Goal: Task Accomplishment & Management: Manage account settings

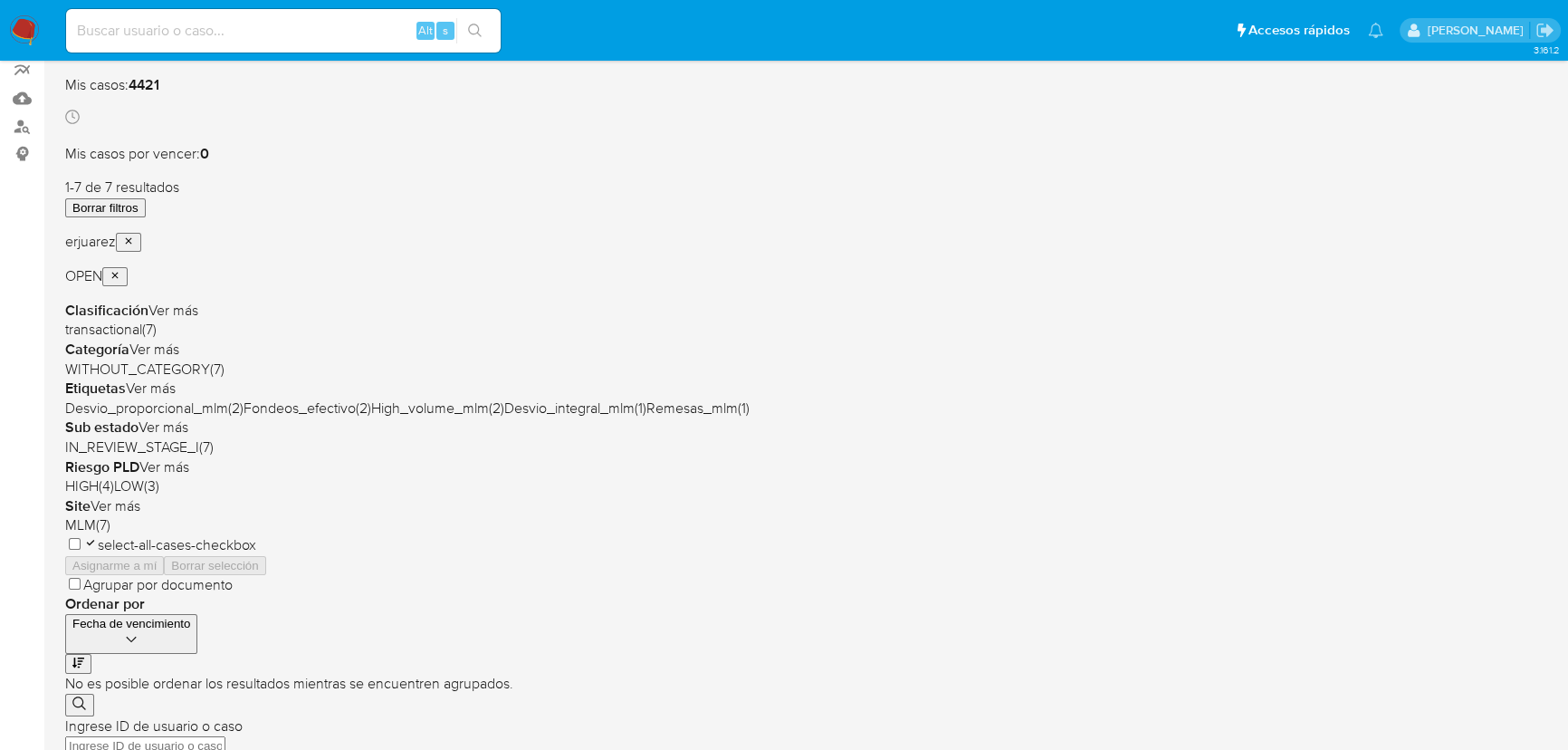
scroll to position [163, 0]
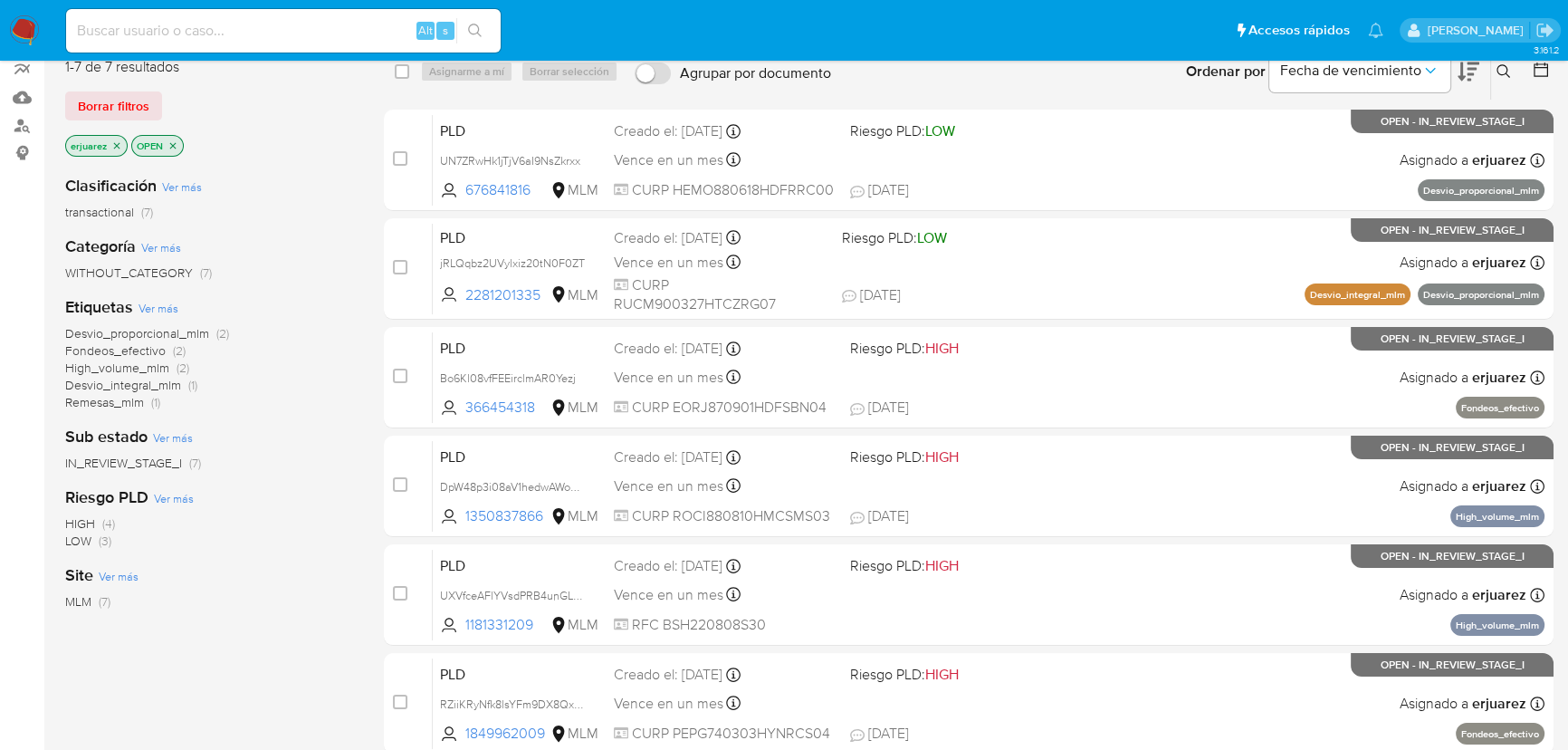
click at [110, 488] on b "Riesgo PLD" at bounding box center [107, 497] width 84 height 23
click at [113, 469] on span "IN_REVIEW_STAGE_I" at bounding box center [123, 462] width 116 height 18
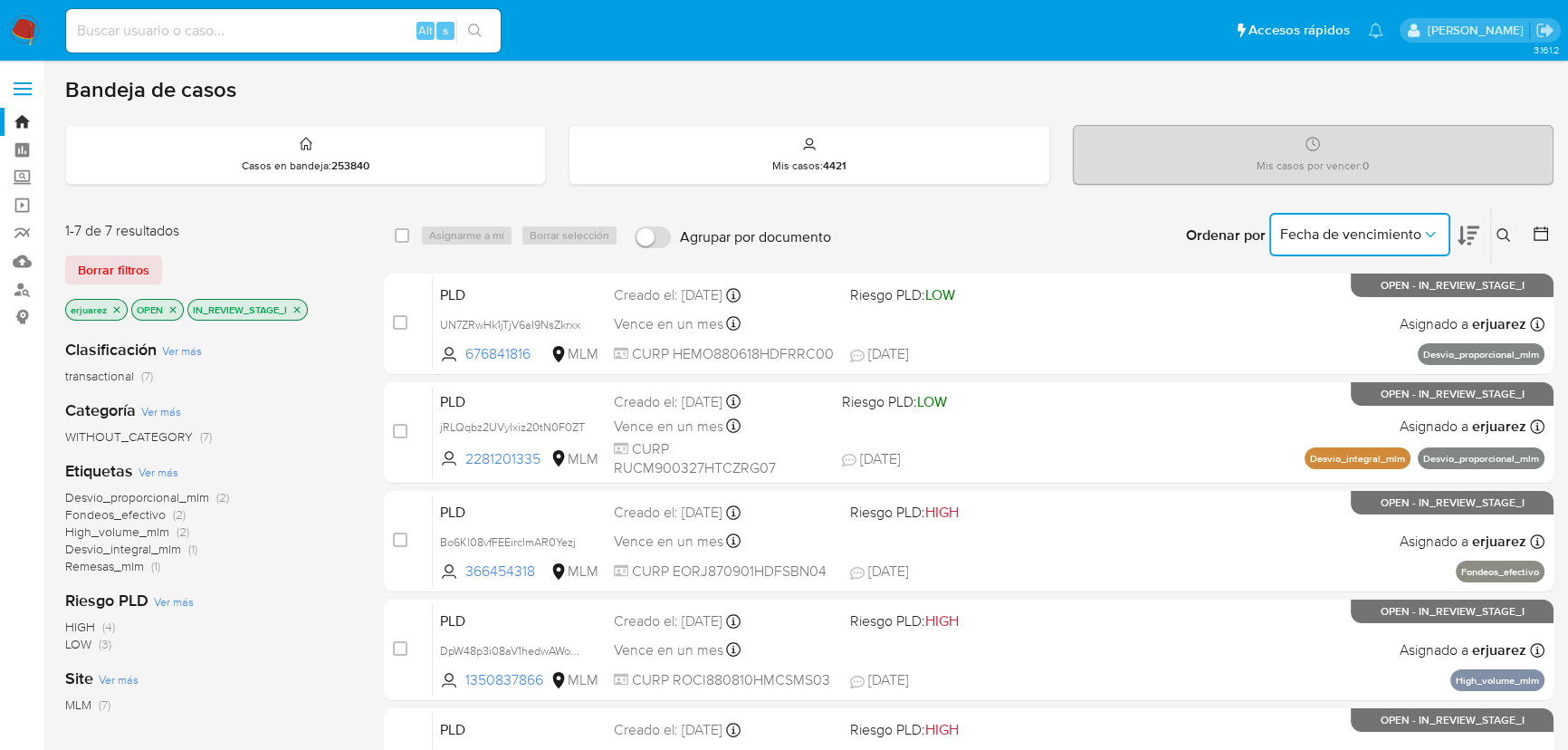
click at [1375, 238] on span "Fecha de vencimiento" at bounding box center [1351, 234] width 141 height 18
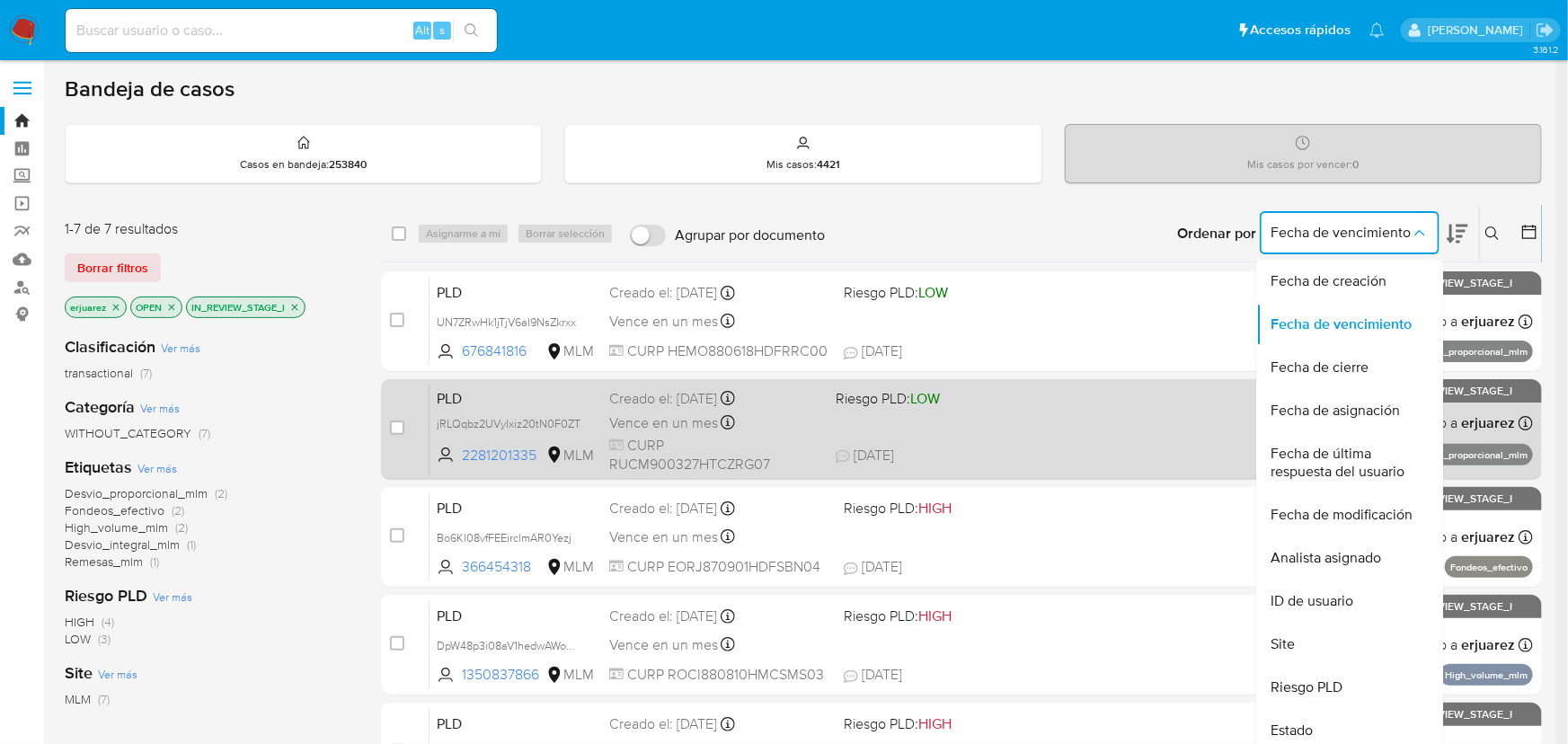
drag, startPoint x: 1362, startPoint y: 405, endPoint x: 865, endPoint y: 405, distance: 497.0
click at [1361, 405] on span "Fecha de asignación" at bounding box center [1336, 410] width 130 height 18
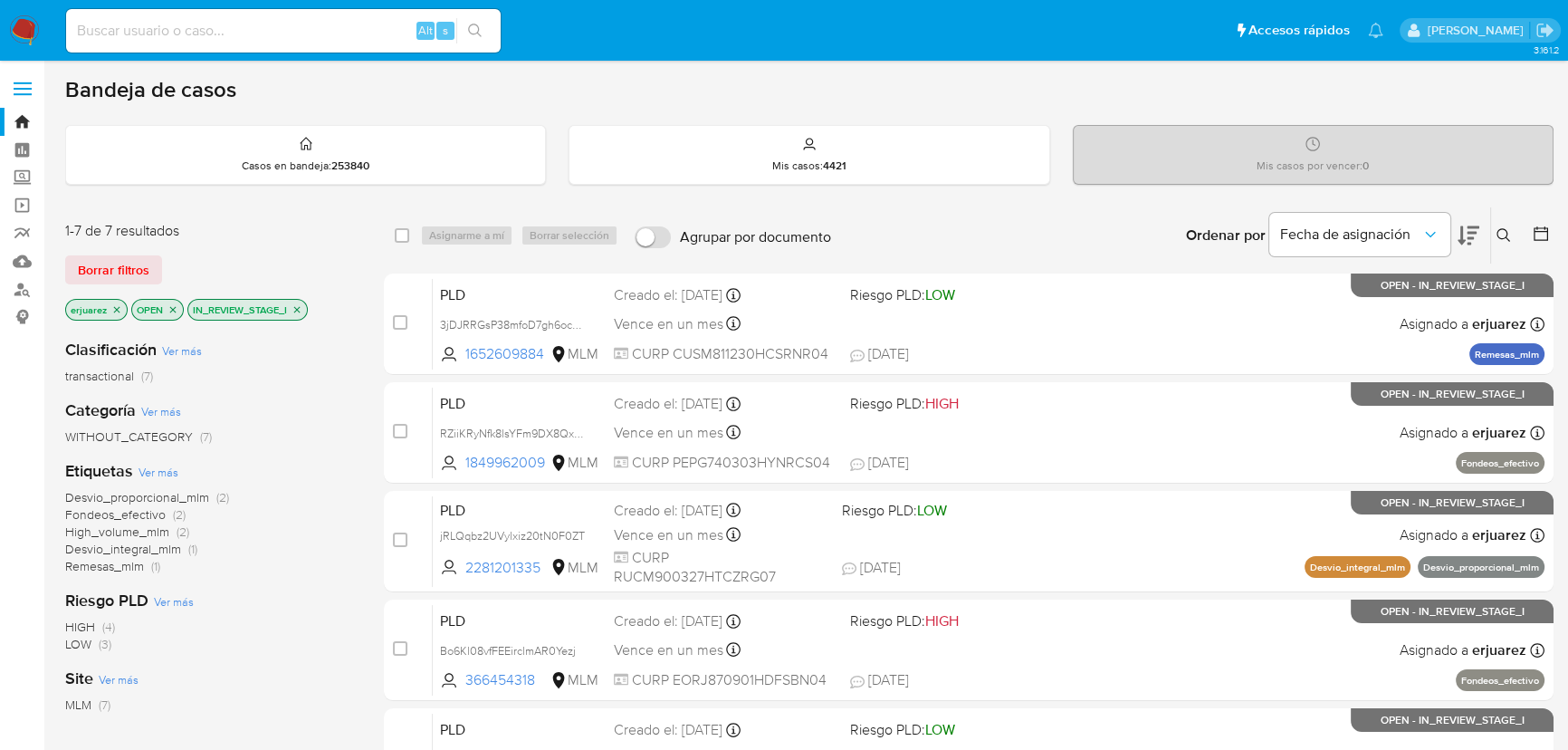
drag, startPoint x: 293, startPoint y: 305, endPoint x: 121, endPoint y: 308, distance: 172.0
click at [292, 305] on icon "close-filter" at bounding box center [296, 309] width 11 height 11
click at [117, 310] on icon "close-filter" at bounding box center [116, 309] width 11 height 11
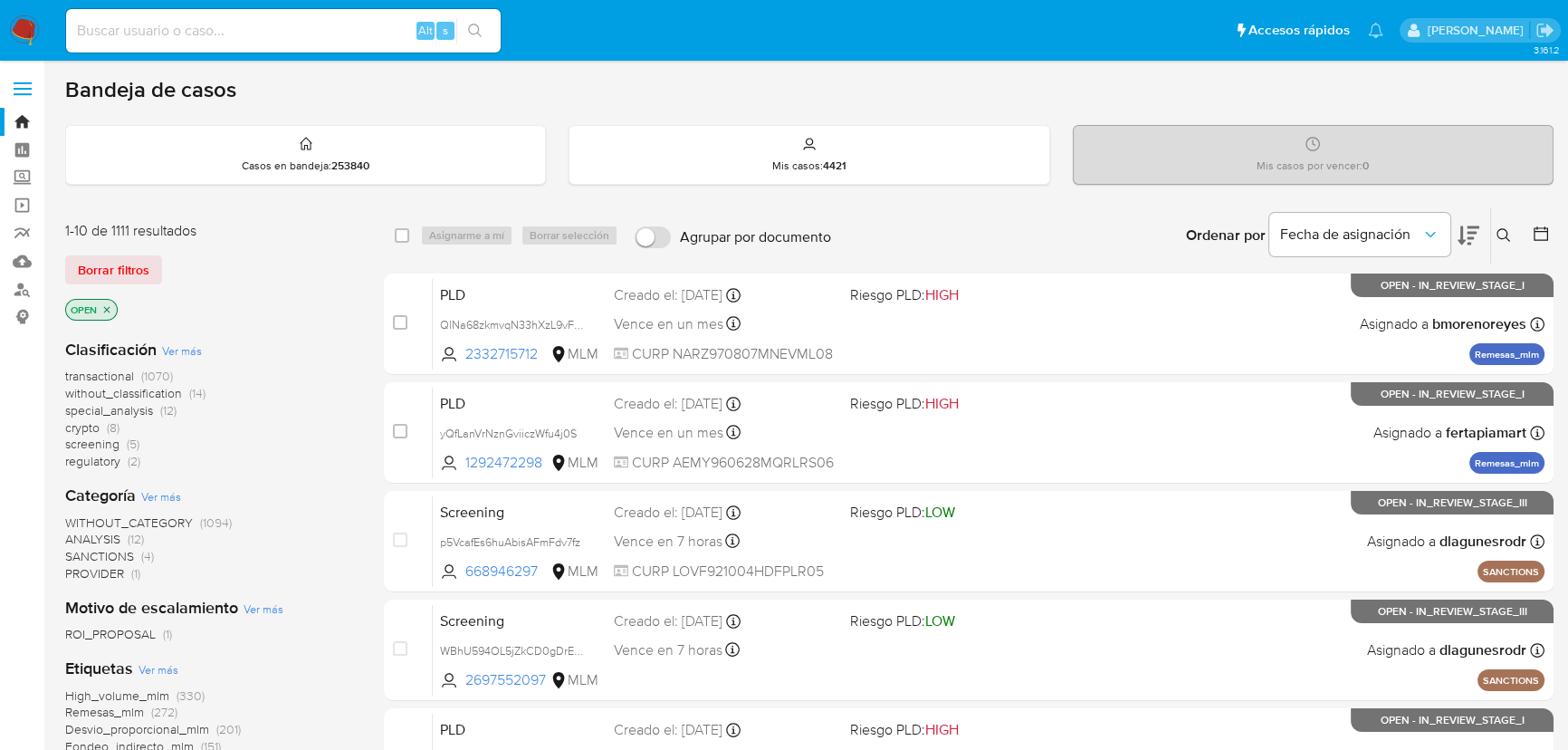
click at [1491, 228] on button at bounding box center [1506, 236] width 30 height 22
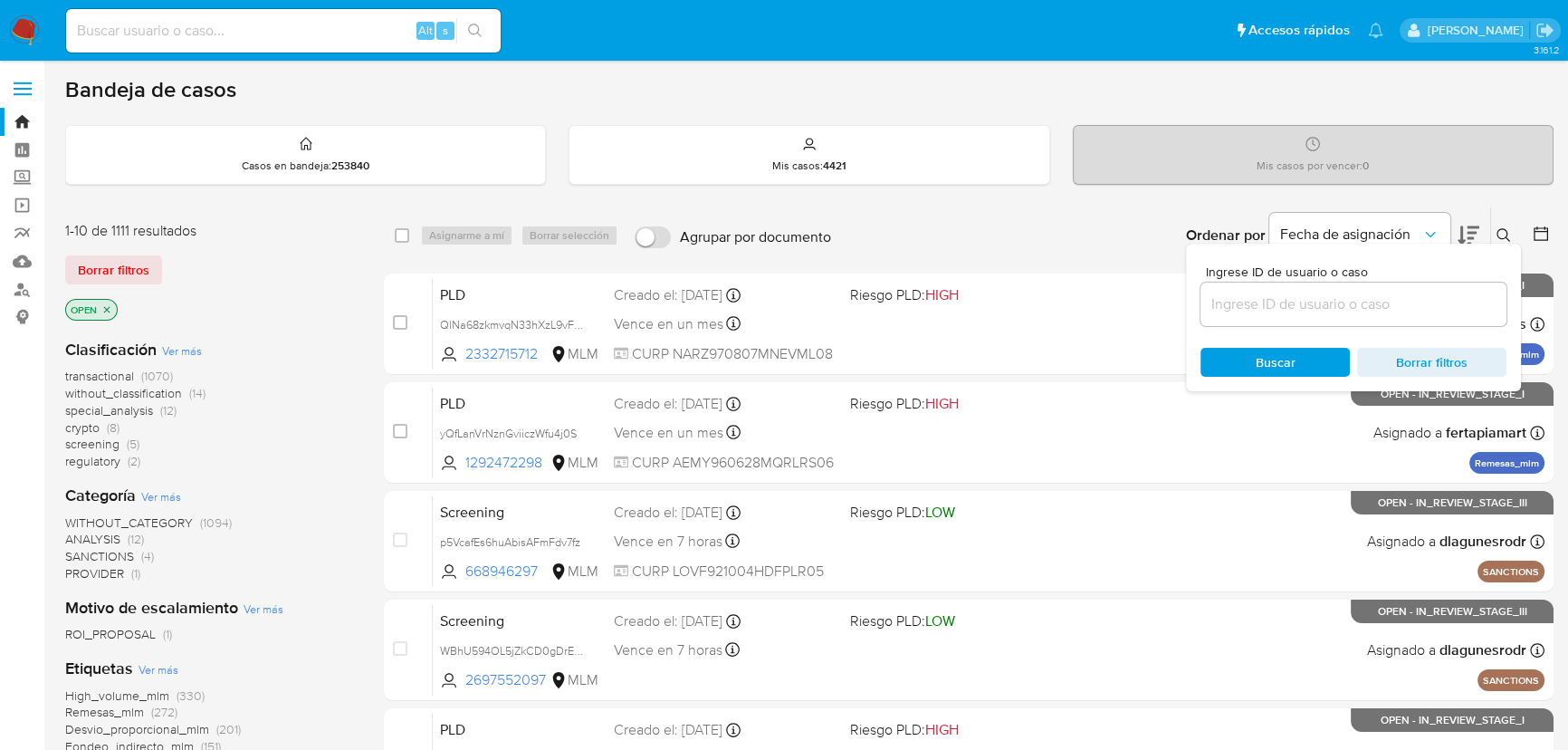
click at [1341, 292] on input at bounding box center [1354, 304] width 306 height 23
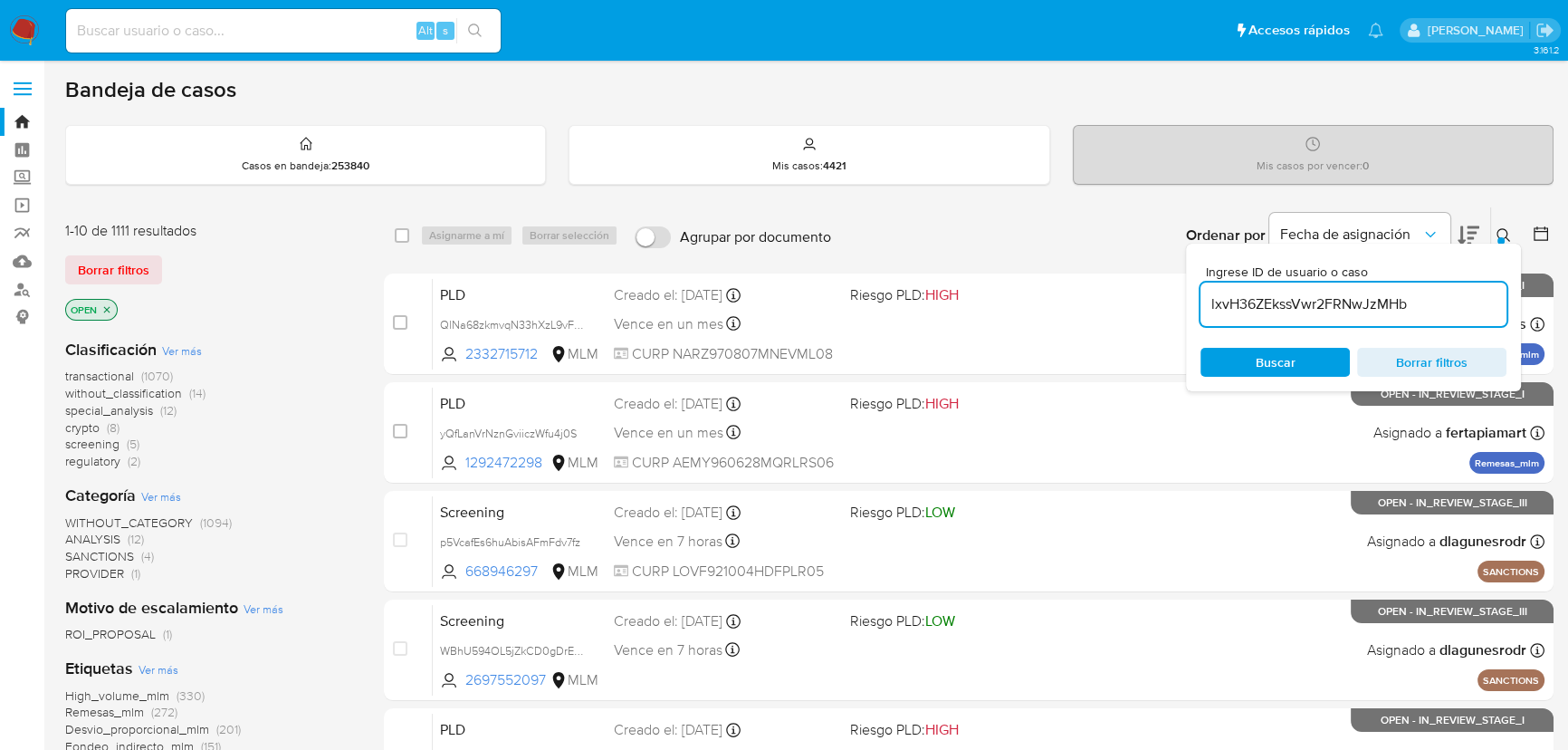
type input "lxvH36ZEkssVwr2FRNwJzMHb"
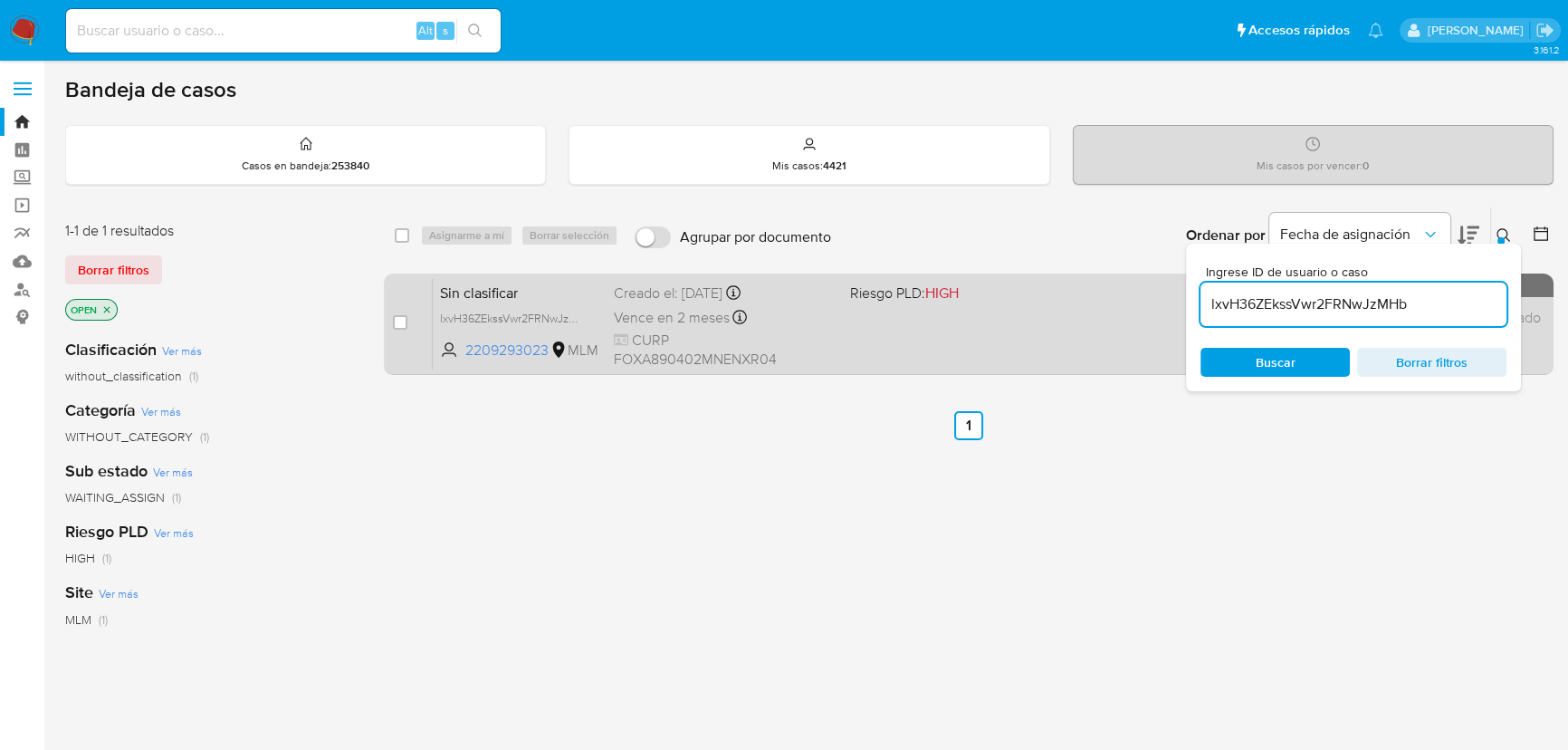
drag, startPoint x: 402, startPoint y: 325, endPoint x: 411, endPoint y: 308, distance: 19.2
click at [403, 324] on input "checkbox" at bounding box center [400, 322] width 14 height 14
checkbox input "true"
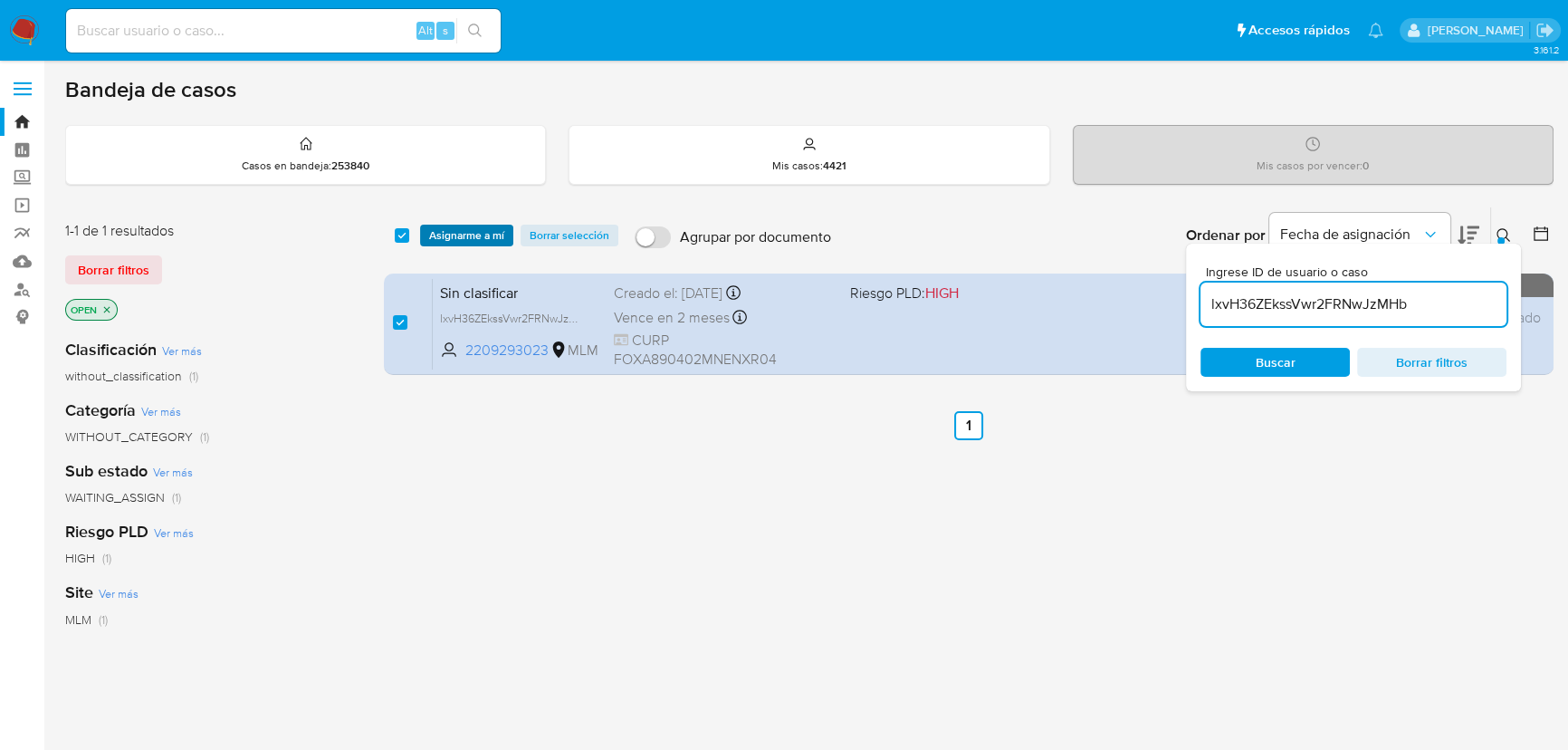
click at [455, 238] on span "Asignarme a mí" at bounding box center [466, 235] width 75 height 18
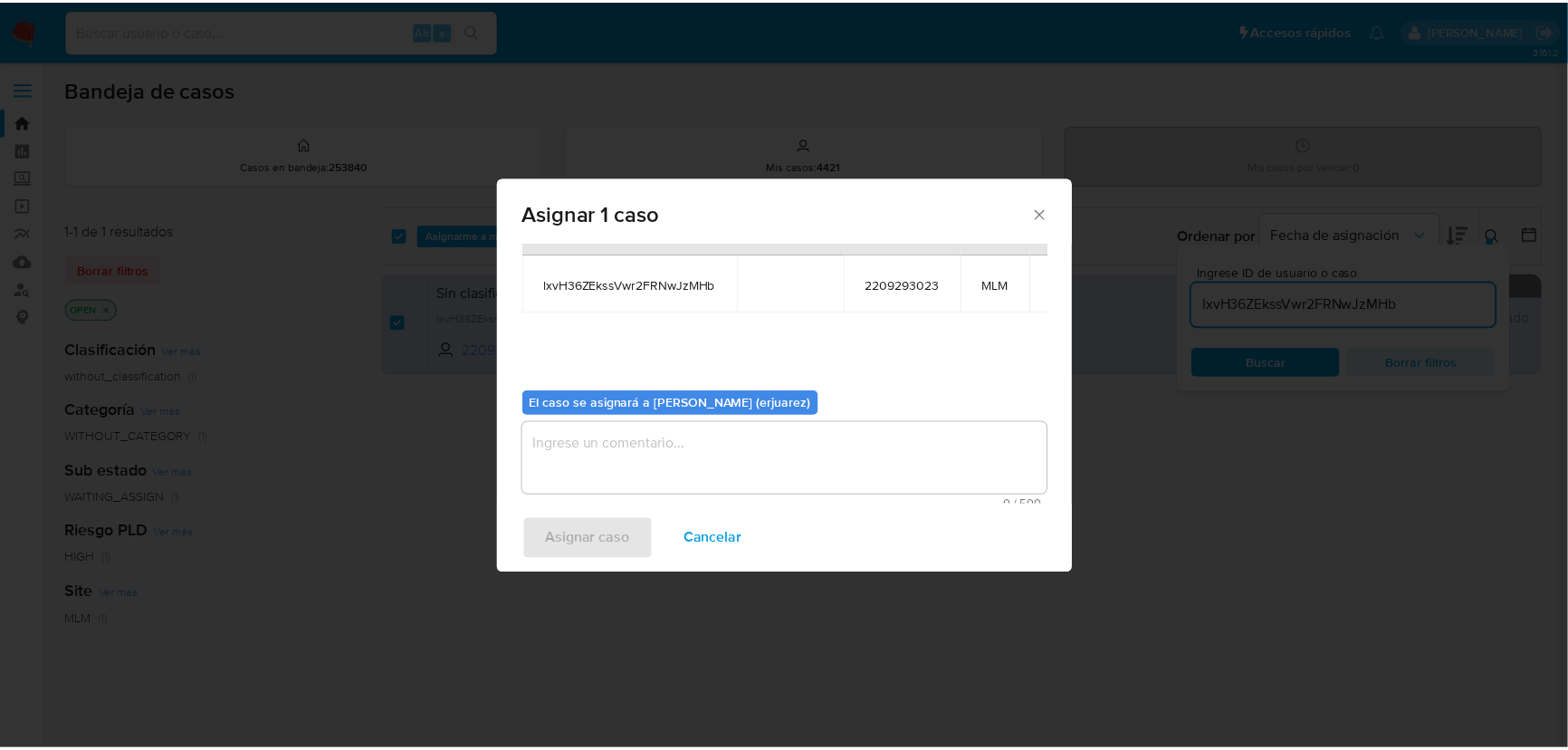
scroll to position [92, 0]
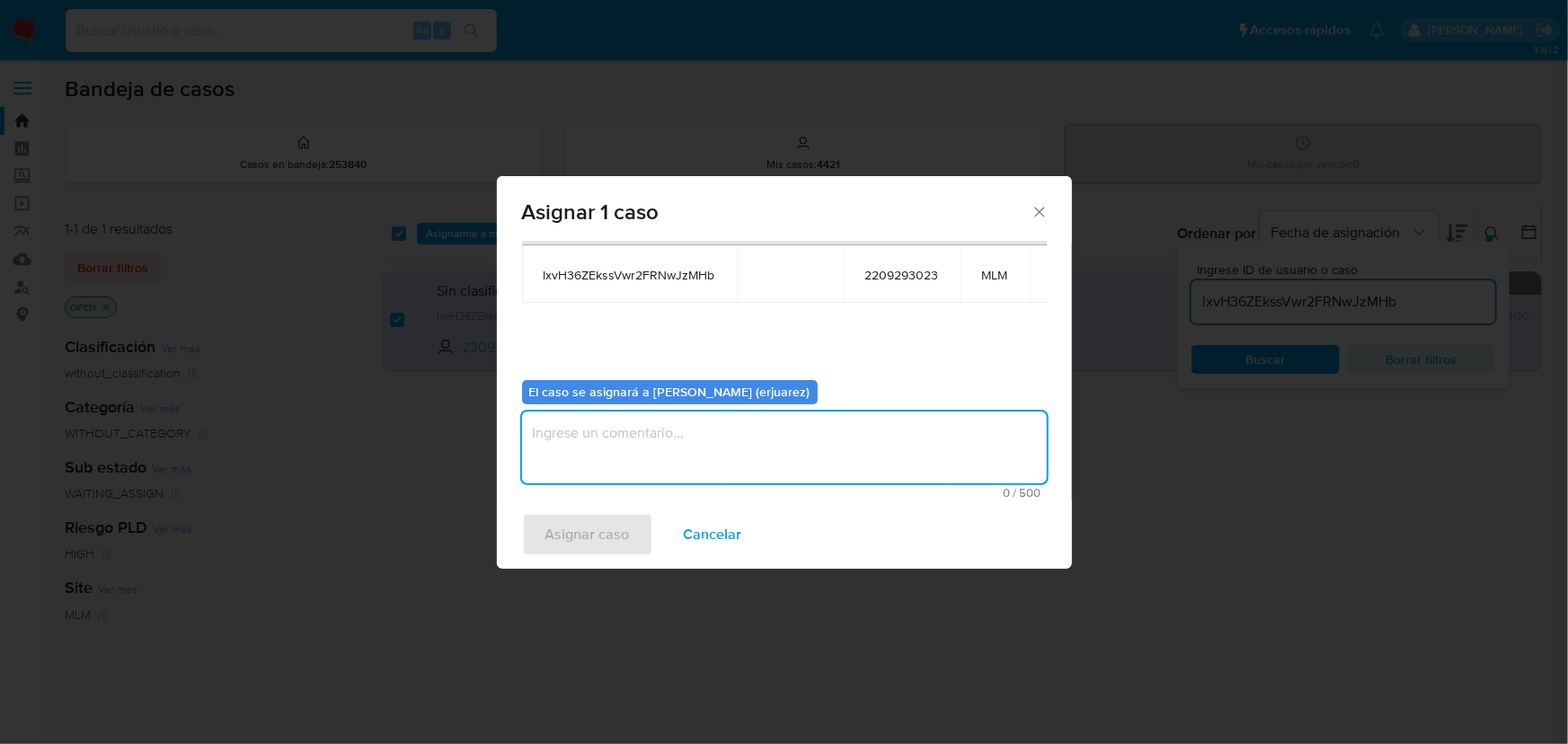
click at [604, 445] on textarea "assign-modal" at bounding box center [784, 446] width 525 height 72
type textarea "e"
type textarea "EPJU"
click at [559, 521] on span "Asignar caso" at bounding box center [588, 534] width 85 height 39
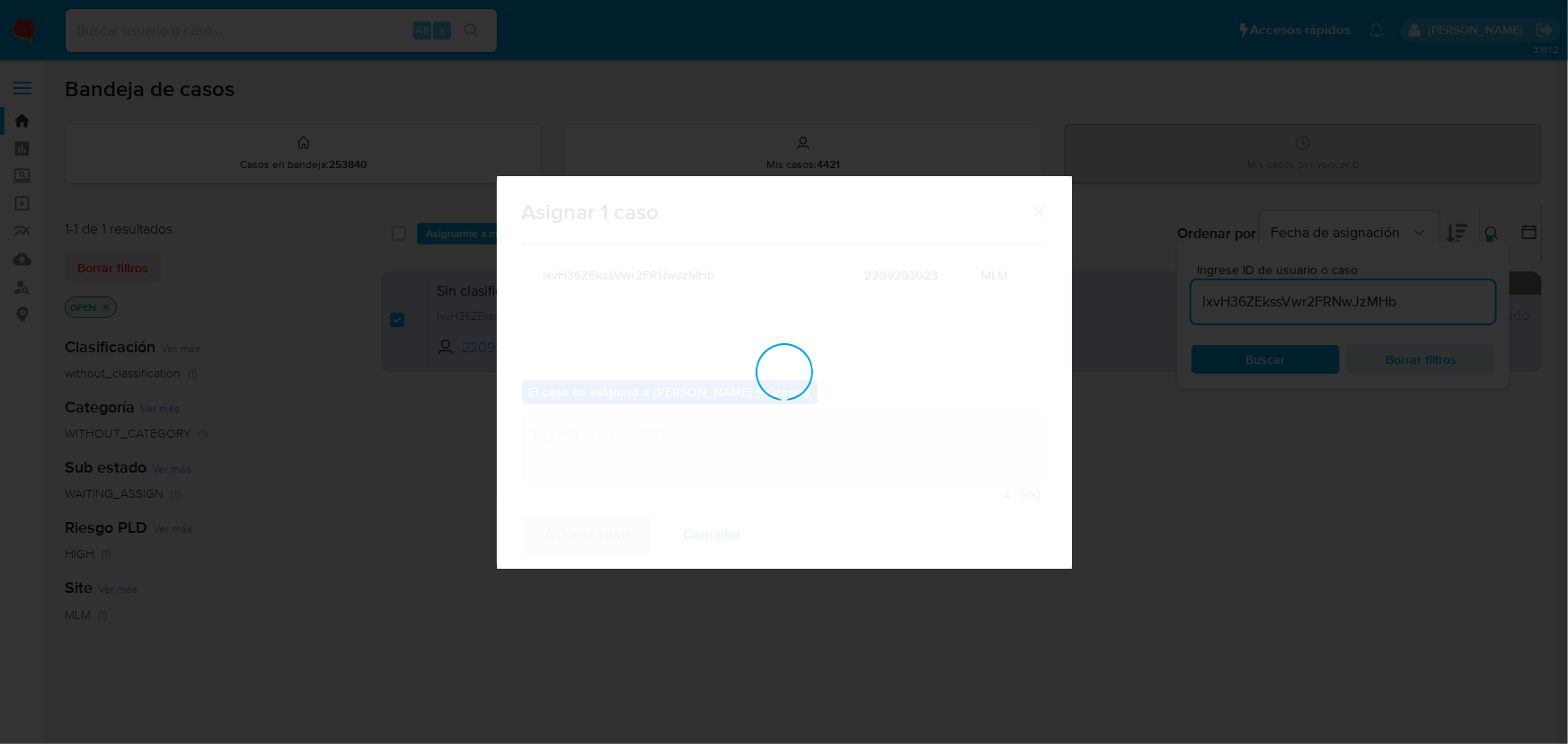
checkbox input "false"
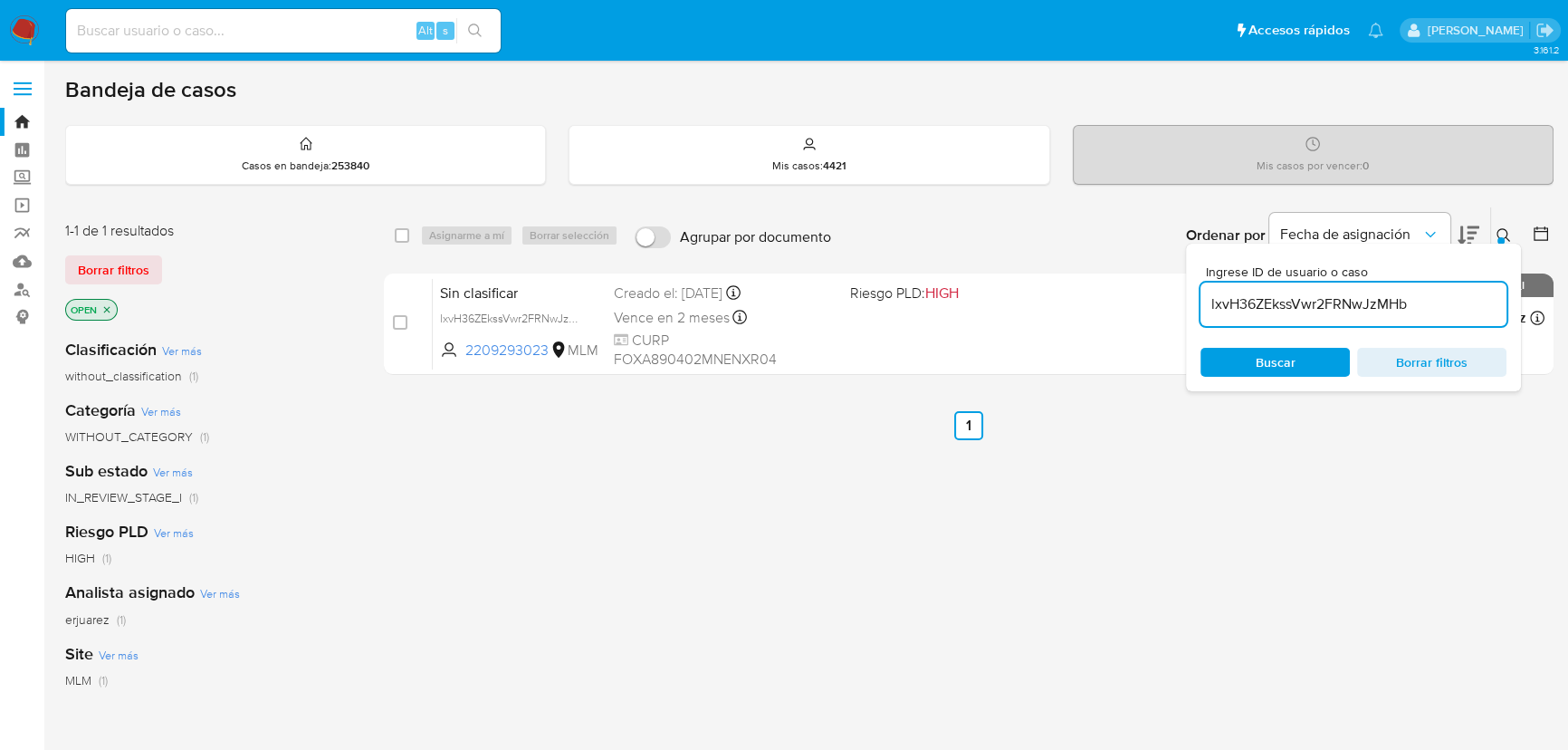
click at [1143, 520] on div "select-all-cases-checkbox Asignarme a mí Borrar selección Agrupar por documento…" at bounding box center [968, 616] width 1170 height 820
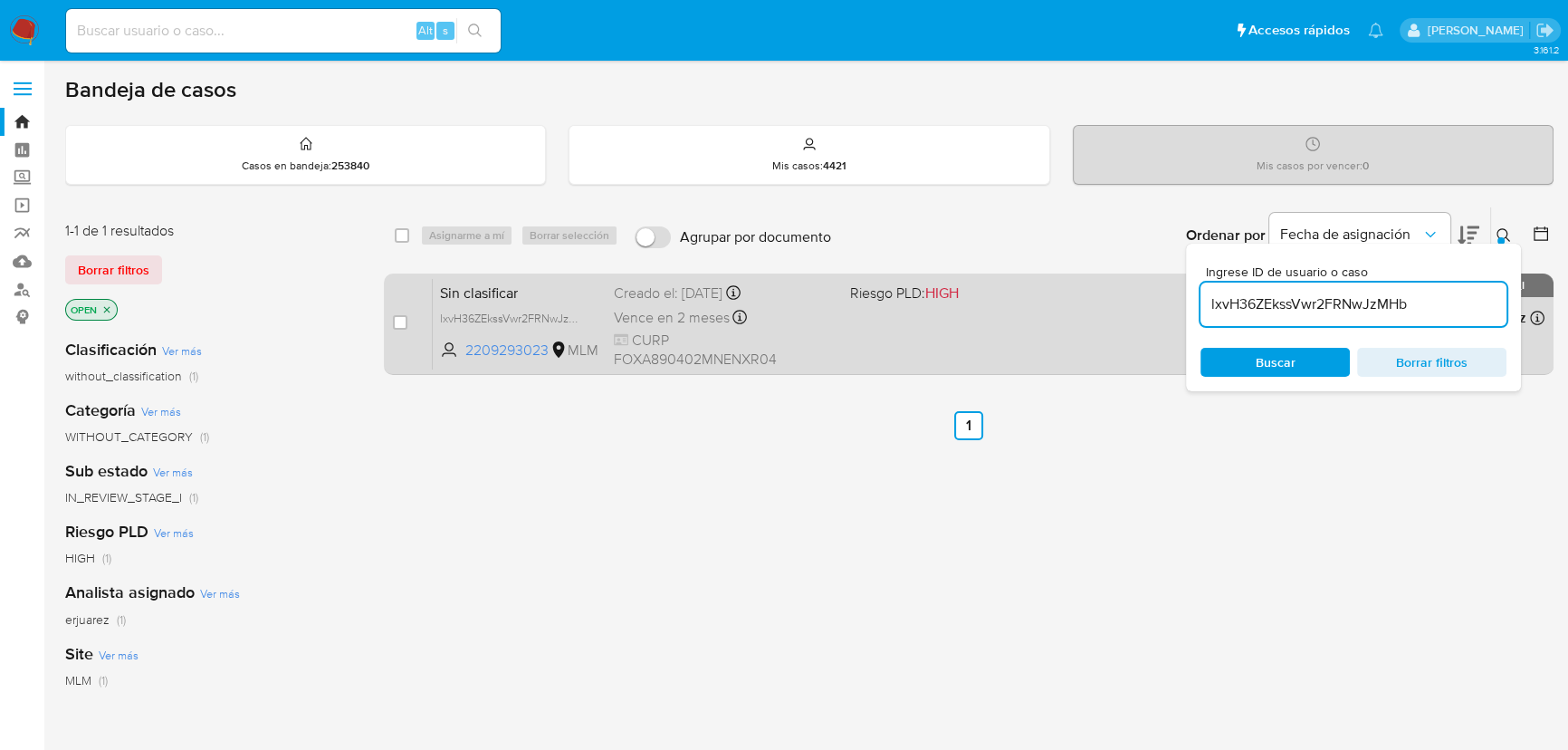
click at [1033, 316] on div "Sin clasificar lxvH36ZEkssVwr2FRNwJzMHb 2209293023 MLM Riesgo PLD: HIGH Creado …" at bounding box center [988, 323] width 1111 height 91
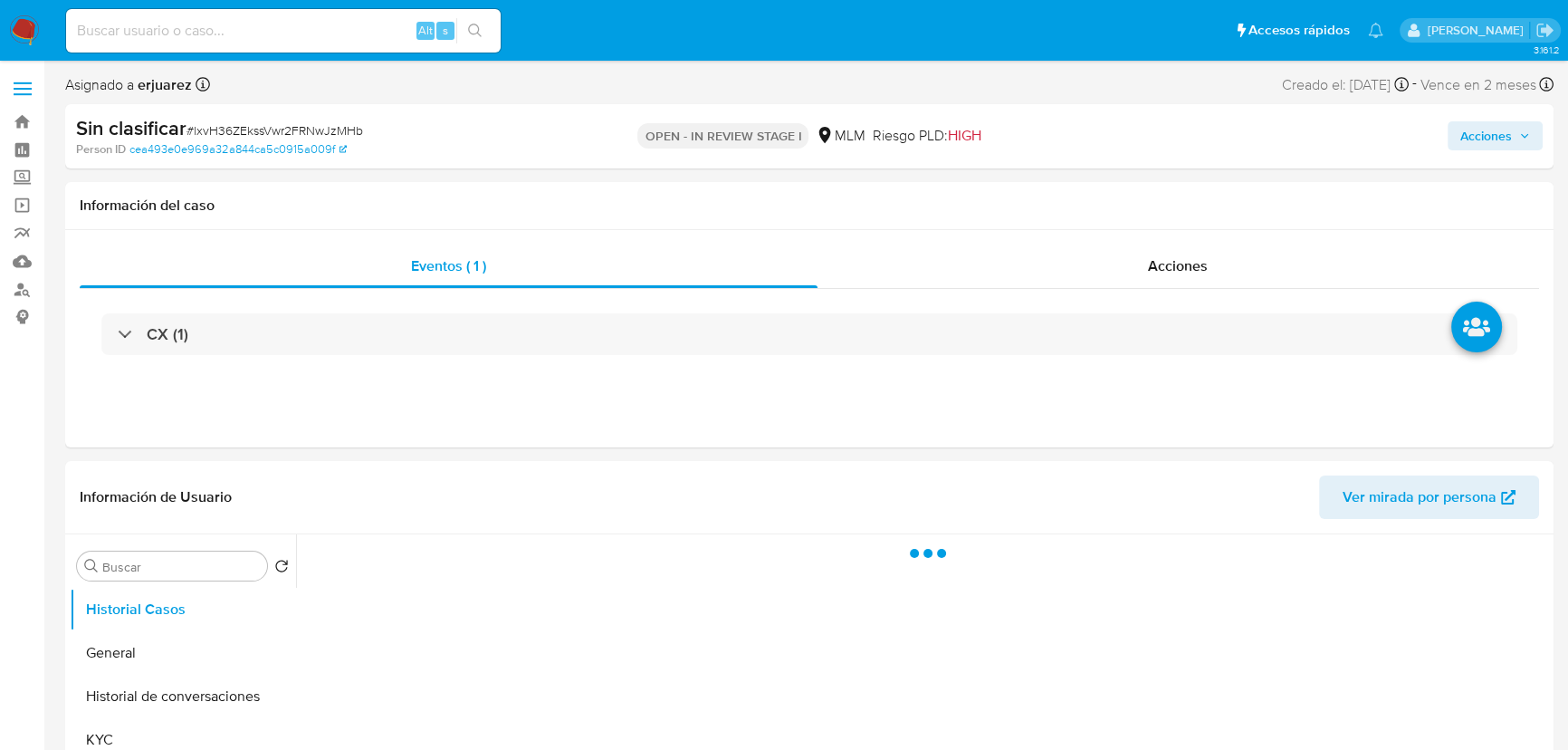
select select "10"
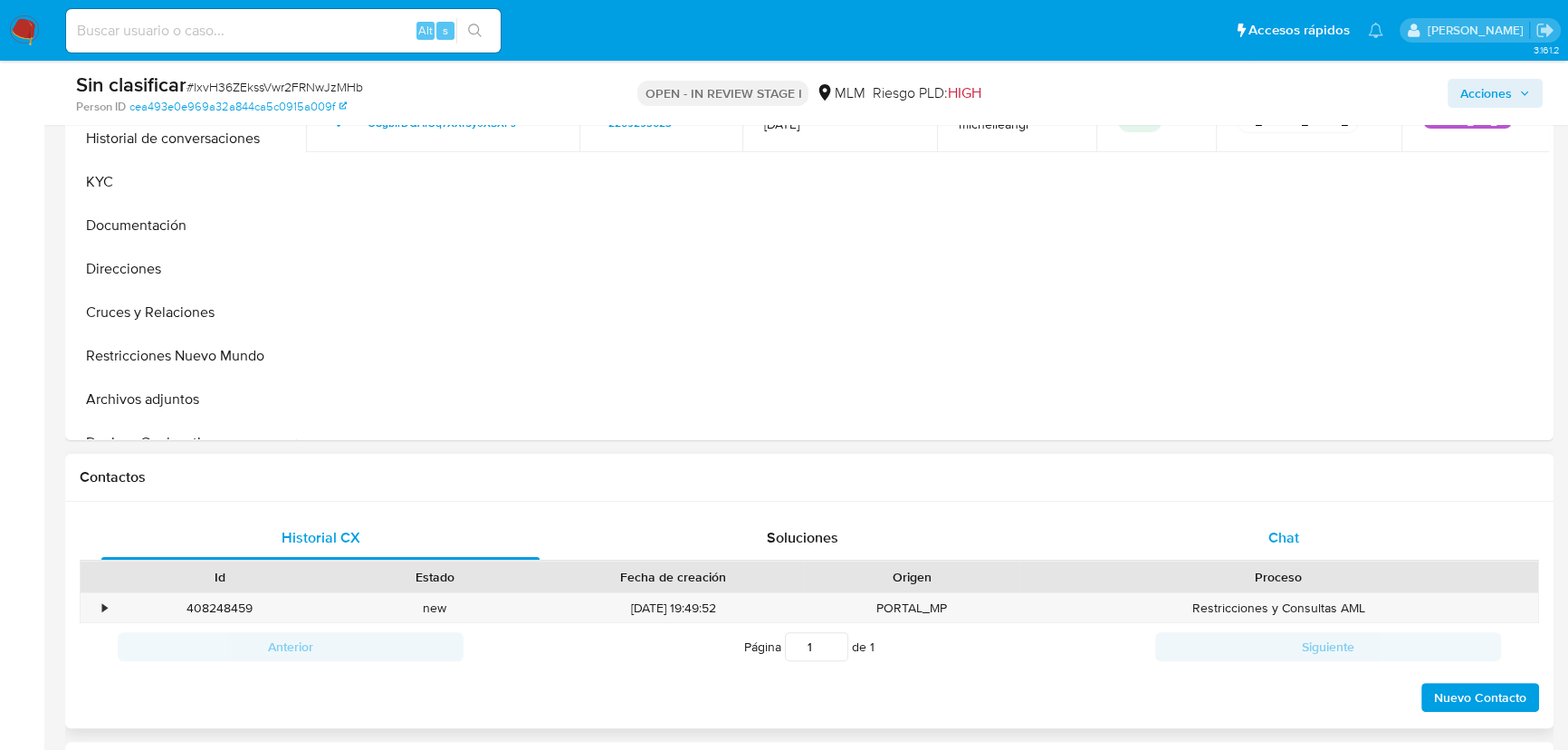
drag, startPoint x: 1234, startPoint y: 534, endPoint x: 1222, endPoint y: 534, distance: 12.0
click at [1234, 534] on div "Chat" at bounding box center [1283, 538] width 438 height 43
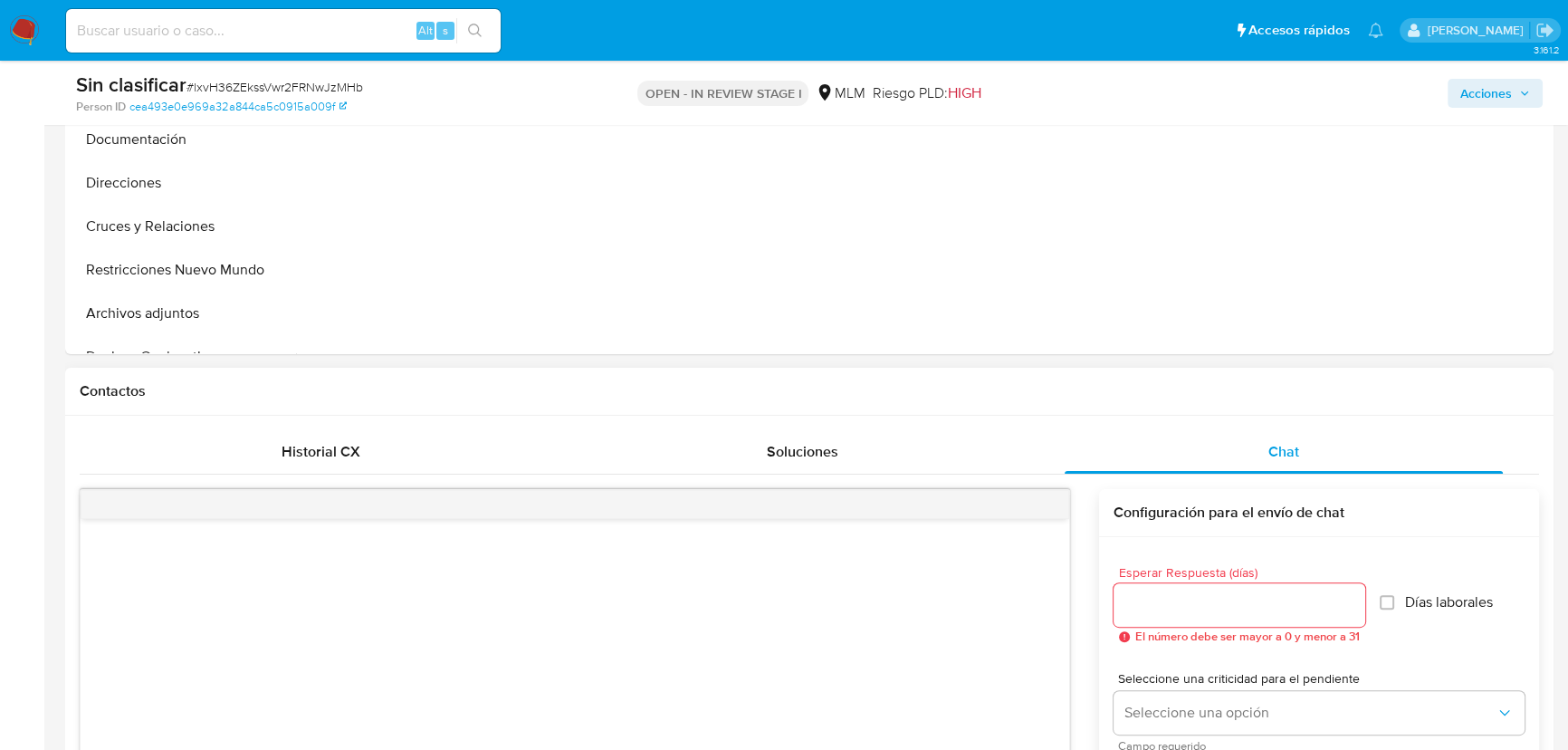
scroll to position [659, 0]
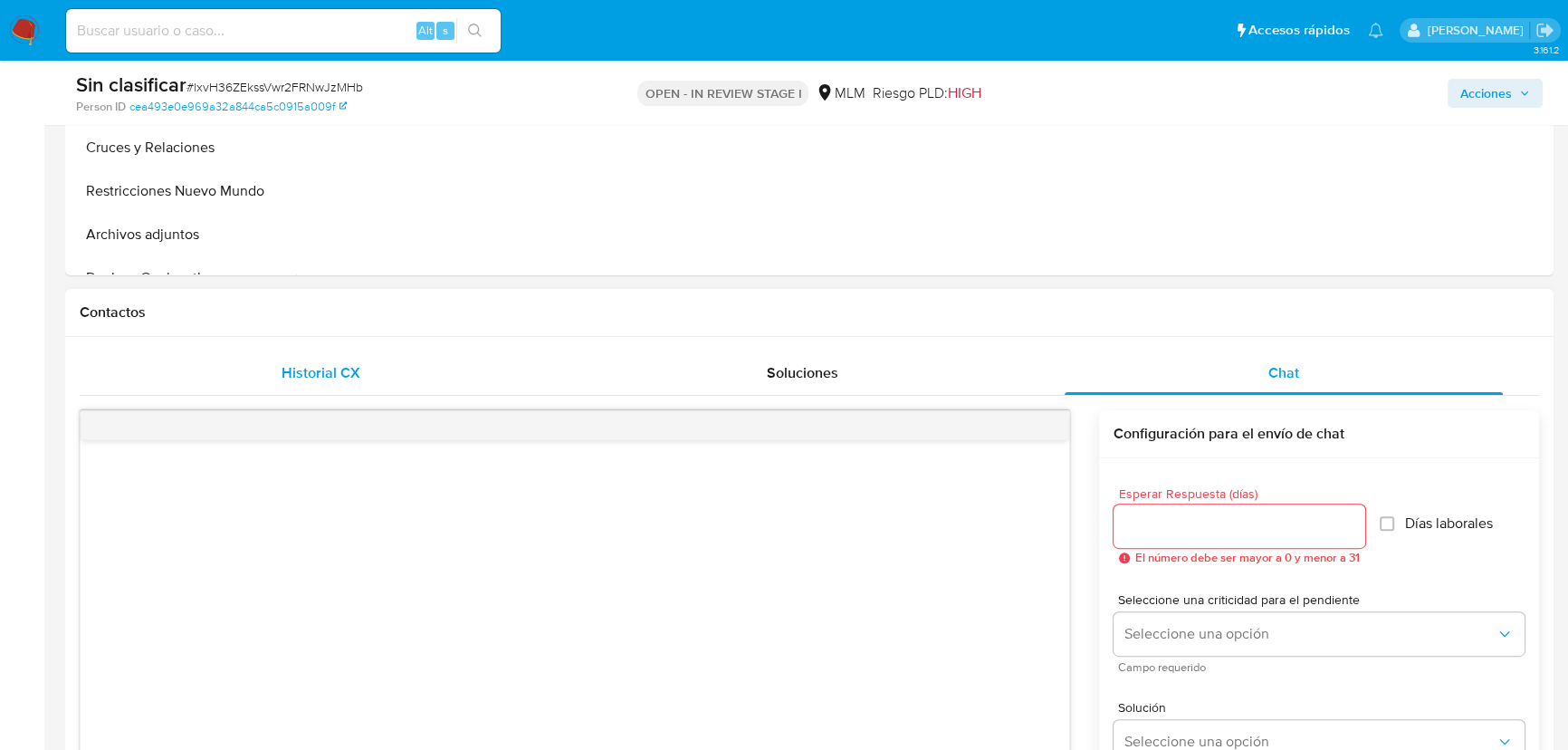
click at [292, 376] on span "Historial CX" at bounding box center [320, 373] width 79 height 21
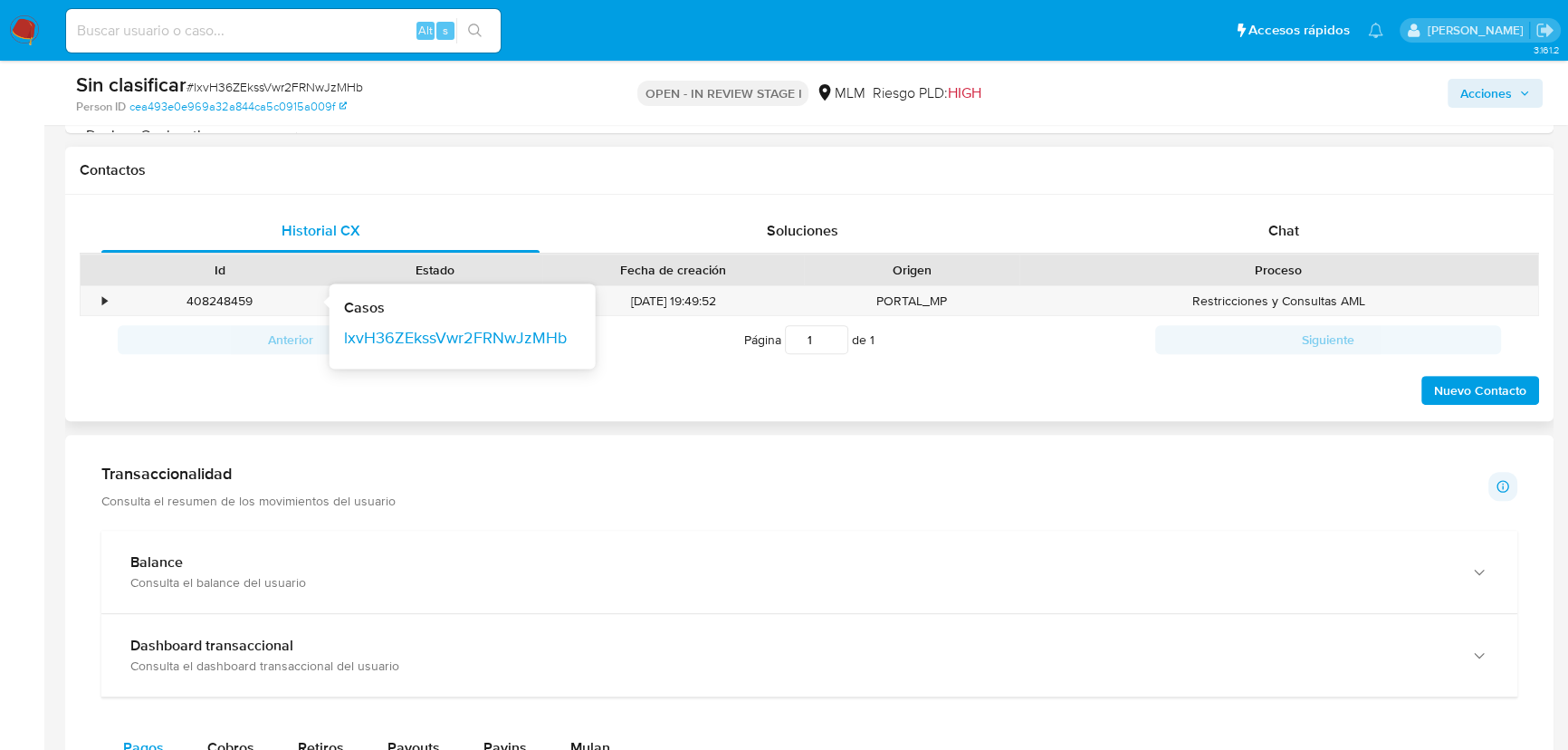
scroll to position [823, 0]
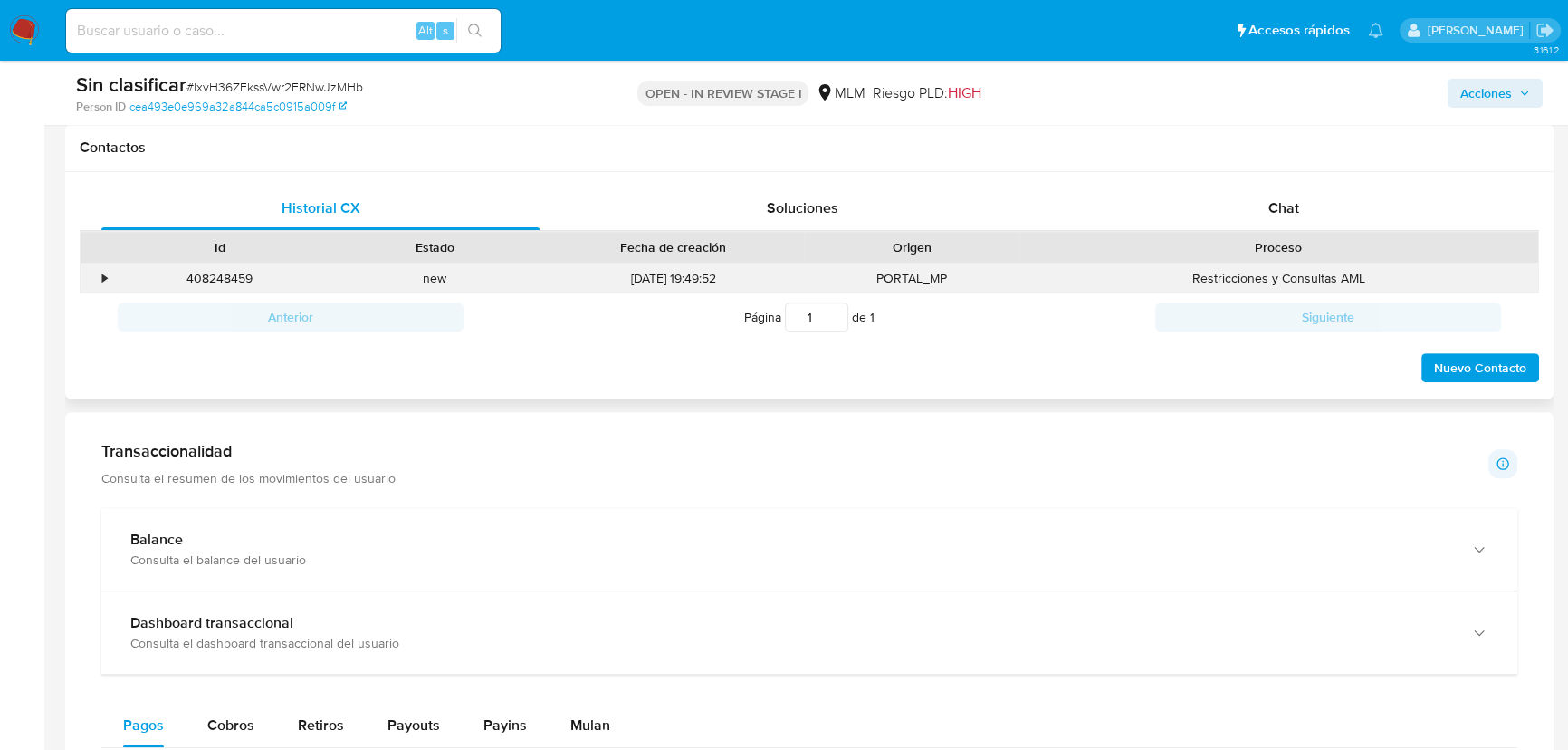
click at [99, 278] on div "•" at bounding box center [96, 278] width 32 height 30
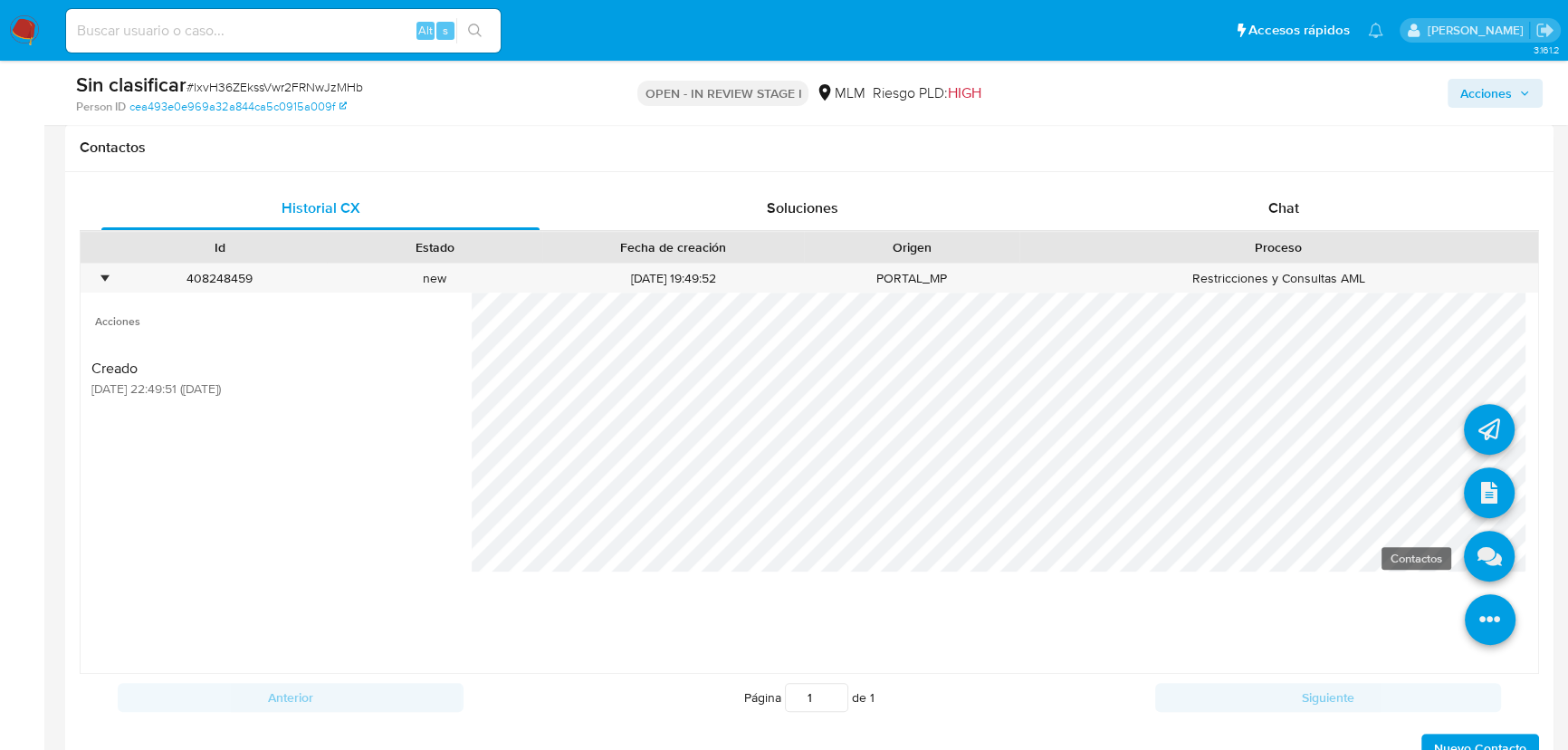
click at [1473, 571] on icon at bounding box center [1489, 556] width 51 height 51
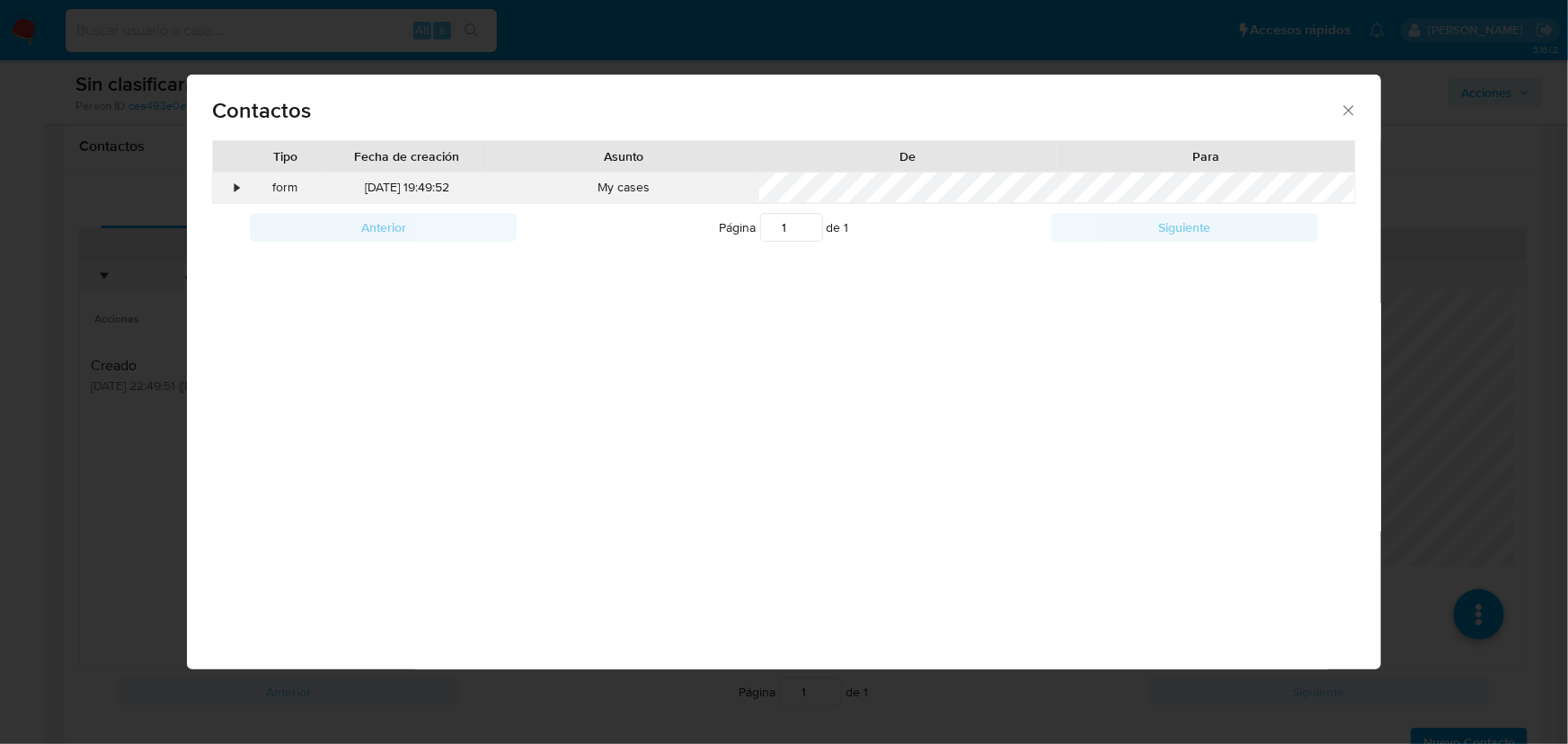
click at [242, 176] on div "•" at bounding box center [228, 188] width 31 height 31
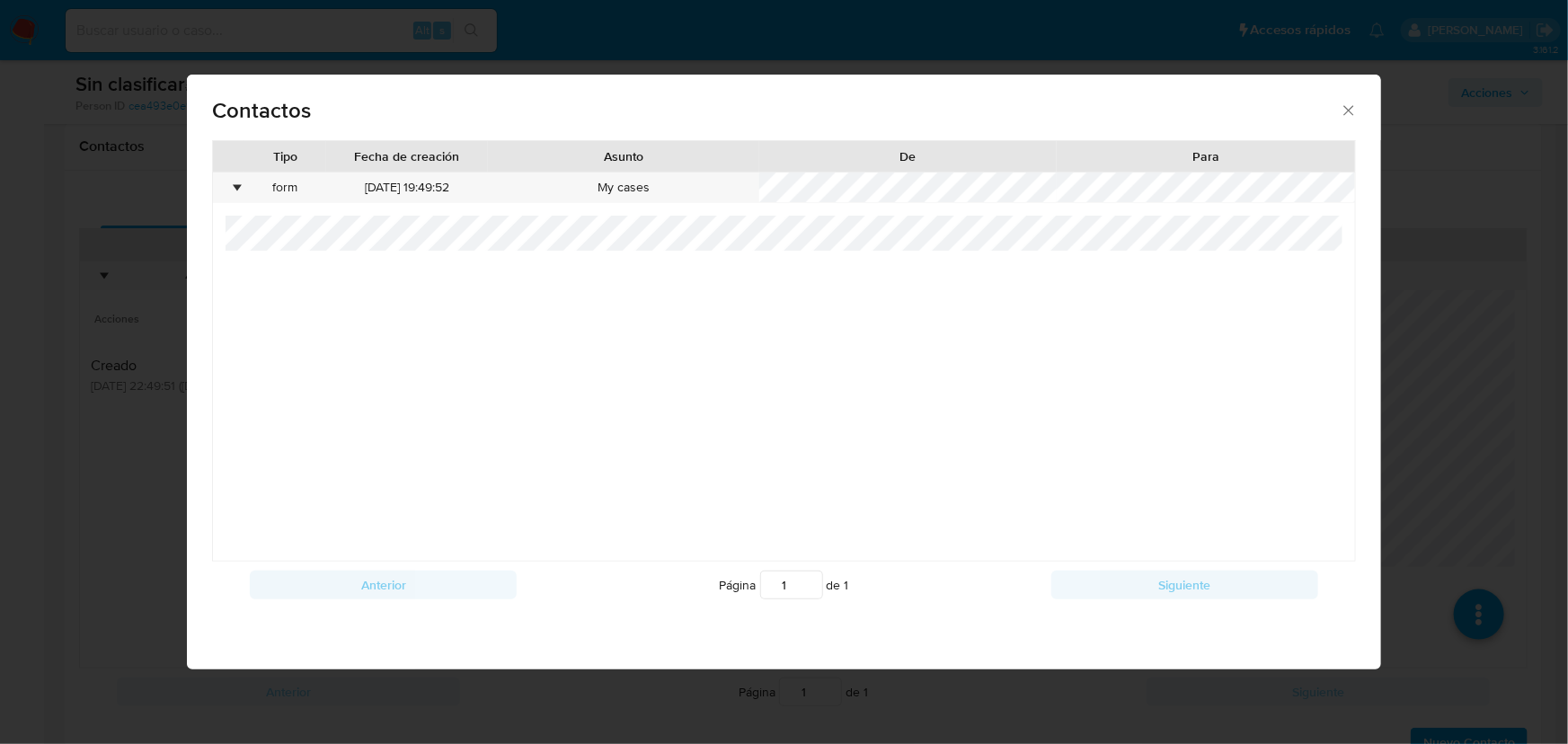
click at [124, 521] on div "Contactos Tipo Fecha de creación Asunto De Para • form 01/10/2025 19:49:52 My c…" at bounding box center [784, 372] width 1568 height 744
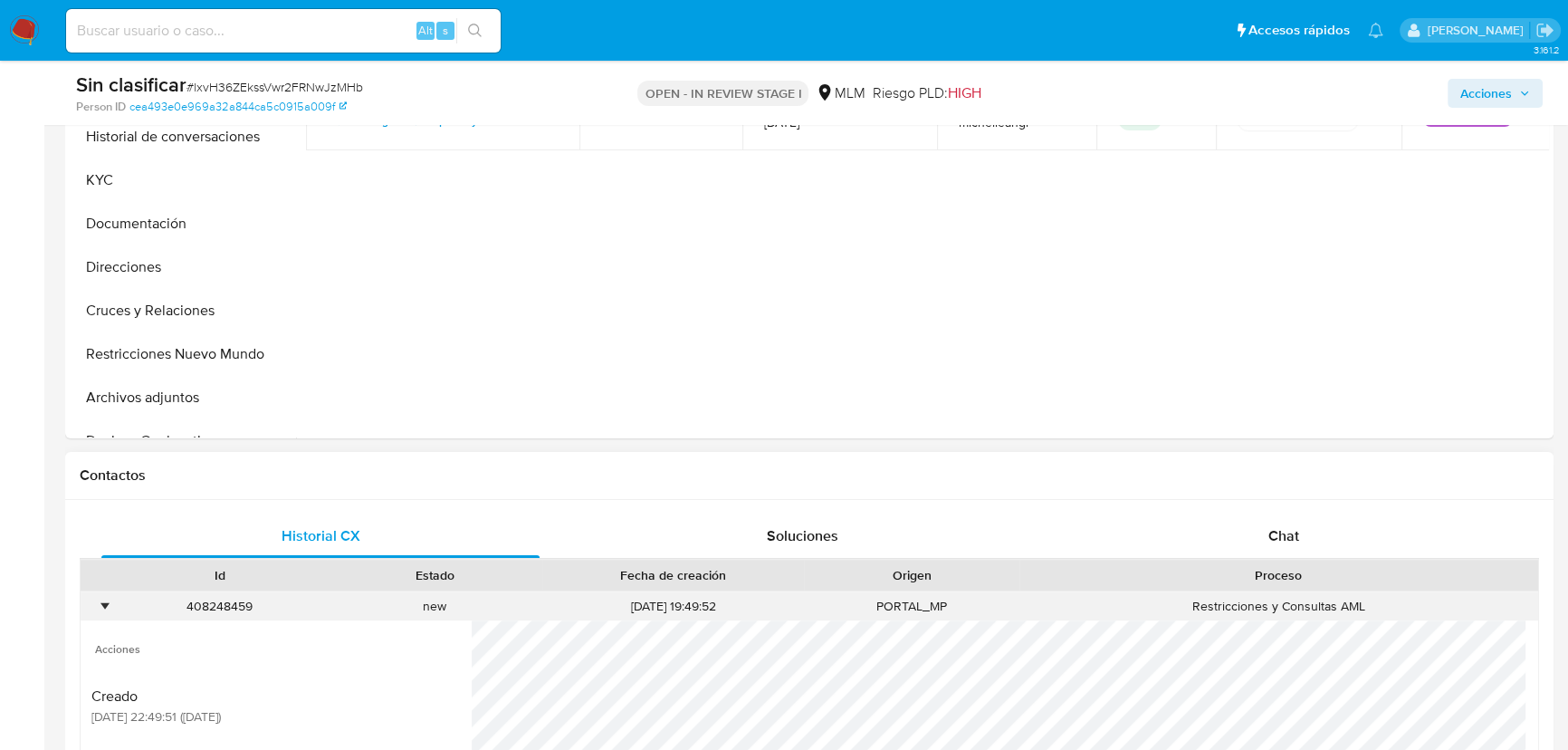
scroll to position [246, 0]
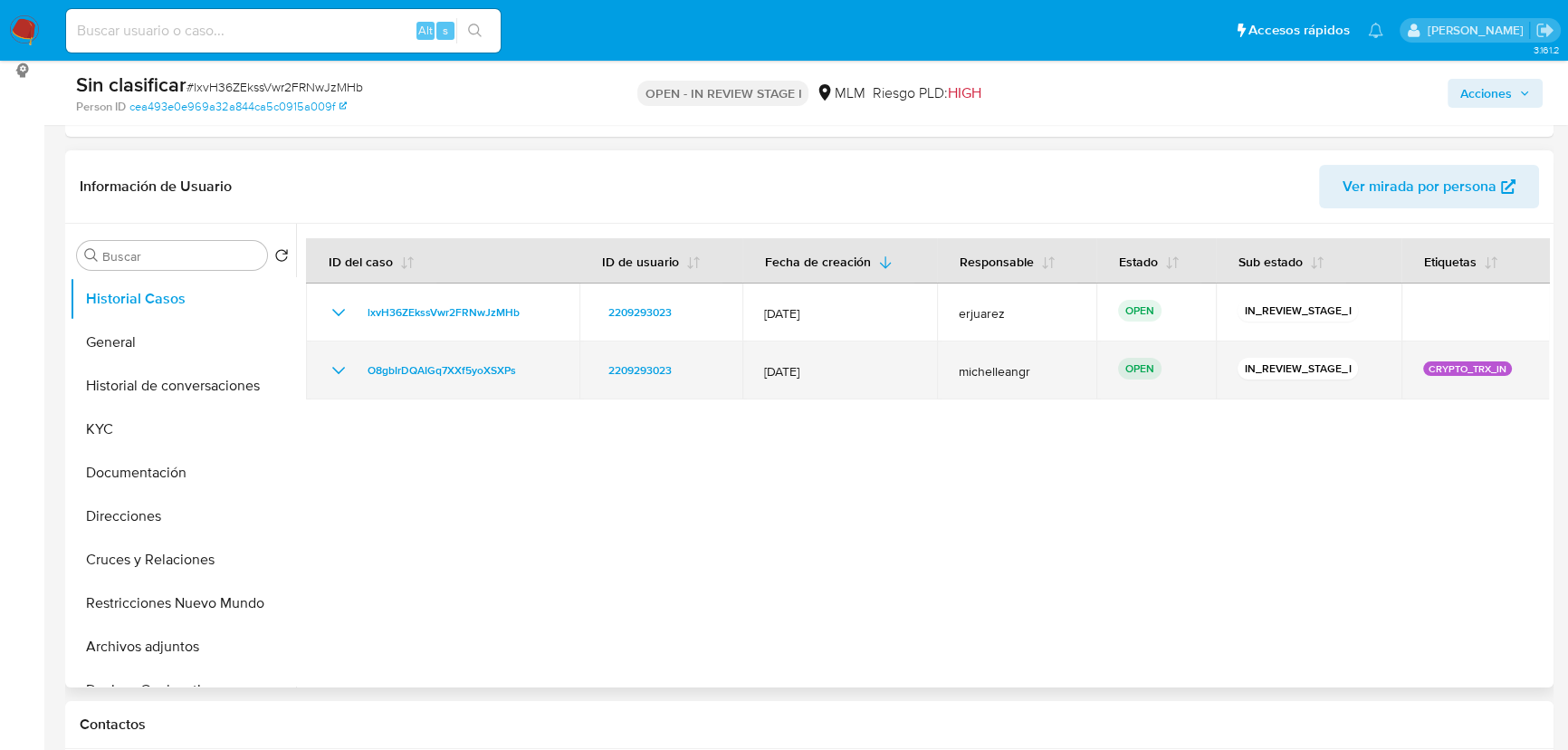
click at [323, 395] on td "O8gbIrDQAIGq7XXf5yoXSXPs" at bounding box center [442, 370] width 273 height 58
click at [331, 360] on icon "Mostrar/Ocultar" at bounding box center [338, 370] width 22 height 22
click at [430, 369] on span "O8gbIrDQAIGq7XXf5yoXSXPs" at bounding box center [441, 370] width 148 height 22
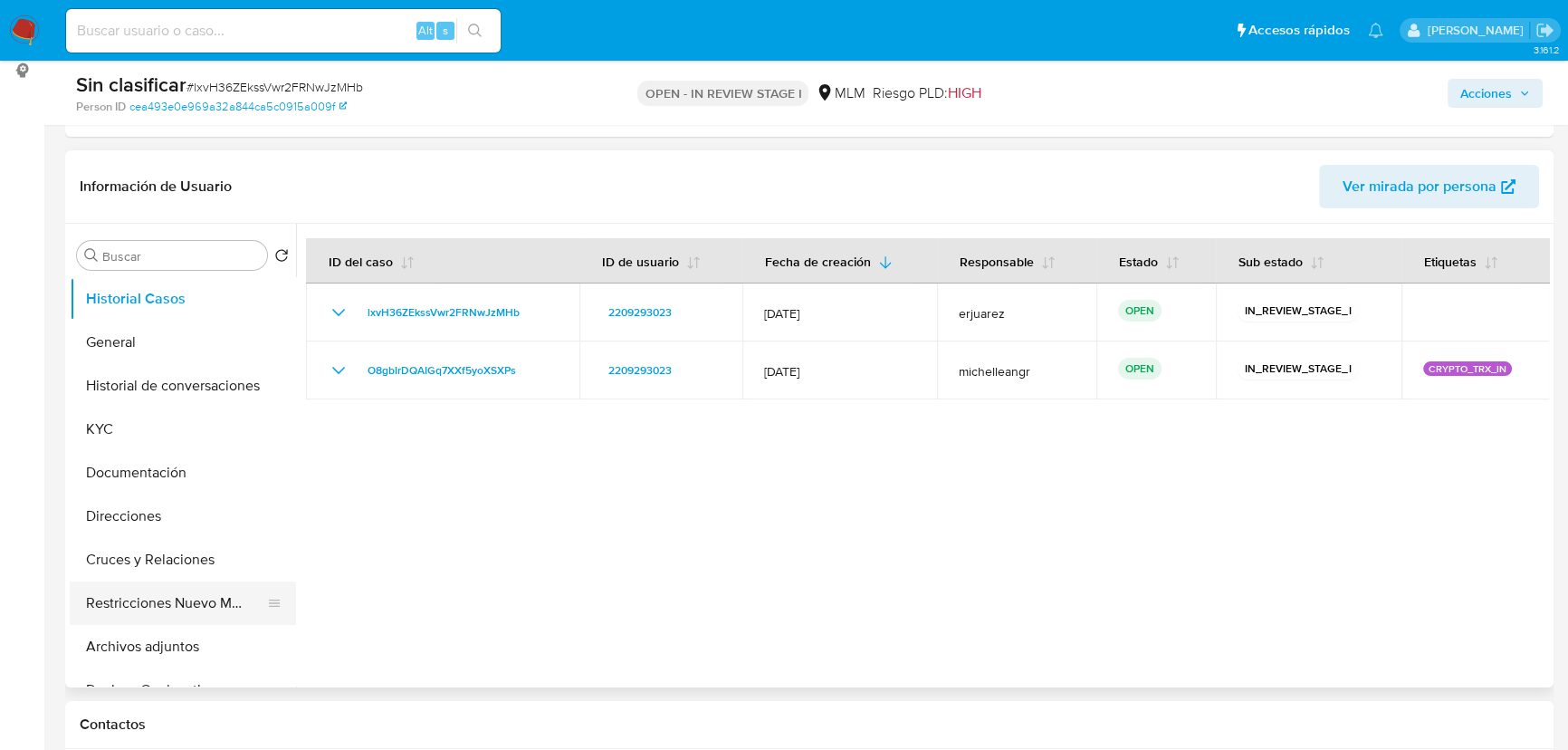
click at [209, 588] on button "Restricciones Nuevo Mundo" at bounding box center [176, 603] width 212 height 43
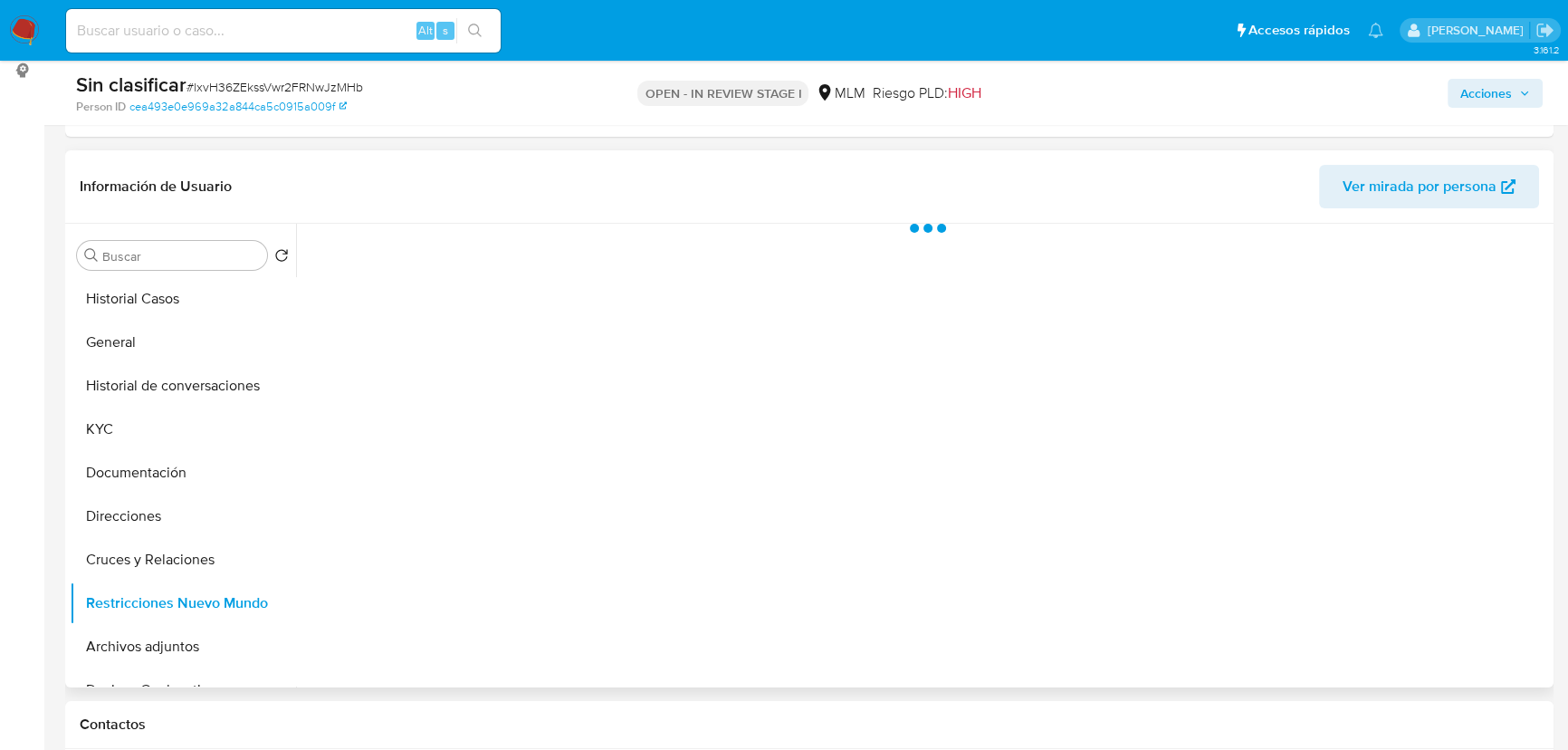
scroll to position [329, 0]
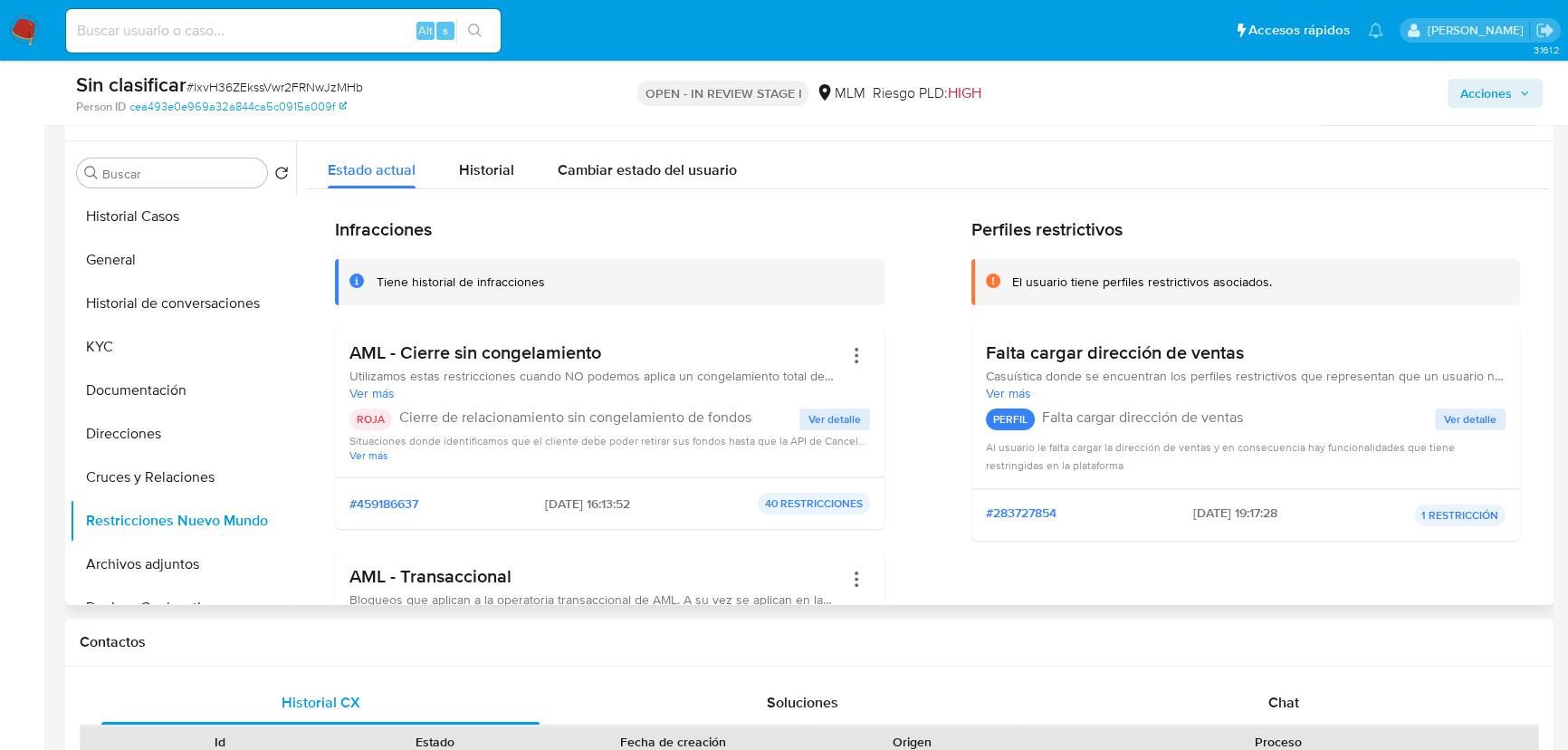
click at [822, 417] on span "Ver detalle" at bounding box center [834, 419] width 53 height 18
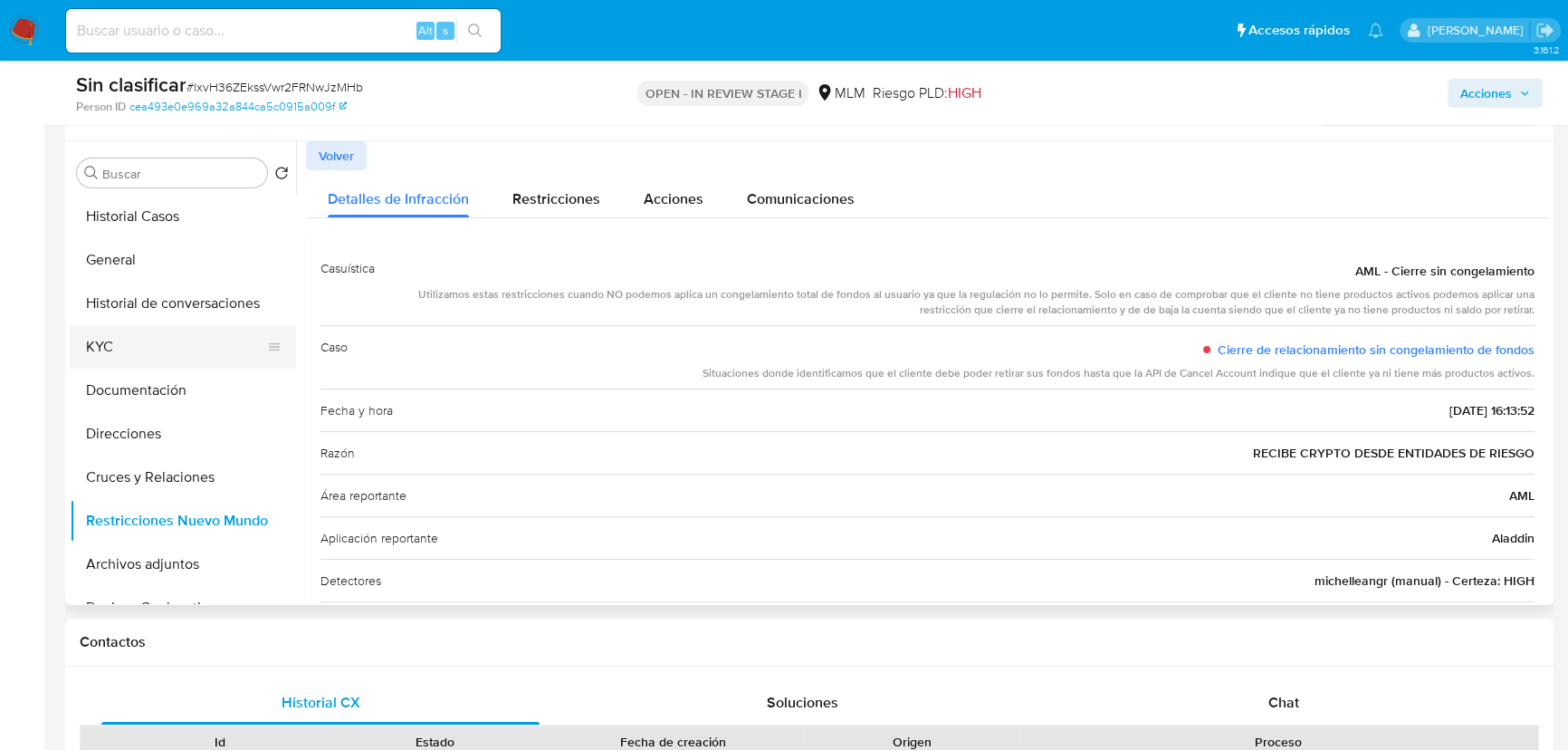
drag, startPoint x: 102, startPoint y: 336, endPoint x: 133, endPoint y: 338, distance: 31.1
click at [133, 338] on button "KYC" at bounding box center [176, 346] width 212 height 43
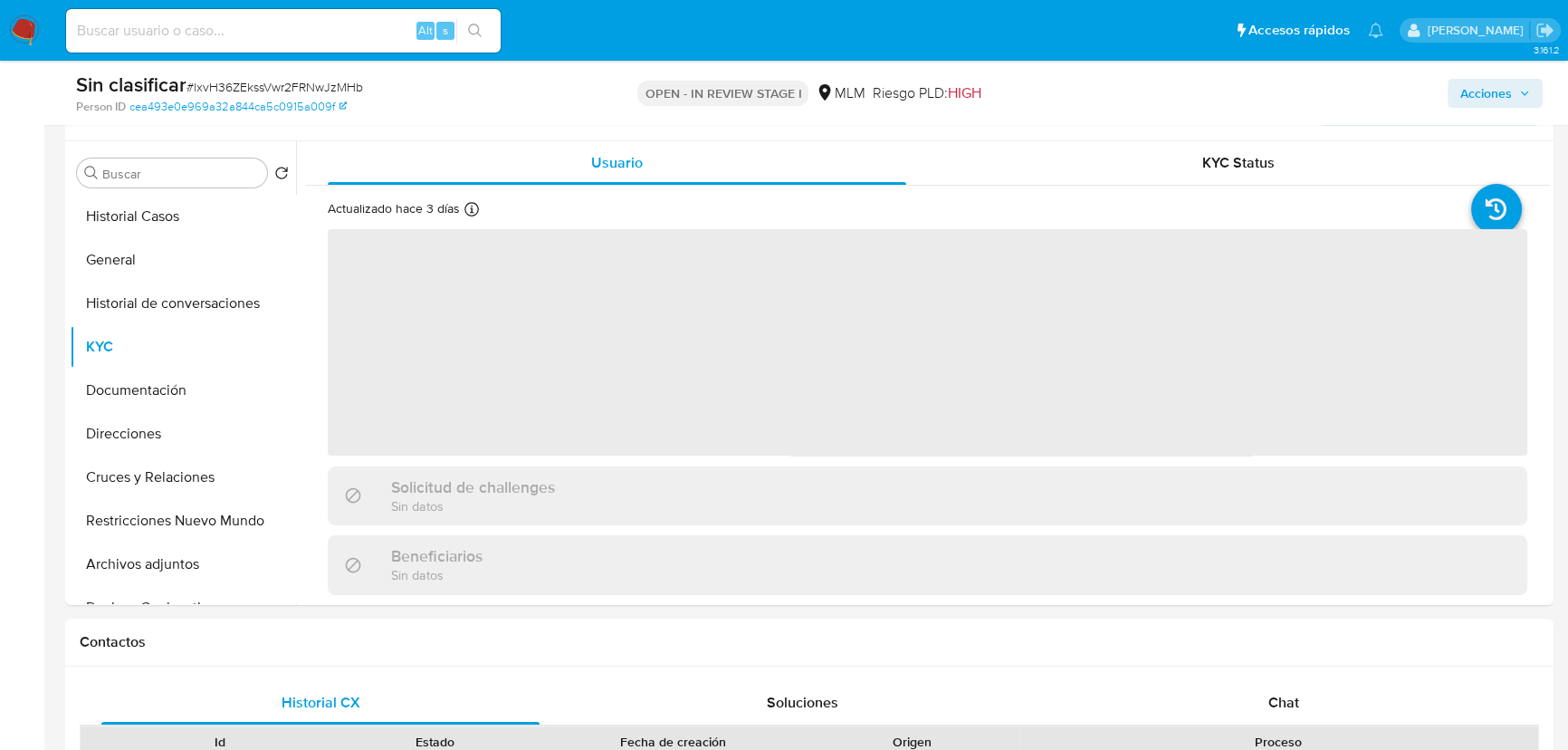
click at [1520, 97] on icon "button" at bounding box center [1524, 92] width 11 height 11
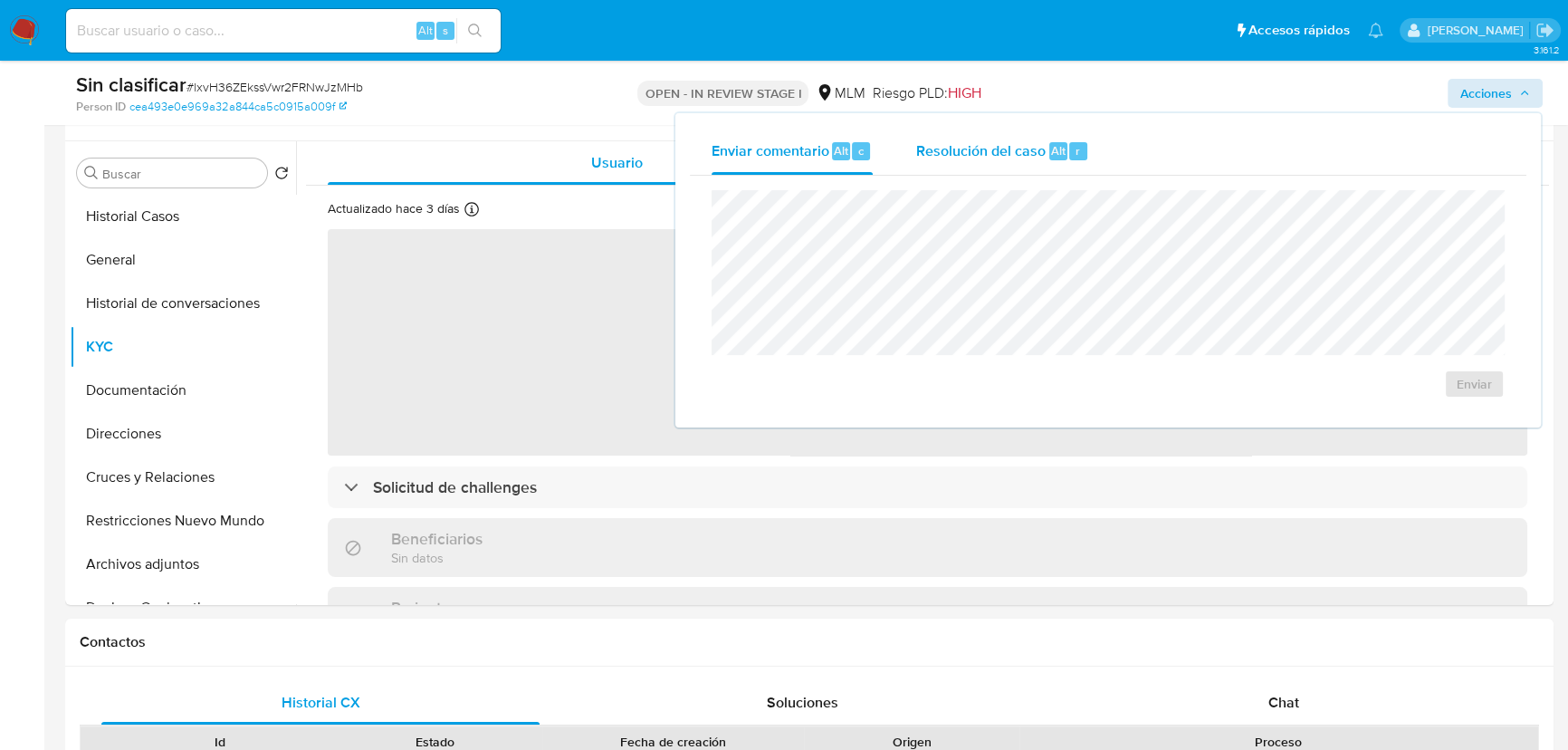
click at [970, 147] on span "Resolución del caso" at bounding box center [981, 150] width 130 height 21
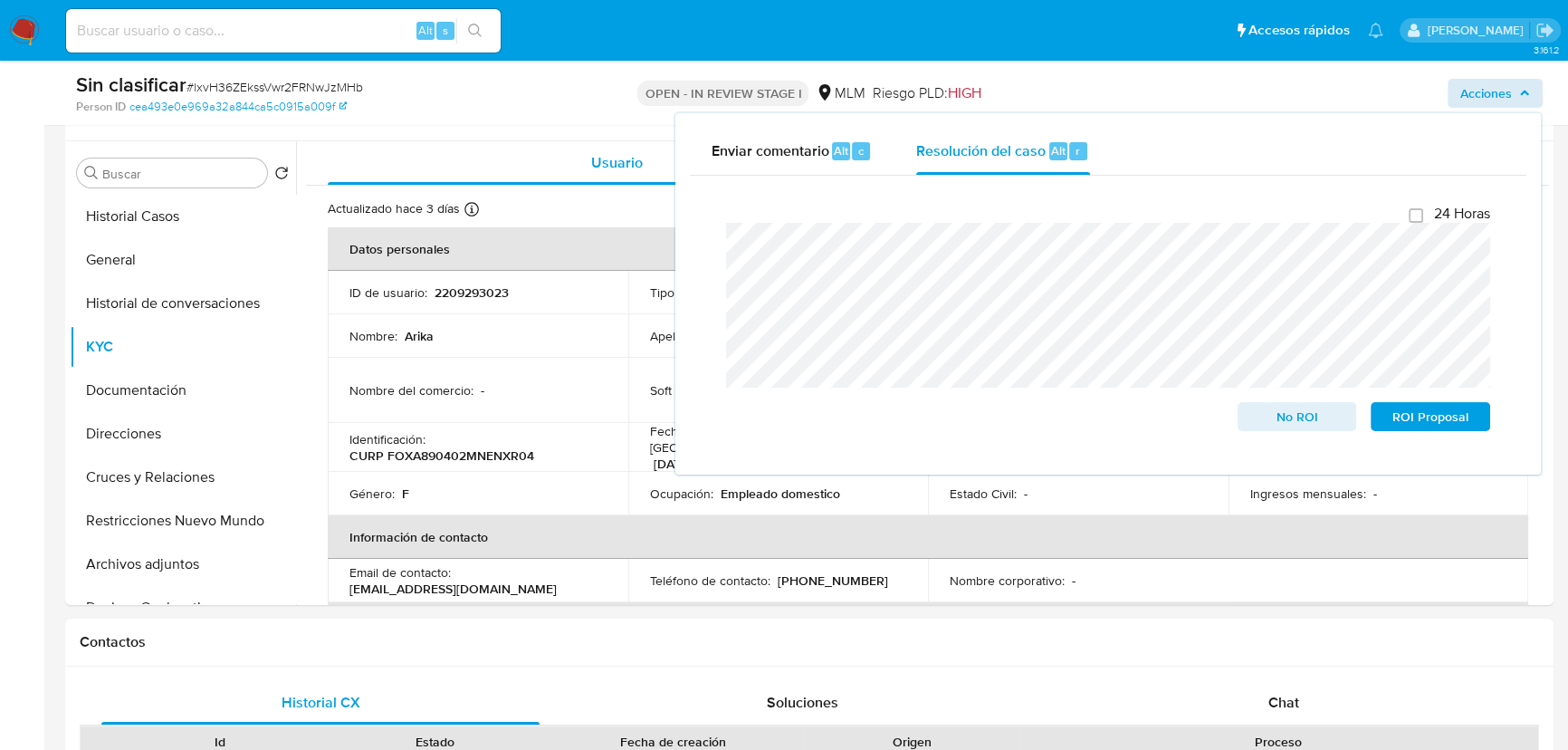
click at [707, 258] on div "Cierre de caso 24 Horas No ROI ROI Proposal" at bounding box center [1108, 318] width 836 height 285
click at [1272, 419] on span "No ROI" at bounding box center [1297, 416] width 94 height 25
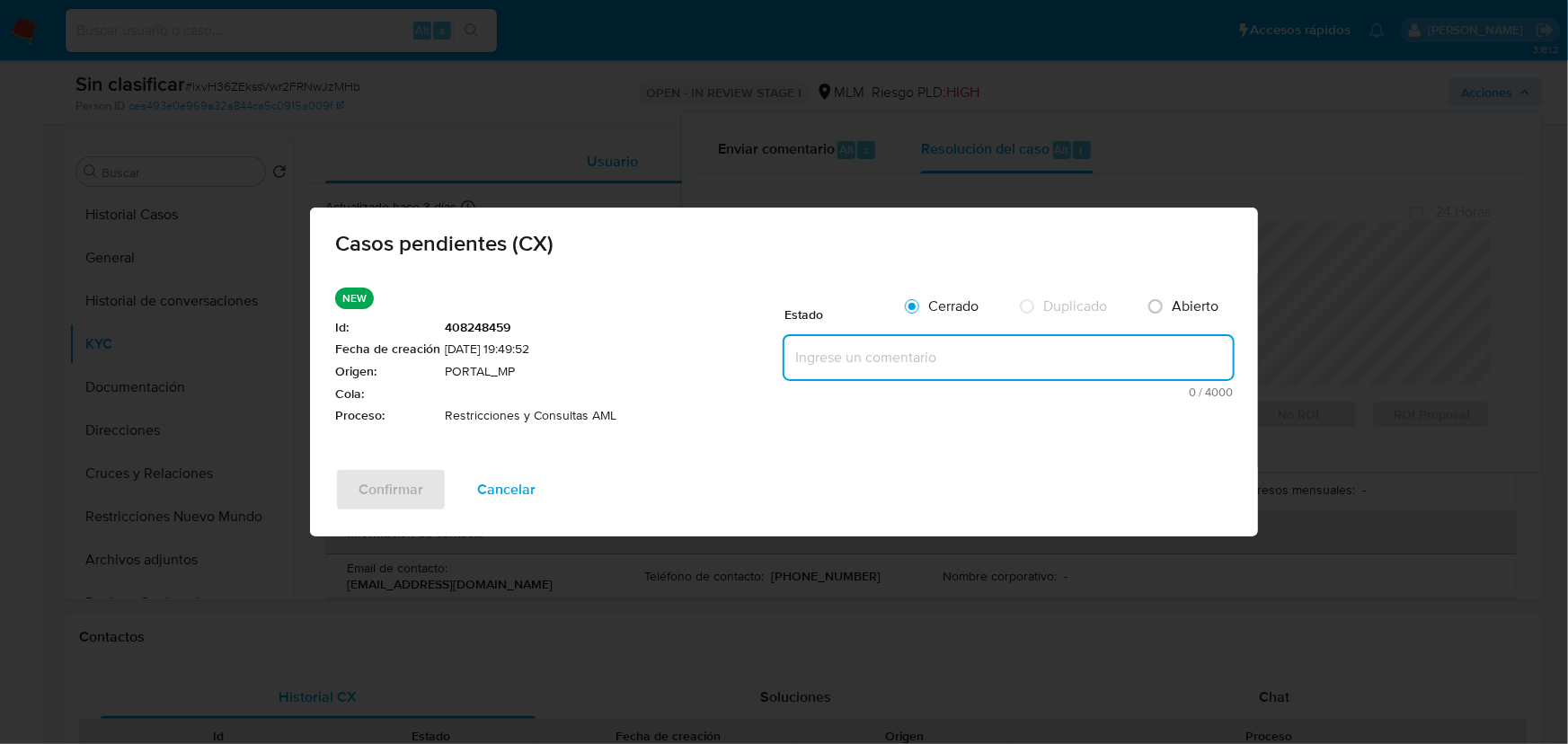
click at [933, 356] on textarea at bounding box center [1009, 357] width 449 height 43
click at [813, 349] on textarea at bounding box center [1009, 357] width 449 height 43
paste textarea "Se valida caso CX cliente con restricción por operativa inusual , la cuenta no …"
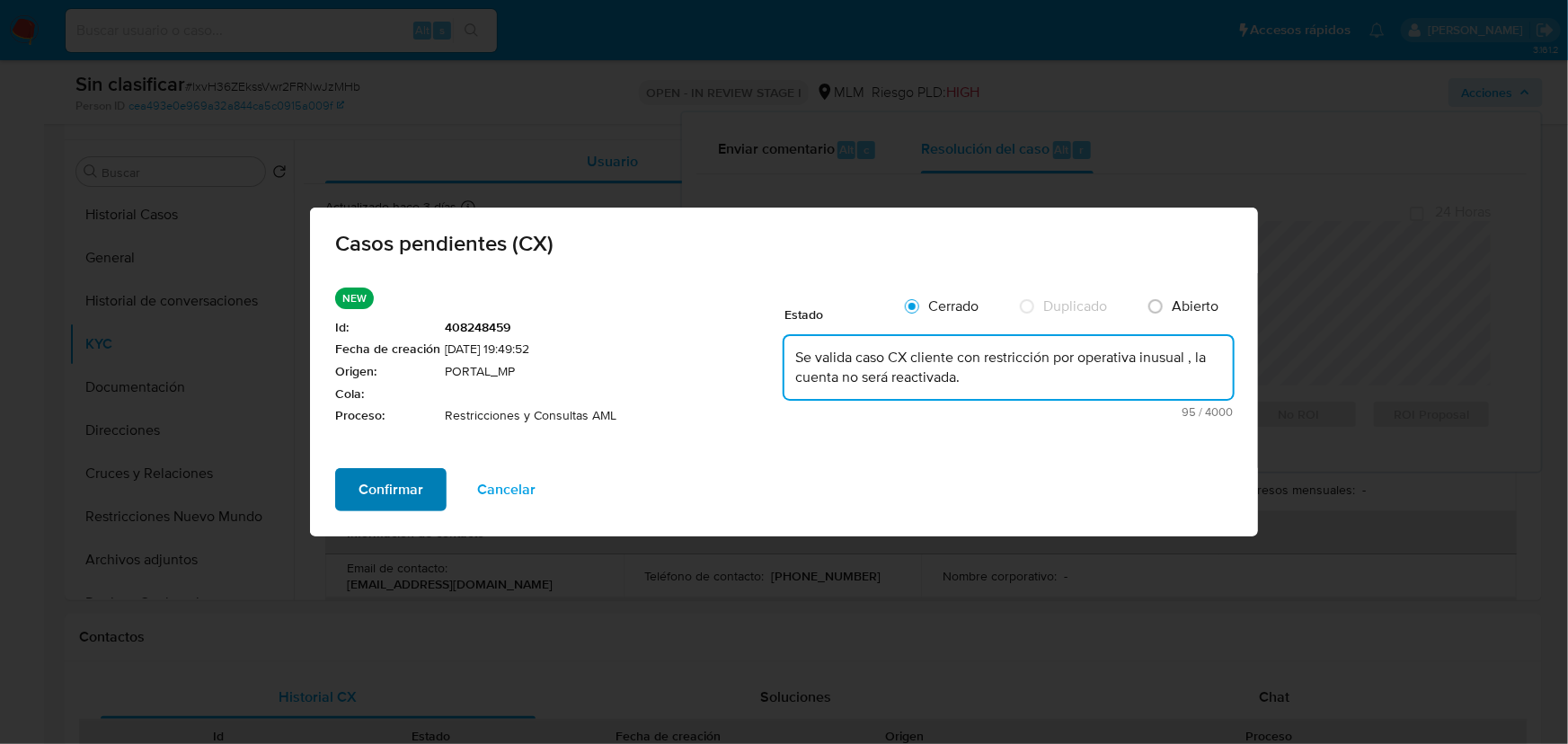
type textarea "Se valida caso CX cliente con restricción por operativa inusual , la cuenta no …"
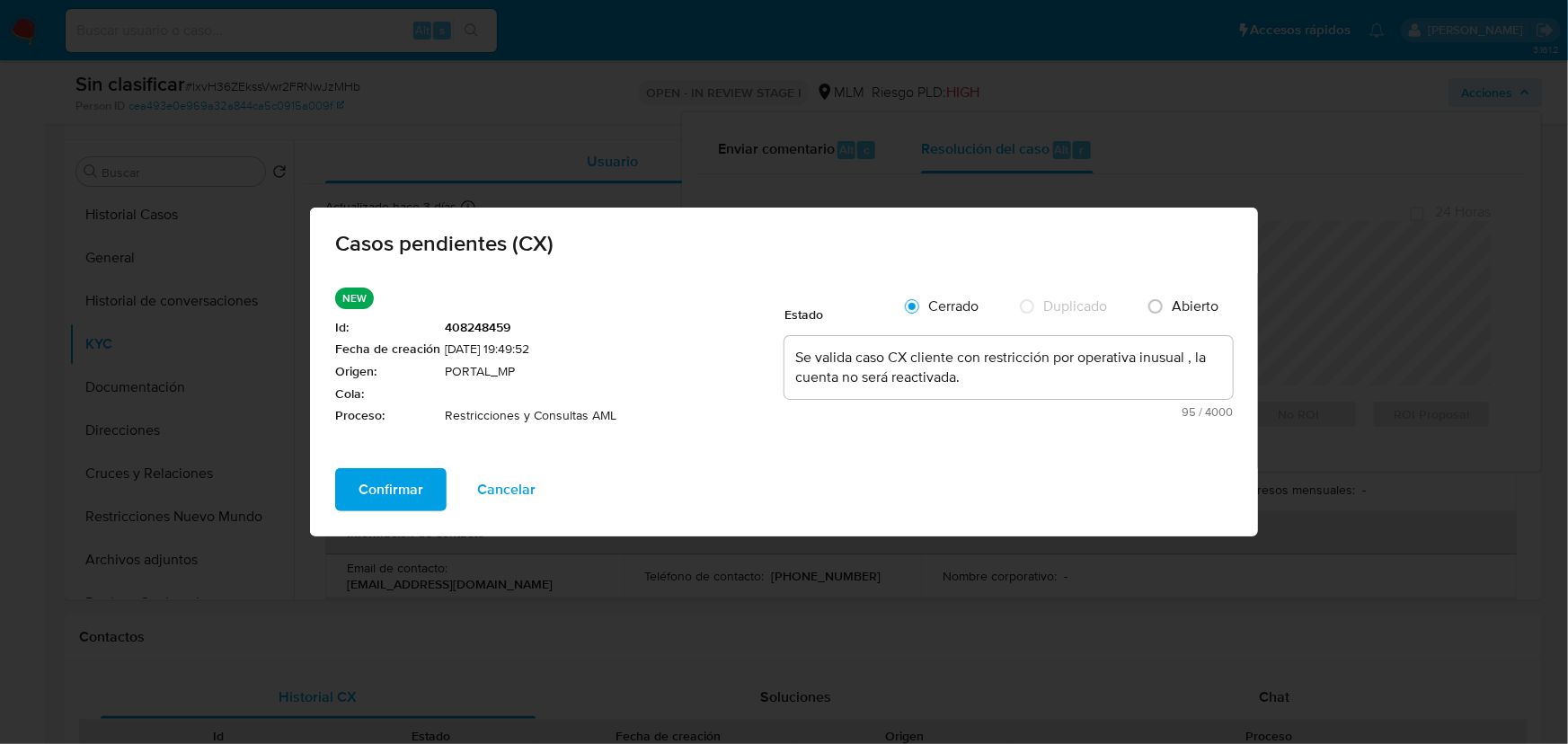
click at [415, 486] on span "Confirmar" at bounding box center [391, 489] width 65 height 39
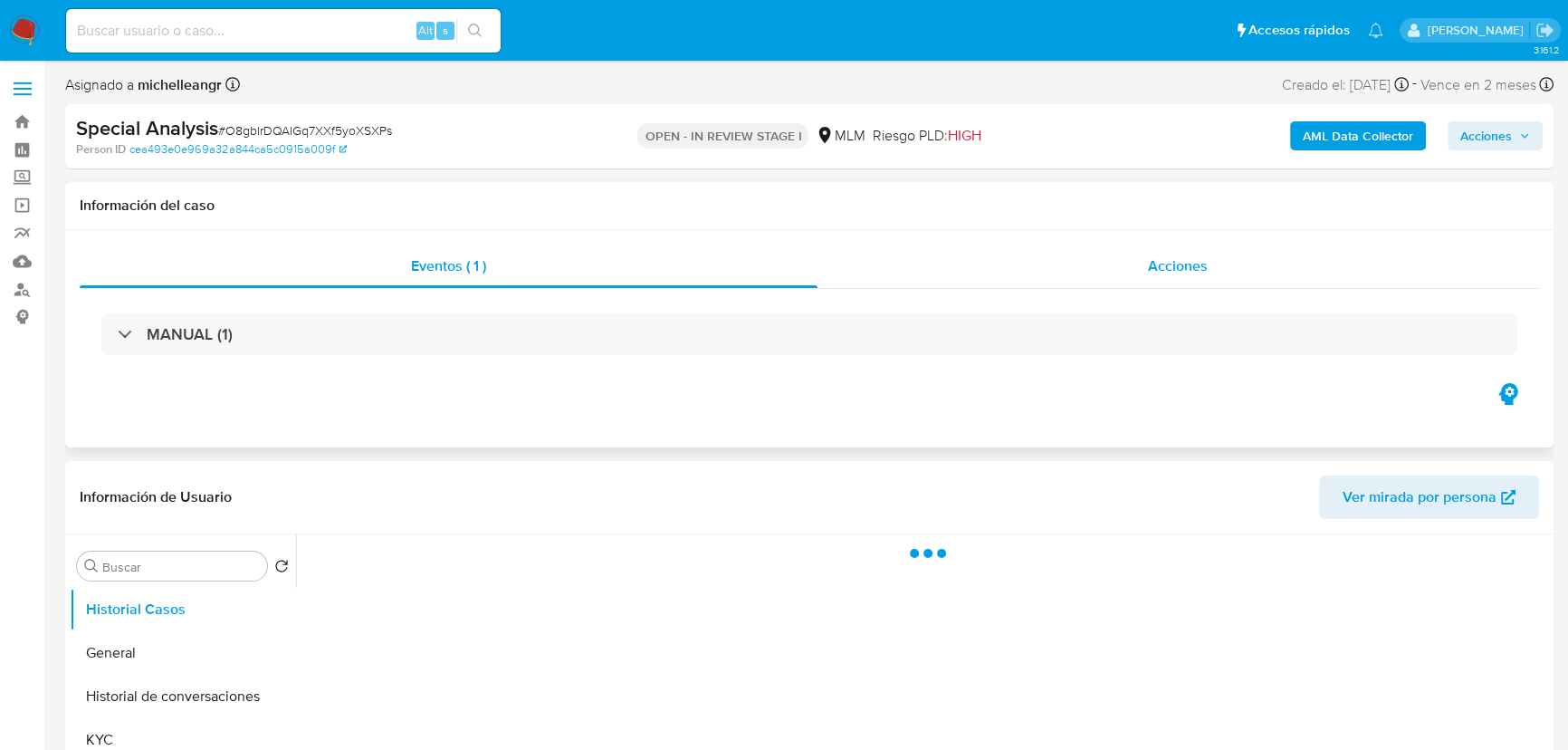
click at [1180, 253] on div "Acciones" at bounding box center [1178, 265] width 722 height 43
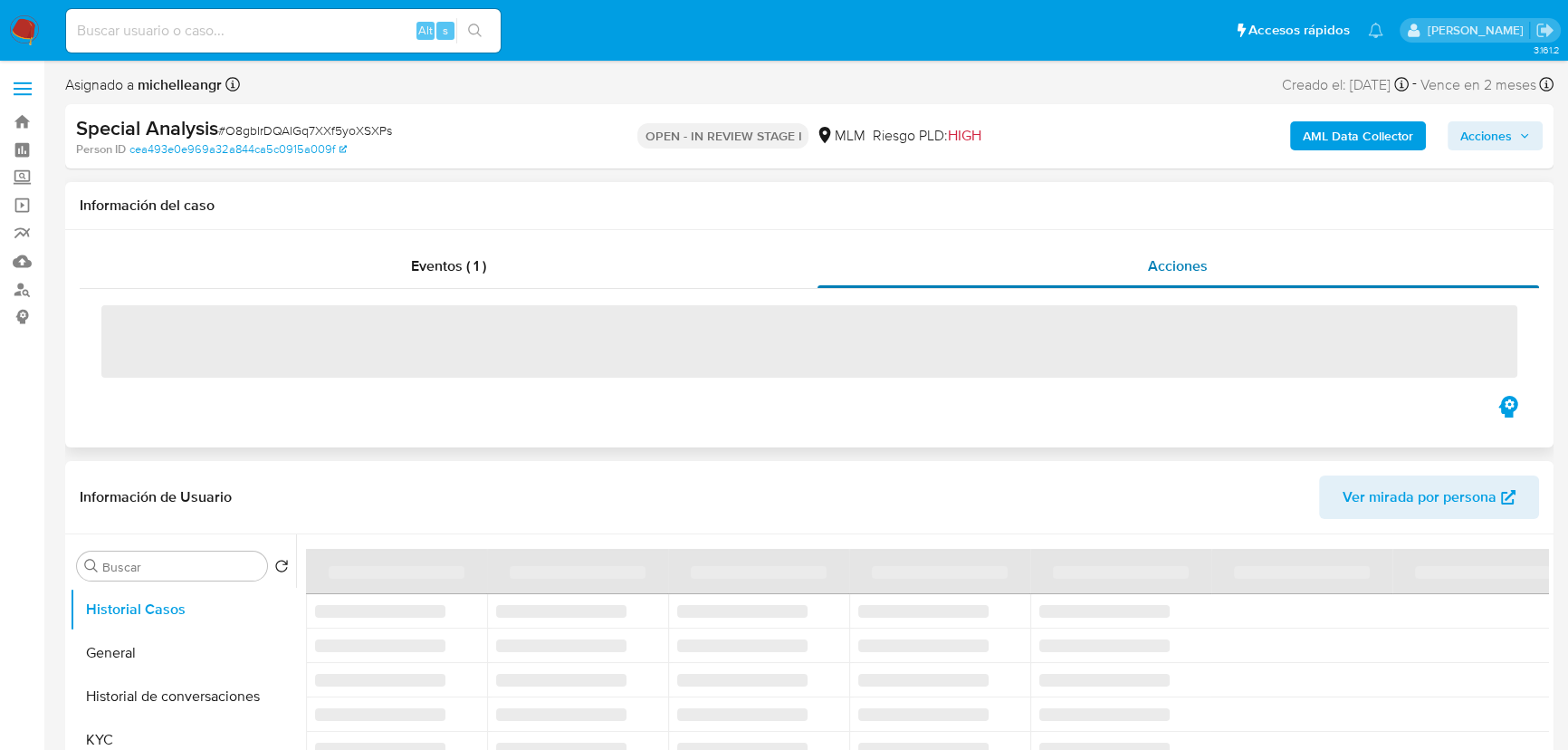
select select "10"
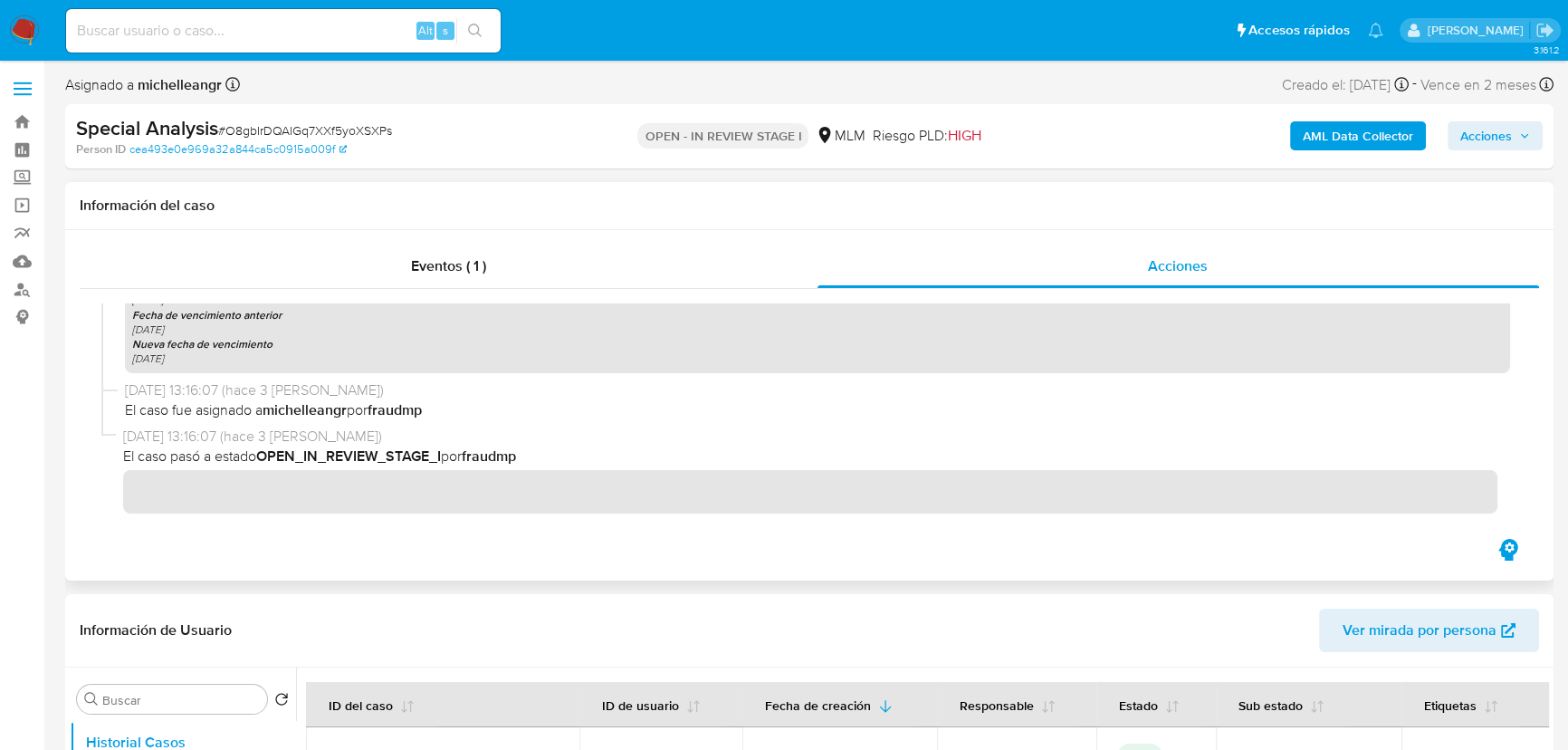
scroll to position [493, 0]
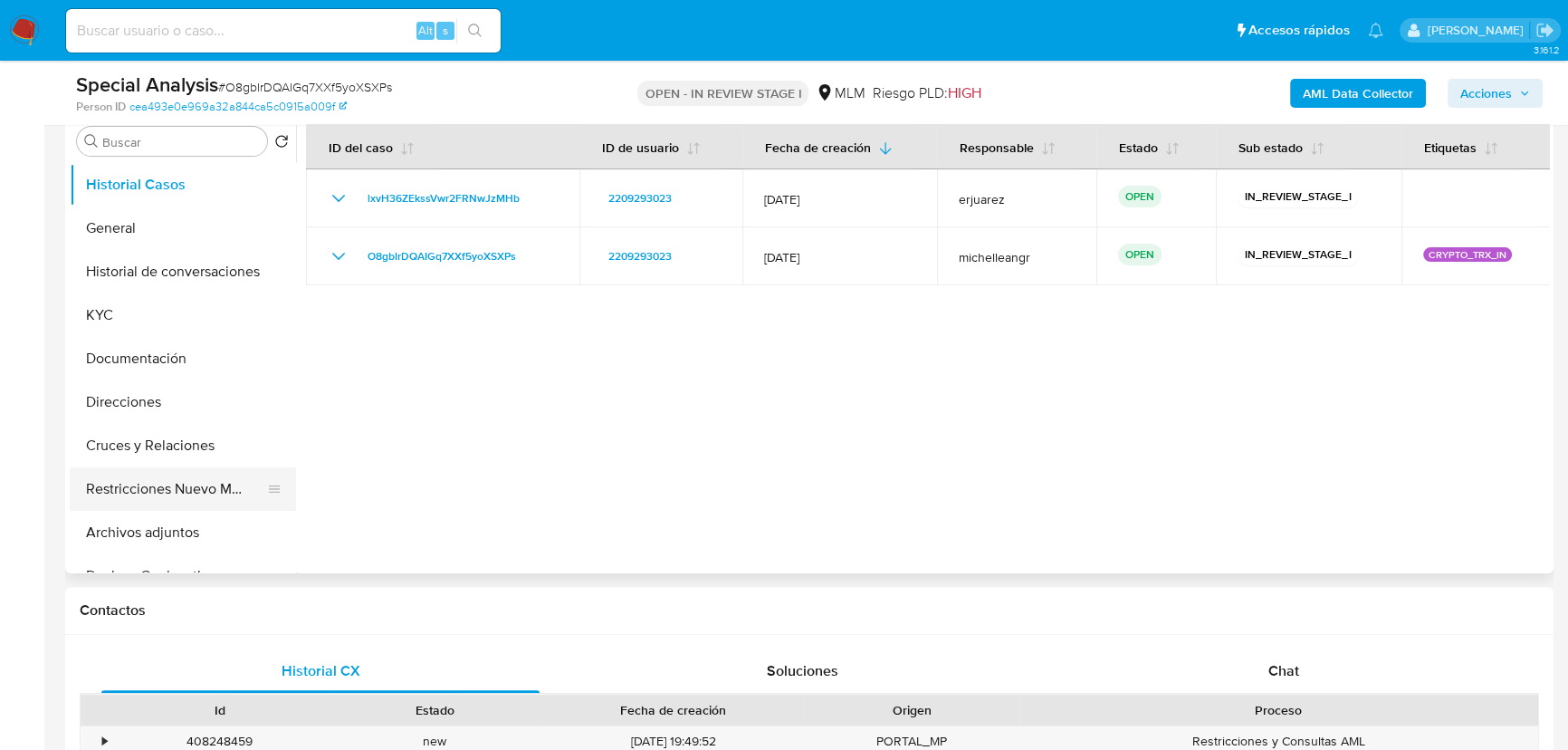
click at [182, 505] on button "Restricciones Nuevo Mundo" at bounding box center [176, 488] width 212 height 43
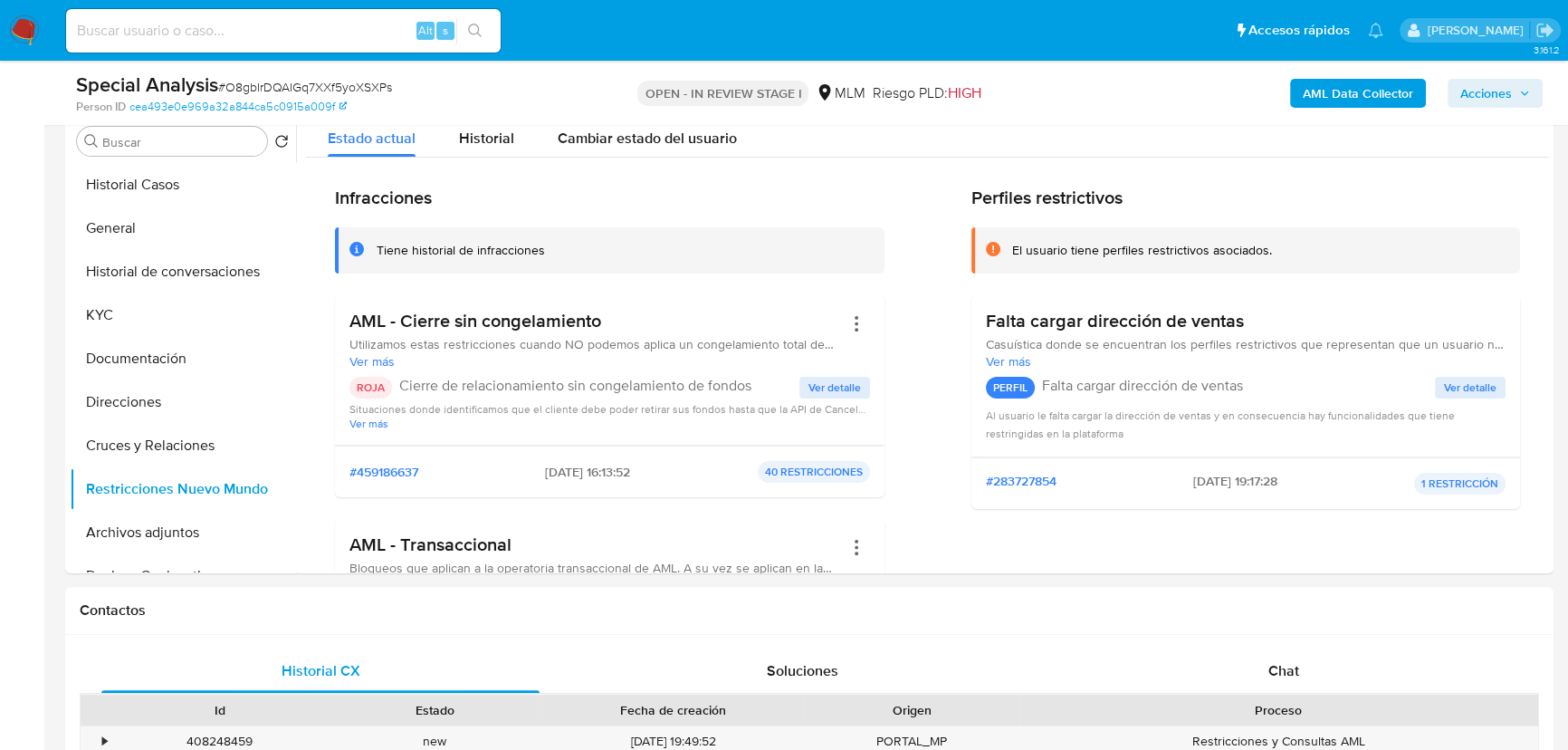
click at [1508, 86] on span "Acciones" at bounding box center [1486, 93] width 52 height 29
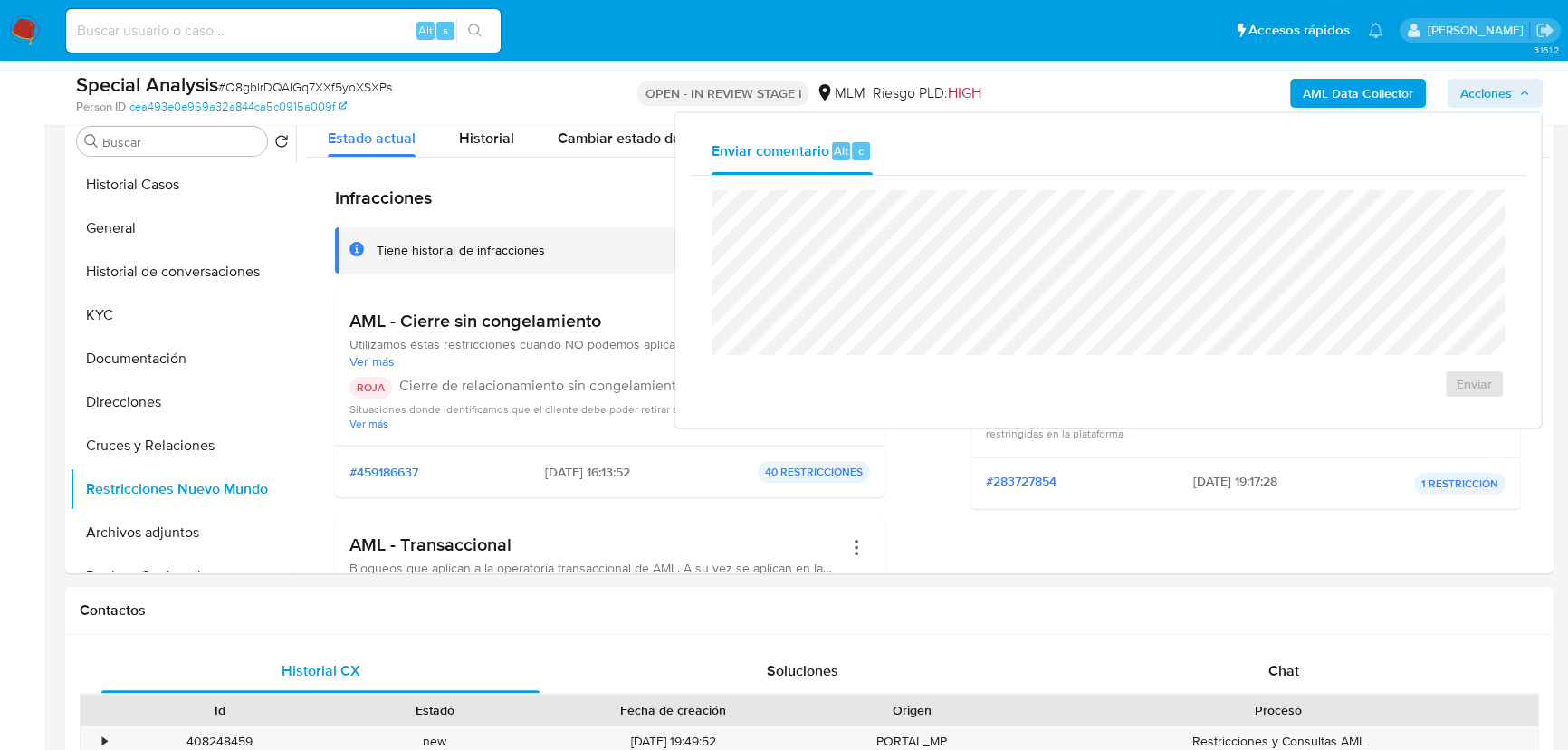
click at [1485, 85] on span "Acciones" at bounding box center [1486, 93] width 52 height 29
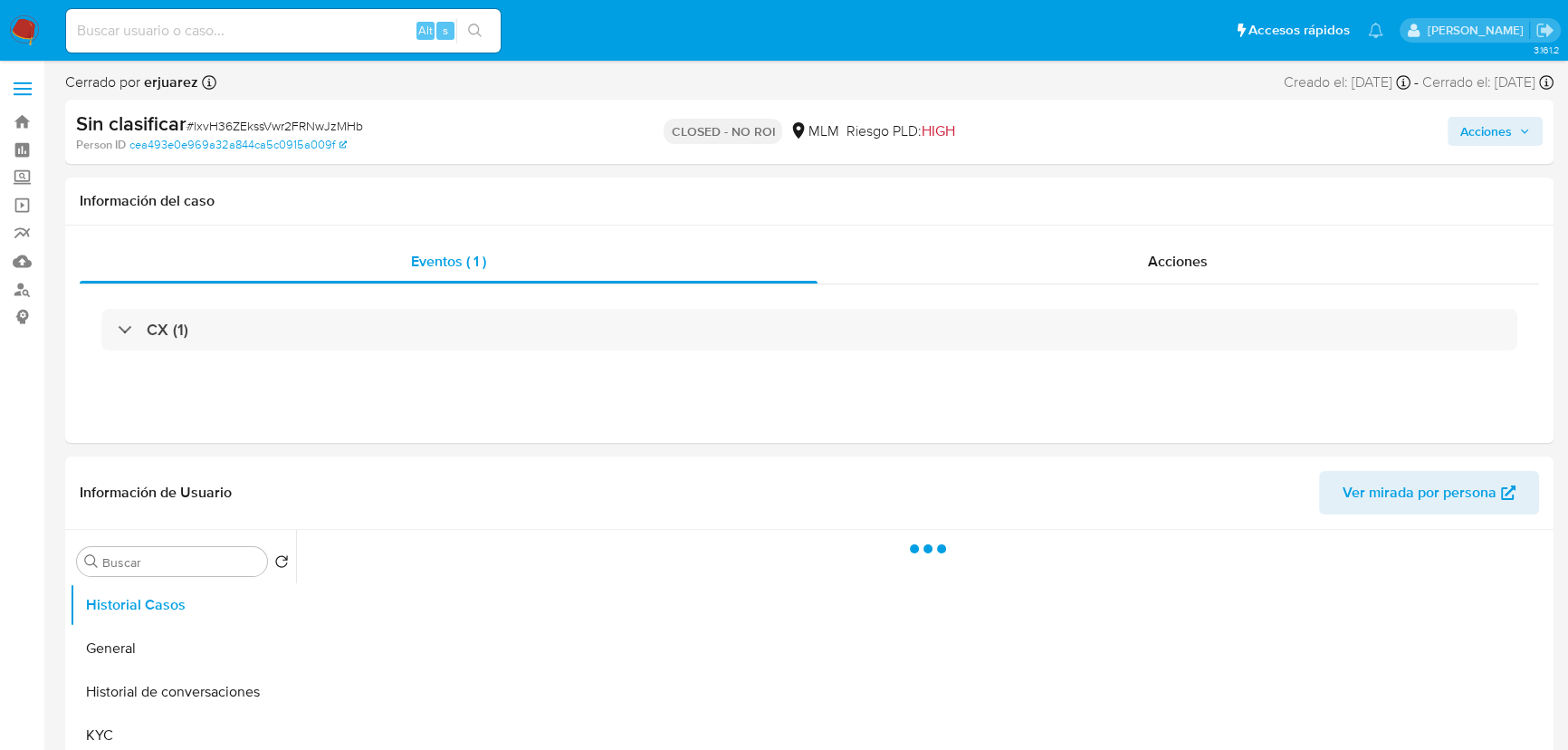
select select "10"
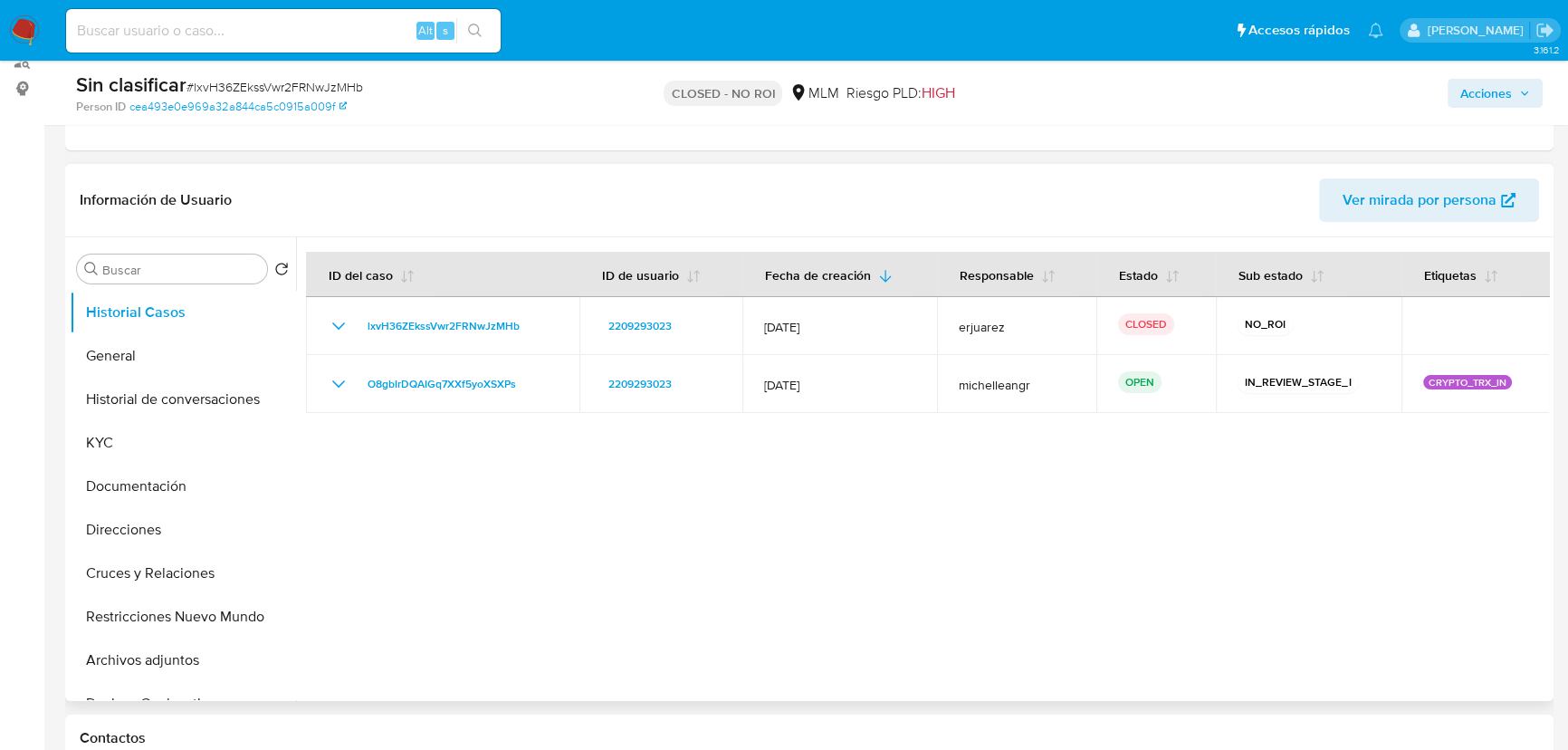
scroll to position [246, 0]
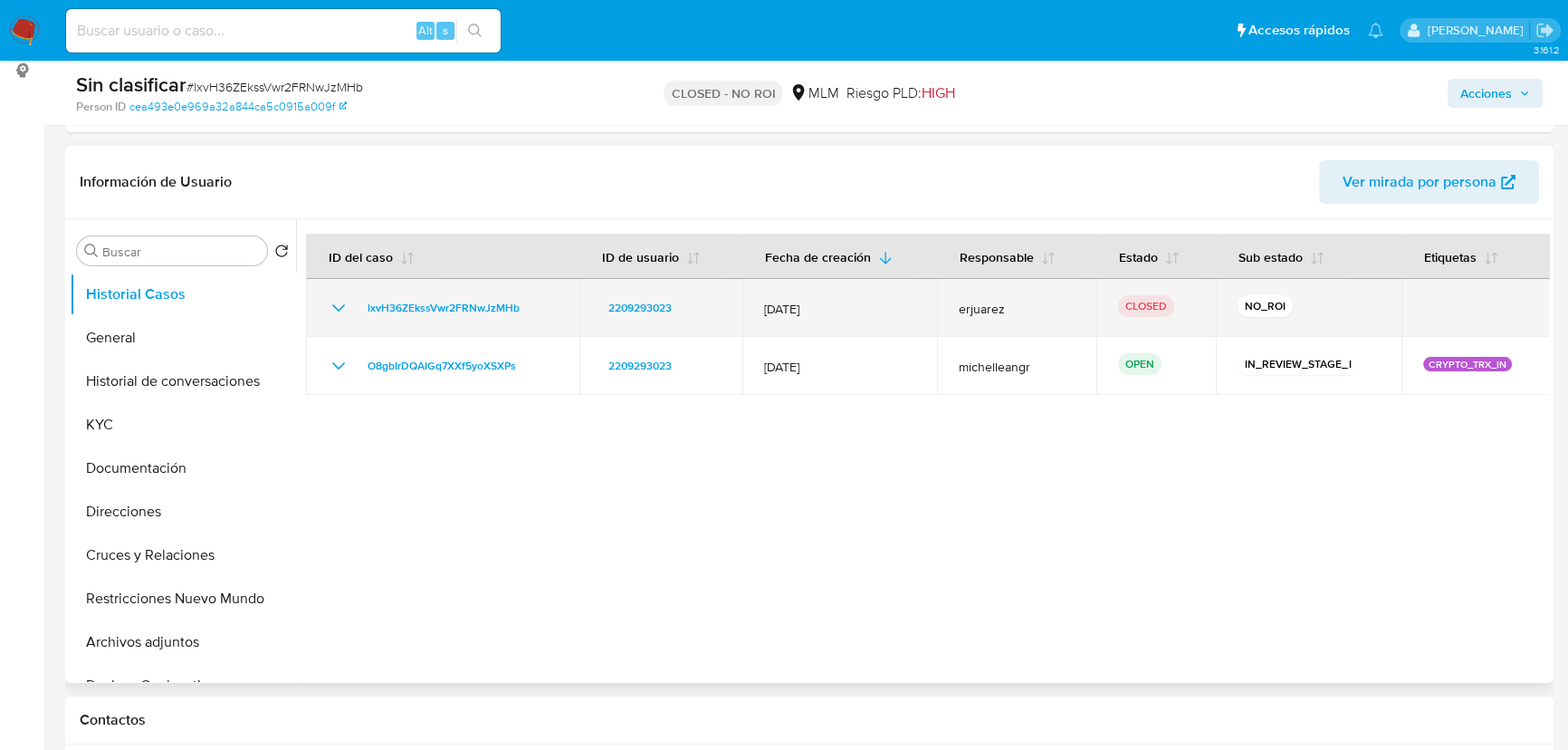
drag, startPoint x: 552, startPoint y: 310, endPoint x: 330, endPoint y: 320, distance: 222.2
click at [346, 315] on div "lxvH36ZEkssVwr2FRNwJzMHb" at bounding box center [442, 308] width 230 height 22
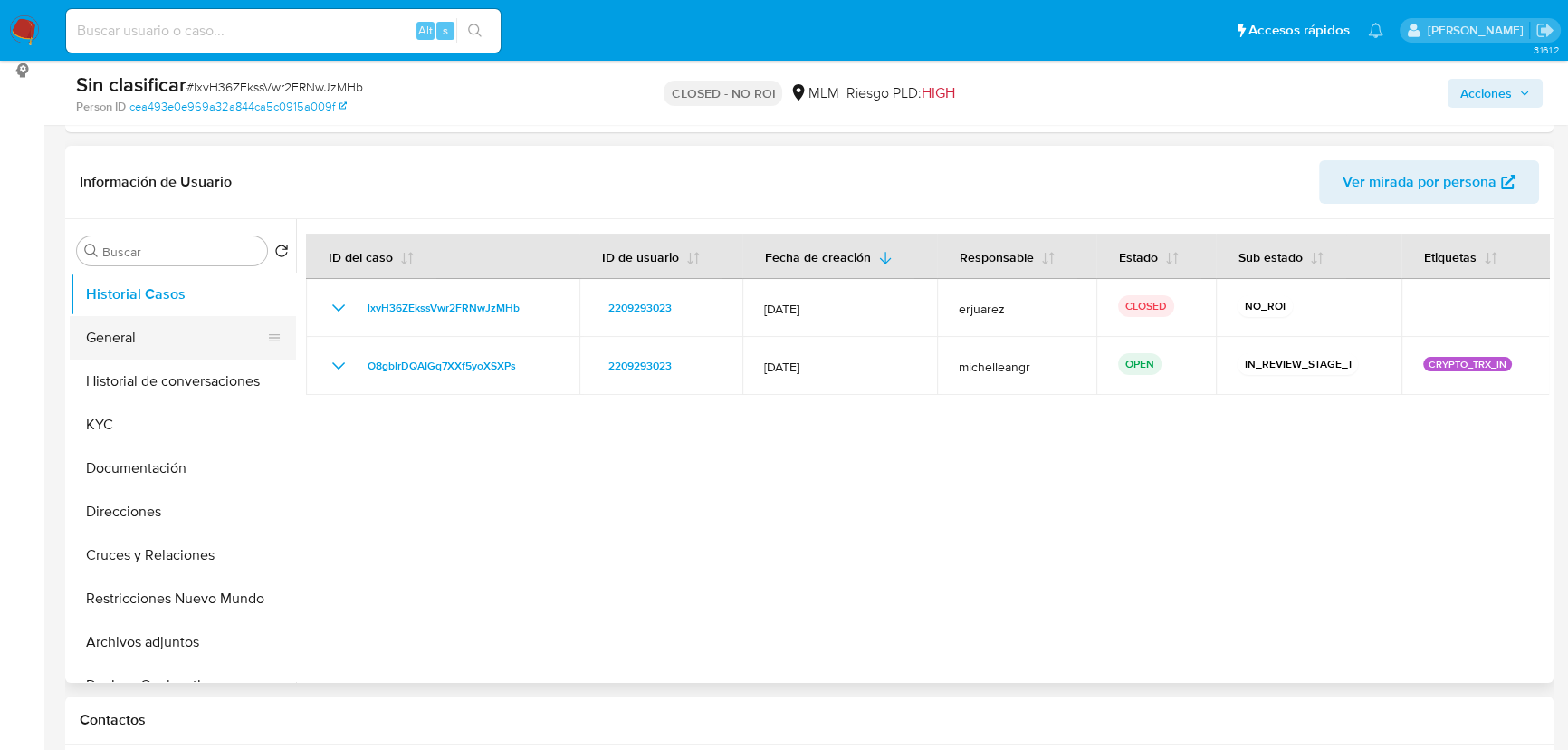
drag, startPoint x: 145, startPoint y: 336, endPoint x: 288, endPoint y: 334, distance: 143.0
click at [145, 336] on button "General" at bounding box center [176, 338] width 212 height 43
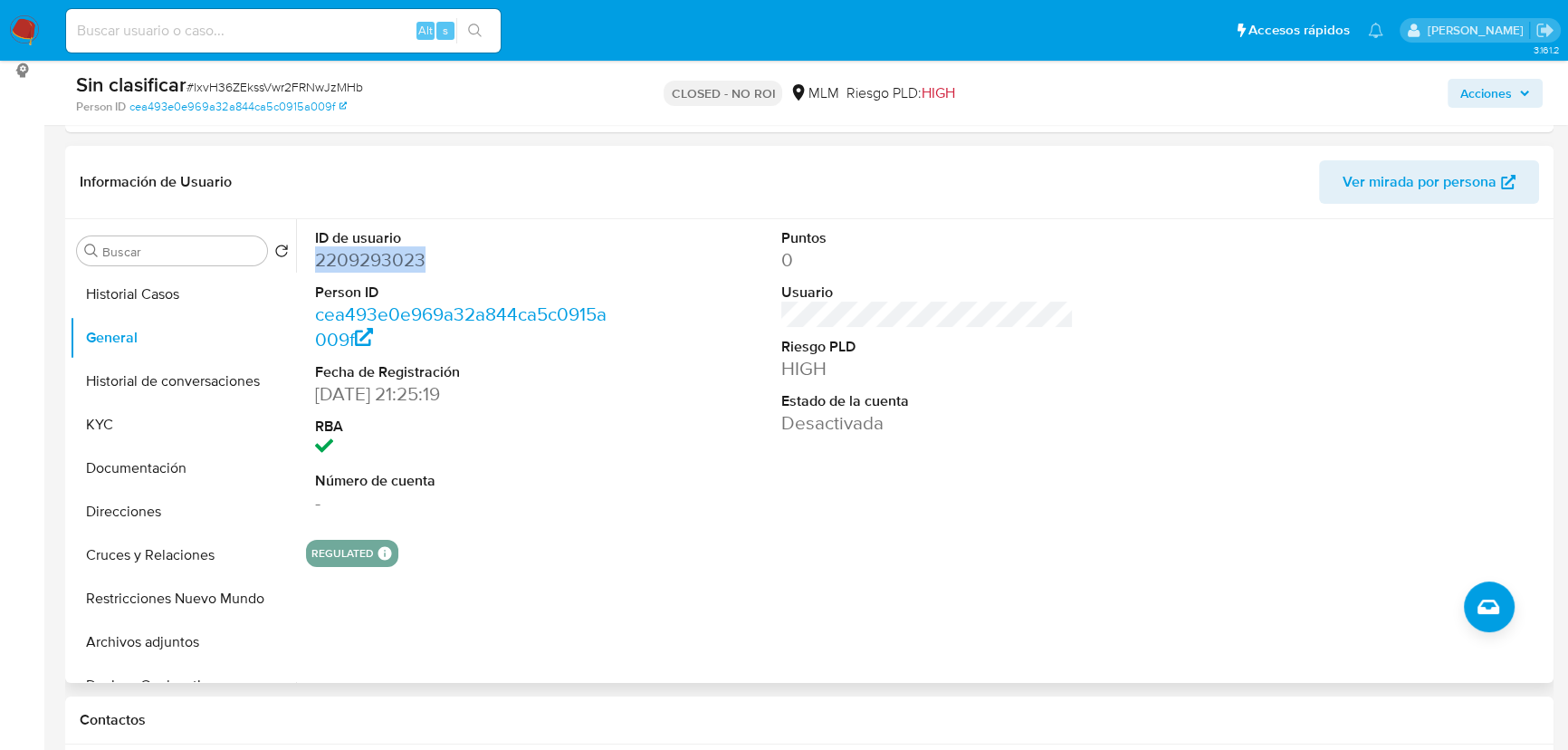
drag, startPoint x: 430, startPoint y: 254, endPoint x: 317, endPoint y: 266, distance: 113.6
click at [317, 266] on dd "2209293023" at bounding box center [461, 260] width 292 height 25
copy dd "2209293023"
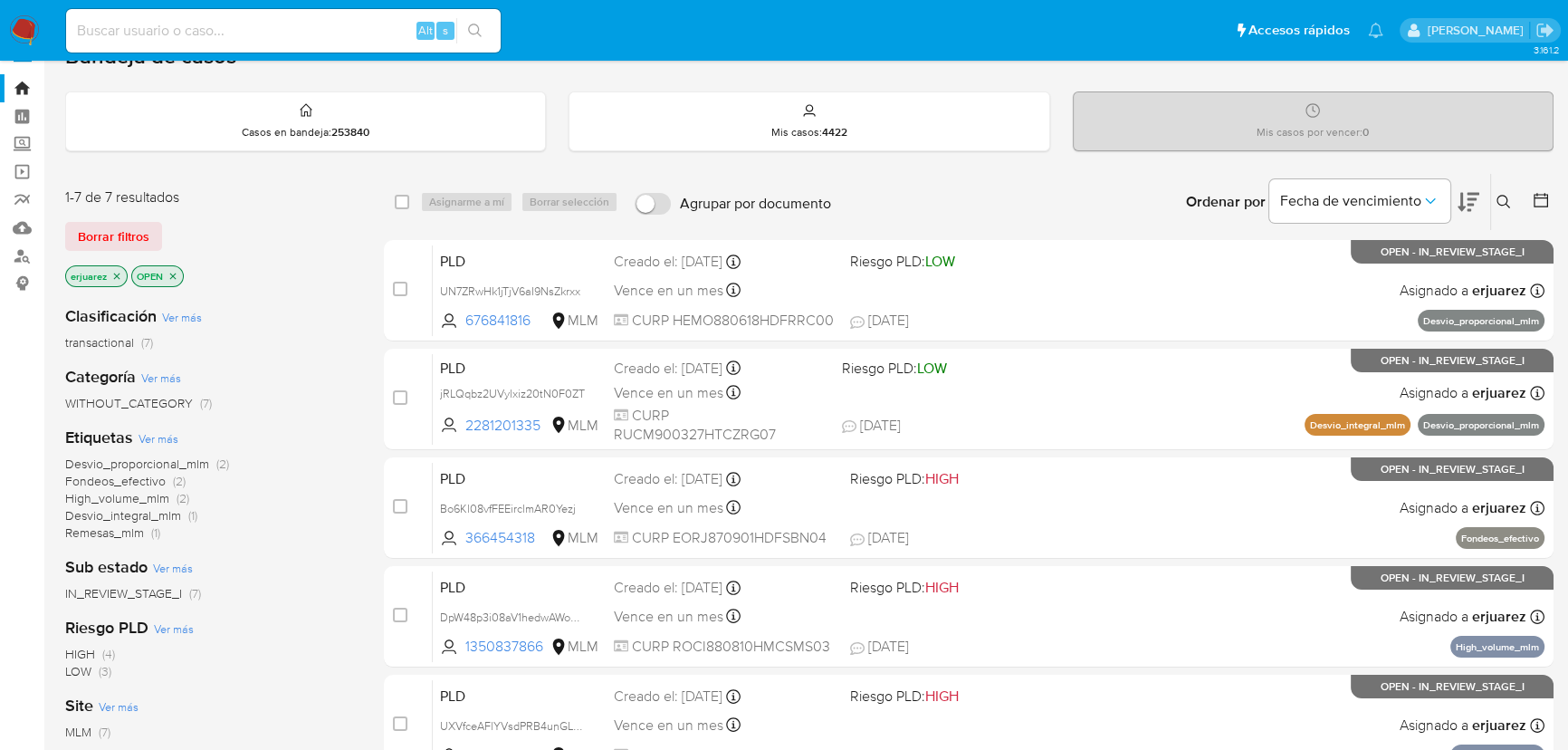
scroll to position [246, 0]
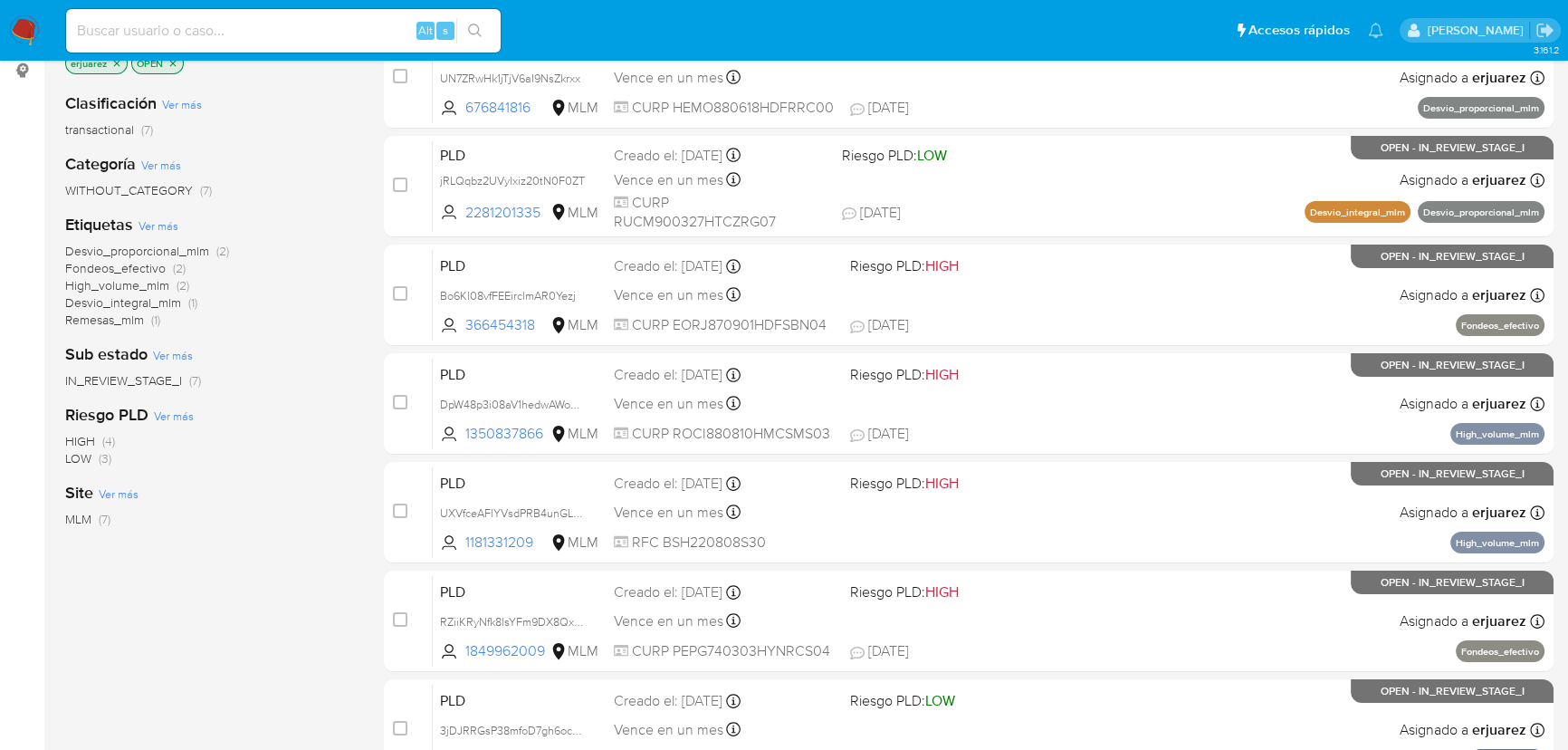
click at [158, 29] on input at bounding box center [284, 31] width 435 height 23
paste input "437841411"
type input "437841411"
click at [472, 21] on button "search-icon" at bounding box center [475, 31] width 37 height 25
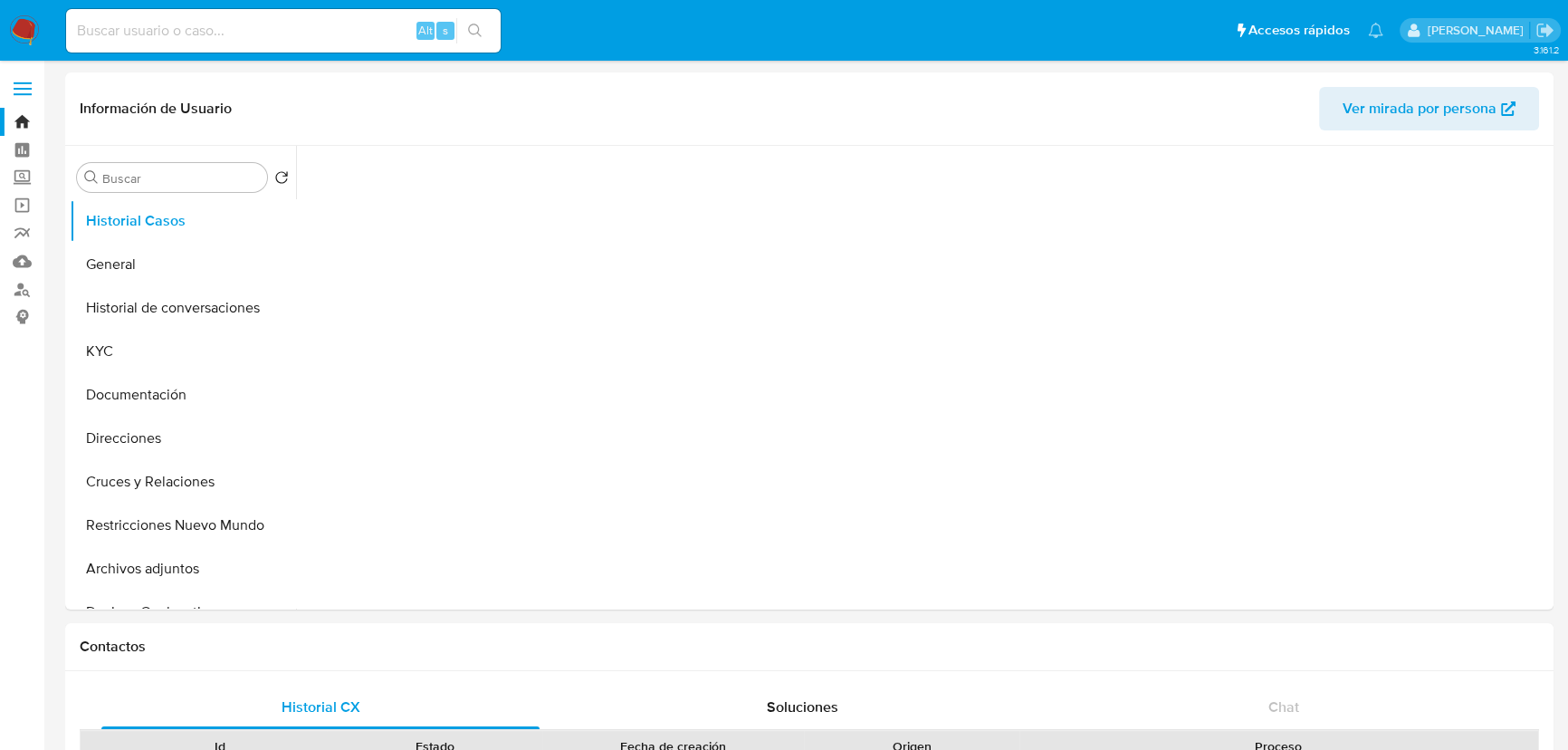
select select "10"
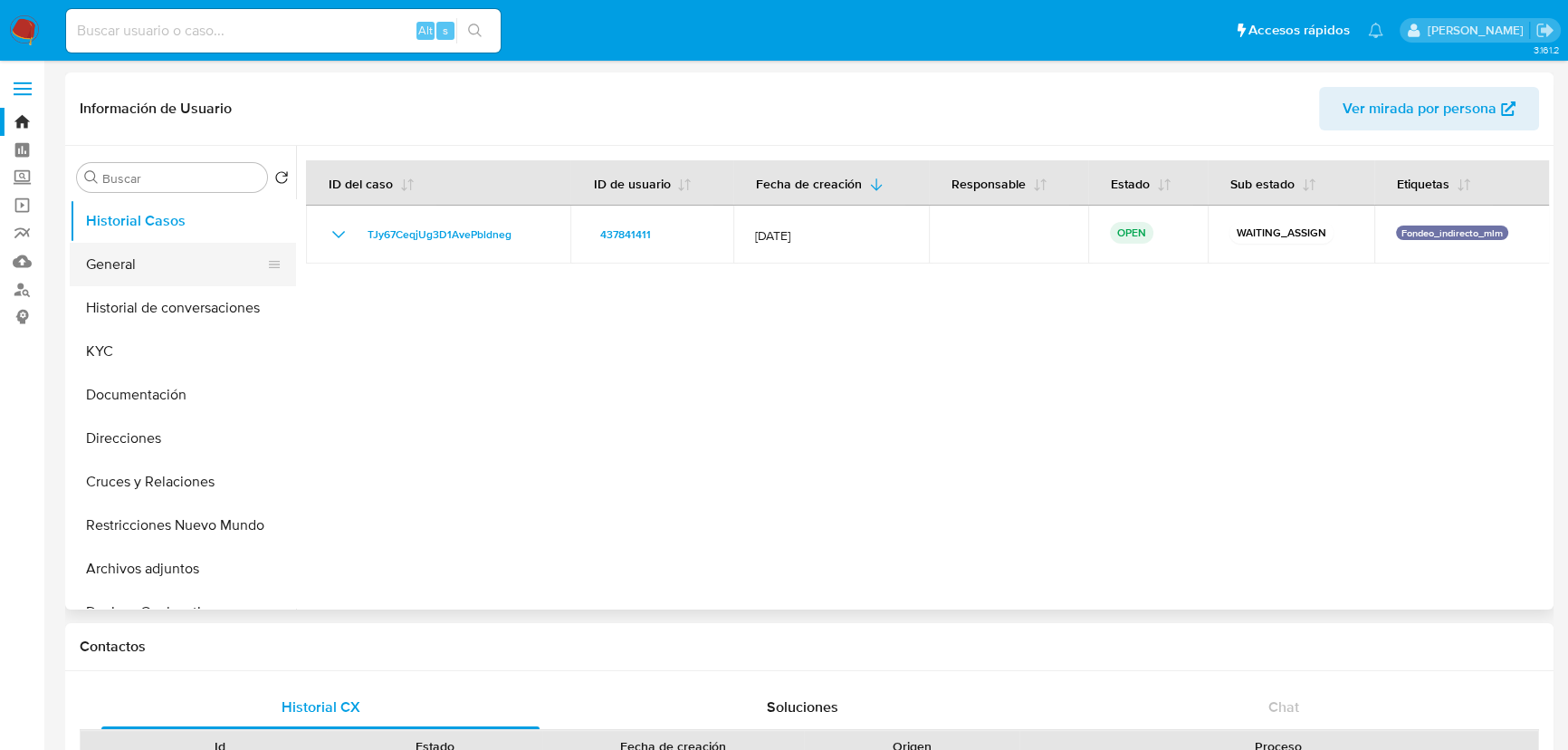
click at [185, 263] on button "General" at bounding box center [176, 263] width 212 height 43
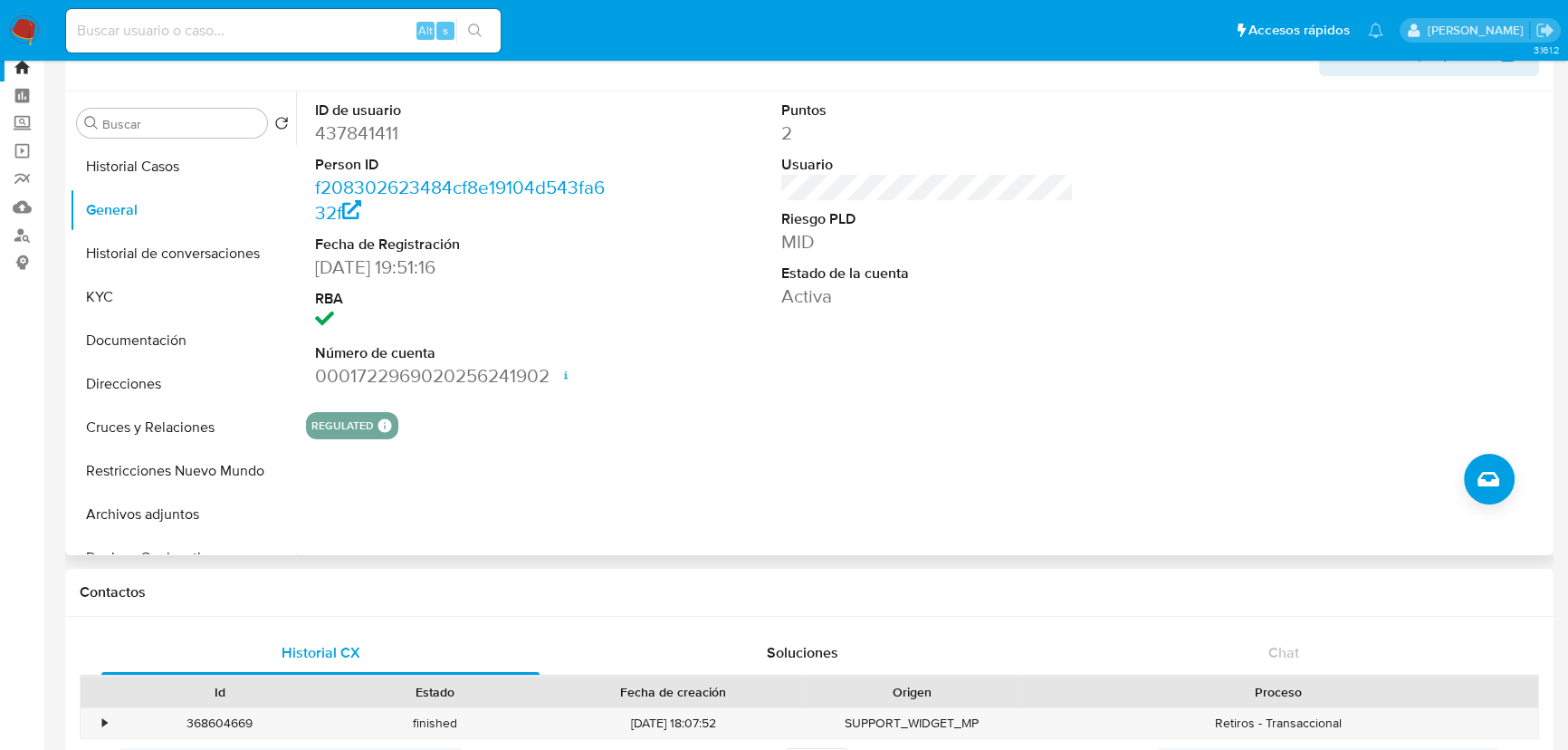
scroll to position [163, 0]
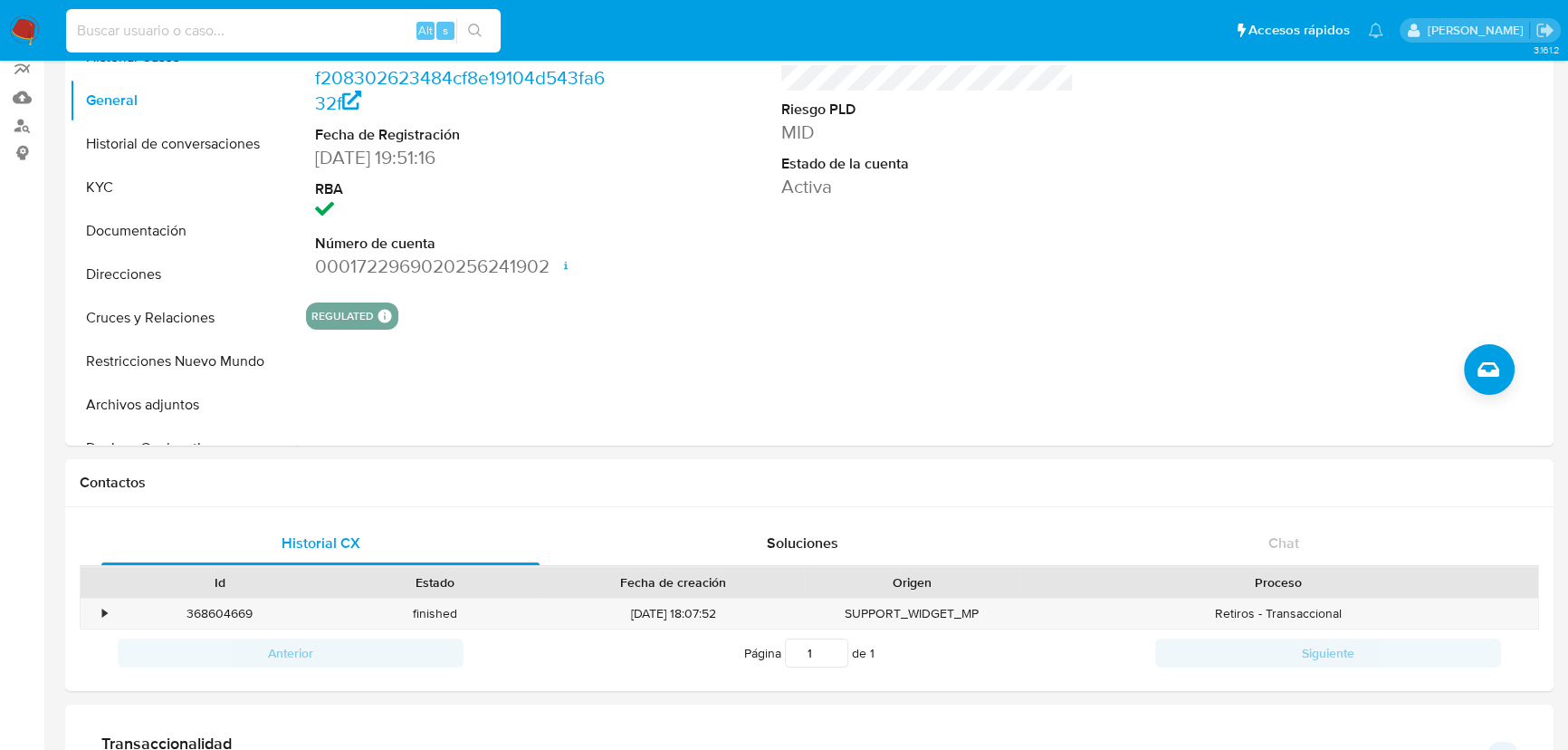
drag, startPoint x: 196, startPoint y: 32, endPoint x: 246, endPoint y: 30, distance: 50.0
click at [195, 32] on input at bounding box center [284, 31] width 435 height 23
paste input "2384985084"
type input "2384985084"
click at [465, 29] on button "search-icon" at bounding box center [475, 31] width 37 height 25
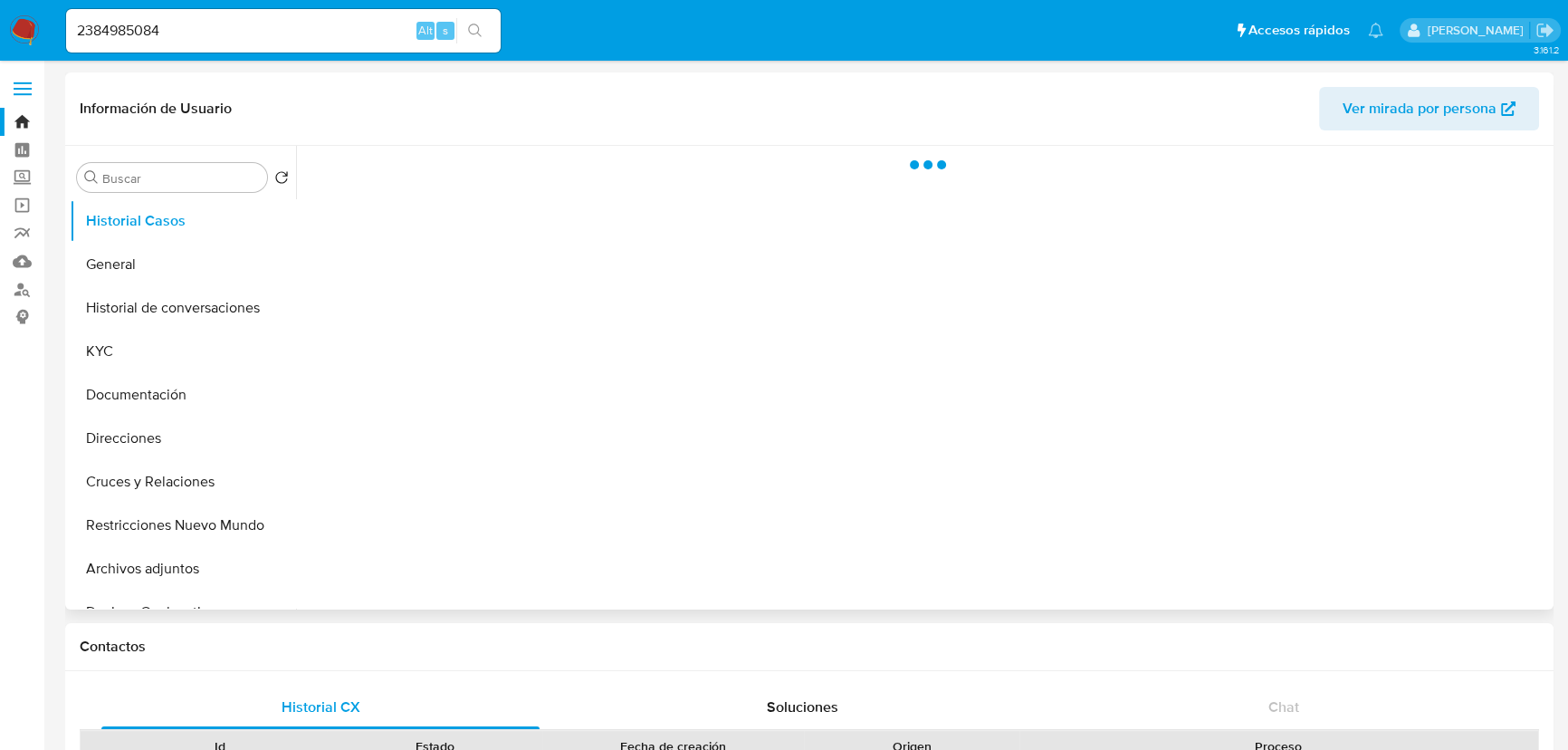
select select "10"
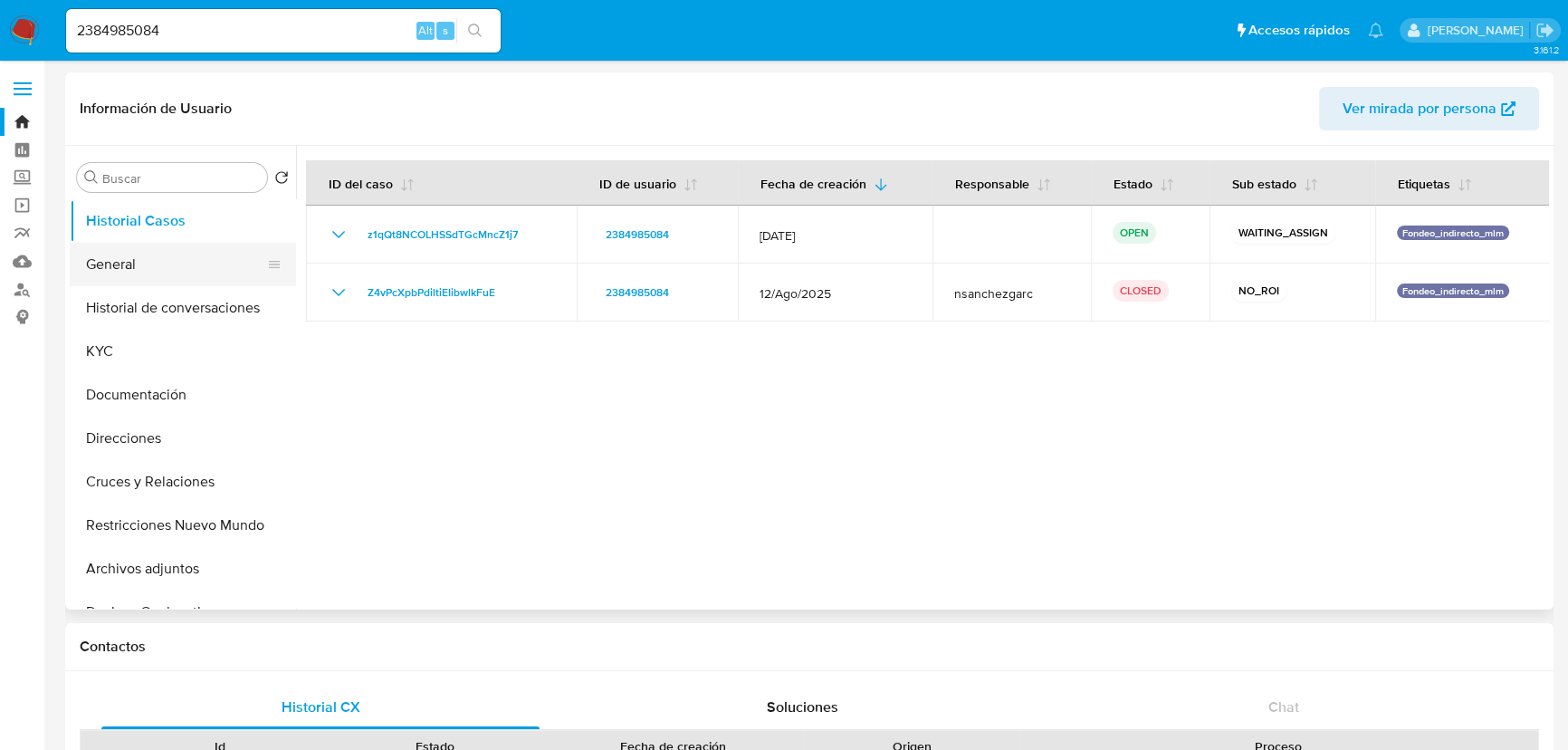
click at [198, 256] on button "General" at bounding box center [176, 263] width 212 height 43
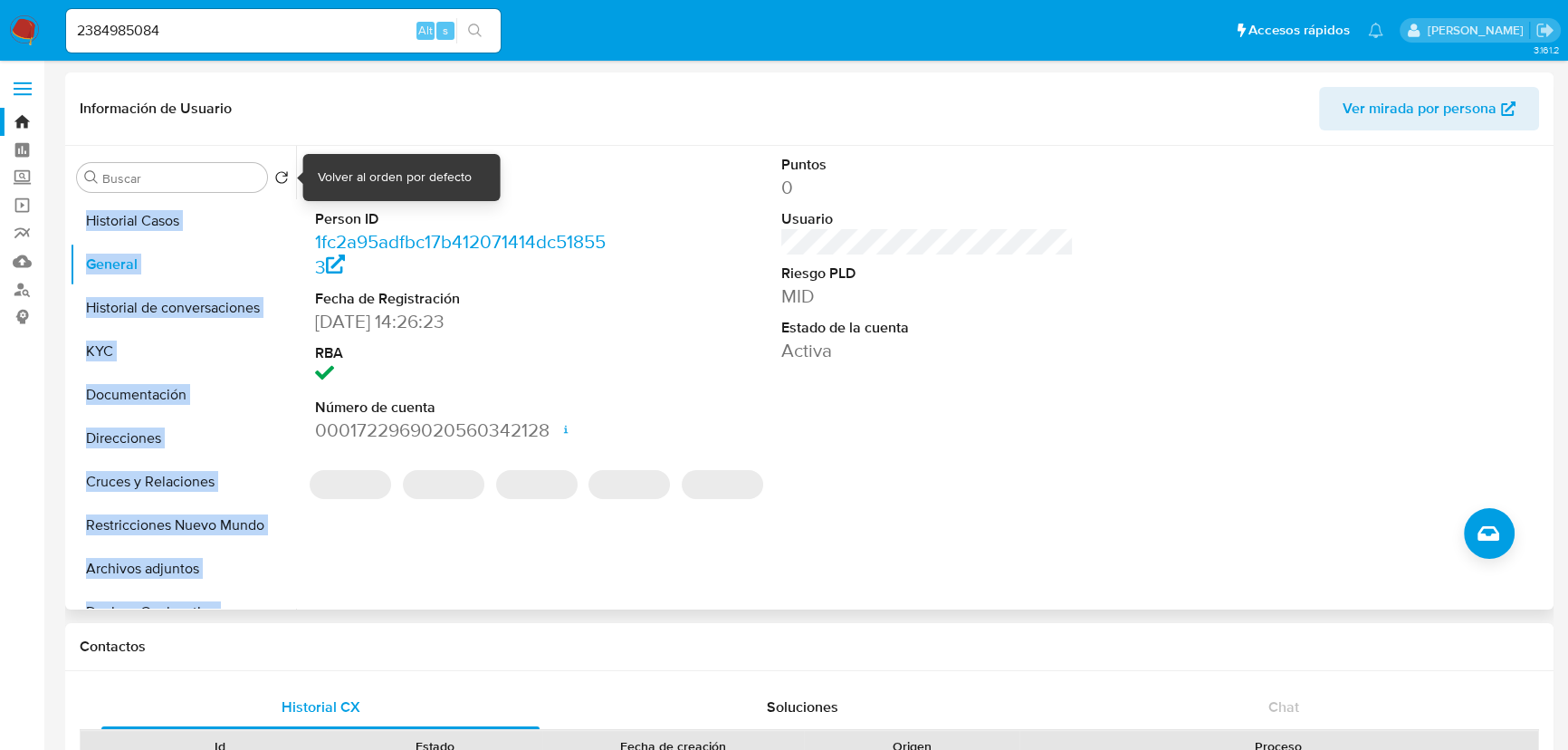
drag, startPoint x: 491, startPoint y: 182, endPoint x: 282, endPoint y: 185, distance: 209.0
click at [282, 185] on div "Buscar Volver al orden por defecto Historial Casos General Historial de convers…" at bounding box center [809, 378] width 1480 height 463
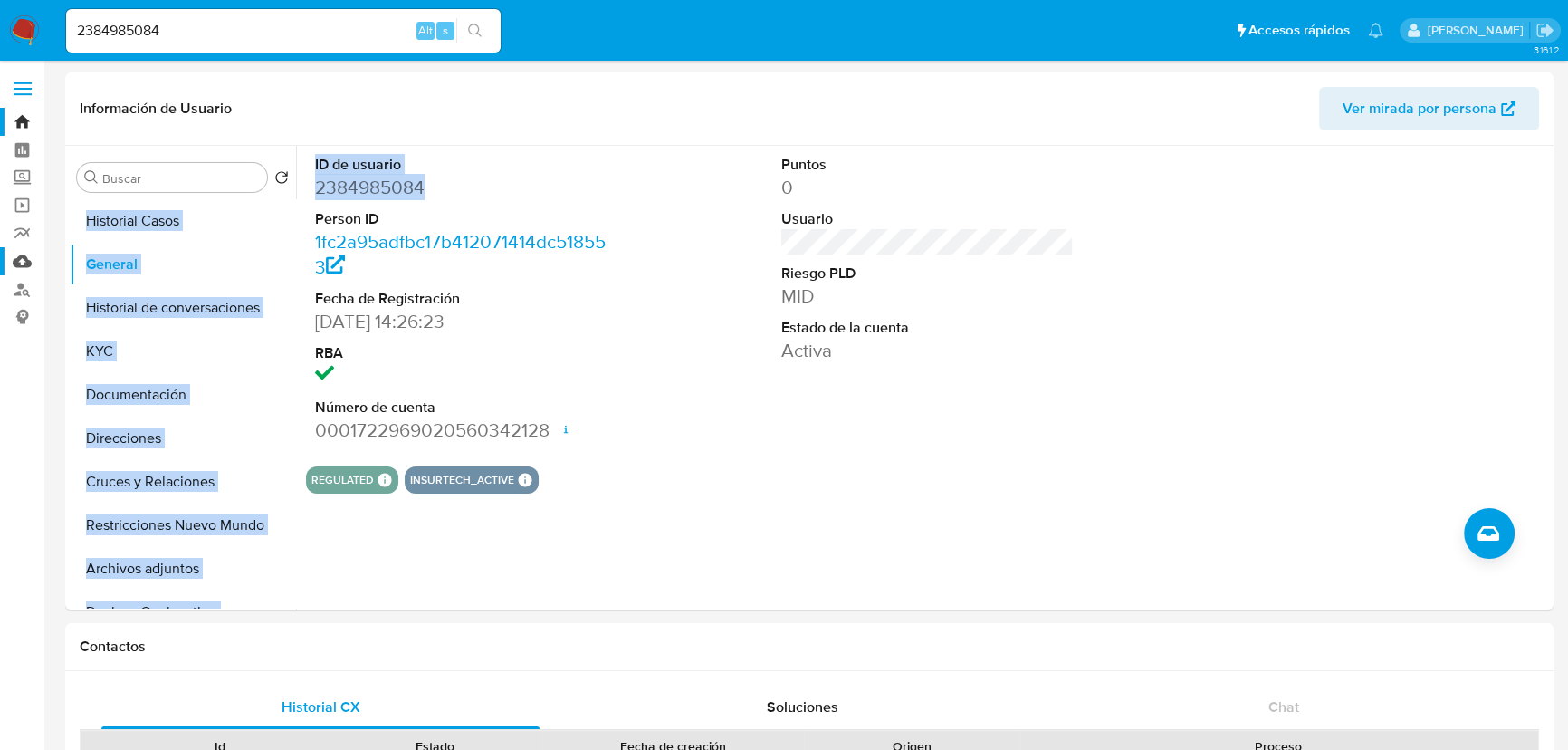
click at [8, 262] on link "Mulan" at bounding box center [108, 261] width 215 height 28
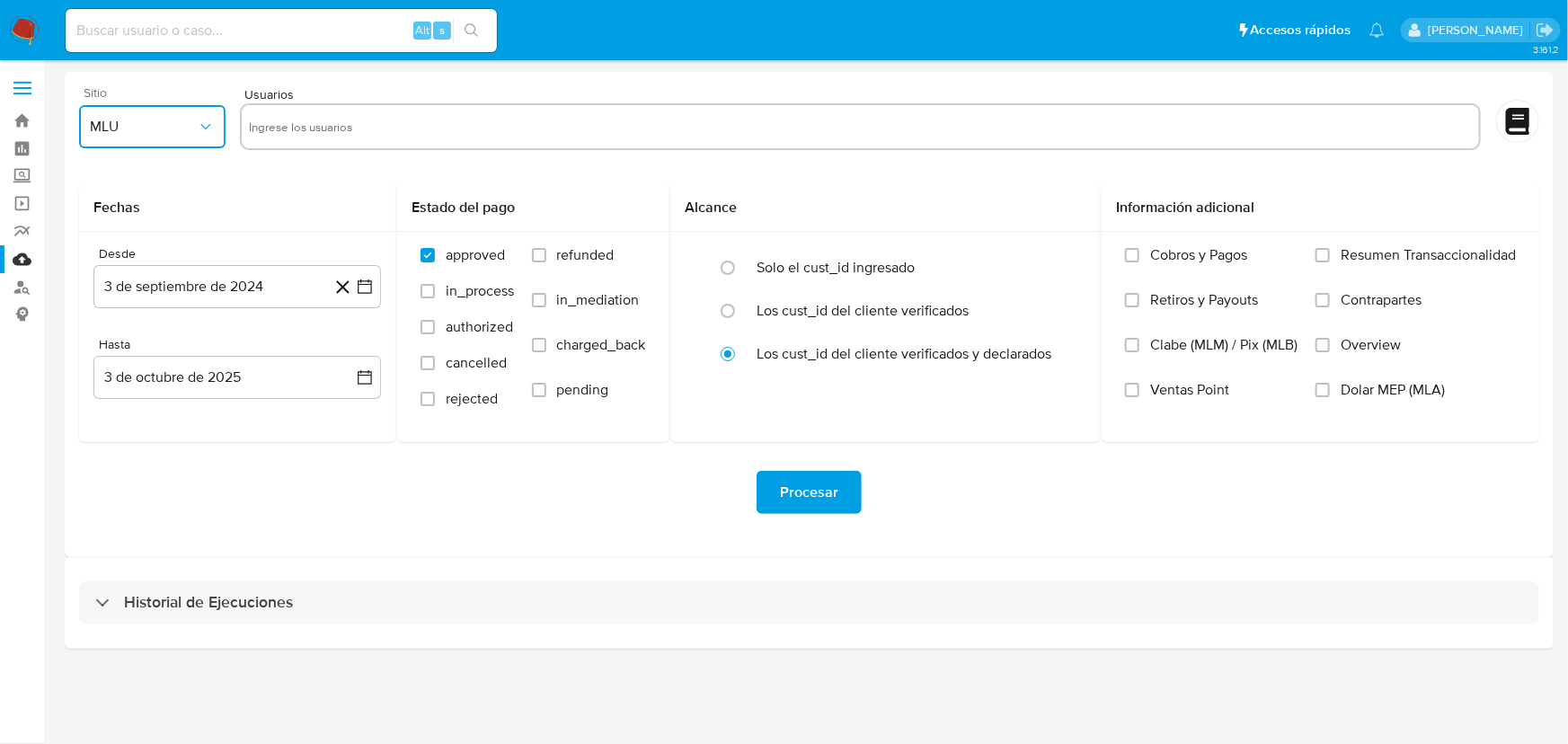
click at [146, 112] on button "MLU" at bounding box center [152, 126] width 146 height 43
click at [125, 382] on div "MLM" at bounding box center [146, 390] width 115 height 43
click at [325, 126] on input "text" at bounding box center [861, 127] width 1223 height 29
type input "437841411"
click at [370, 131] on input "text" at bounding box center [912, 127] width 1119 height 29
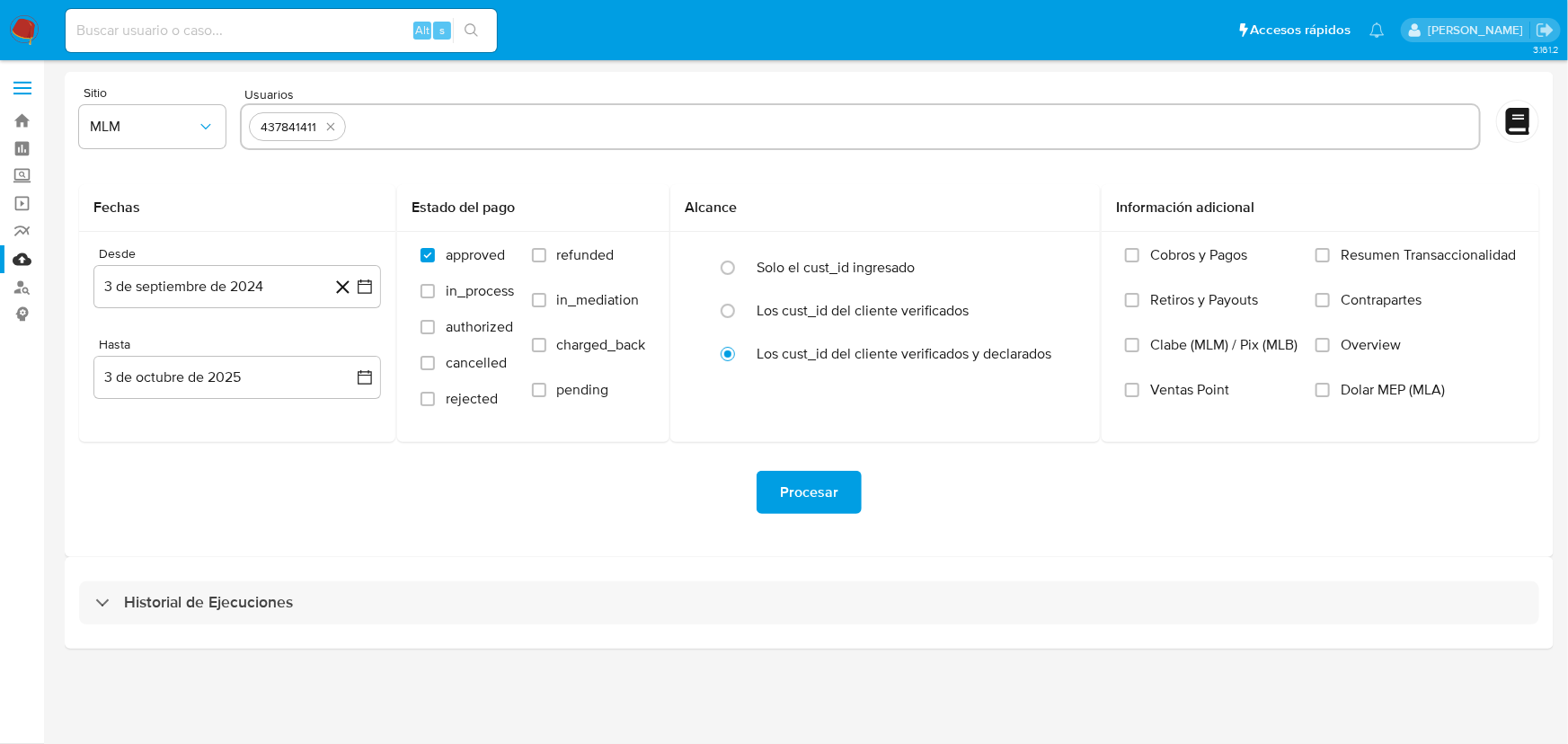
paste input "2384985084"
type input "2384985084"
click at [1328, 340] on input "Overview" at bounding box center [1323, 344] width 14 height 14
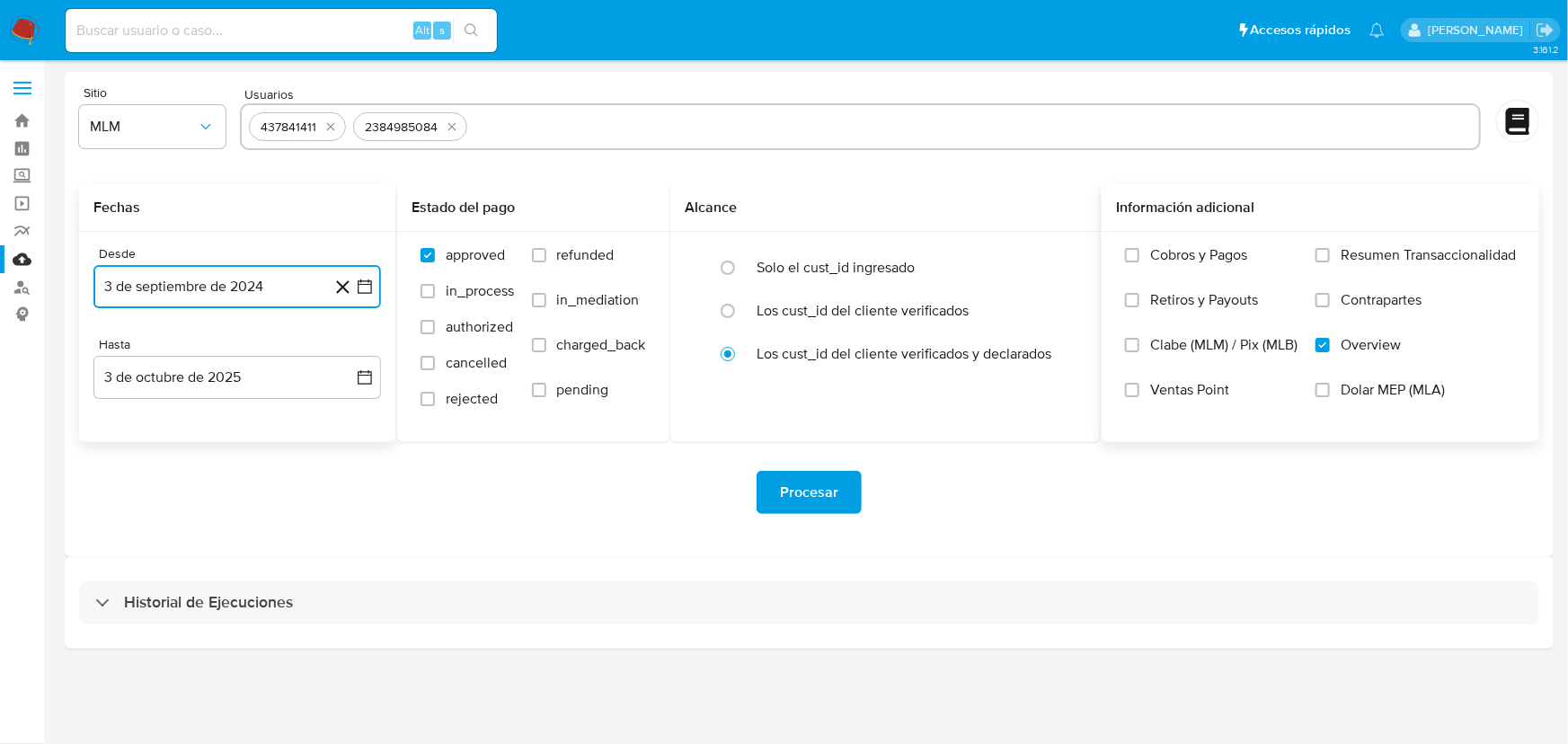
drag, startPoint x: 363, startPoint y: 289, endPoint x: 351, endPoint y: 306, distance: 20.8
click at [362, 289] on icon "button" at bounding box center [365, 286] width 18 height 18
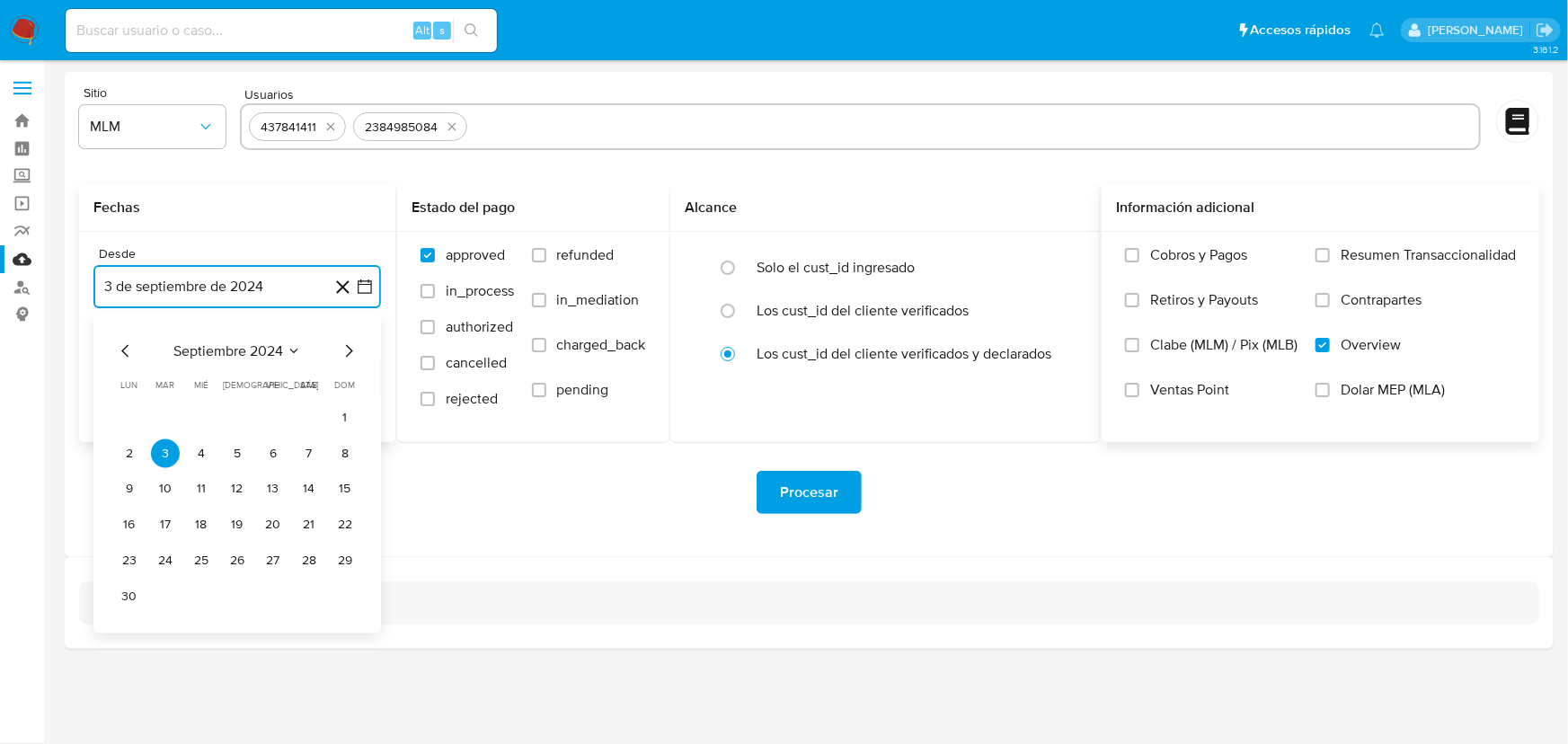
click at [346, 359] on icon "Mes siguiente" at bounding box center [348, 351] width 22 height 22
click at [345, 360] on icon "Mes siguiente" at bounding box center [348, 351] width 22 height 22
click at [345, 361] on icon "Mes siguiente" at bounding box center [348, 351] width 22 height 22
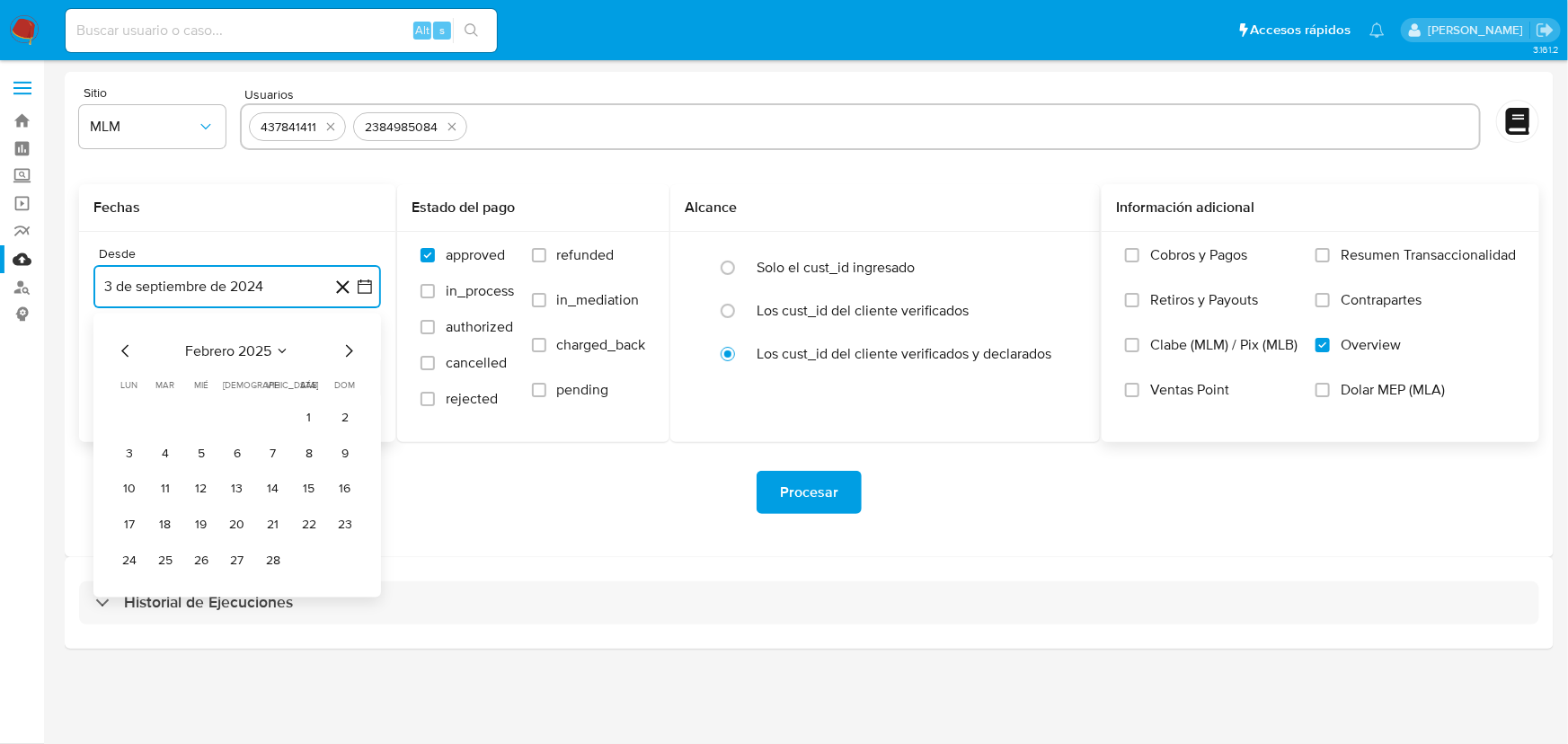
click at [345, 361] on icon "Mes siguiente" at bounding box center [348, 351] width 22 height 22
click at [235, 410] on button "1" at bounding box center [238, 418] width 29 height 29
click at [360, 379] on icon "button" at bounding box center [365, 377] width 18 height 18
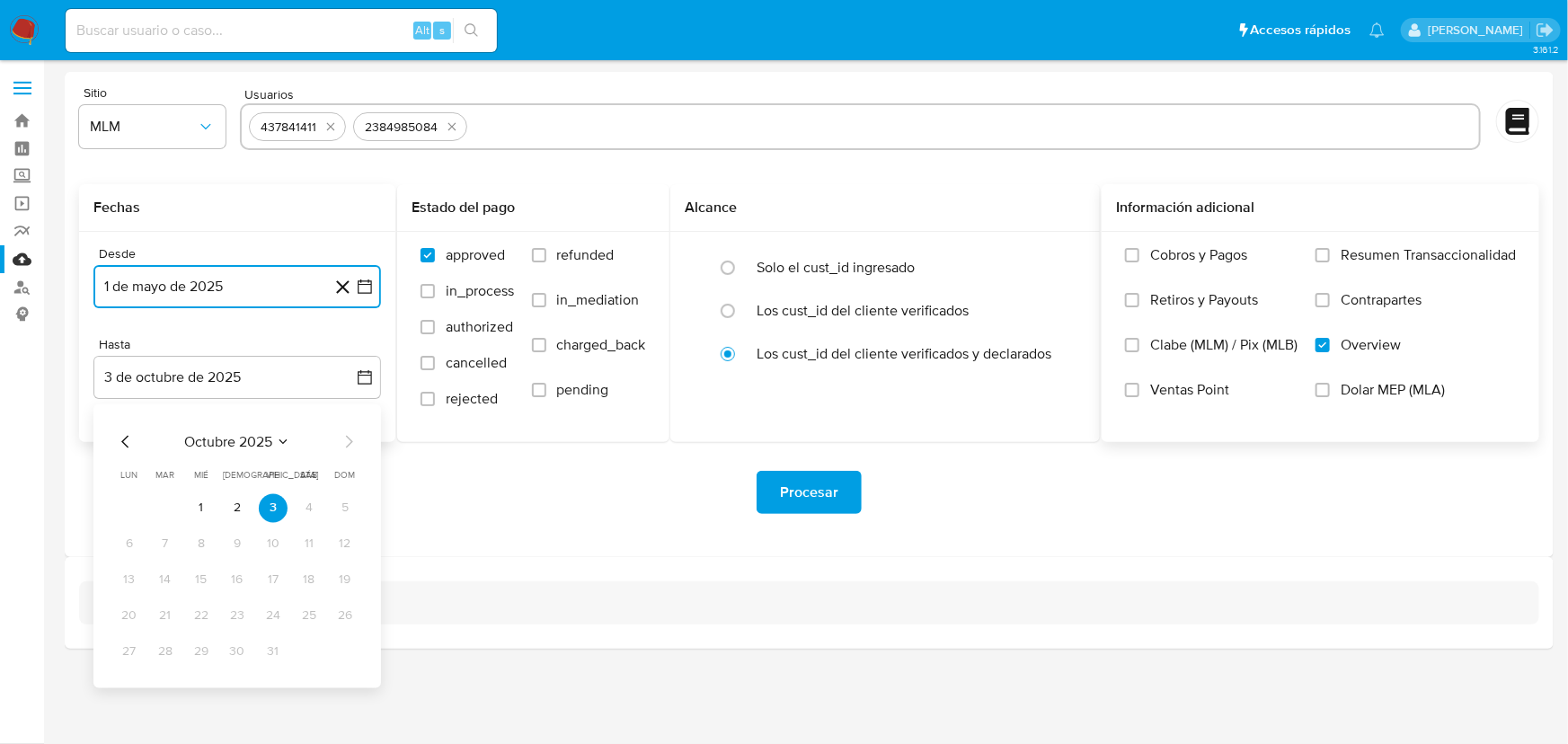
click at [116, 438] on icon "Mes anterior" at bounding box center [126, 442] width 22 height 22
drag, startPoint x: 122, startPoint y: 435, endPoint x: 126, endPoint y: 447, distance: 12.6
click at [122, 439] on icon "Mes anterior" at bounding box center [126, 442] width 22 height 22
drag, startPoint x: 340, startPoint y: 648, endPoint x: 877, endPoint y: 531, distance: 549.6
click at [342, 646] on button "31" at bounding box center [345, 652] width 29 height 29
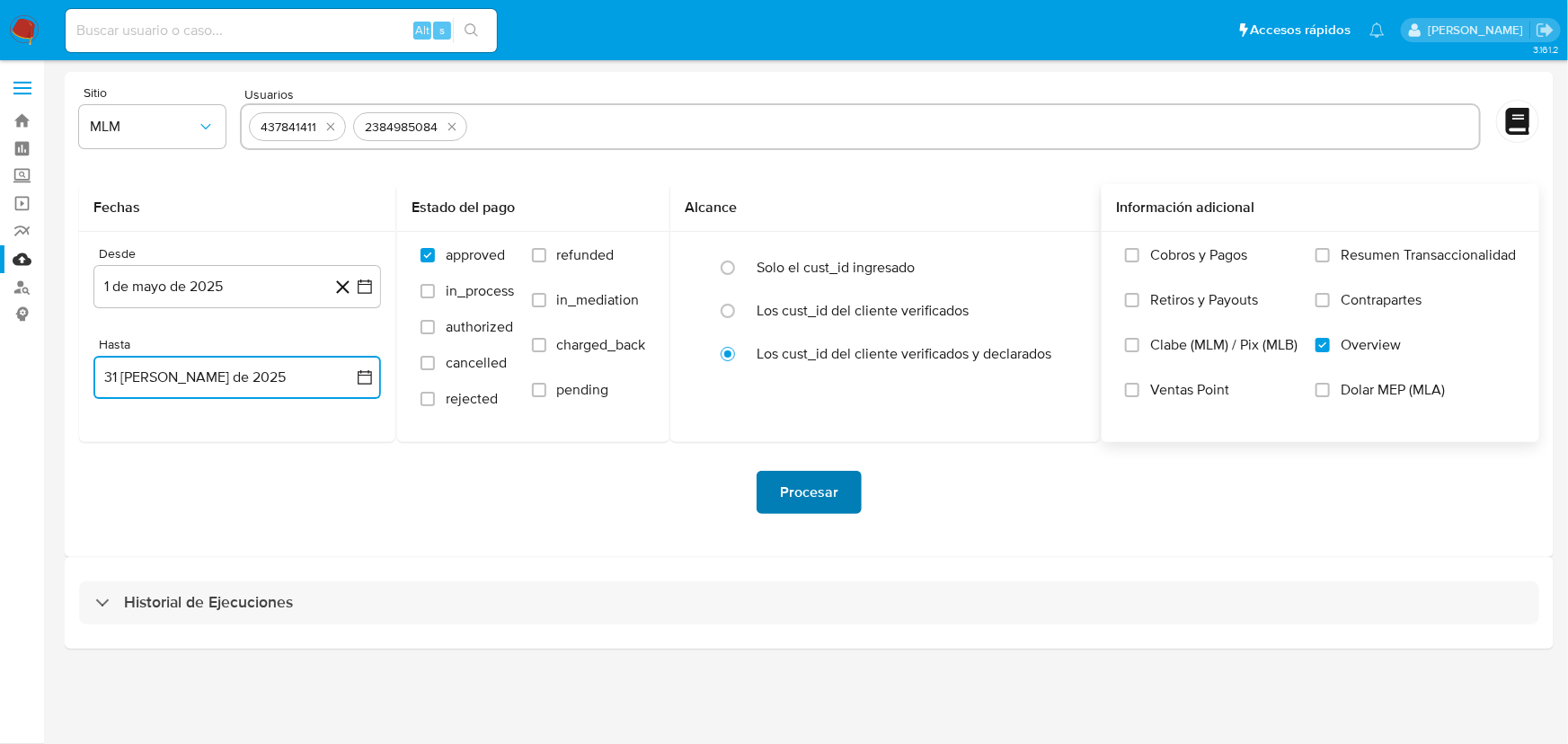
click at [844, 486] on button "Procesar" at bounding box center [809, 491] width 105 height 43
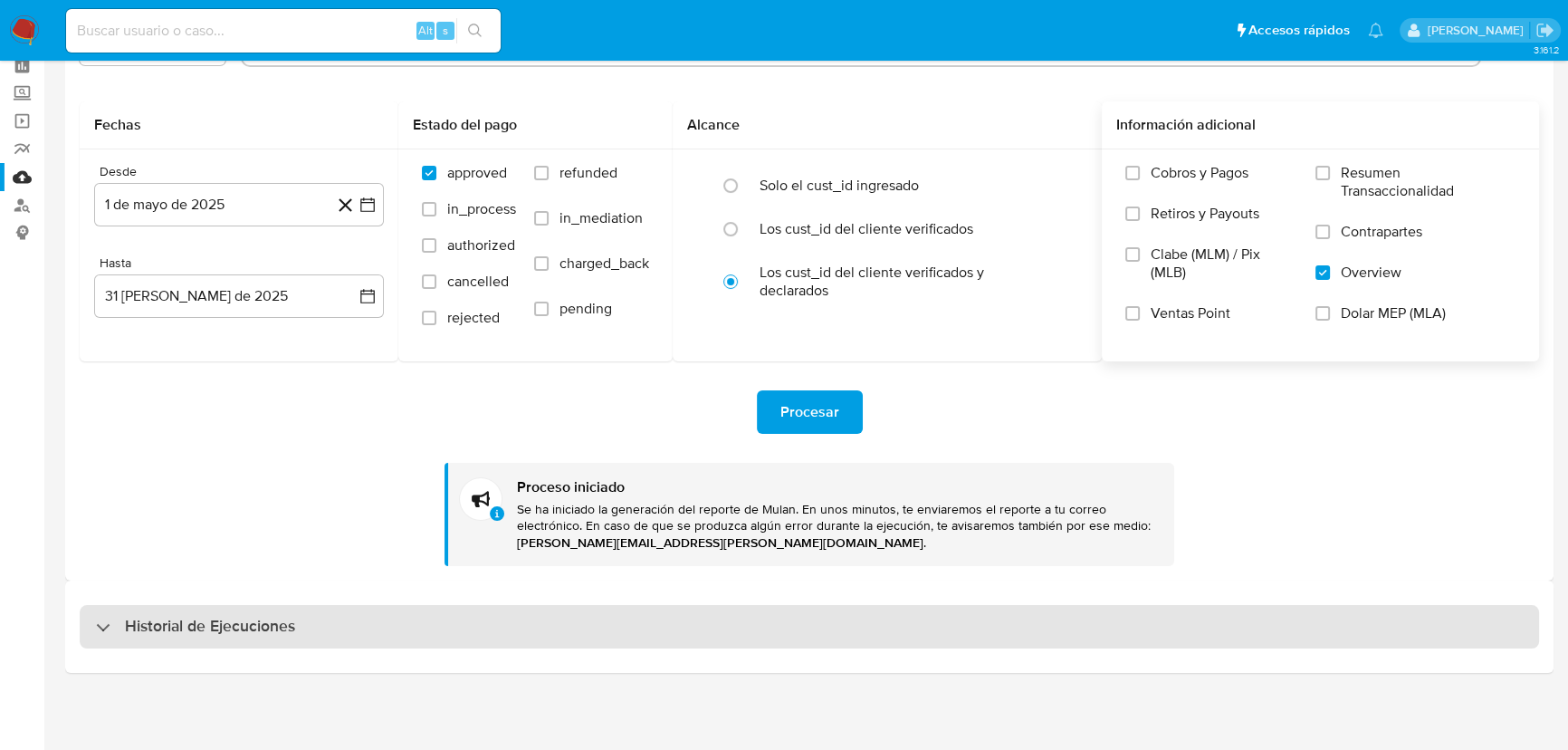
click at [188, 627] on h3 "Historial de Ejecuciones" at bounding box center [210, 626] width 170 height 22
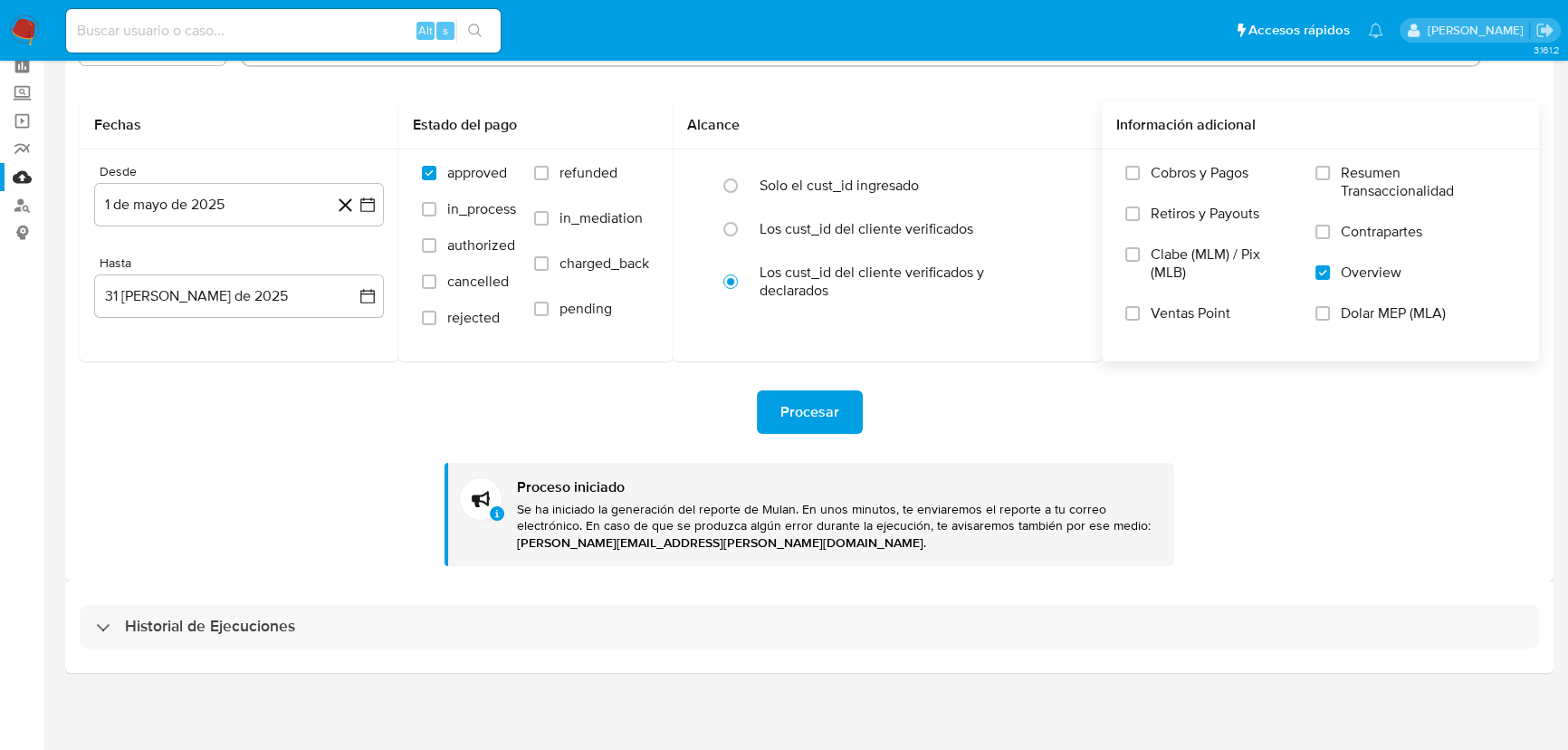
select select "10"
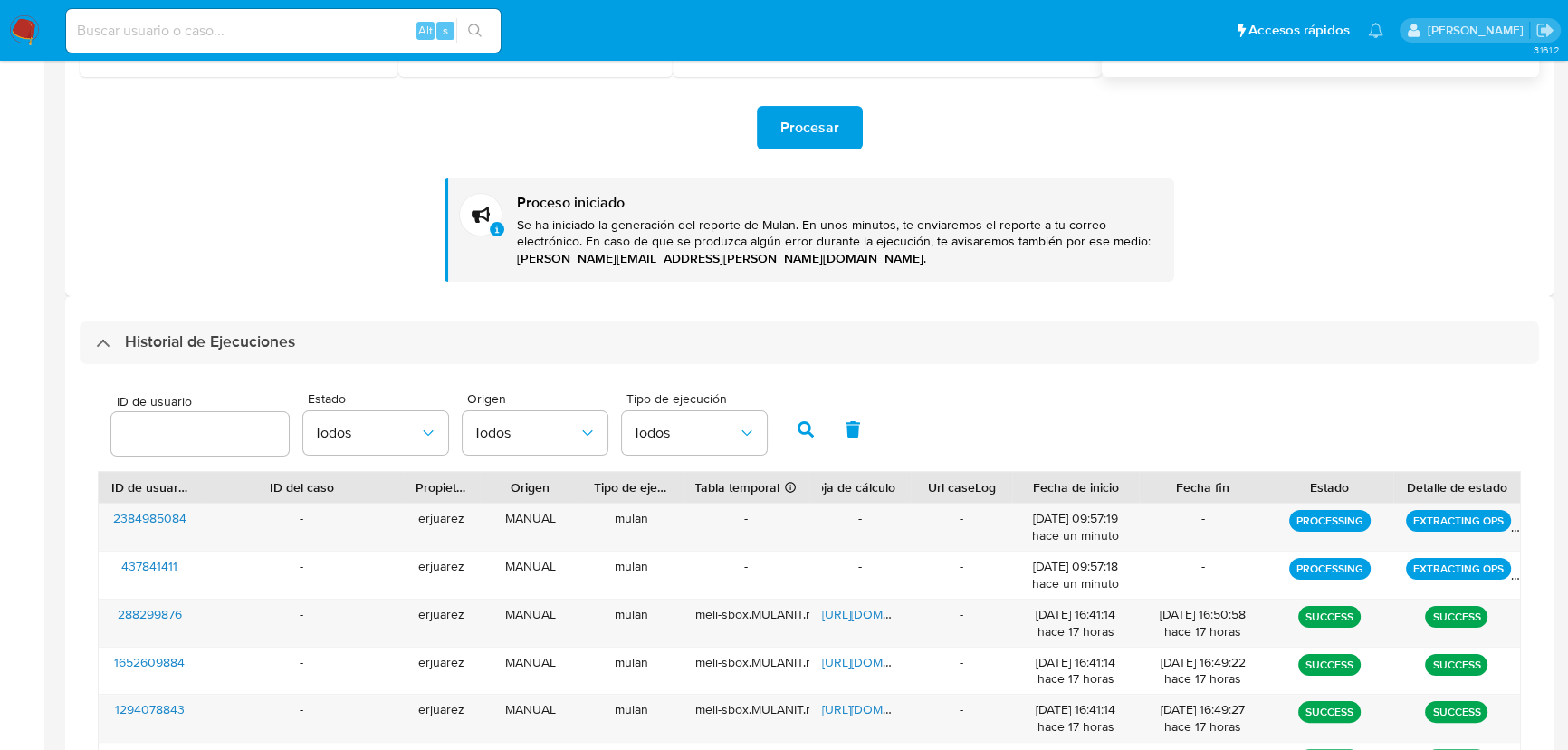
scroll to position [332, 0]
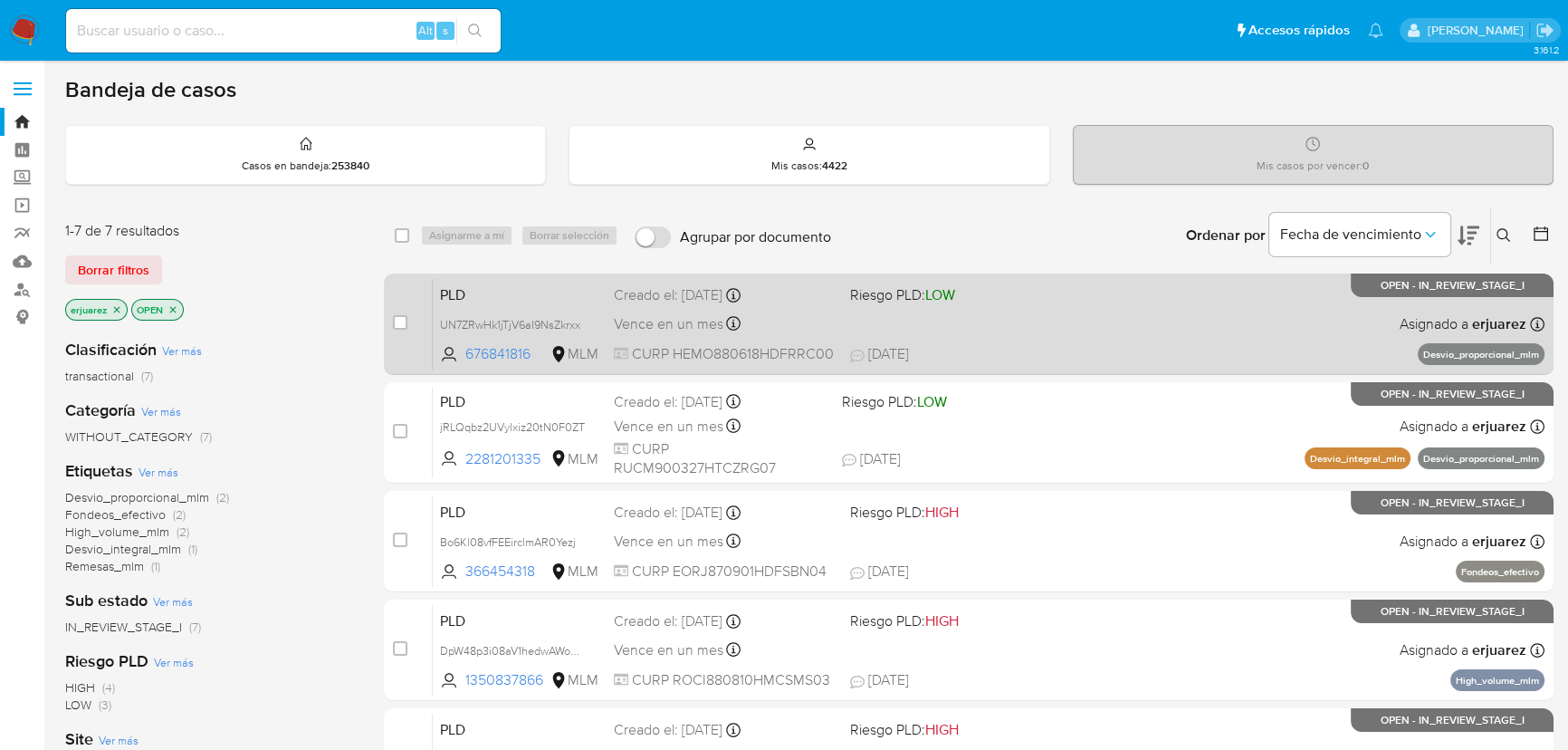
click at [1232, 326] on div "PLD UN7ZRwHk1jTjV6aI9NsZkrxx 676841816 MLM Riesgo PLD: LOW Creado el: [DATE] Cr…" at bounding box center [988, 323] width 1111 height 91
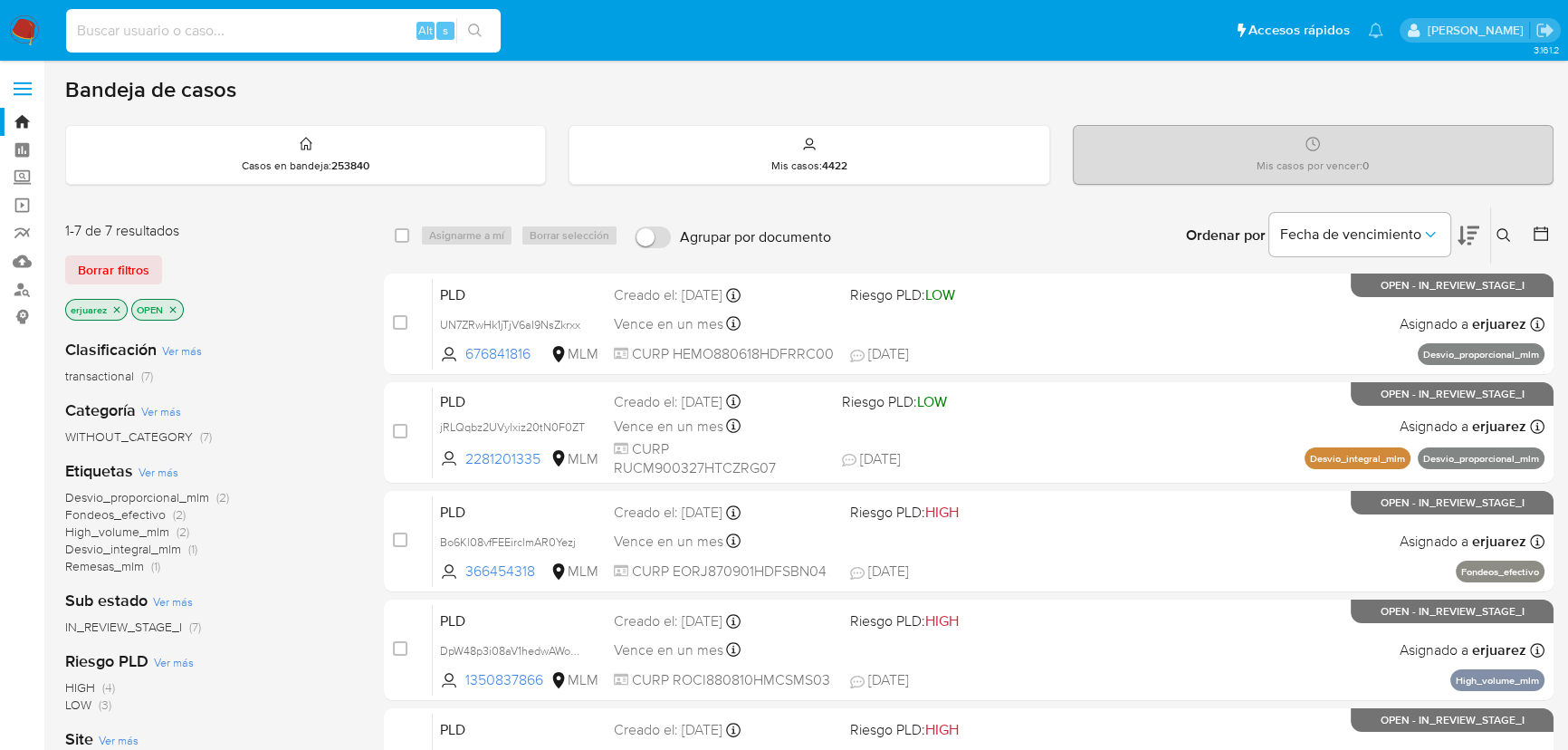
click at [234, 26] on input at bounding box center [284, 31] width 435 height 23
paste input "Nt1EbxyFyM36lBQZDumXRVIq"
type input "Nt1EbxyFyM36lBQZDumXRVIq"
click at [479, 34] on icon "search-icon" at bounding box center [475, 30] width 13 height 13
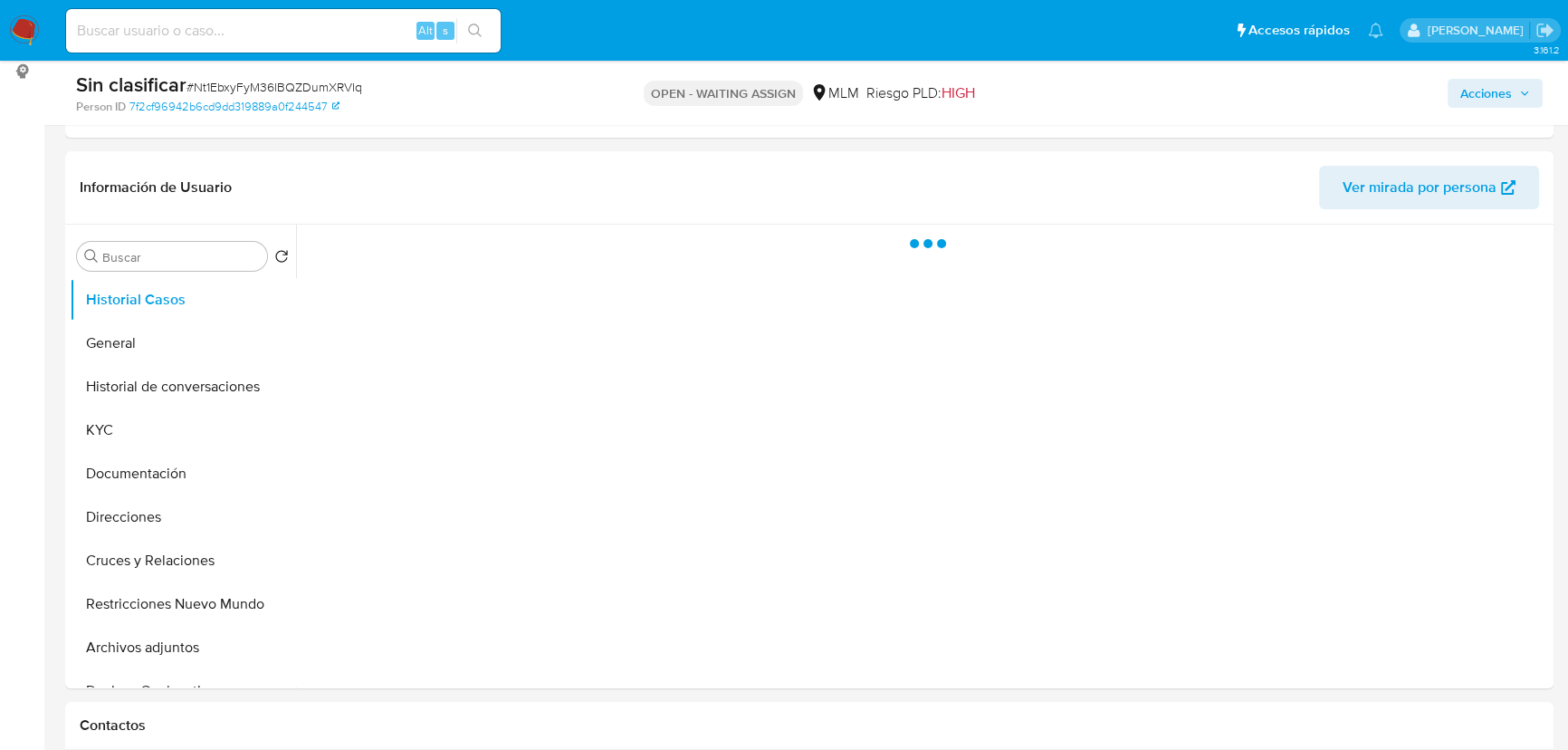
scroll to position [246, 0]
select select "10"
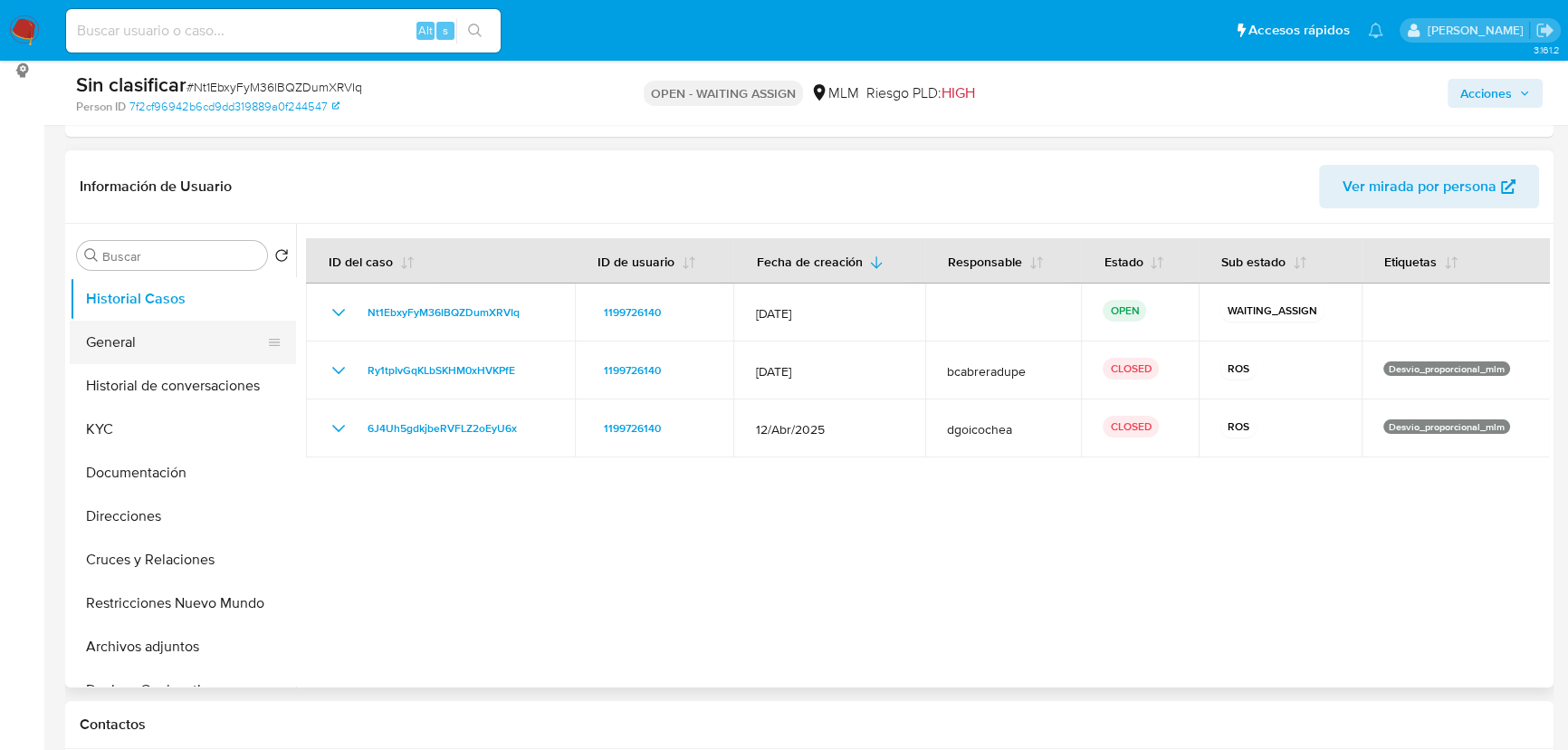
click at [142, 347] on button "General" at bounding box center [176, 341] width 212 height 43
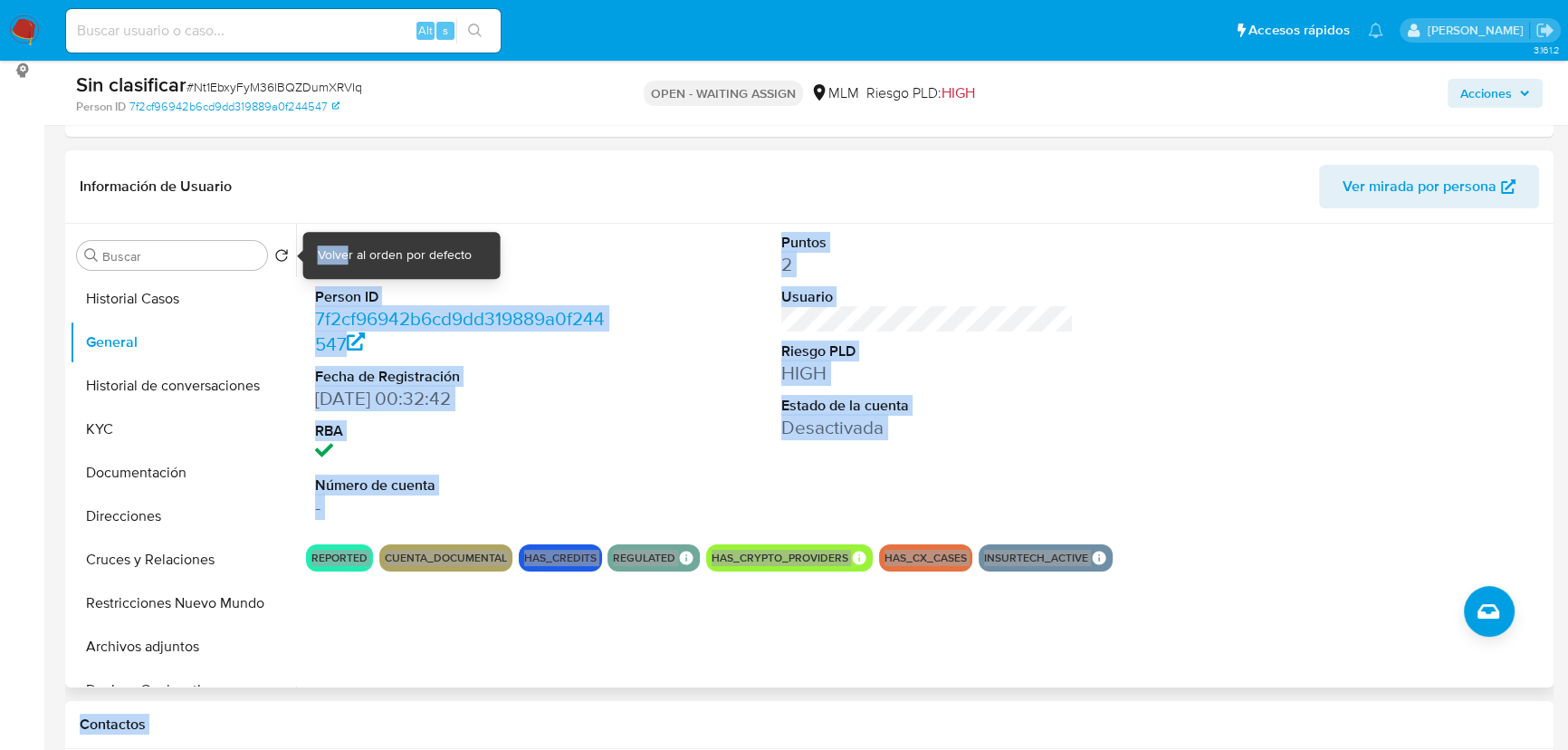
drag, startPoint x: 427, startPoint y: 264, endPoint x: 356, endPoint y: 280, distance: 72.8
click at [349, 275] on dd "1199726140" at bounding box center [461, 264] width 292 height 25
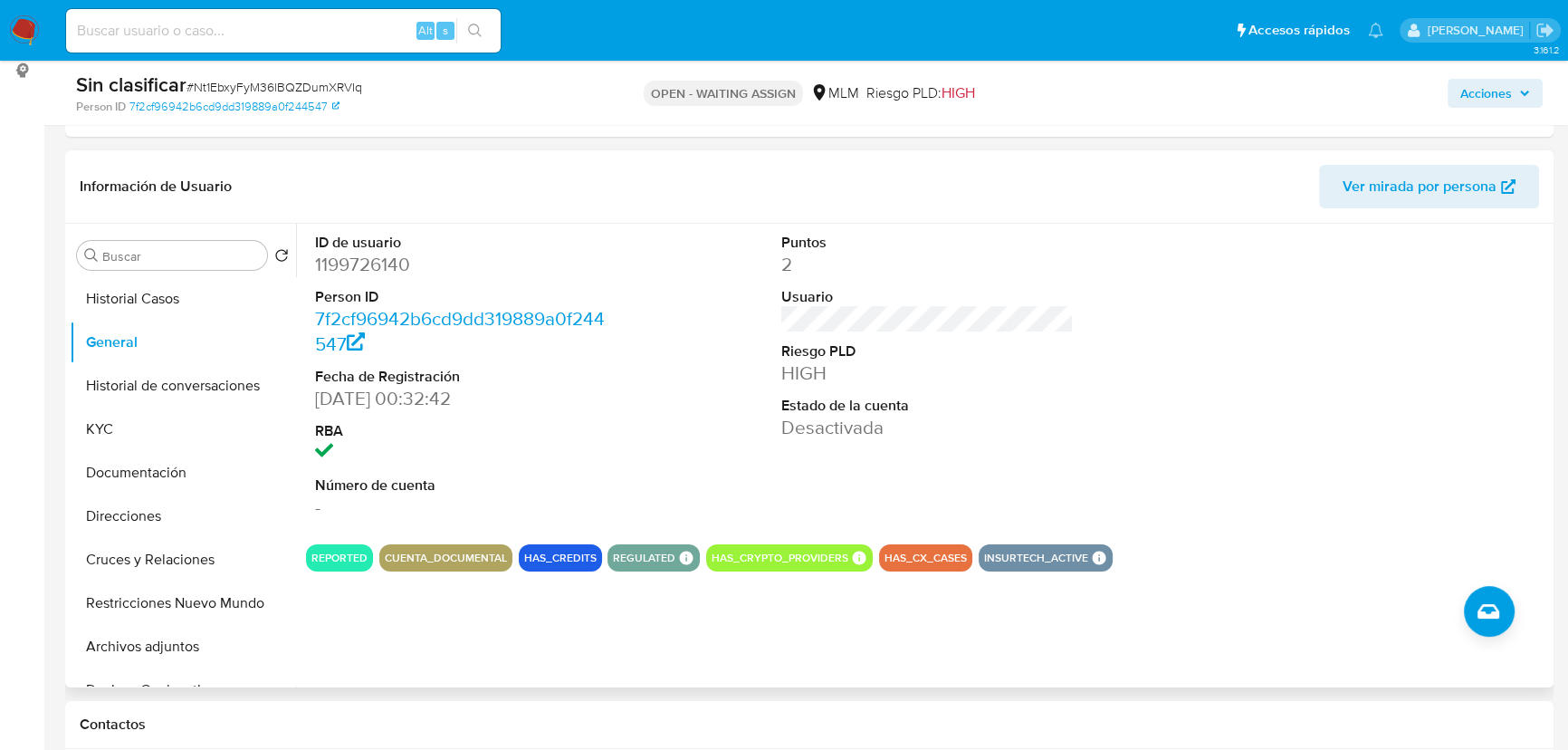
click at [460, 335] on dd "7f2cf96942b6cd9dd319889a0f244547" at bounding box center [461, 331] width 292 height 51
drag, startPoint x: 426, startPoint y: 256, endPoint x: 314, endPoint y: 261, distance: 112.1
click at [315, 261] on dd "1199726140" at bounding box center [461, 264] width 292 height 25
copy dd "1199726140"
click at [112, 433] on button "KYC" at bounding box center [176, 429] width 212 height 43
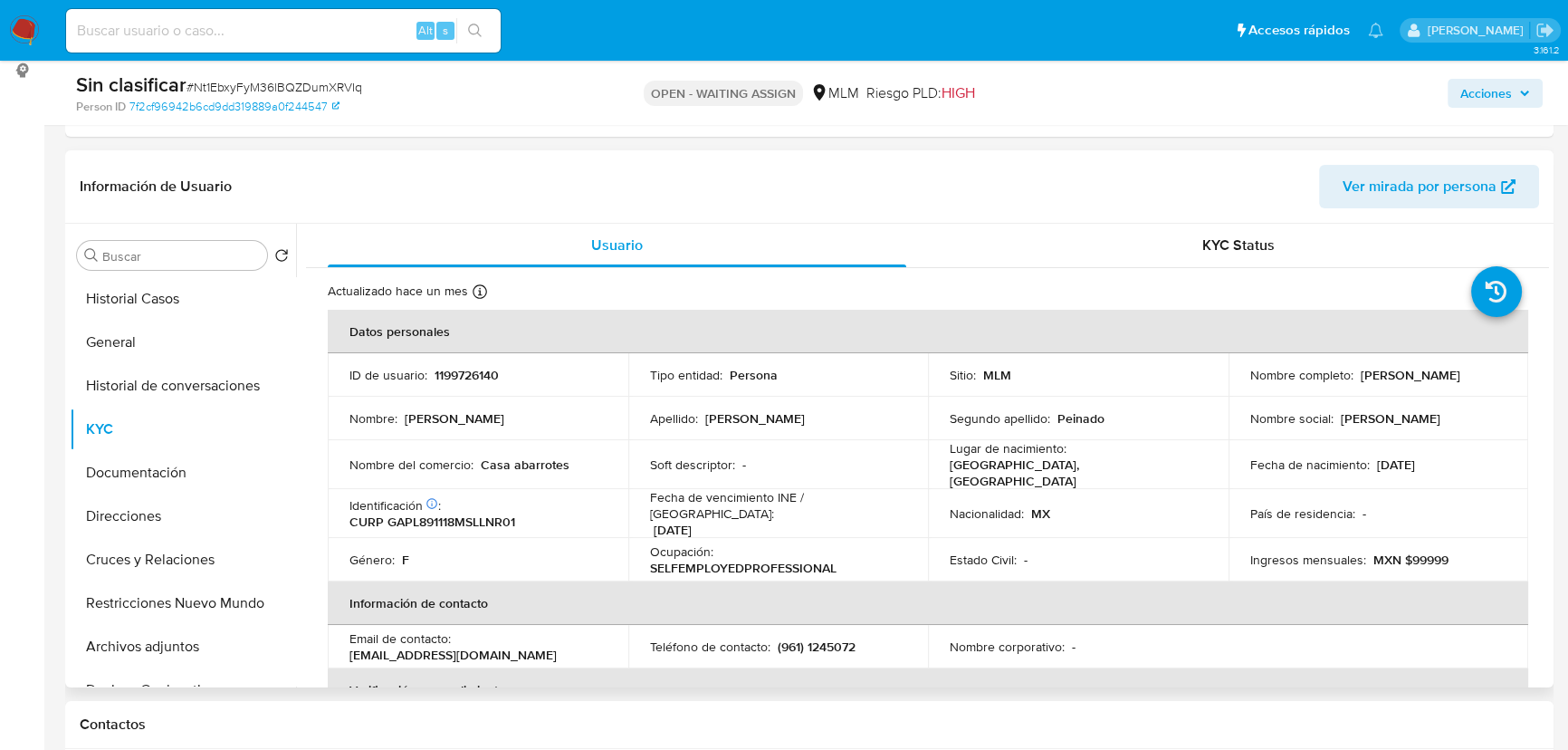
drag, startPoint x: 1384, startPoint y: 388, endPoint x: 1246, endPoint y: 388, distance: 138.0
click at [1250, 383] on div "Nombre completo : Laura Isabel Galaviz Peinado" at bounding box center [1378, 374] width 257 height 16
copy p "Laura Isabel Galaviz Peinado"
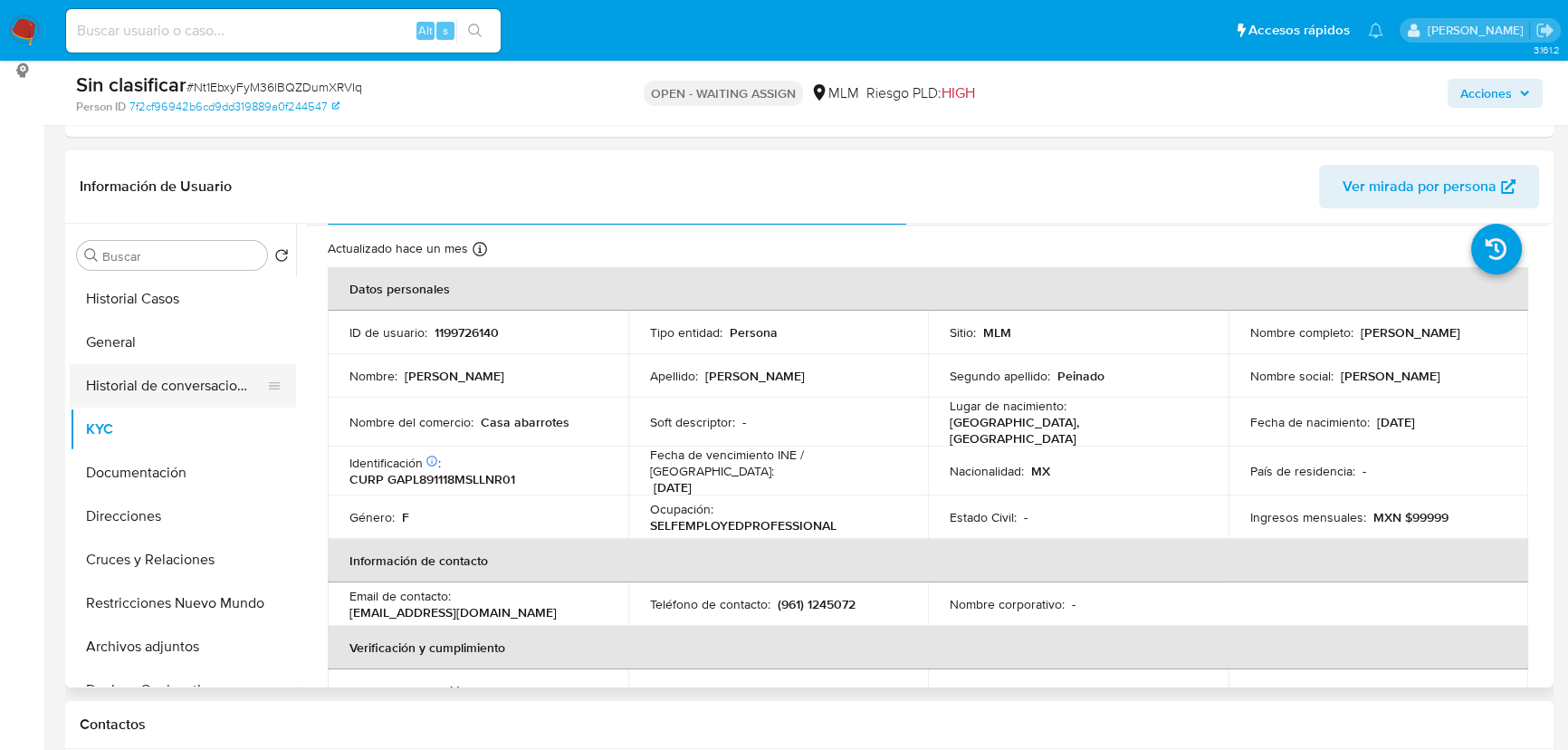
scroll to position [82, 0]
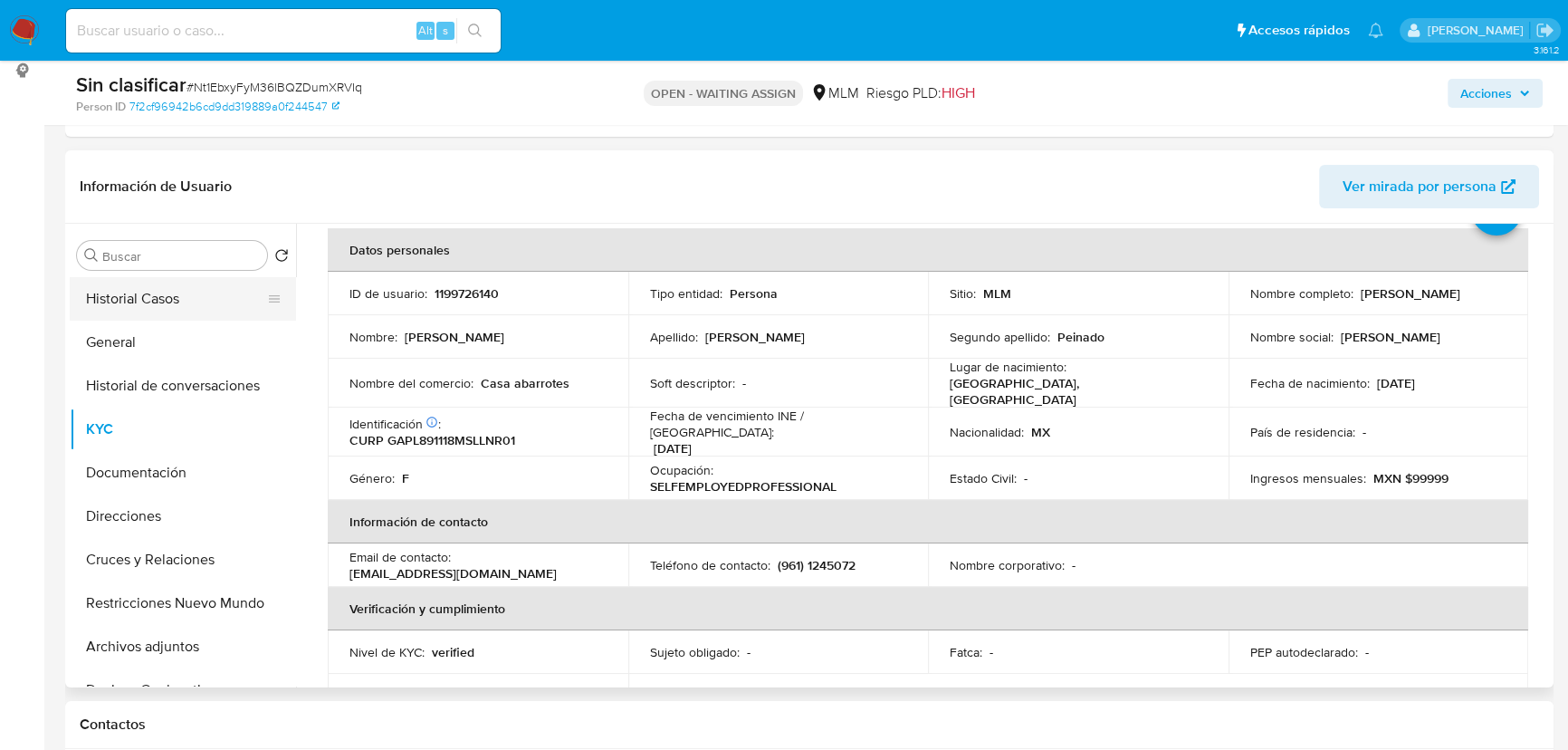
click at [149, 298] on button "Historial Casos" at bounding box center [176, 298] width 212 height 43
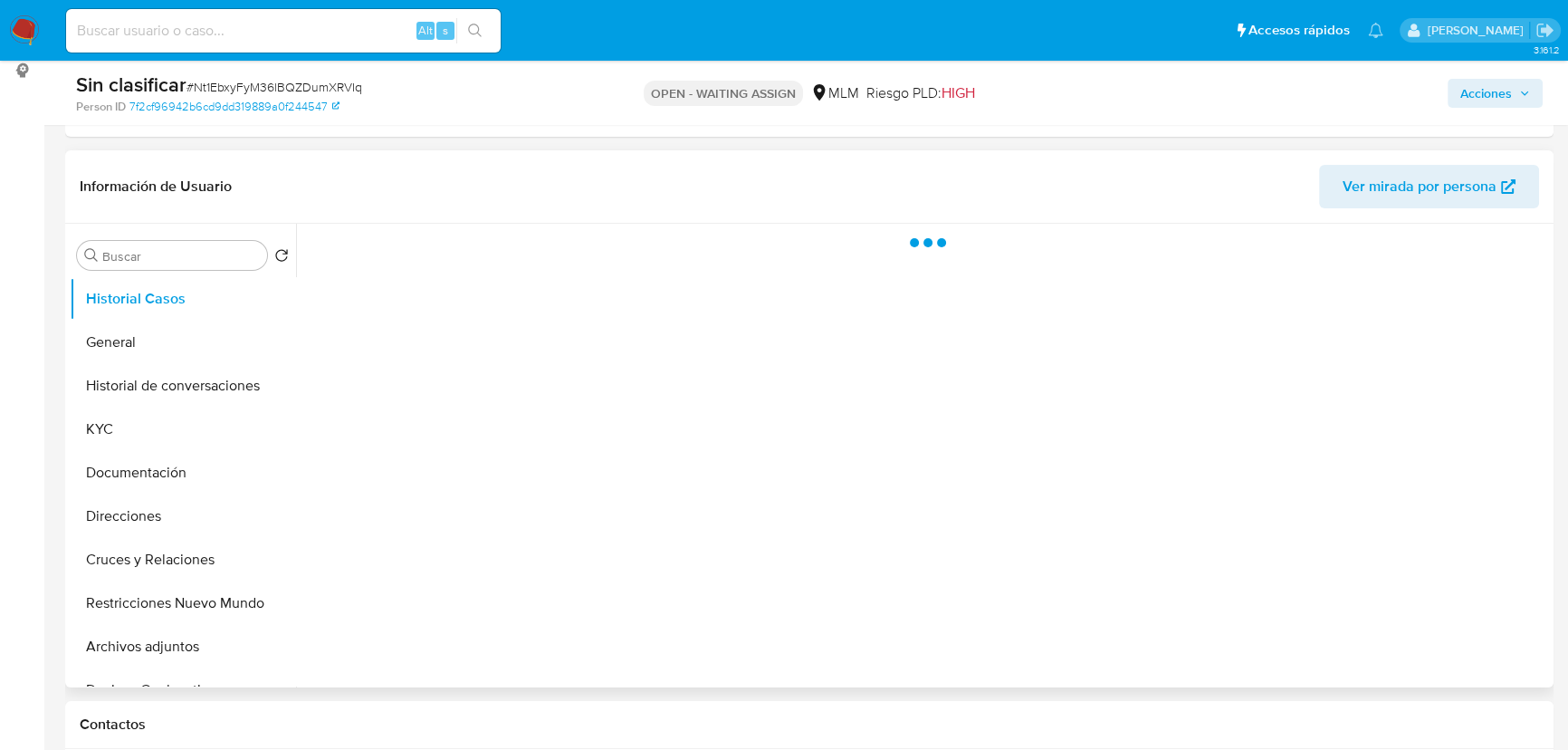
scroll to position [0, 0]
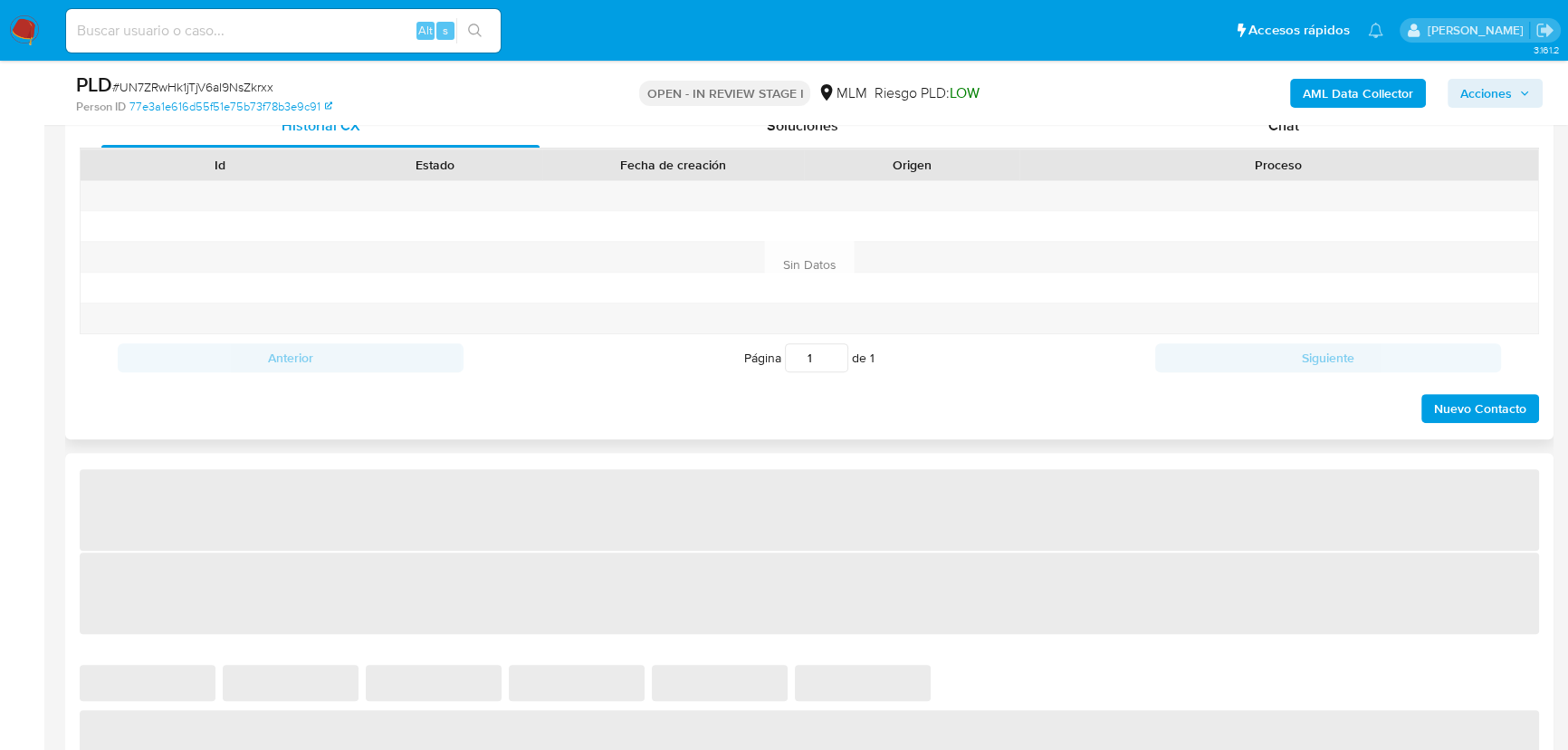
select select "10"
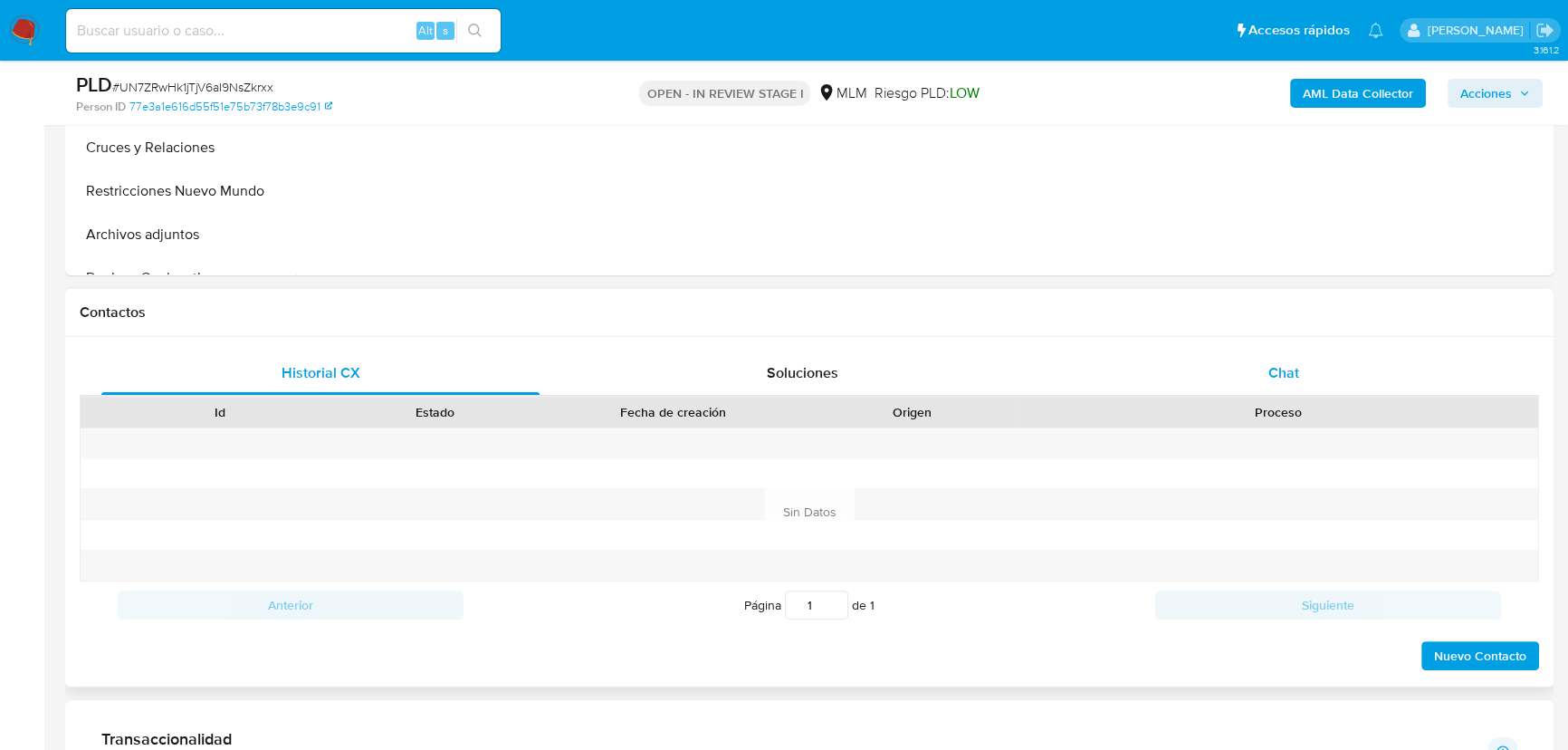
drag, startPoint x: 1265, startPoint y: 344, endPoint x: 1267, endPoint y: 361, distance: 17.1
click at [1265, 346] on div "Historial CX Soluciones Chat Id Estado Fecha de creación Origen Proceso Anterio…" at bounding box center [809, 511] width 1488 height 349
click at [1268, 362] on span "Chat" at bounding box center [1283, 373] width 31 height 21
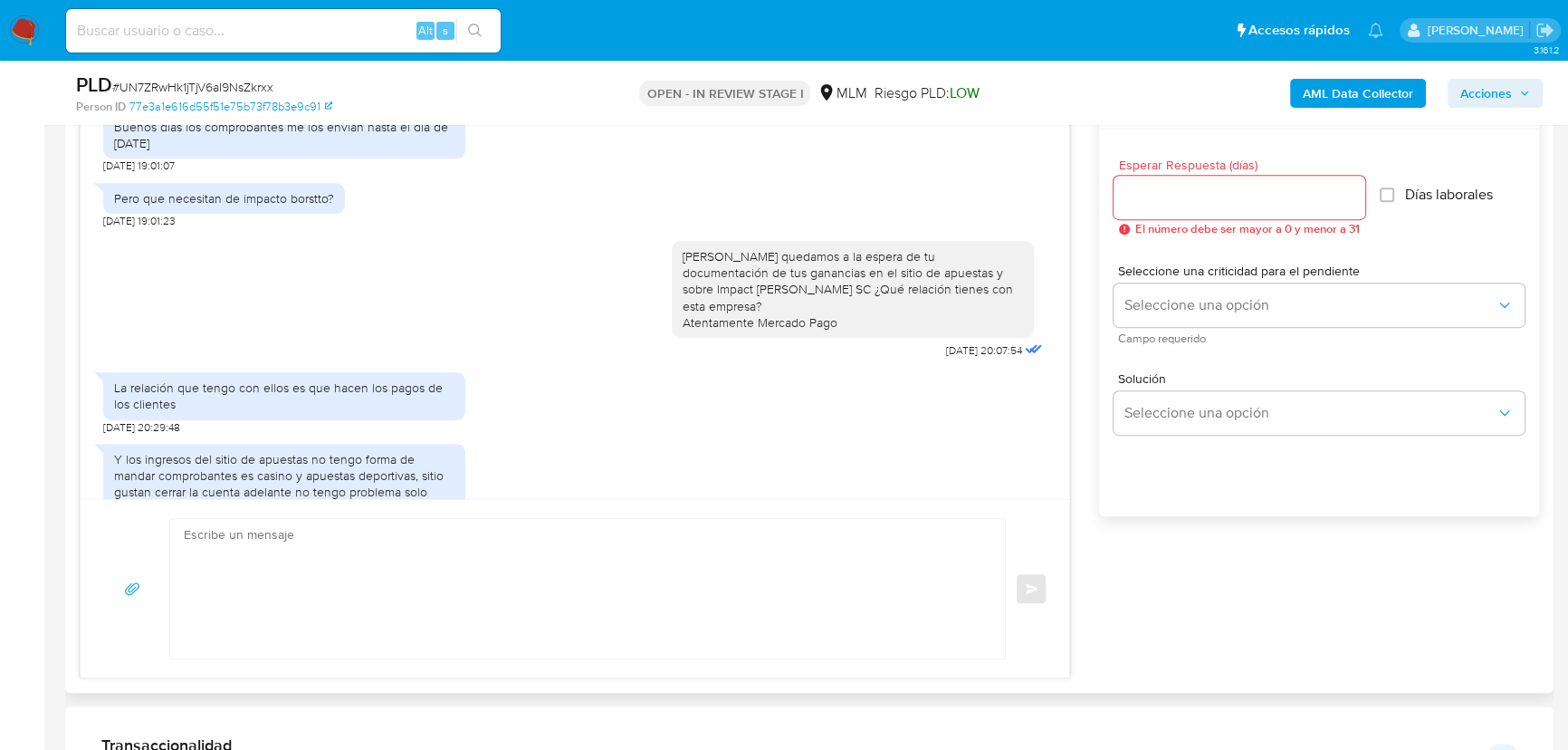
scroll to position [659, 0]
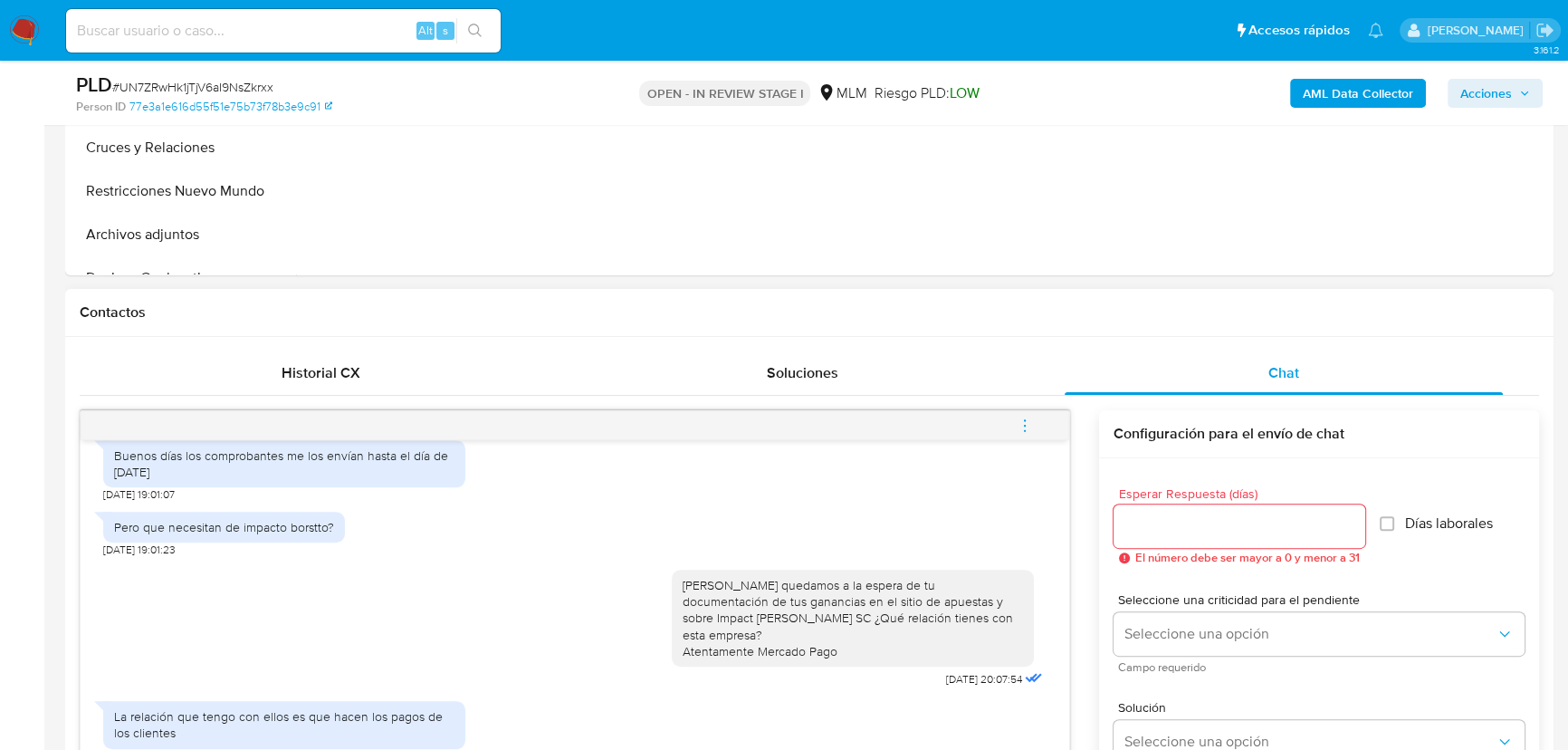
click at [1018, 417] on icon "menu-action" at bounding box center [1025, 425] width 16 height 16
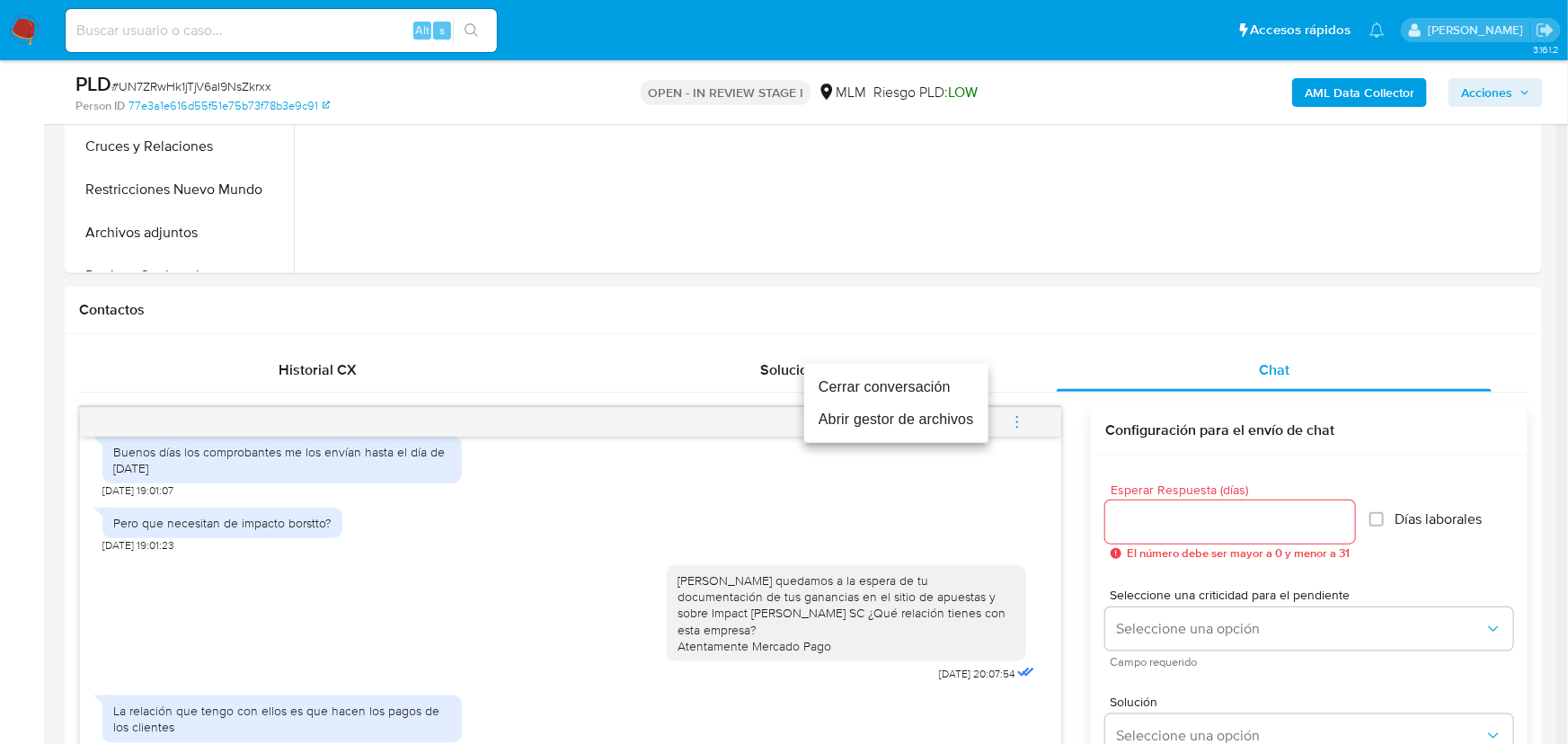
click at [889, 388] on li "Cerrar conversación" at bounding box center [896, 387] width 184 height 32
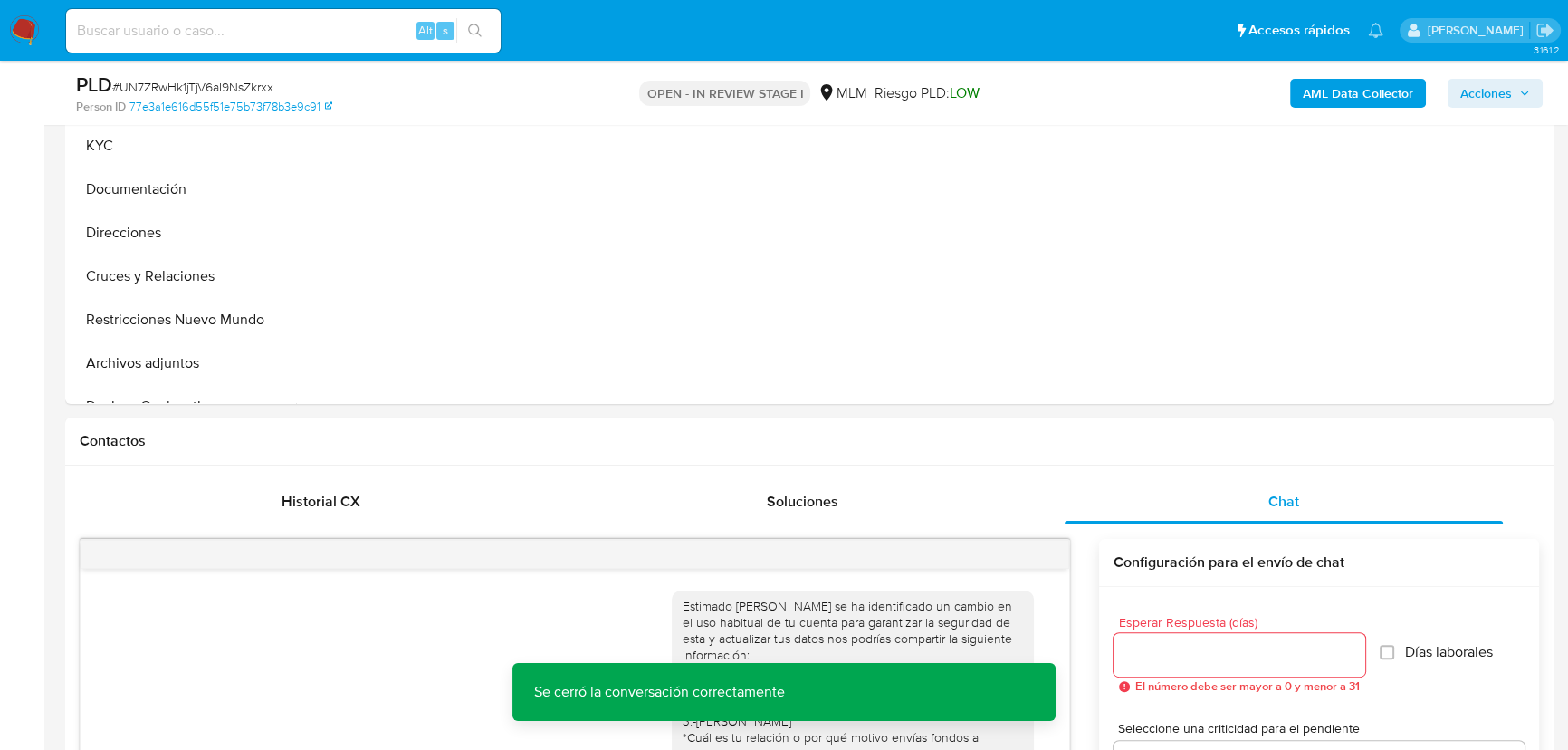
scroll to position [82, 0]
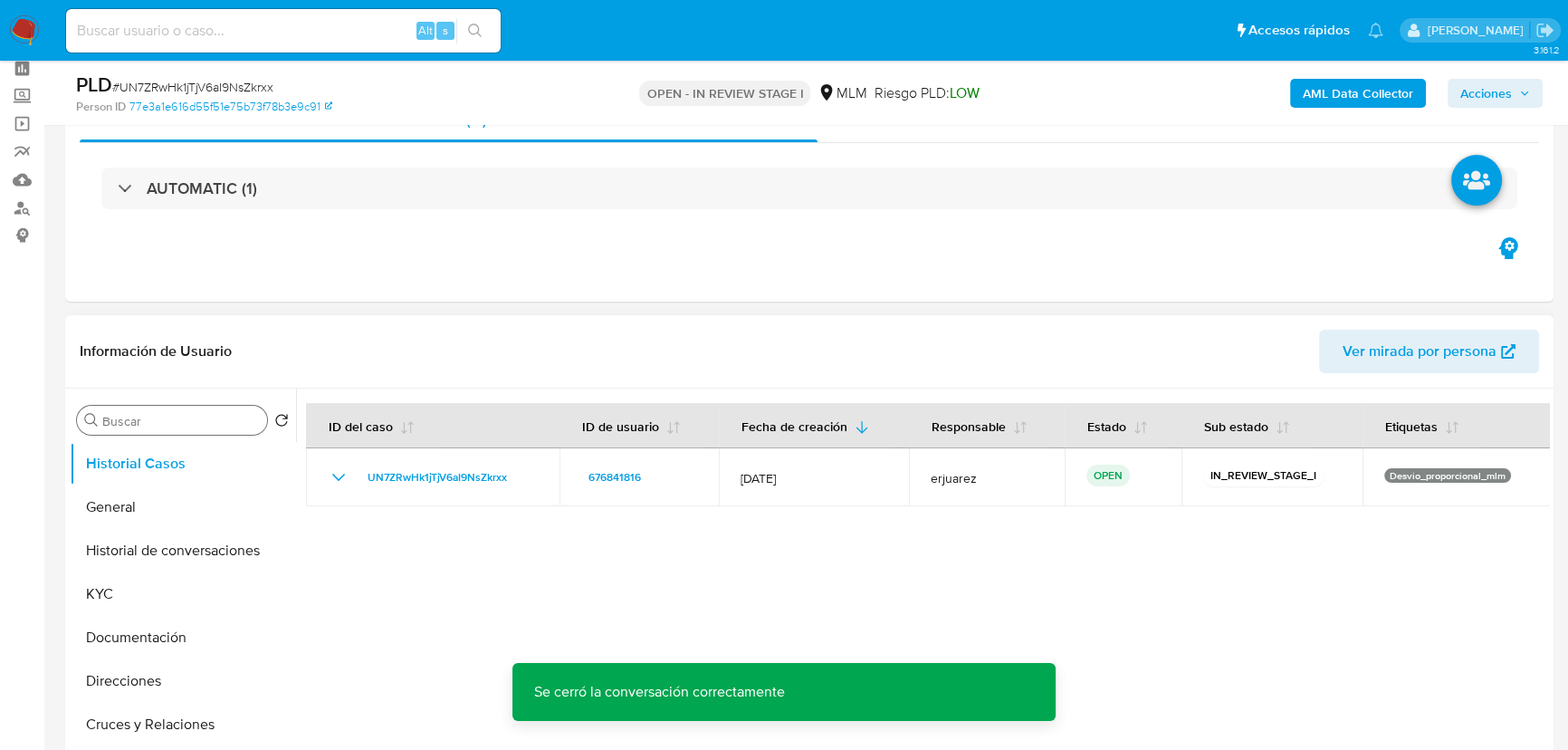
click at [132, 505] on button "General" at bounding box center [183, 507] width 226 height 43
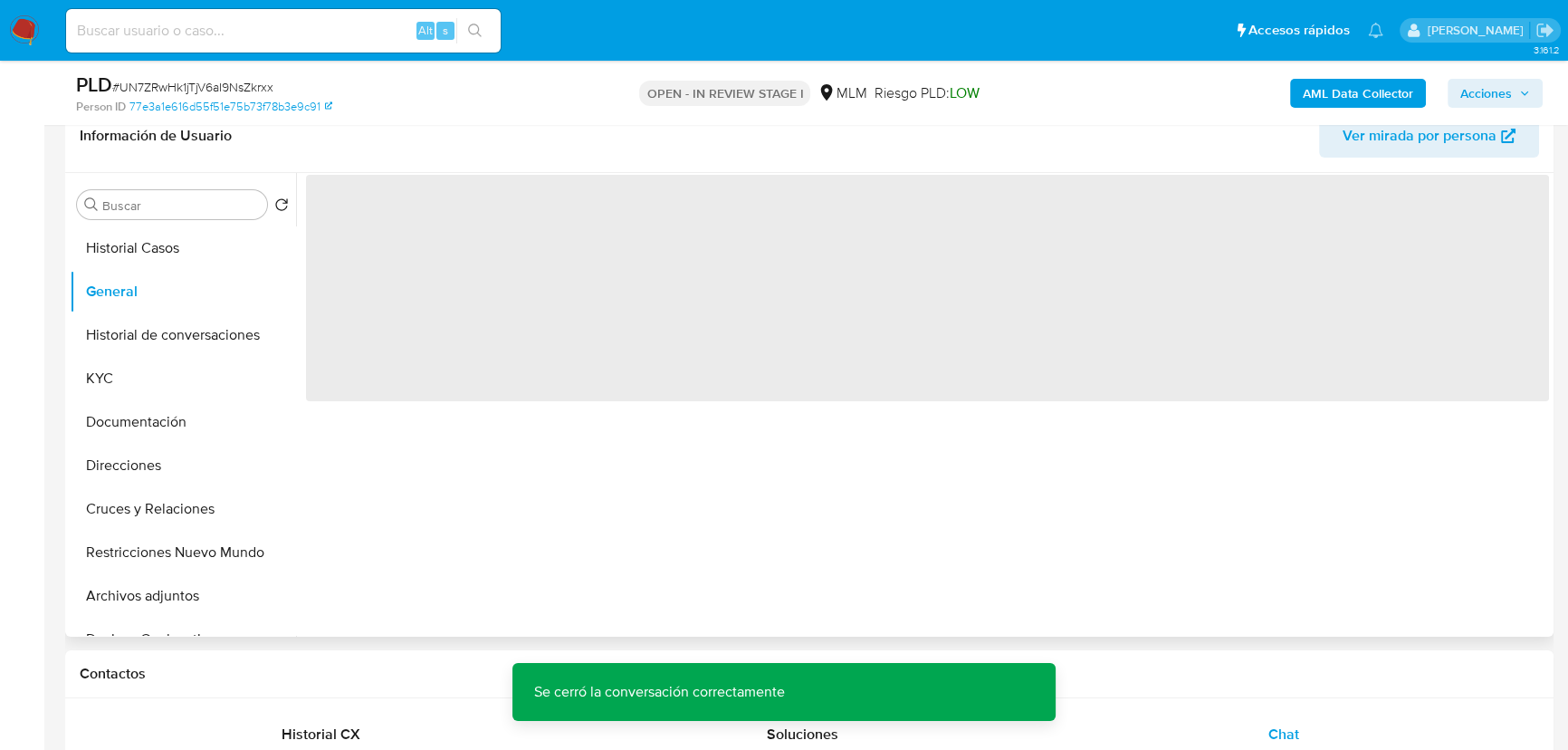
scroll to position [329, 0]
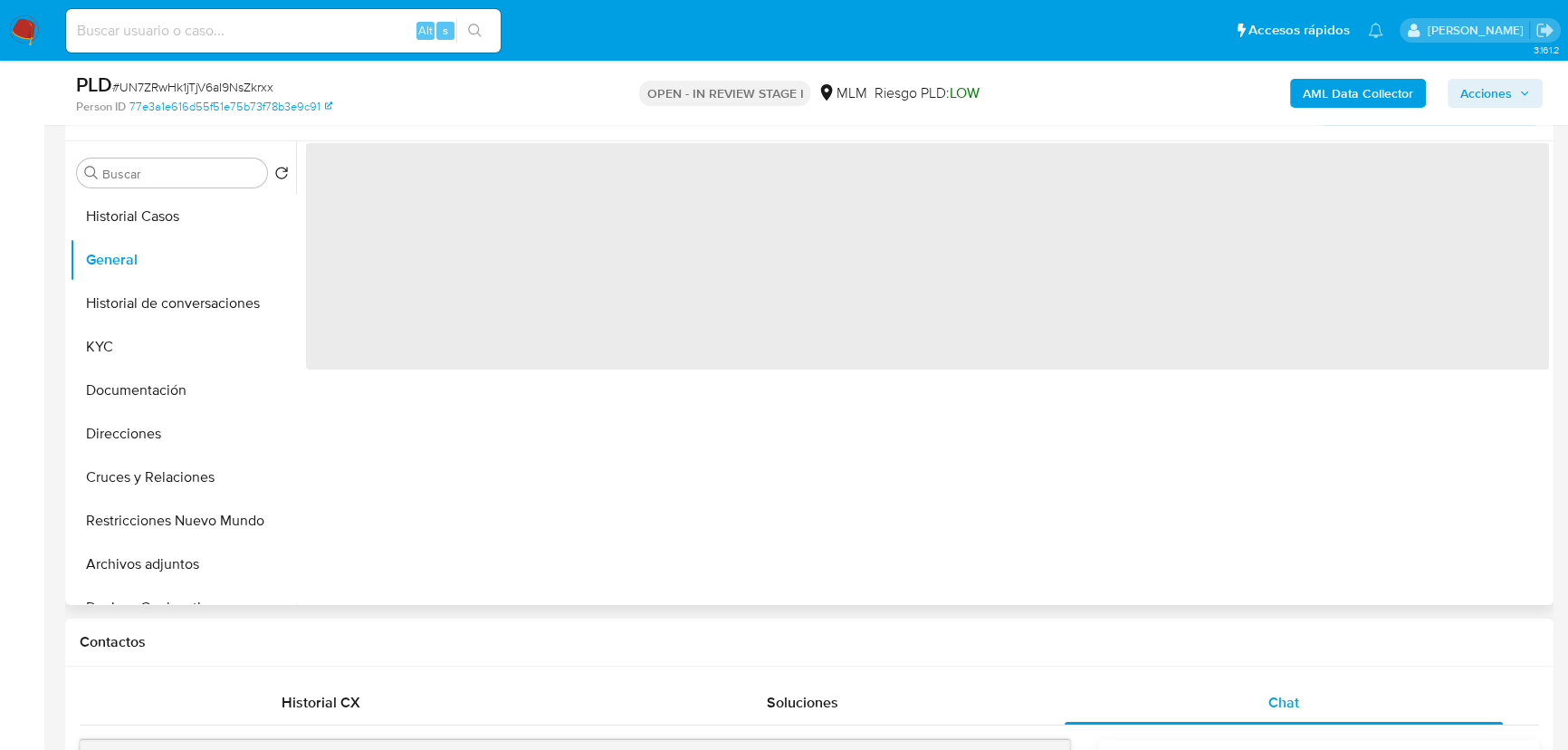
click at [504, 193] on span "‌" at bounding box center [927, 256] width 1243 height 226
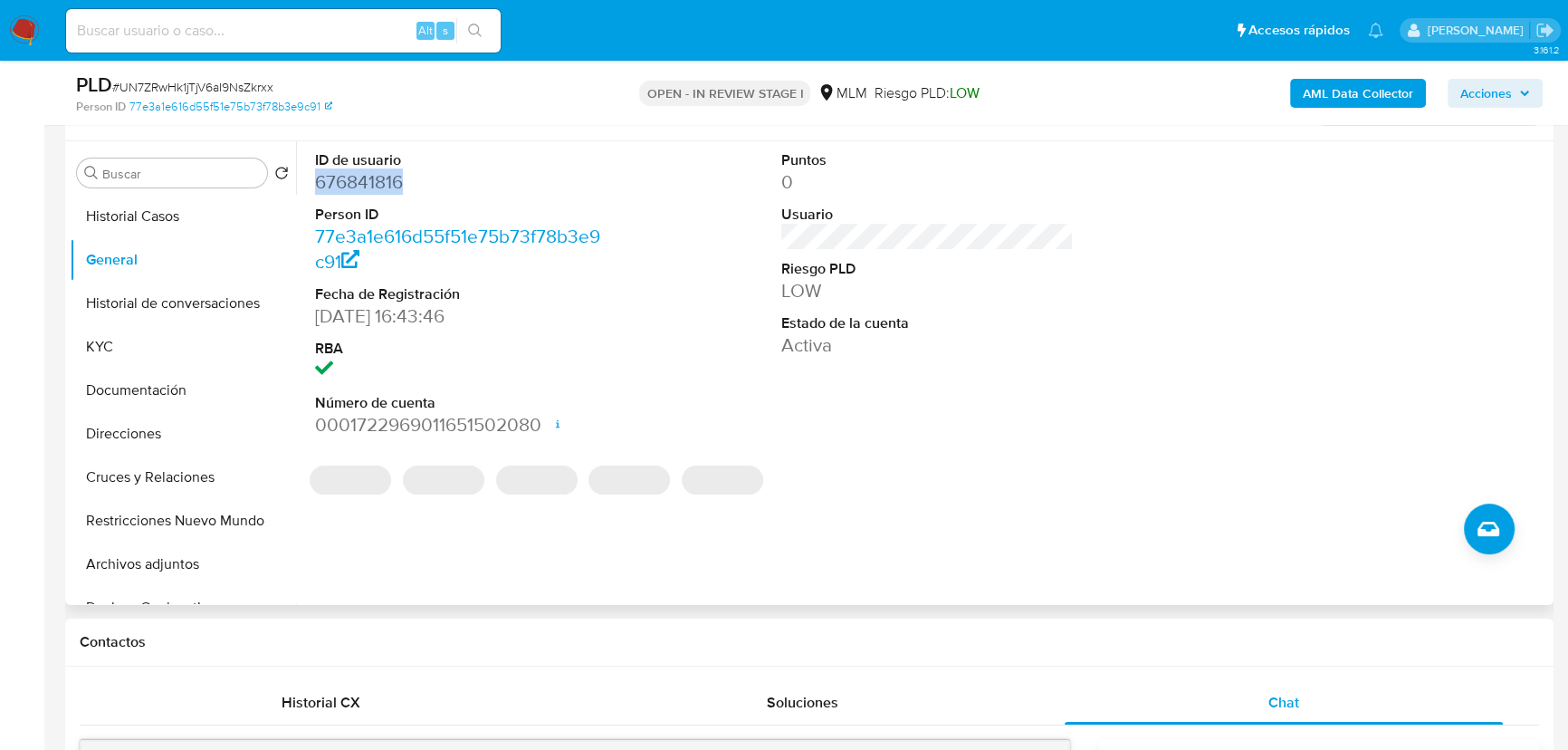
drag, startPoint x: 474, startPoint y: 184, endPoint x: 311, endPoint y: 185, distance: 163.0
click at [311, 185] on div "ID de usuario 676841816 Person ID 77e3a1e616d55f51e75b73f78b3e9c91 Fecha de Reg…" at bounding box center [460, 294] width 311 height 306
copy dd "676841816"
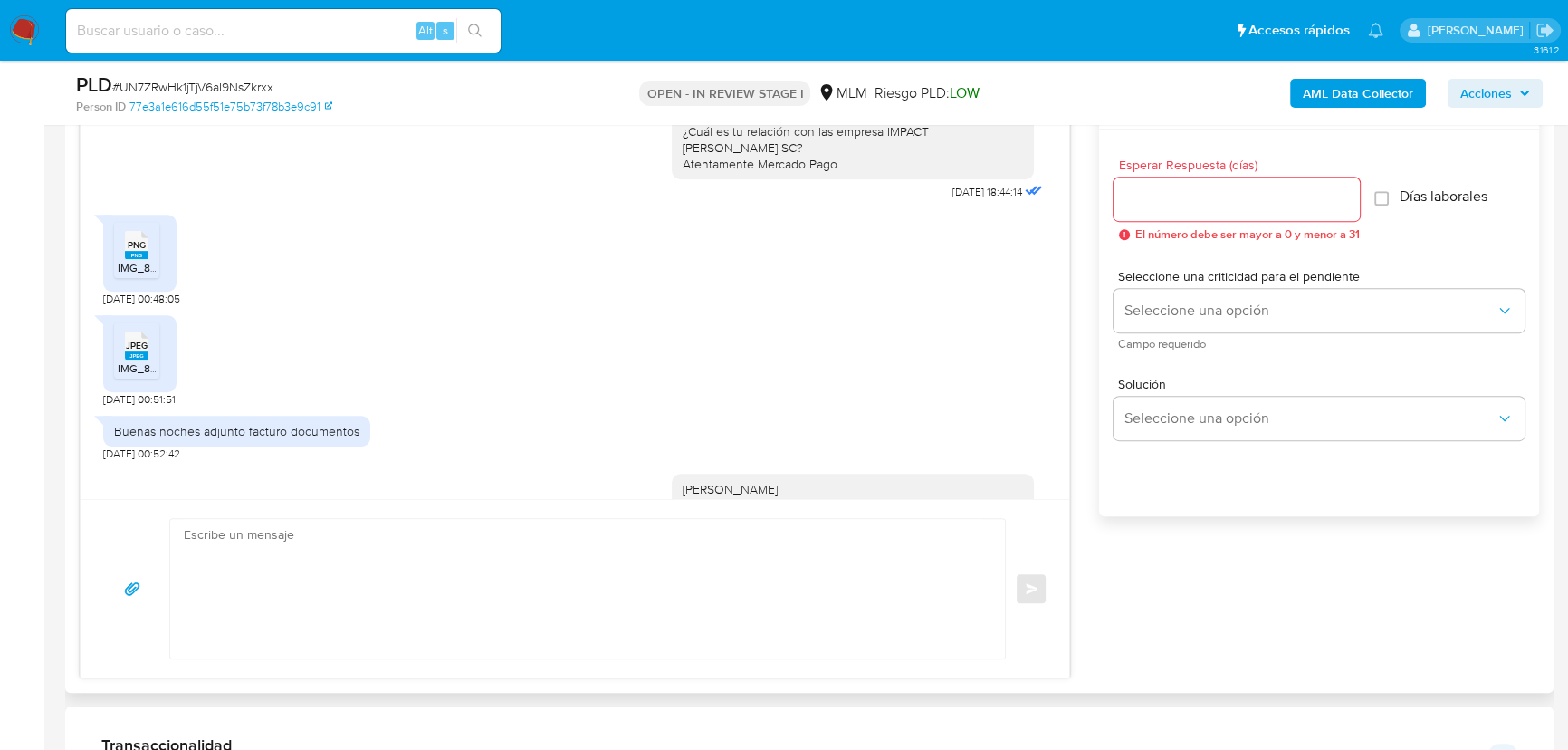
scroll to position [453, 0]
click at [147, 242] on div "PNG PNG" at bounding box center [137, 243] width 38 height 36
click at [125, 362] on span "IMG_8964.jpeg" at bounding box center [155, 369] width 76 height 15
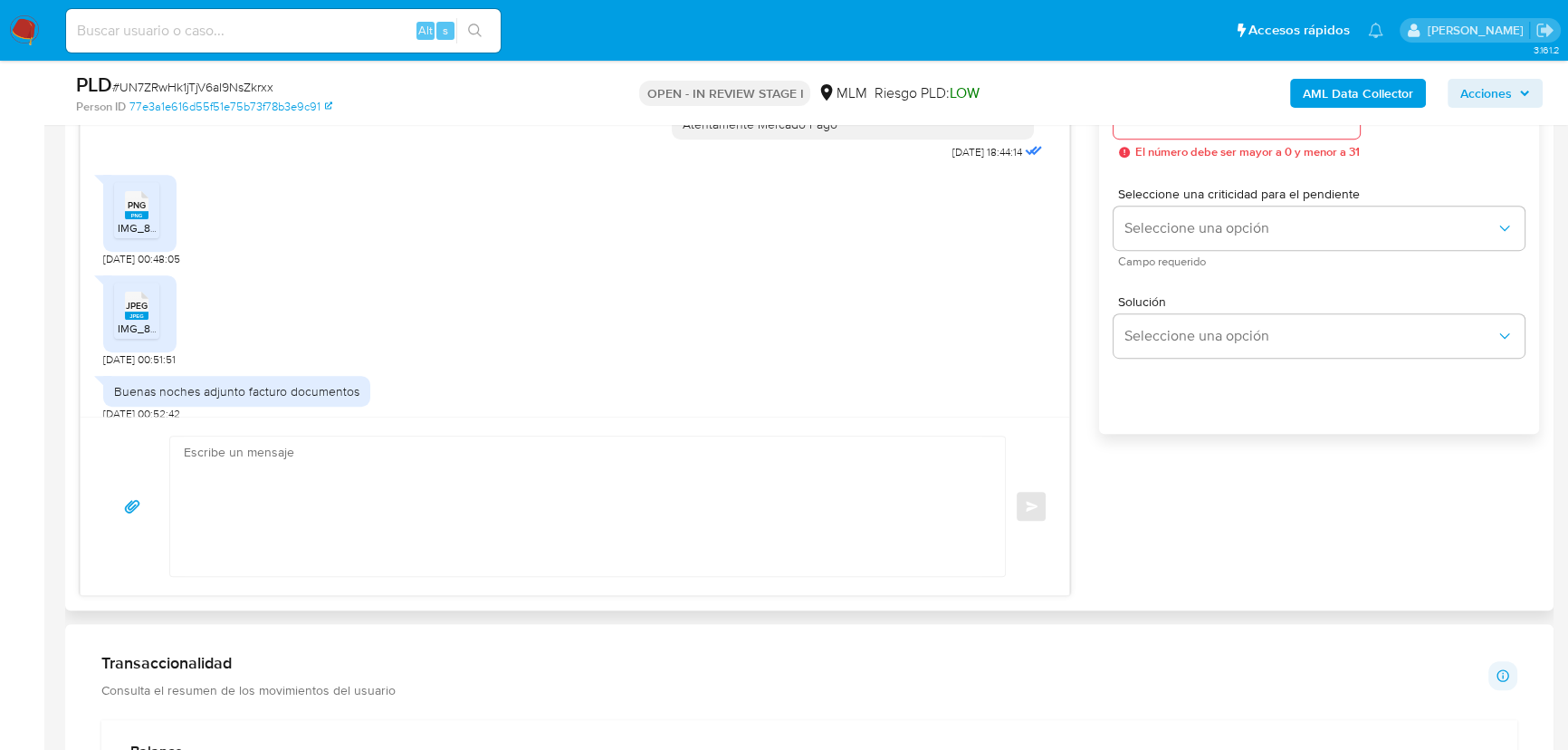
scroll to position [493, 0]
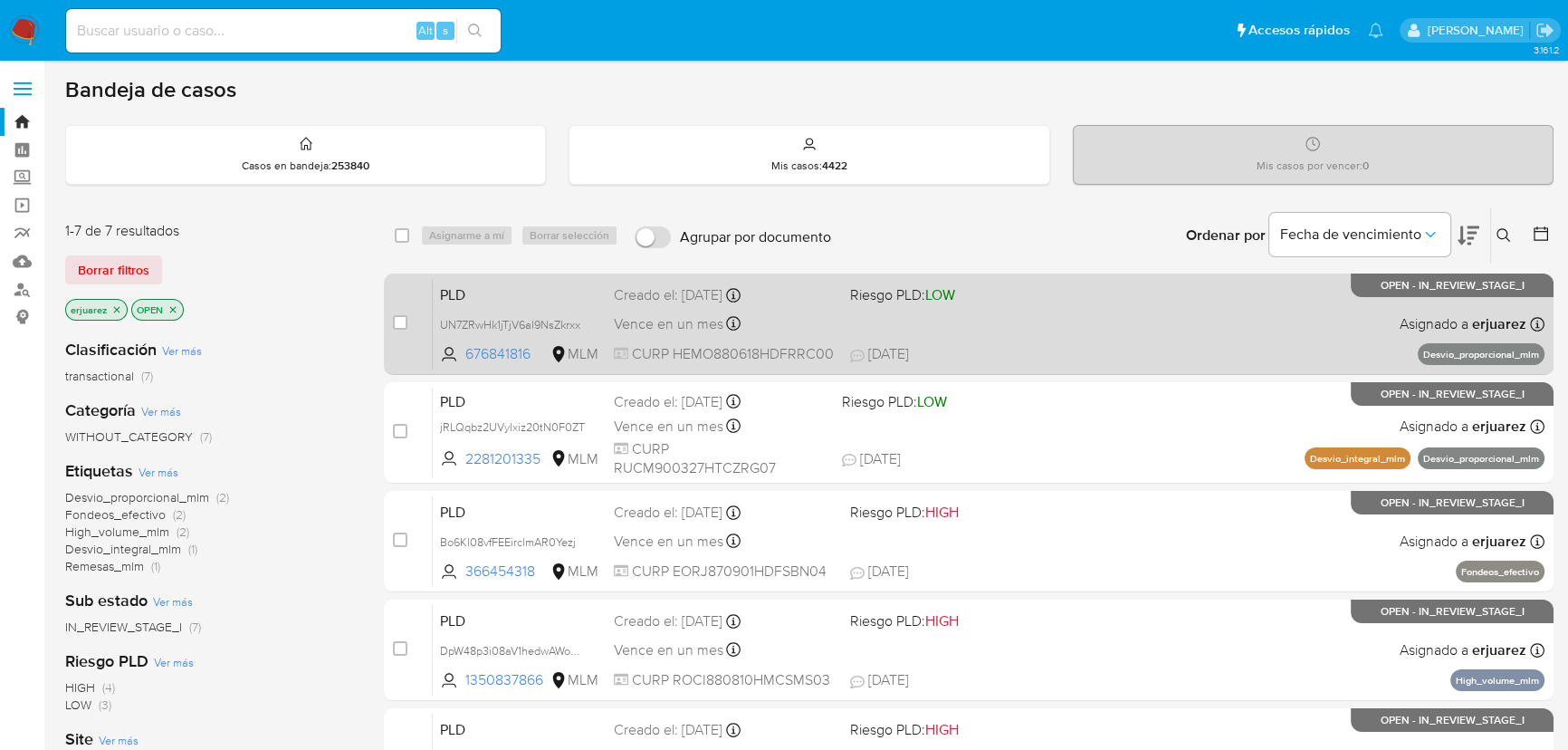
click at [1080, 338] on div "PLD UN7ZRwHk1jTjV6aI9NsZkrxx 676841816 MLM Riesgo PLD: LOW Creado el: 12/09/202…" at bounding box center [988, 323] width 1111 height 91
click at [507, 346] on span "676841816" at bounding box center [506, 354] width 82 height 20
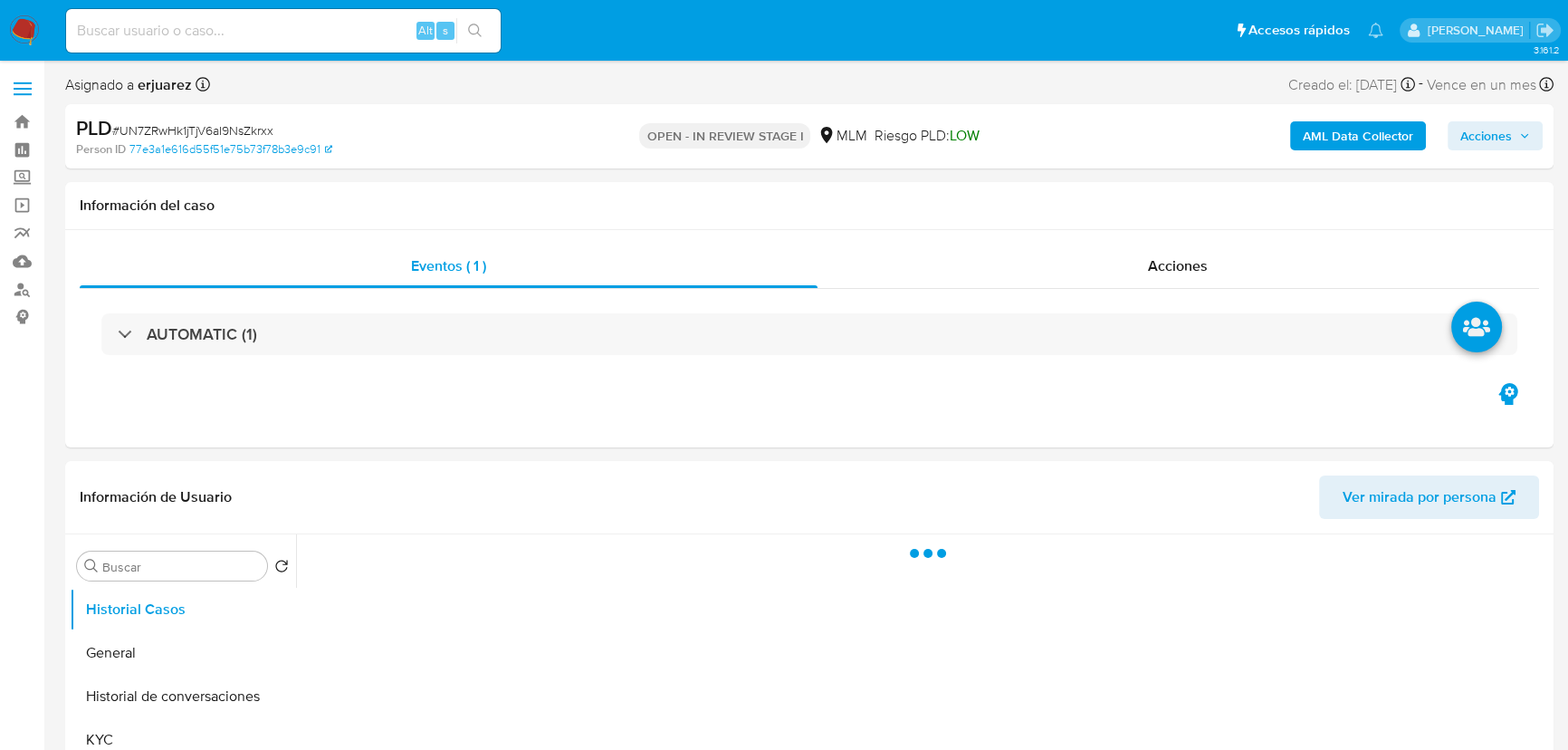
select select "10"
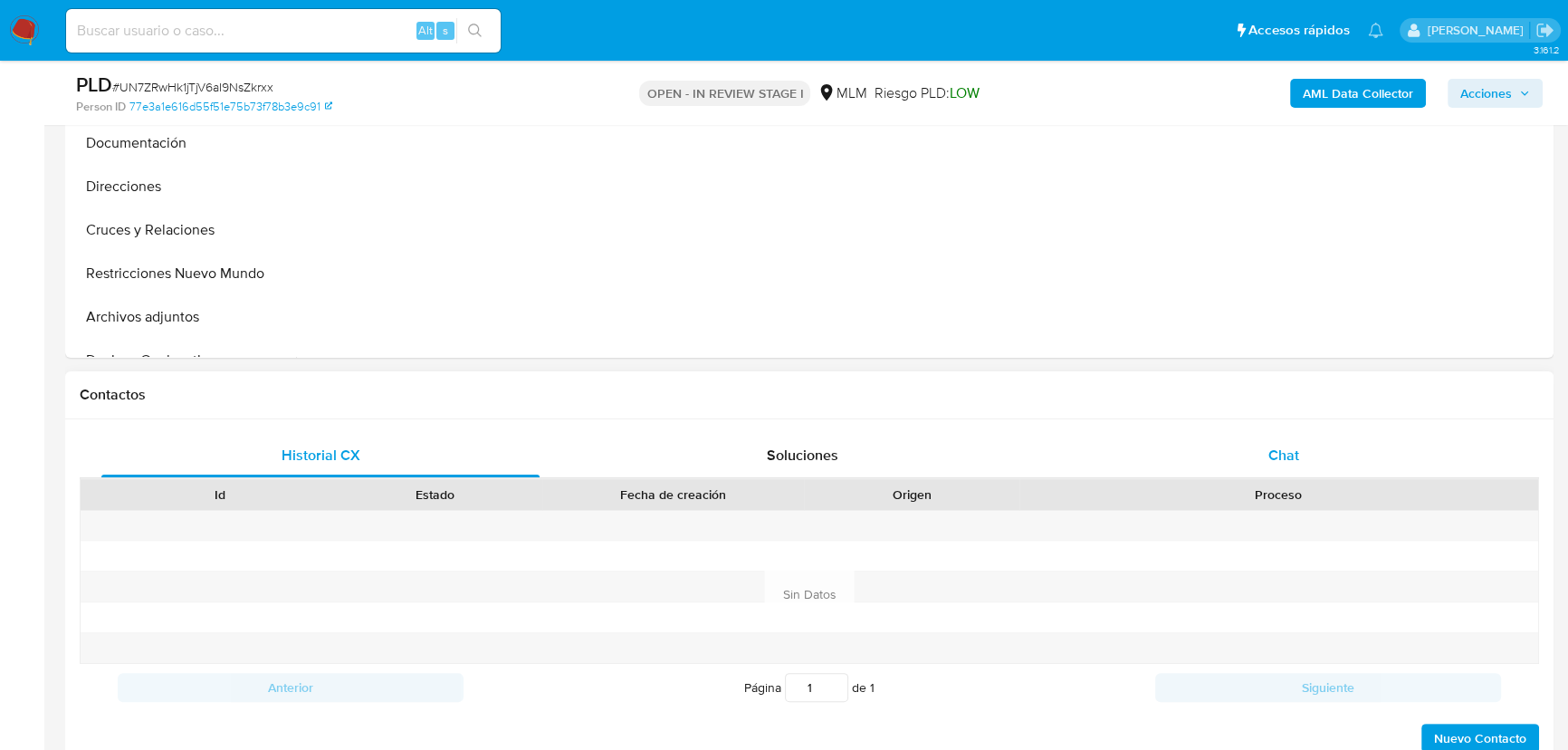
click at [1282, 441] on div "Chat" at bounding box center [1283, 455] width 438 height 43
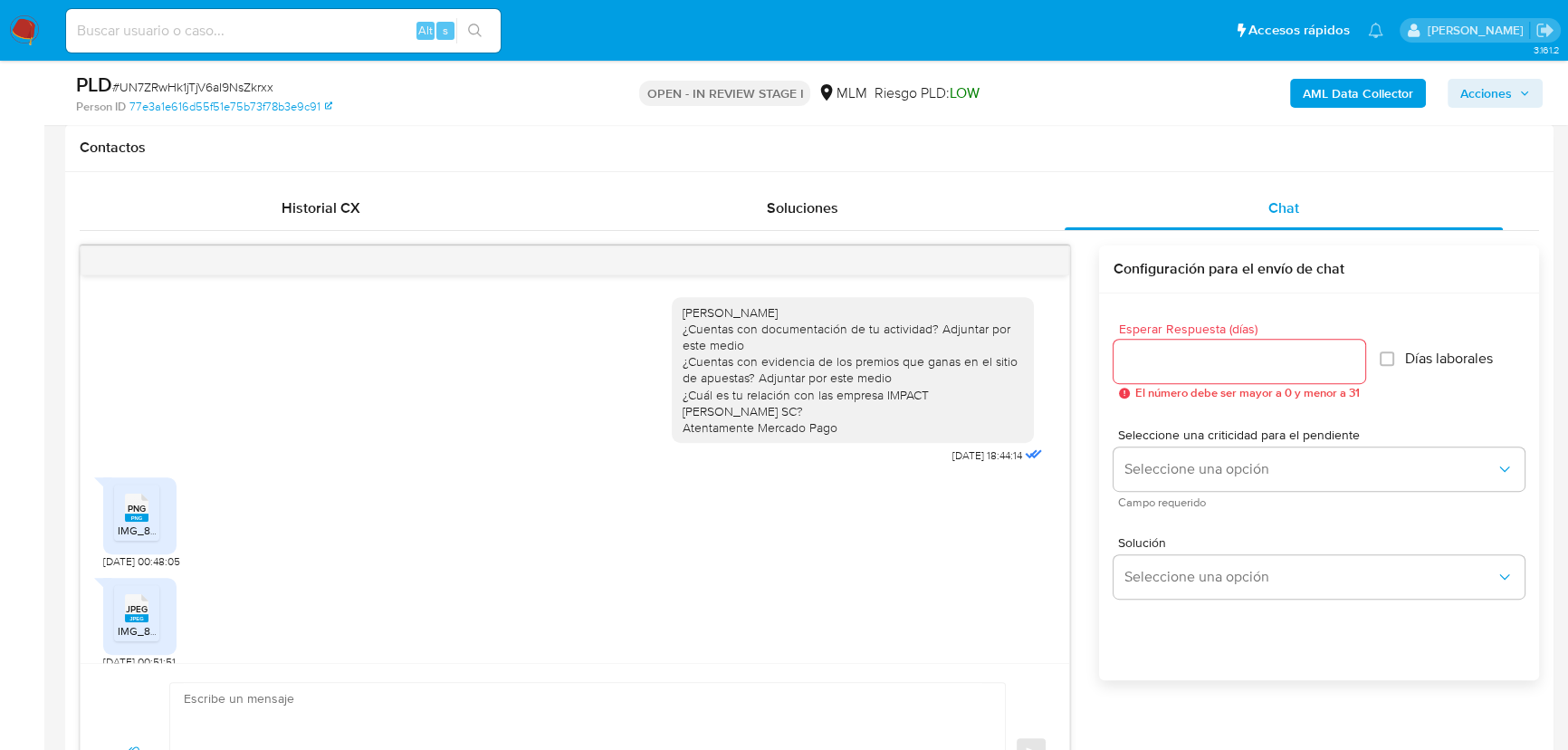
scroll to position [676, 0]
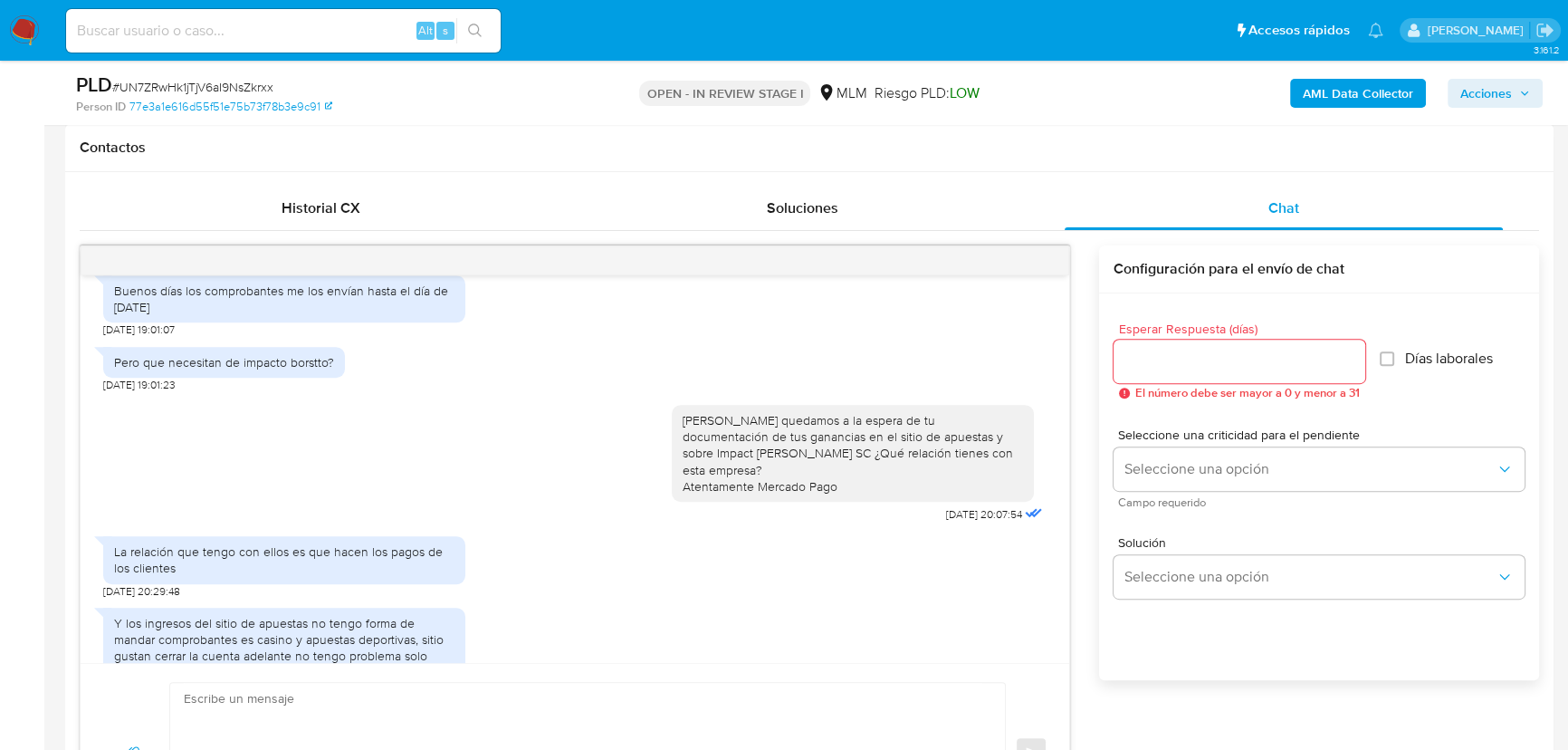
click at [1049, 259] on div at bounding box center [575, 261] width 988 height 29
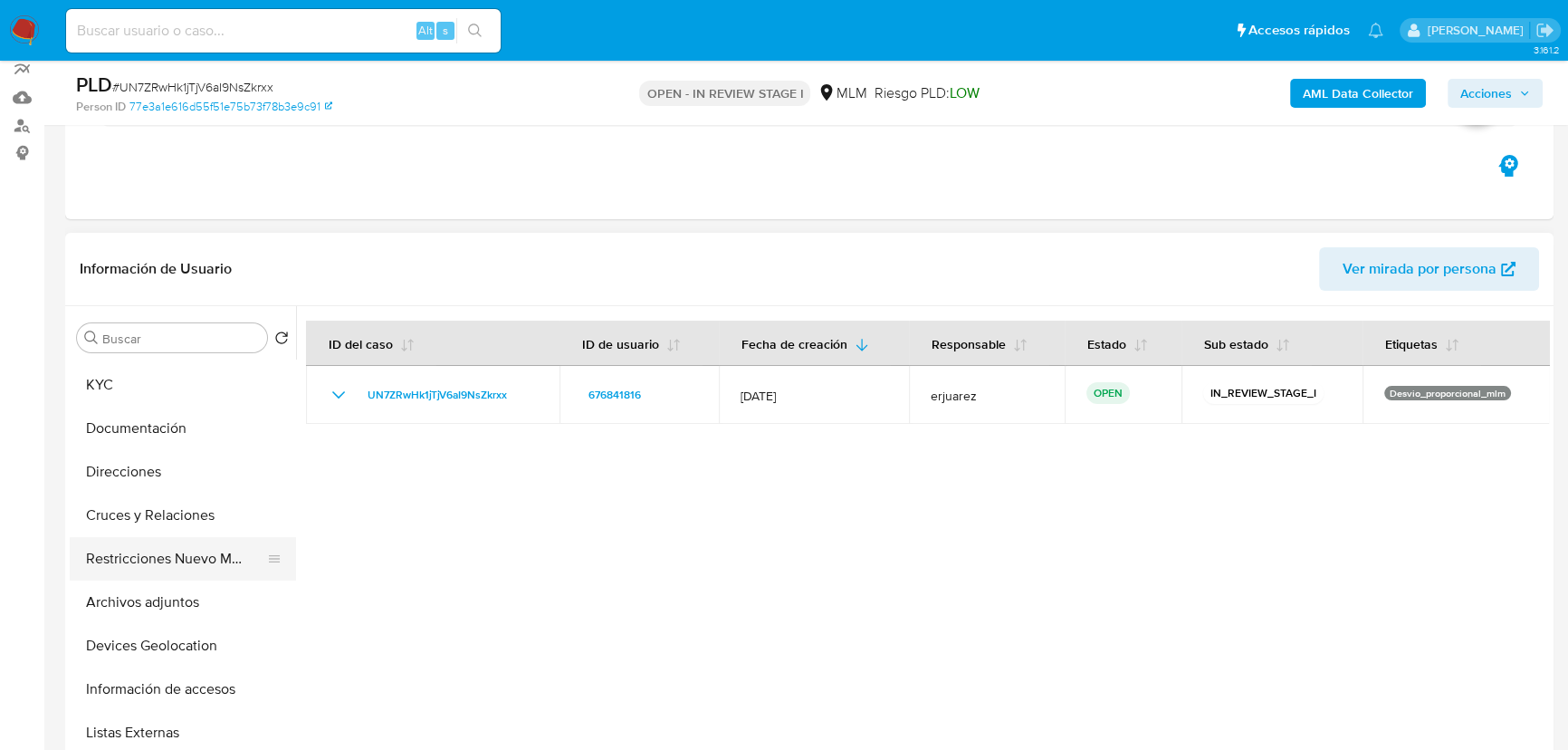
scroll to position [246, 0]
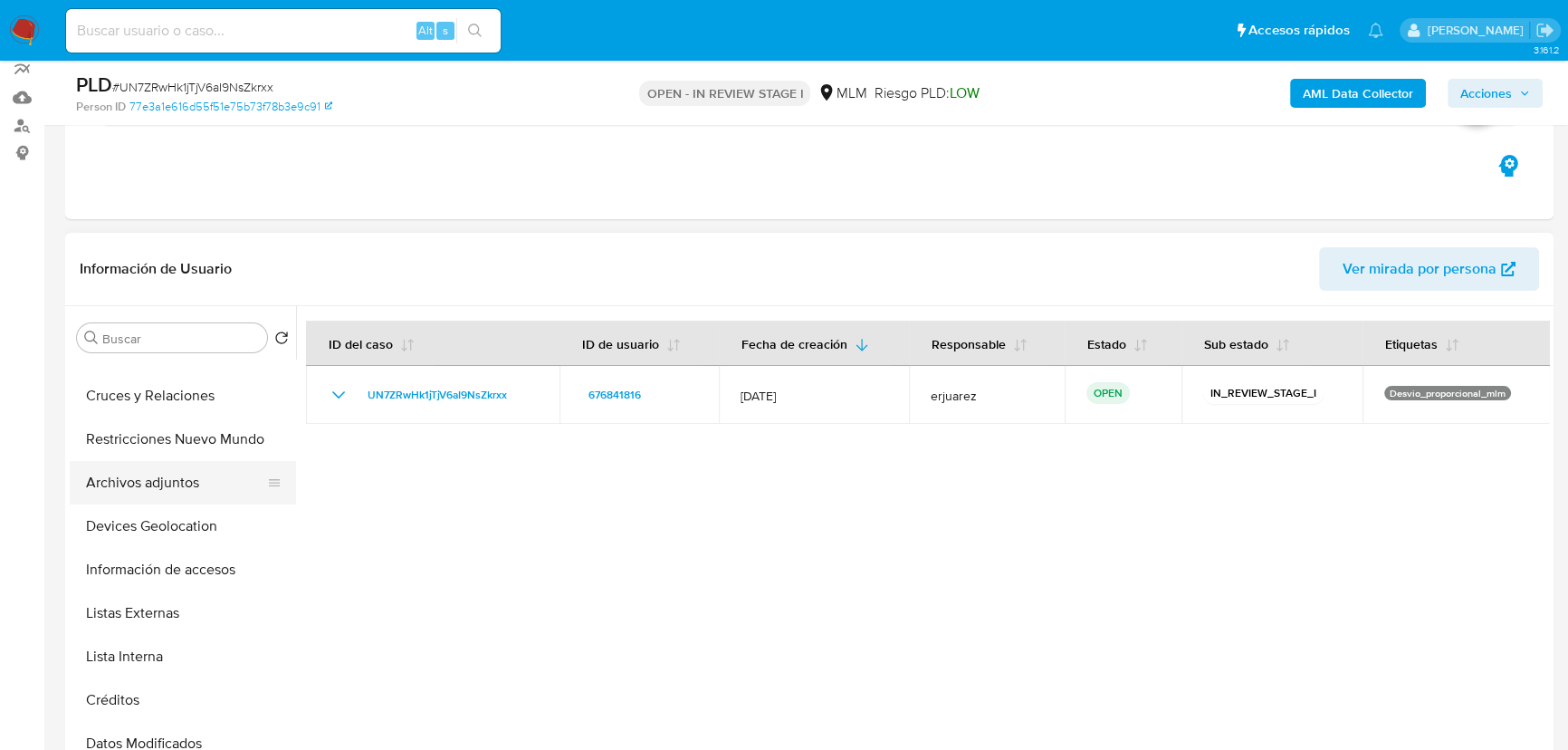
drag, startPoint x: 155, startPoint y: 483, endPoint x: 205, endPoint y: 478, distance: 50.2
click at [163, 487] on button "Archivos adjuntos" at bounding box center [176, 482] width 212 height 43
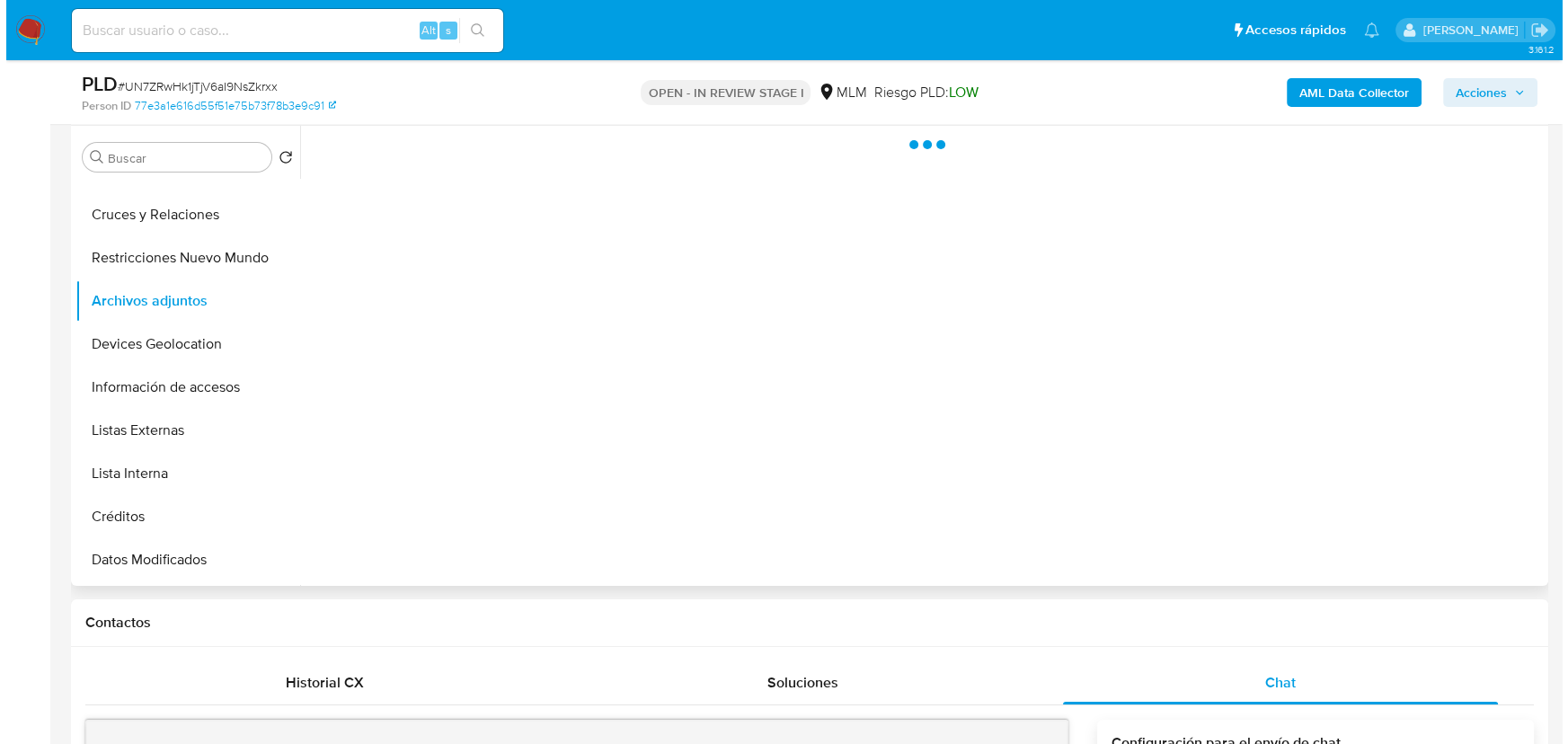
scroll to position [326, 0]
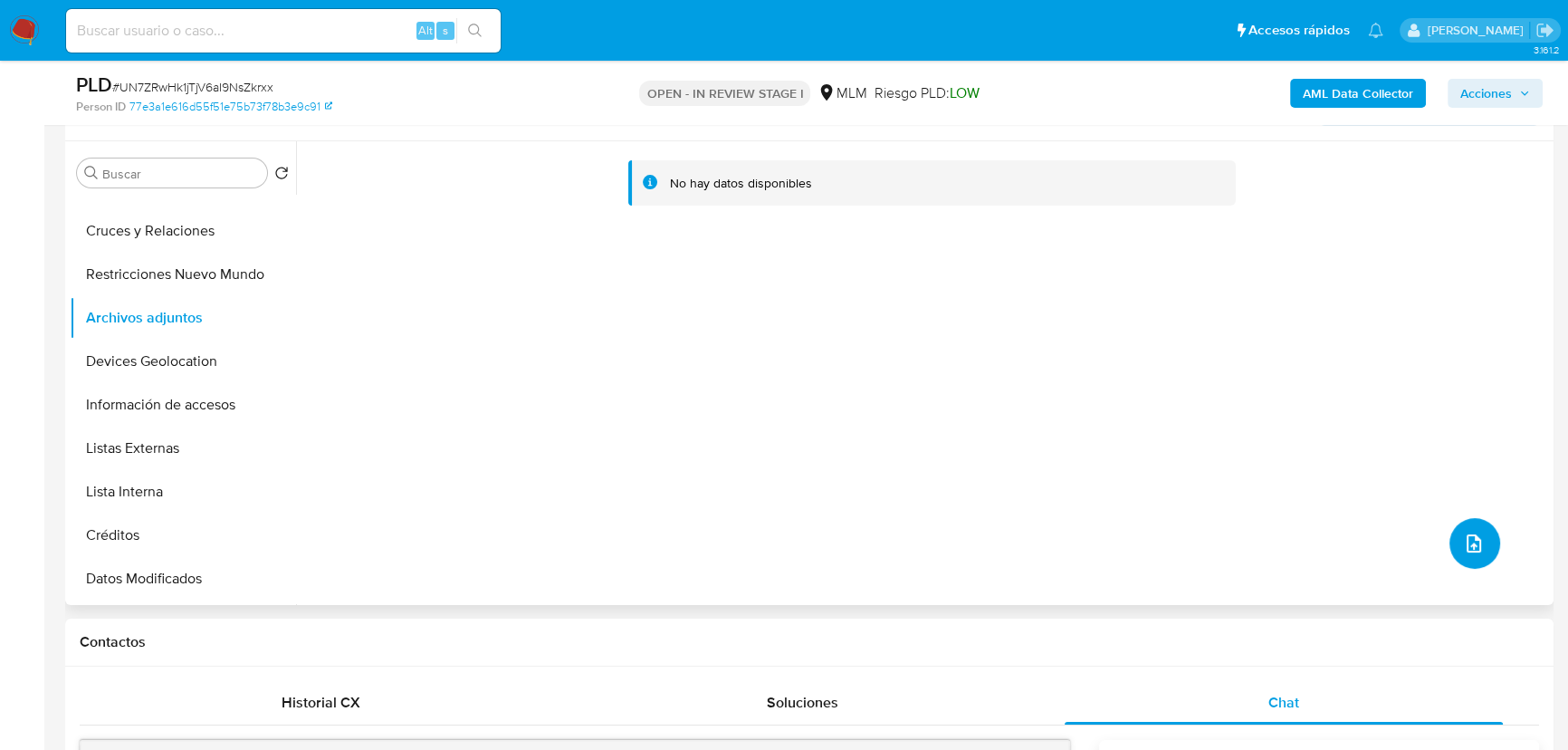
click at [1460, 530] on button "upload-file" at bounding box center [1475, 543] width 51 height 51
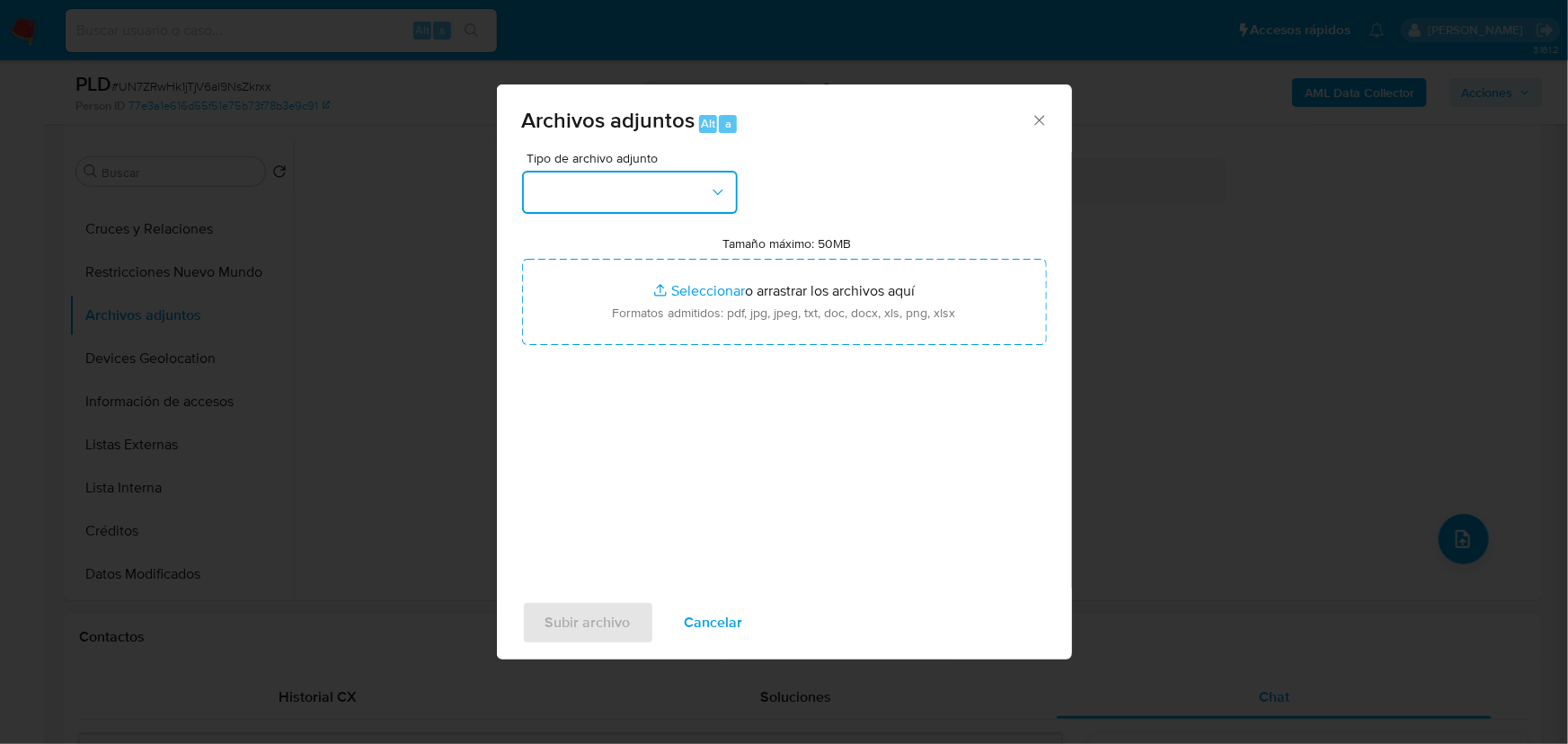
click at [638, 195] on button "button" at bounding box center [630, 192] width 216 height 43
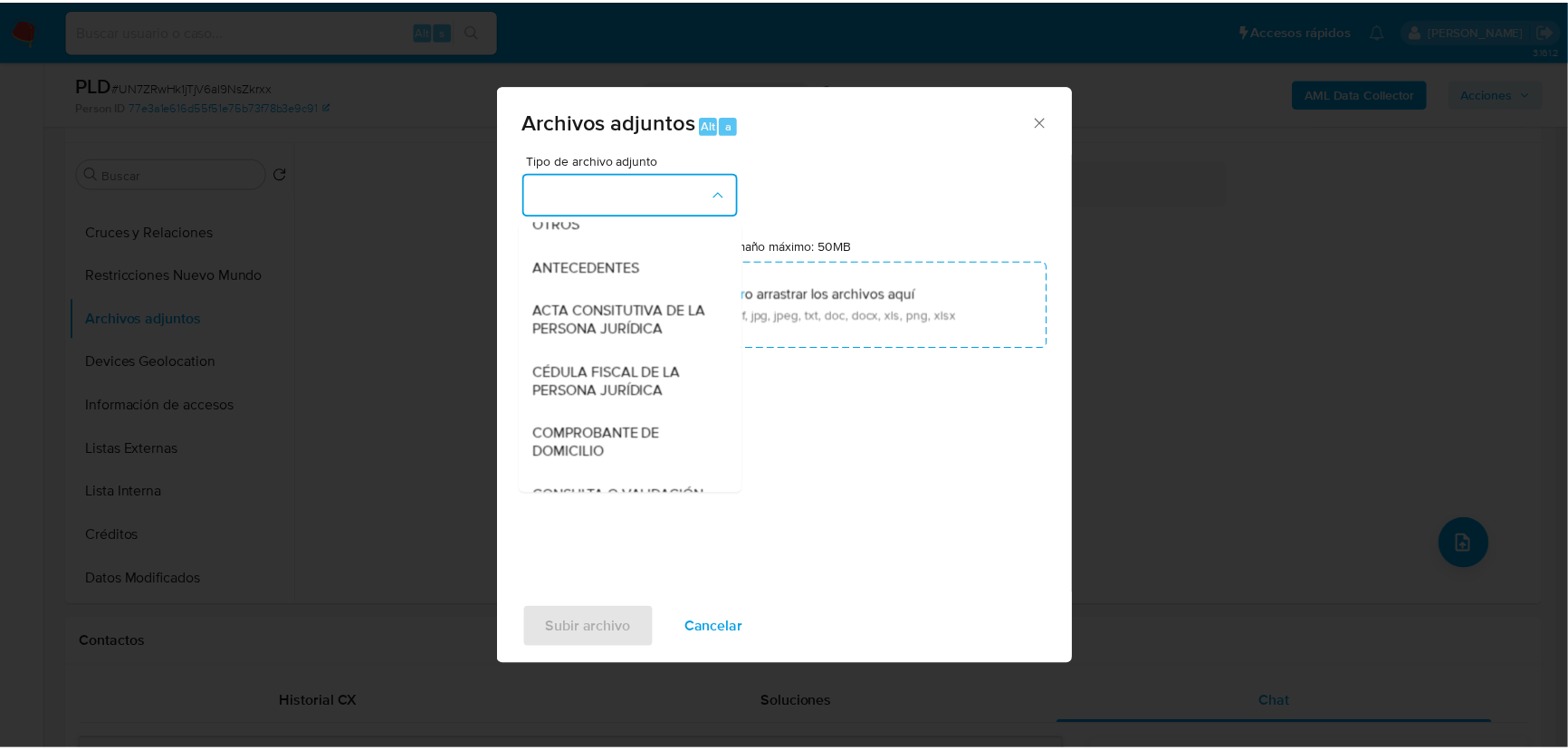
scroll to position [303, 0]
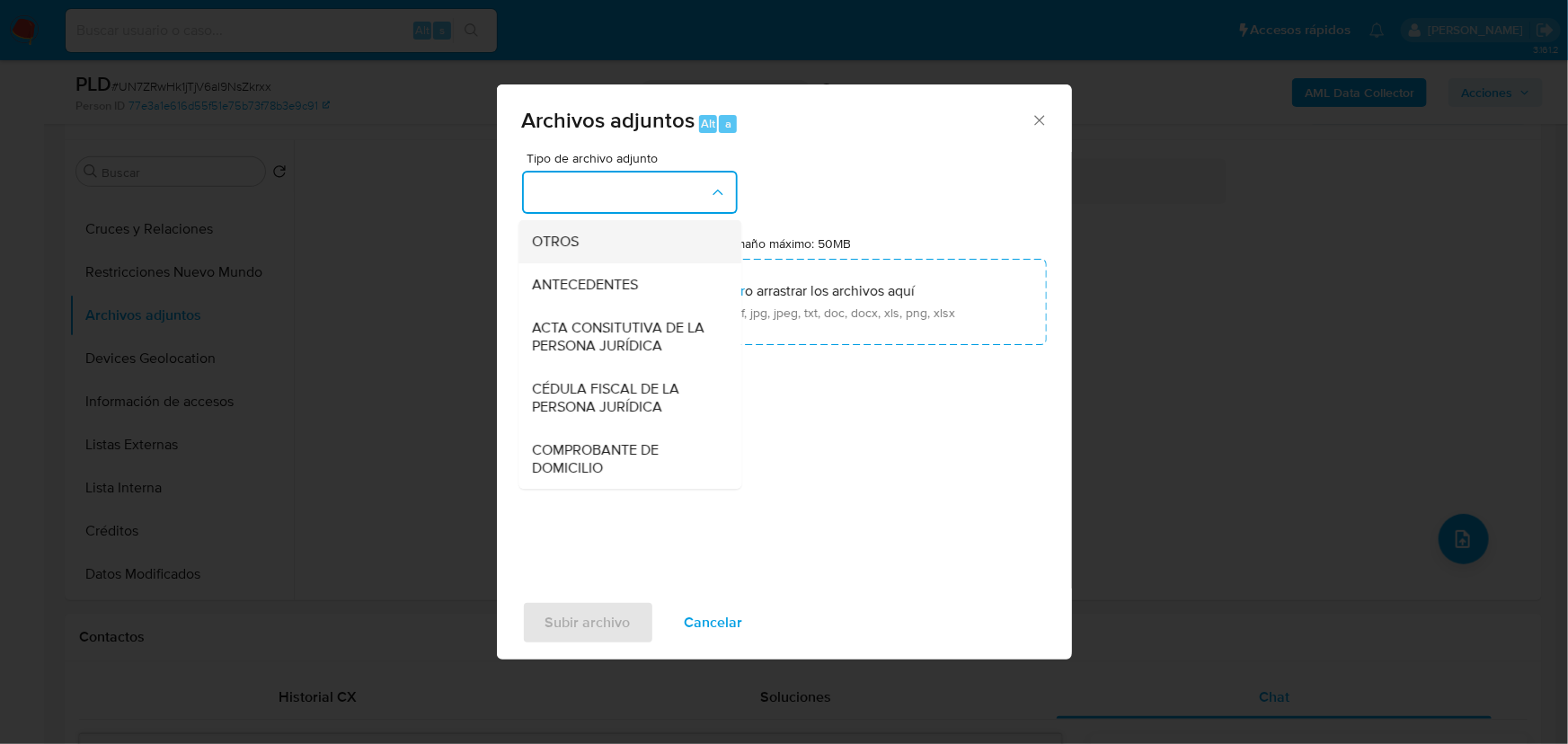
click at [563, 251] on span "OTROS" at bounding box center [555, 241] width 47 height 18
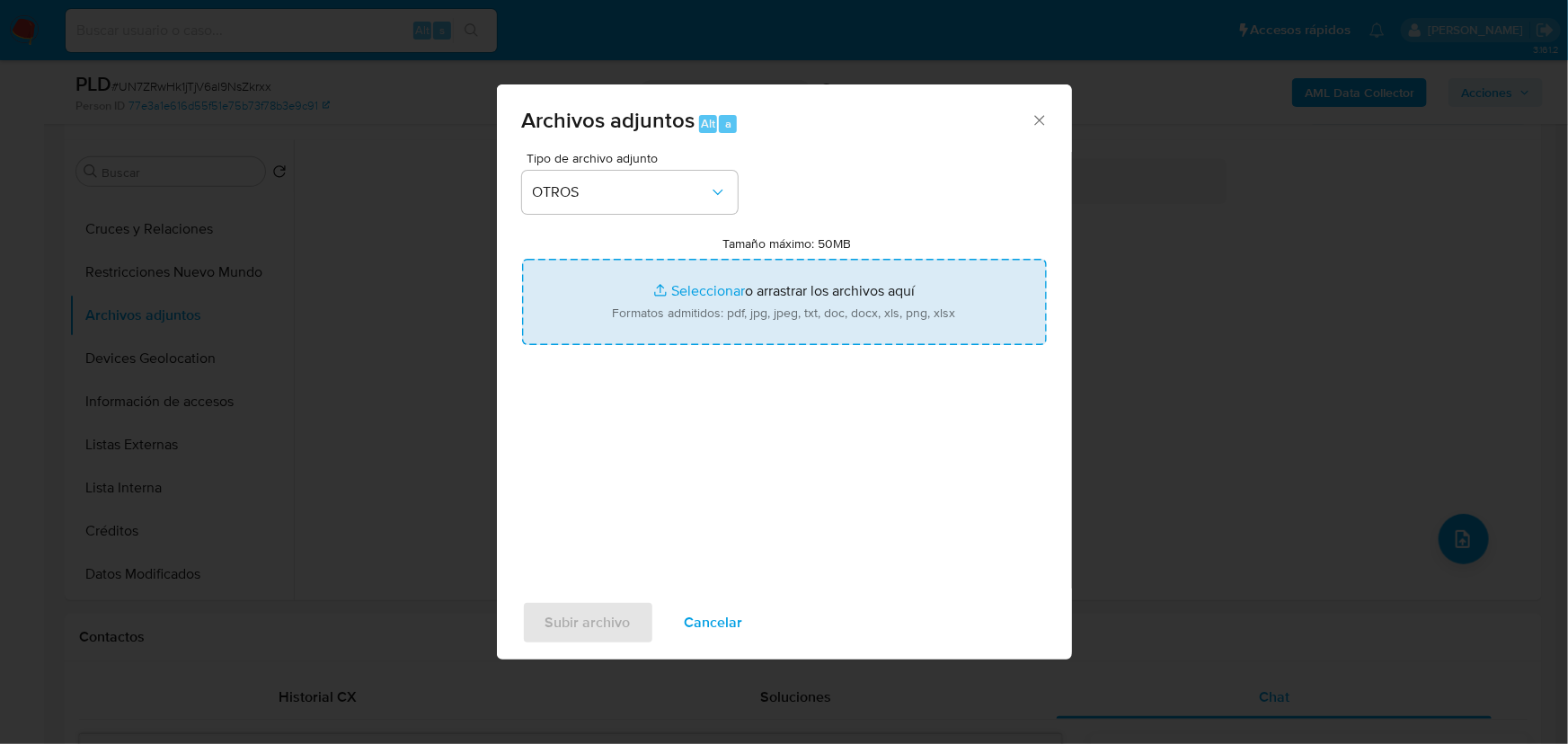
click at [683, 291] on input "Tamaño máximo: 50MB Seleccionar archivos" at bounding box center [784, 301] width 525 height 86
type input "C:\fakepath\676841816_Octavio Hernandez Martinez_Sep25.pdf"
click at [683, 295] on input "Tamaño máximo: 50MB Seleccionar archivos" at bounding box center [784, 301] width 525 height 86
type input "C:\fakepath\676841816_Octavio Hernandez Martinez_Sep25.xlsx"
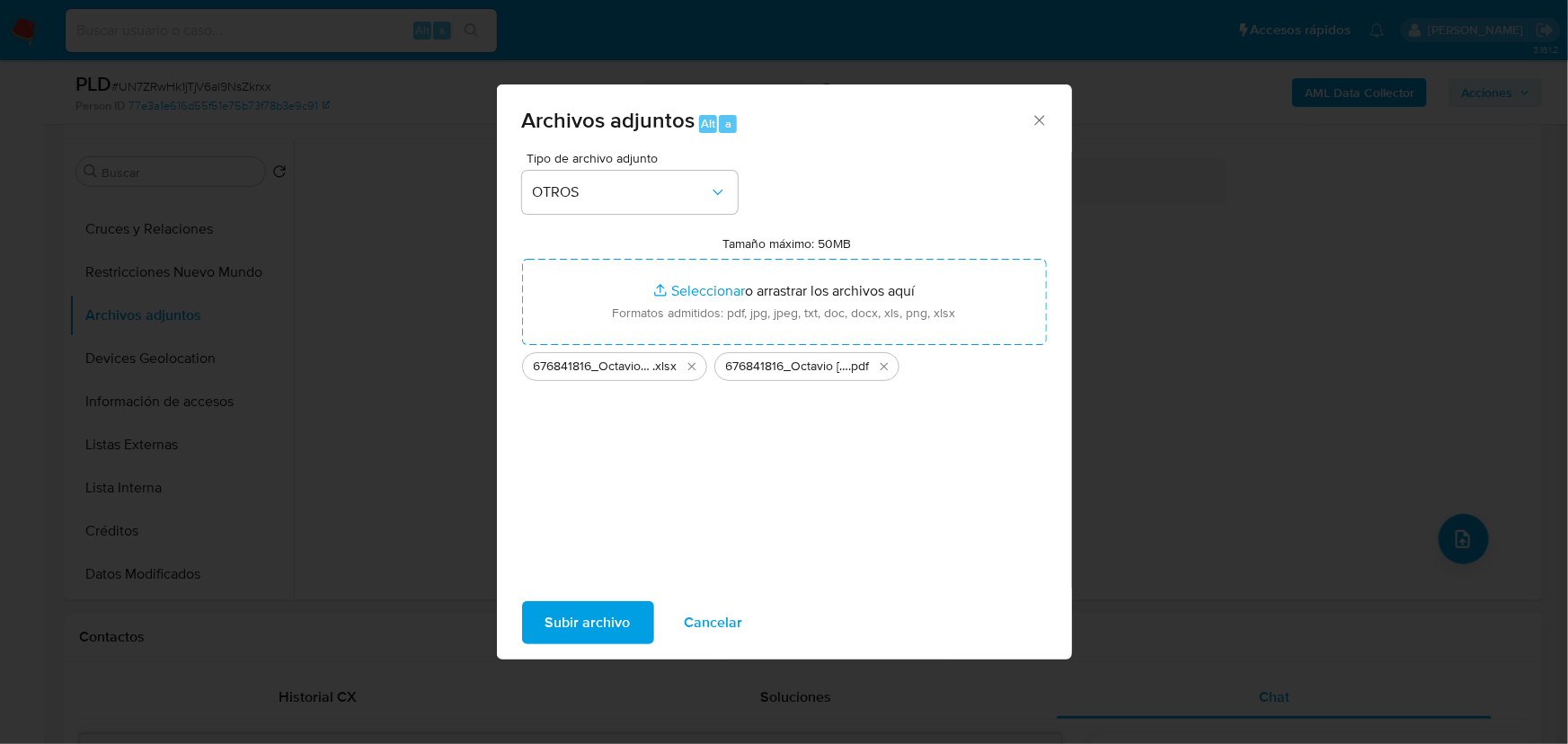
click at [617, 622] on span "Subir archivo" at bounding box center [588, 622] width 85 height 39
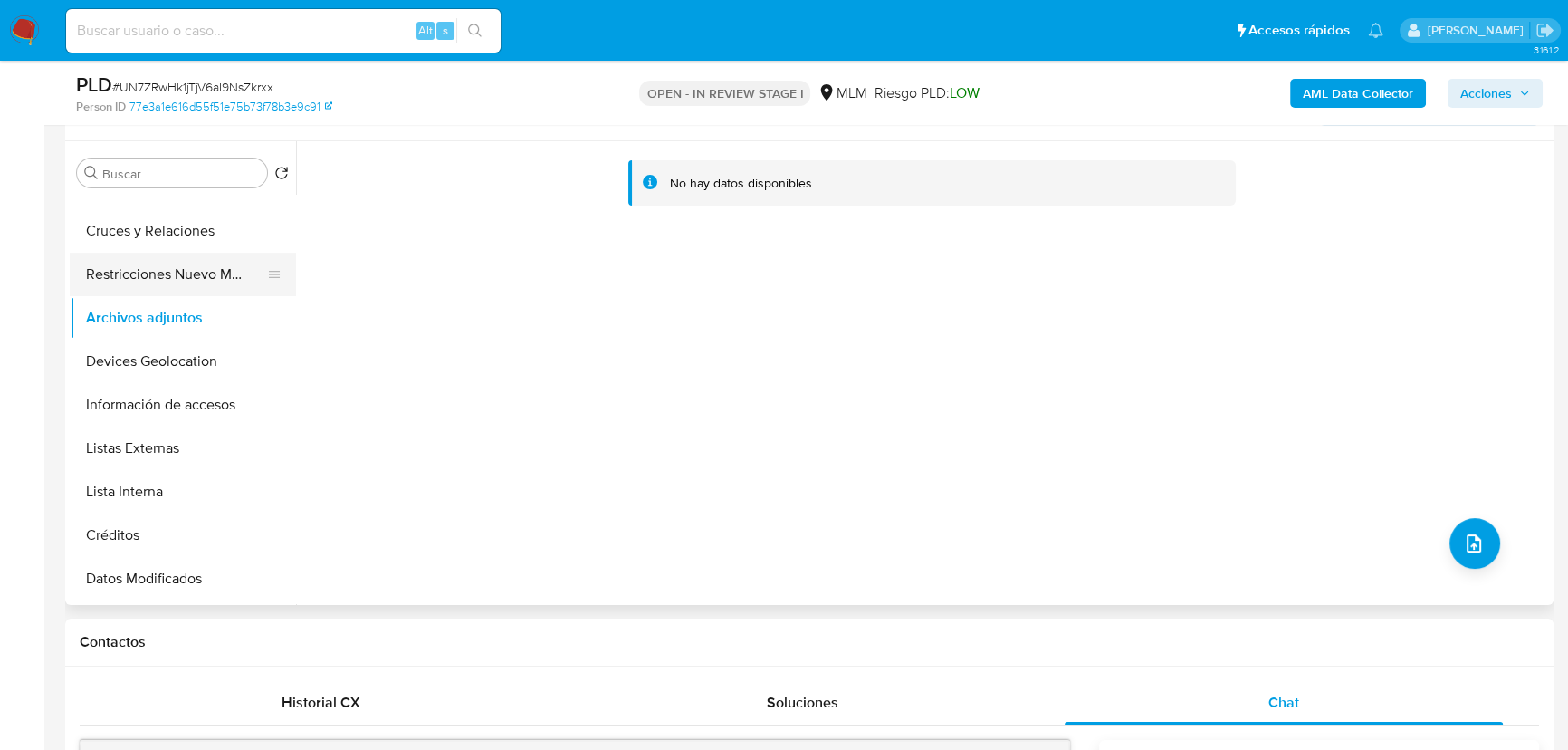
drag, startPoint x: 175, startPoint y: 239, endPoint x: 163, endPoint y: 291, distance: 53.4
click at [175, 239] on button "Cruces y Relaciones" at bounding box center [183, 231] width 226 height 43
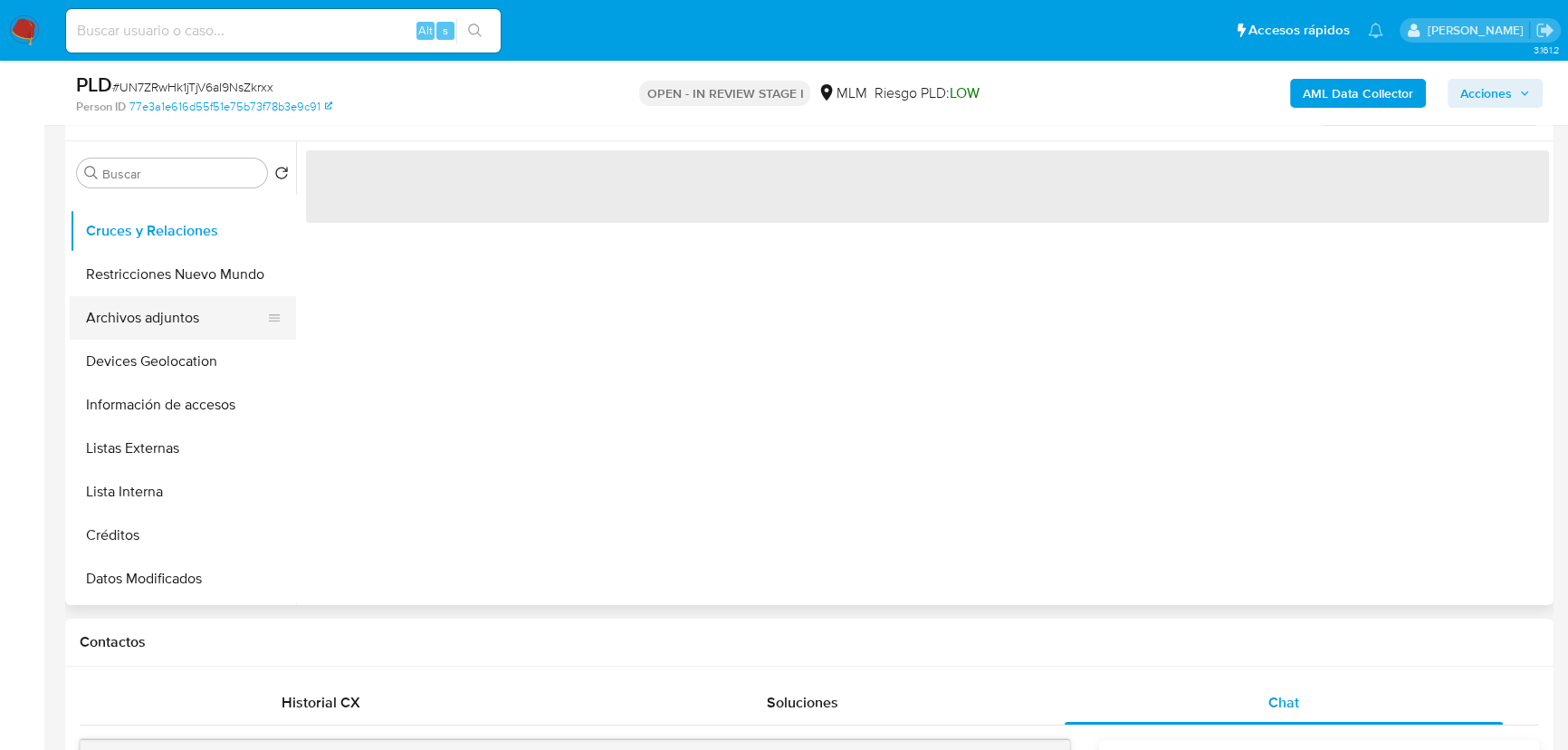
click at [163, 317] on button "Archivos adjuntos" at bounding box center [176, 317] width 212 height 43
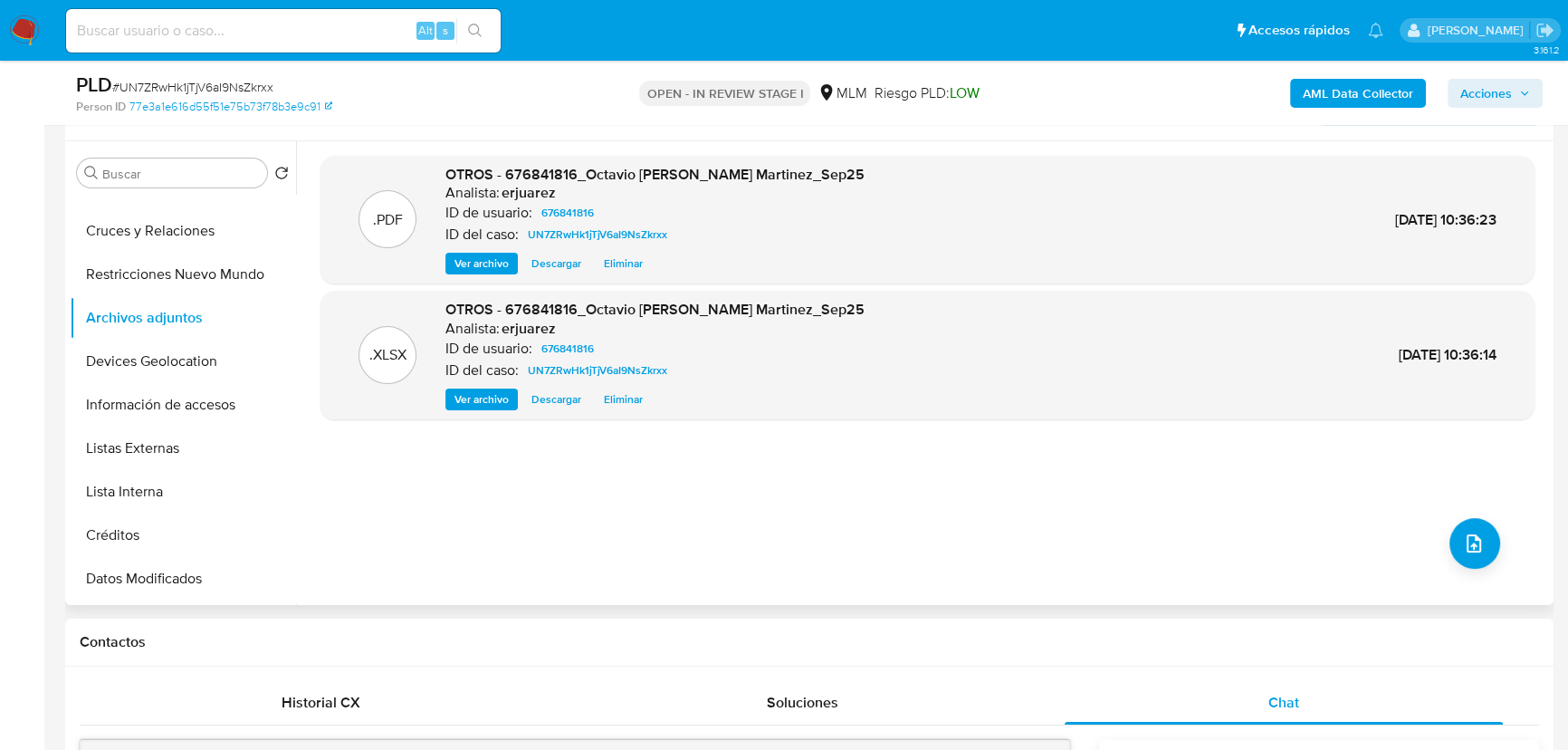
click at [494, 257] on span "Ver archivo" at bounding box center [482, 263] width 55 height 18
click at [1474, 90] on span "Acciones" at bounding box center [1486, 93] width 52 height 29
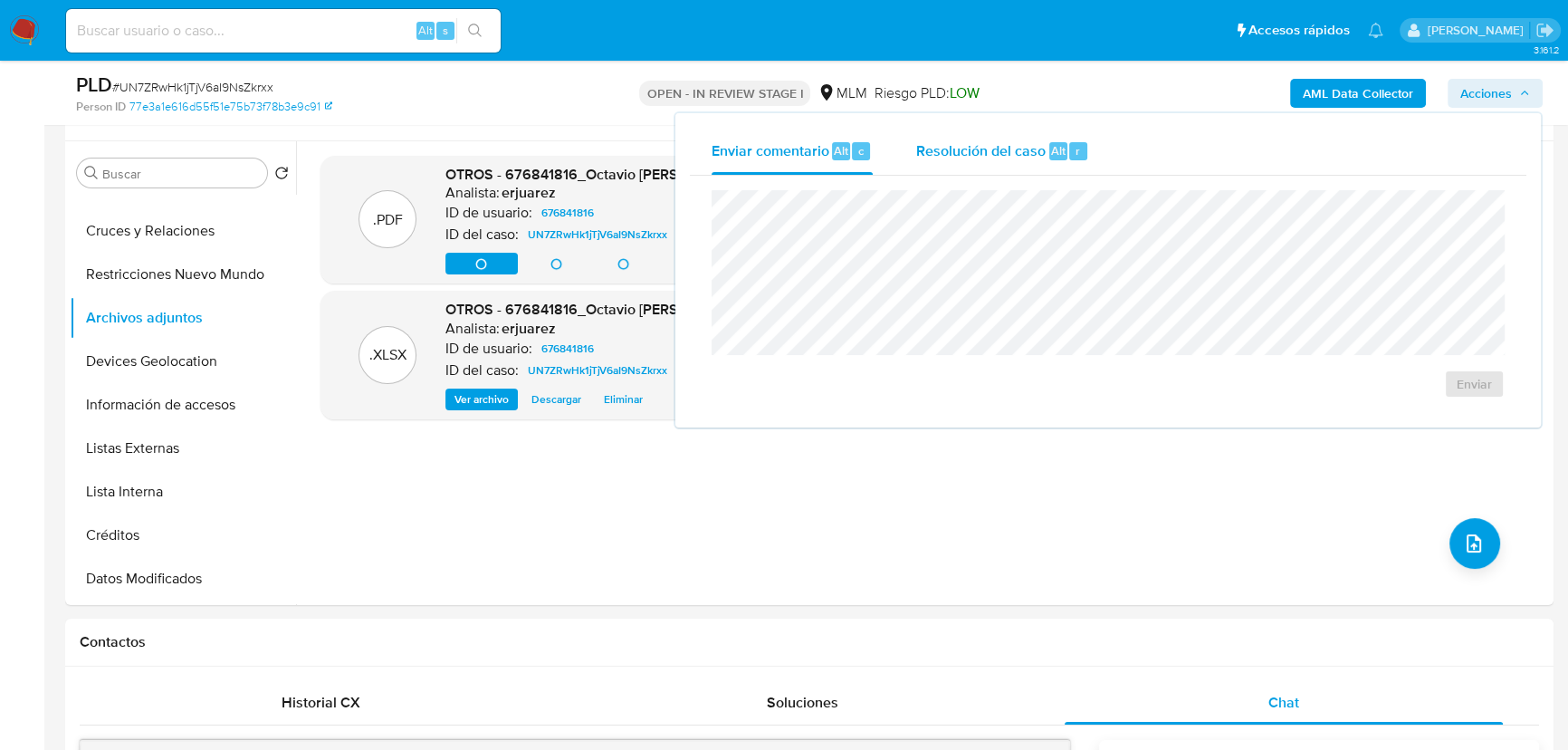
click at [947, 152] on span "Resolución del caso" at bounding box center [981, 150] width 130 height 21
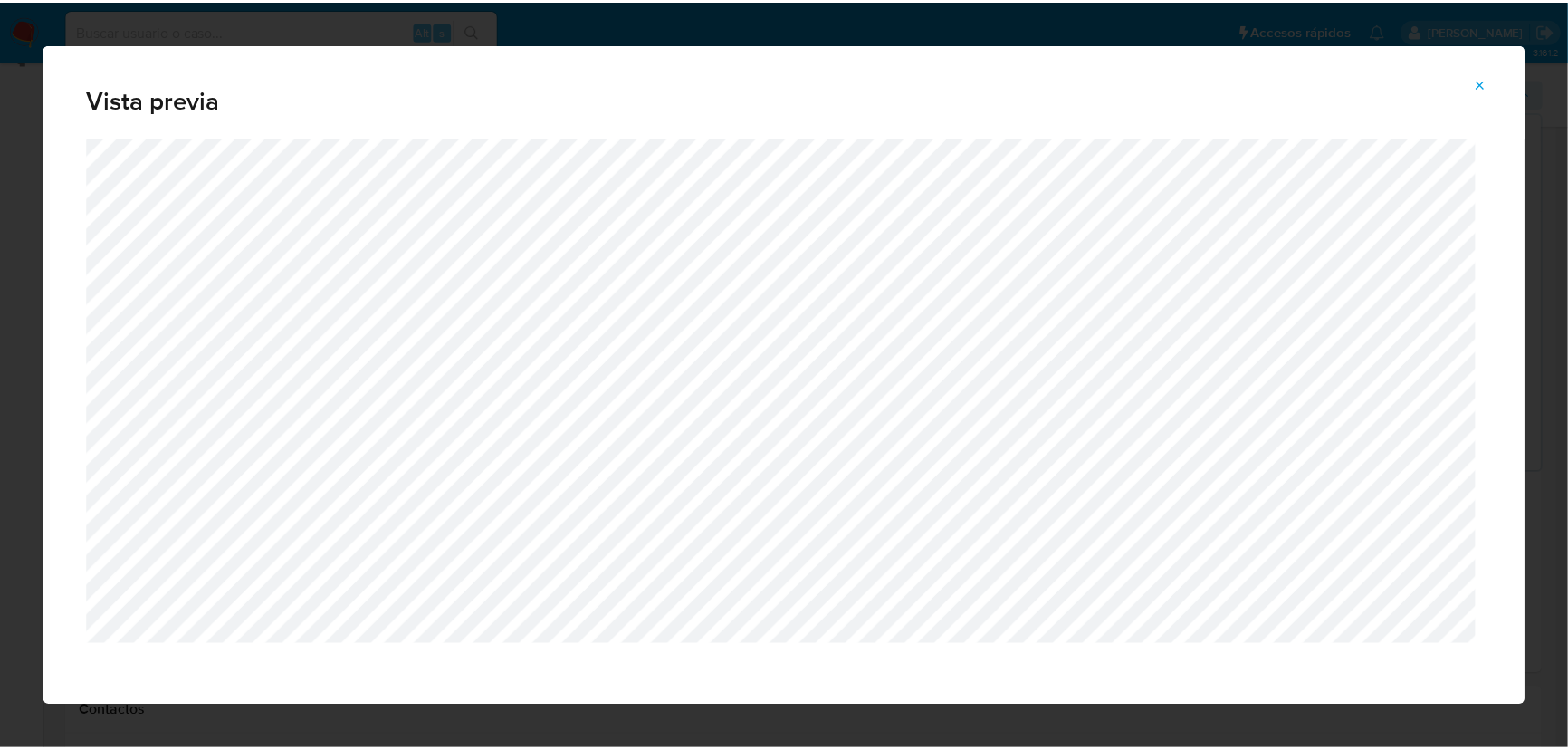
scroll to position [246, 0]
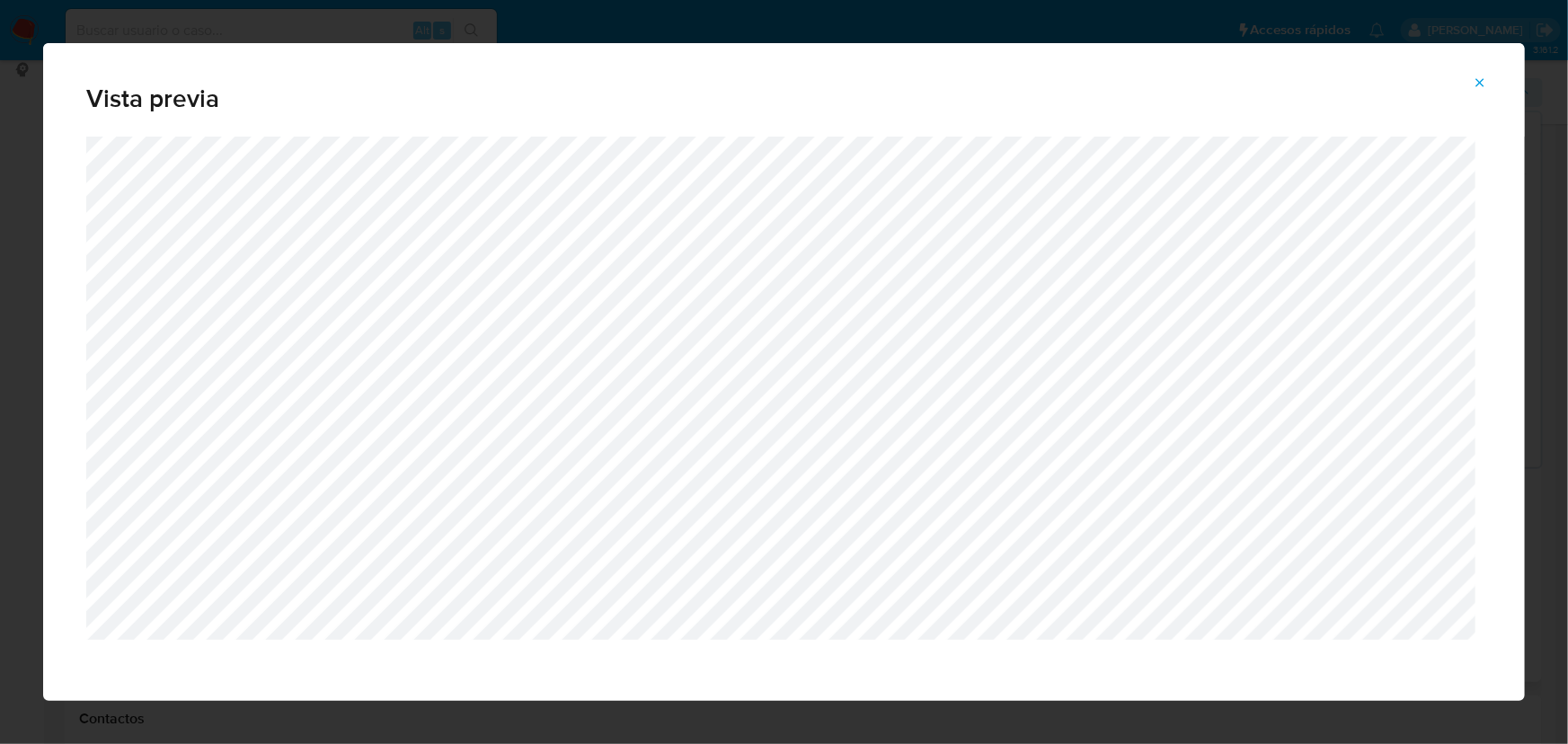
click at [1473, 79] on icon "Attachment preview" at bounding box center [1479, 82] width 14 height 14
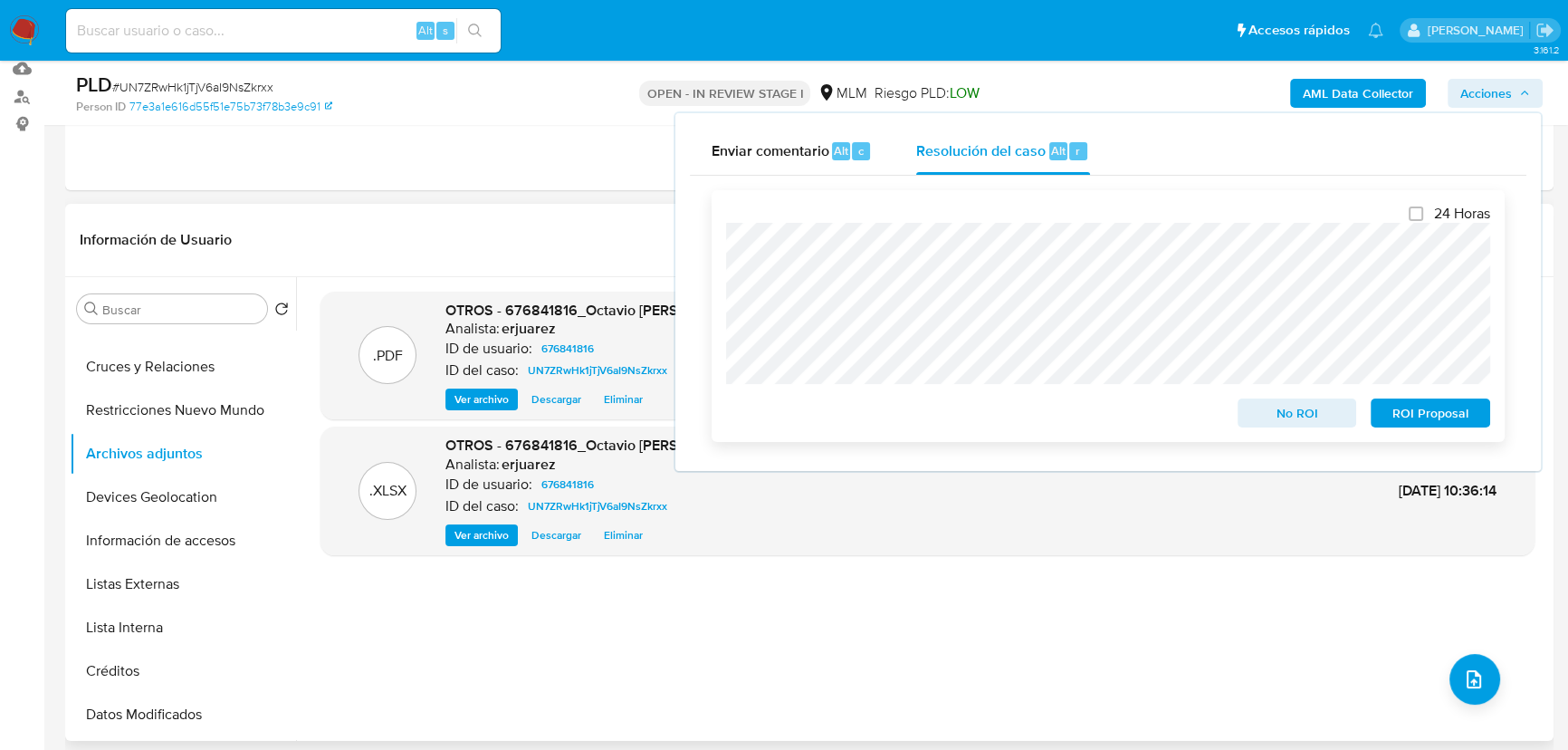
scroll to position [163, 0]
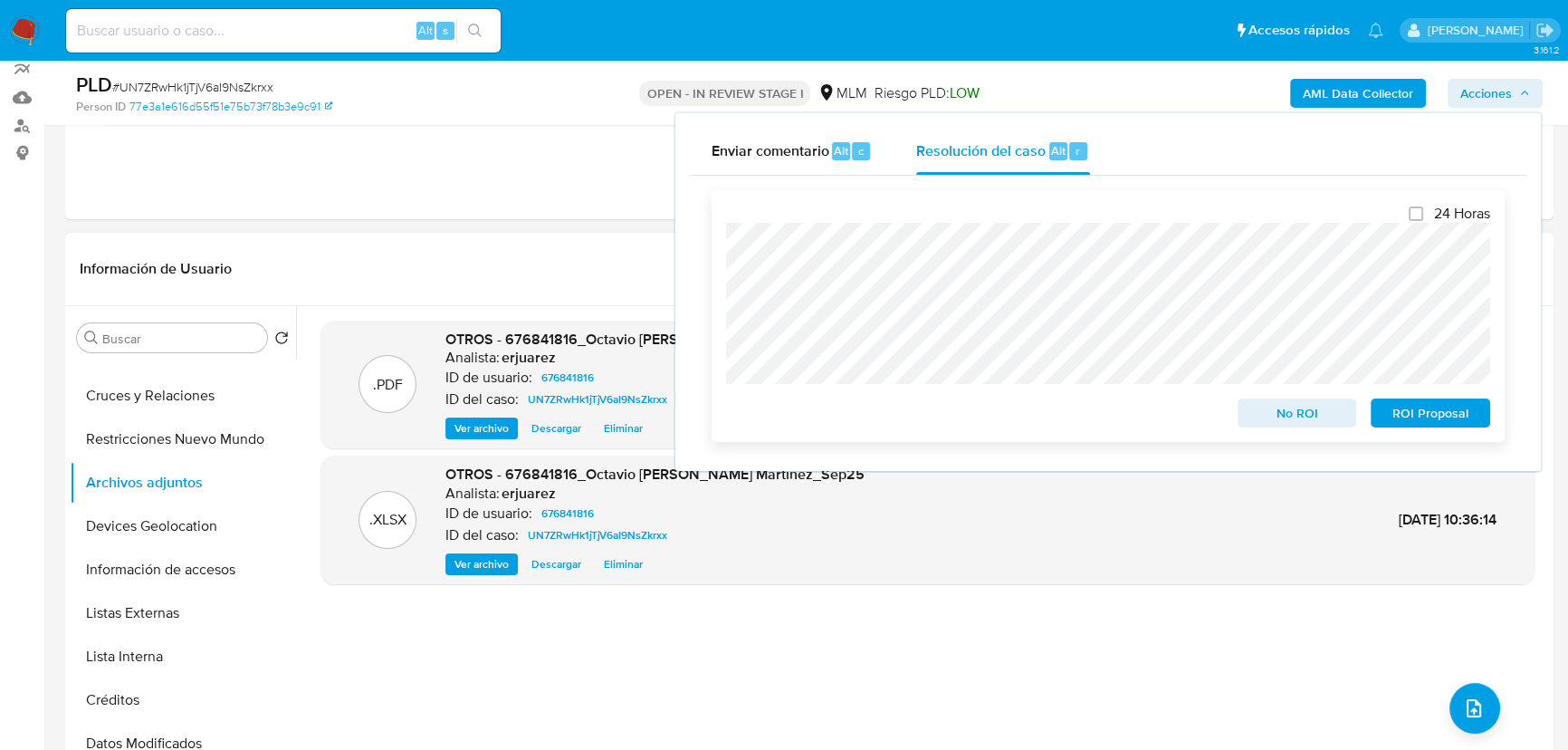
click at [1423, 417] on span "ROI Proposal" at bounding box center [1431, 412] width 94 height 25
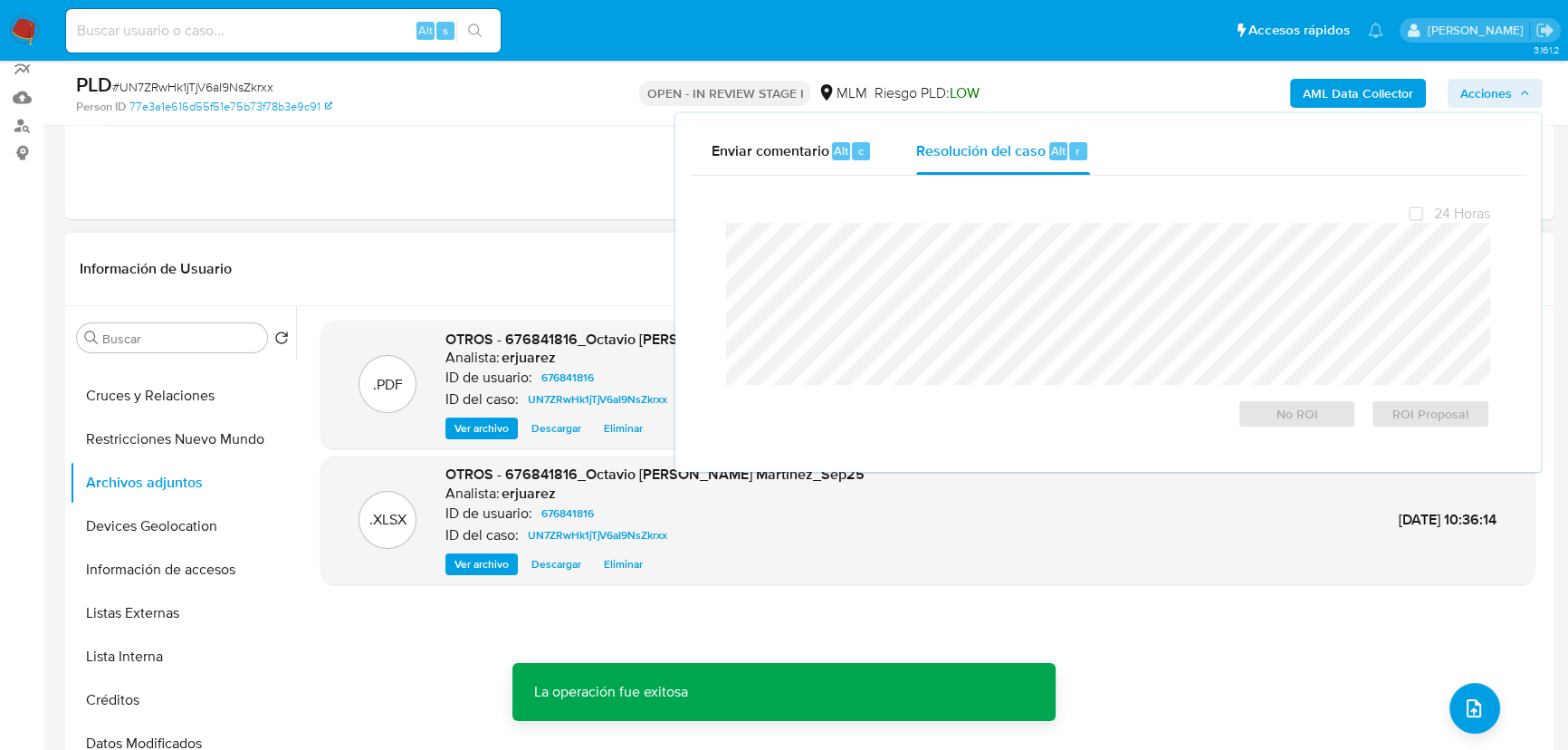
drag, startPoint x: 535, startPoint y: 223, endPoint x: 653, endPoint y: 238, distance: 118.9
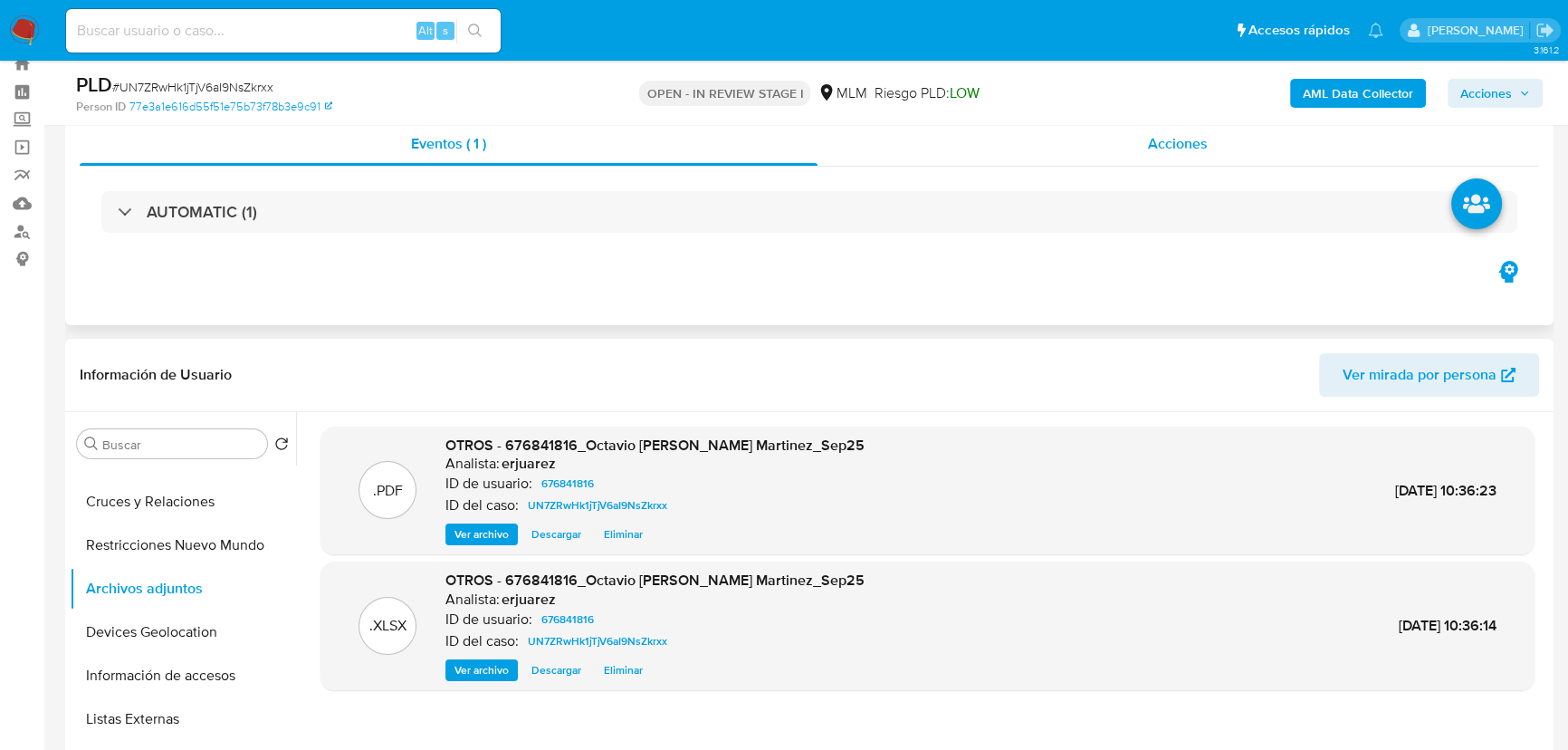
scroll to position [0, 0]
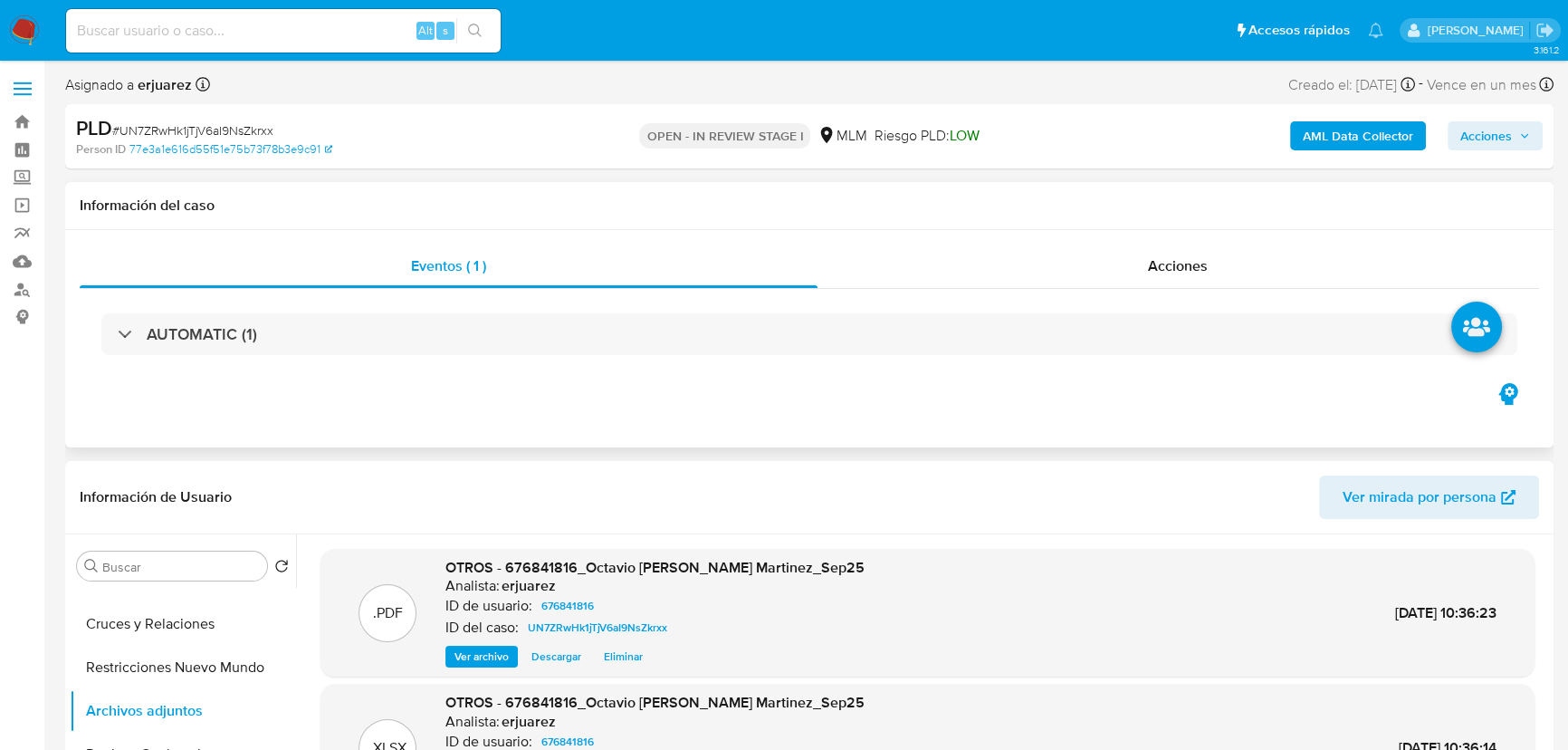
click at [1023, 289] on div "AUTOMATIC (1)" at bounding box center [809, 334] width 1459 height 90
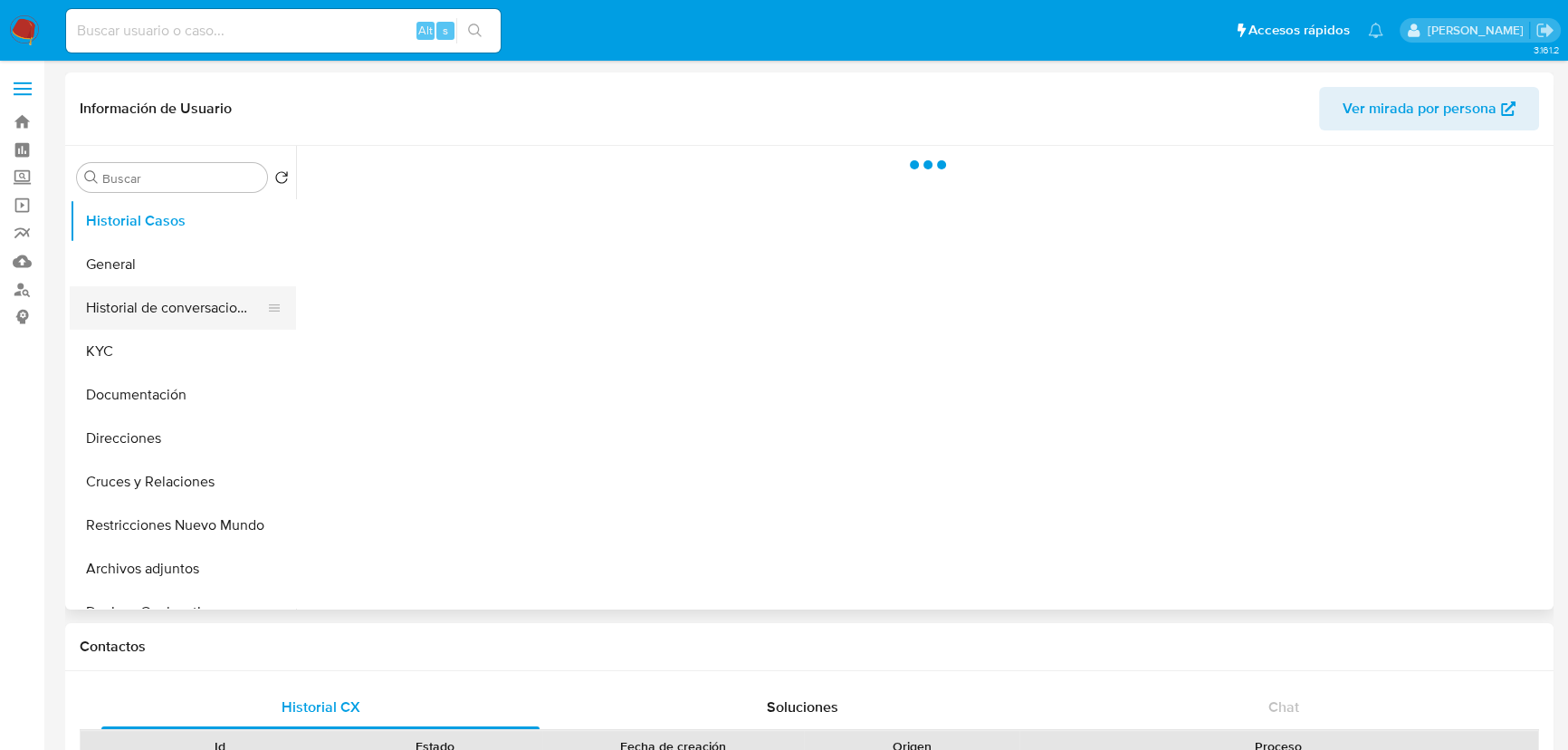
click at [260, 319] on button "Historial de conversaciones" at bounding box center [176, 308] width 212 height 43
select select "10"
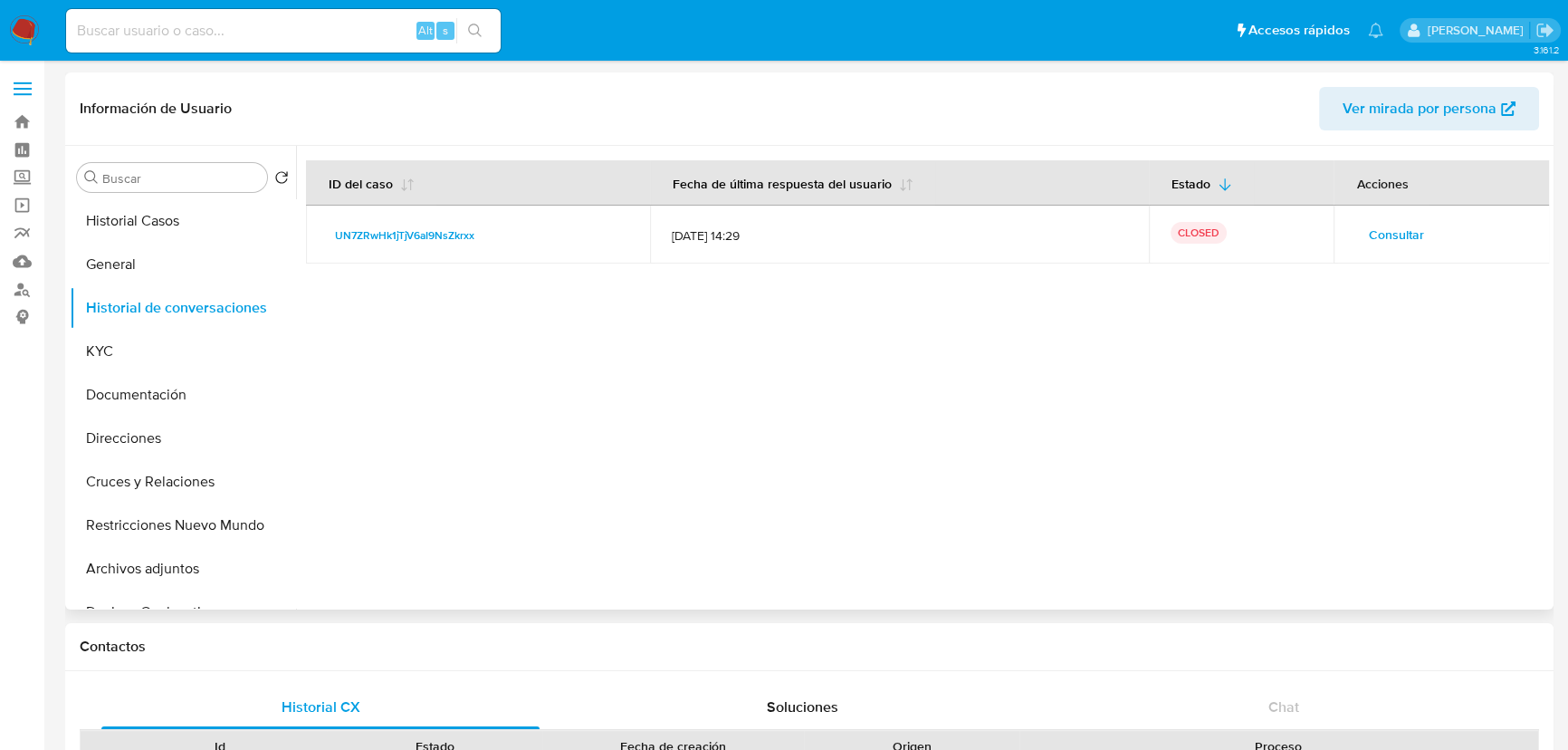
click at [1386, 233] on span "Consultar" at bounding box center [1395, 235] width 55 height 25
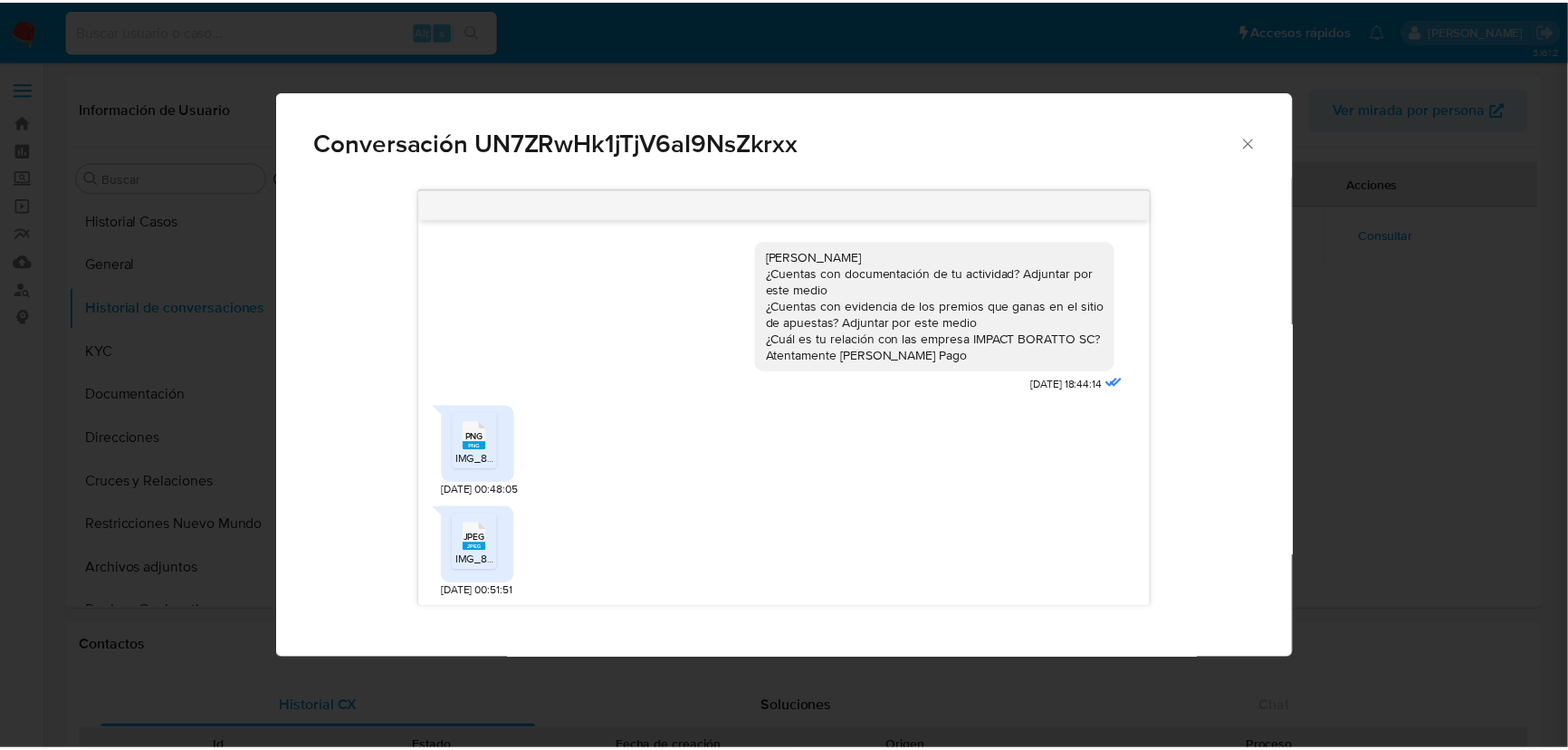
scroll to position [680, 0]
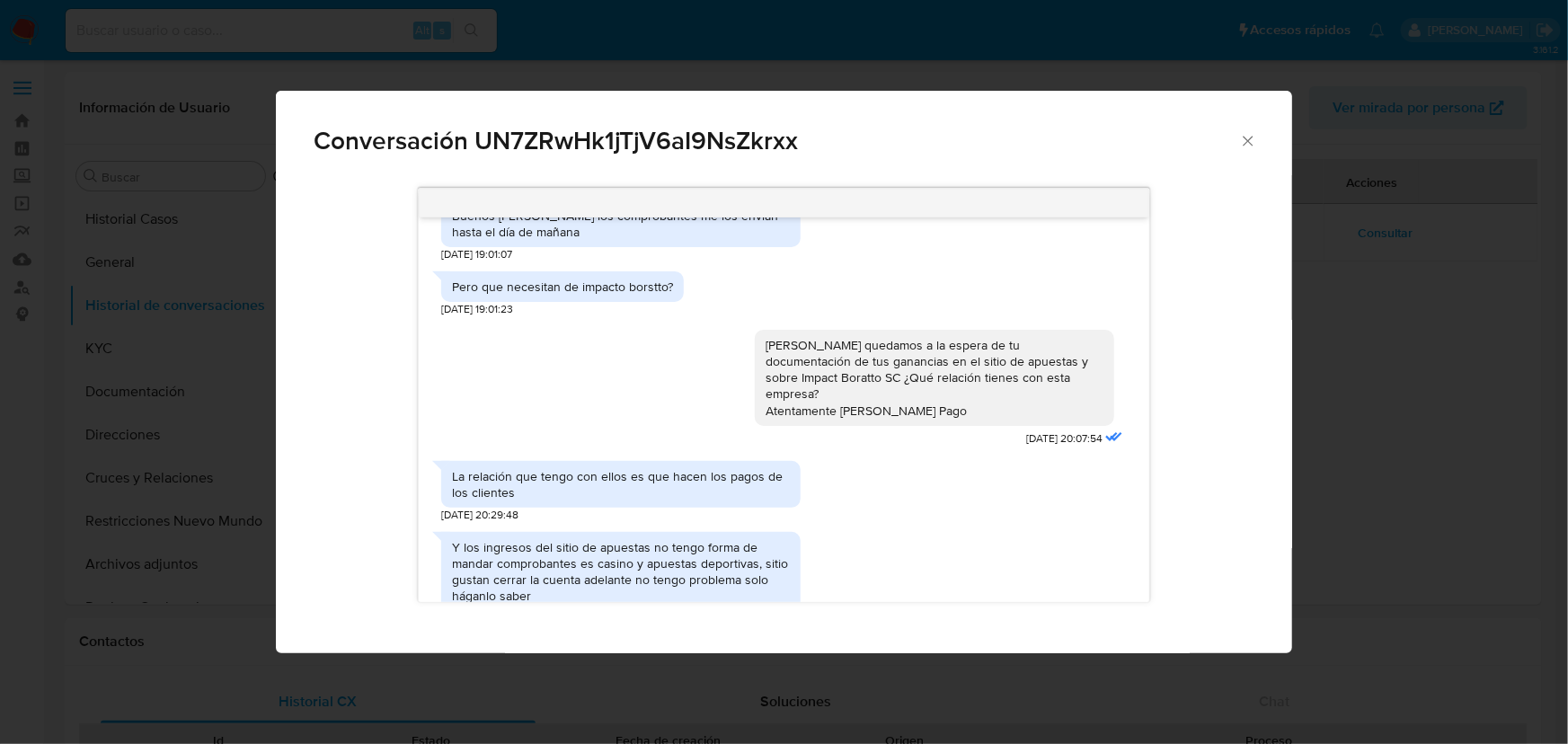
click at [1537, 390] on div "Conversación UN7ZRwHk1jTjV6aI9NsZkrxx Hola [PERSON_NAME] ¿Cuentas con documenta…" at bounding box center [784, 372] width 1568 height 744
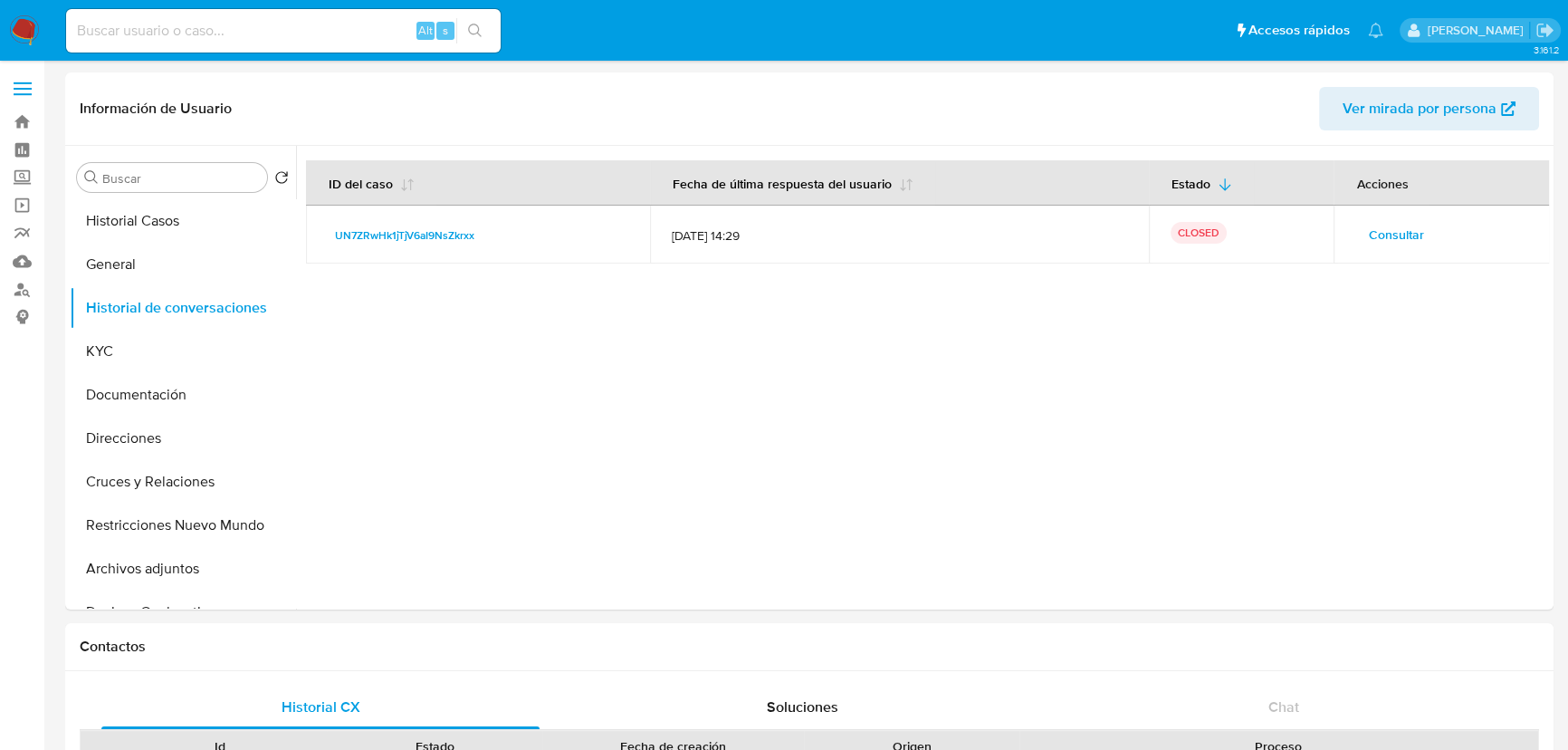
click at [26, 19] on img at bounding box center [24, 31] width 31 height 31
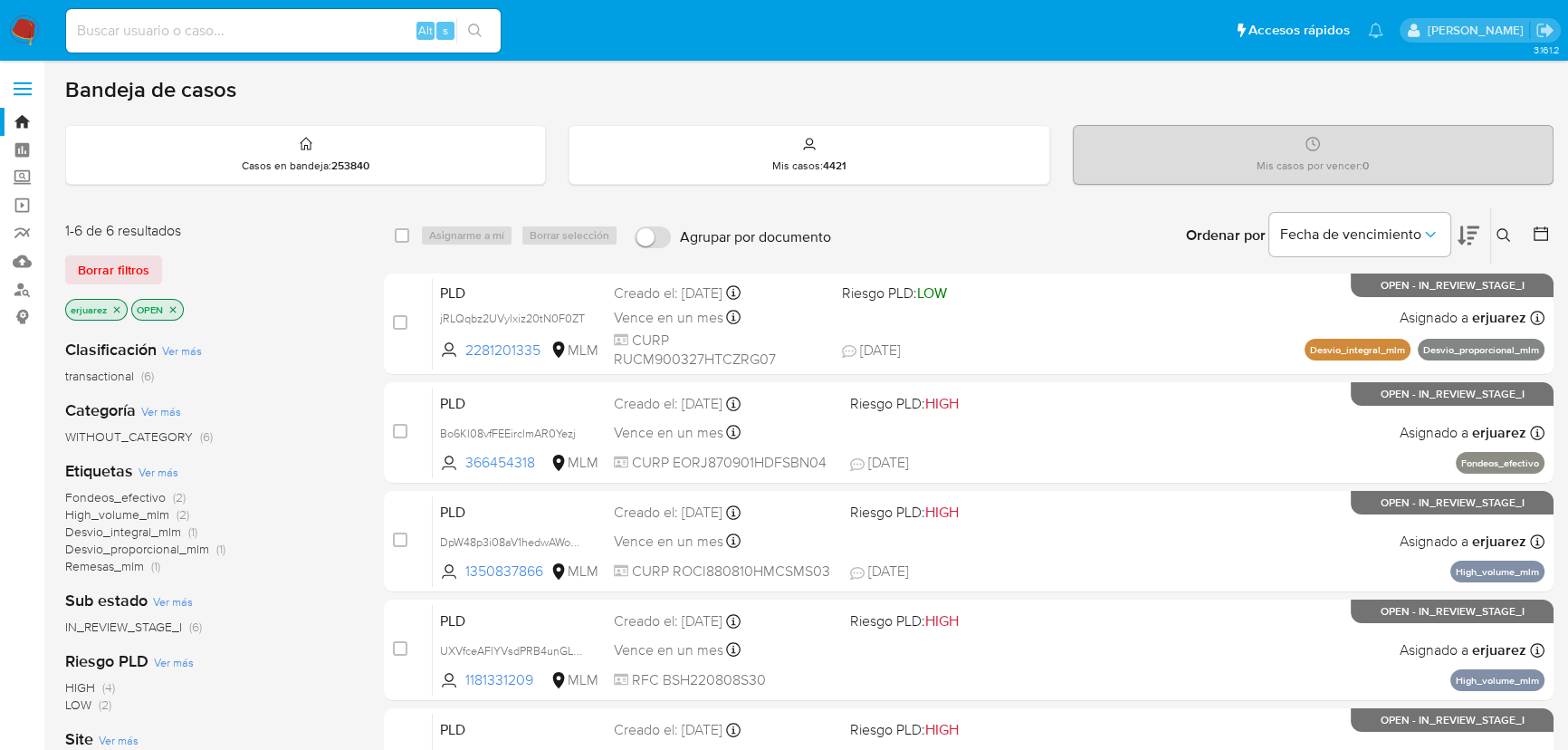
click at [26, 32] on img at bounding box center [24, 31] width 31 height 31
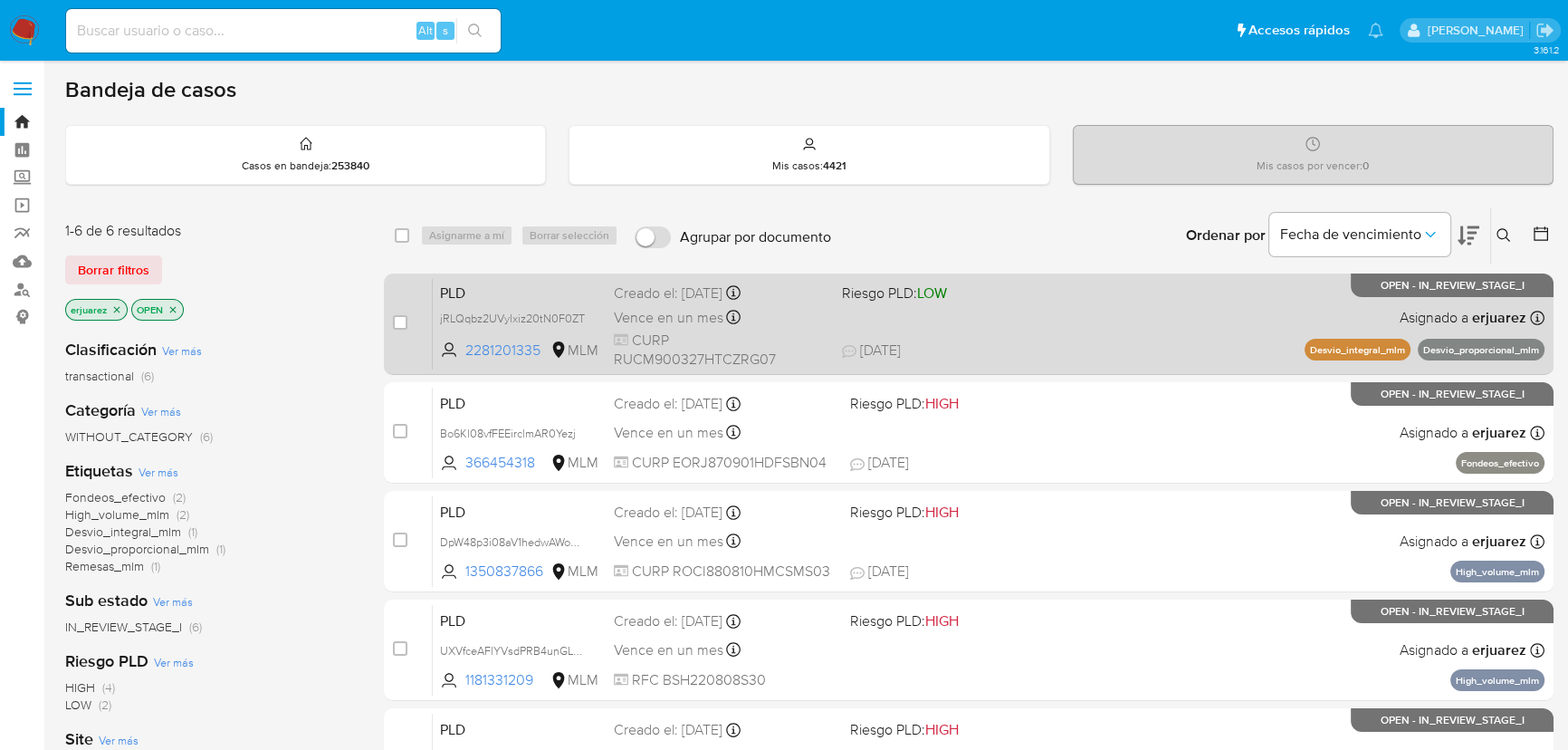
click at [1056, 349] on span "[DATE] [DATE] 17:34" at bounding box center [1062, 350] width 441 height 20
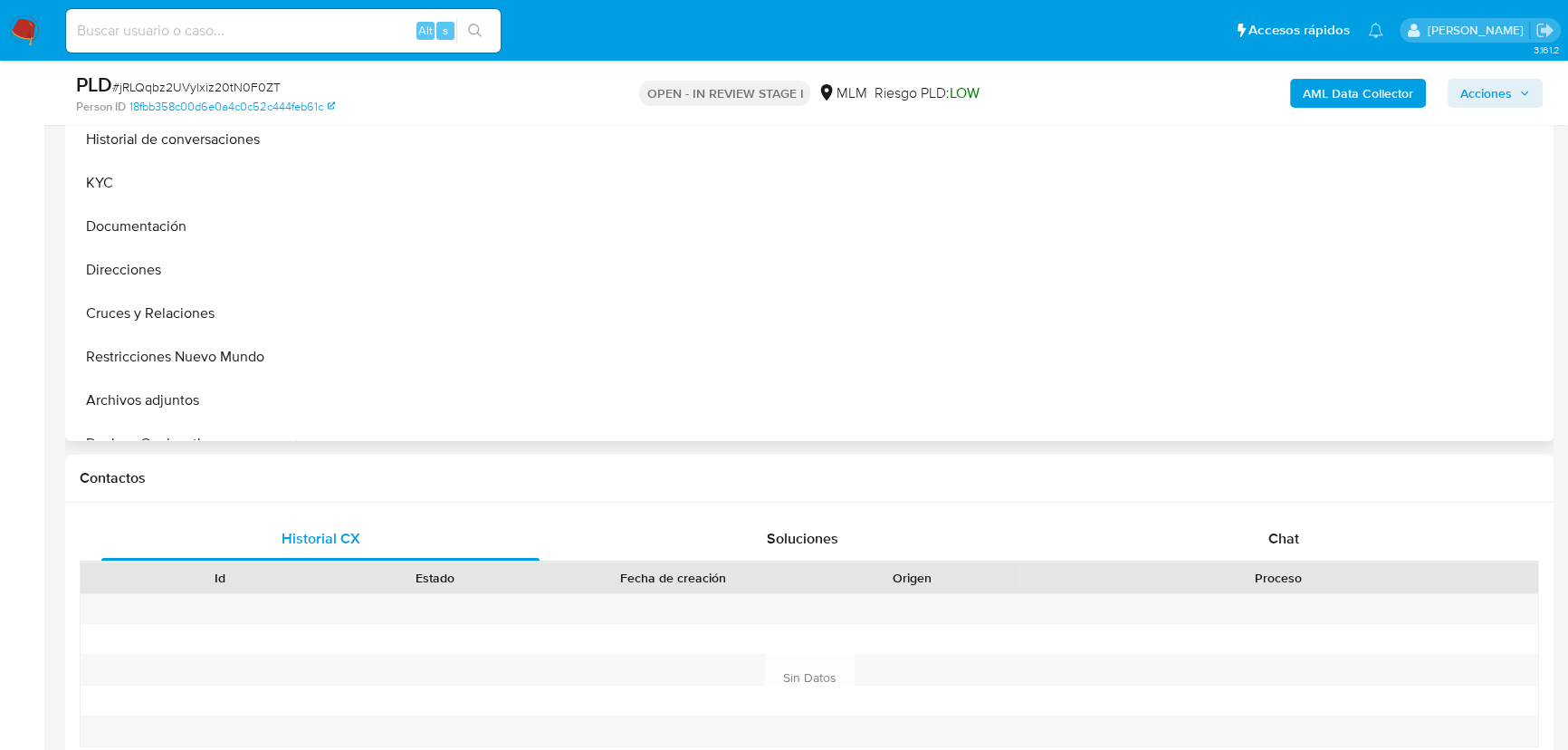
scroll to position [493, 0]
click at [1250, 531] on div "Chat" at bounding box center [1283, 538] width 438 height 43
select select "10"
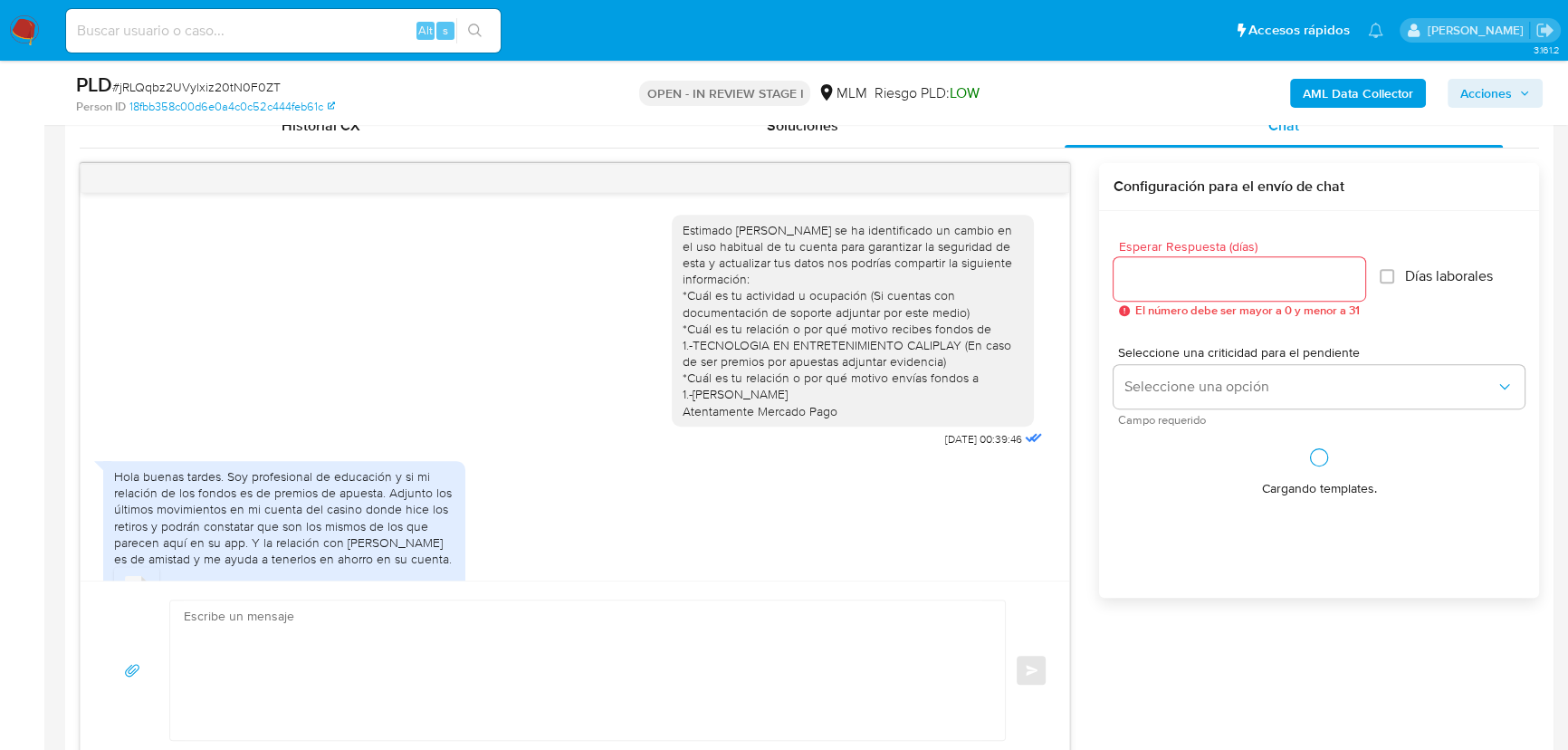
scroll to position [505, 0]
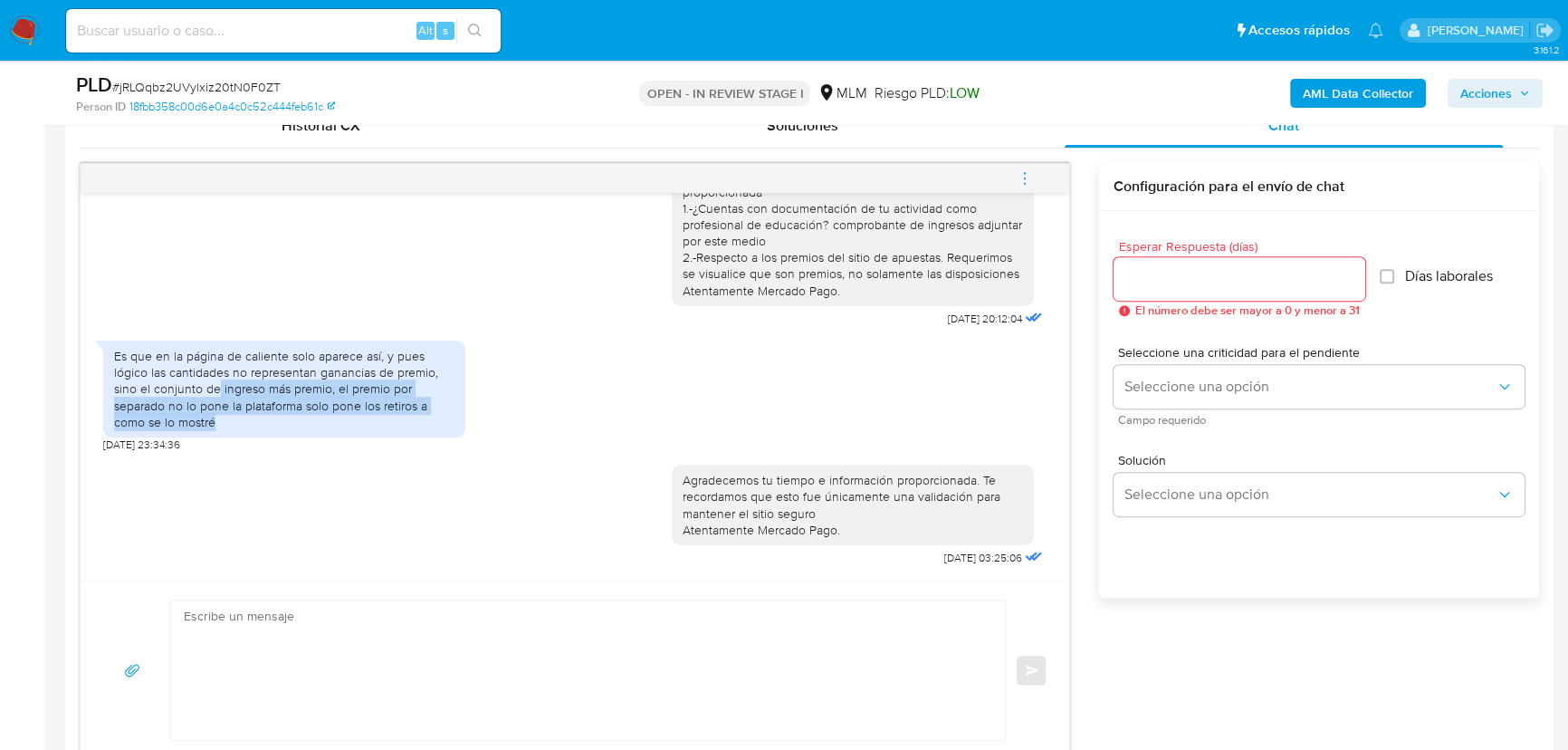
drag, startPoint x: 214, startPoint y: 390, endPoint x: 411, endPoint y: 438, distance: 202.8
click at [411, 438] on div "Es que en la página de caliente solo aparece así, y pues lógico las cantidades …" at bounding box center [284, 391] width 362 height 120
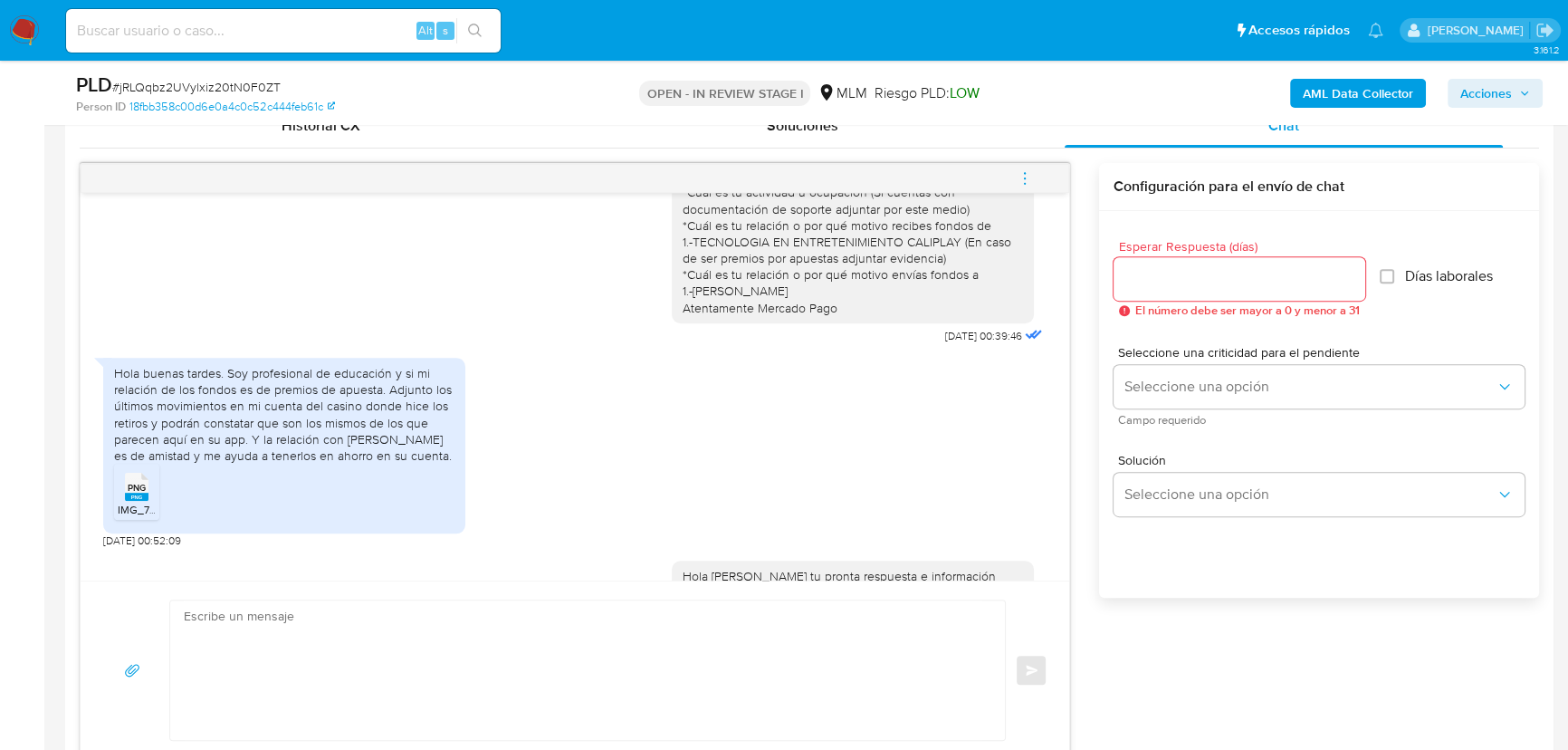
scroll to position [92, 0]
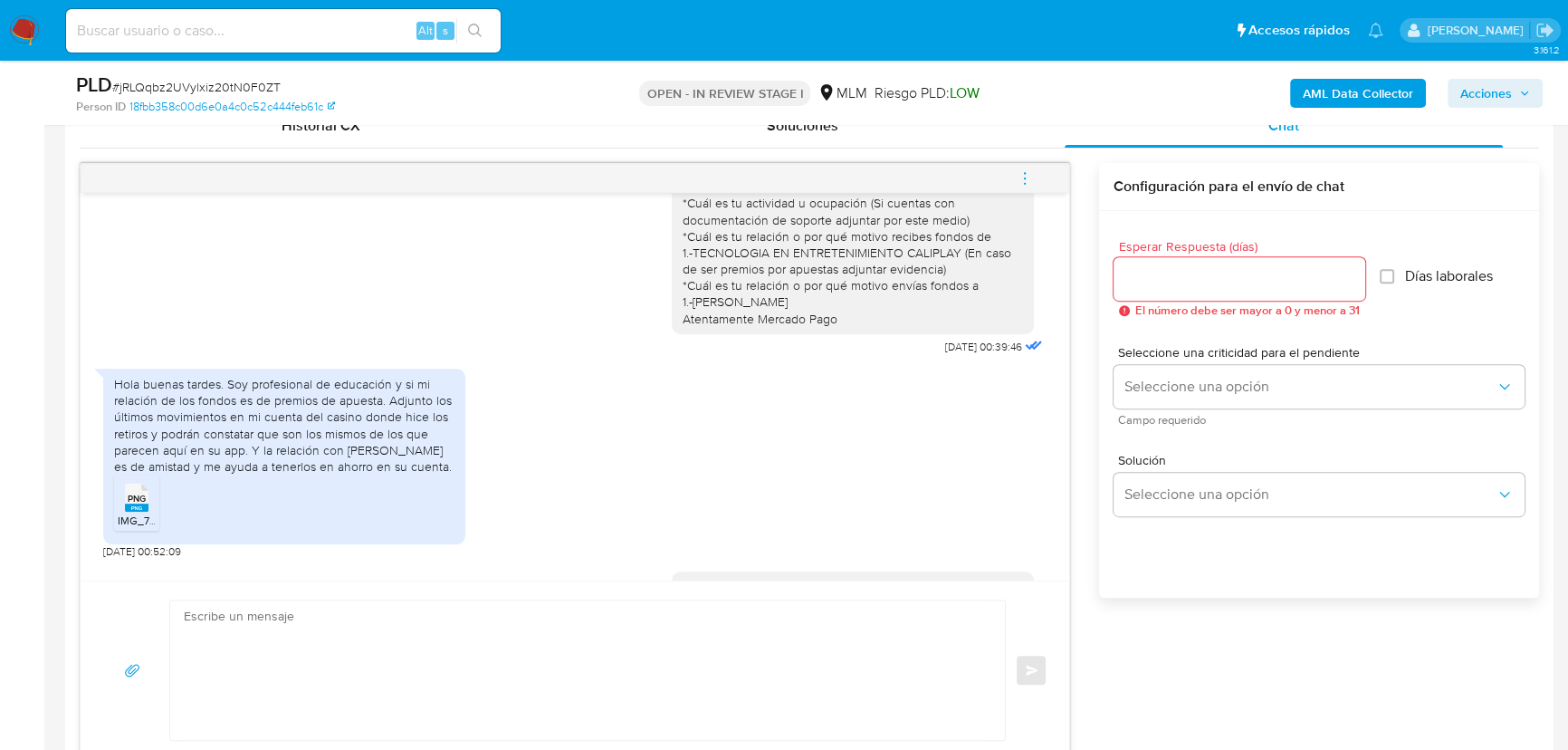
click at [1032, 170] on icon "menu-action" at bounding box center [1025, 178] width 16 height 16
click at [884, 136] on li "Cerrar conversación" at bounding box center [903, 143] width 186 height 33
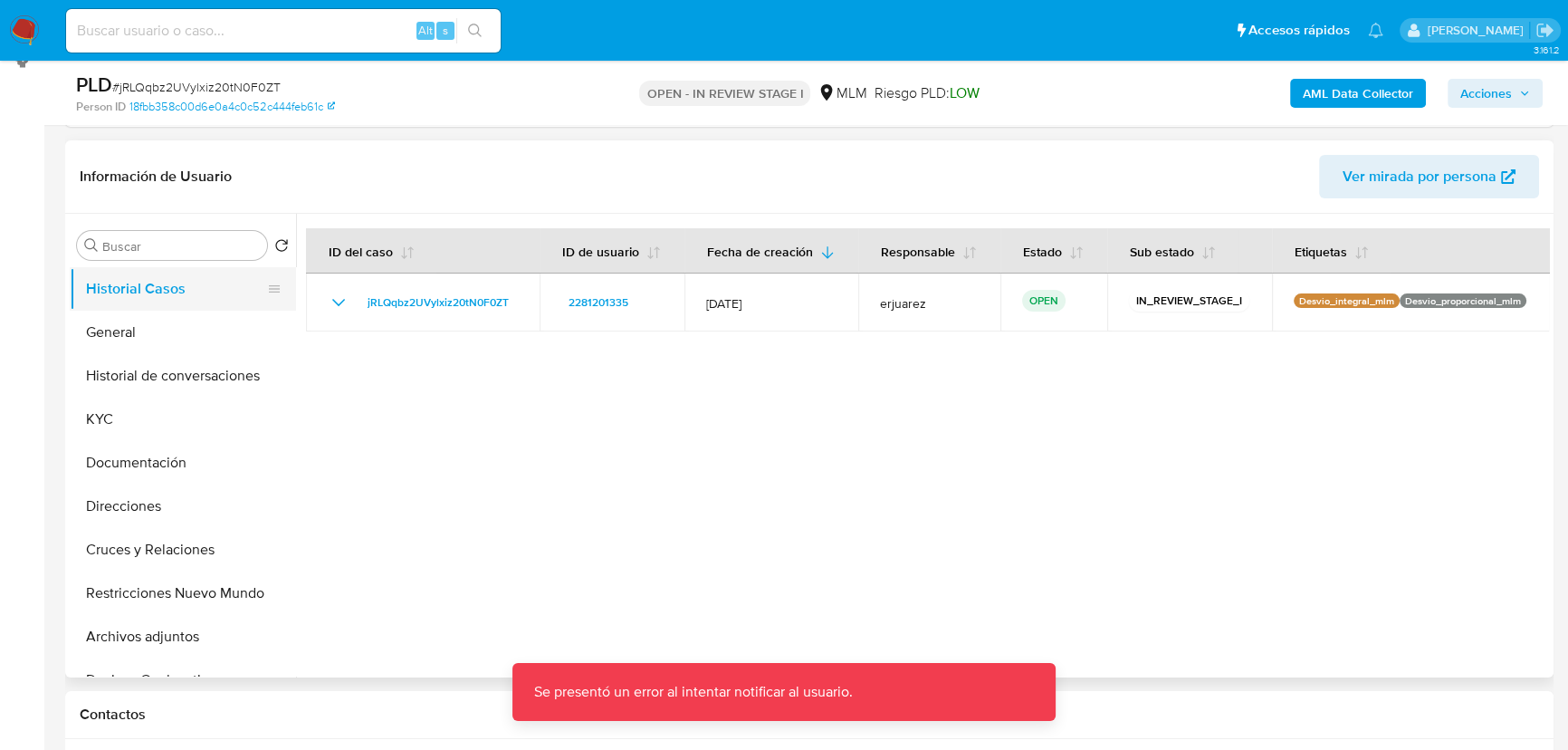
scroll to position [246, 0]
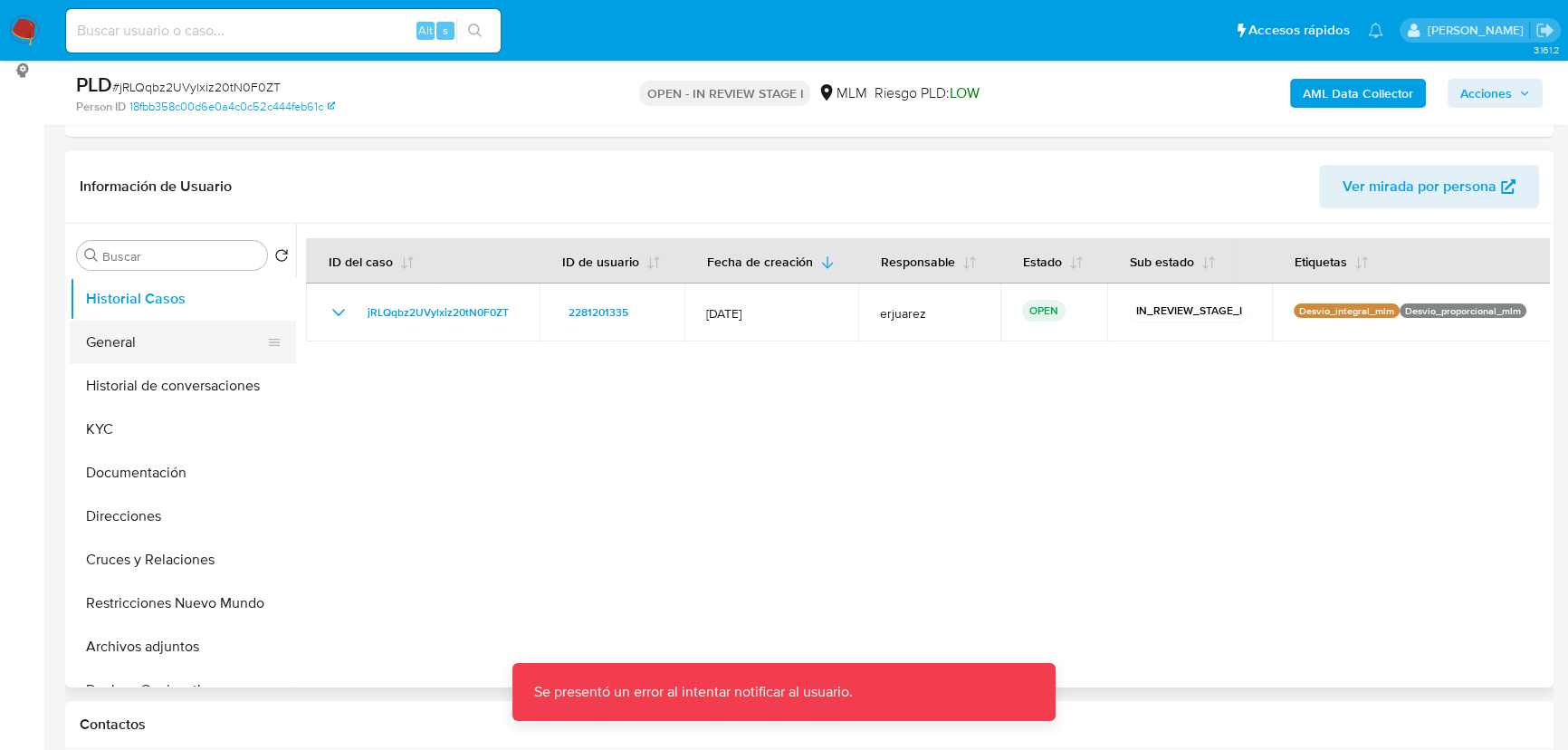
click at [132, 332] on button "General" at bounding box center [176, 341] width 212 height 43
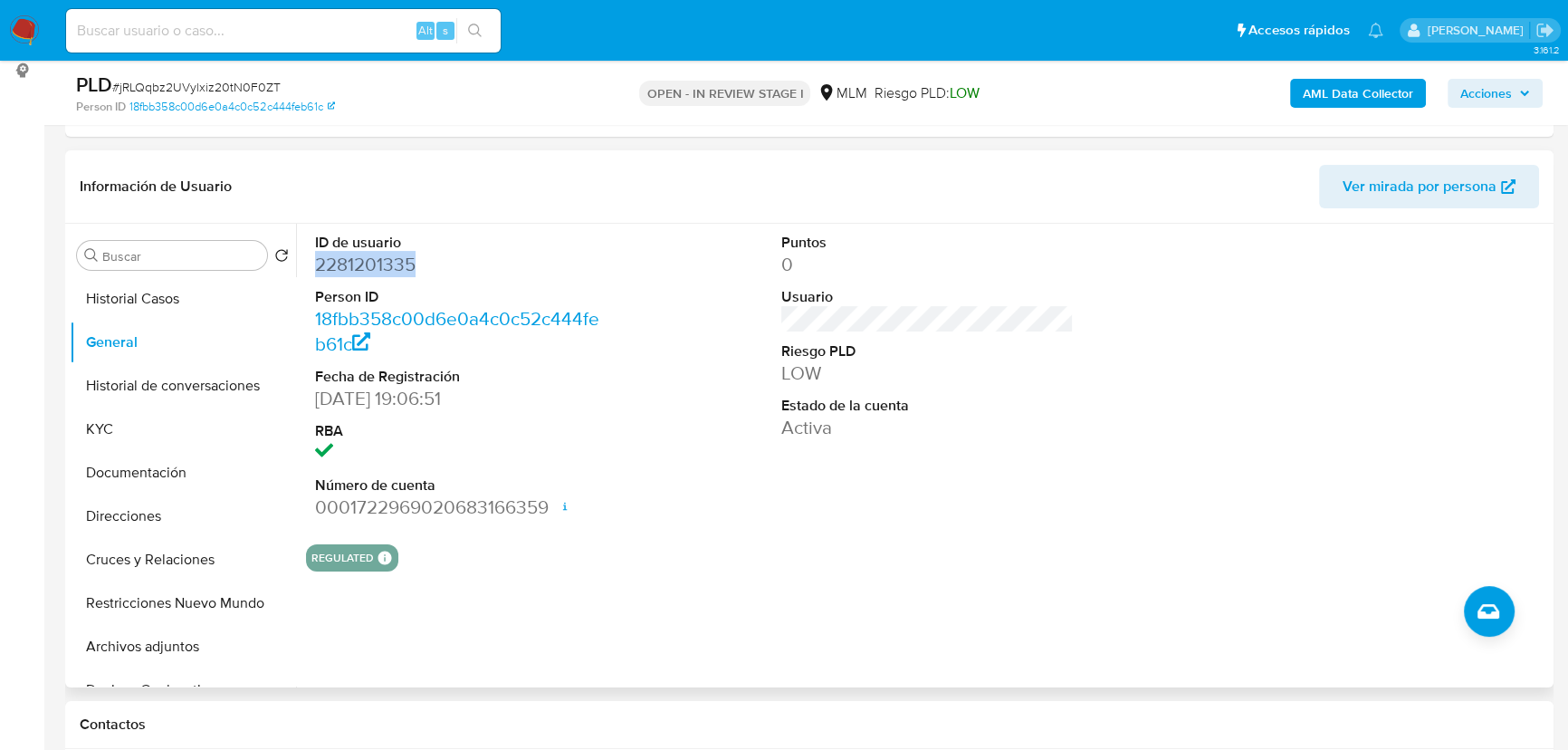
drag, startPoint x: 438, startPoint y: 271, endPoint x: 308, endPoint y: 268, distance: 130.0
click at [308, 268] on div "ID de usuario 2281201335 Person ID 18fbb358c00d6e0a4c0c52c444feb61c Fecha de Re…" at bounding box center [460, 377] width 311 height 306
copy dd "2281201335"
click at [188, 302] on button "Historial Casos" at bounding box center [176, 298] width 212 height 43
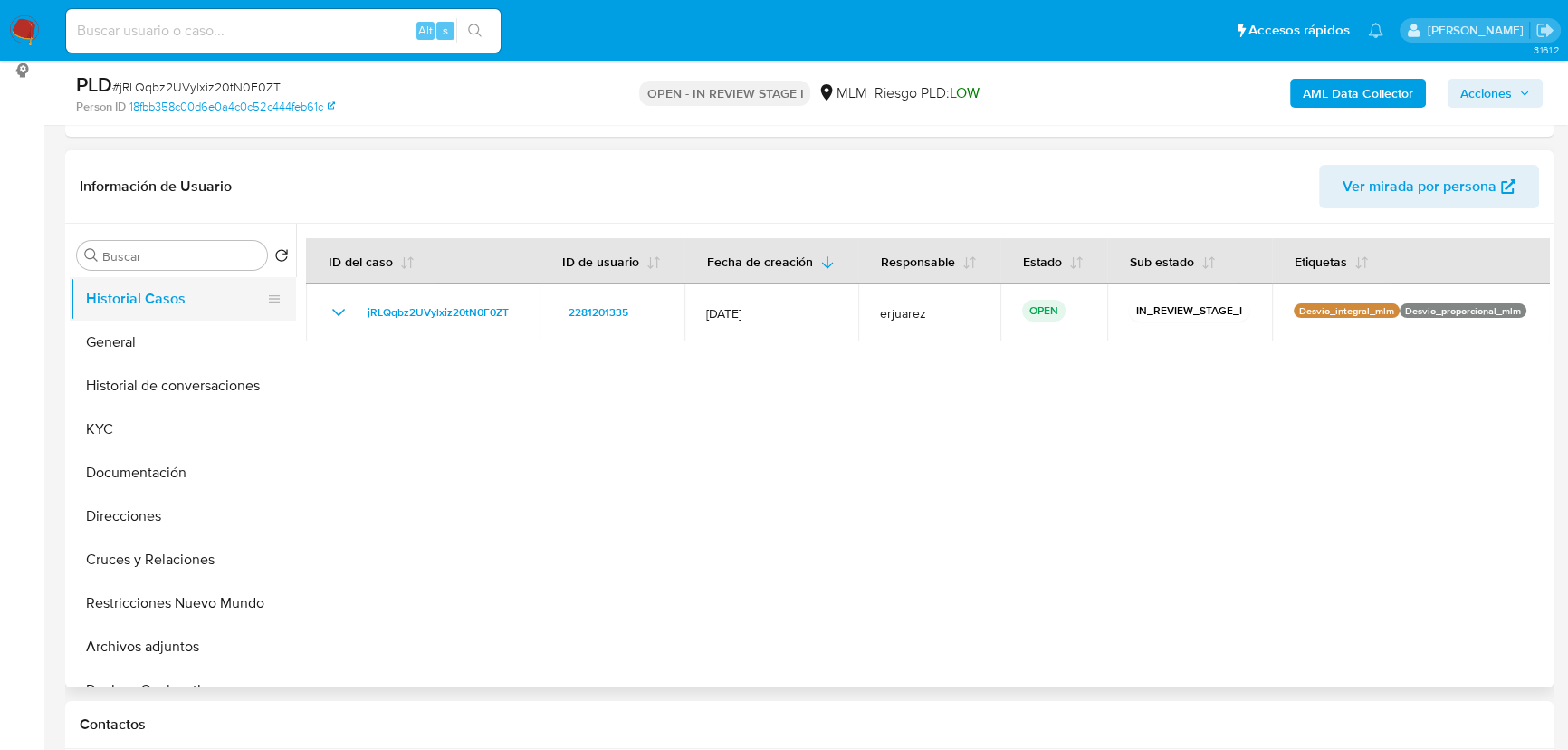
click at [101, 305] on button "Historial Casos" at bounding box center [176, 298] width 212 height 43
click at [254, 387] on button "Historial de conversaciones" at bounding box center [176, 386] width 212 height 43
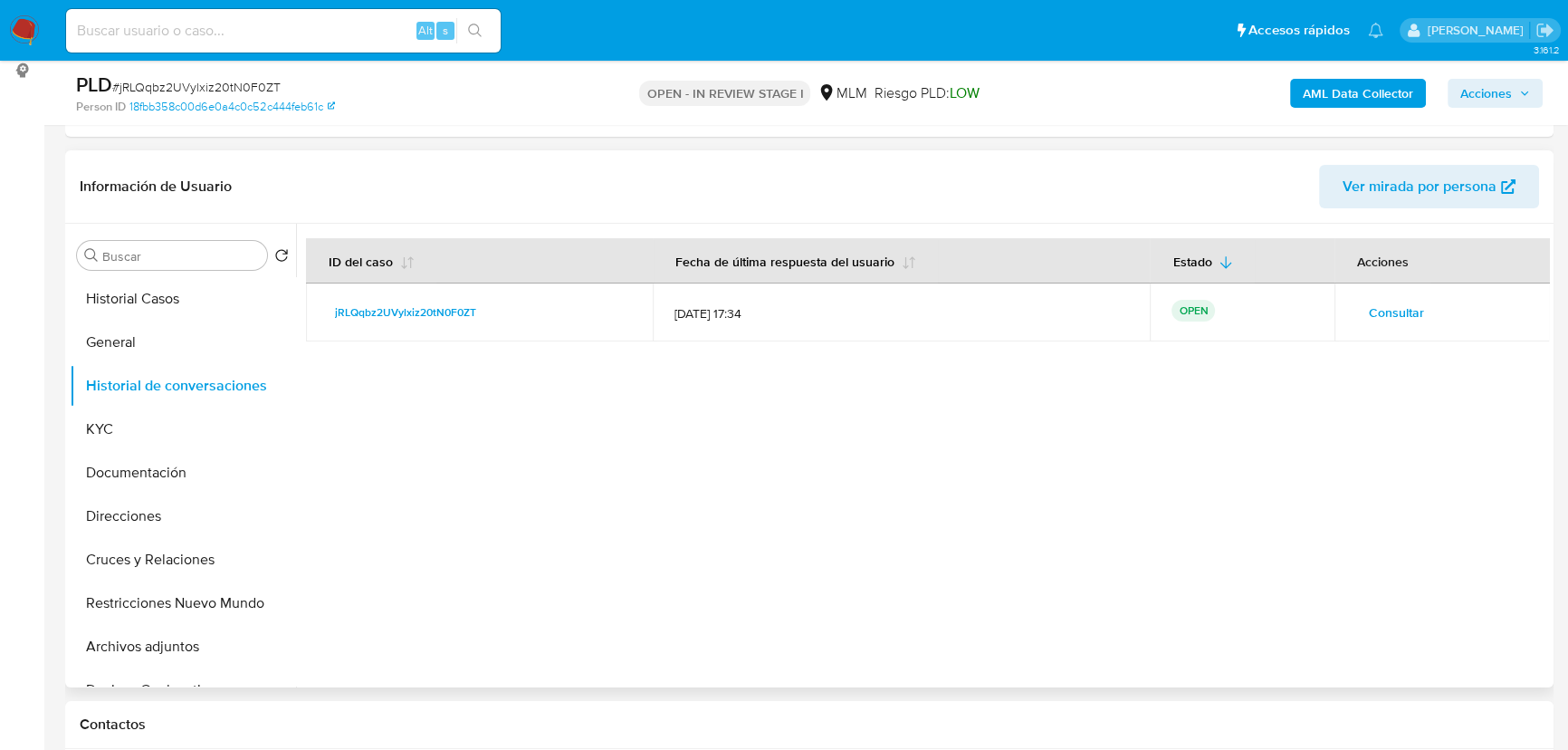
click at [413, 289] on td "jRLQqbz2UVylxiz20tN0F0ZT" at bounding box center [479, 312] width 347 height 58
click at [375, 319] on span "jRLQqbz2UVylxiz20tN0F0ZT" at bounding box center [405, 312] width 141 height 22
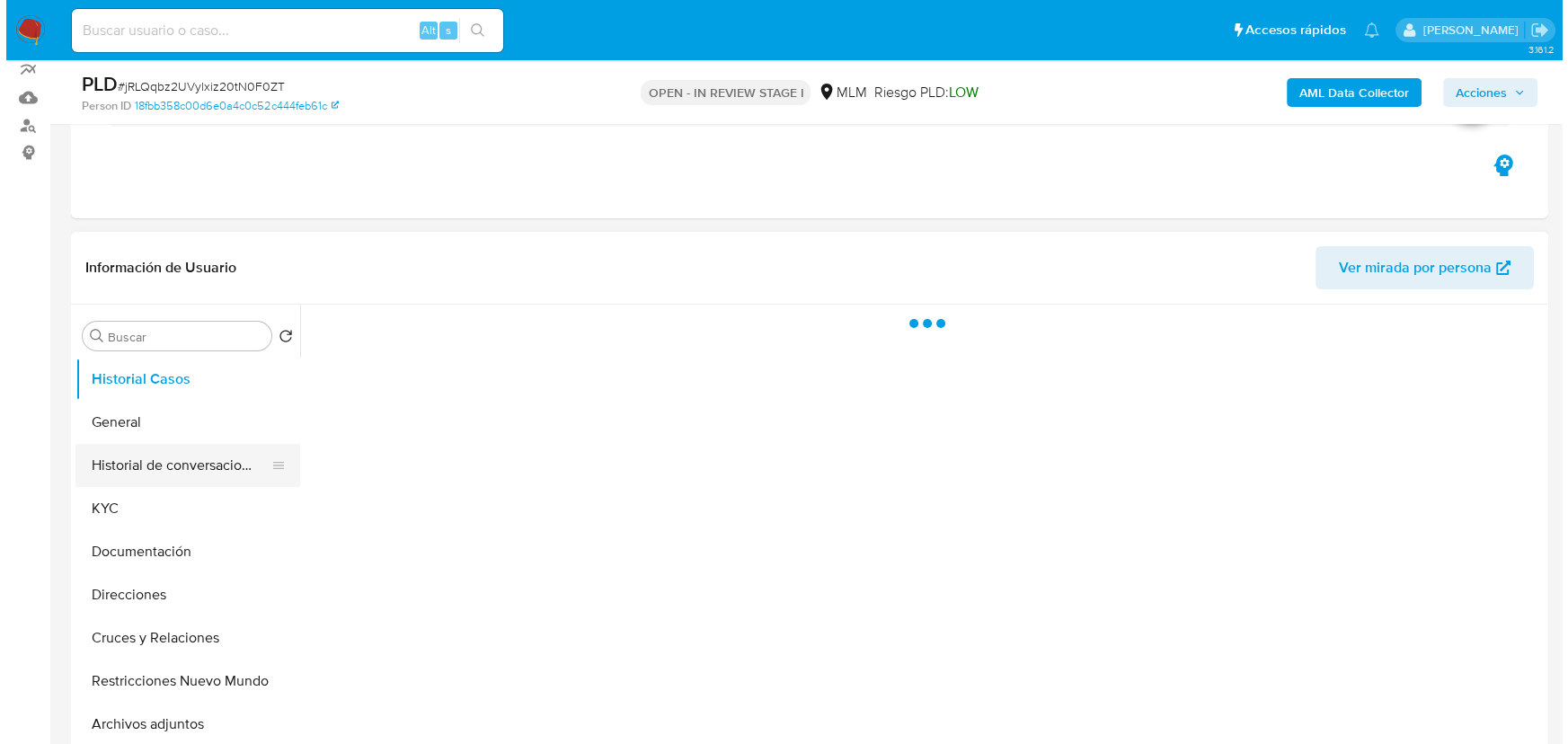
scroll to position [162, 0]
select select "10"
click at [144, 473] on button "Historial de conversaciones" at bounding box center [175, 464] width 210 height 43
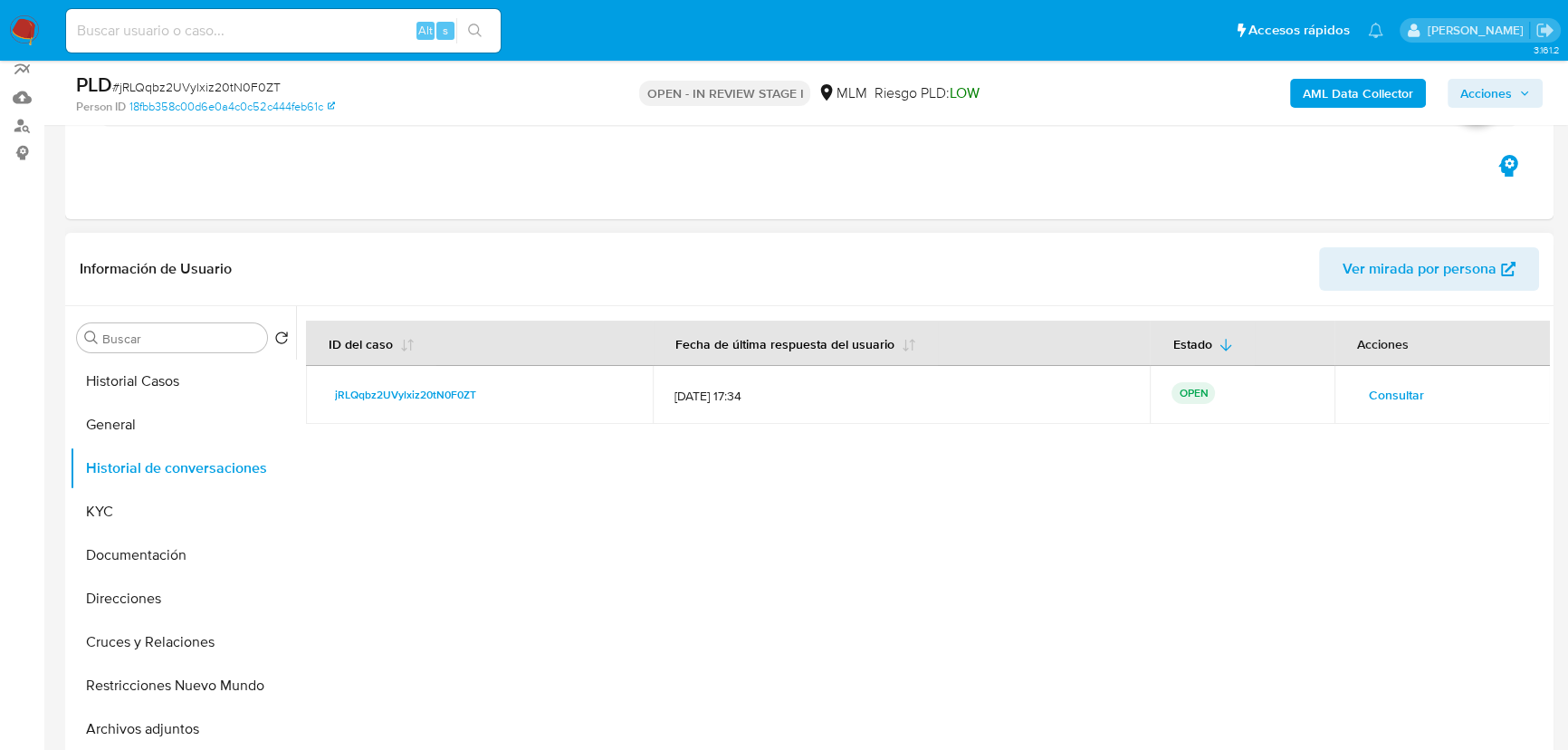
click at [1381, 392] on span "Consultar" at bounding box center [1396, 394] width 55 height 25
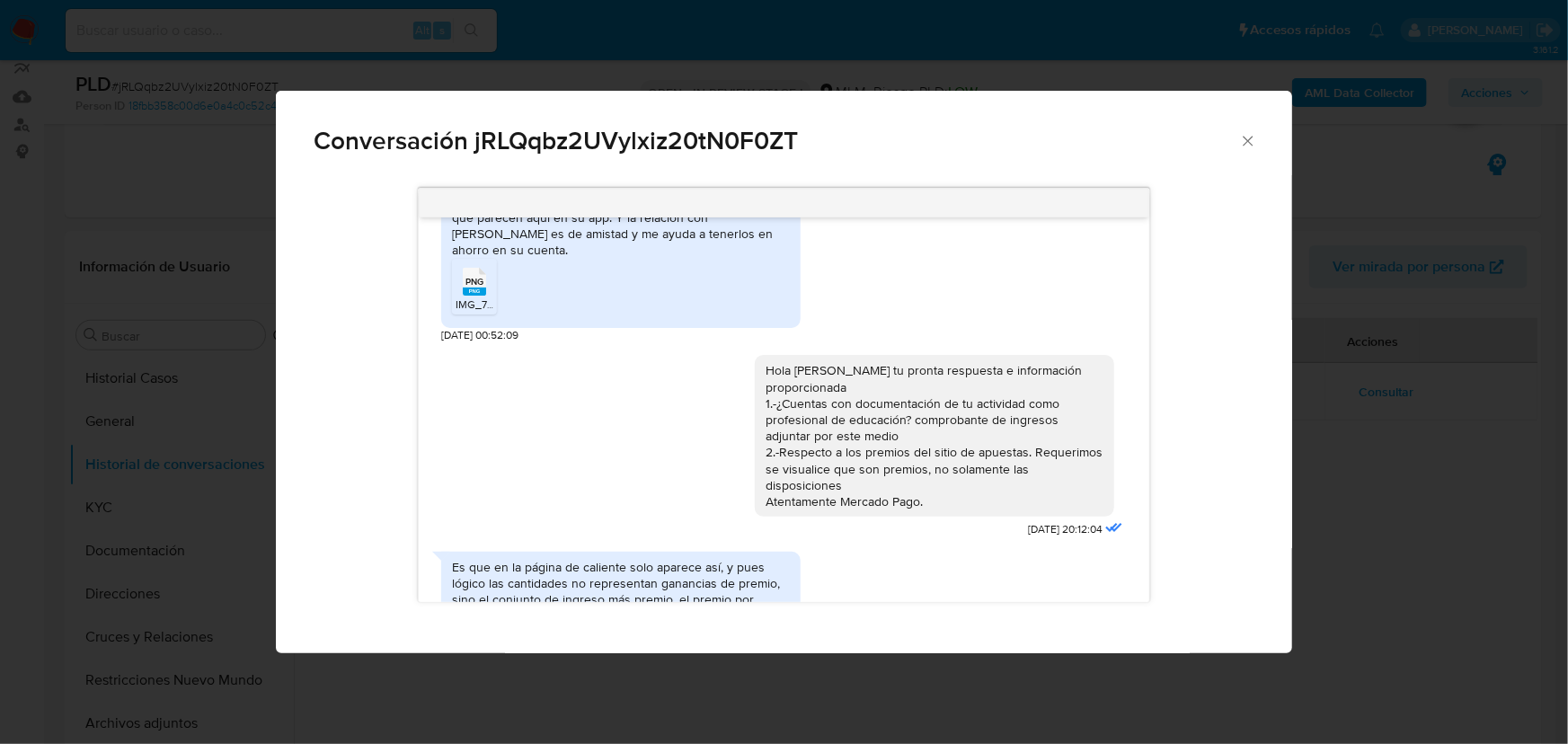
scroll to position [177, 0]
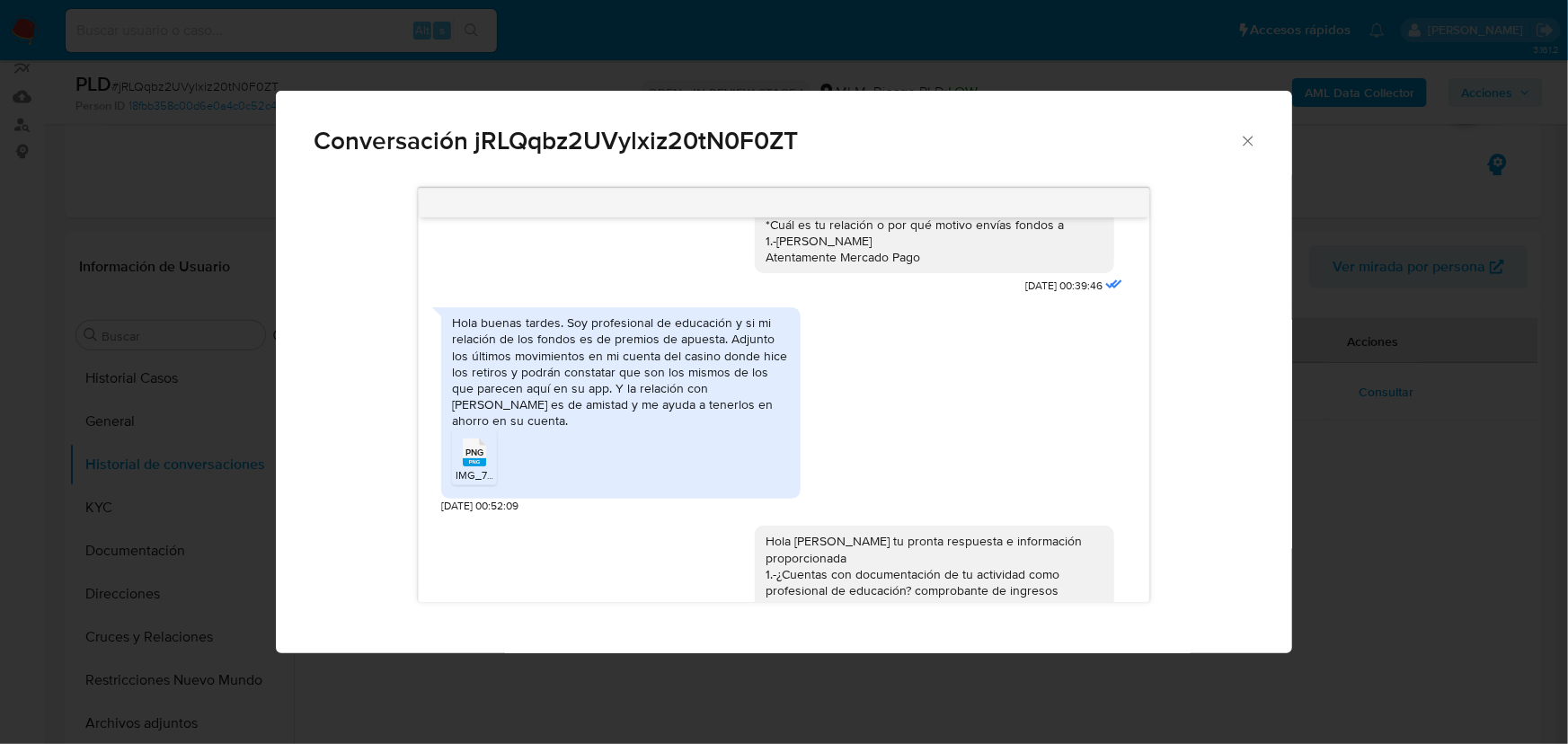
click at [481, 433] on div "PNG PNG" at bounding box center [474, 450] width 38 height 35
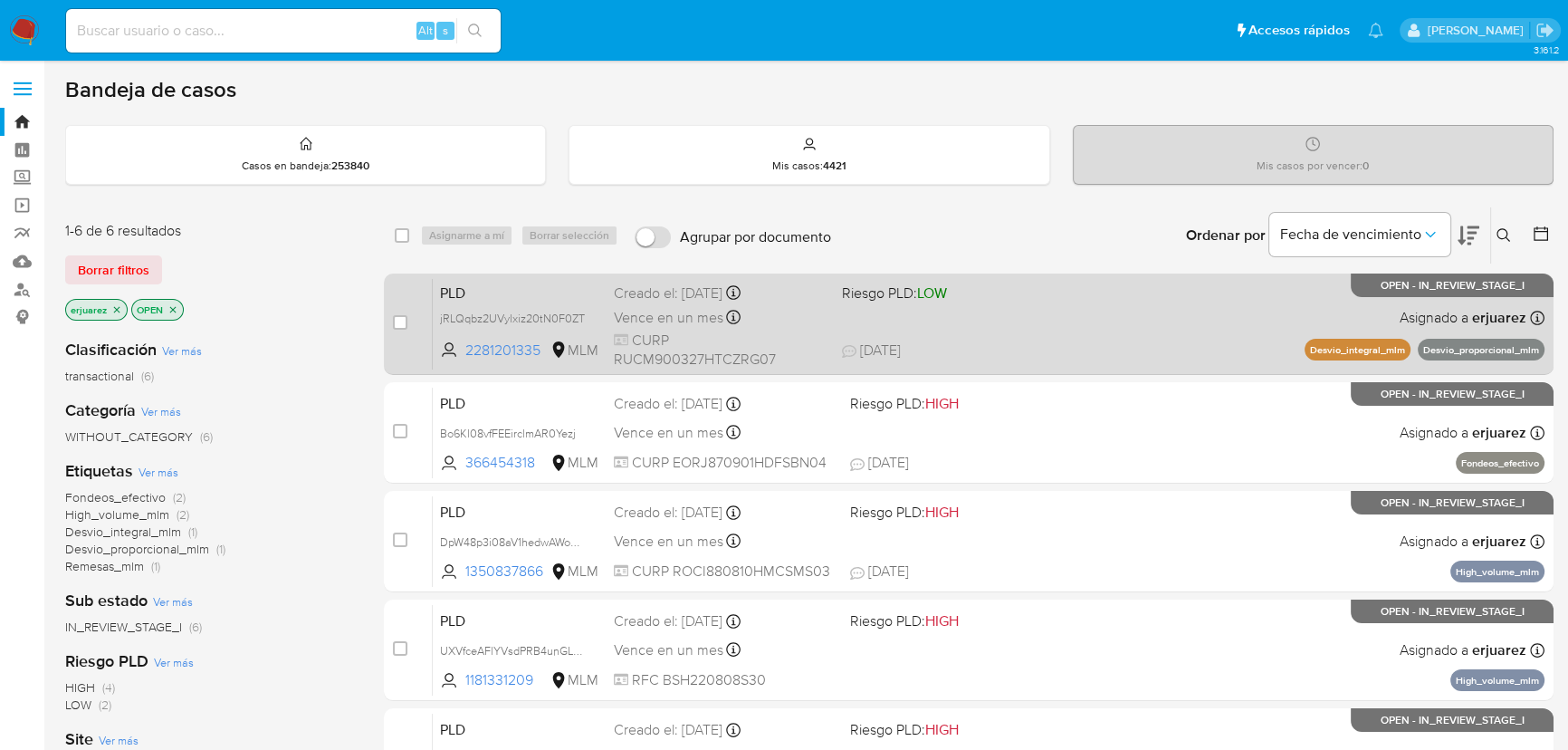
click at [954, 362] on div "PLD jRLQqbz2UVylxiz20tN0F0ZT 2281201335 MLM Riesgo PLD: LOW Creado el: 12/09/20…" at bounding box center [988, 323] width 1111 height 91
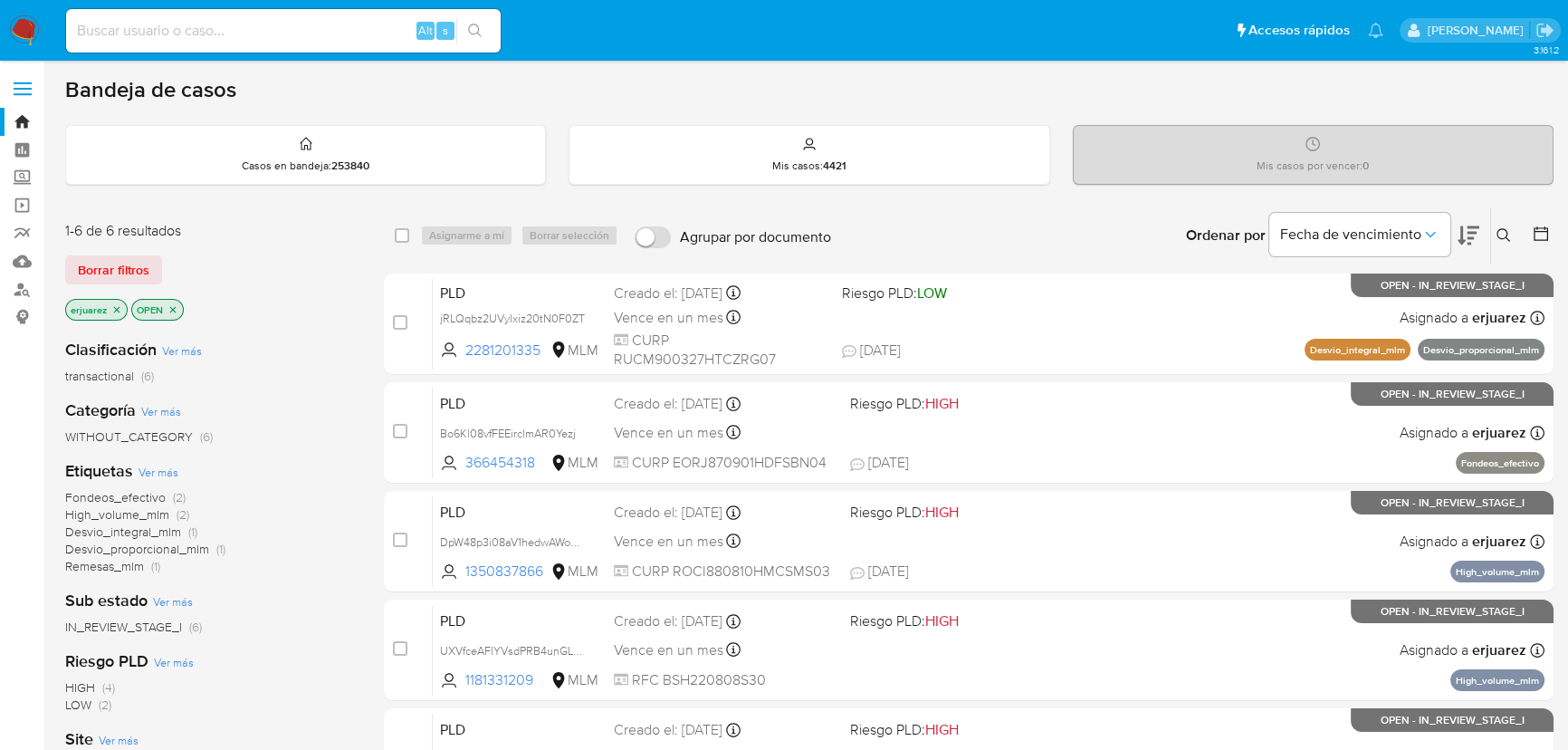
click at [20, 30] on img at bounding box center [24, 31] width 31 height 31
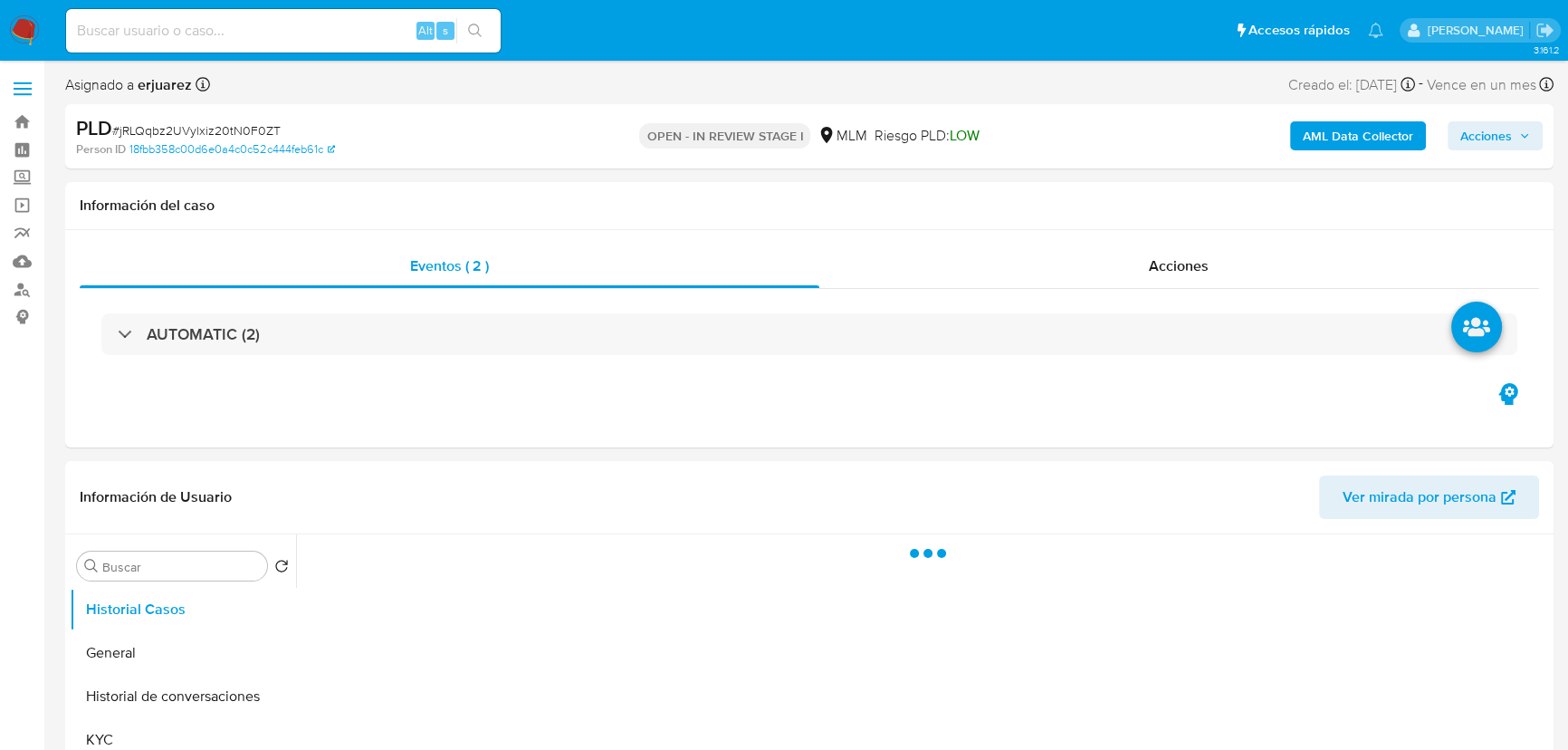
select select "10"
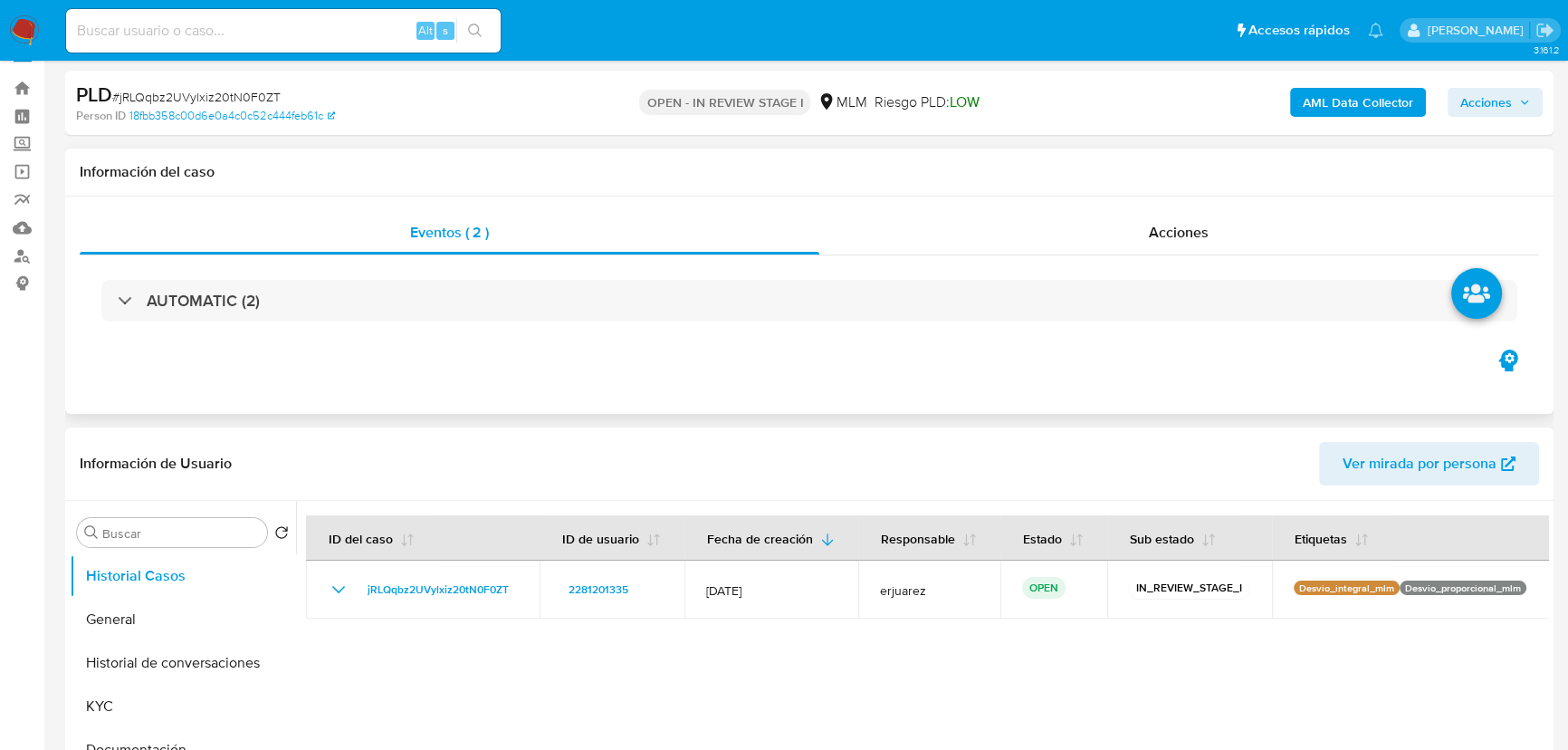
scroll to position [412, 0]
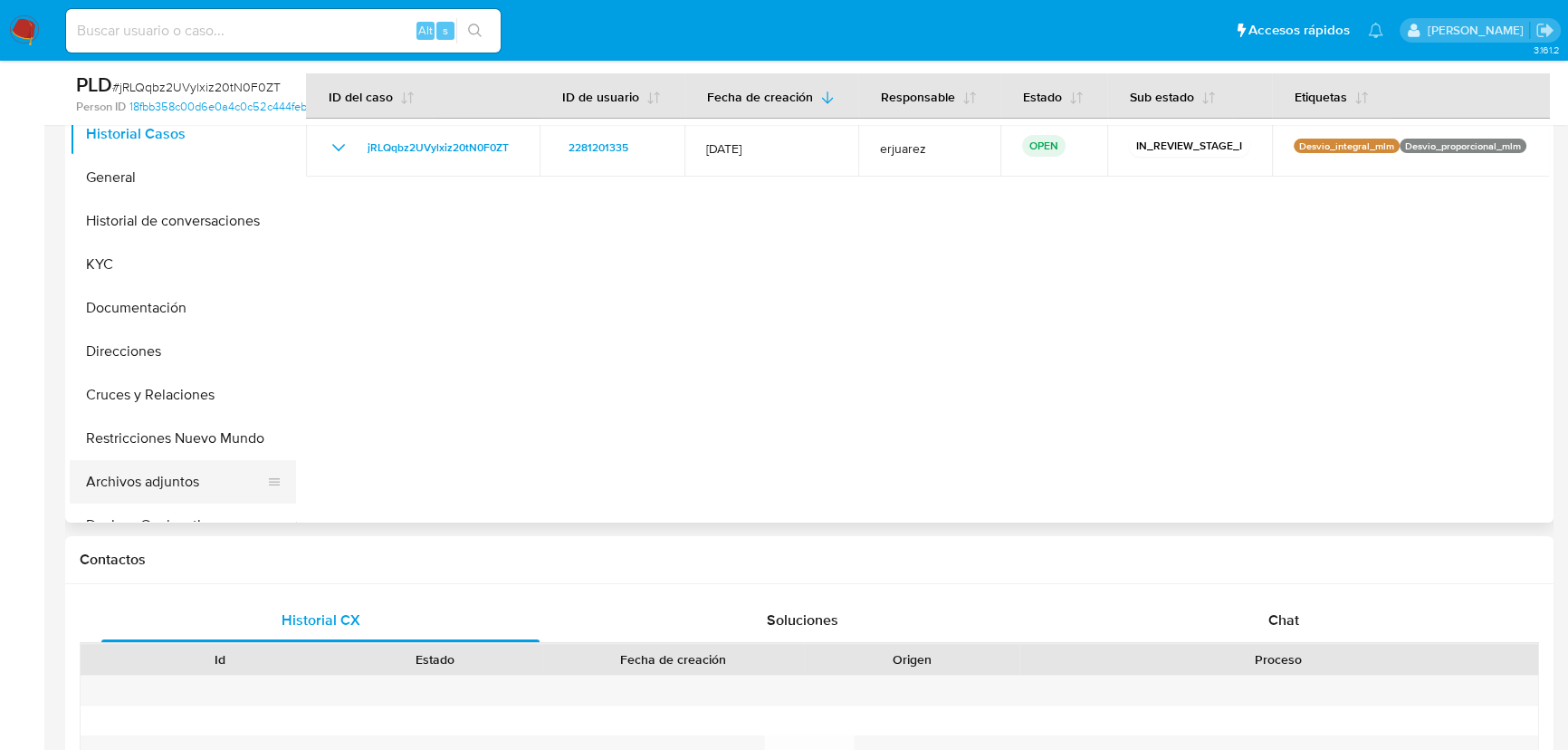
click at [163, 476] on button "Archivos adjuntos" at bounding box center [176, 481] width 212 height 43
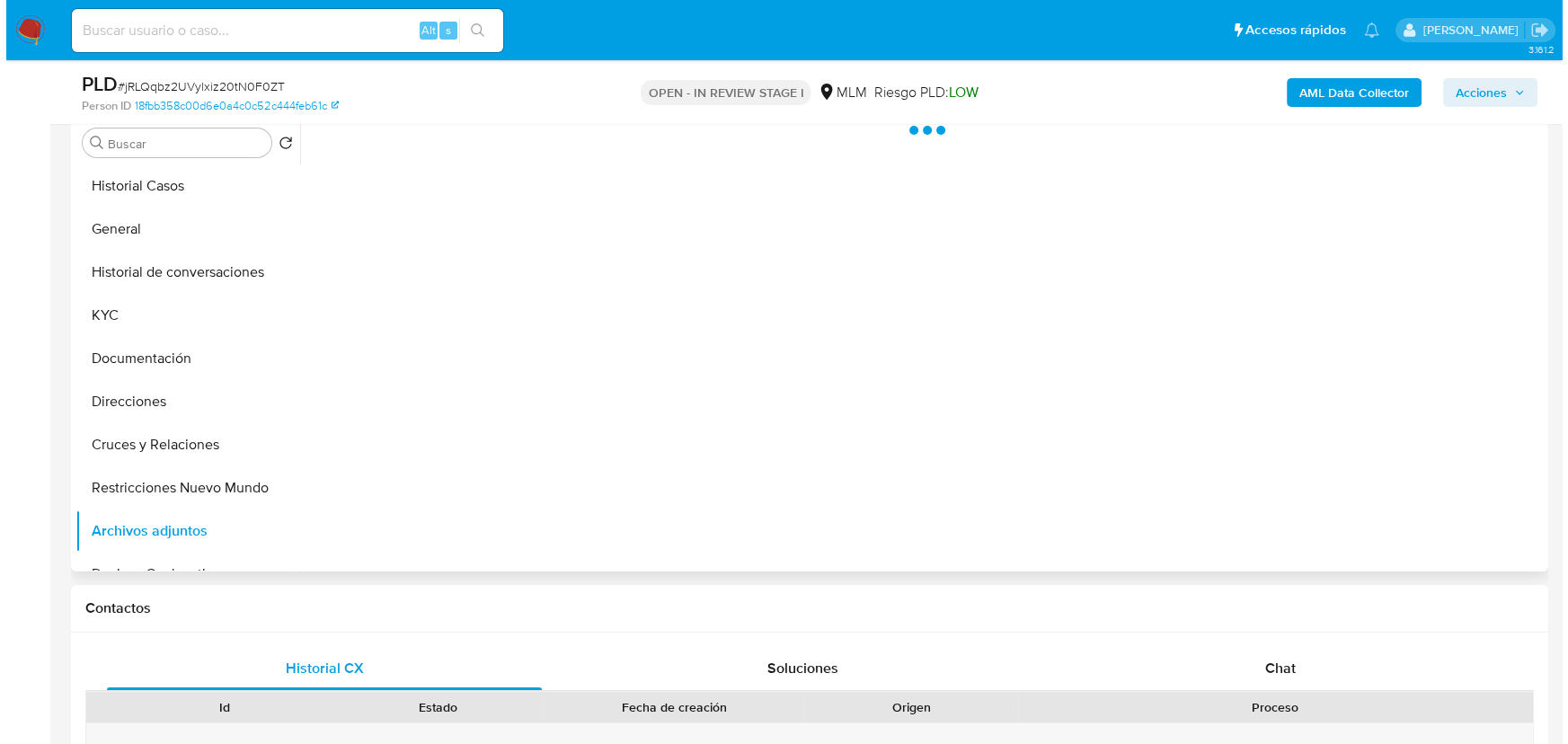
scroll to position [326, 0]
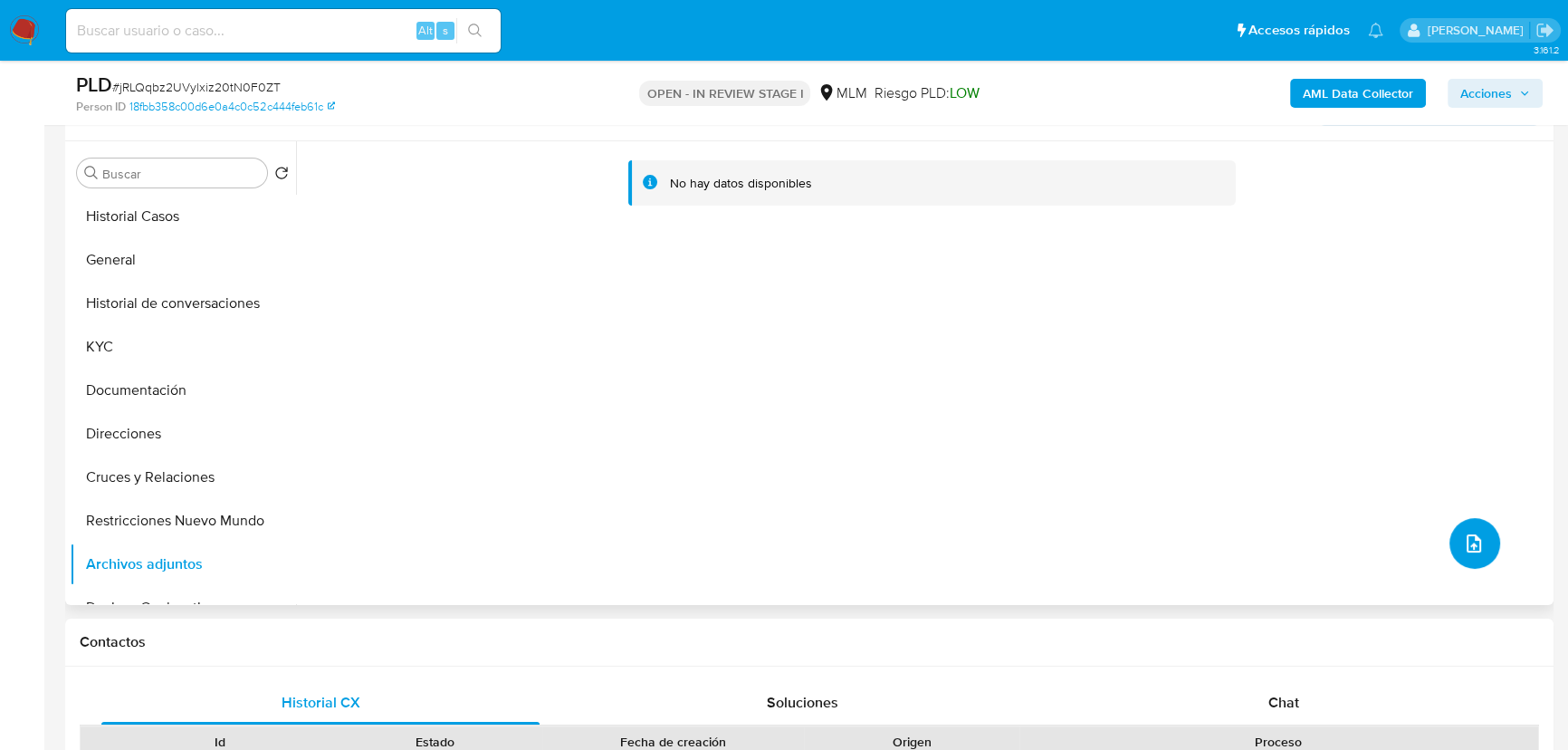
click at [1463, 535] on span "upload-file" at bounding box center [1474, 543] width 22 height 22
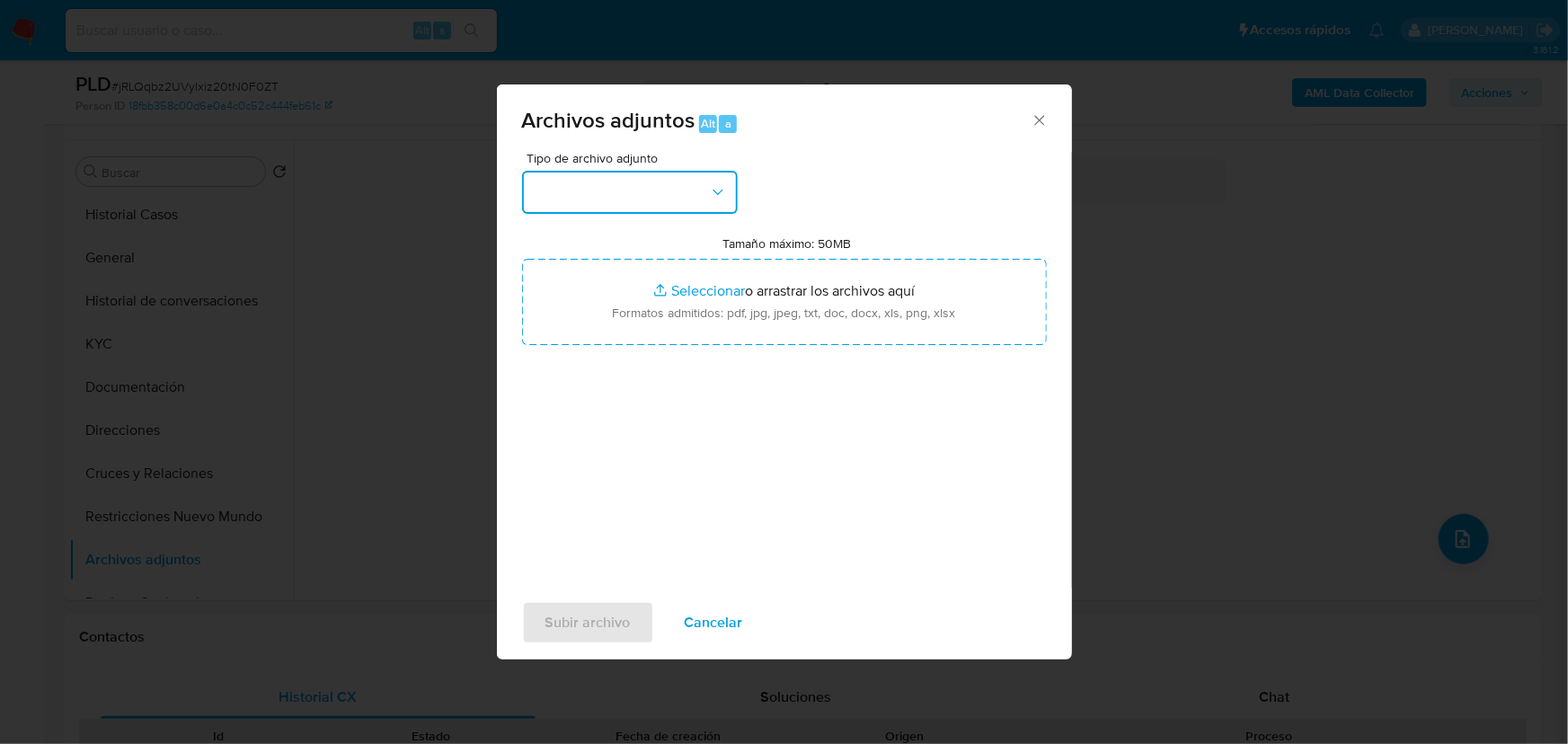
drag, startPoint x: 666, startPoint y: 191, endPoint x: 656, endPoint y: 208, distance: 19.7
click at [666, 192] on button "button" at bounding box center [630, 192] width 216 height 43
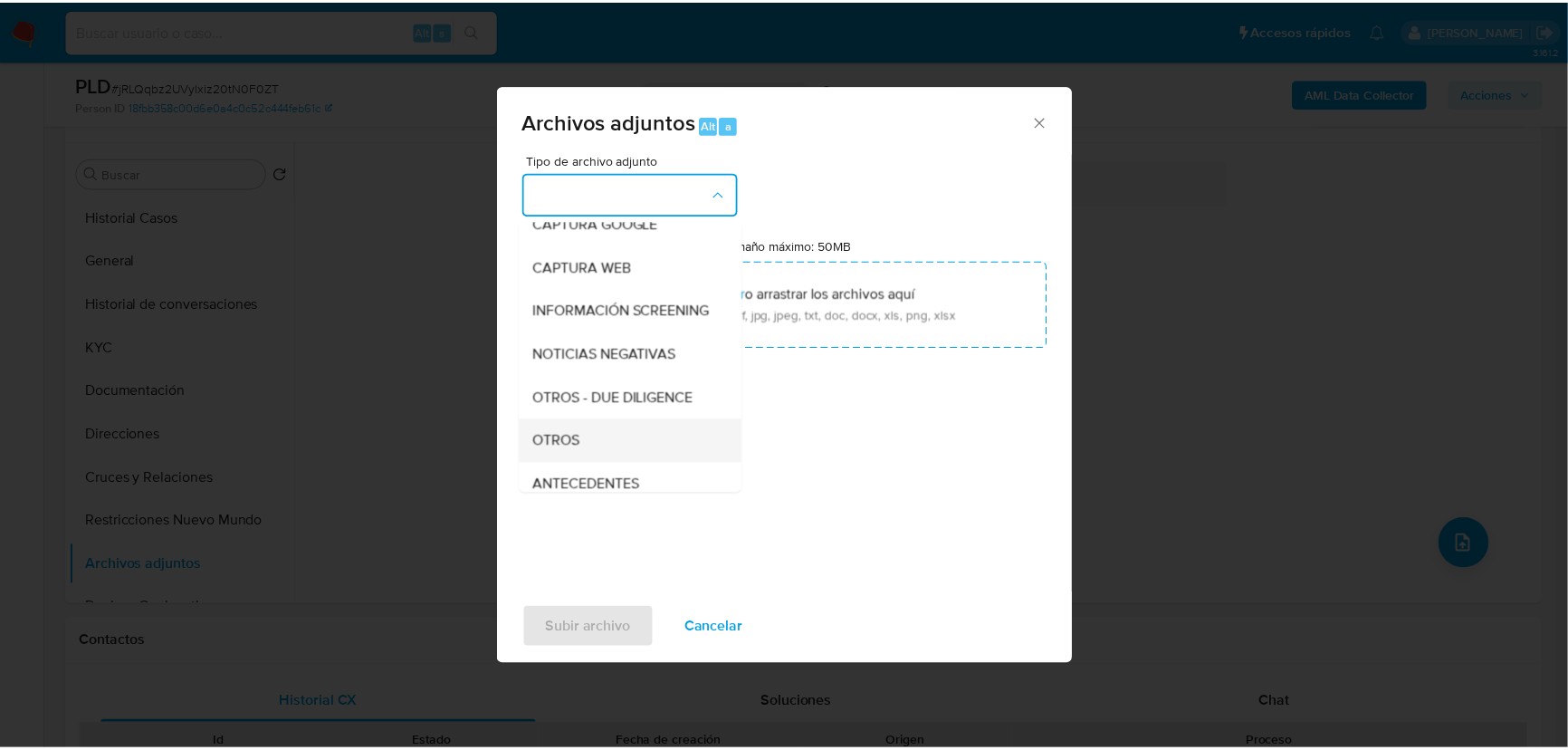
scroll to position [246, 0]
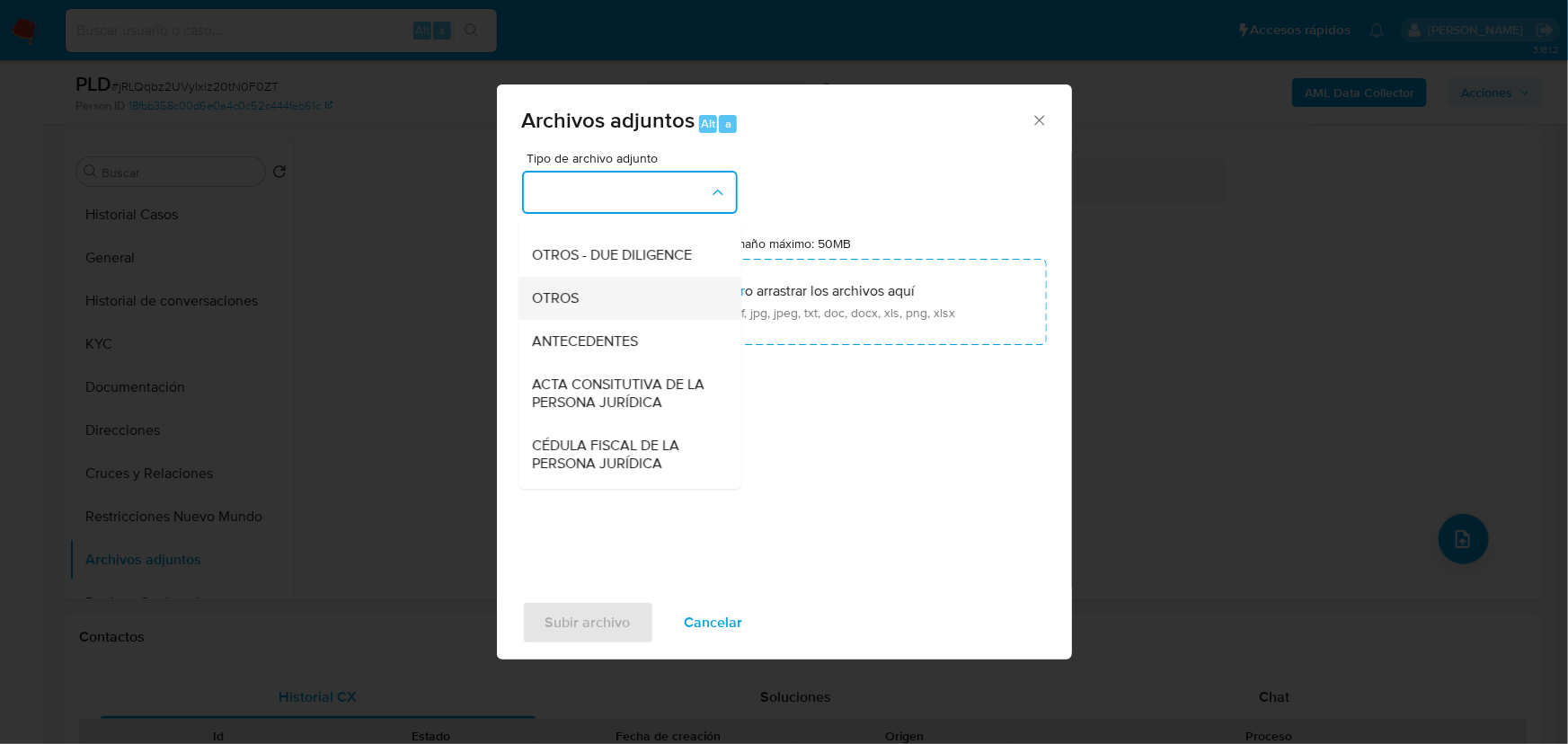
click at [552, 307] on span "OTROS" at bounding box center [555, 298] width 47 height 18
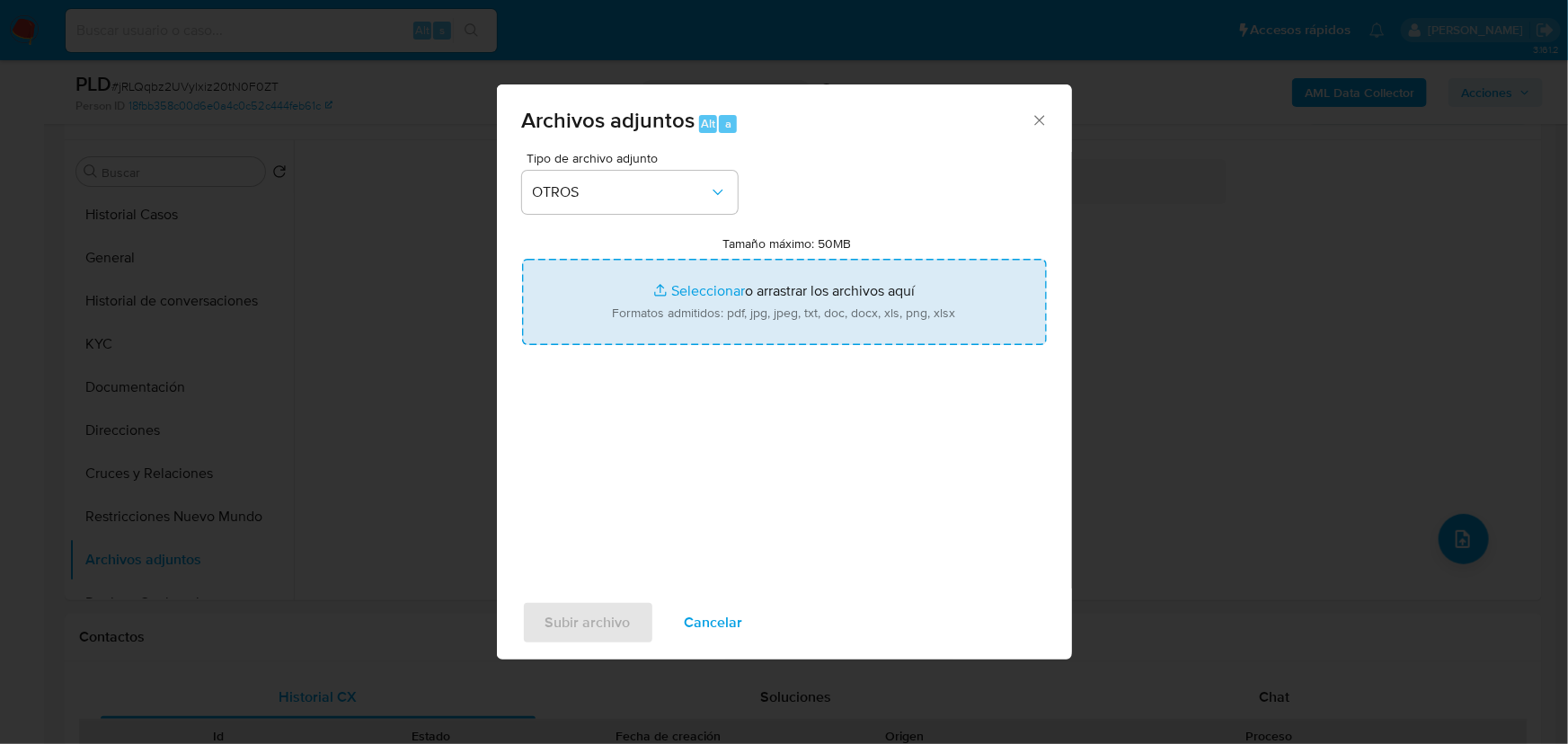
click at [669, 286] on input "Tamaño máximo: 50MB Seleccionar archivos" at bounding box center [784, 301] width 525 height 86
type input "C:\fakepath\2281201335_Miguel Ruiz de la Cruz_Sep25.pdf"
click at [686, 286] on input "Tamaño máximo: 50MB Seleccionar archivos" at bounding box center [784, 301] width 525 height 86
type input "C:\fakepath\2281201335_Miguel Ruiz de la Cruz_Sep25.xlsx"
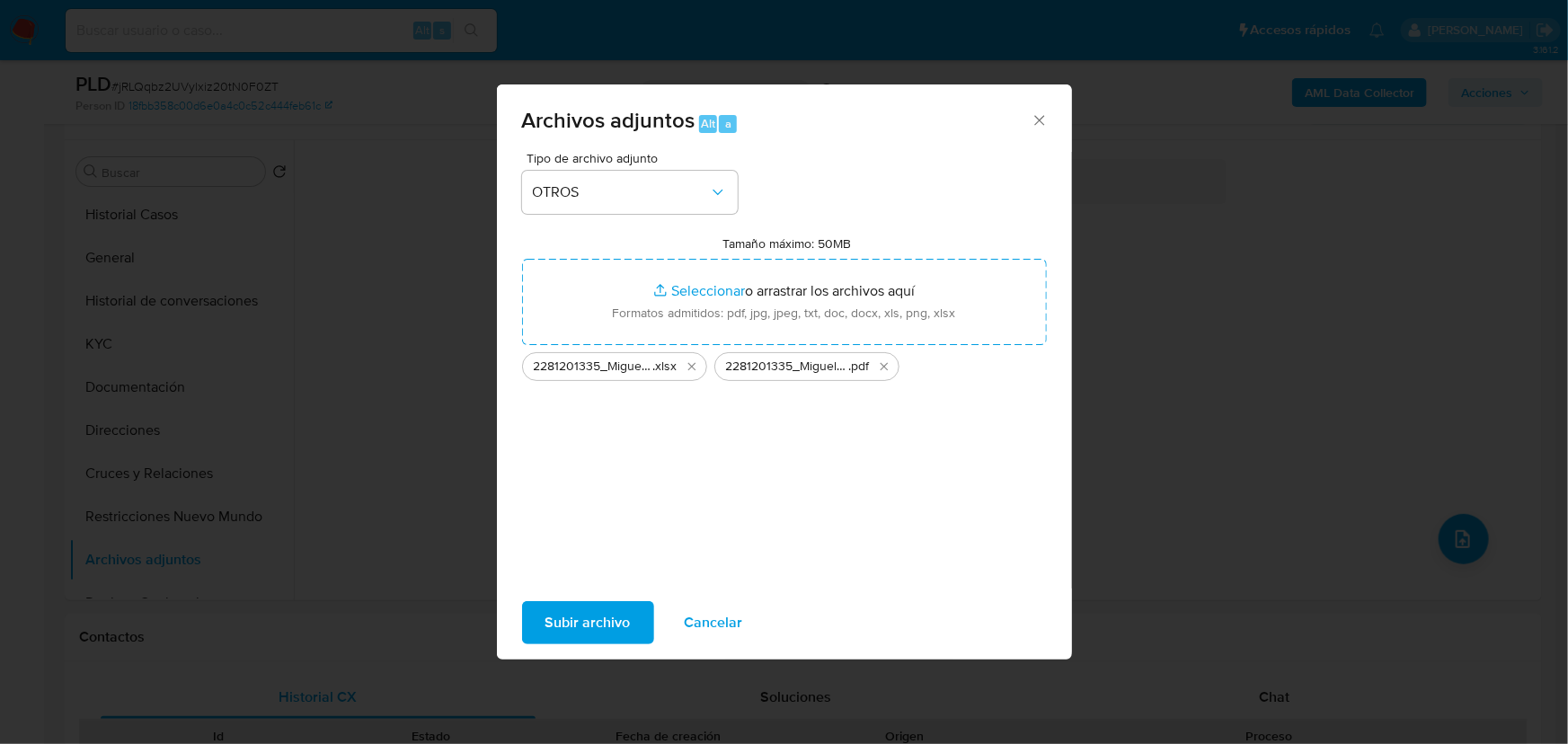
click at [576, 633] on span "Subir archivo" at bounding box center [588, 622] width 85 height 39
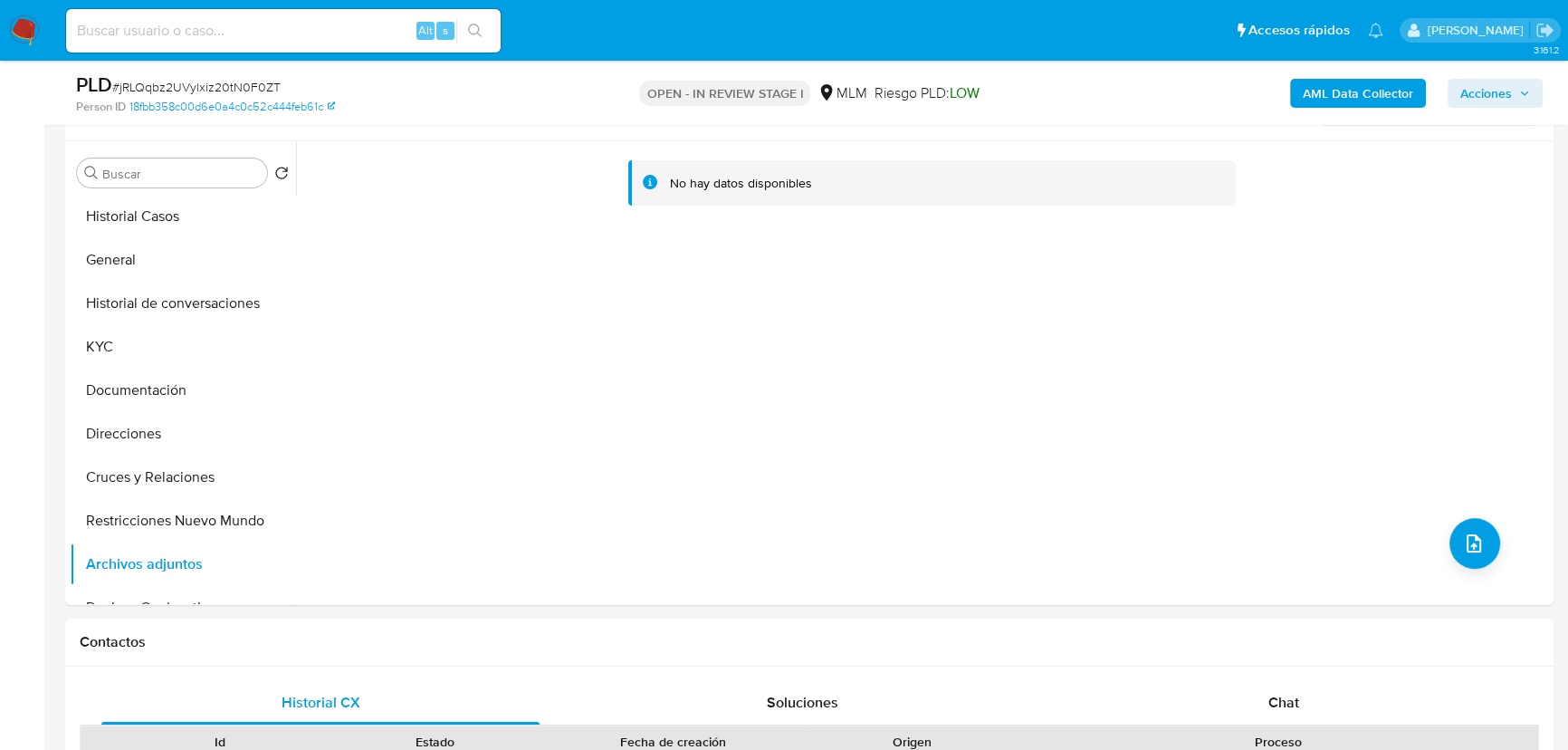
click at [275, 29] on input at bounding box center [284, 31] width 435 height 23
paste input "2244800381"
type input "2244800381"
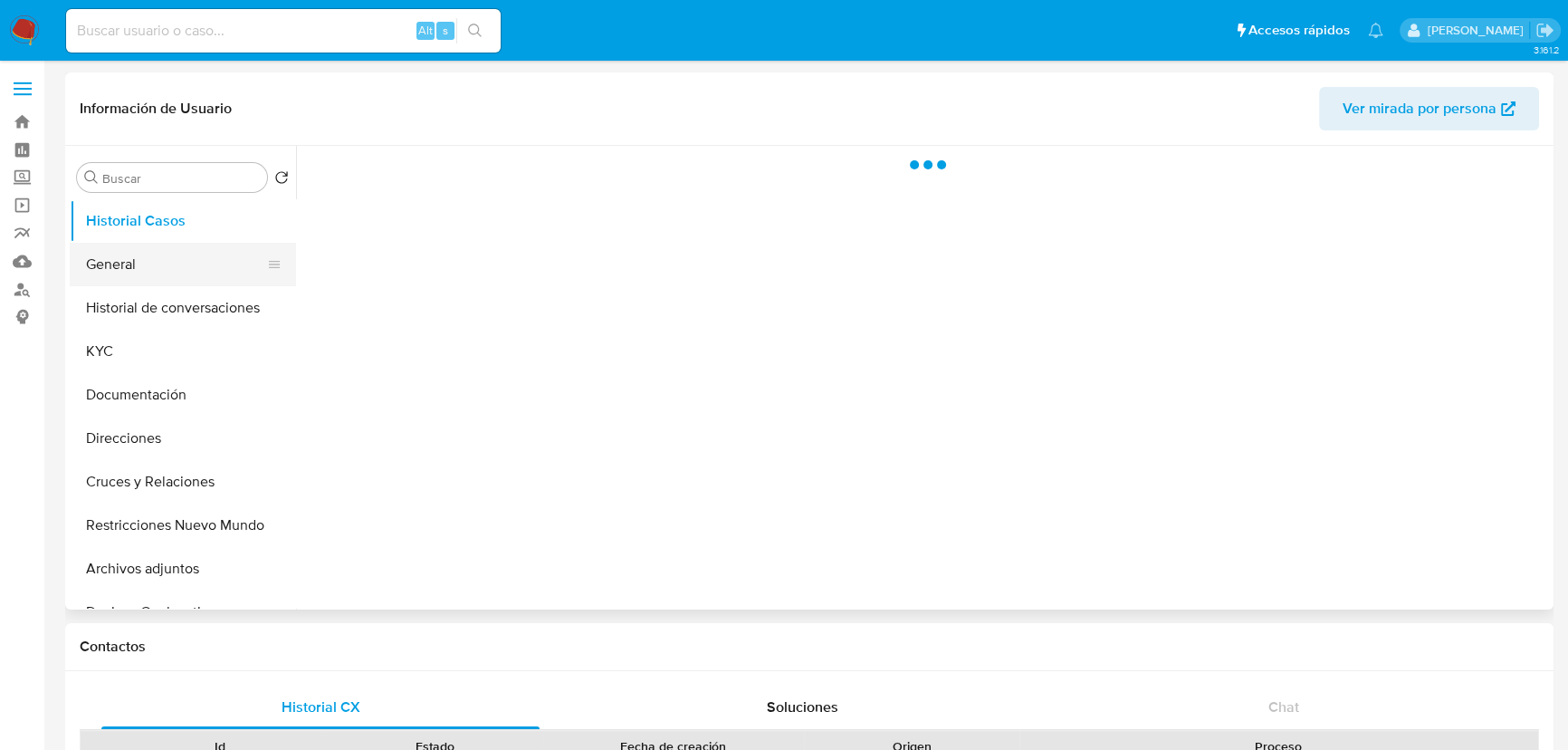
select select "10"
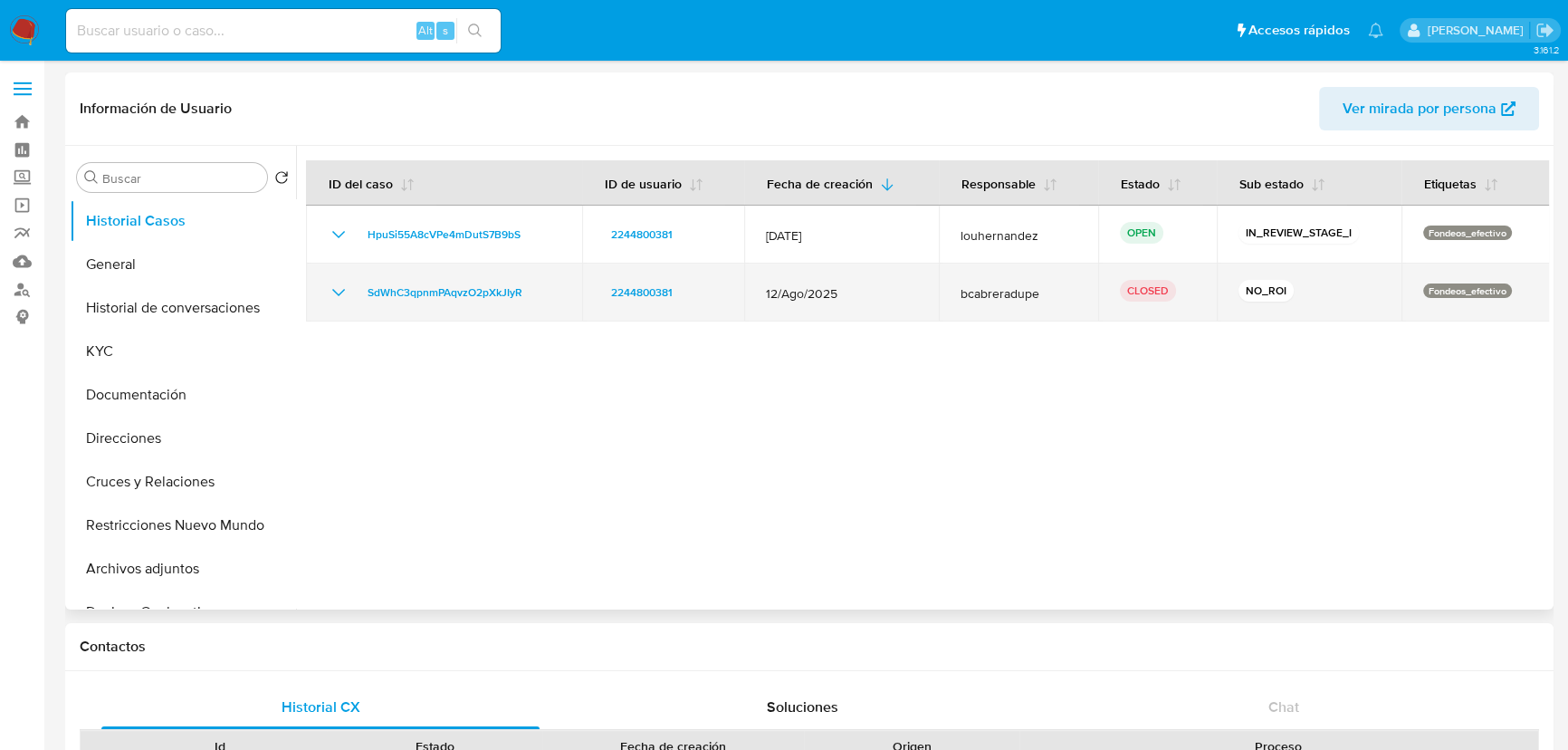
drag, startPoint x: 868, startPoint y: 291, endPoint x: 749, endPoint y: 292, distance: 119.0
click at [749, 292] on td "12/Ago/2025" at bounding box center [841, 292] width 194 height 58
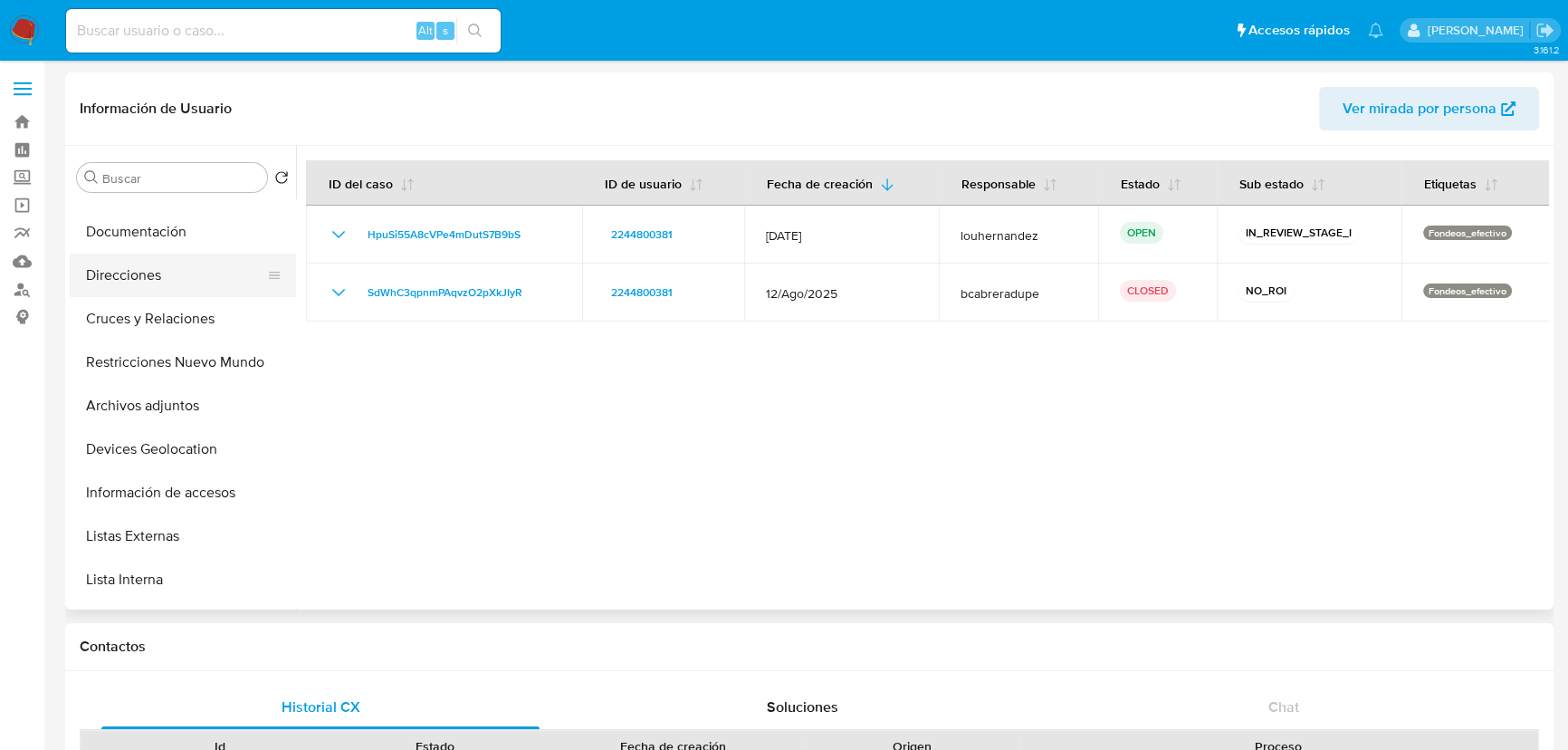
scroll to position [163, 0]
click at [163, 325] on button "Cruces y Relaciones" at bounding box center [176, 317] width 212 height 43
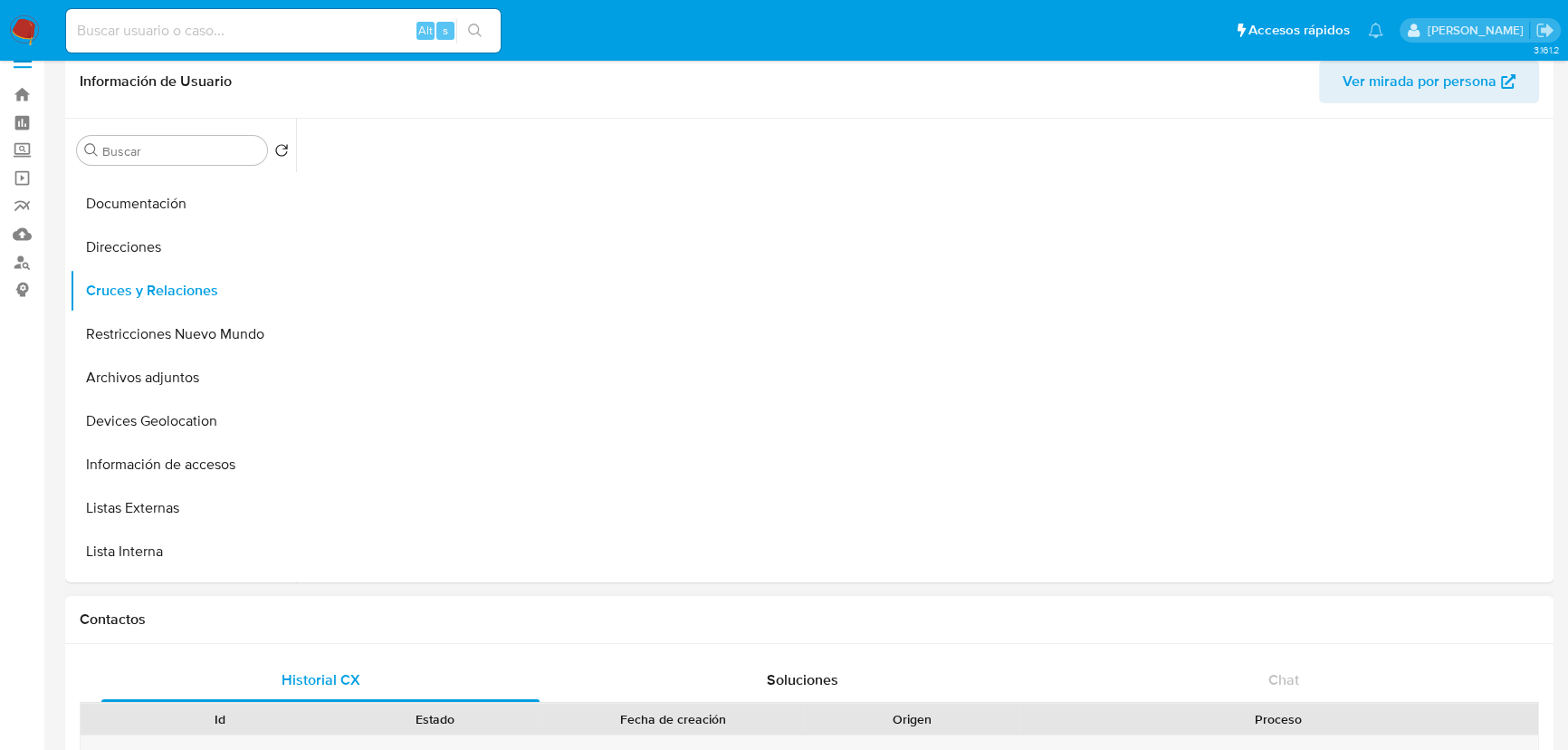
scroll to position [0, 0]
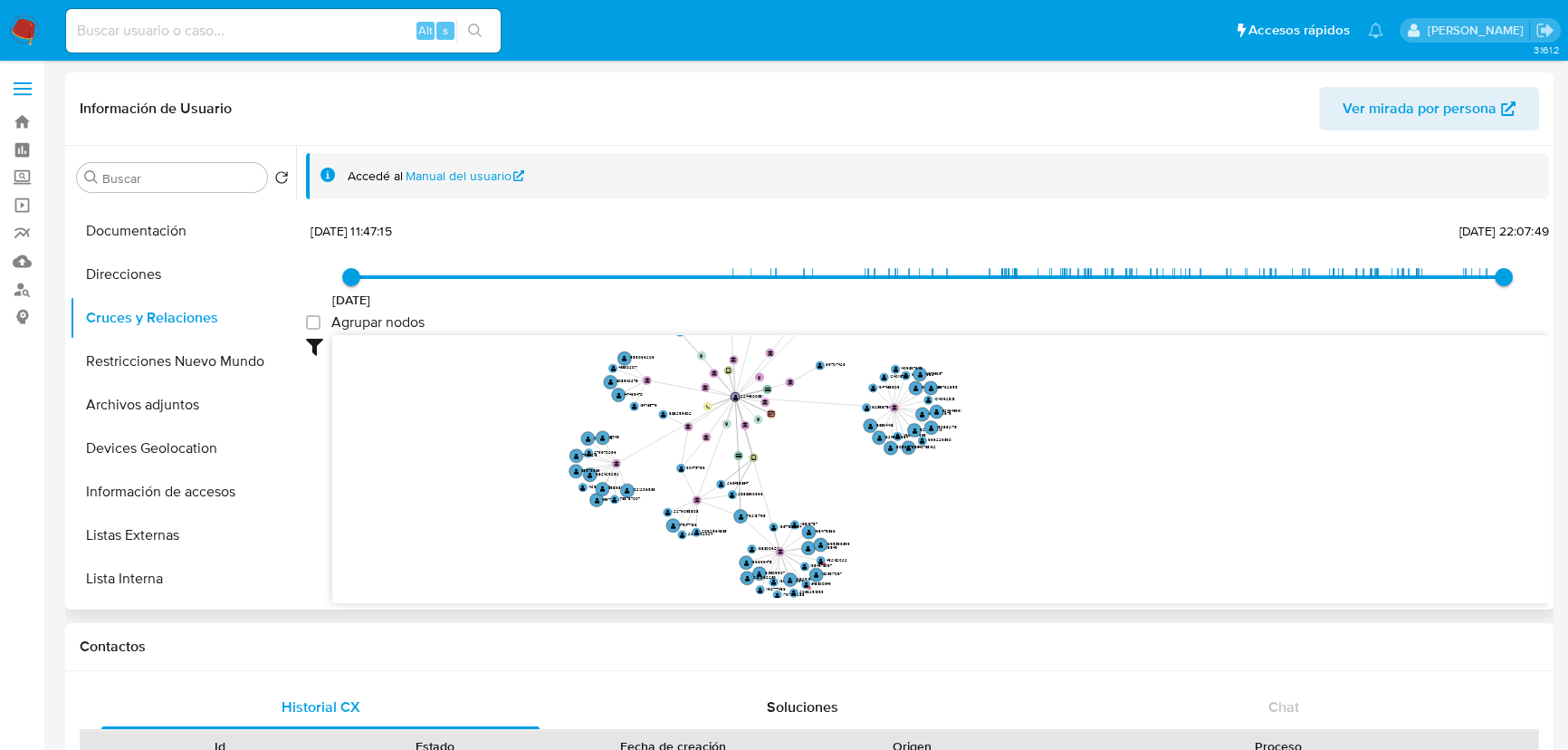
drag, startPoint x: 568, startPoint y: 399, endPoint x: 543, endPoint y: 372, distance: 36.8
click at [540, 379] on icon "device-67a008b2d855153b6f67c9a6  user-2244800381  2244800381 user-2583390996 …" at bounding box center [941, 465] width 1217 height 262
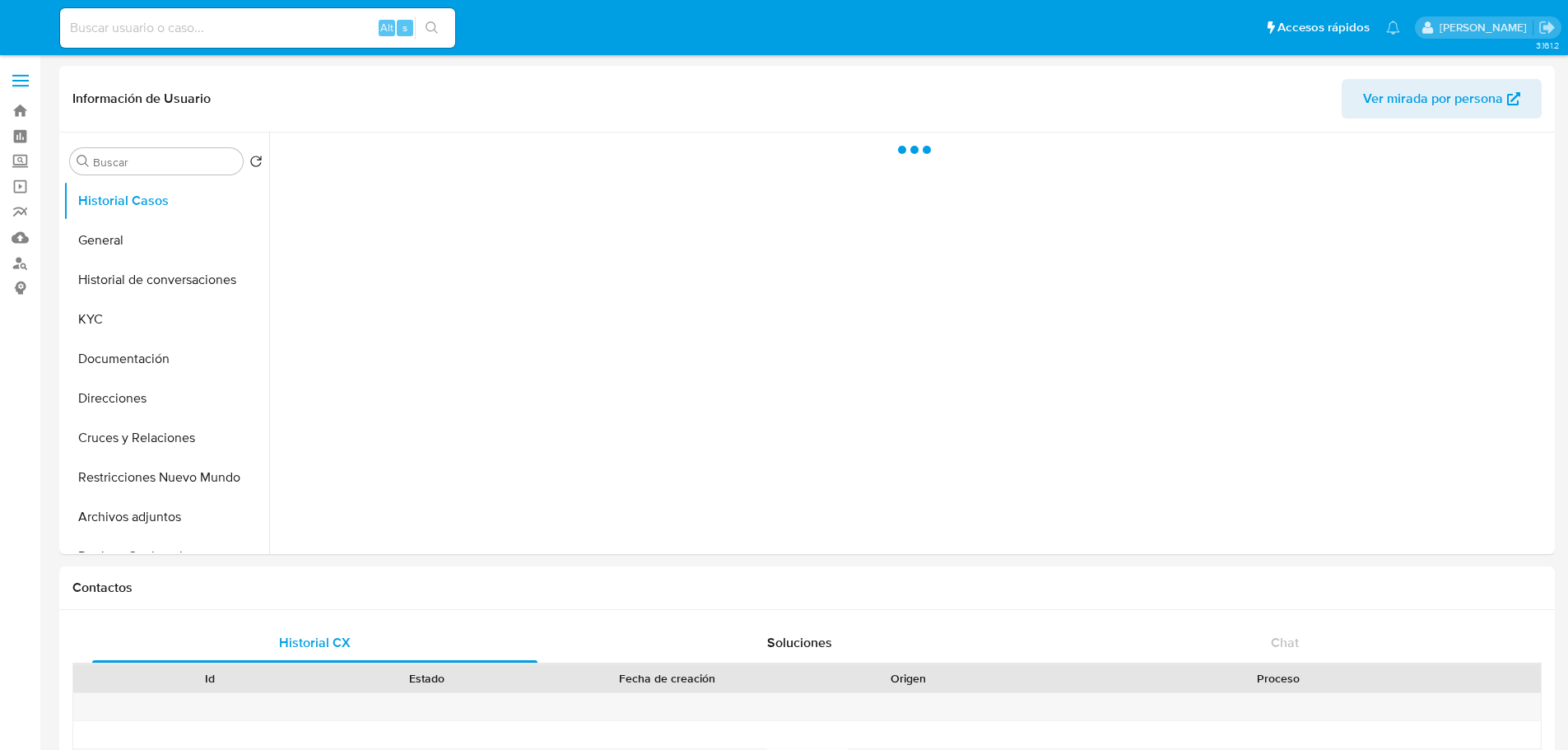
select select "10"
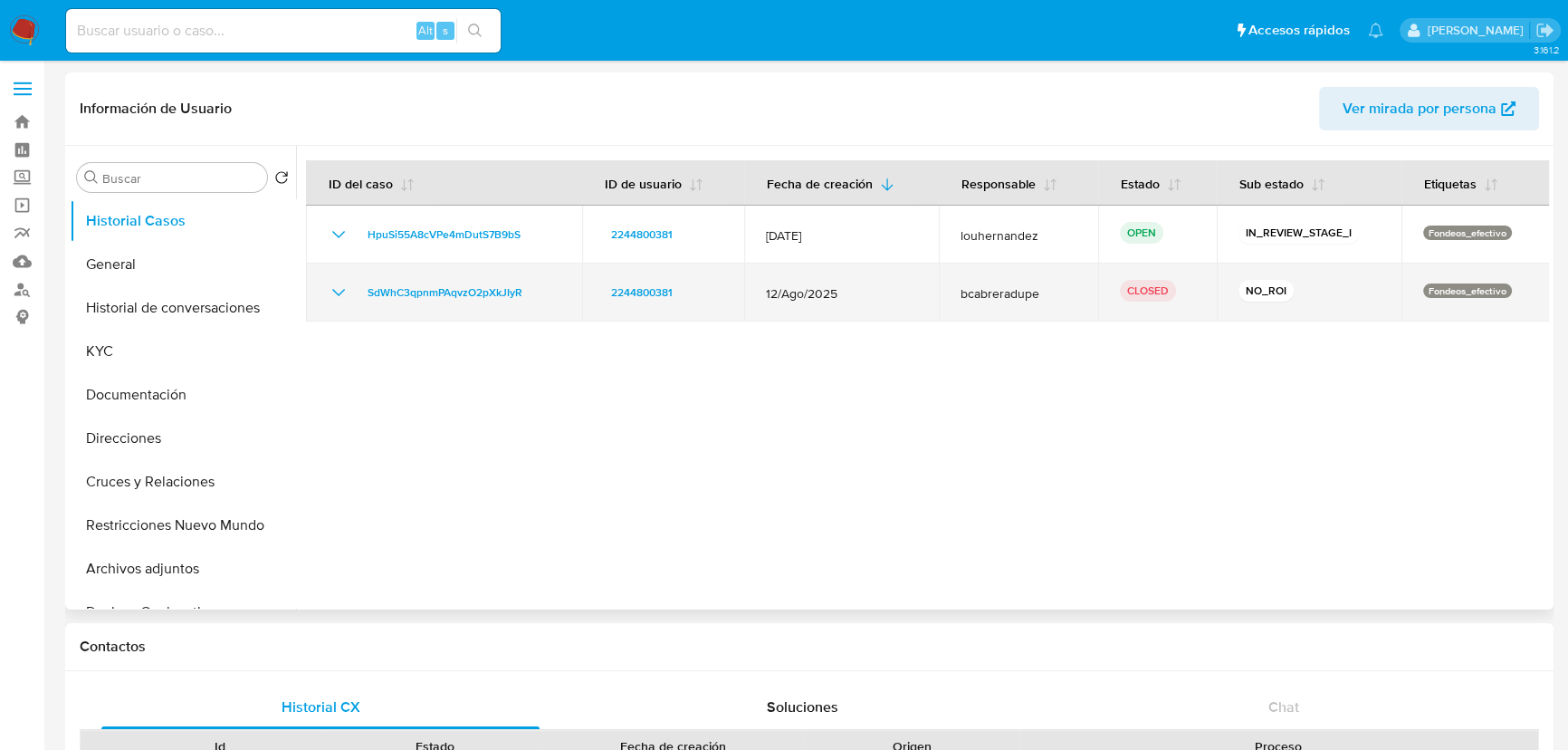
click at [328, 288] on icon "Mostrar/Ocultar" at bounding box center [338, 292] width 22 height 22
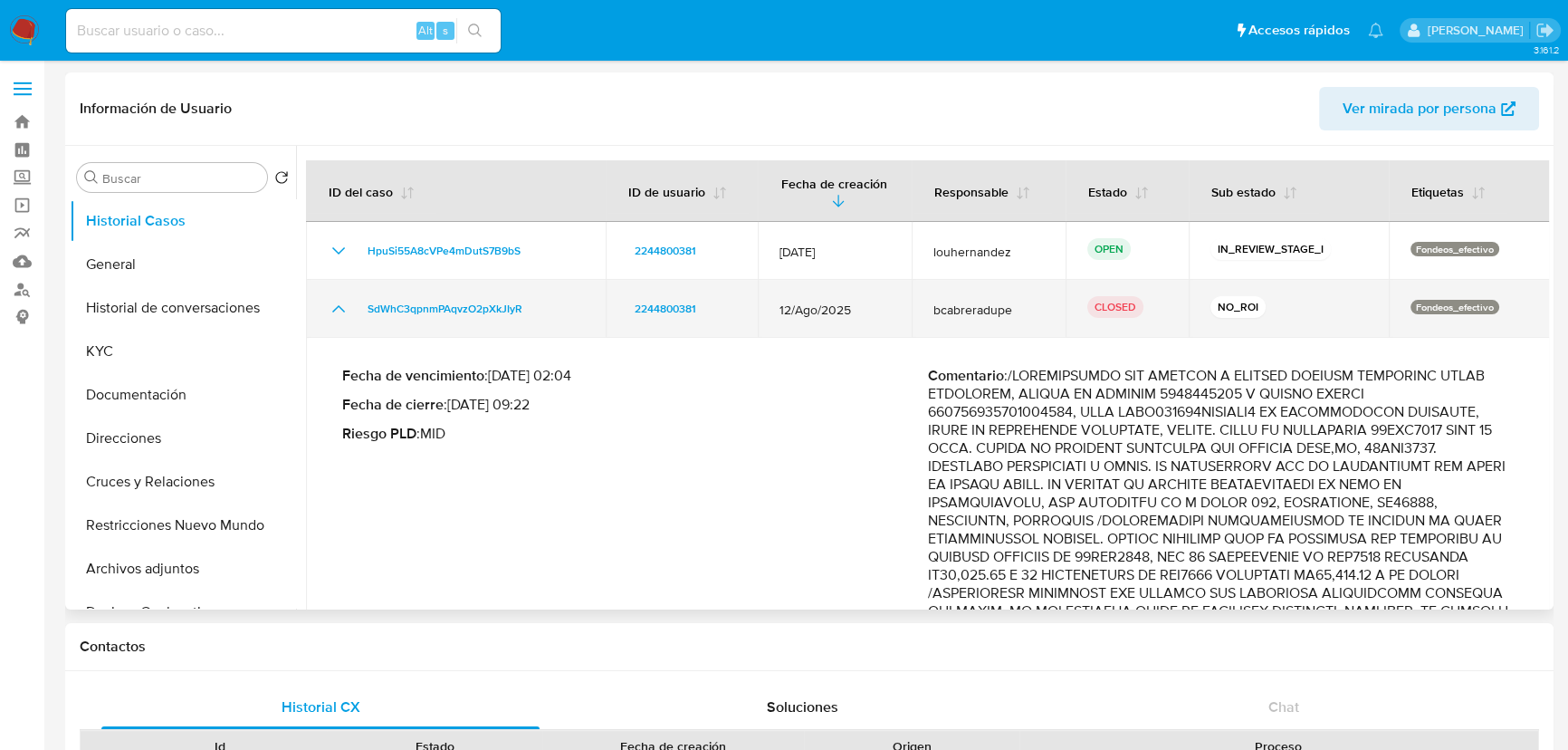
click at [339, 300] on icon "Mostrar/Ocultar" at bounding box center [338, 309] width 22 height 22
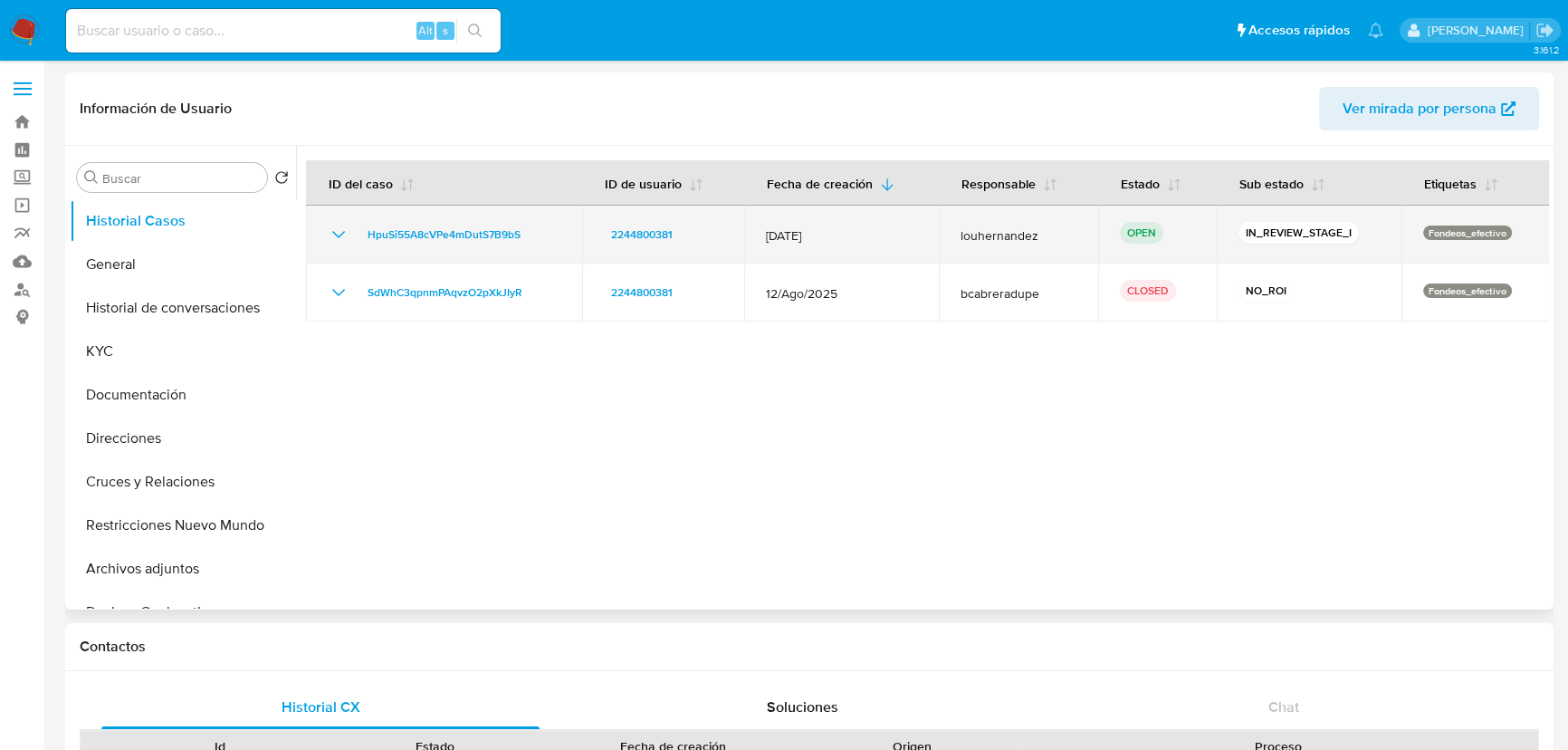
click at [334, 240] on icon "Mostrar/Ocultar" at bounding box center [338, 235] width 22 height 22
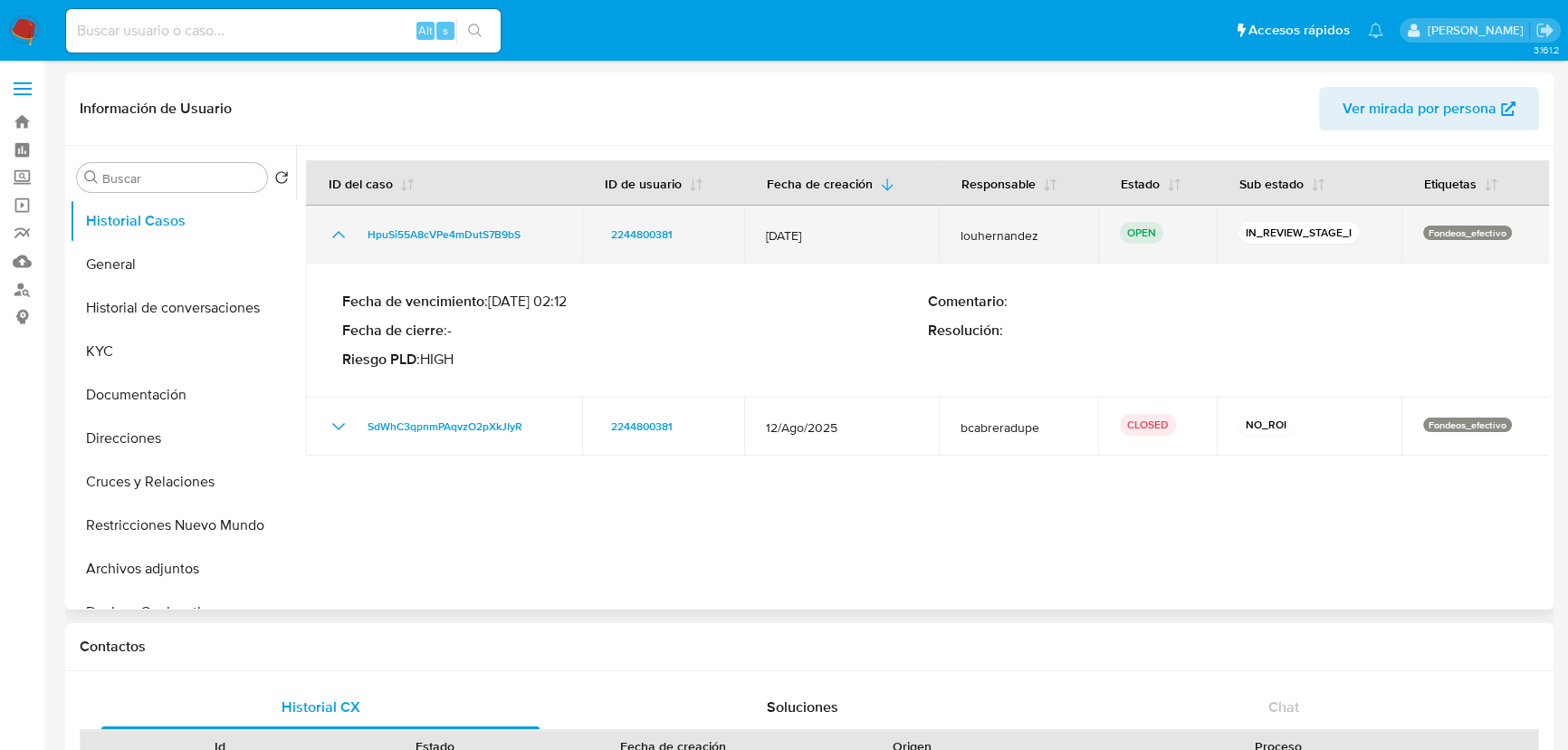
click at [335, 239] on icon "Mostrar/Ocultar" at bounding box center [338, 235] width 22 height 22
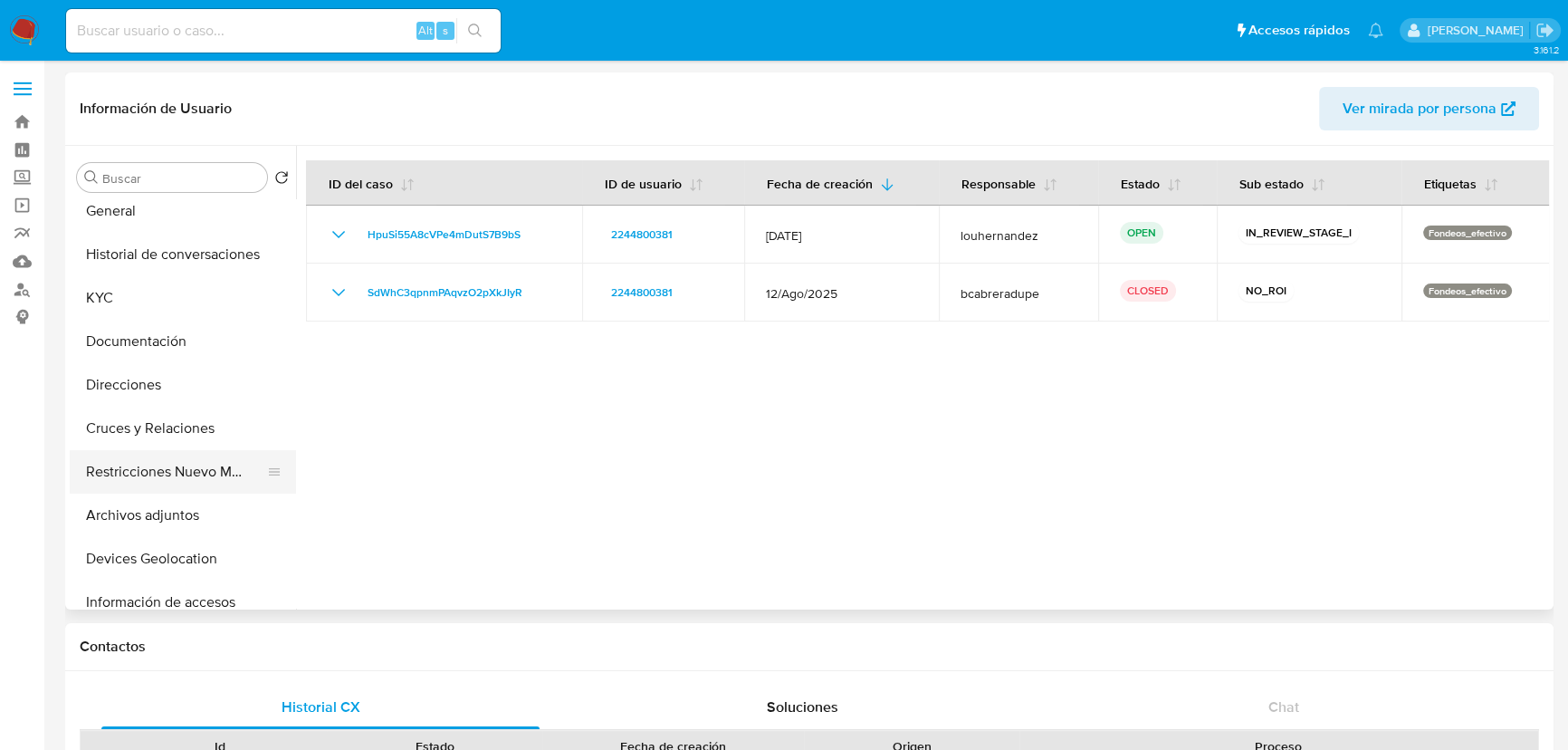
scroll to position [82, 0]
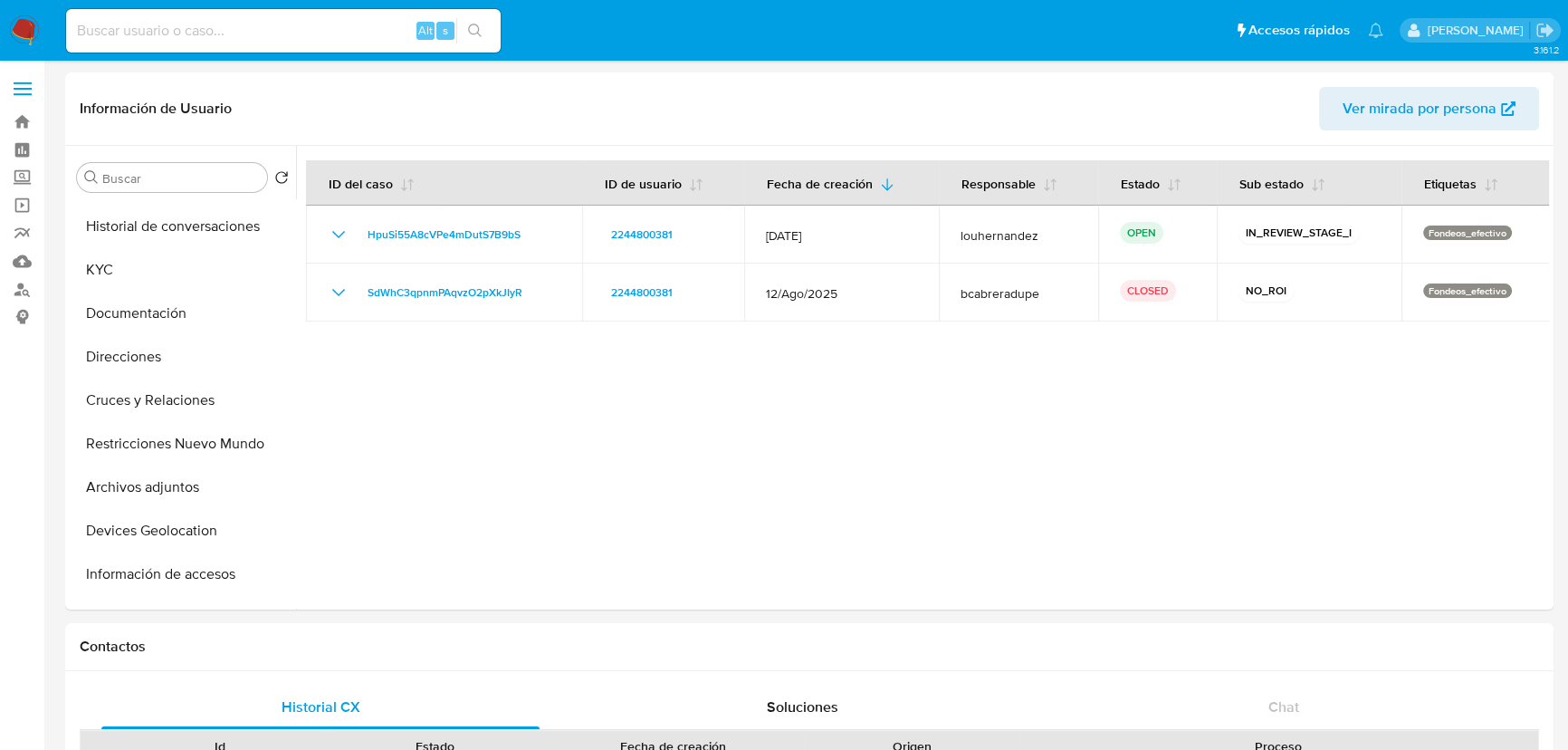
click at [14, 25] on img at bounding box center [24, 31] width 31 height 31
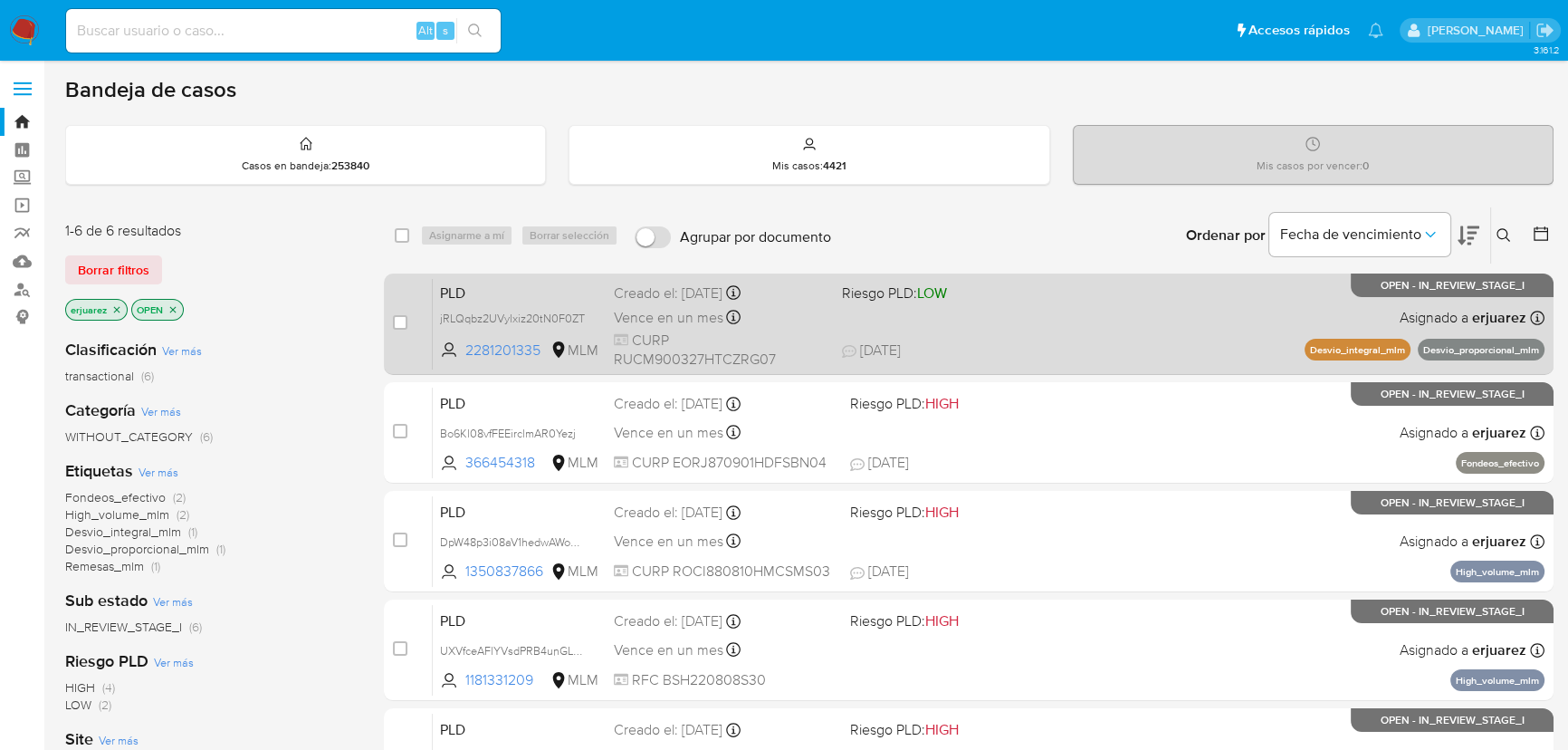
click at [1113, 336] on div "PLD jRLQqbz2UVylxiz20tN0F0ZT 2281201335 MLM Riesgo PLD: LOW Creado el: [DATE] C…" at bounding box center [988, 323] width 1111 height 91
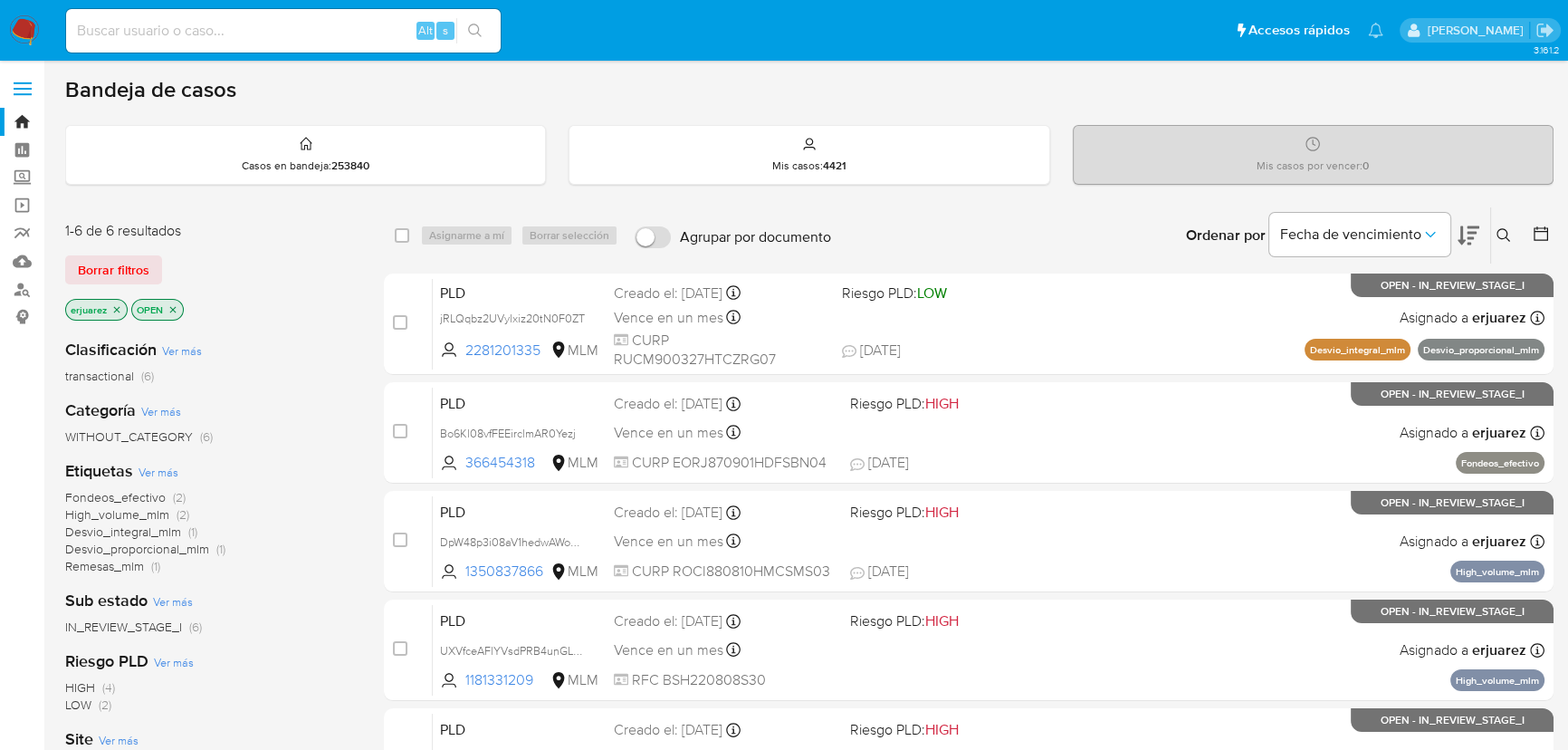
click at [36, 22] on img at bounding box center [24, 31] width 31 height 31
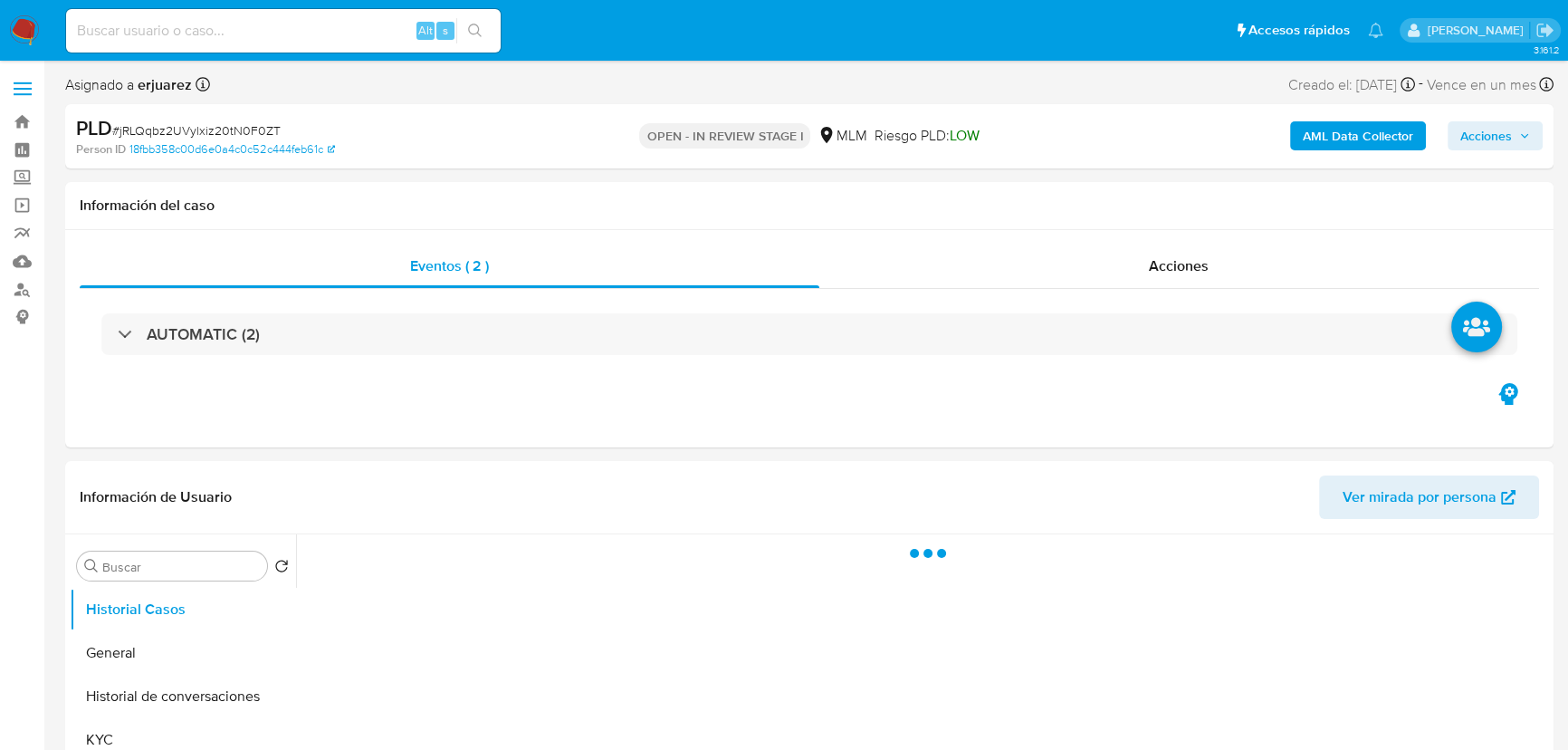
select select "10"
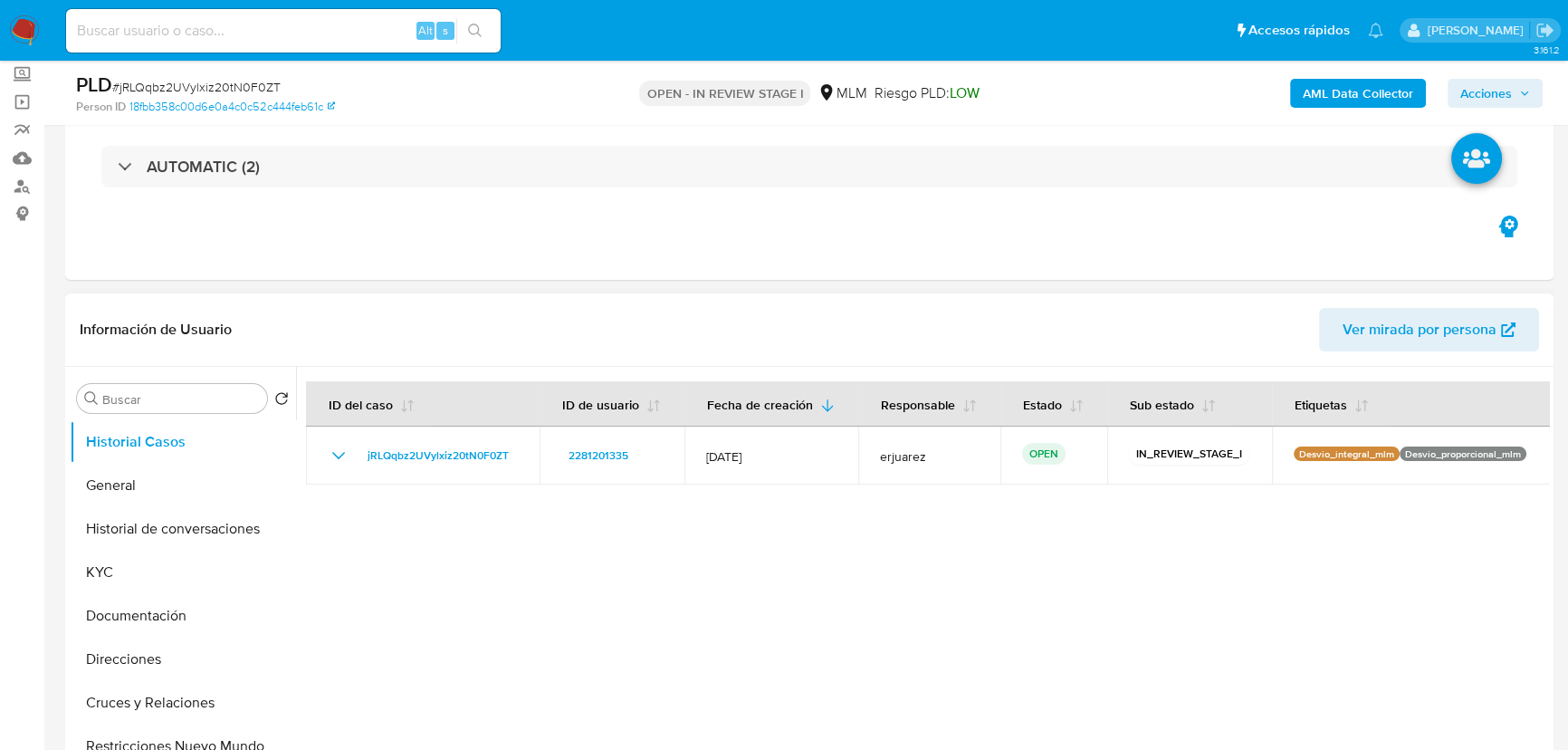
scroll to position [246, 0]
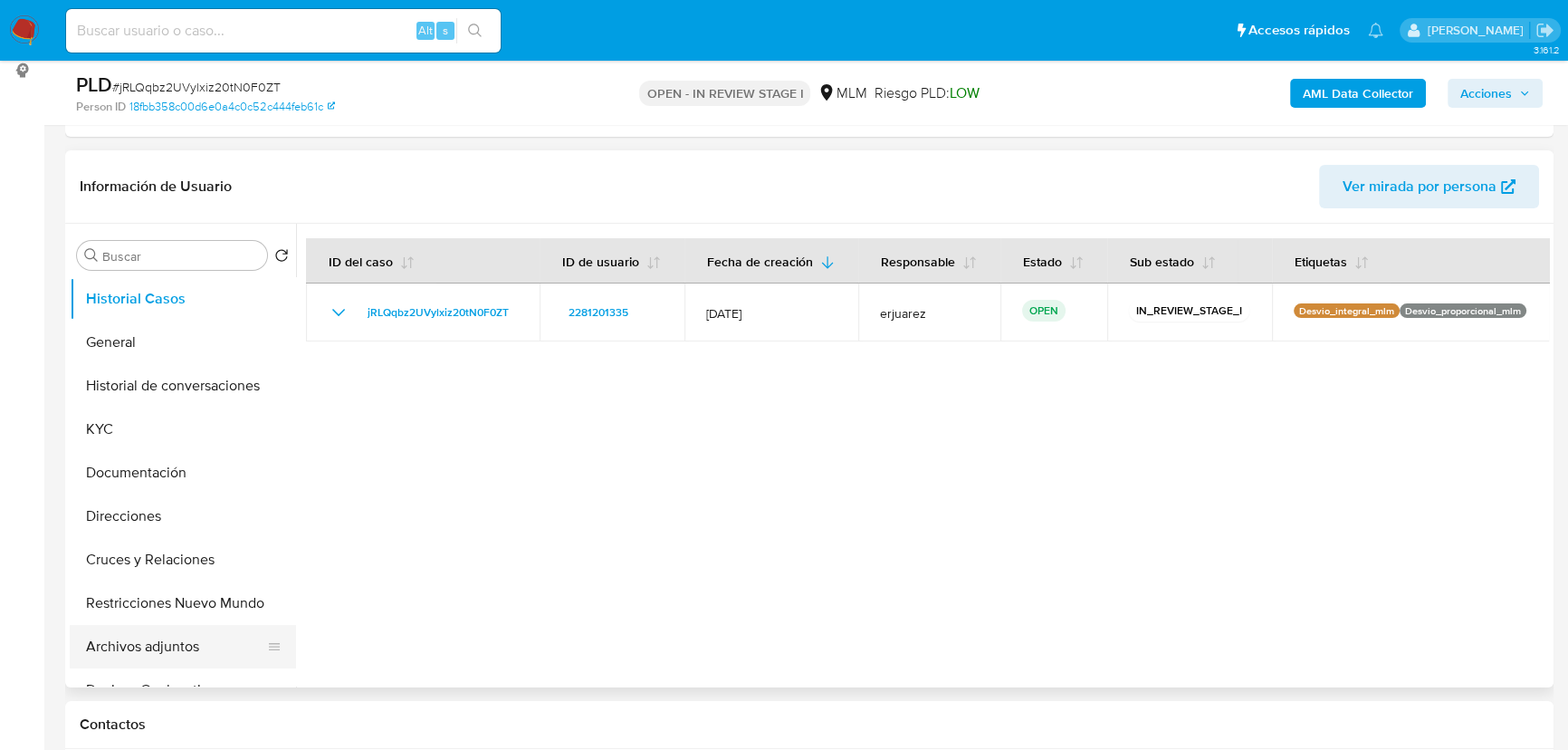
click at [131, 640] on button "Archivos adjuntos" at bounding box center [176, 646] width 212 height 43
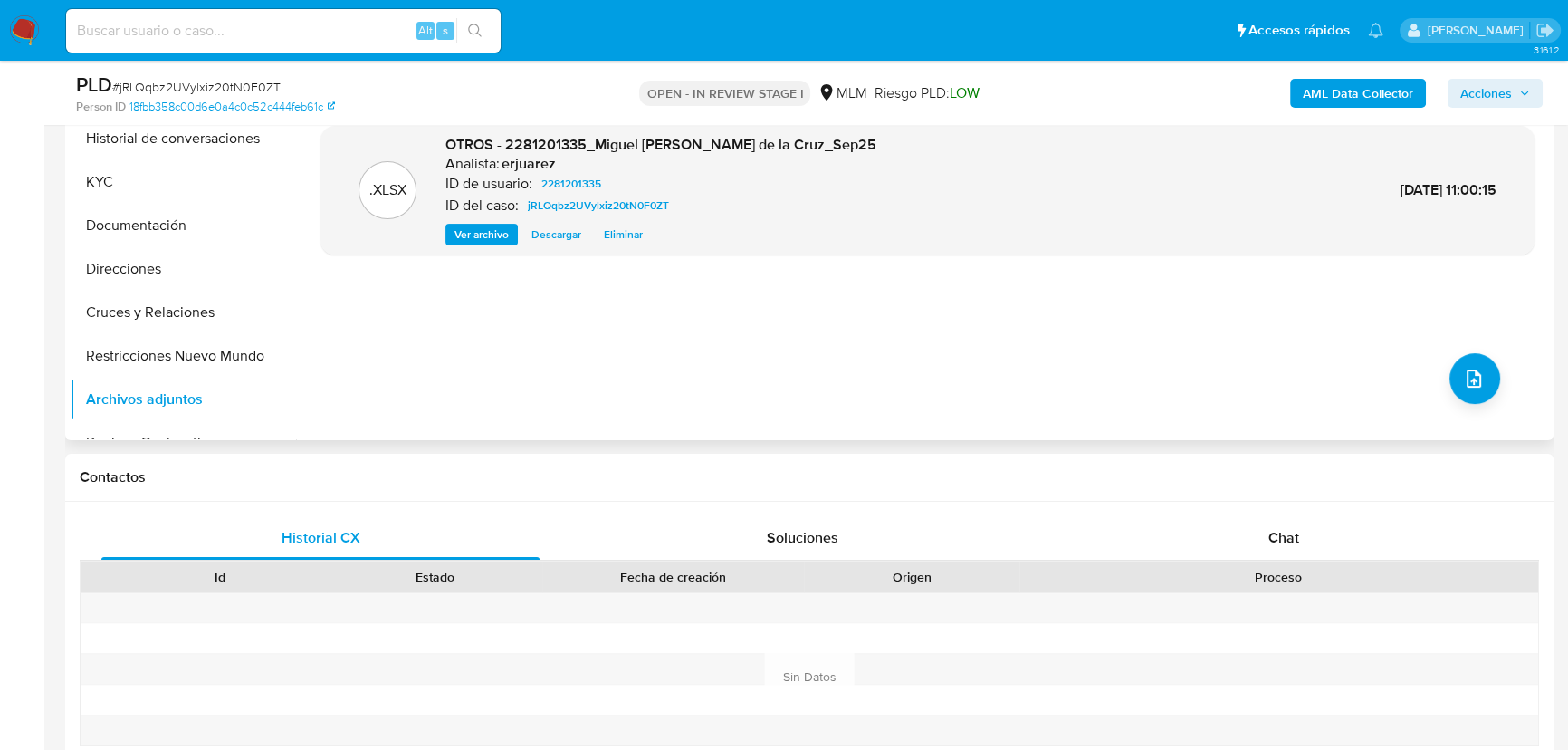
scroll to position [329, 0]
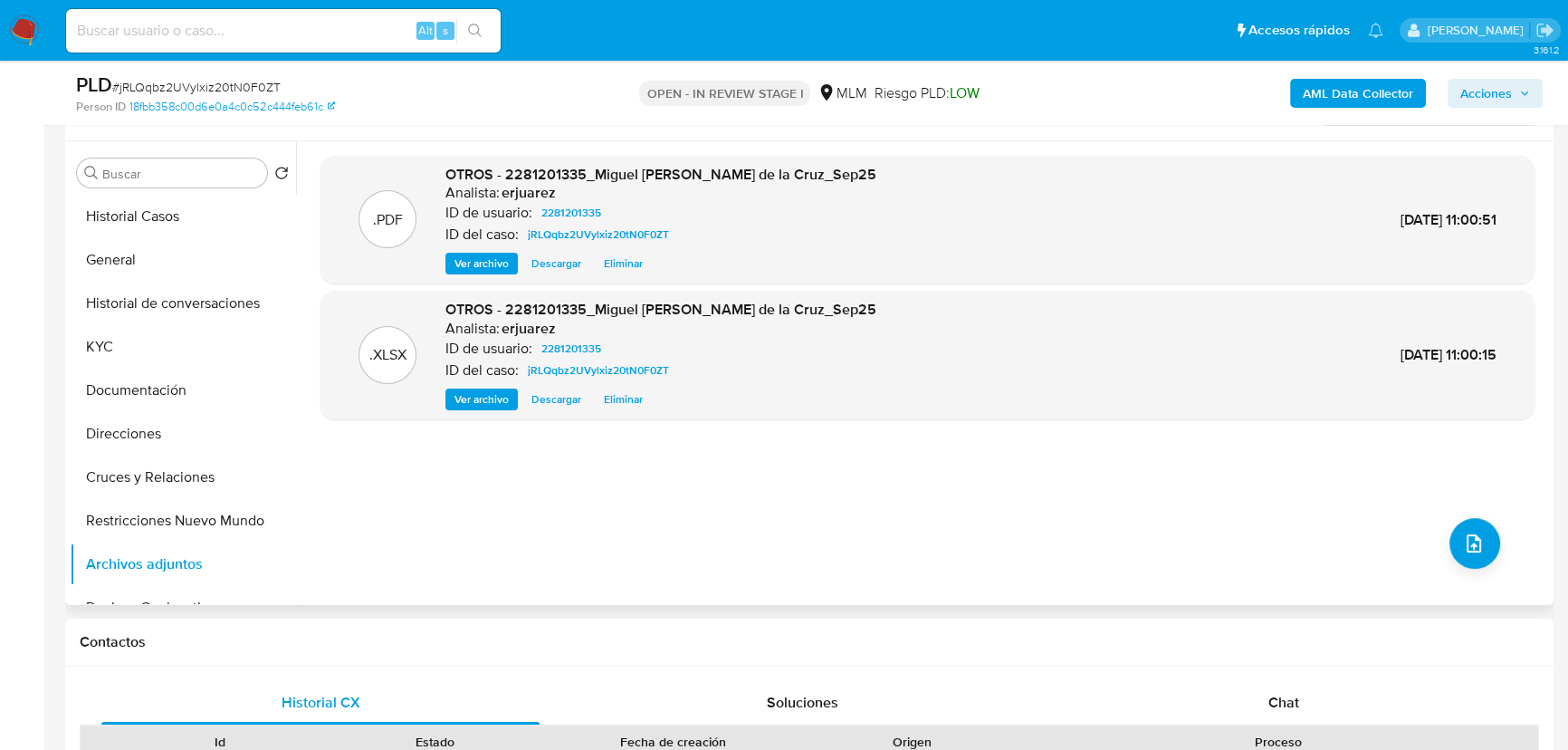
click at [472, 257] on span "Ver archivo" at bounding box center [482, 263] width 55 height 18
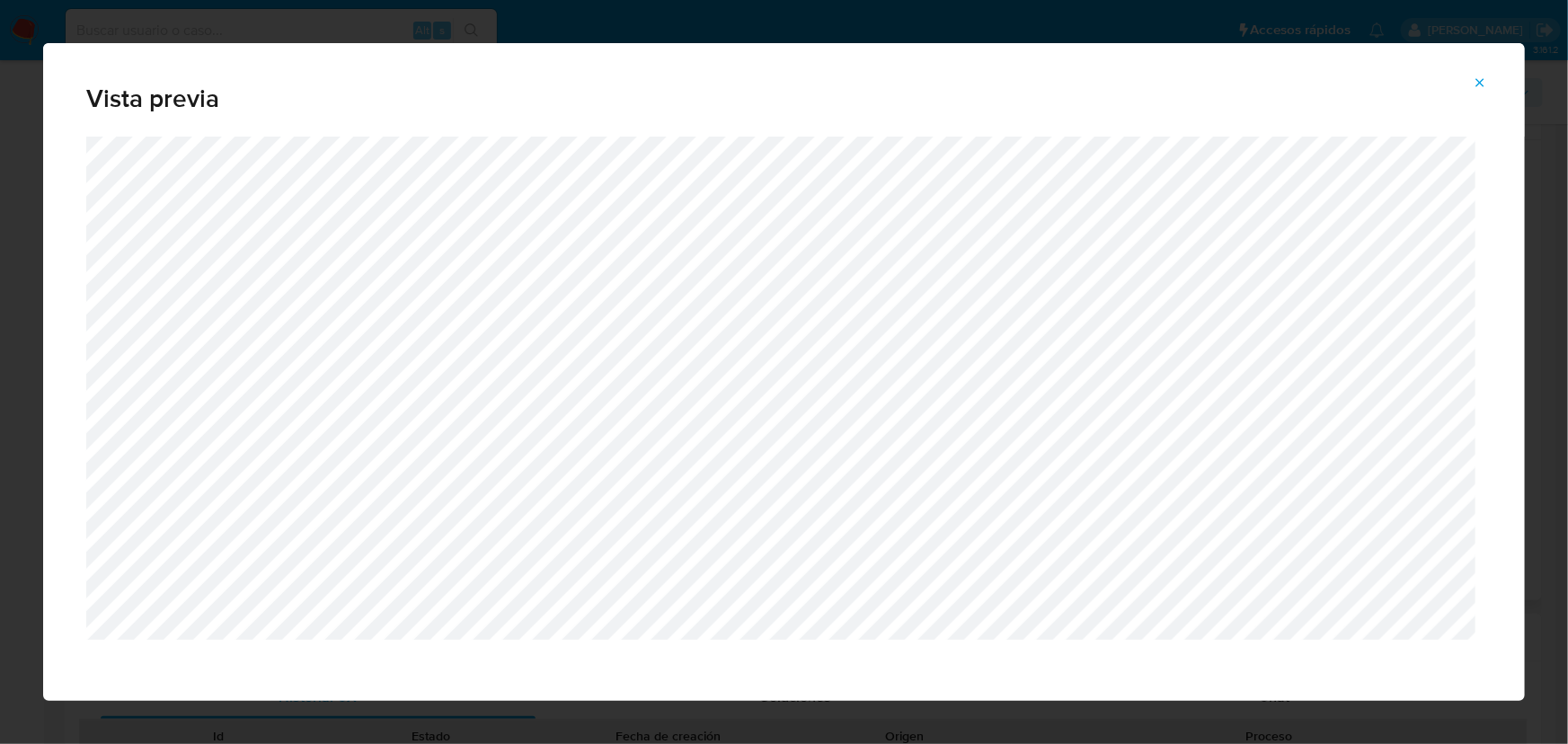
click at [1477, 81] on icon "Attachment preview" at bounding box center [1479, 82] width 14 height 14
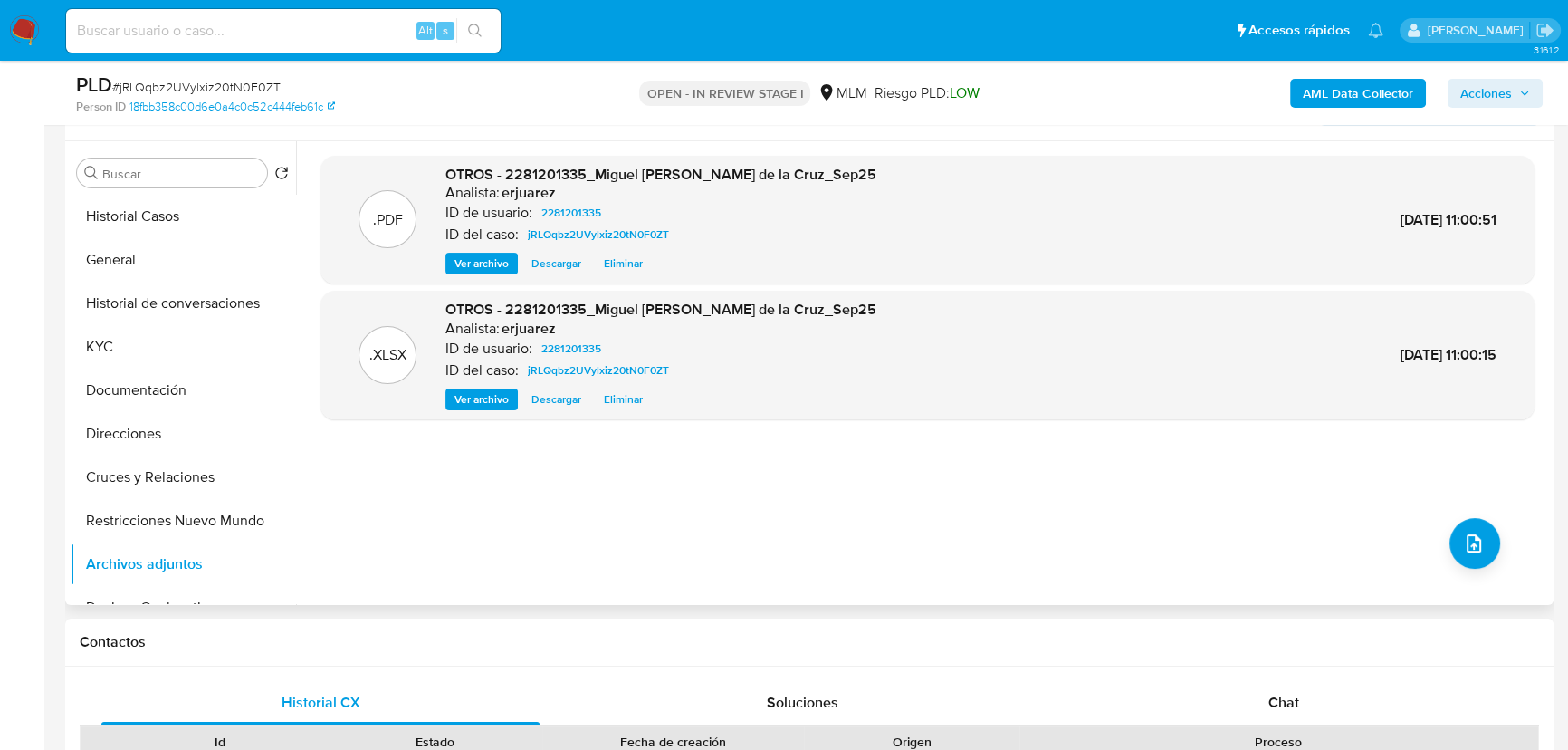
click at [1484, 93] on span "Acciones" at bounding box center [1486, 93] width 52 height 29
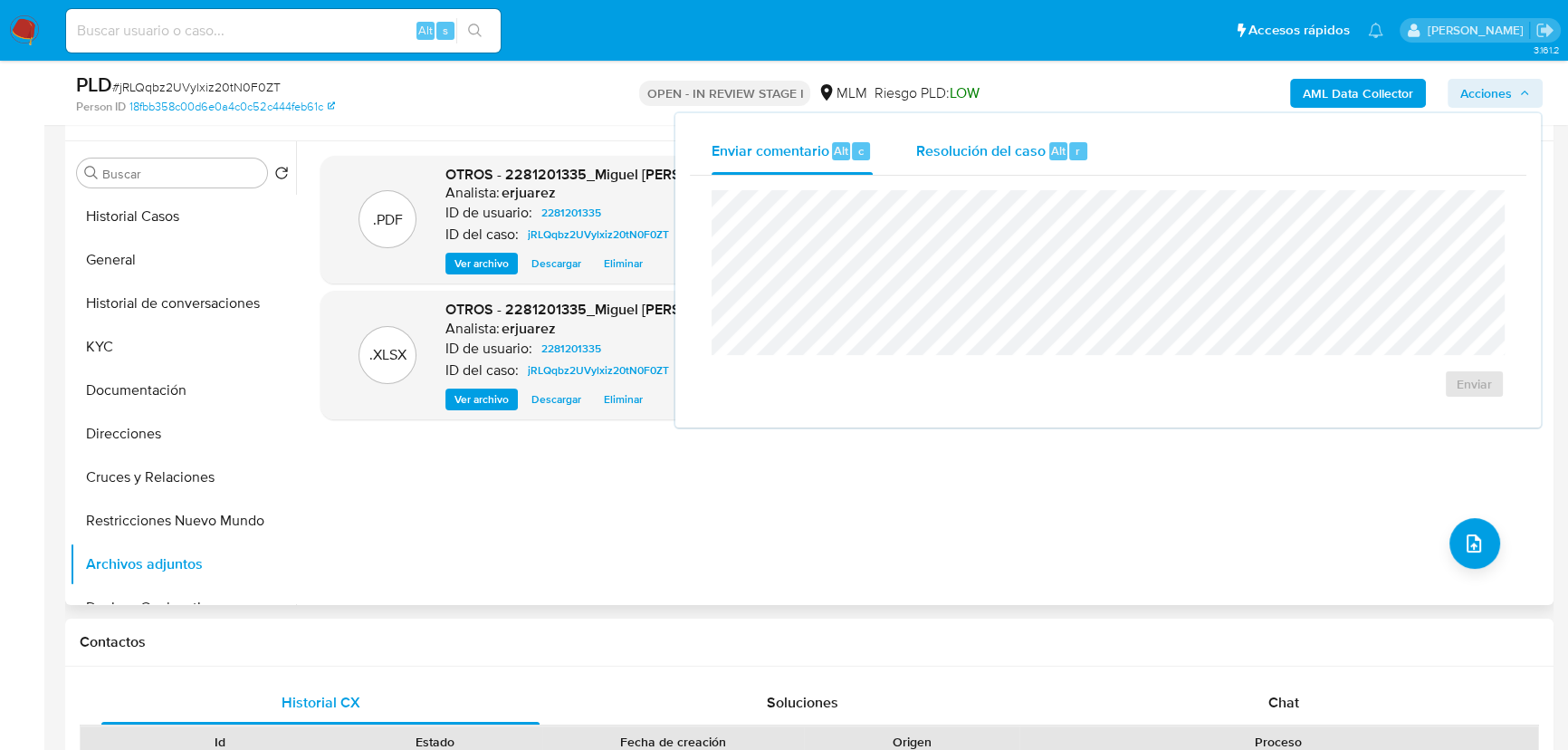
click at [996, 139] on span "Resolución del caso" at bounding box center [981, 150] width 130 height 21
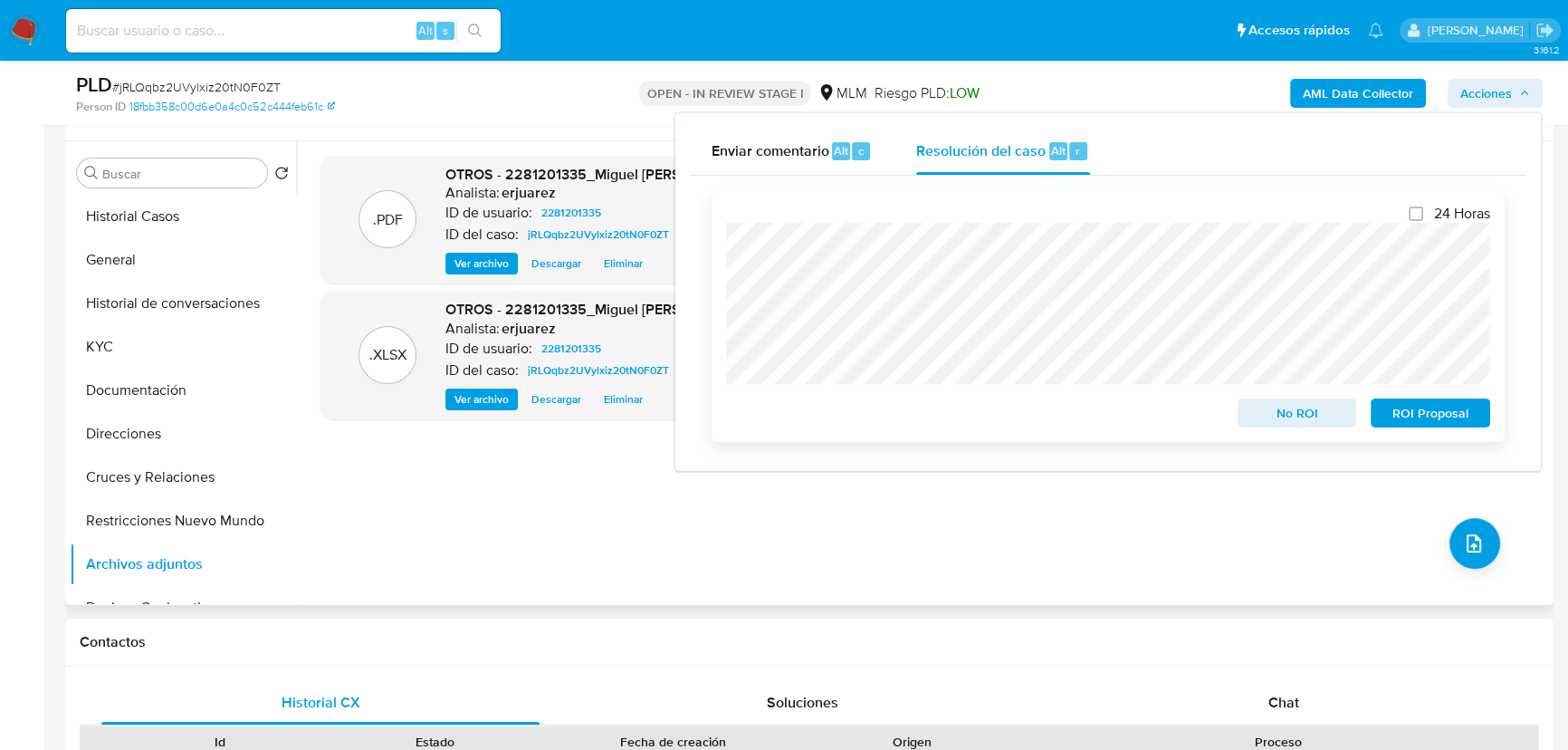
click at [1412, 424] on span "ROI Proposal" at bounding box center [1431, 412] width 94 height 25
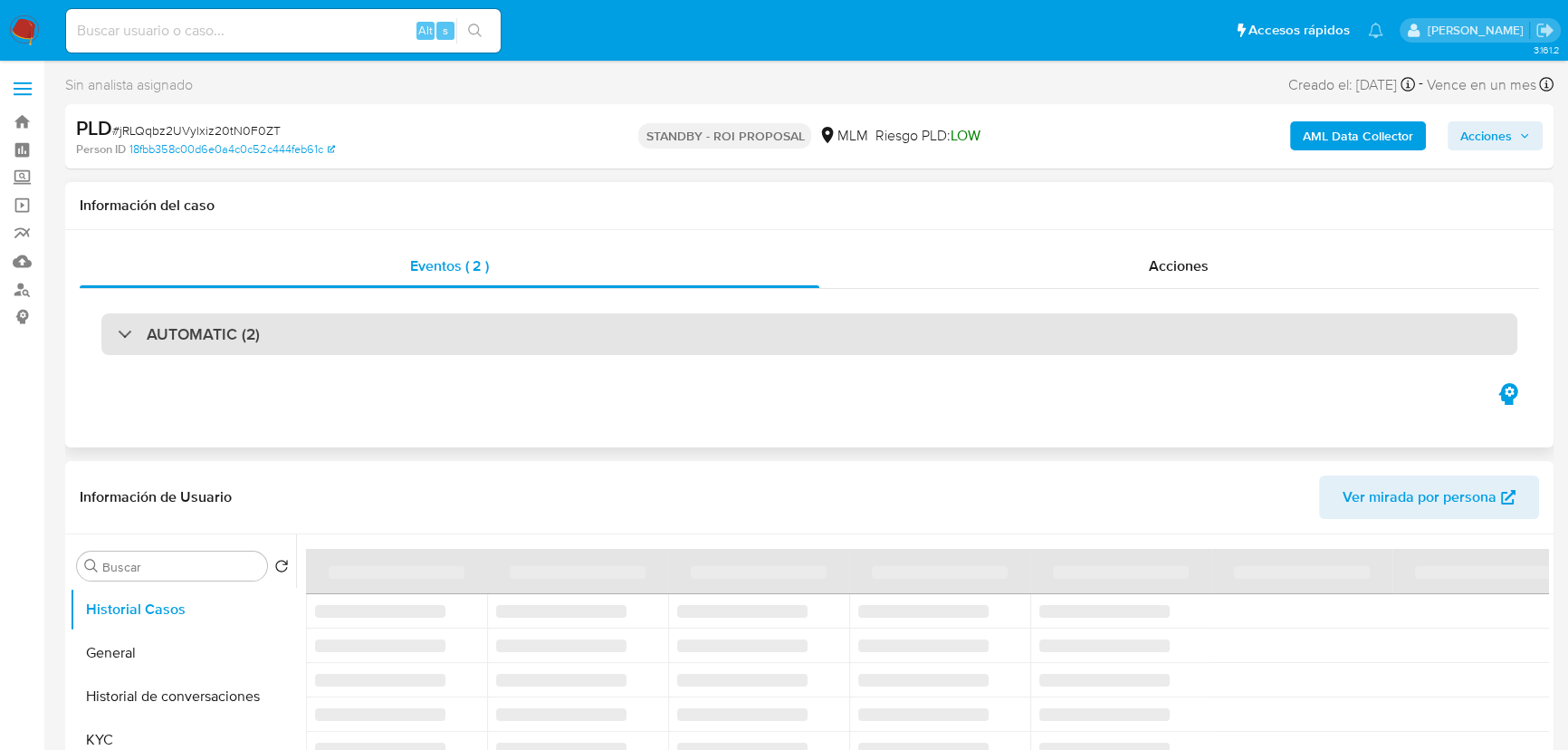
select select "10"
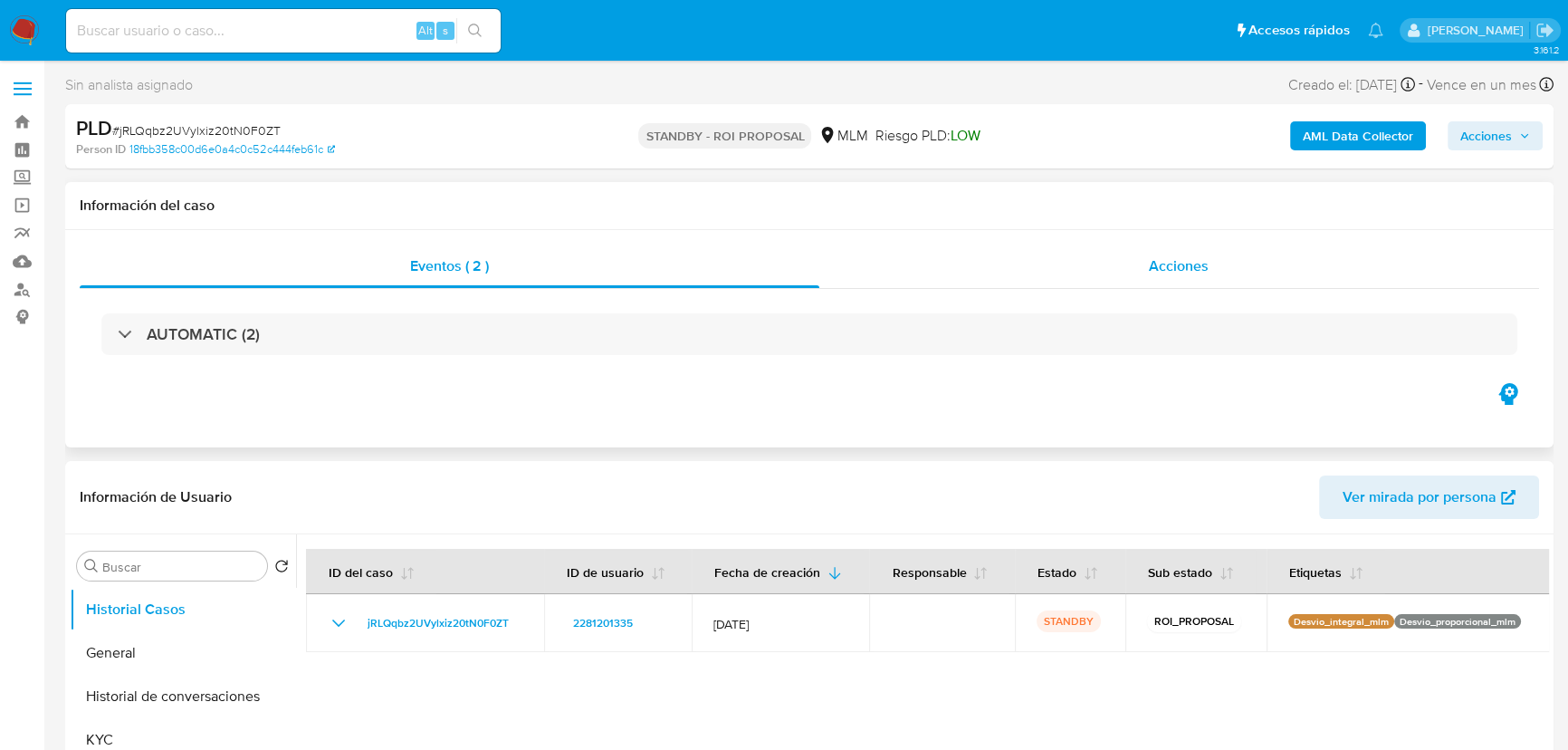
click at [1132, 253] on div "Acciones" at bounding box center [1180, 265] width 721 height 43
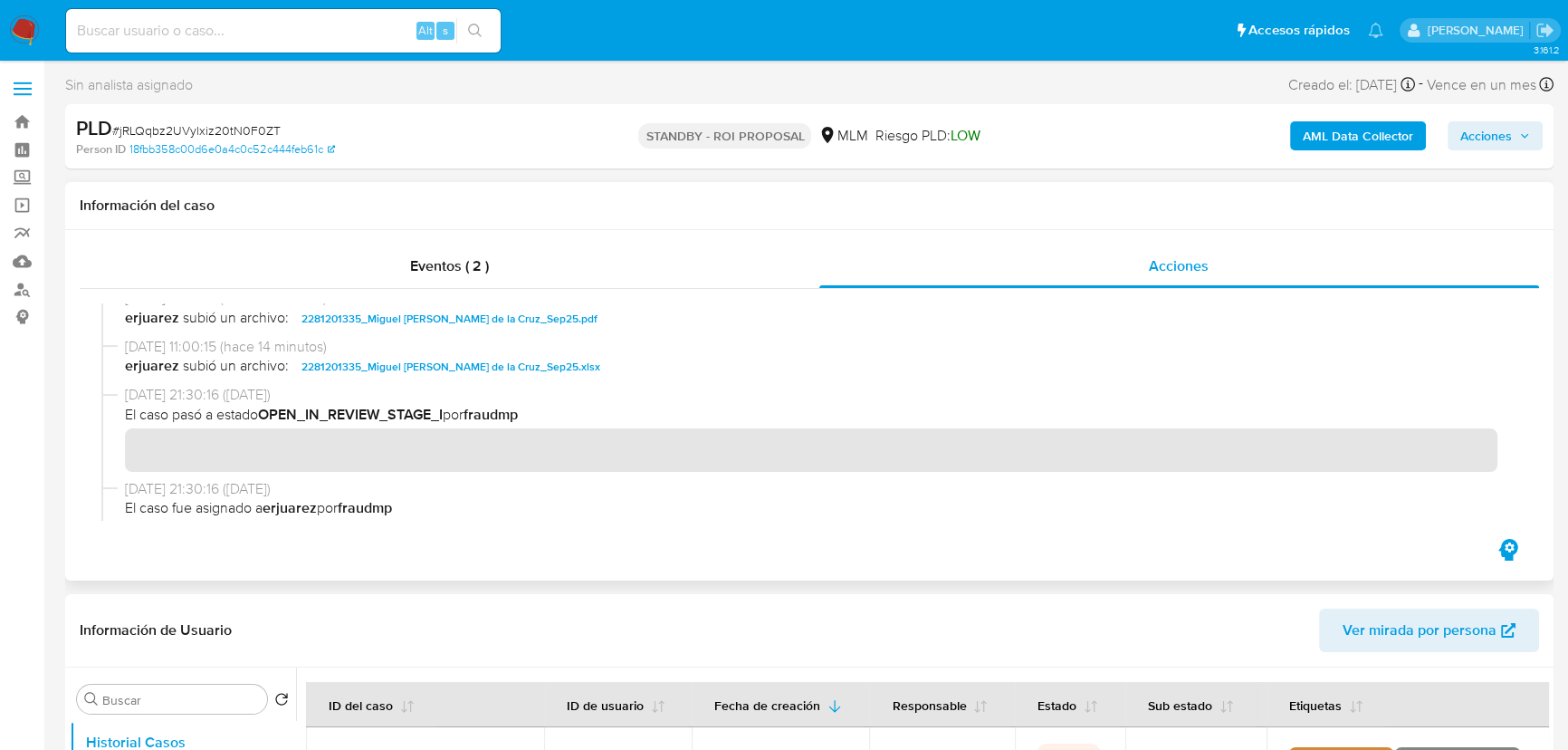
scroll to position [246, 0]
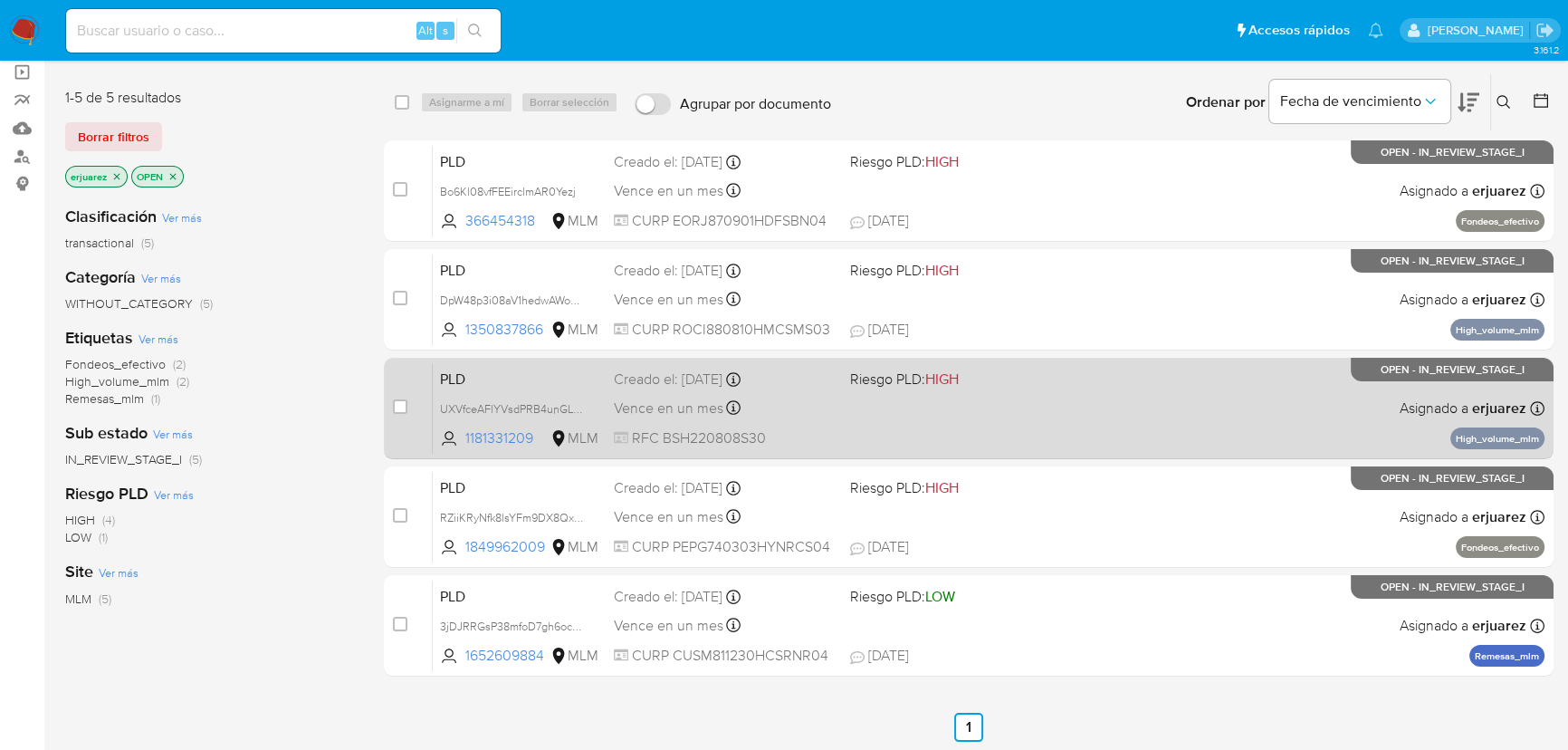
scroll to position [82, 0]
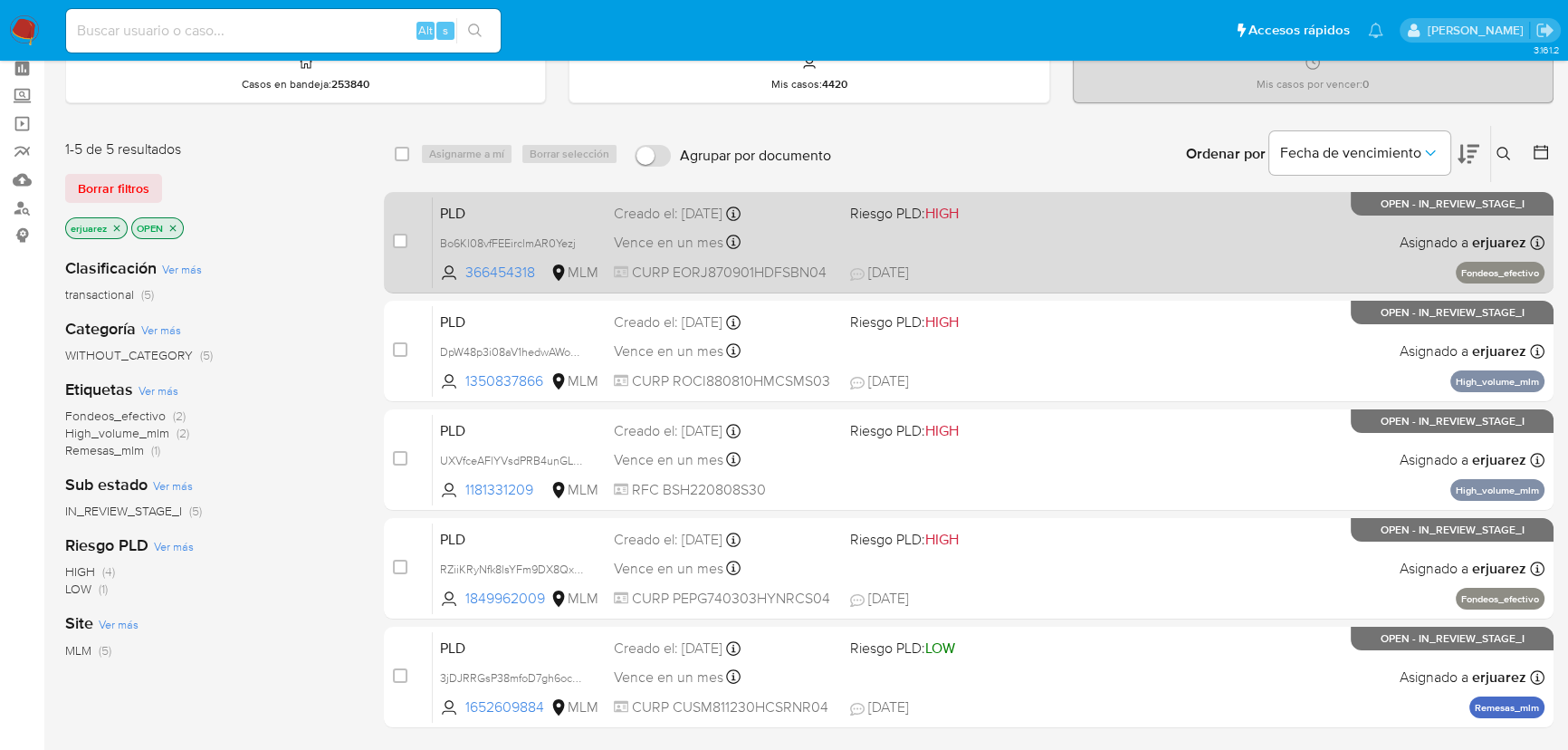
click at [1193, 240] on div "PLD Bo6Kl08vfFEEirclmAR0Yezj 366454318 MLM Riesgo PLD: HIGH Creado el: [DATE] C…" at bounding box center [988, 241] width 1111 height 91
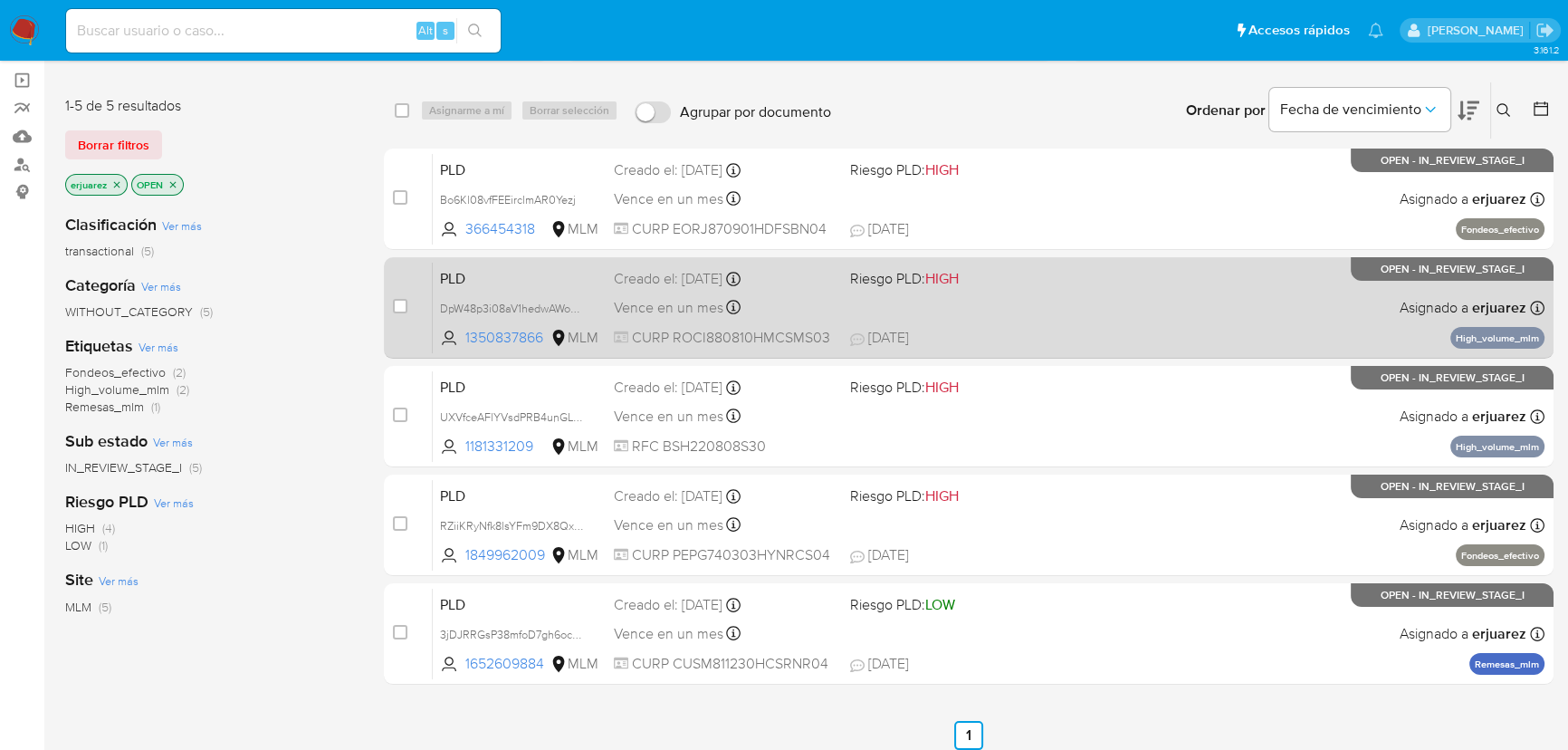
scroll to position [163, 0]
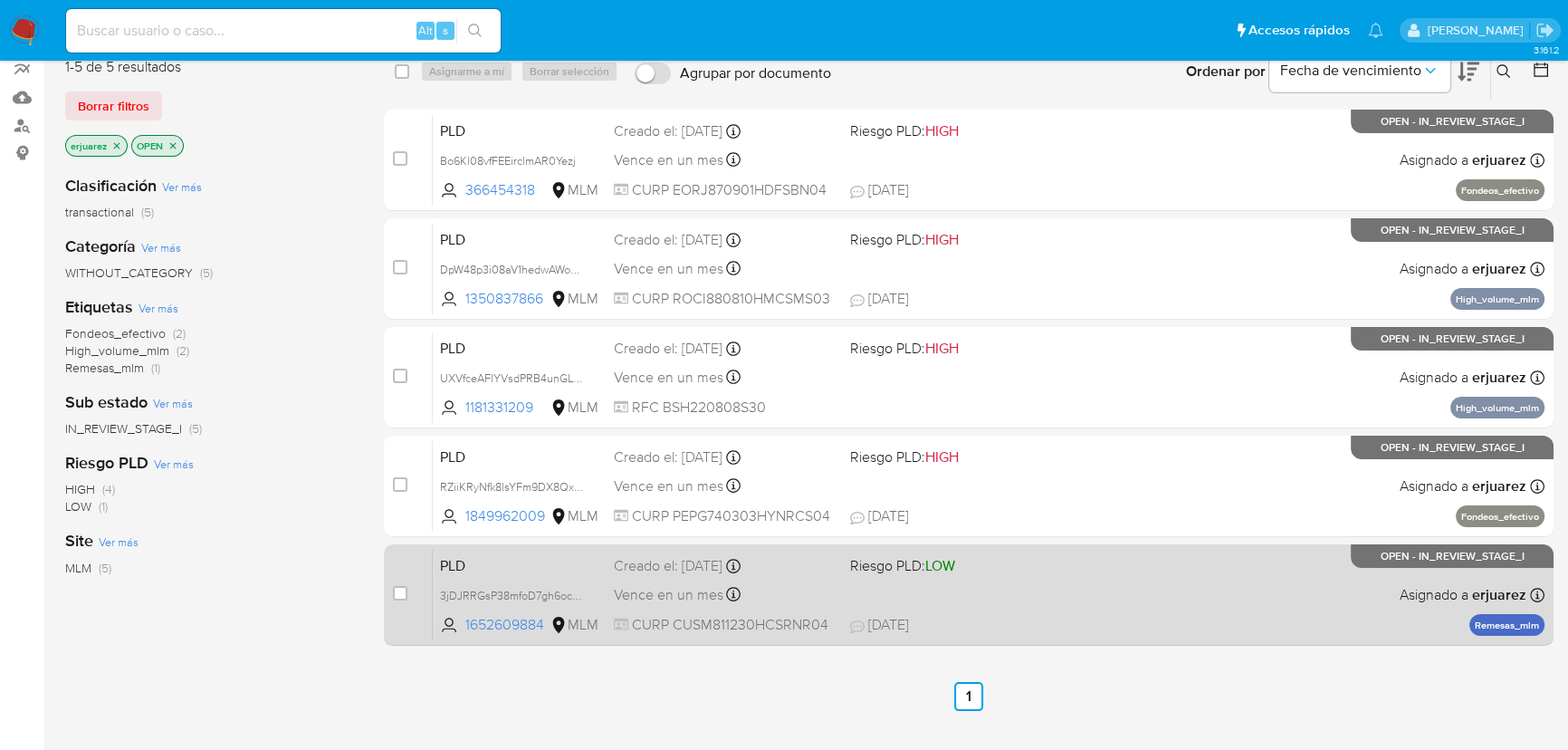
click at [1074, 618] on span "02/10/2025 02/10/2025 22:12" at bounding box center [1079, 624] width 458 height 20
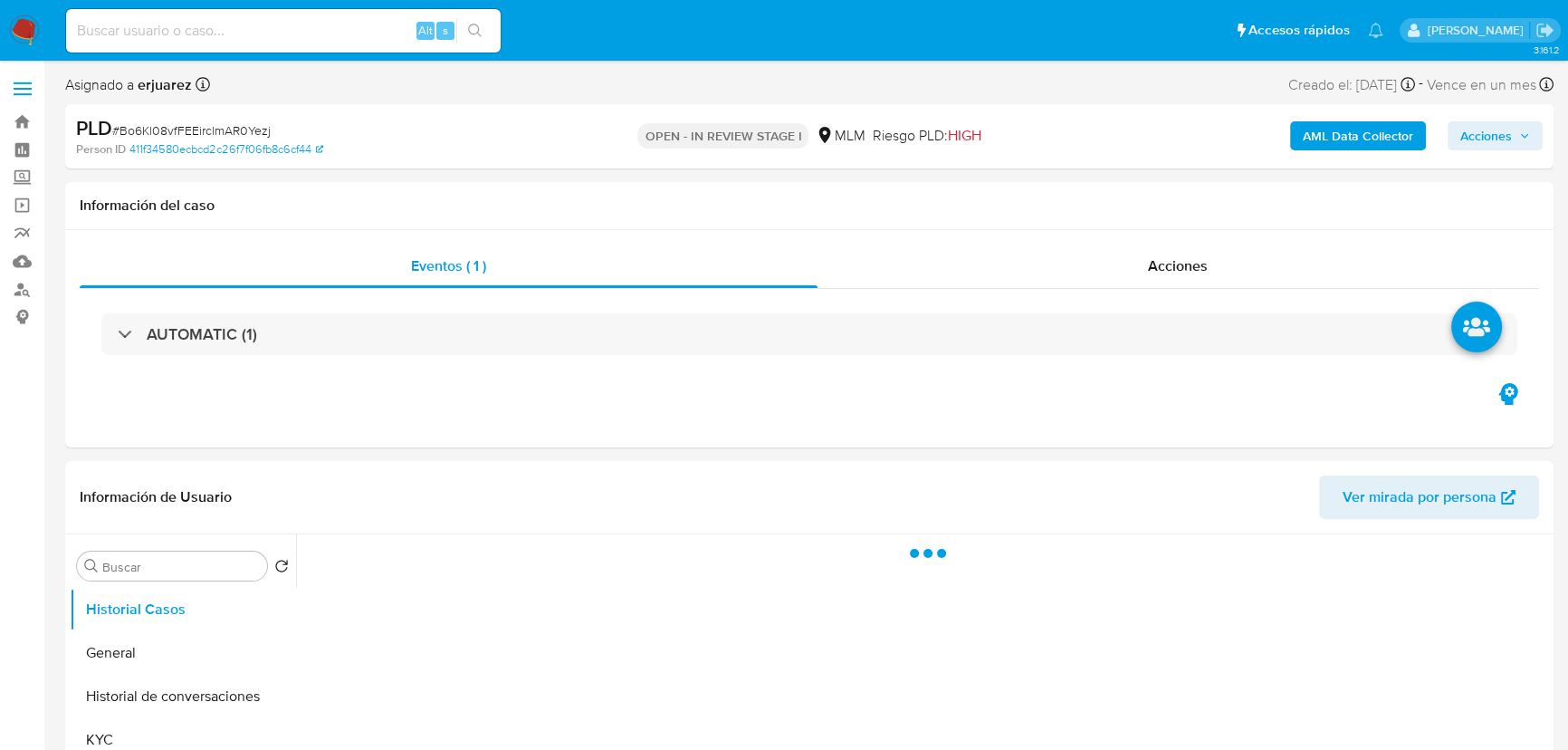
select select "10"
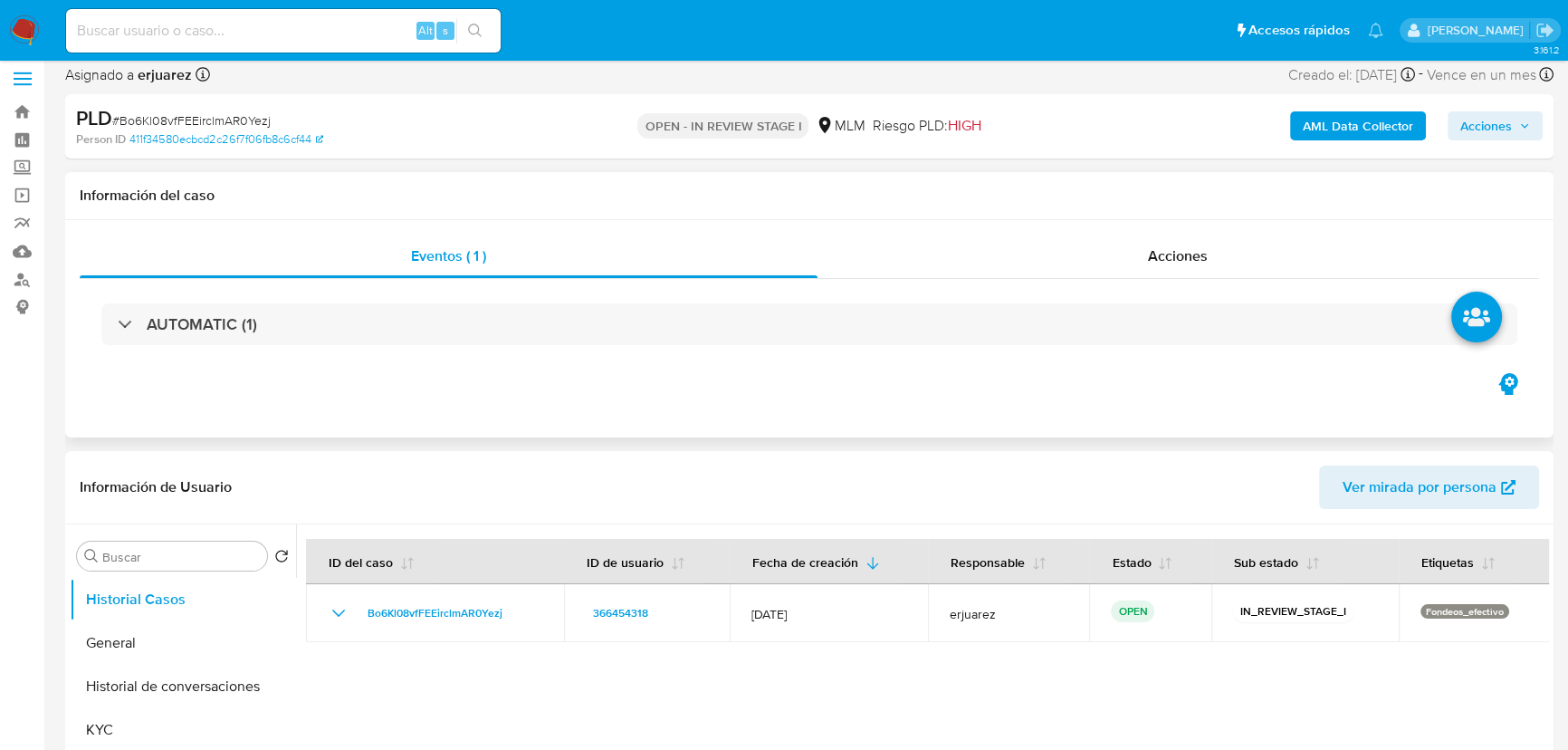
scroll to position [412, 0]
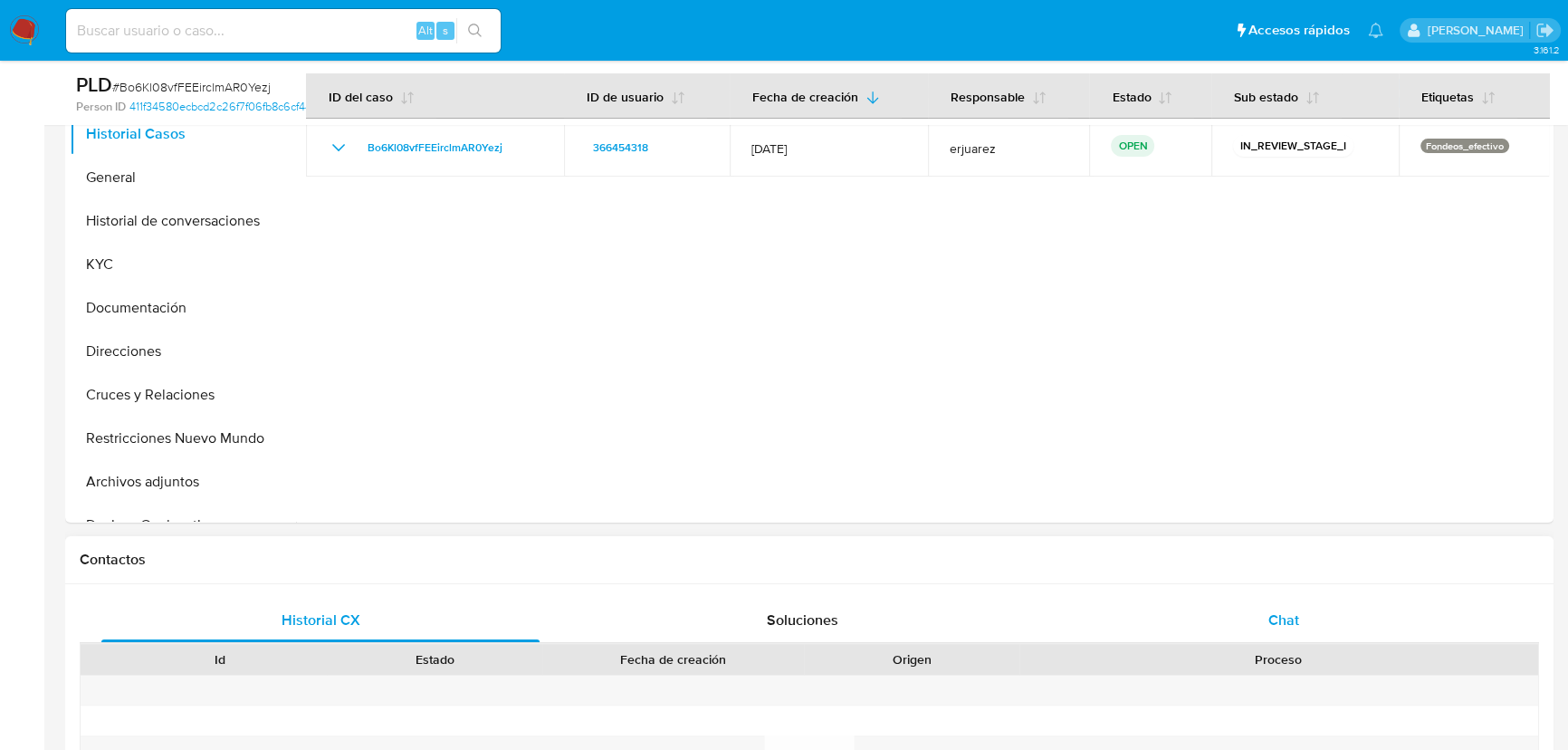
click at [1247, 617] on div "Chat" at bounding box center [1283, 619] width 438 height 43
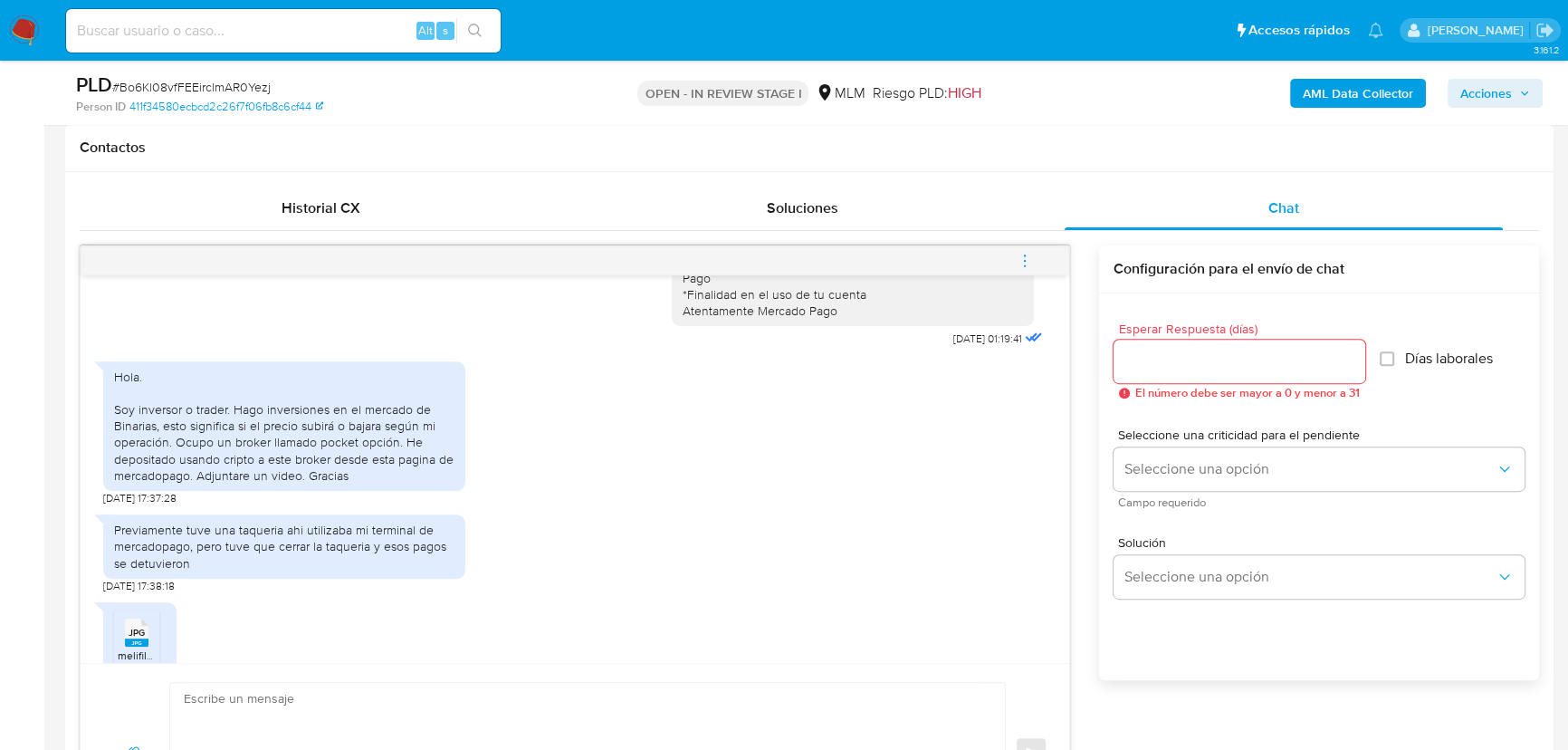
scroll to position [163, 0]
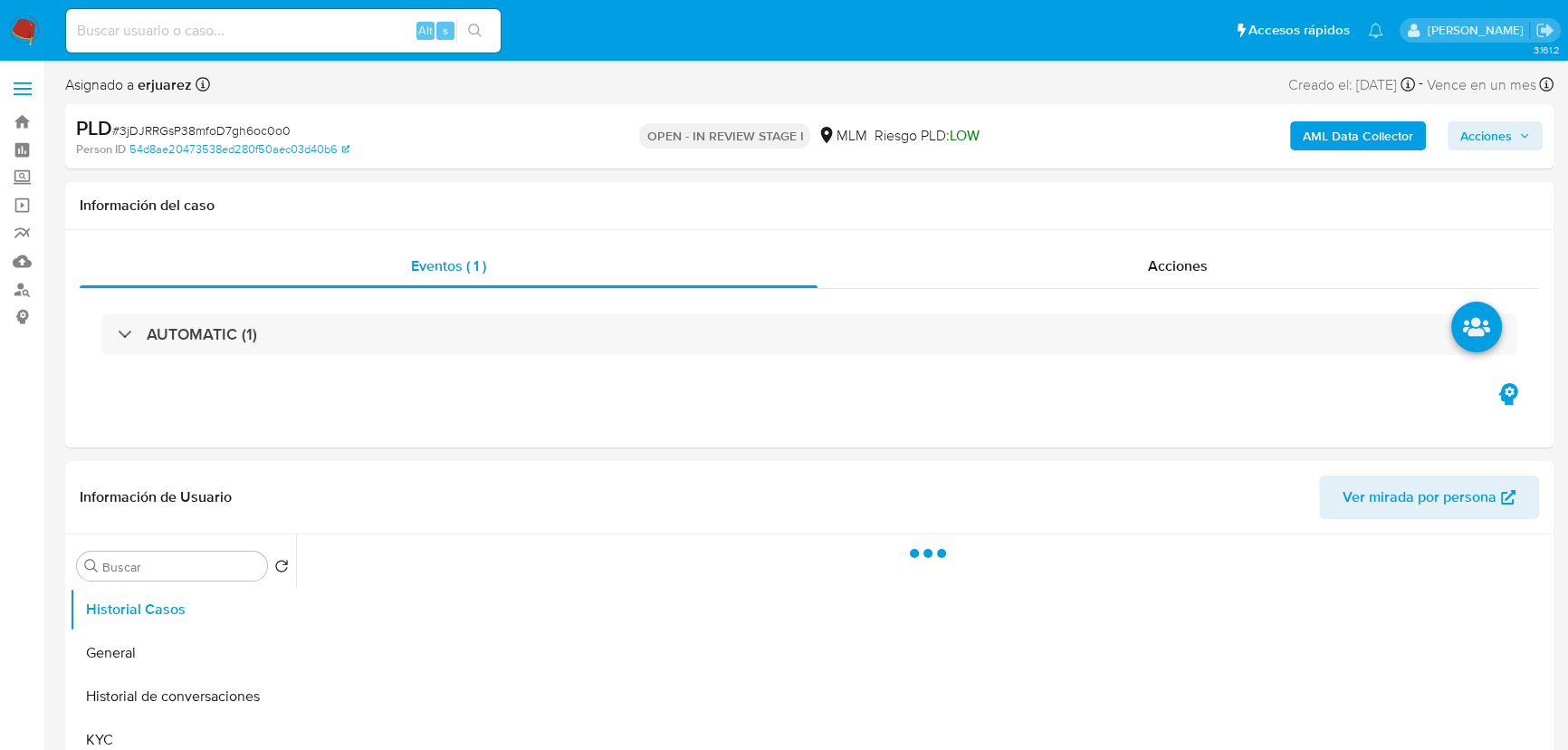
select select "10"
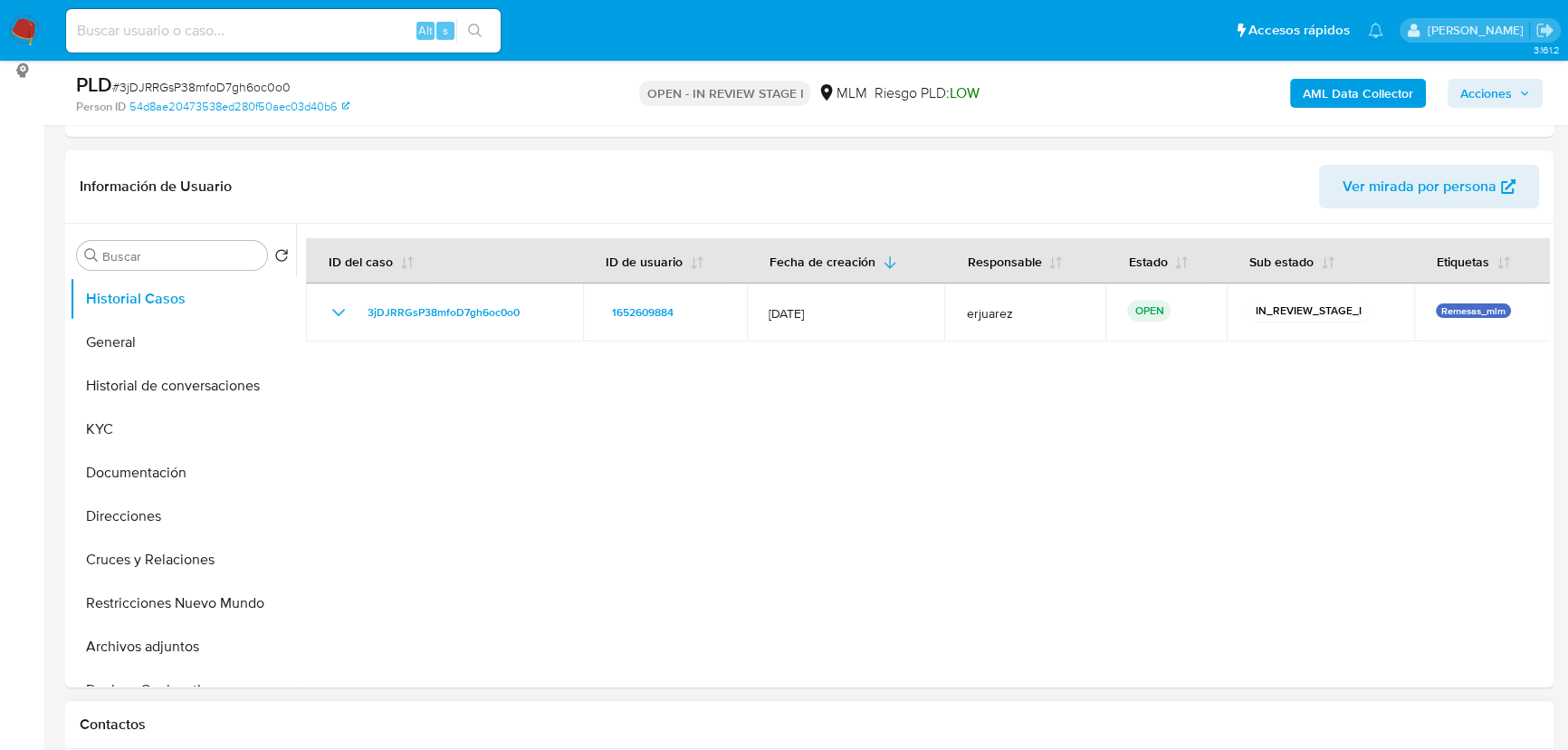
scroll to position [493, 0]
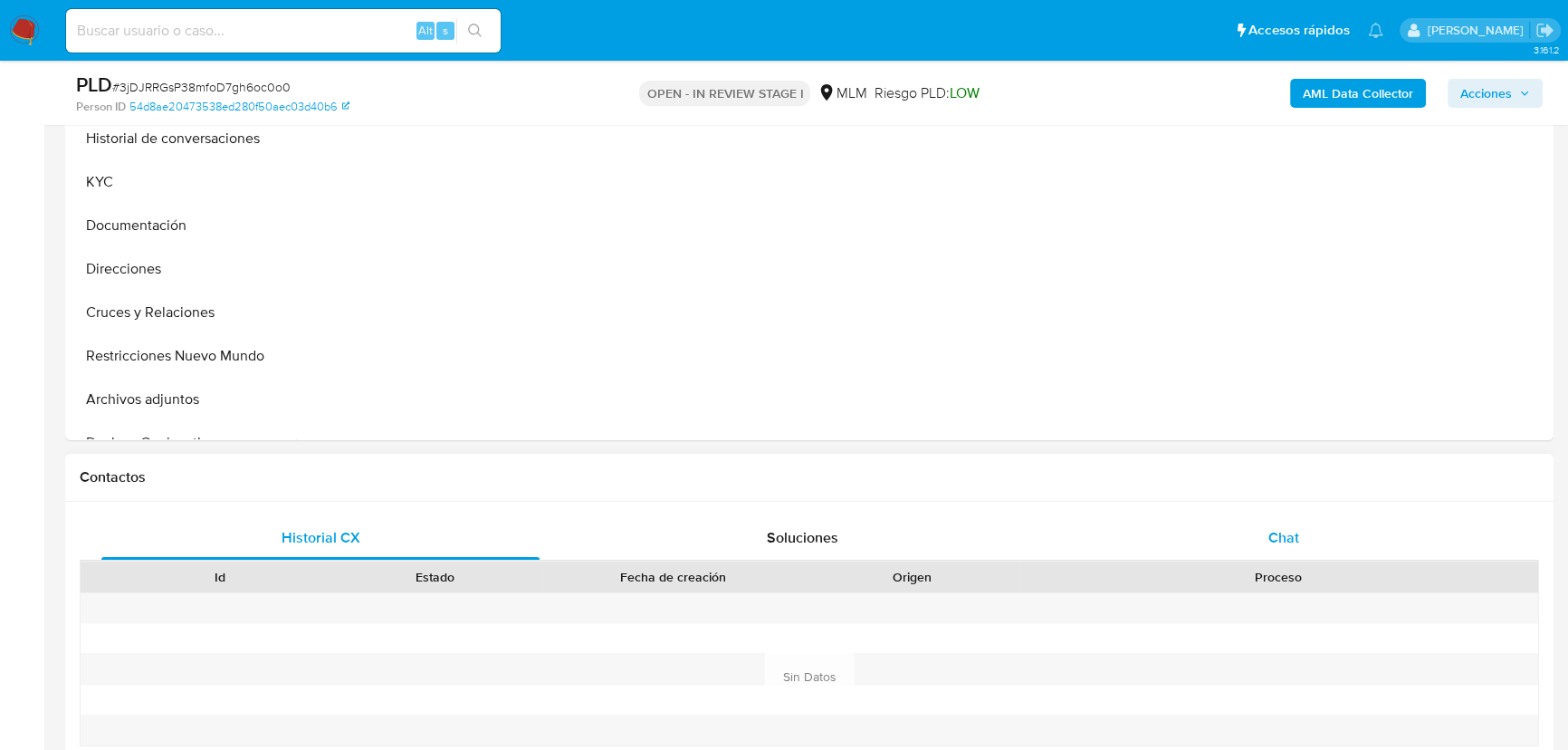
drag, startPoint x: 1282, startPoint y: 543, endPoint x: 1279, endPoint y: 531, distance: 12.4
click at [1282, 543] on span "Chat" at bounding box center [1283, 538] width 31 height 21
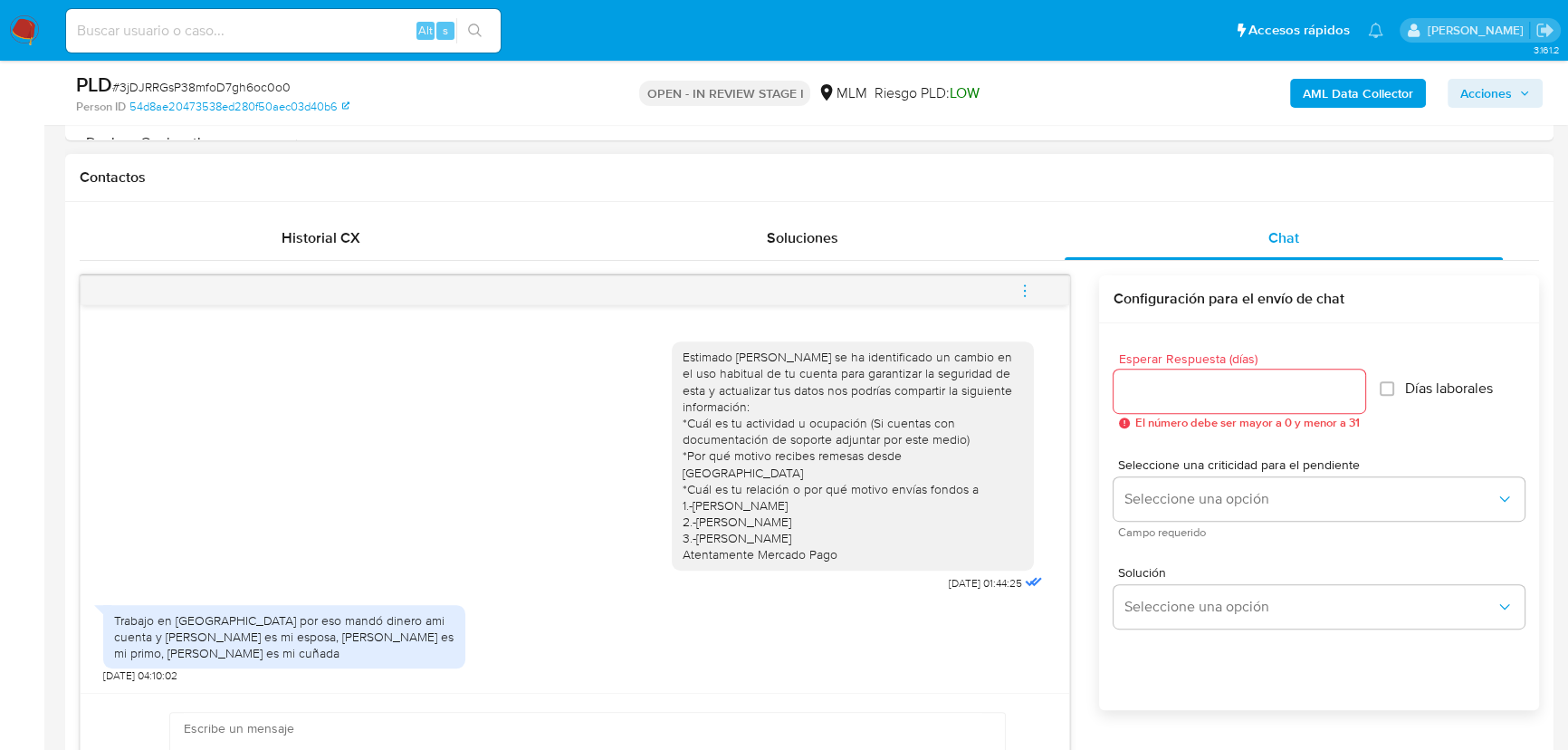
scroll to position [823, 0]
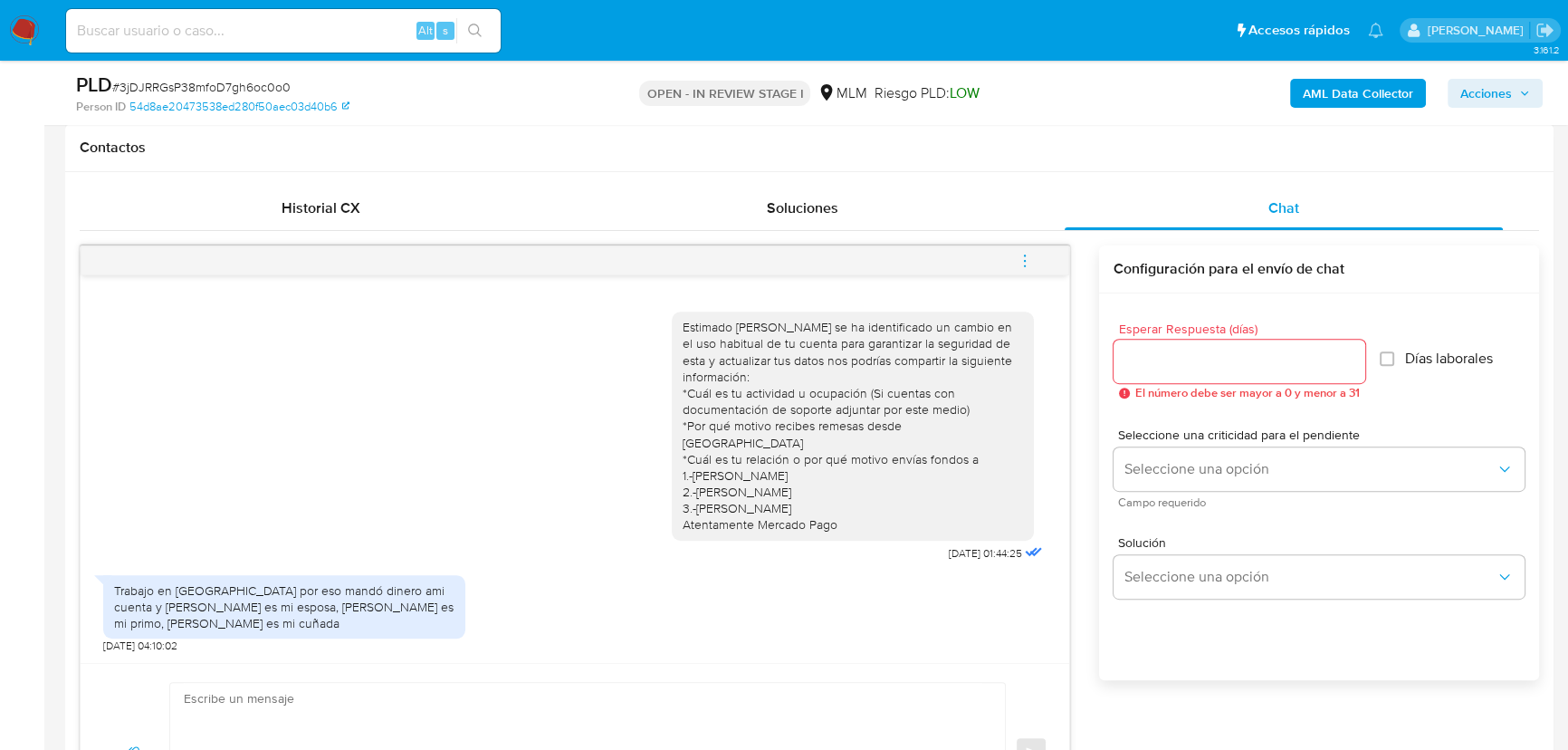
drag, startPoint x: 159, startPoint y: 608, endPoint x: 371, endPoint y: 621, distance: 212.4
click at [371, 621] on div "Trabajo en [GEOGRAPHIC_DATA] por eso mandó dinero ami cuenta y [PERSON_NAME] es…" at bounding box center [285, 608] width 340 height 50
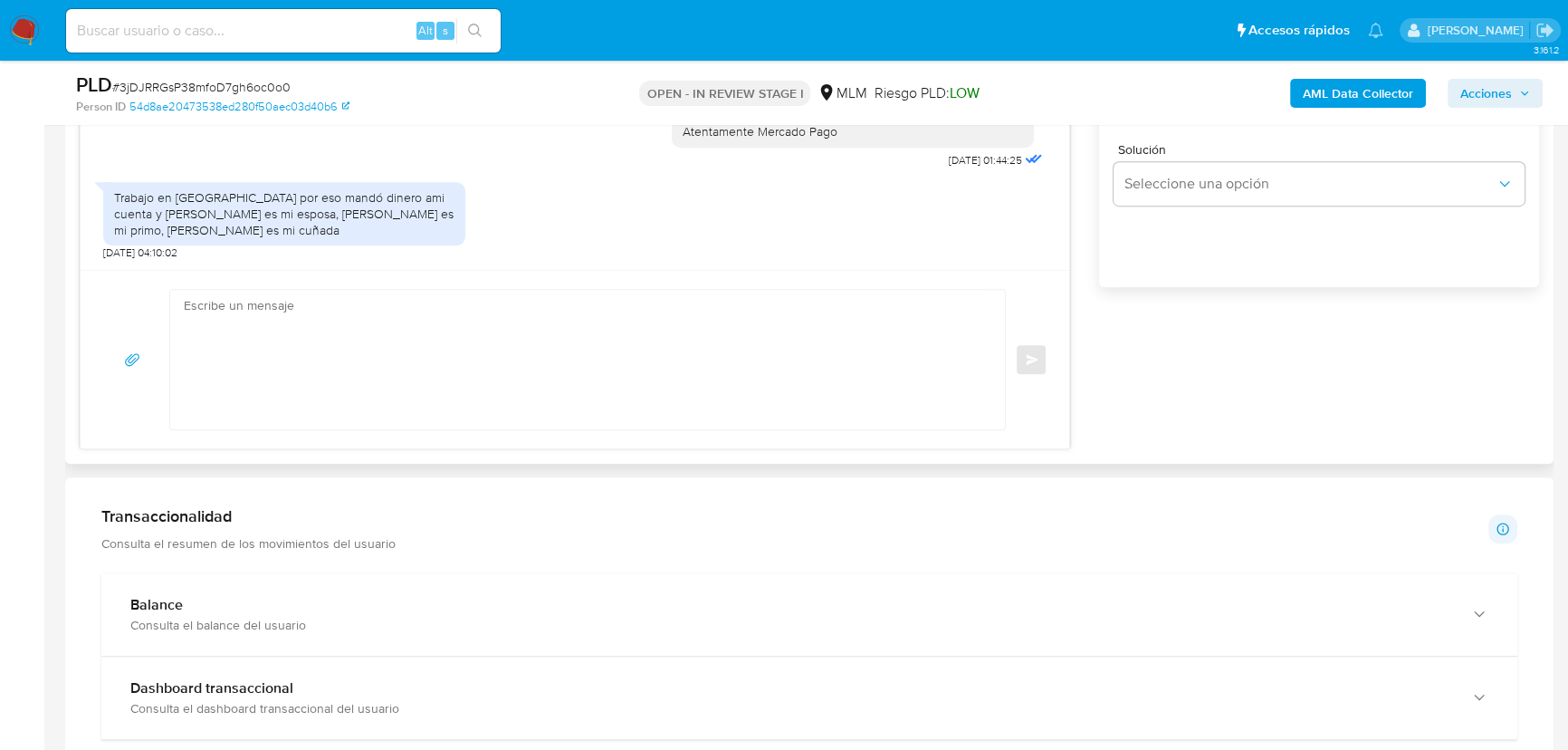
scroll to position [1235, 0]
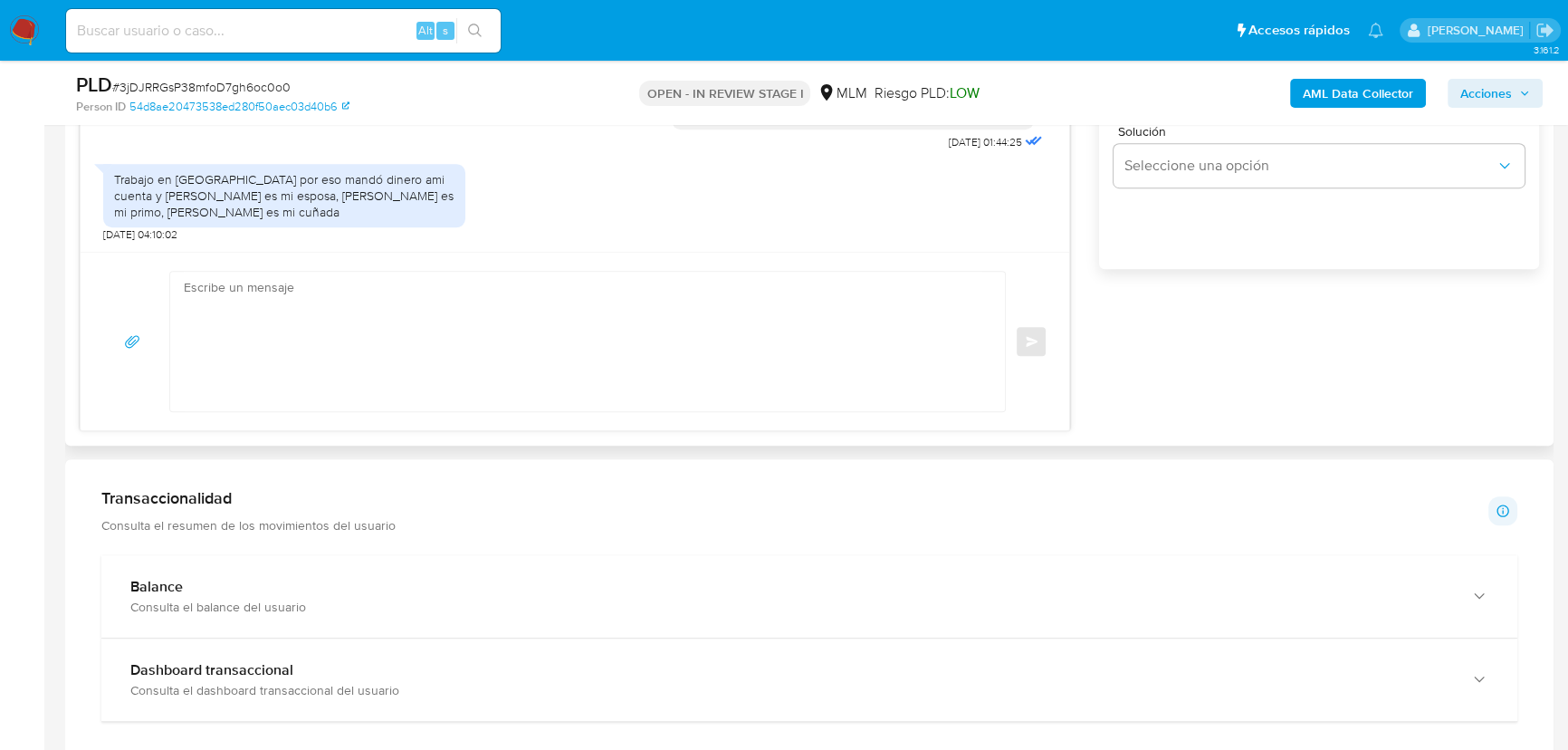
click at [246, 335] on textarea at bounding box center [583, 341] width 799 height 139
paste textarea "NO SE IDENTIFICARON RIESGOS EN LA MUESTRA DE VINCULOS REVISADOS EN CUENTAS CONC…"
drag, startPoint x: 699, startPoint y: 256, endPoint x: 709, endPoint y: 297, distance: 42.2
click at [700, 256] on div "NO SE IDENTIFICARON RIESGOS EN LA MUESTRA DE VINCULOS REVISADOS EN CUENTAS CONC…" at bounding box center [575, 341] width 988 height 179
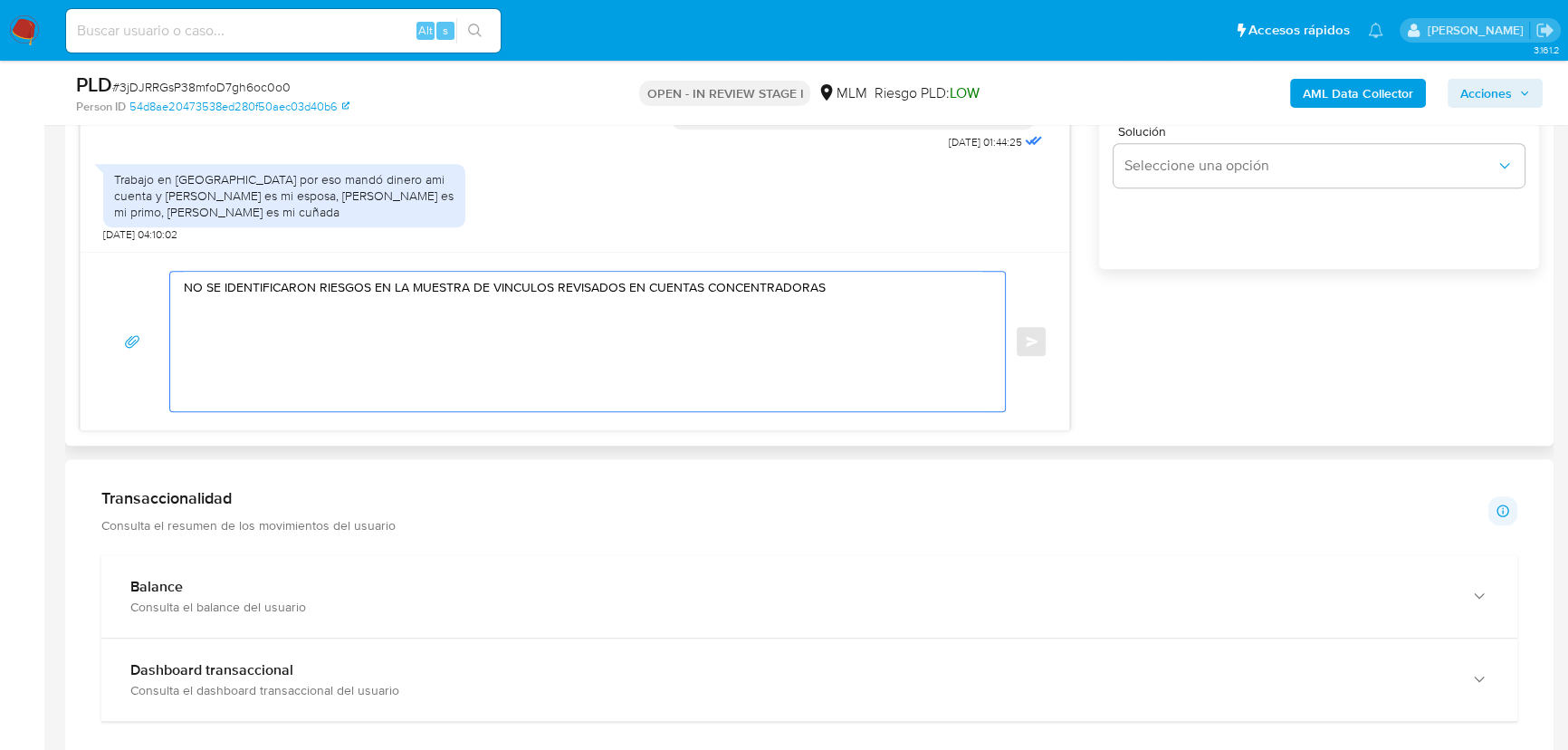
drag, startPoint x: 843, startPoint y: 307, endPoint x: 164, endPoint y: 277, distance: 679.7
click at [164, 277] on div "NO SE IDENTIFICARON RIESGOS EN LA MUESTRA DE VINCULOS REVISADOS EN CUENTAS CONC…" at bounding box center [574, 341] width 945 height 141
paste textarea
type textarea "NO SE IDENTIFICARON RIESGOS EN LA MUESTRA DE VINCULOS REVISADOS EN CUENTAS CONC…"
drag, startPoint x: 182, startPoint y: 307, endPoint x: 740, endPoint y: 308, distance: 558.0
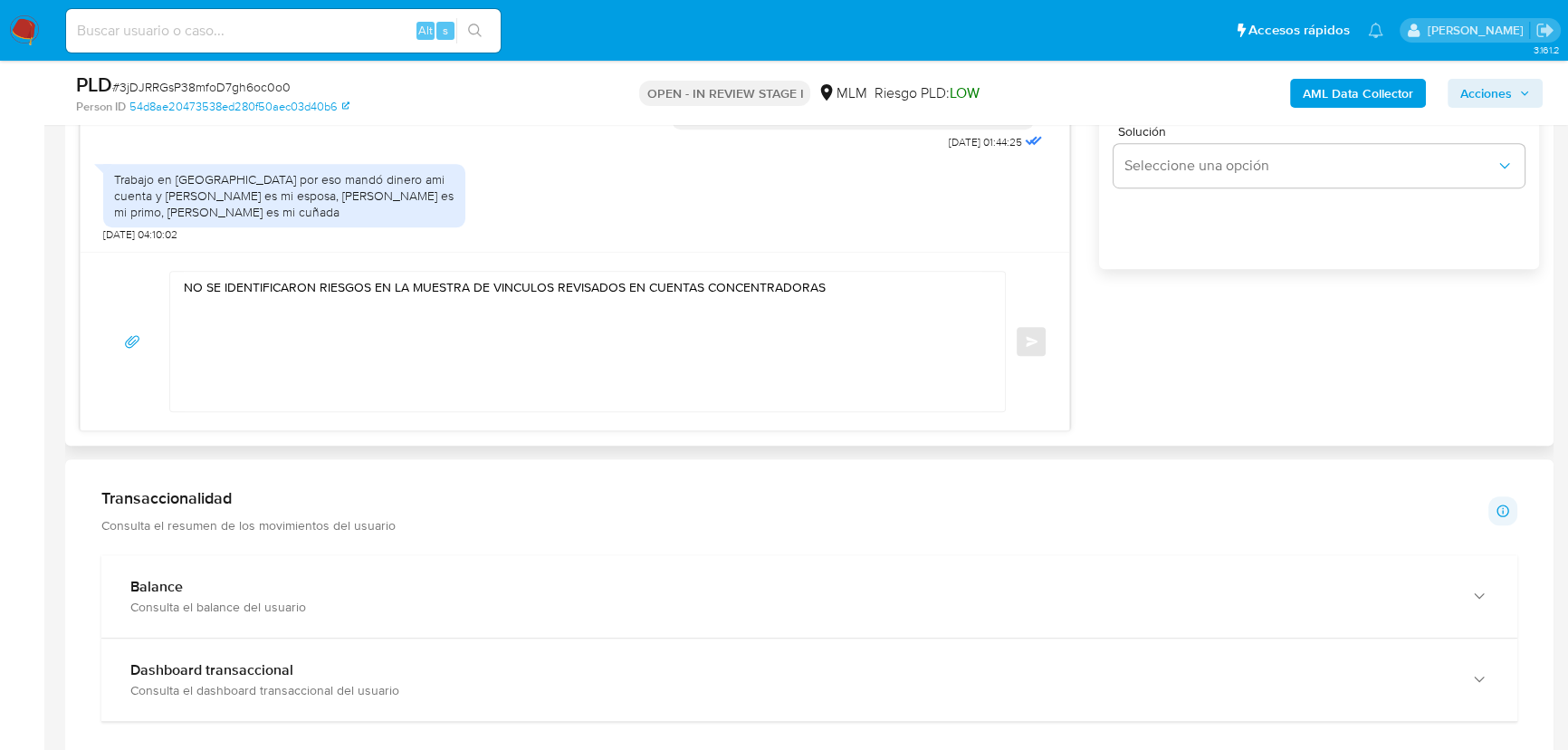
click at [740, 308] on div "NO SE IDENTIFICARON RIESGOS EN LA MUESTRA DE VINCULOS REVISADOS EN CUENTAS CONC…" at bounding box center [583, 341] width 826 height 139
drag, startPoint x: 874, startPoint y: 309, endPoint x: 218, endPoint y: 278, distance: 656.7
click at [218, 278] on textarea "NO SE IDENTIFICARON RIESGOS EN LA MUESTRA DE VINCULOS REVISADOS EN CUENTAS CONC…" at bounding box center [583, 341] width 799 height 139
paste textarea "NO SE IDENTIFICARON RIESGOS EN LA MUESTRA DE VINCULOS REVISADOS EN CUENTAS CONC…"
type textarea "NO SE IDENTIFICARON RIESGOS EN LA MUESTRA DE VINCULOS REVISADOS EN CUENTAS CONC…"
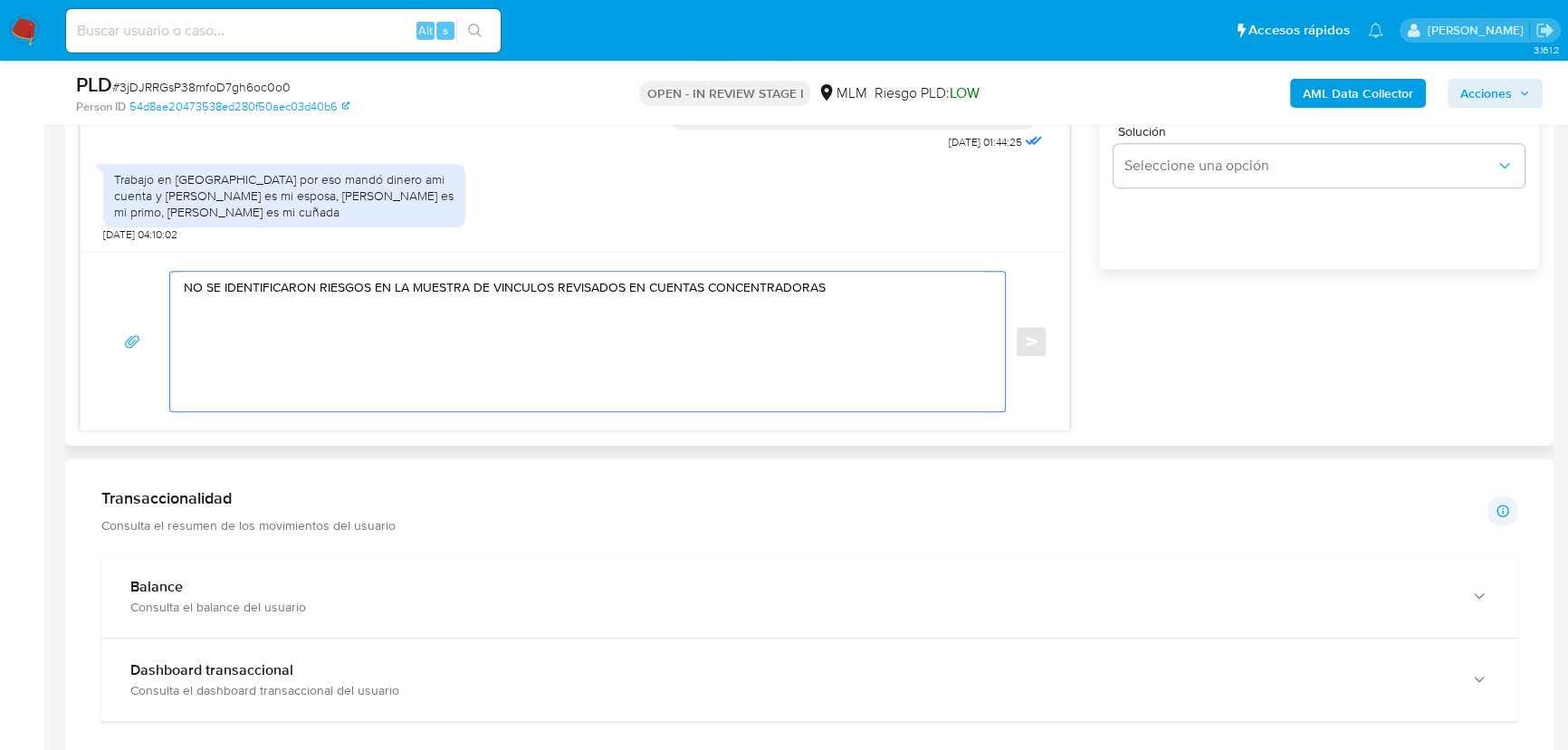
drag, startPoint x: 520, startPoint y: 343, endPoint x: 727, endPoint y: 353, distance: 207.2
click at [533, 345] on textarea "NO SE IDENTIFICARON RIESGOS EN LA MUESTRA DE VINCULOS REVISADOS EN CUENTAS CONC…" at bounding box center [583, 341] width 799 height 139
drag, startPoint x: 830, startPoint y: 309, endPoint x: 154, endPoint y: 299, distance: 676.1
click at [154, 299] on div "NO SE IDENTIFICARON RIESGOS EN LA MUESTRA DE VINCULOS REVISADOS EN CUENTAS CONC…" at bounding box center [574, 341] width 945 height 141
click at [184, 280] on textarea at bounding box center [583, 341] width 799 height 139
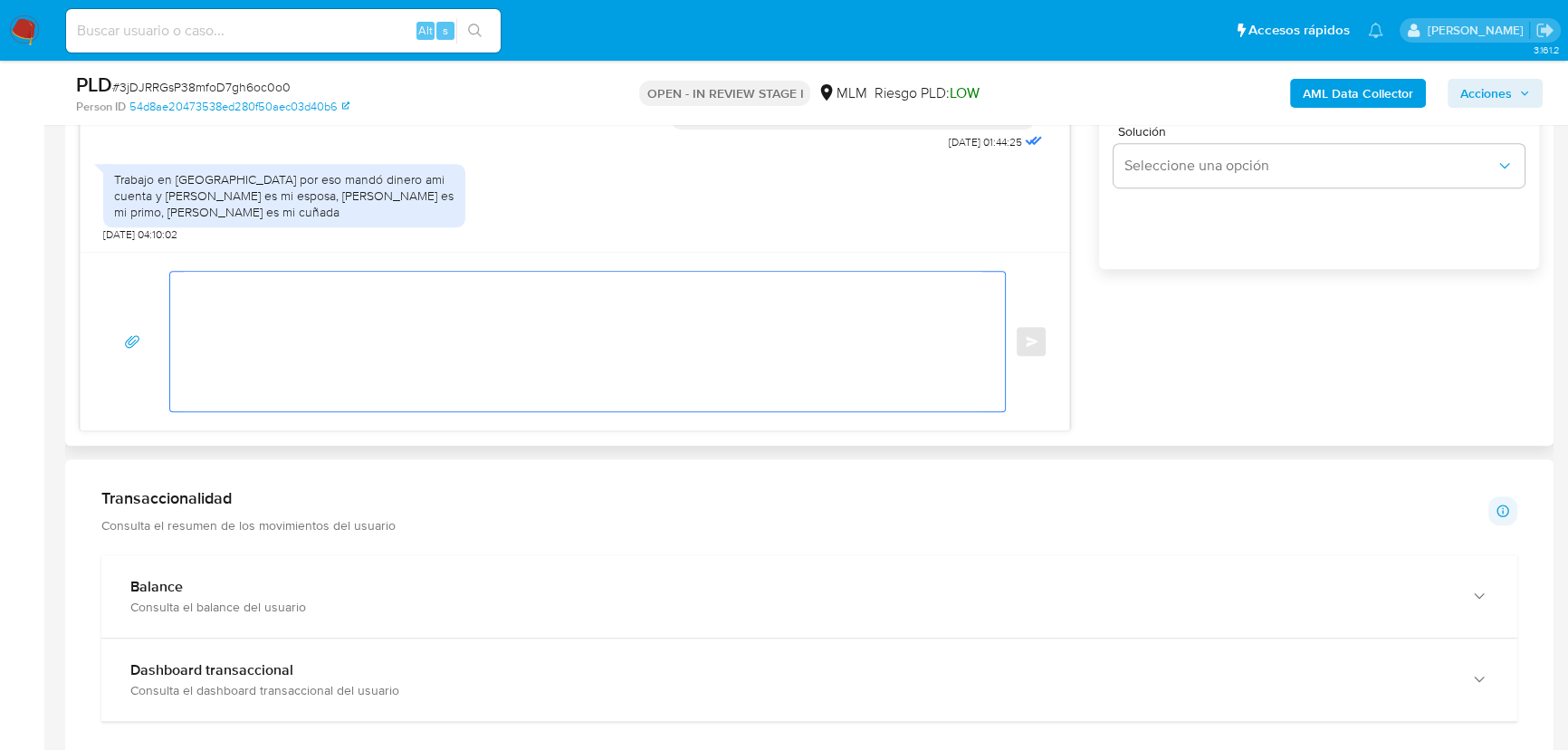
paste textarea "Agradecemos tu tiempo y documentación proporcionada. Te recordamos que esto fue…"
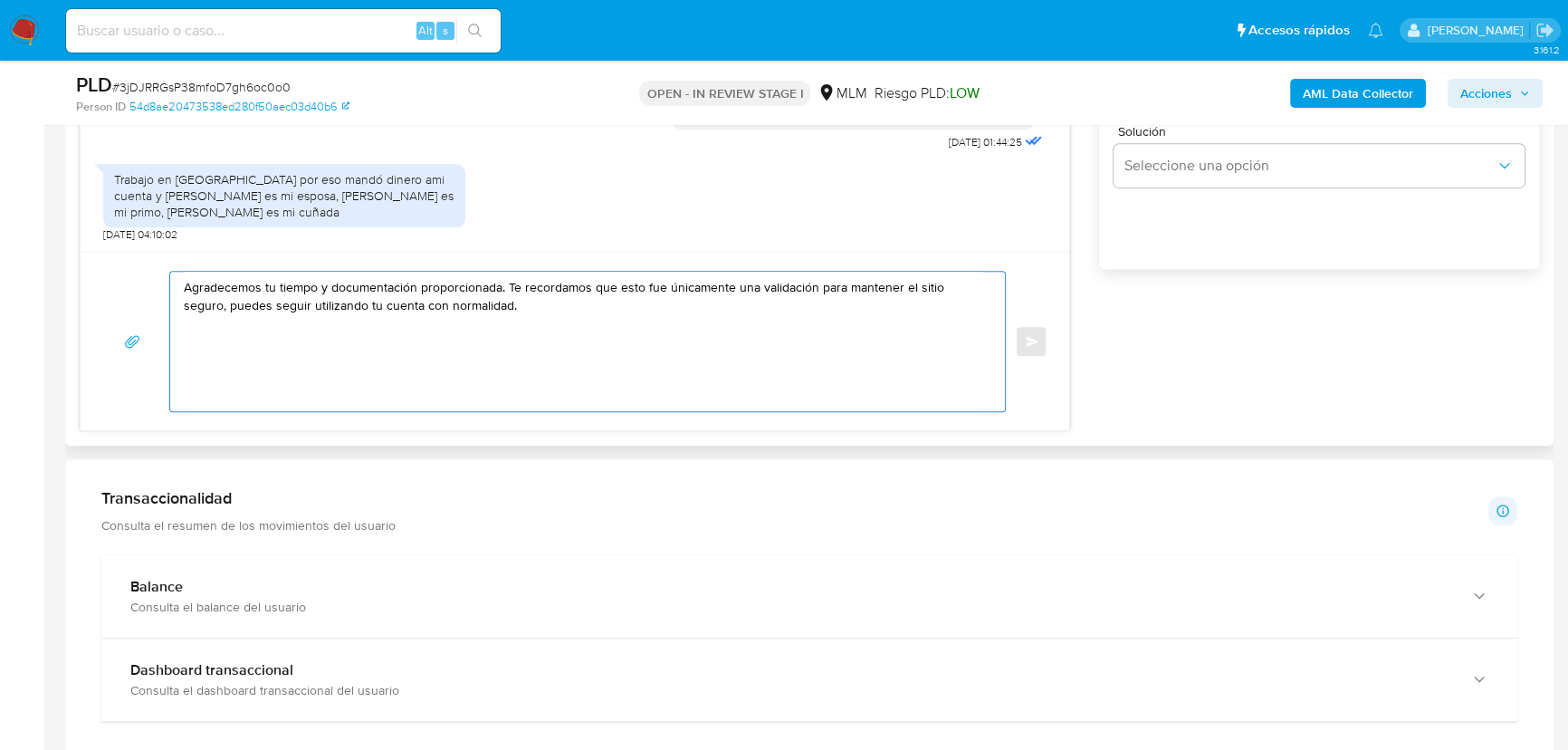
drag, startPoint x: 321, startPoint y: 289, endPoint x: 413, endPoint y: 289, distance: 92.0
click at [413, 289] on textarea "Agradecemos tu tiempo y documentación proporcionada. Te recordamos que esto fue…" at bounding box center [583, 341] width 799 height 139
type textarea "Agradecemos tu tiempo e información proporcionada. Te recordamos que esto fue ú…"
drag, startPoint x: 459, startPoint y: 298, endPoint x: 171, endPoint y: 271, distance: 289.3
click at [172, 266] on div "Agradecemos tu tiempo e información proporcionada. Te recordamos que esto fue ú…" at bounding box center [575, 341] width 988 height 179
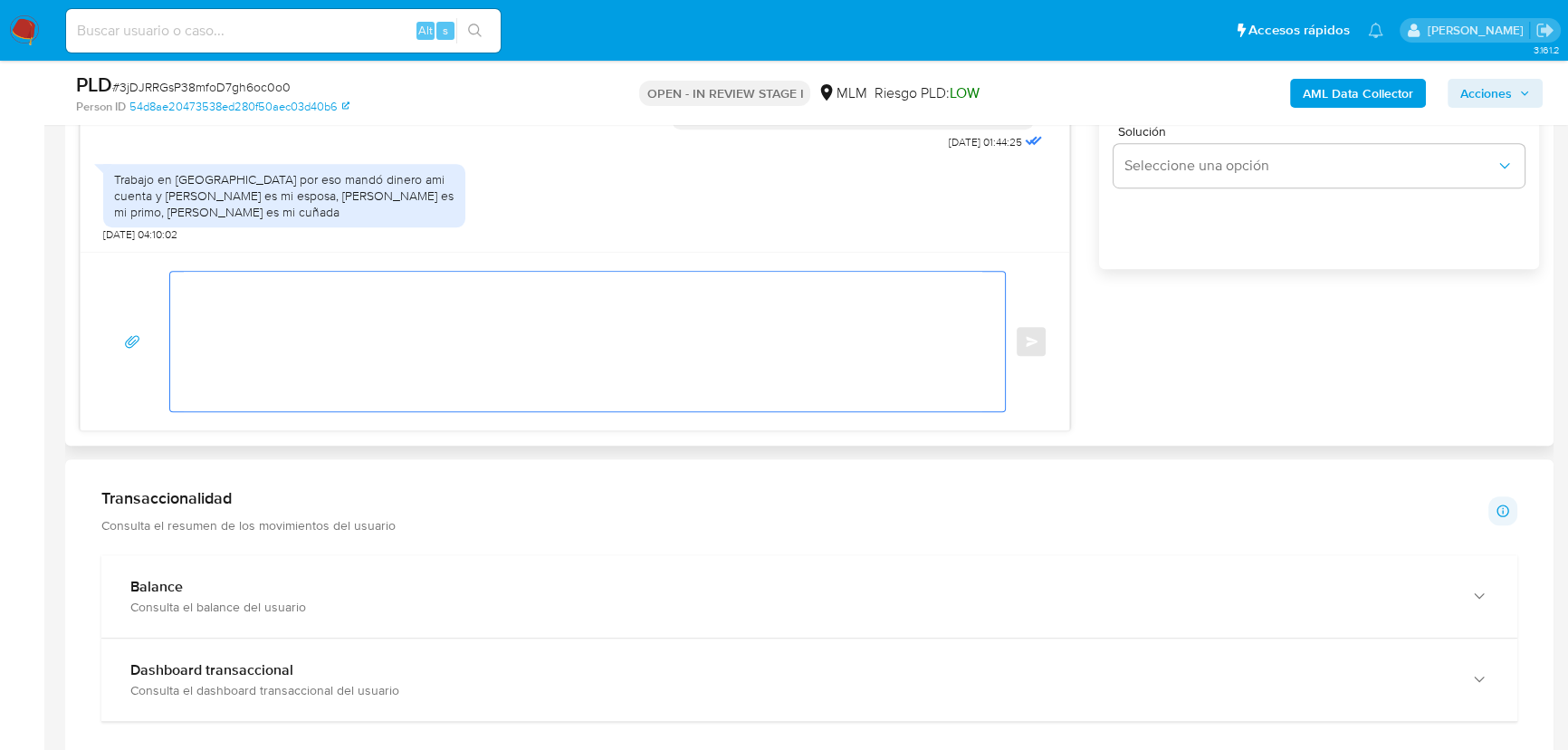
paste textarea "Agradecemos tu tiempo e información proporcionada. Te recordamos que esto fue ú…"
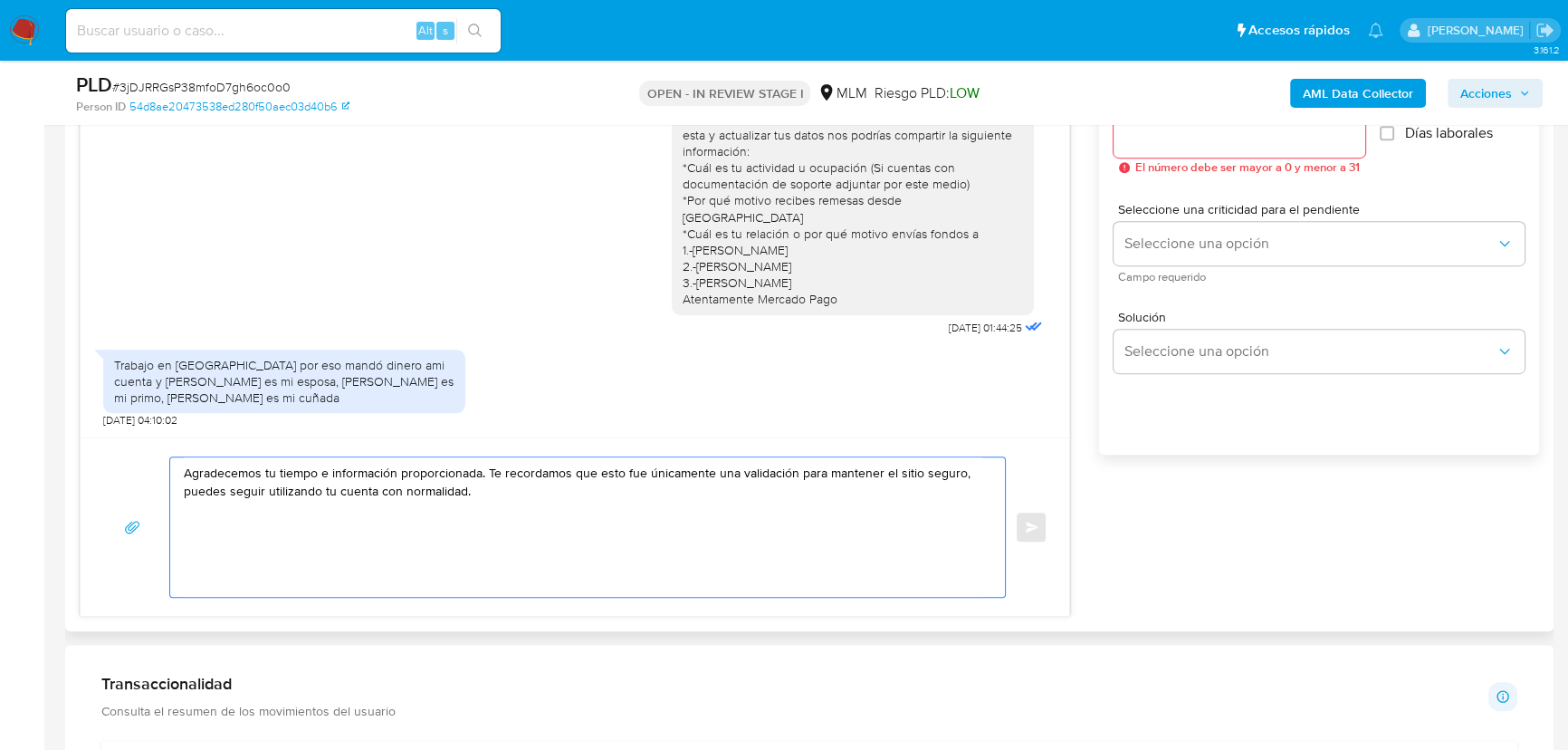
scroll to position [823, 0]
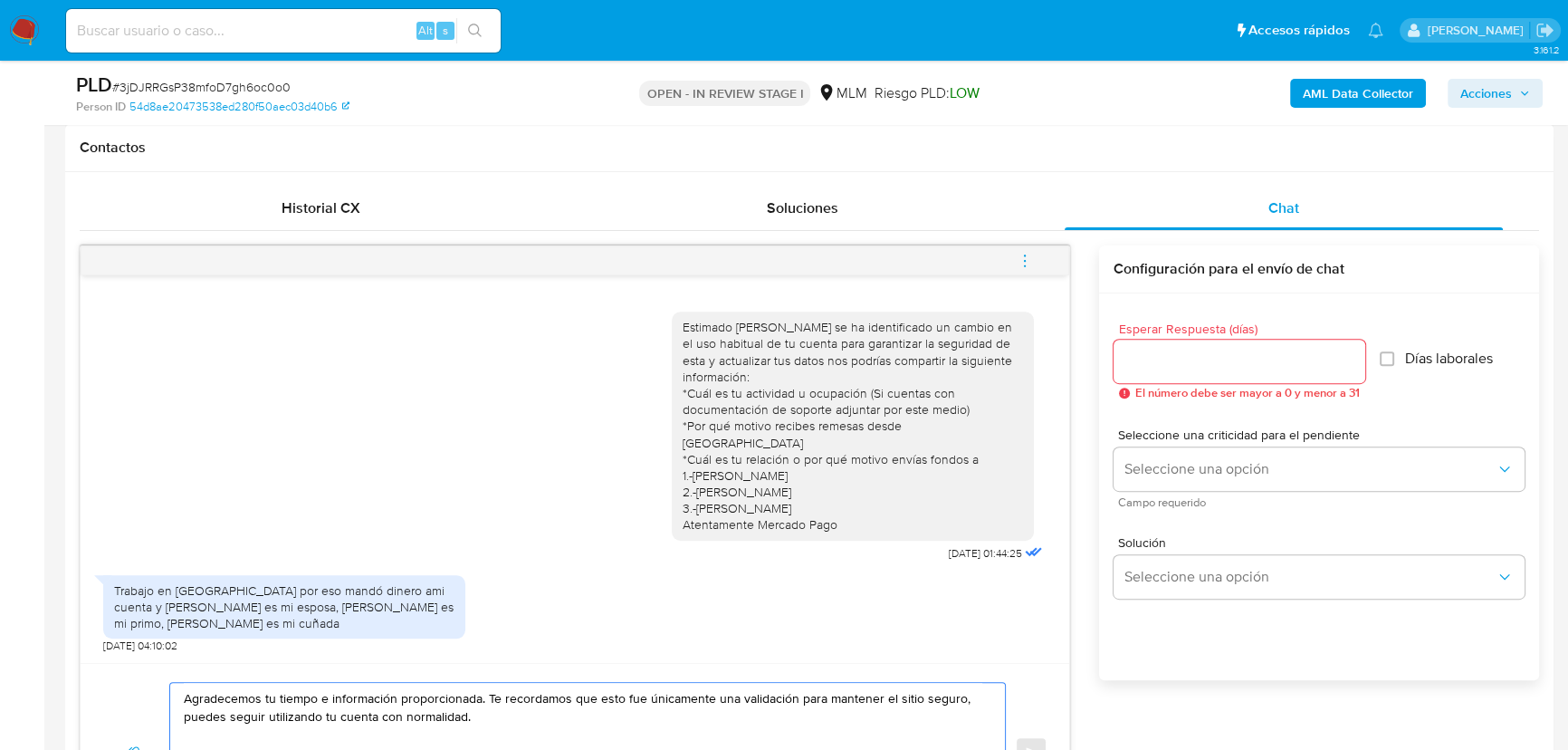
type textarea "Agradecemos tu tiempo e información proporcionada. Te recordamos que esto fue ú…"
click at [1207, 369] on input "Esperar Respuesta (días)" at bounding box center [1239, 361] width 252 height 23
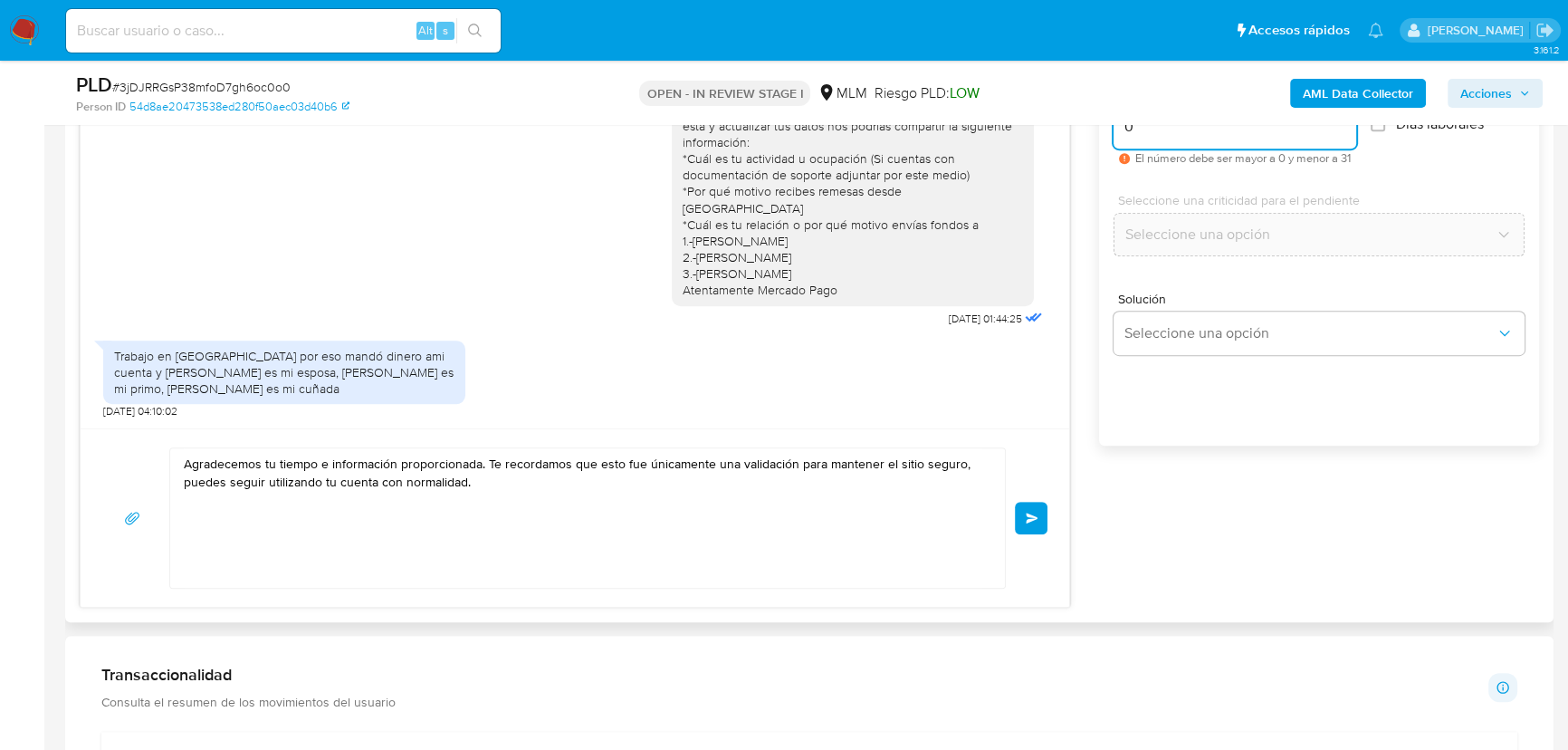
scroll to position [1152, 0]
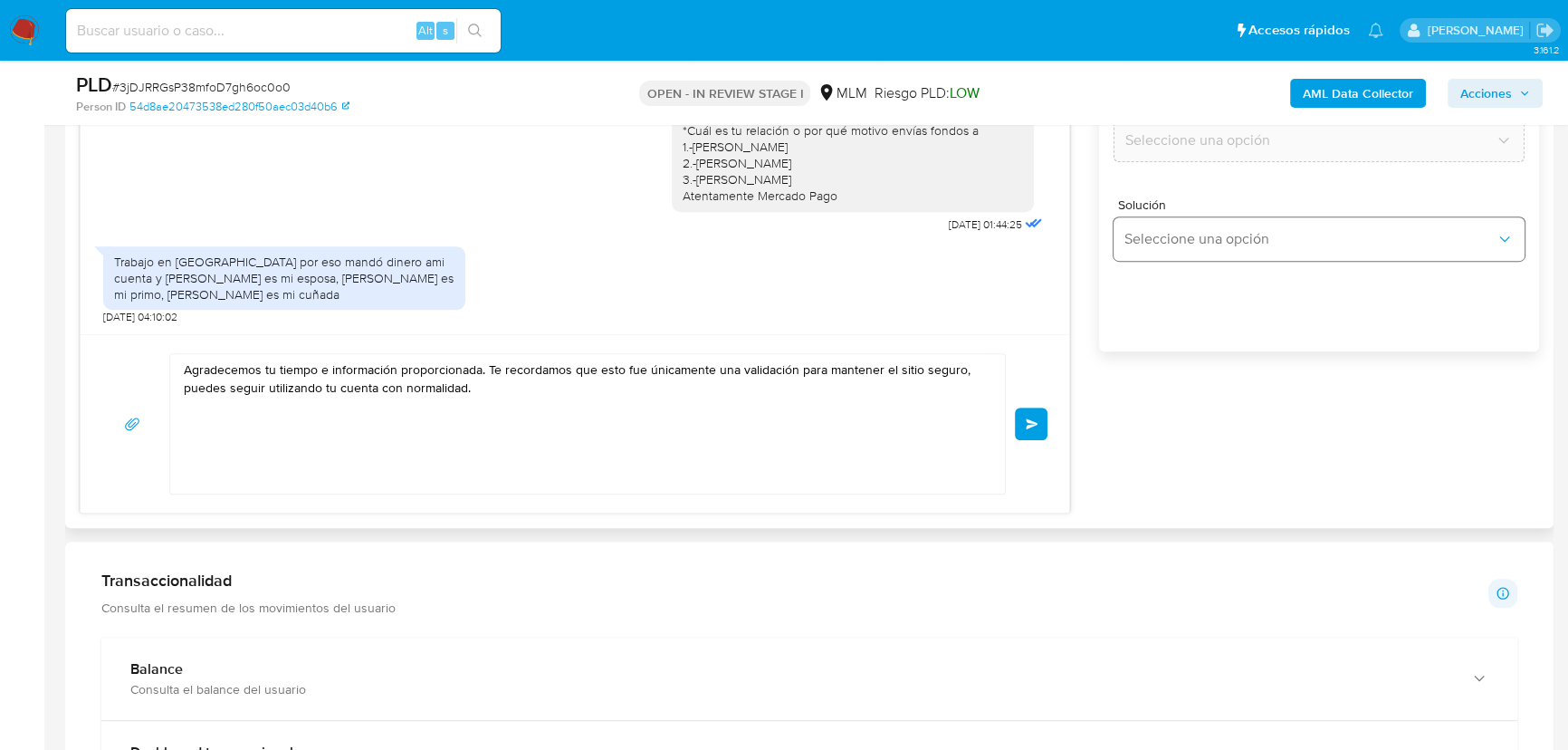
type input "0"
click at [1221, 247] on button "Seleccione una opción" at bounding box center [1319, 238] width 411 height 43
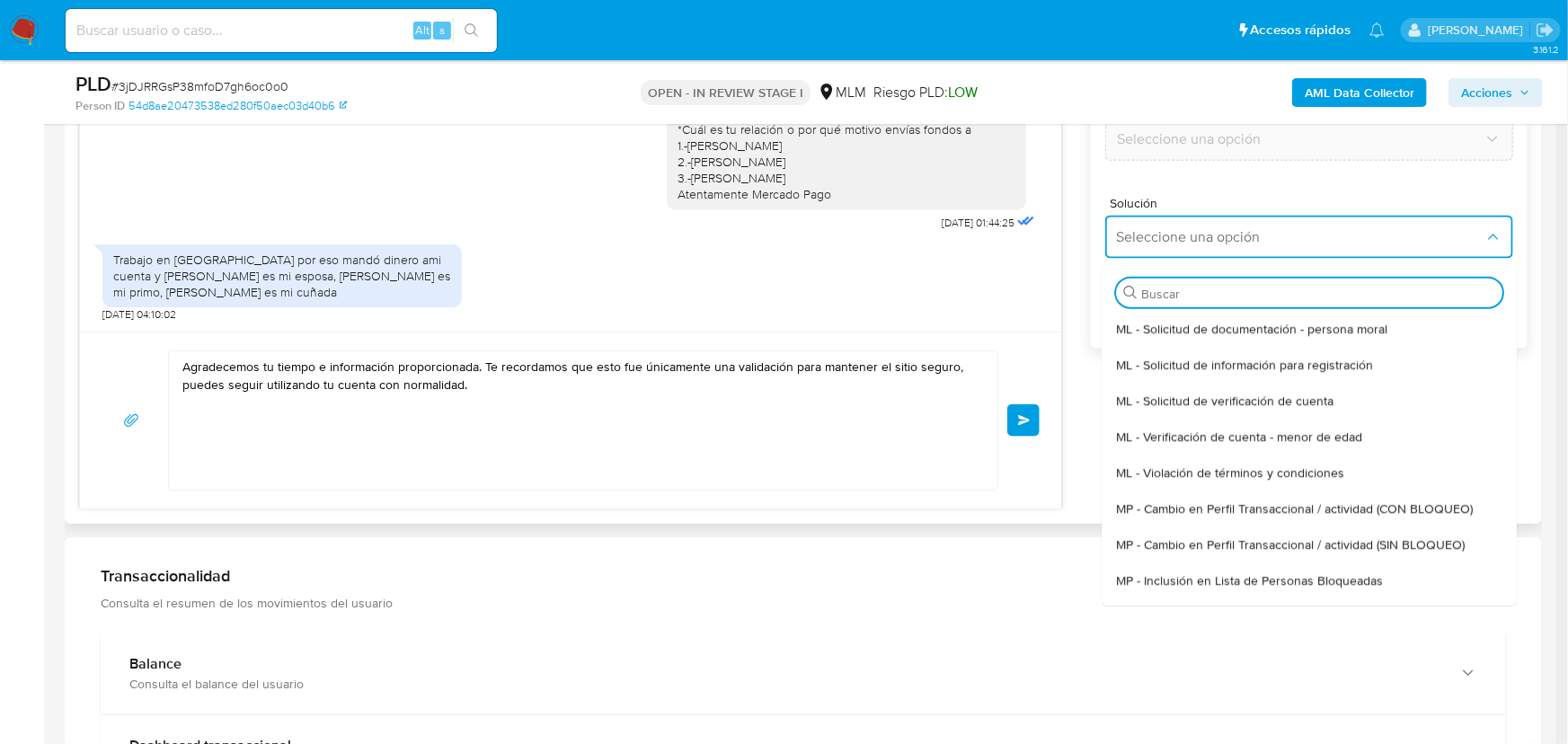
click at [1282, 539] on span "MP - Cambio en Perfil Transaccional / actividad (SIN BLOQUEO)" at bounding box center [1290, 544] width 348 height 16
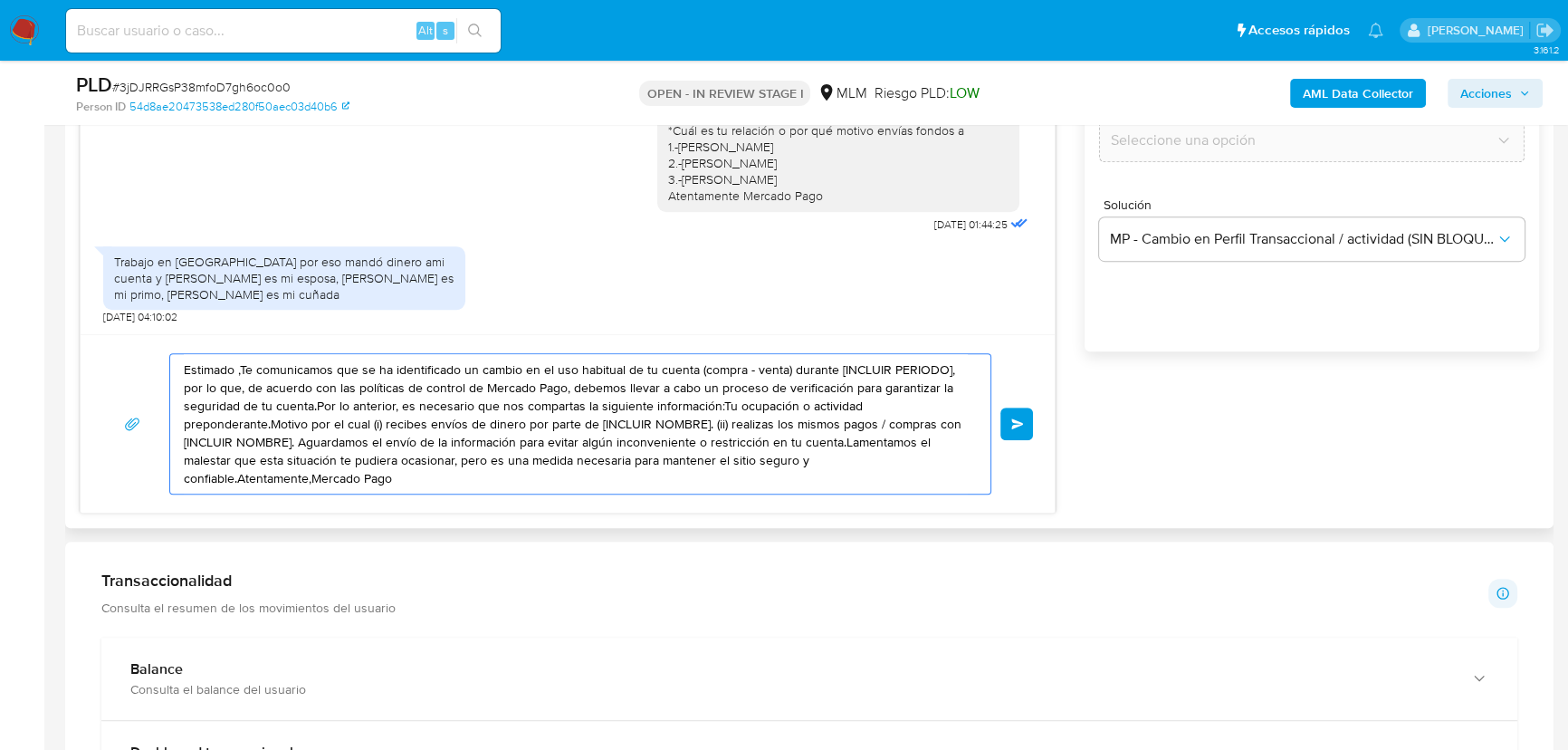
drag, startPoint x: 428, startPoint y: 475, endPoint x: 781, endPoint y: 380, distance: 365.6
click at [23, 346] on section "Bandeja Tablero Screening Búsqueda en Listas Watchlist Herramientas Operaciones…" at bounding box center [784, 690] width 1568 height 3685
paste textarea "Agradecemos tu tiempo e información proporcionada. Te recordamos que esto fue ú…"
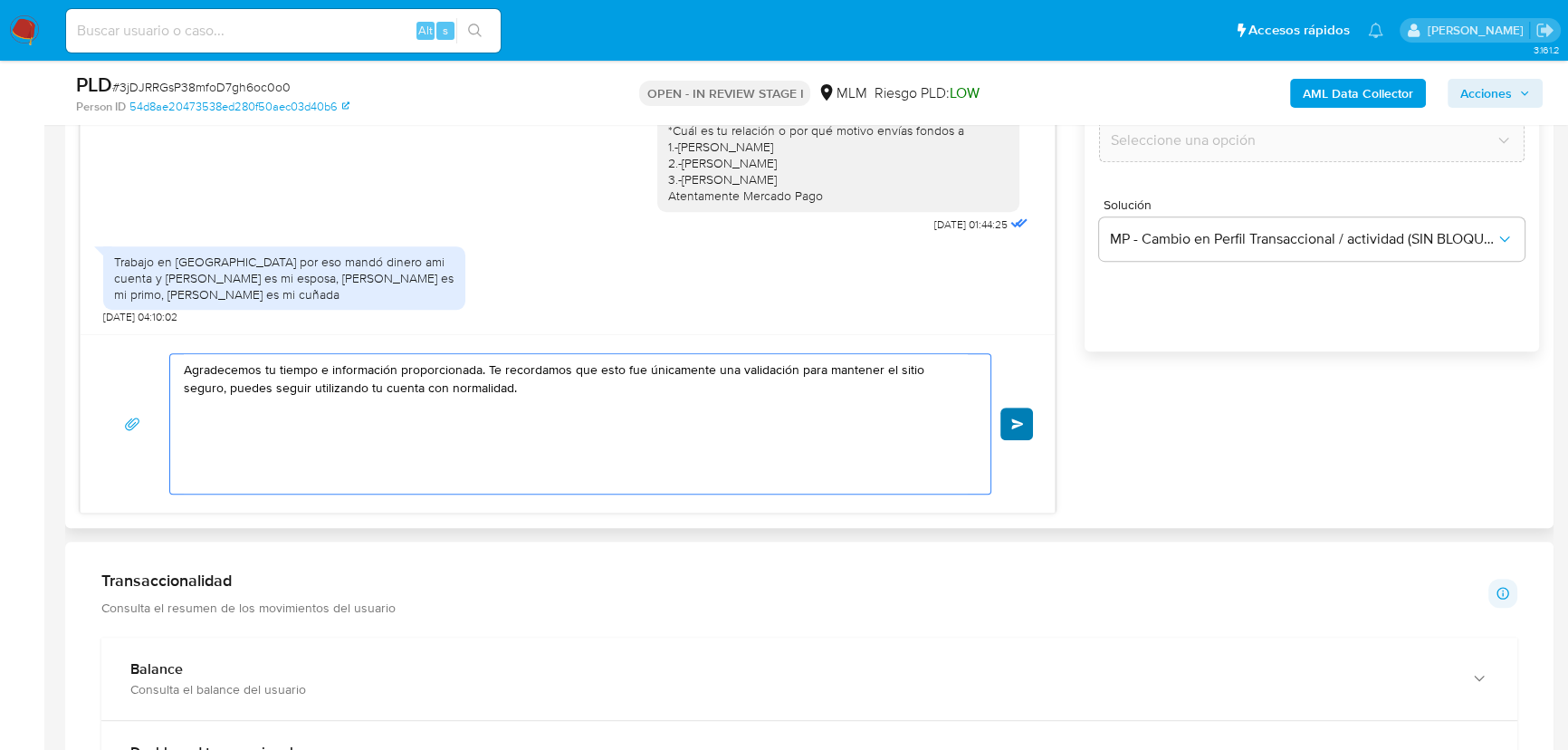
type textarea "Agradecemos tu tiempo e información proporcionada. Te recordamos que esto fue ú…"
click at [1017, 418] on span "Enviar" at bounding box center [1017, 423] width 12 height 11
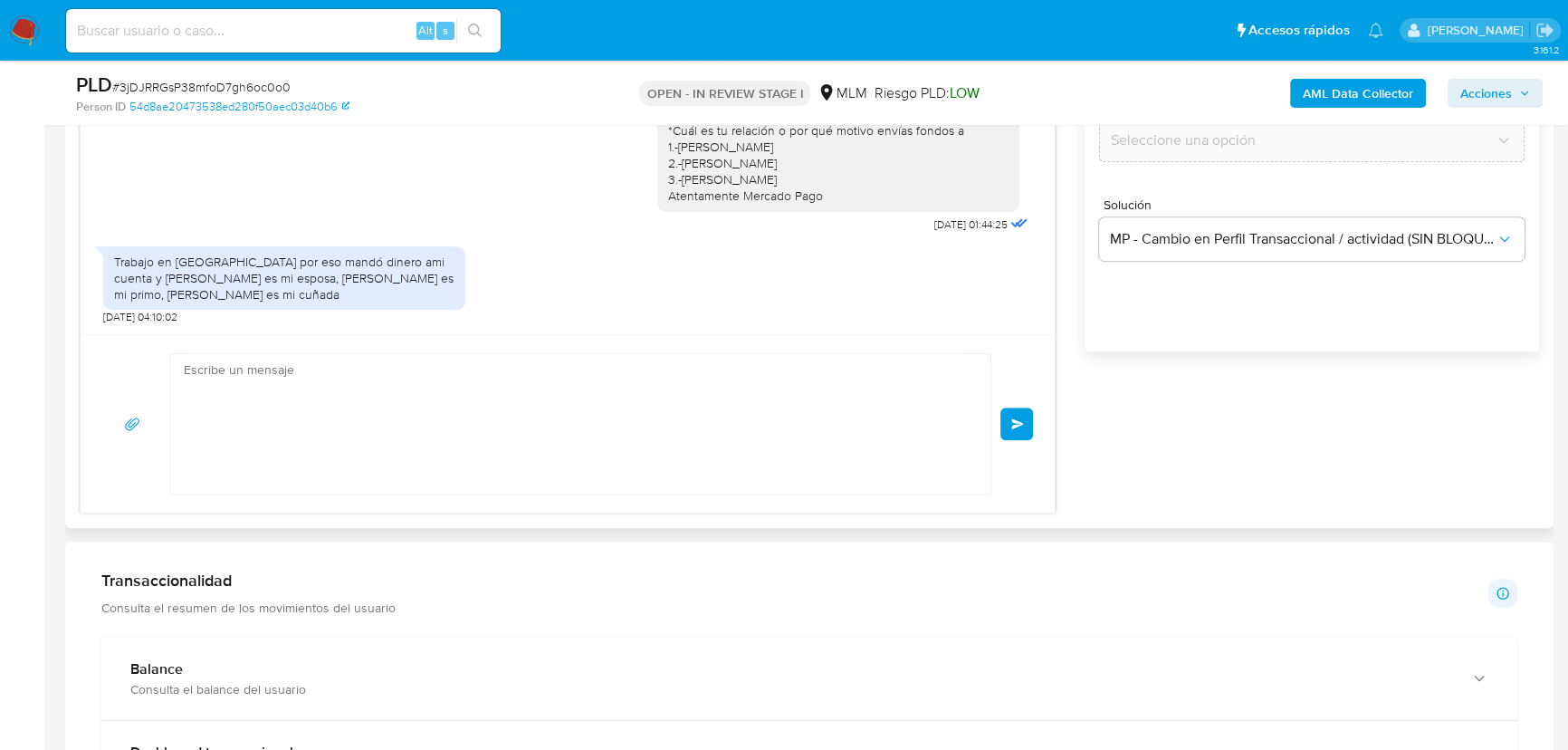
scroll to position [87, 0]
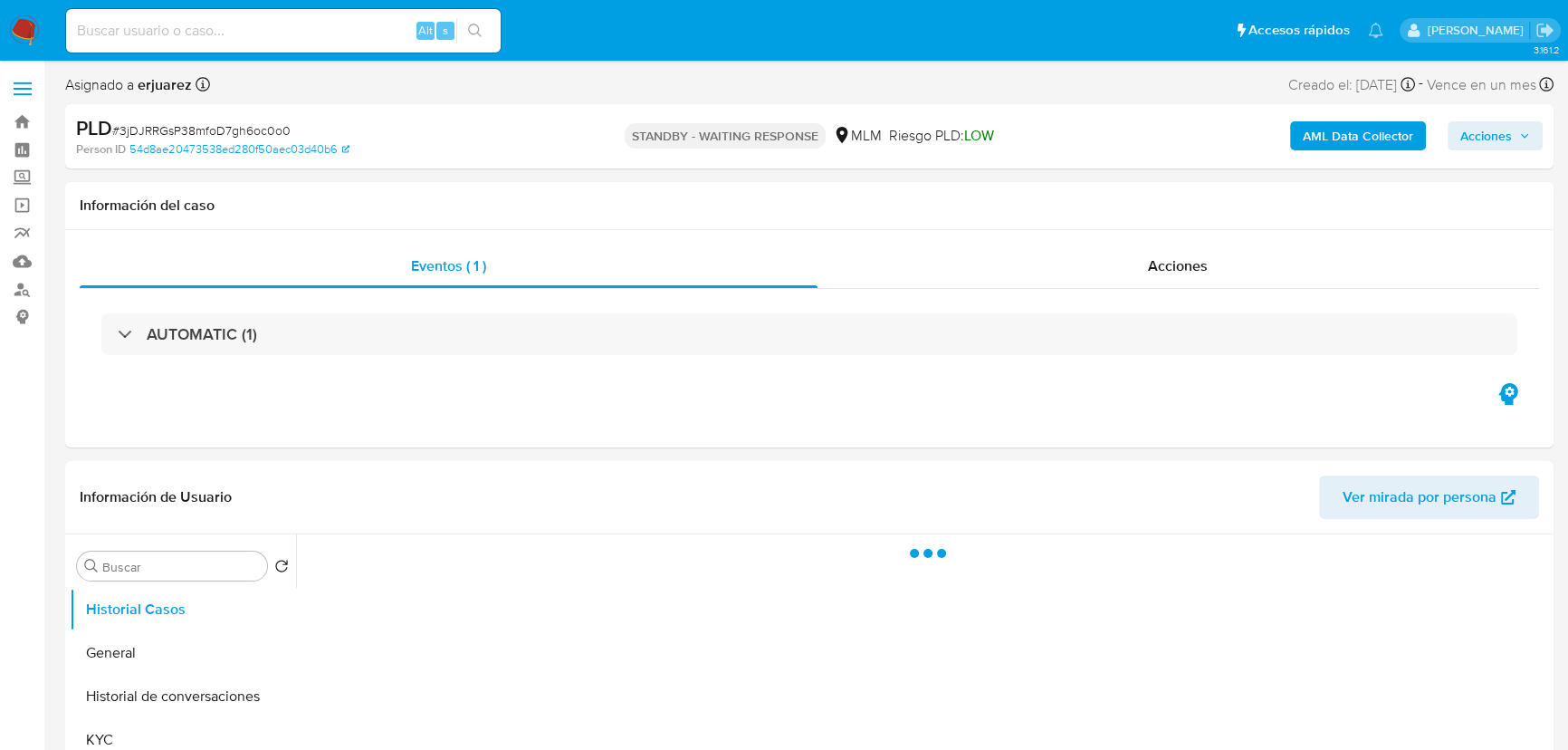
select select "10"
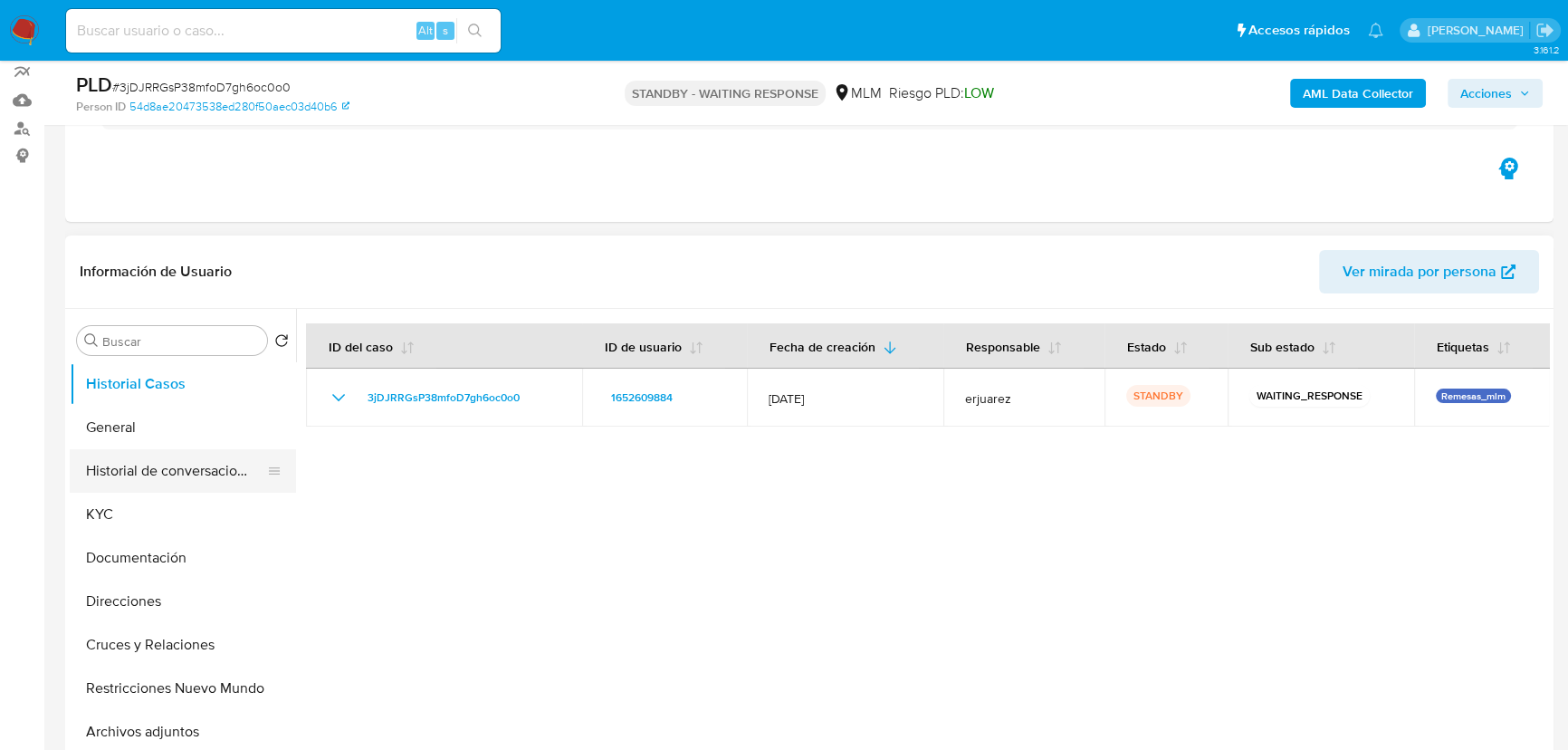
scroll to position [163, 0]
click at [93, 505] on button "KYC" at bounding box center [176, 511] width 212 height 43
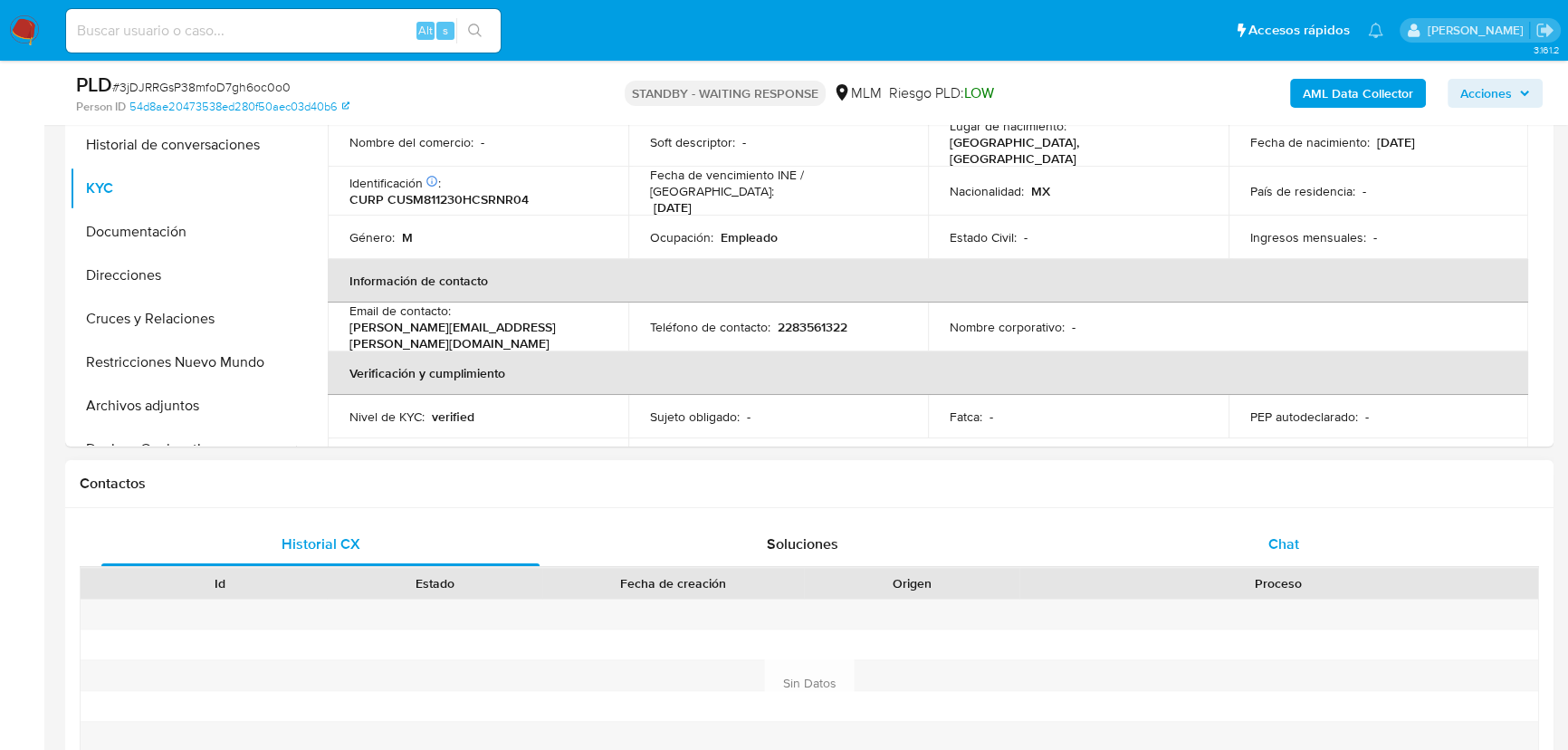
scroll to position [493, 0]
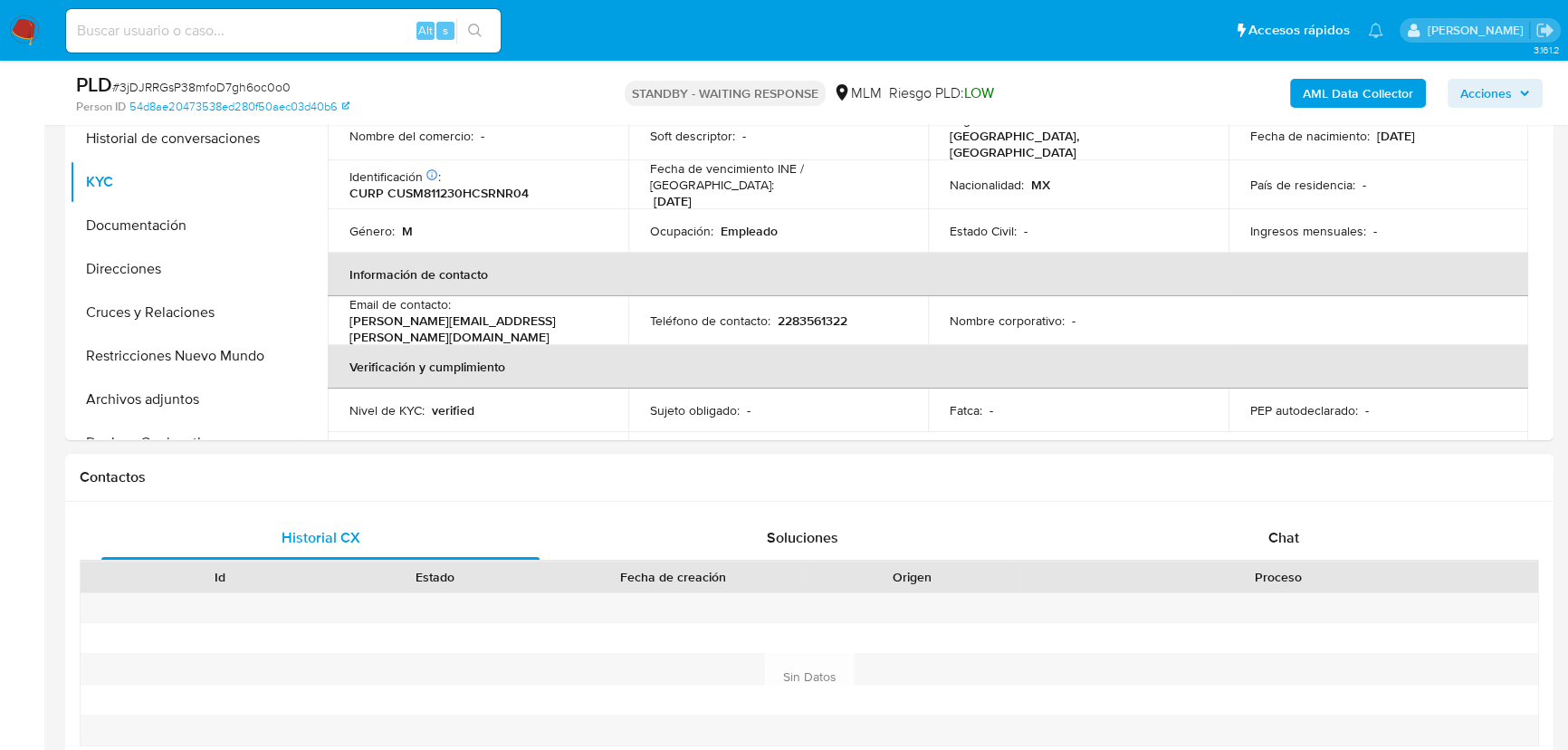
click at [1289, 511] on div "Historial CX Soluciones Chat Id Estado Fecha de creación Origen Proceso Anterio…" at bounding box center [809, 655] width 1488 height 306
click at [1284, 540] on span "Chat" at bounding box center [1283, 538] width 31 height 21
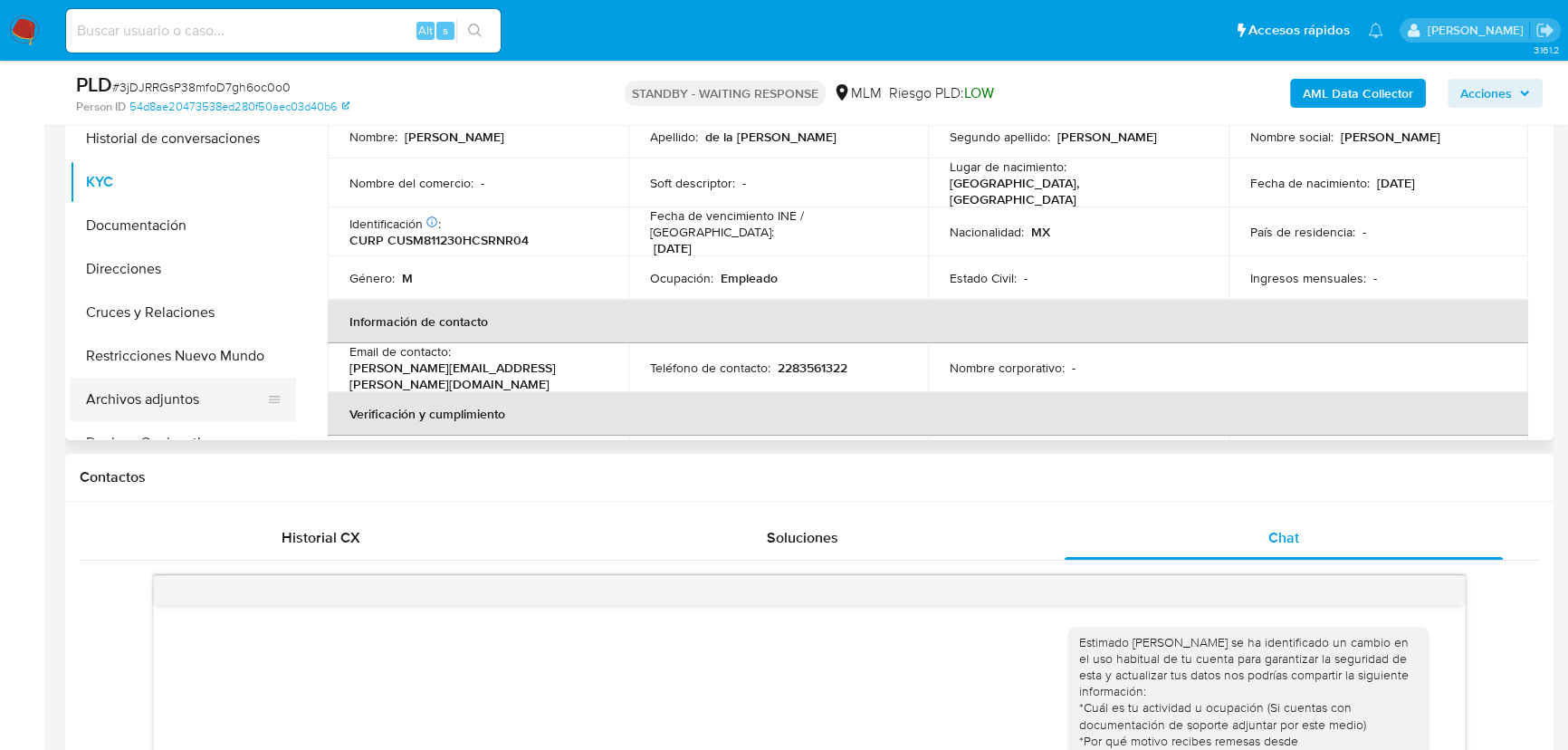
scroll to position [0, 0]
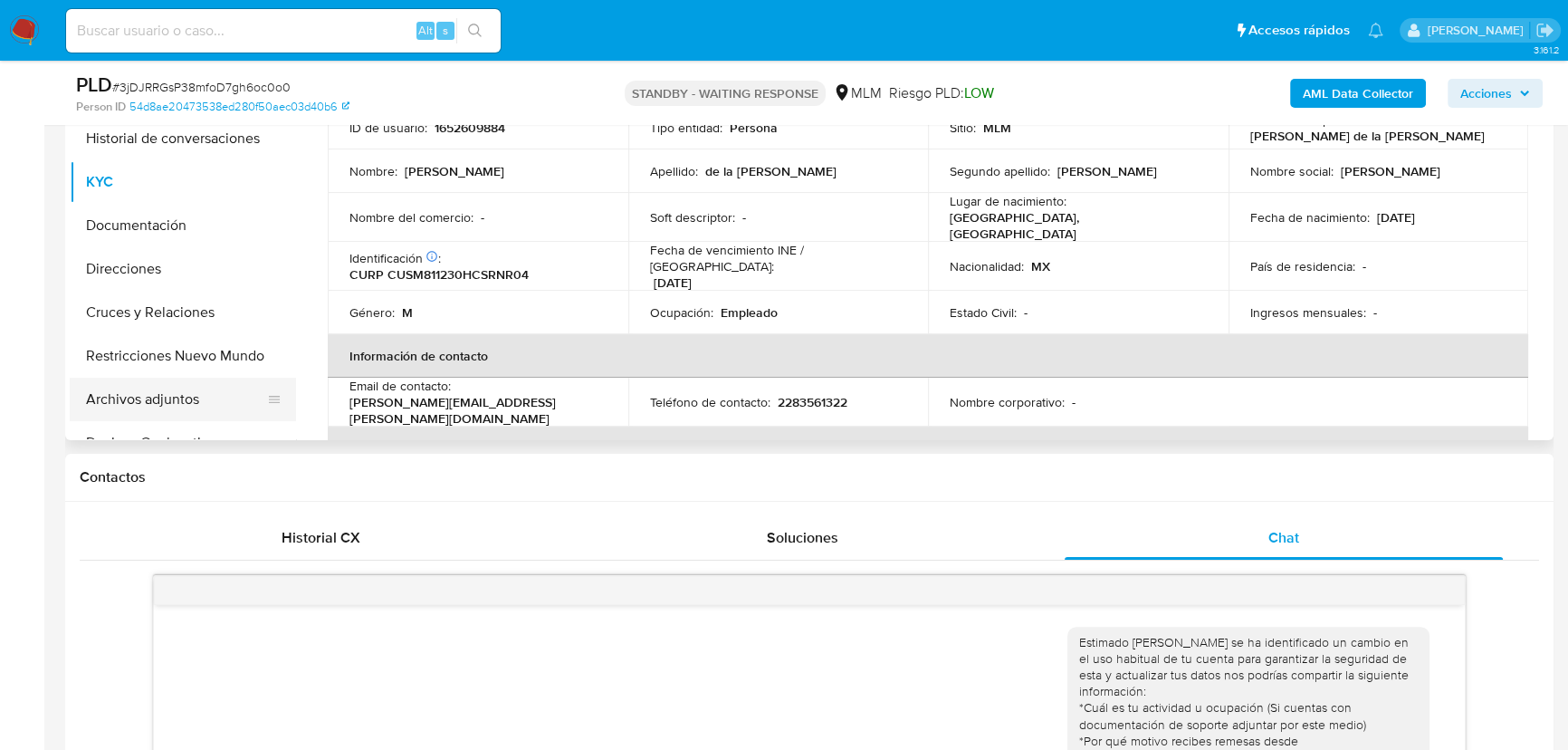
click at [150, 388] on button "Archivos adjuntos" at bounding box center [176, 399] width 212 height 43
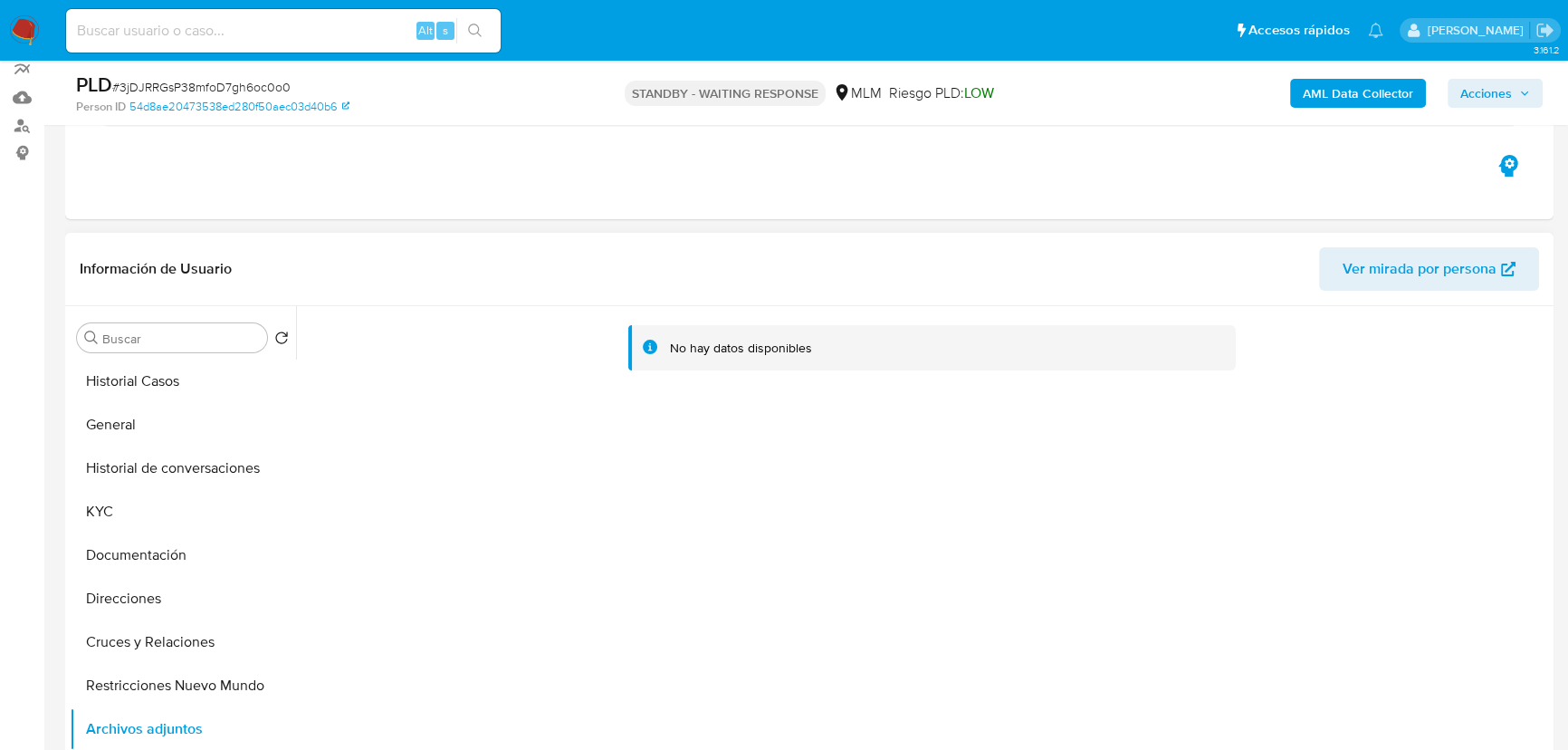
scroll to position [246, 0]
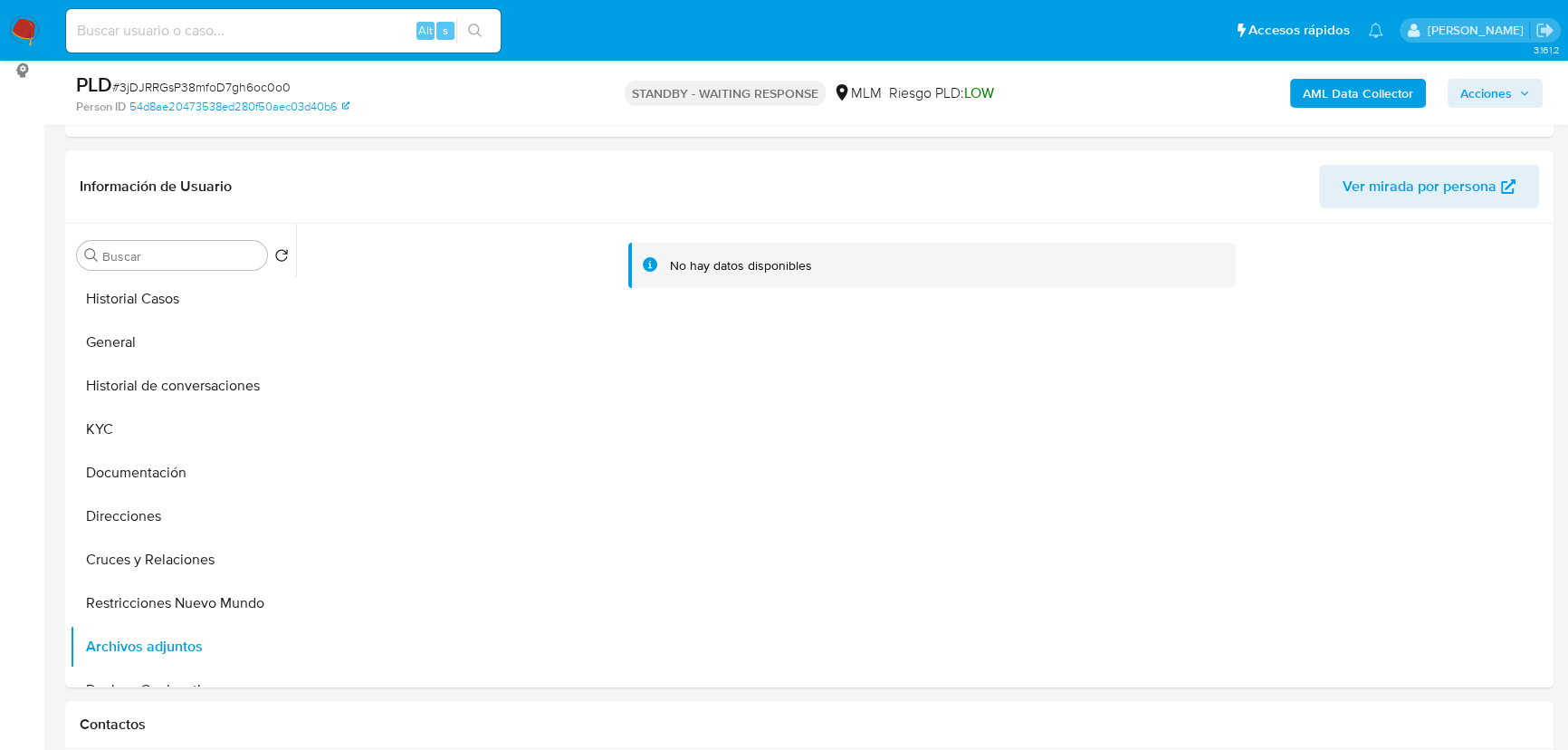
click at [27, 25] on img at bounding box center [24, 31] width 31 height 31
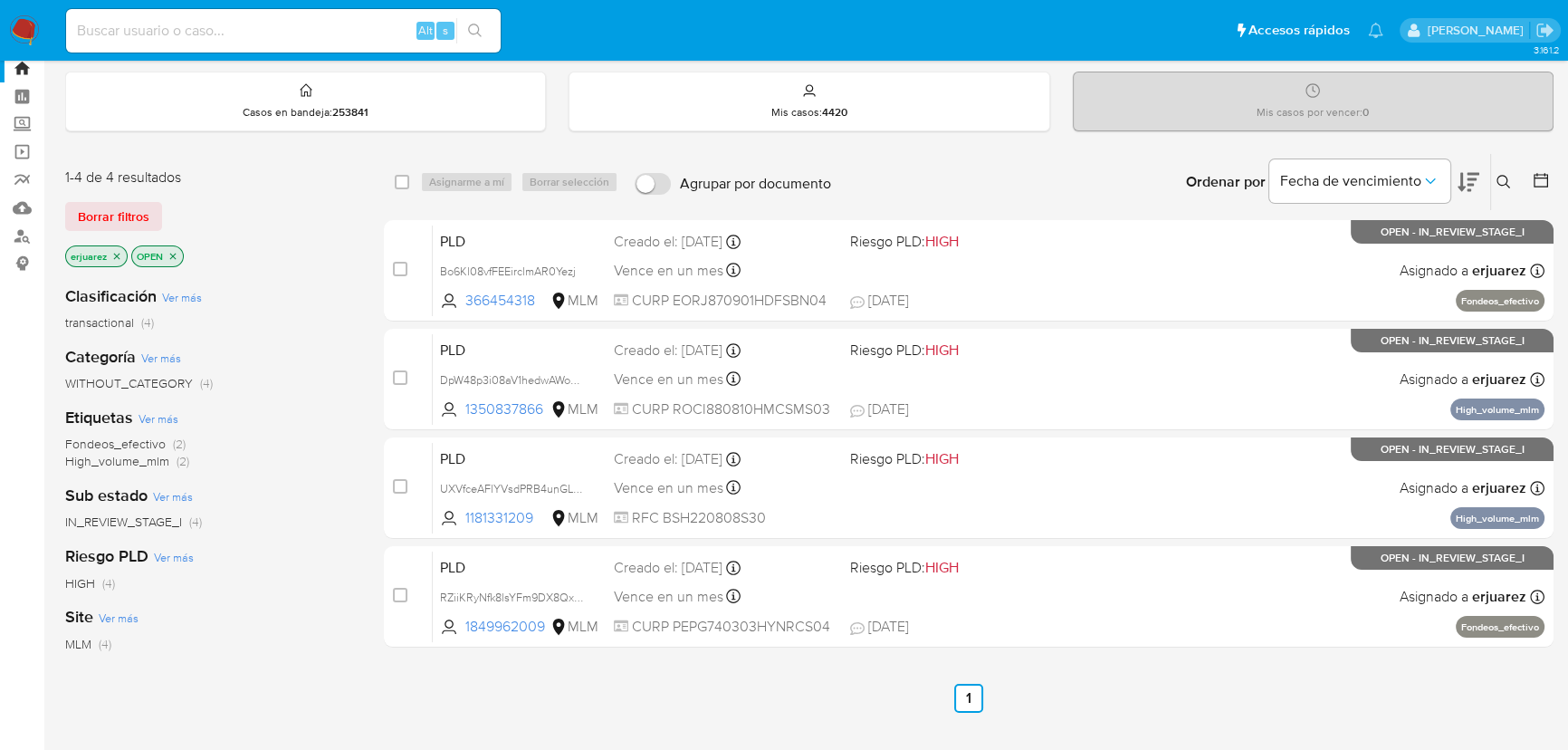
scroll to position [82, 0]
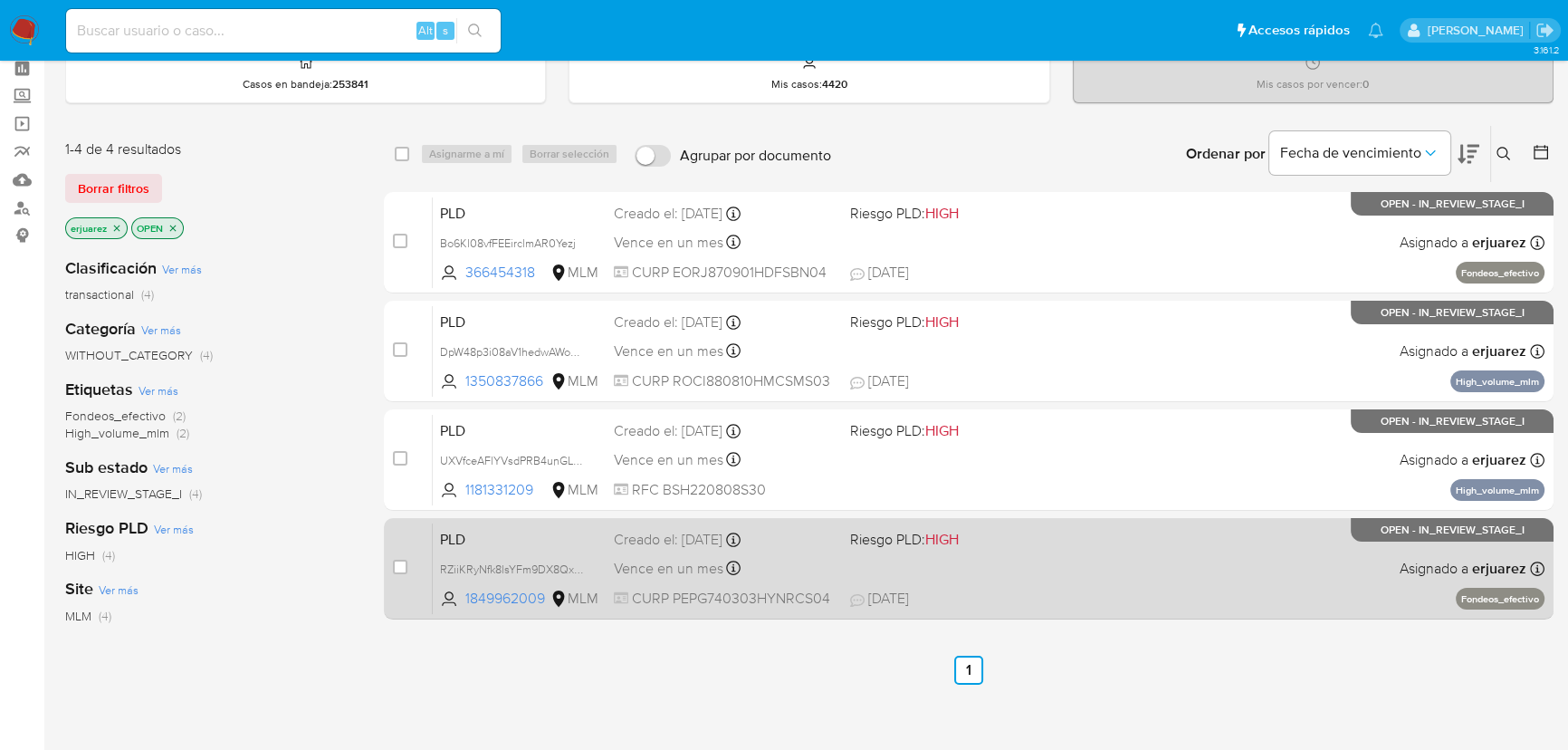
click at [707, 559] on span "Vence en un mes" at bounding box center [668, 568] width 110 height 20
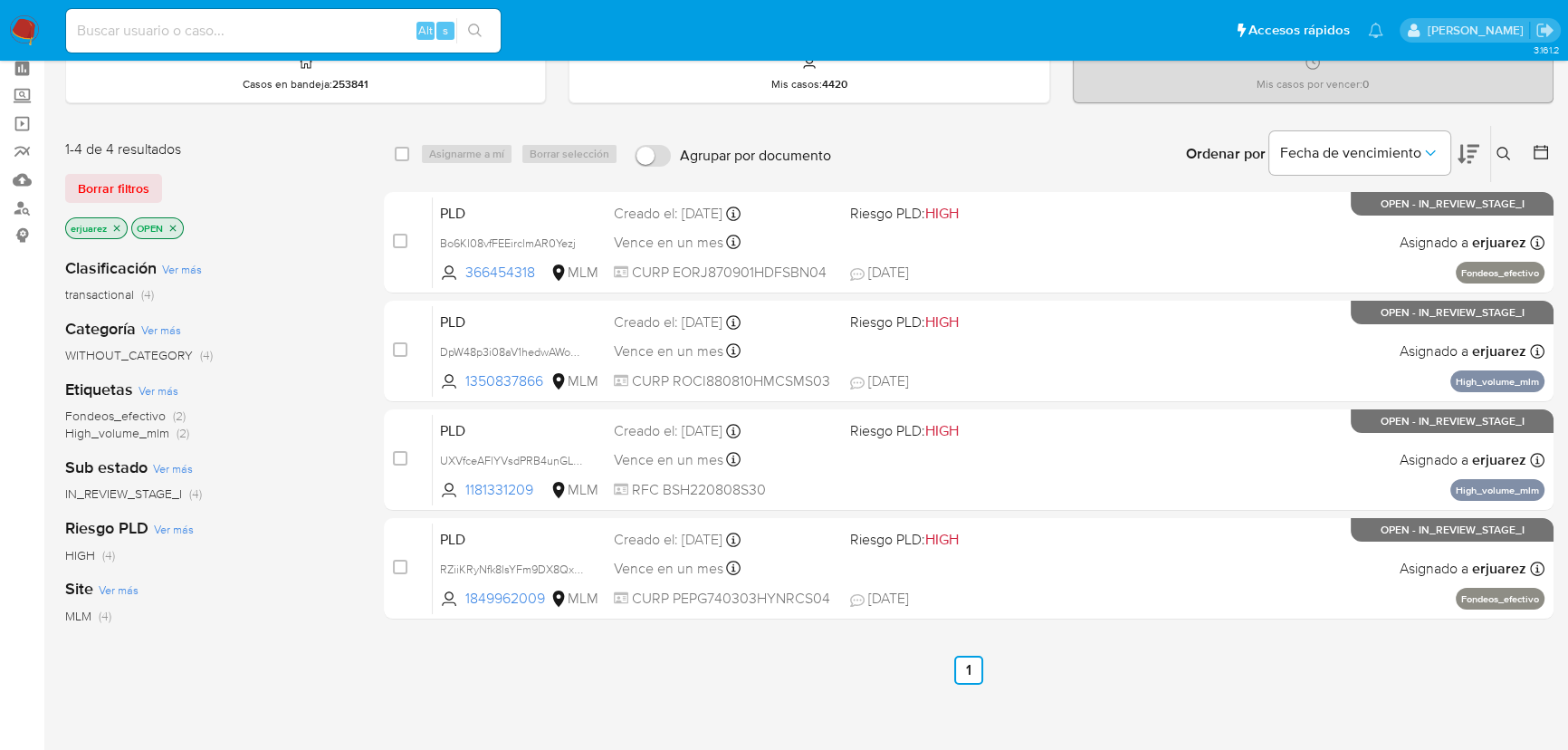
click at [27, 28] on img at bounding box center [24, 31] width 31 height 31
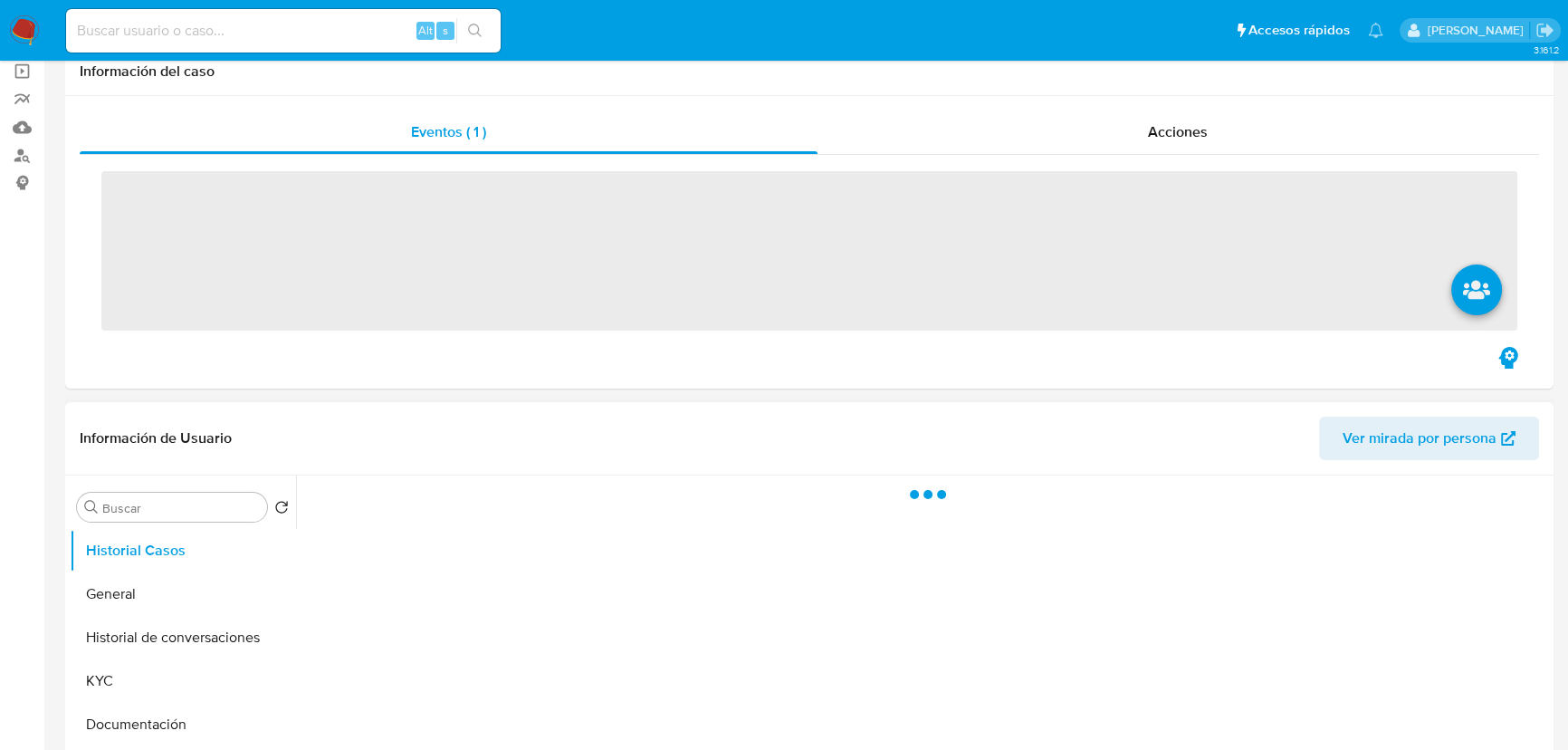
scroll to position [412, 0]
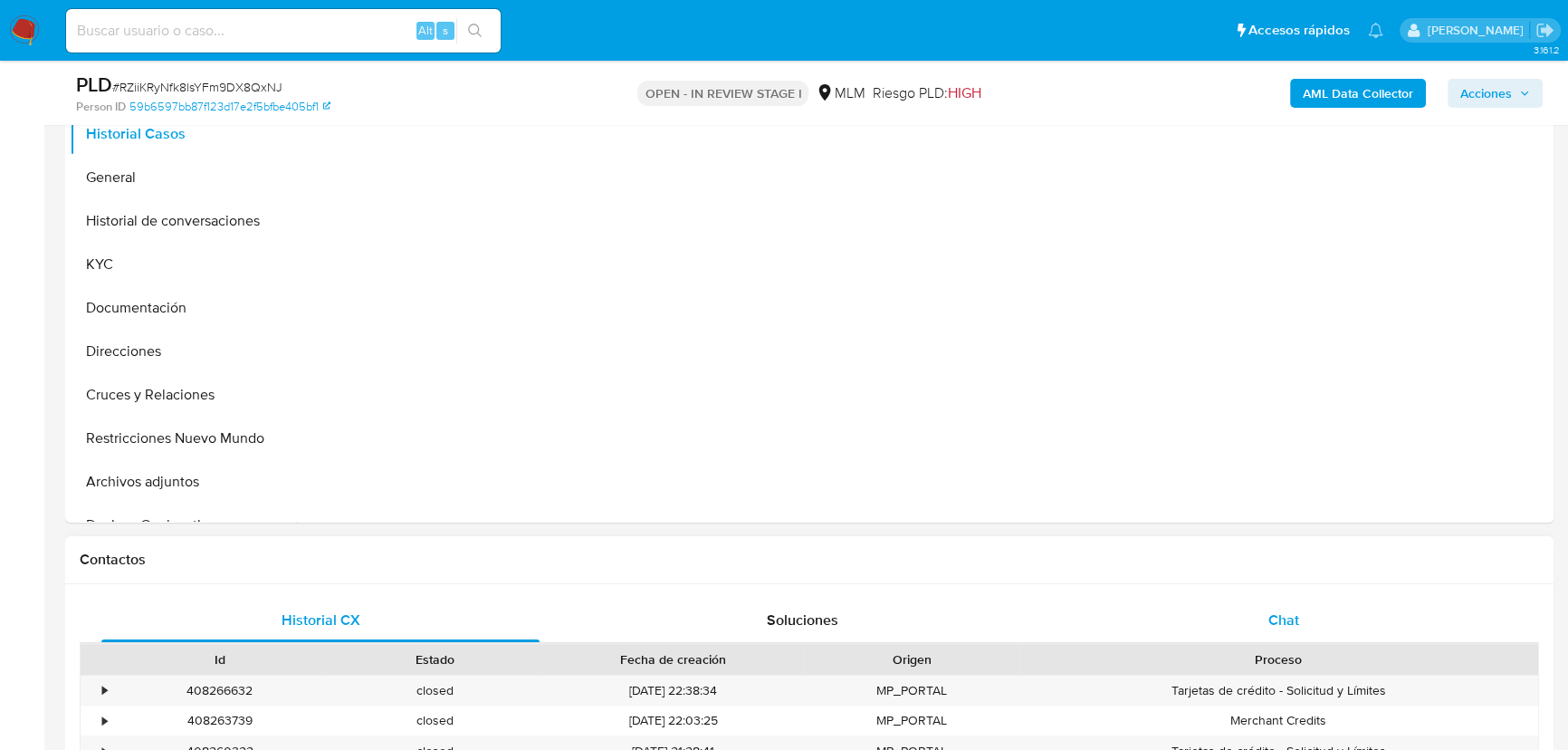
click at [1283, 610] on span "Chat" at bounding box center [1283, 620] width 31 height 21
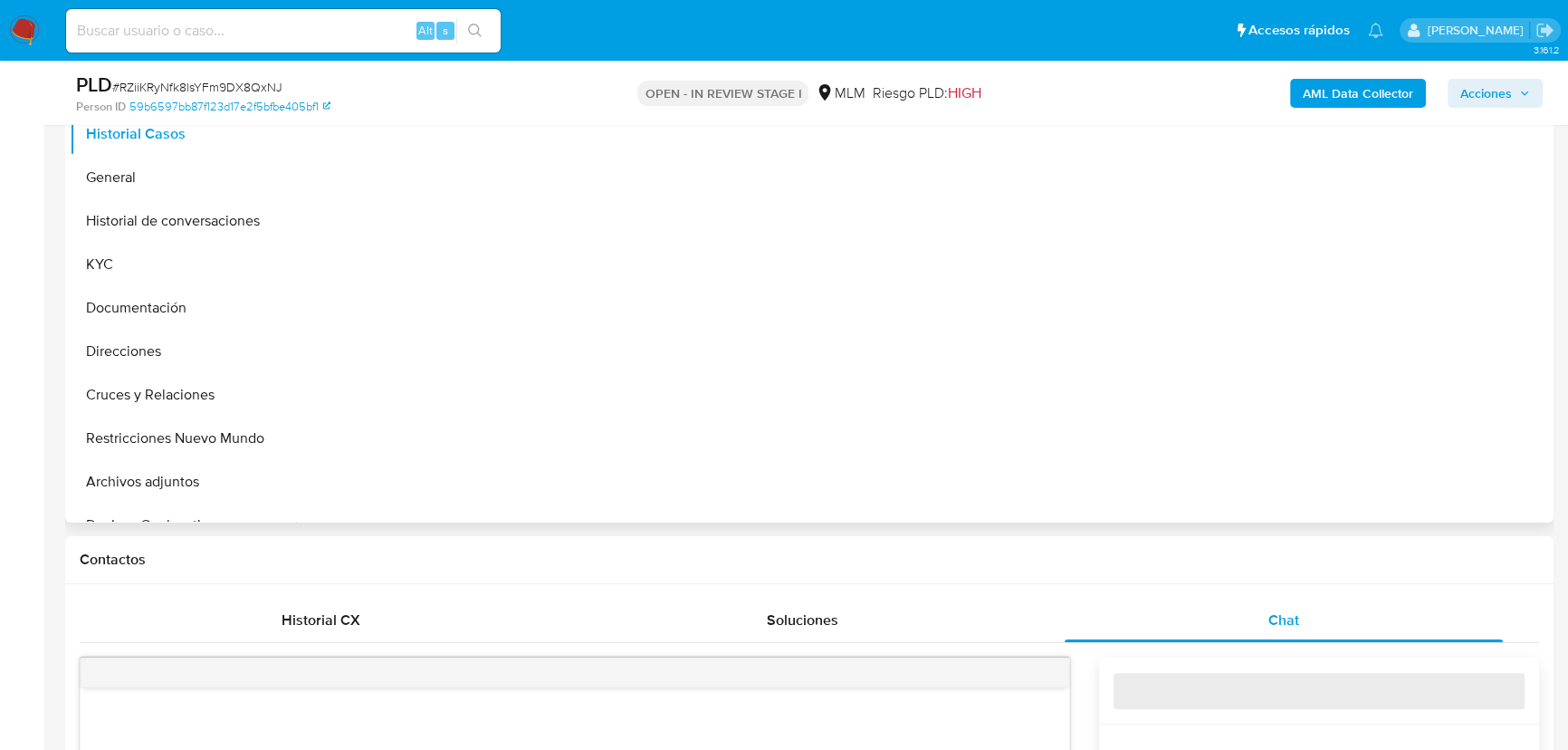
select select "10"
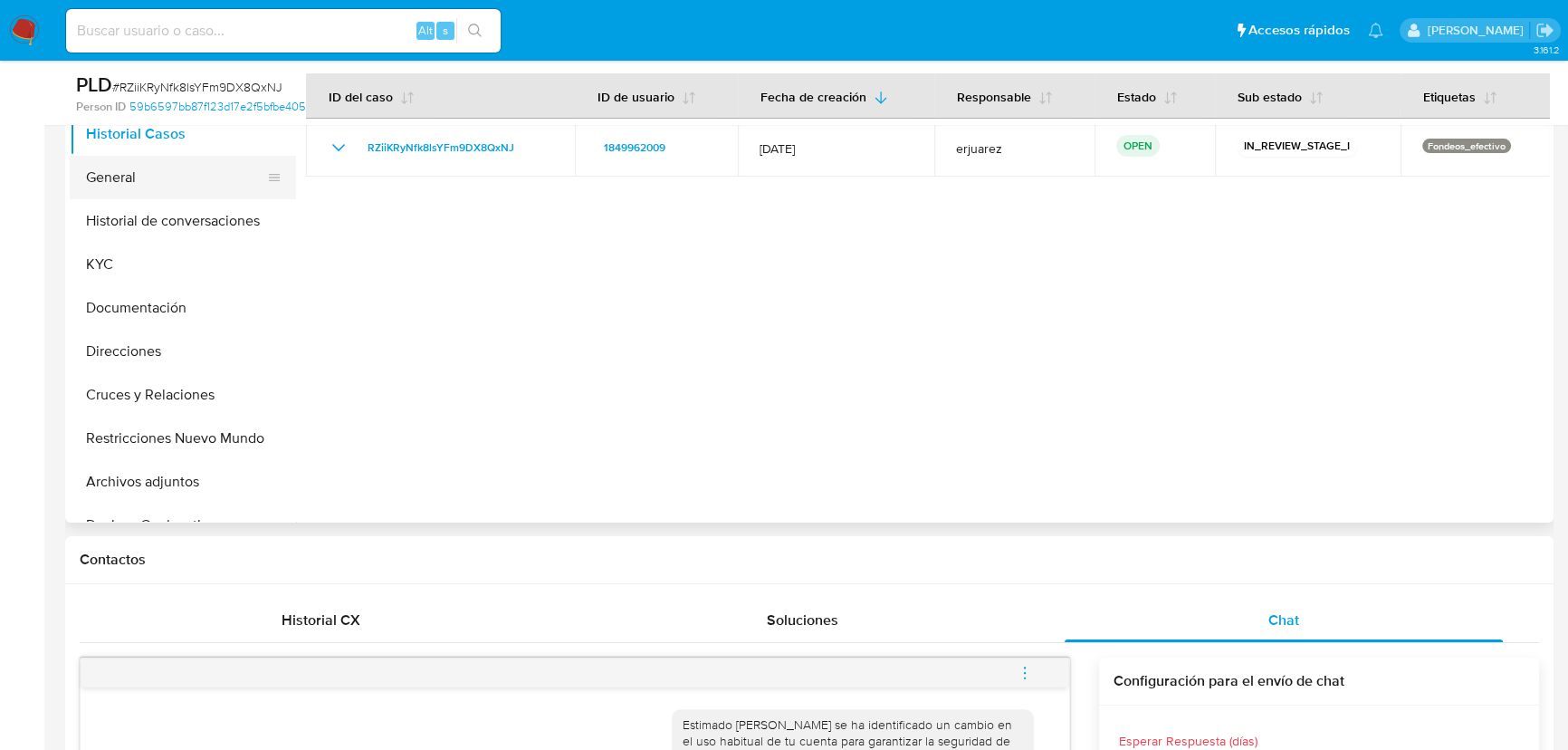
click at [163, 185] on button "General" at bounding box center [176, 177] width 212 height 43
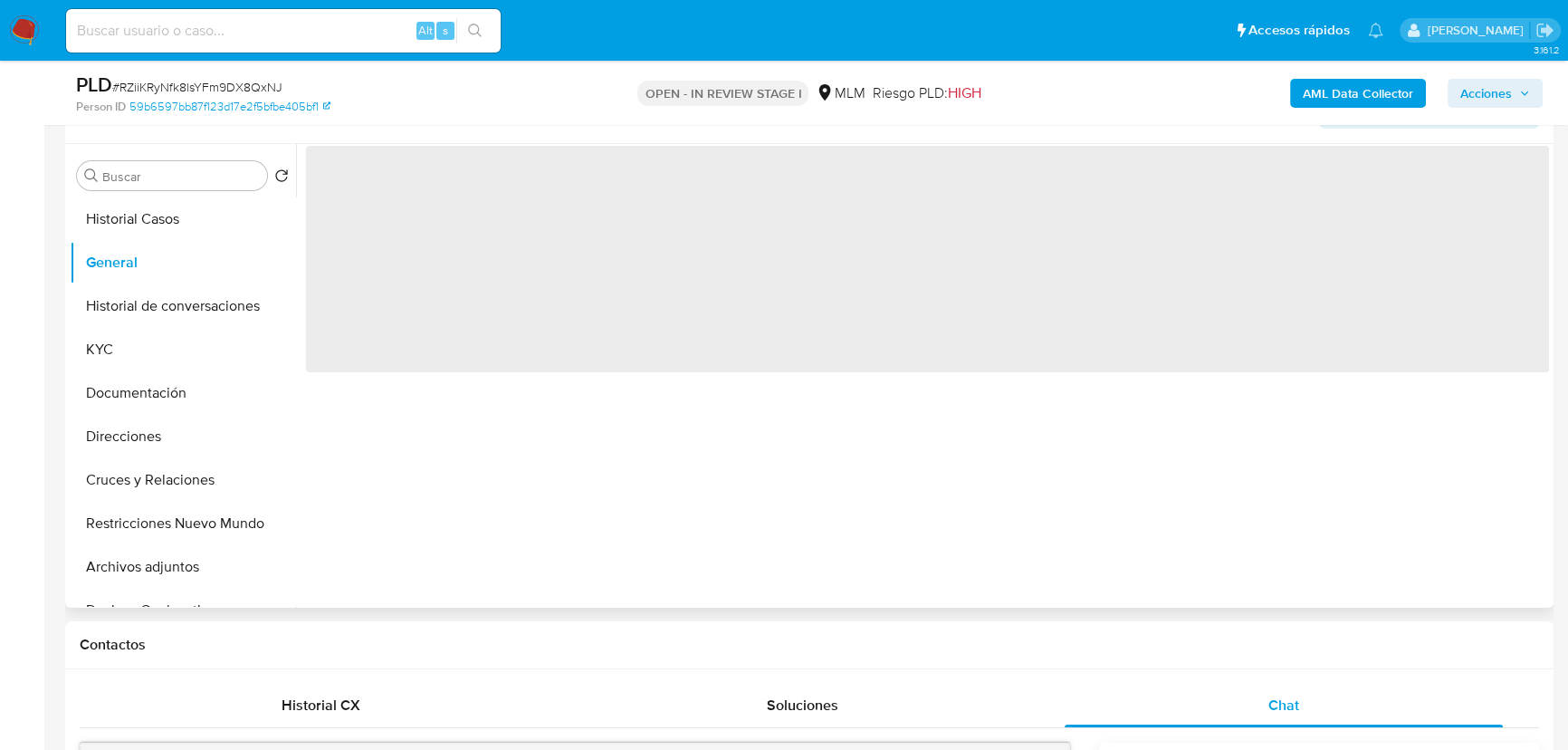
scroll to position [246, 0]
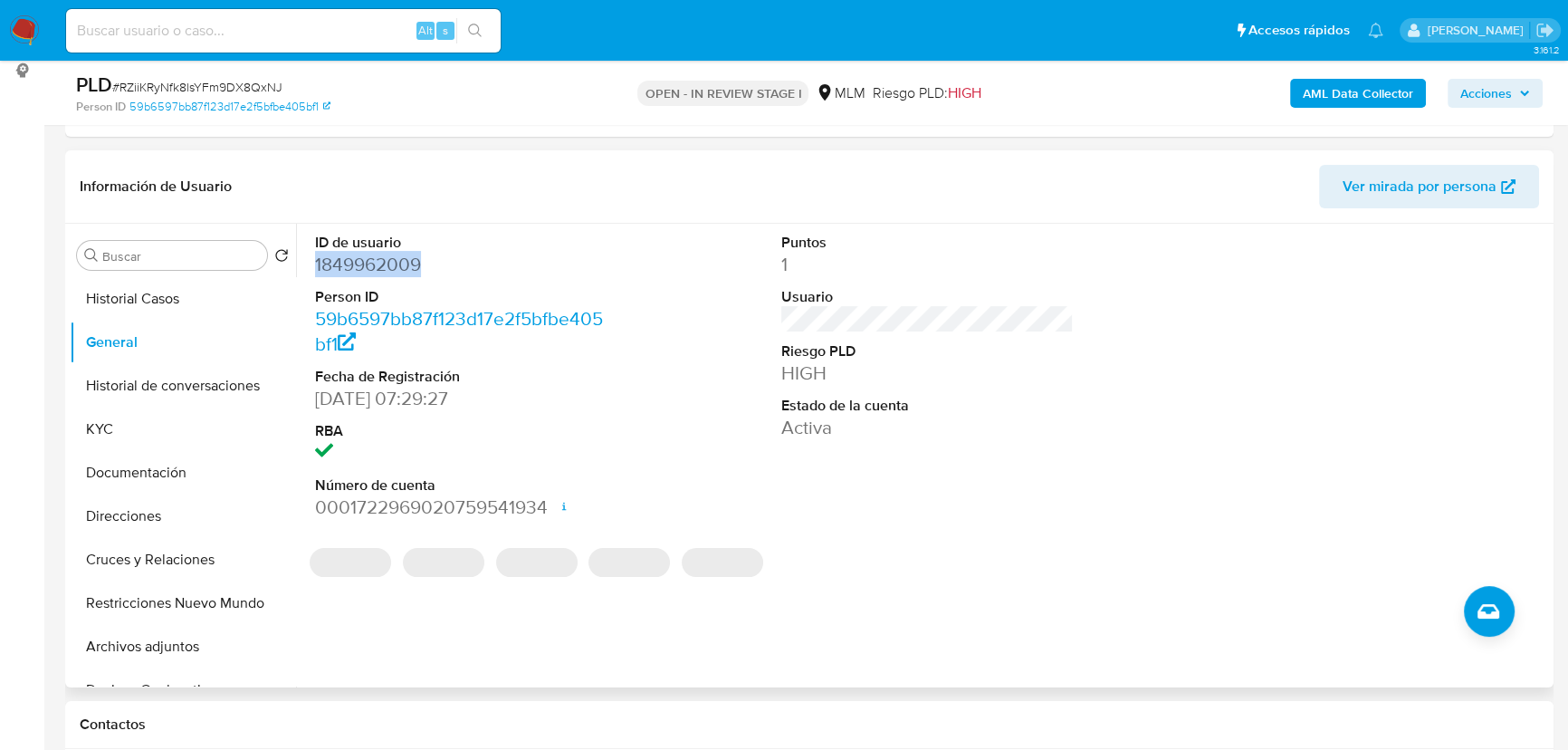
drag, startPoint x: 432, startPoint y: 263, endPoint x: 298, endPoint y: 265, distance: 134.0
click at [298, 265] on div "ID de usuario 1849962009 Person ID 59b6597bb87f123d17e2f5bfbe405bf1 Fecha de Re…" at bounding box center [922, 456] width 1253 height 463
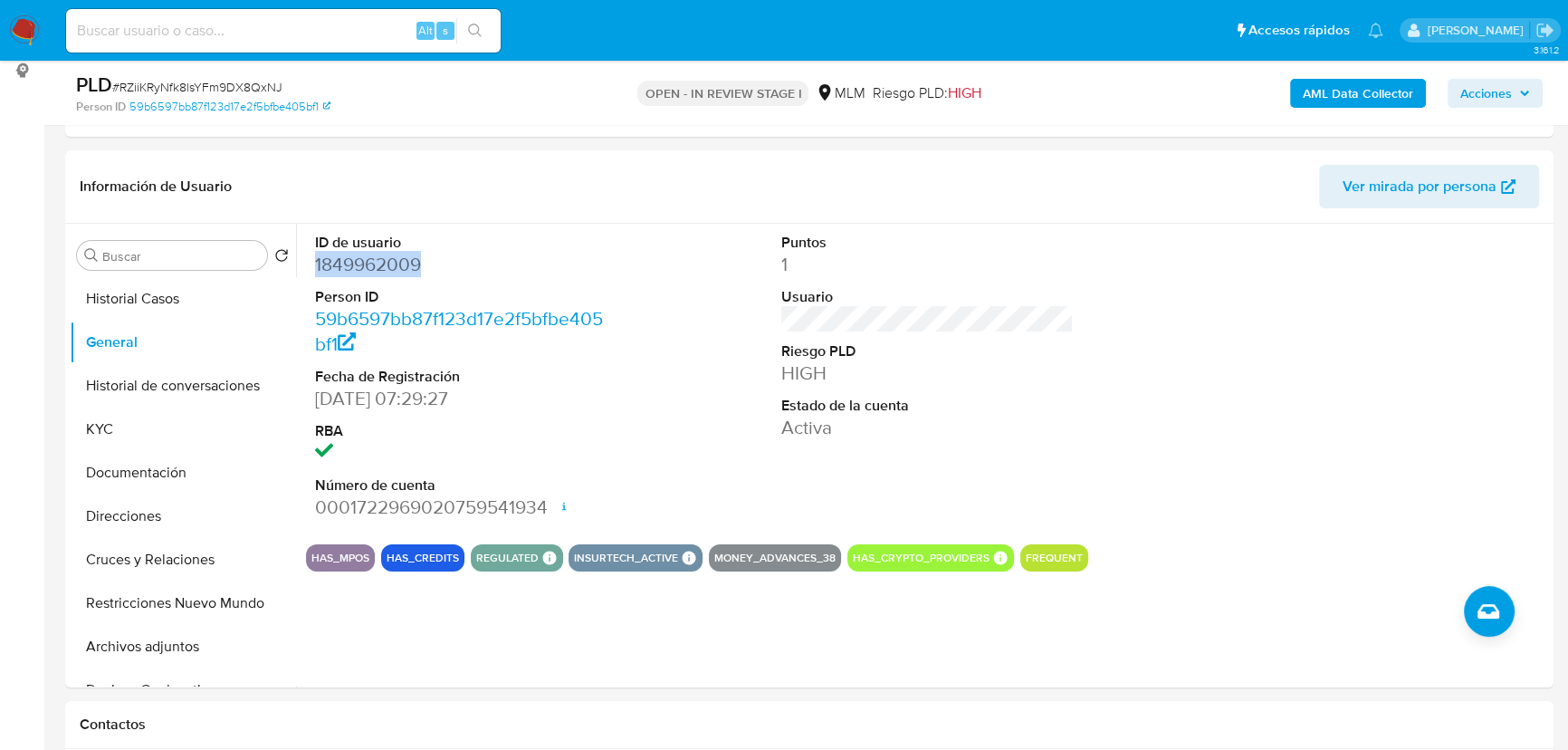
copy dd "1849962009"
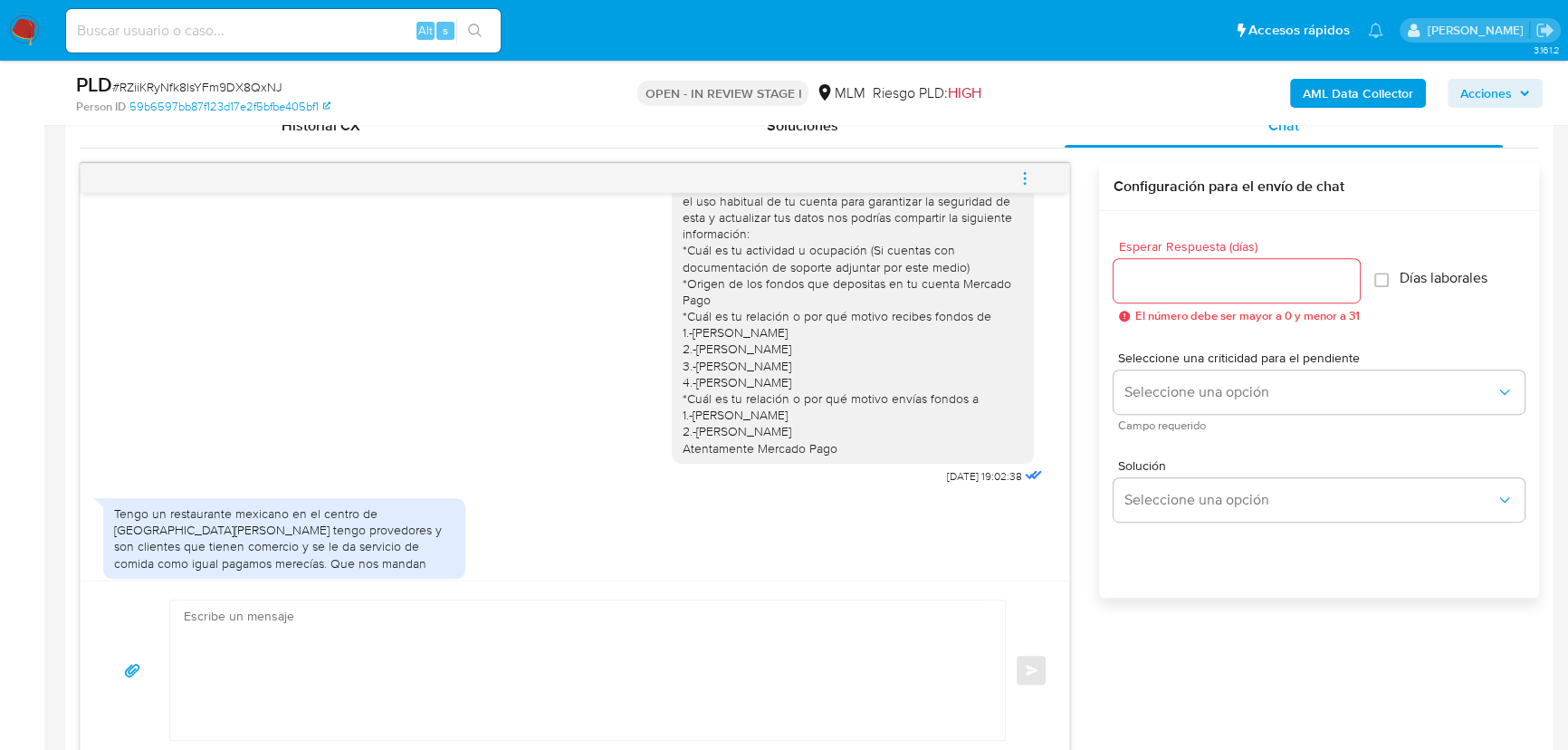
scroll to position [67, 0]
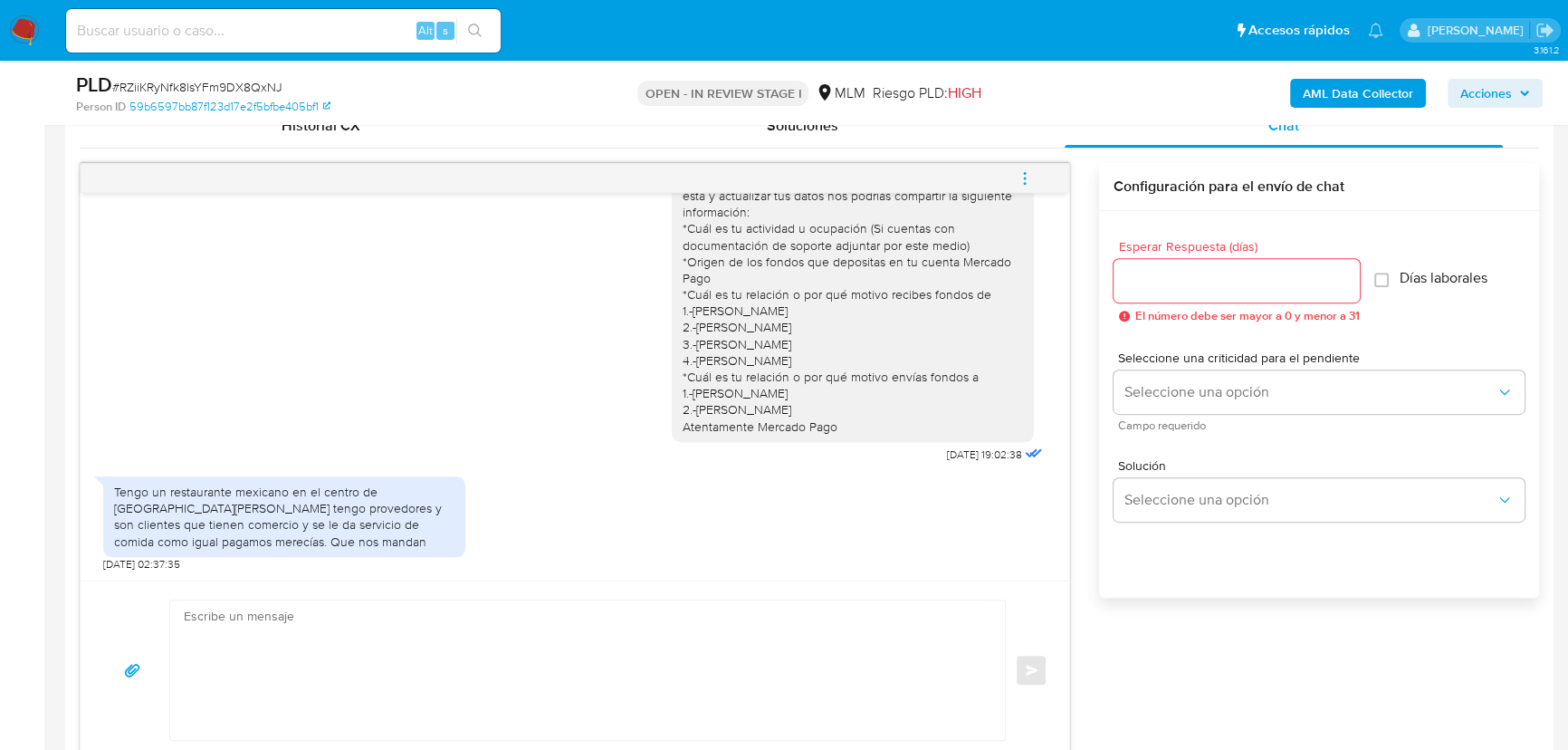
click at [301, 624] on textarea at bounding box center [583, 669] width 799 height 139
type textarea "h"
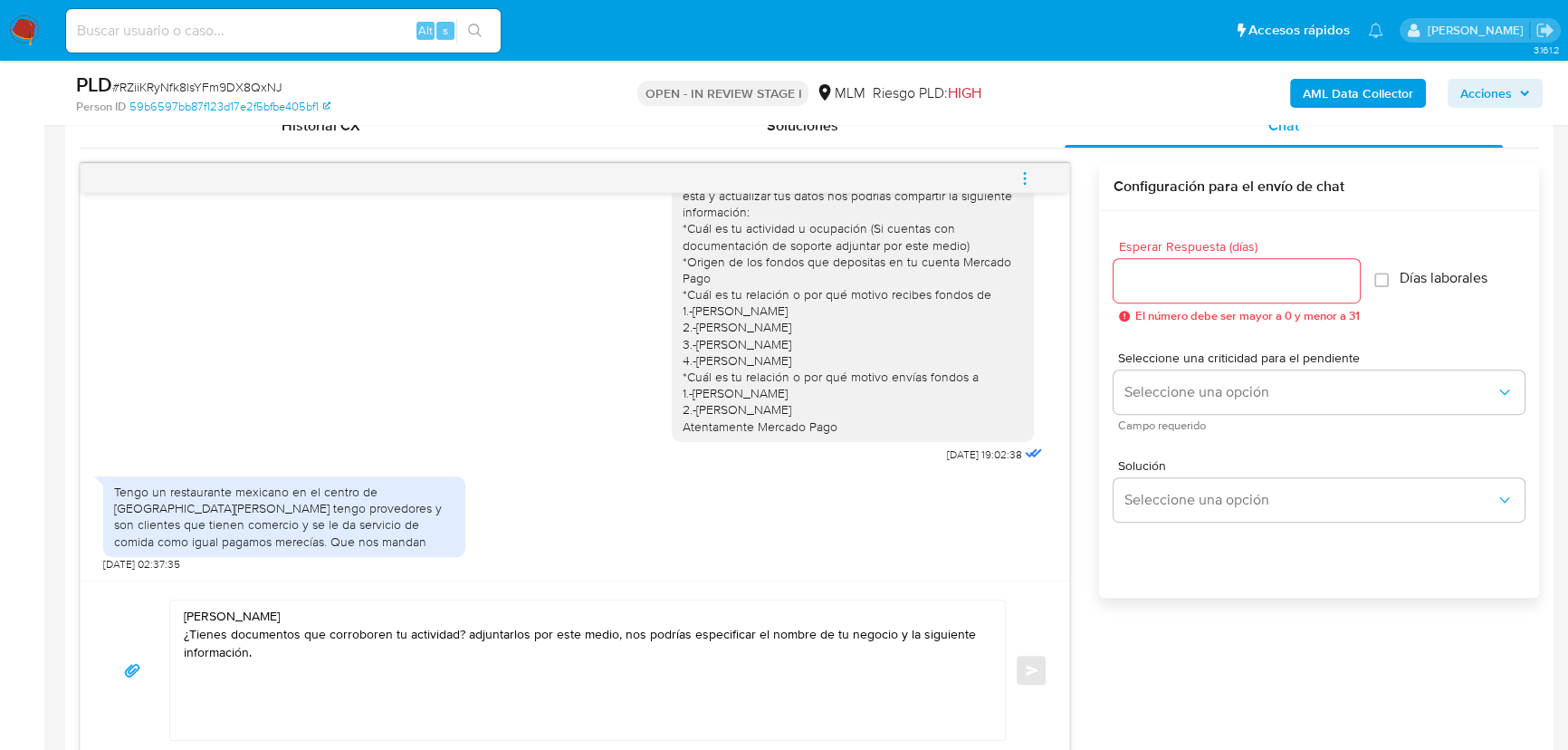
drag, startPoint x: 851, startPoint y: 425, endPoint x: 663, endPoint y: 293, distance: 229.7
click at [672, 293] on div "Estimado Gustavo se ha identificado un cambio en el uso habitual de tu cuenta p…" at bounding box center [853, 294] width 362 height 294
copy div "*Cuál es tu relación o por qué motivo recibes fondos de 1.-OCTAVIO ANDRES MARTI…"
click at [243, 696] on textarea "Hola Gustavo ¿Tienes documentos que corroboren tu actividad? adjuntarlos por es…" at bounding box center [583, 669] width 799 height 139
paste textarea "*Cuál es tu relación o por qué motivo recibes fondos de 1.-OCTAVIO ANDRES MARTI…"
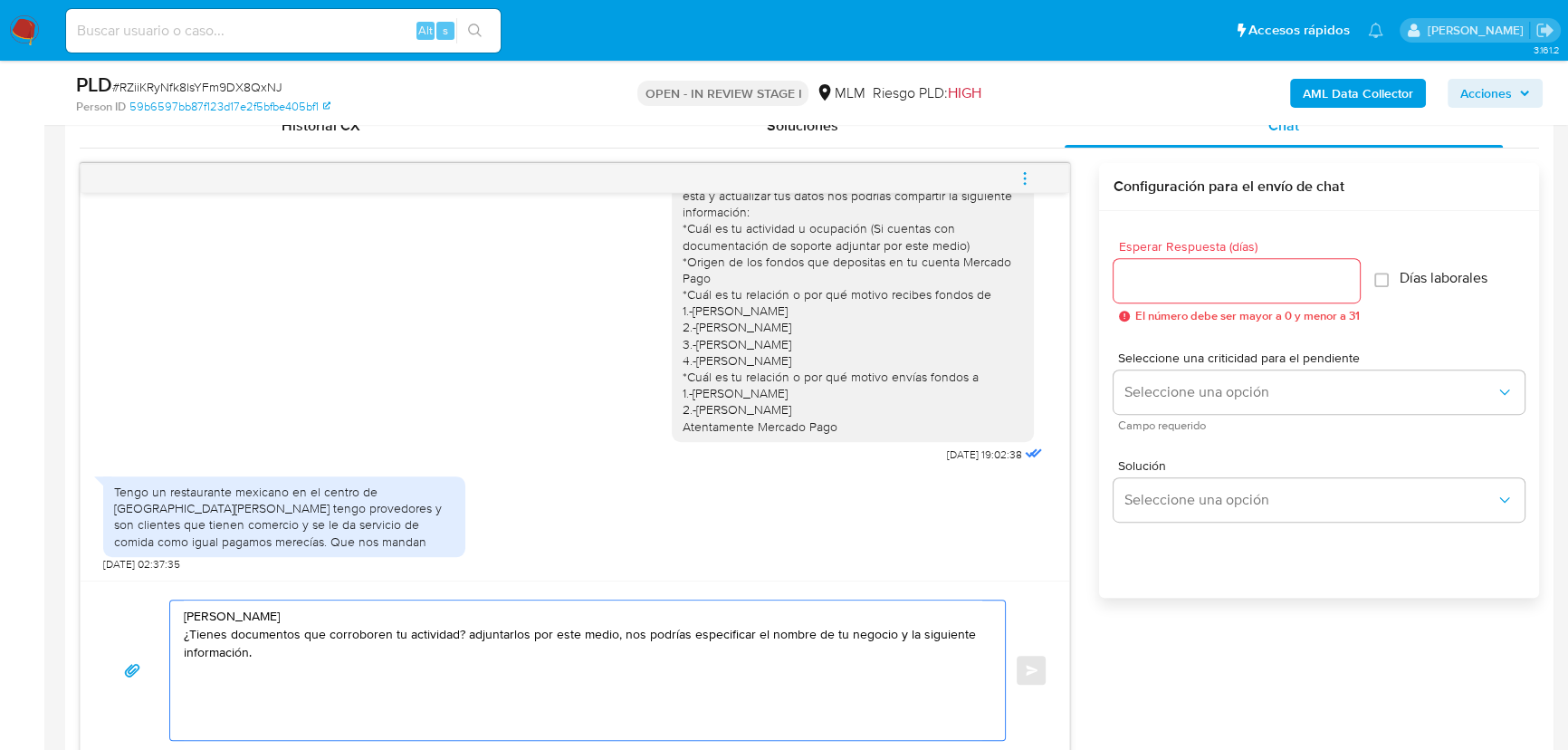
type textarea "Hola Gustavo ¿Tienes documentos que corroboren tu actividad? adjuntarlos por es…"
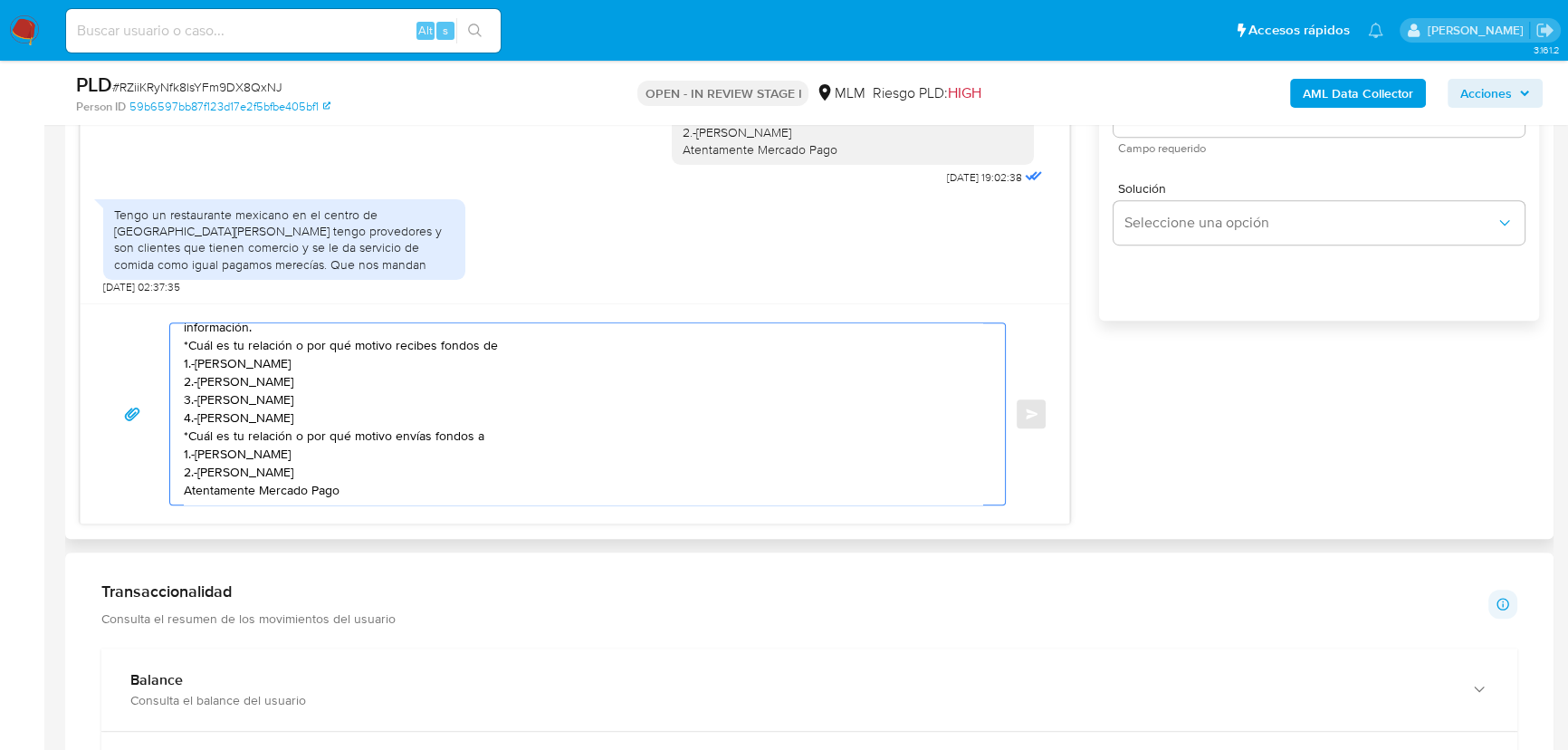
scroll to position [0, 0]
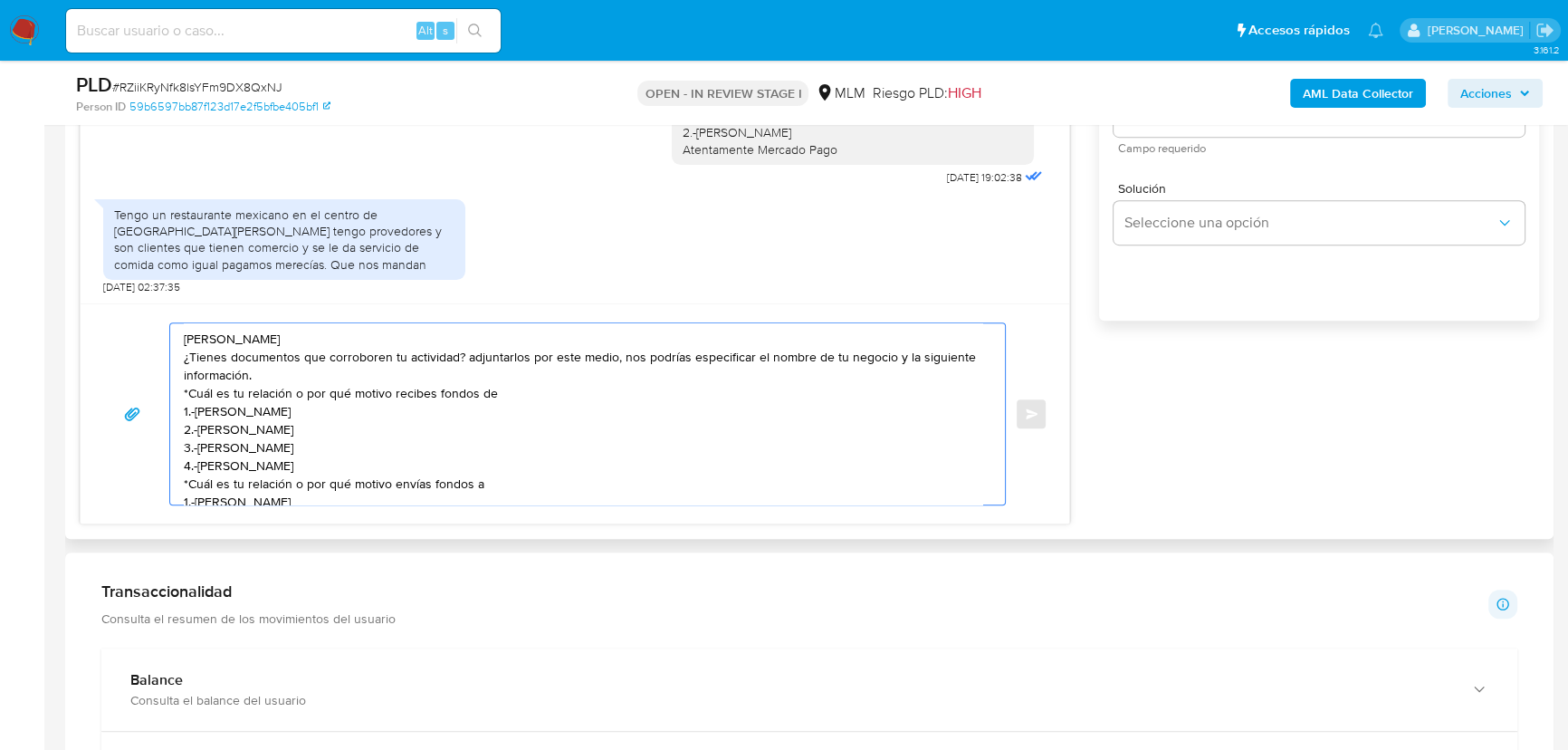
drag, startPoint x: 370, startPoint y: 479, endPoint x: 123, endPoint y: 295, distance: 308.0
click at [123, 295] on div "Estimado Gustavo se ha identificado un cambio en el uso habitual de tu cuenta p…" at bounding box center [575, 205] width 990 height 638
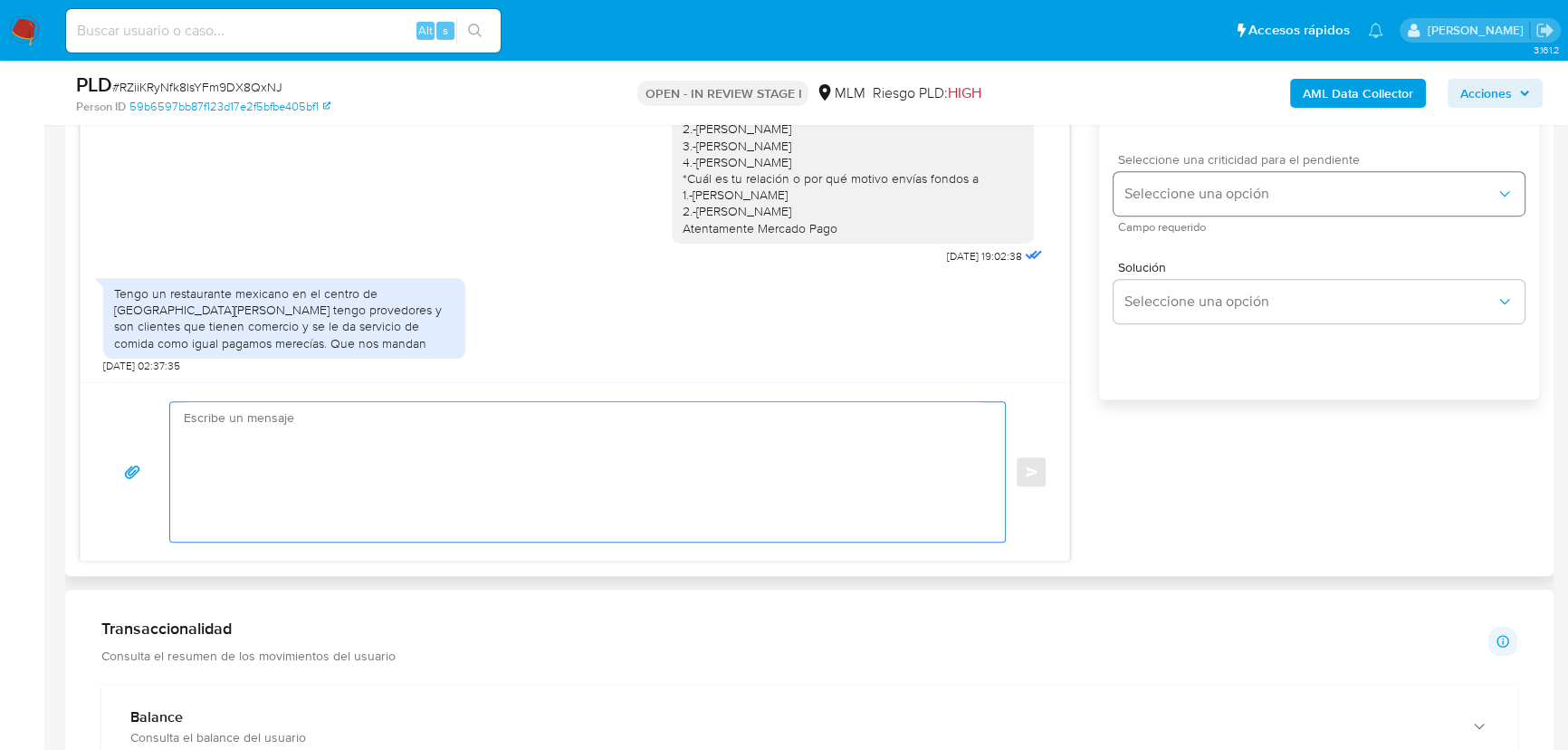
scroll to position [1017, 0]
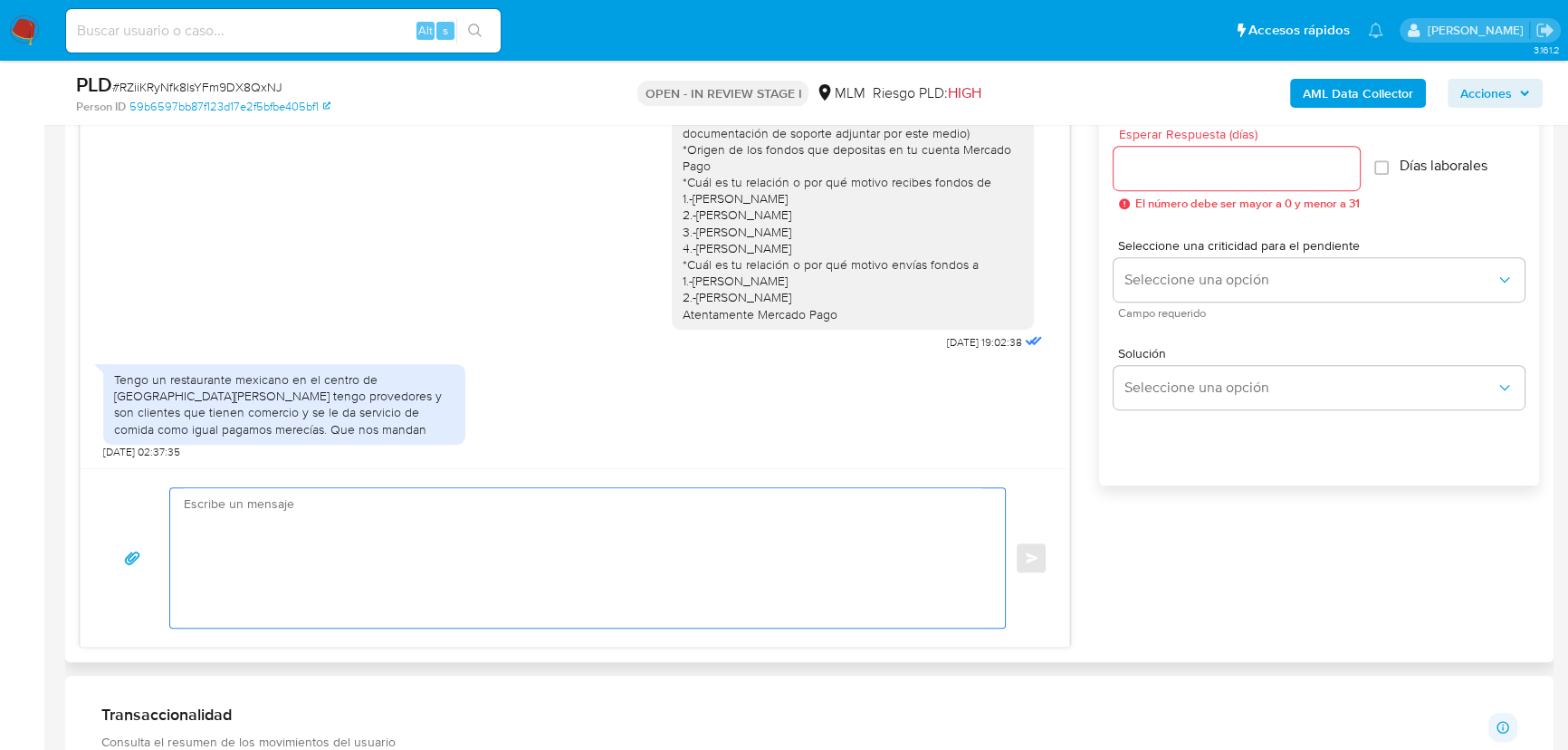
click at [1162, 158] on input "Esperar Respuesta (días)" at bounding box center [1236, 168] width 246 height 23
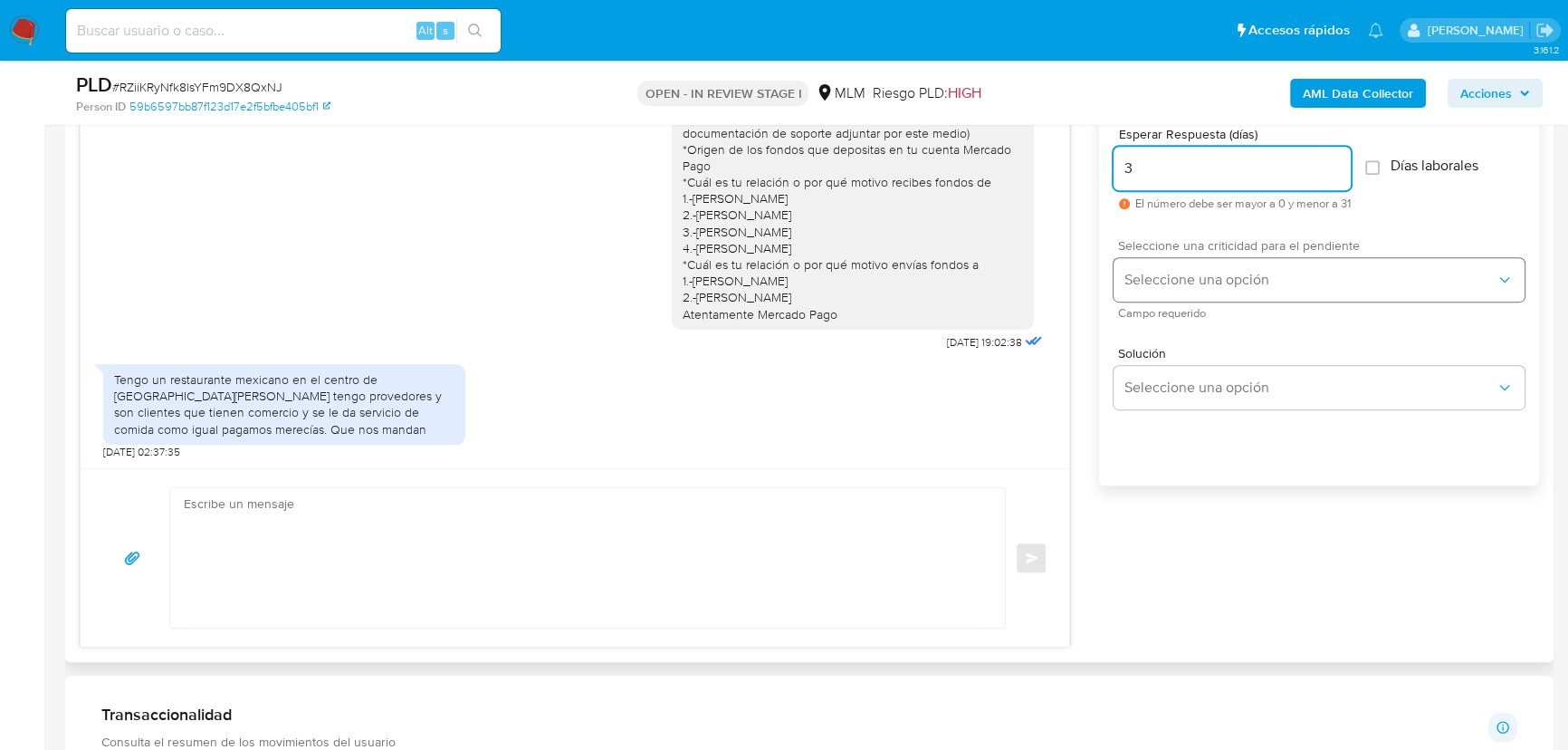
type input "3"
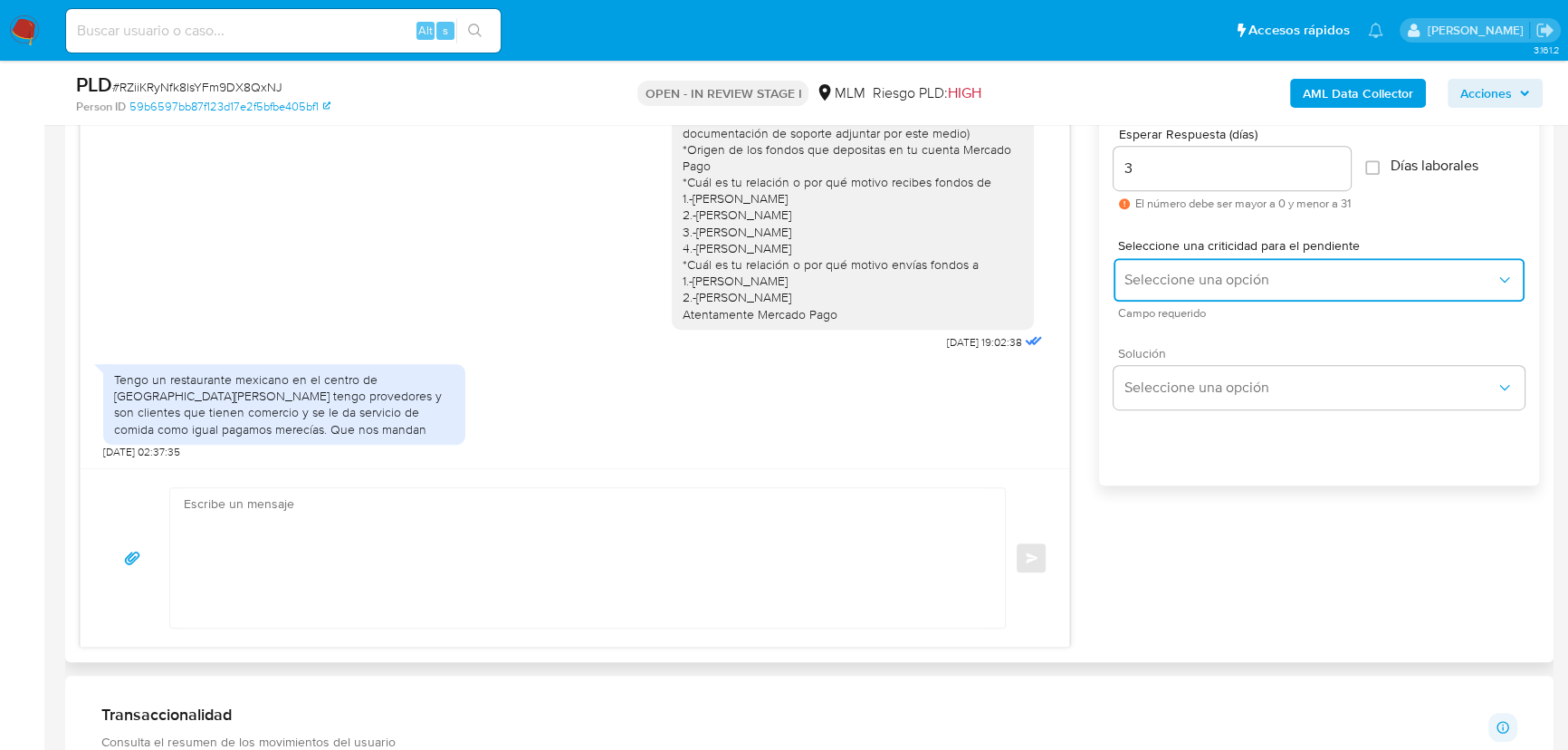
drag, startPoint x: 1157, startPoint y: 281, endPoint x: 1196, endPoint y: 350, distance: 79.3
click at [1158, 287] on span "Seleccione una opción" at bounding box center [1310, 280] width 371 height 18
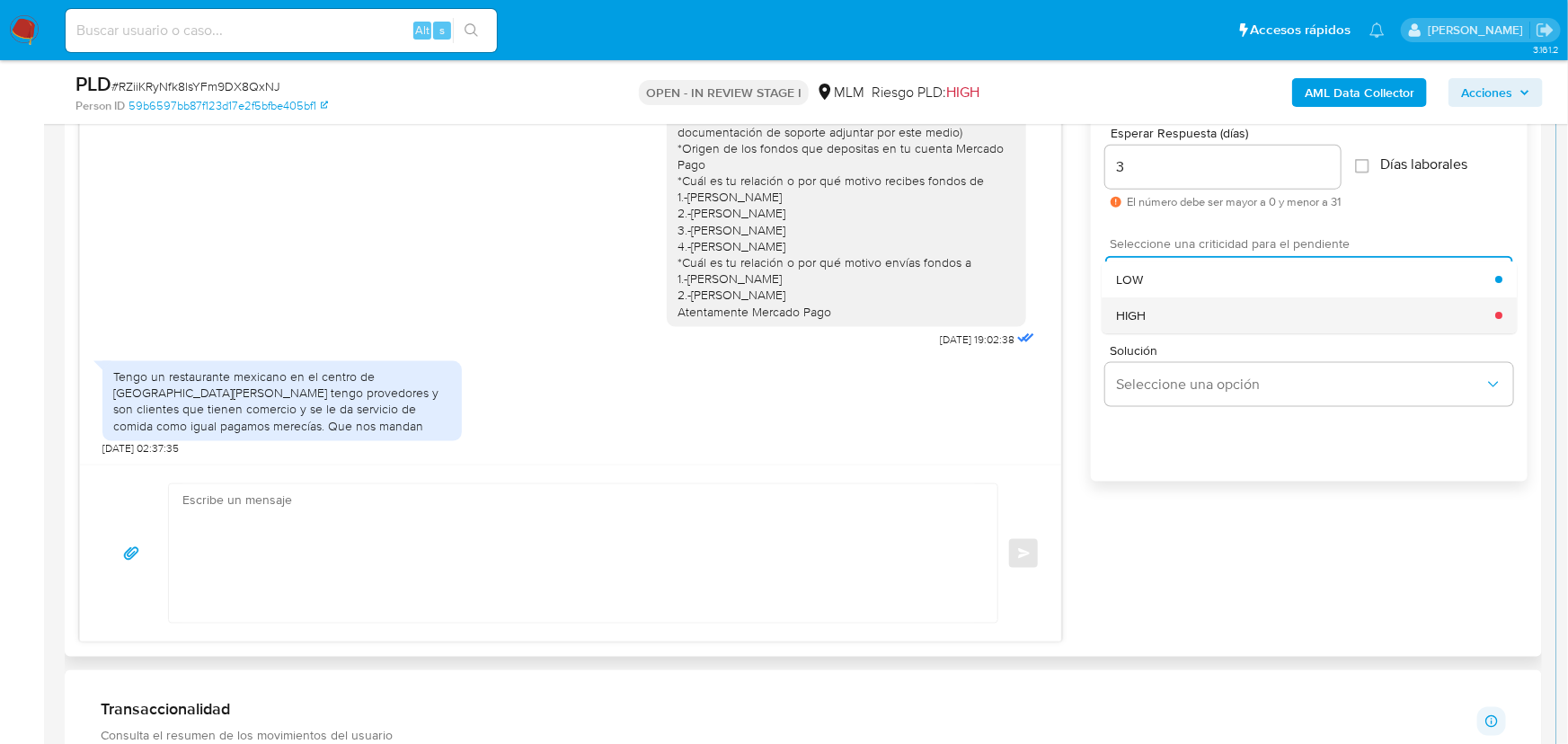
click at [1158, 312] on div "HIGH" at bounding box center [1306, 316] width 379 height 36
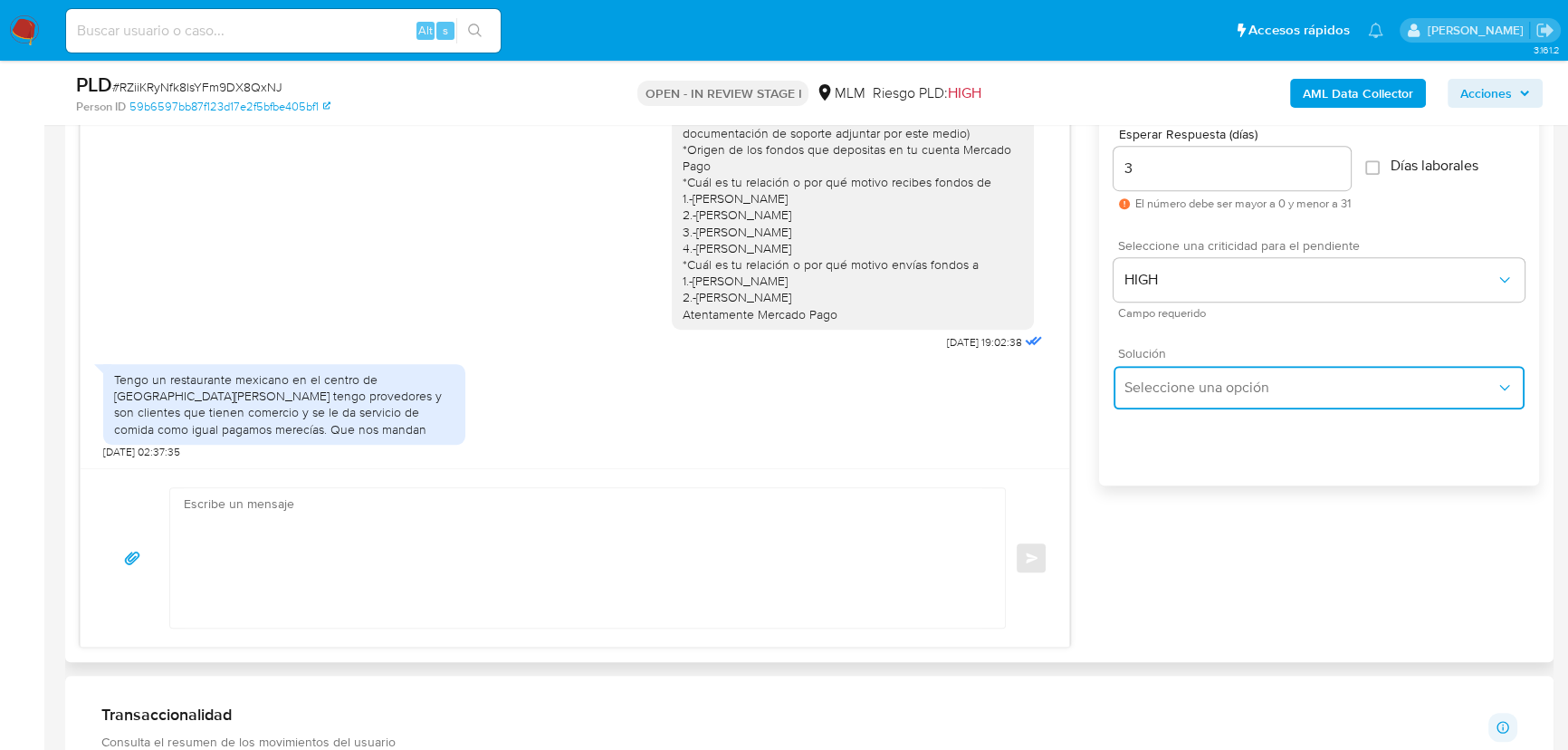
click at [1190, 401] on button "Seleccione una opción" at bounding box center [1319, 387] width 411 height 43
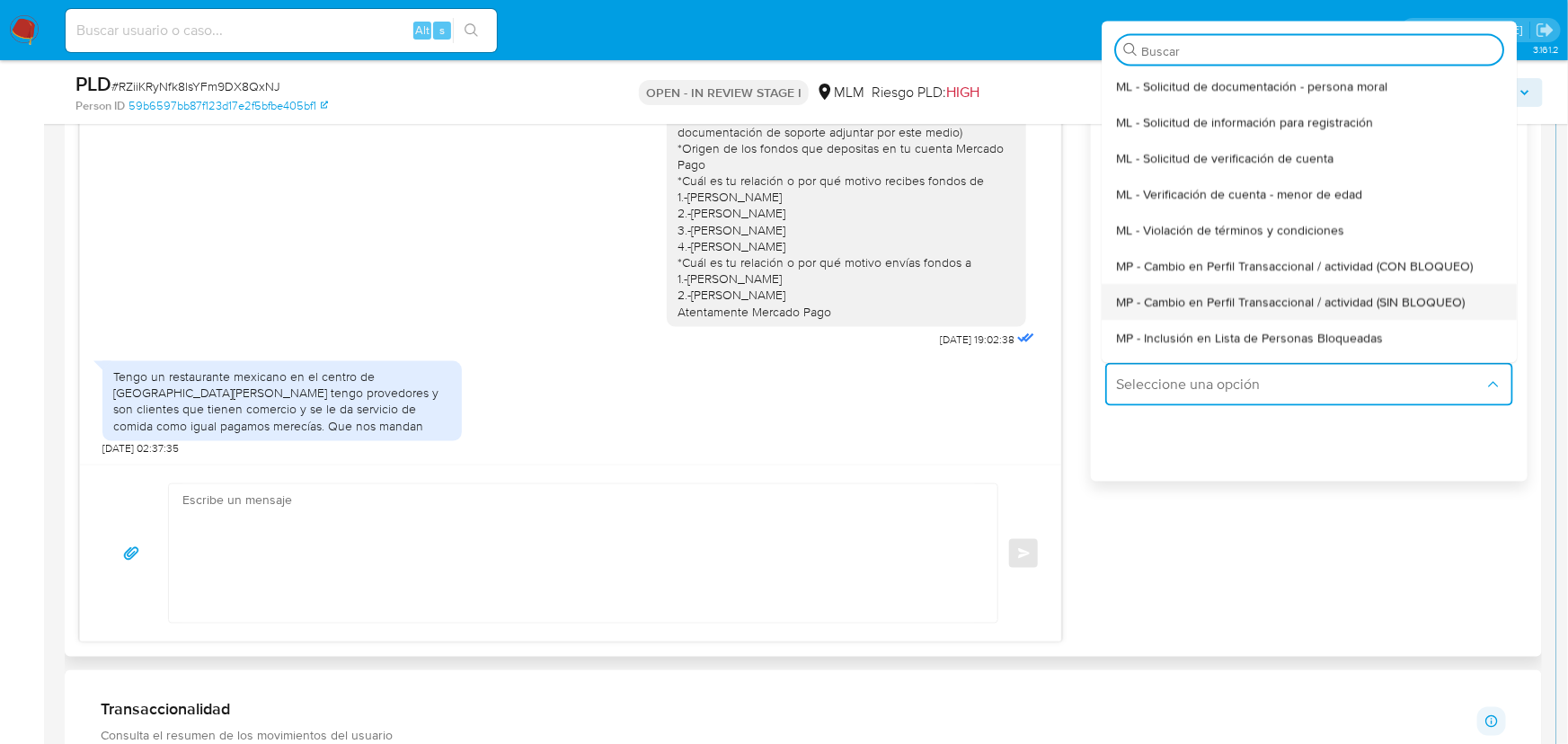
click at [1298, 300] on span "MP - Cambio en Perfil Transaccional / actividad (SIN BLOQUEO)" at bounding box center [1290, 300] width 348 height 16
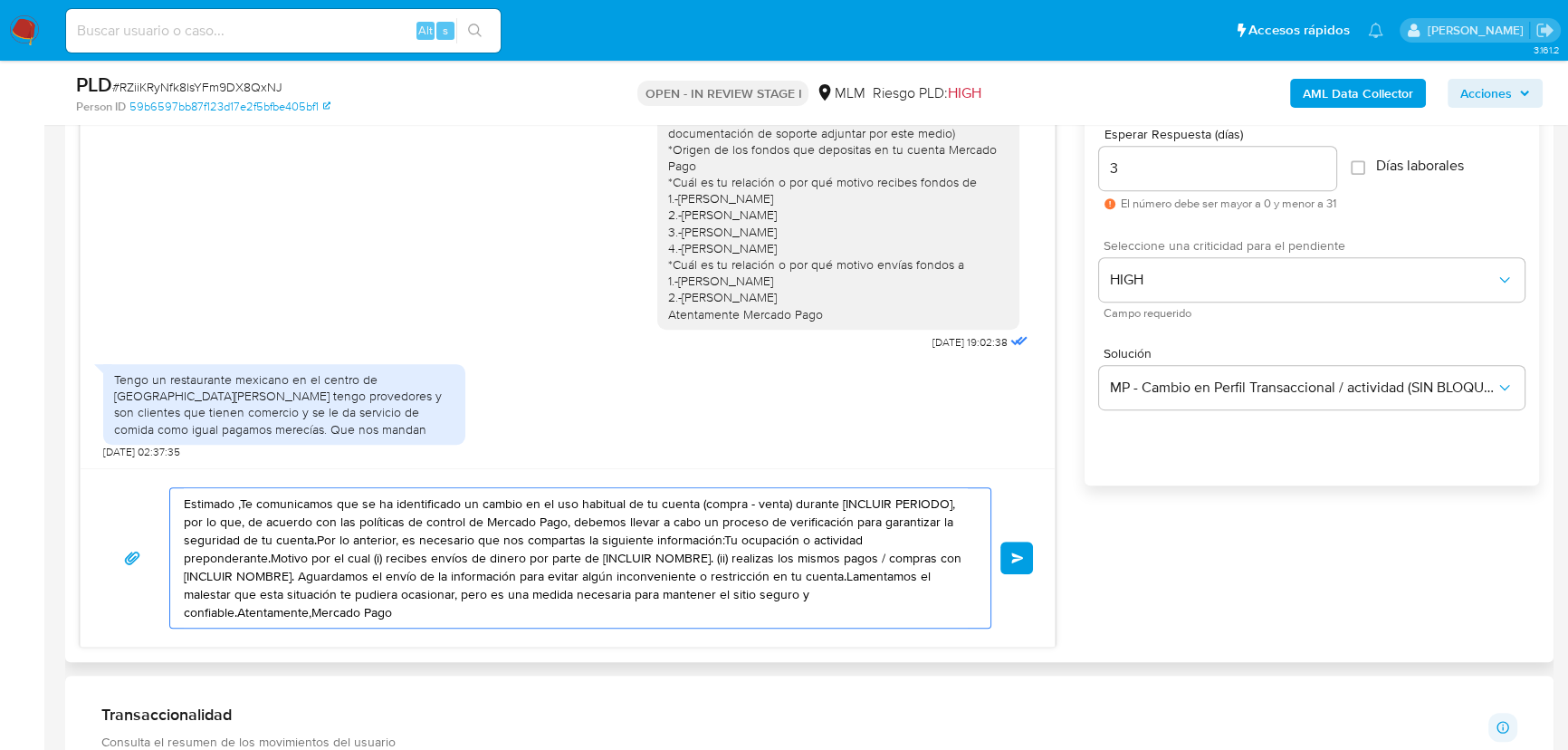
drag, startPoint x: 336, startPoint y: 539, endPoint x: 483, endPoint y: 539, distance: 147.0
click at [117, 462] on div "Estimado Gustavo se ha identificado un cambio en el uso habitual de tu cuenta p…" at bounding box center [567, 349] width 976 height 597
paste textarea "Hola Gustavo ¿Tienes documentos que corroboren tu actividad? adjuntarlos por es…"
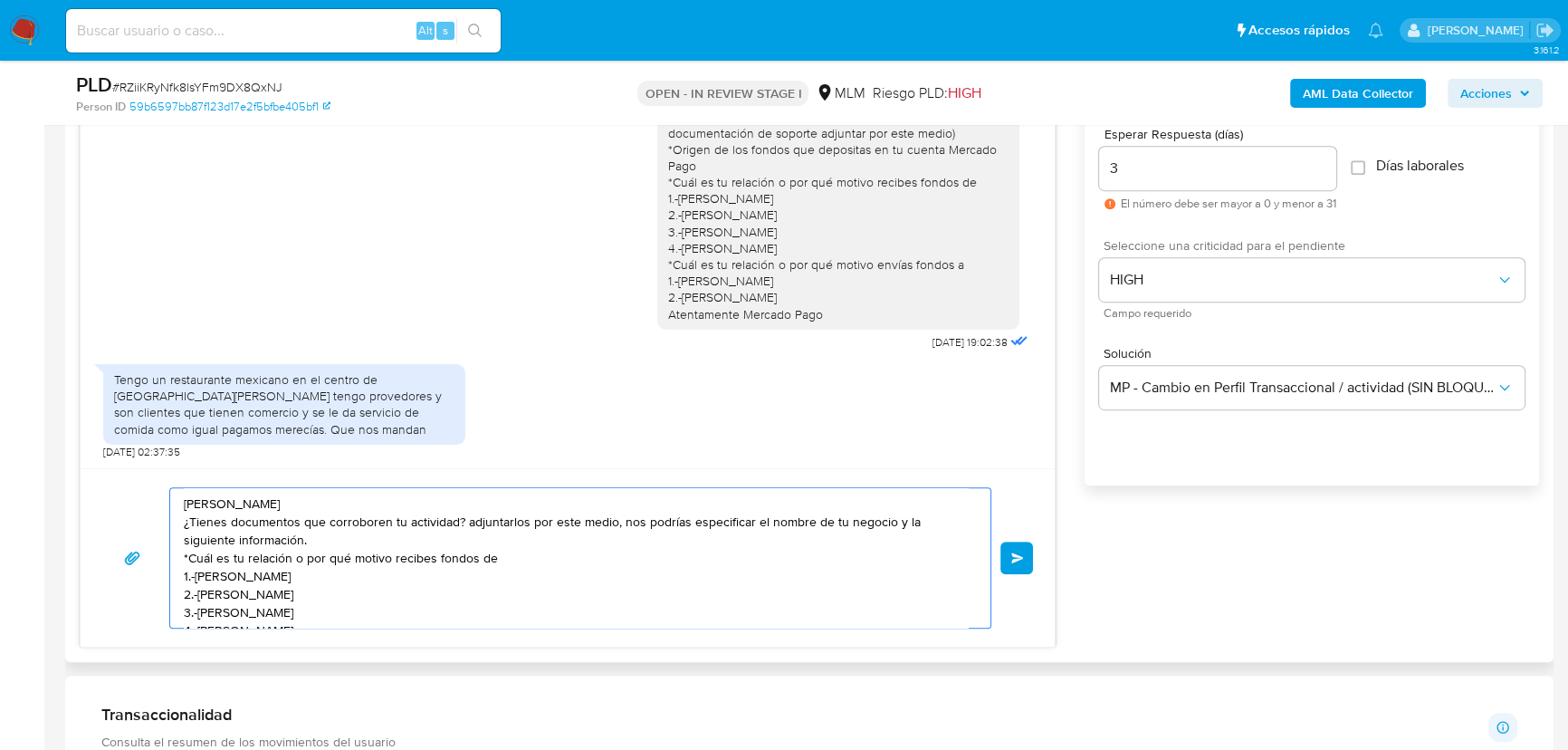
scroll to position [42, 0]
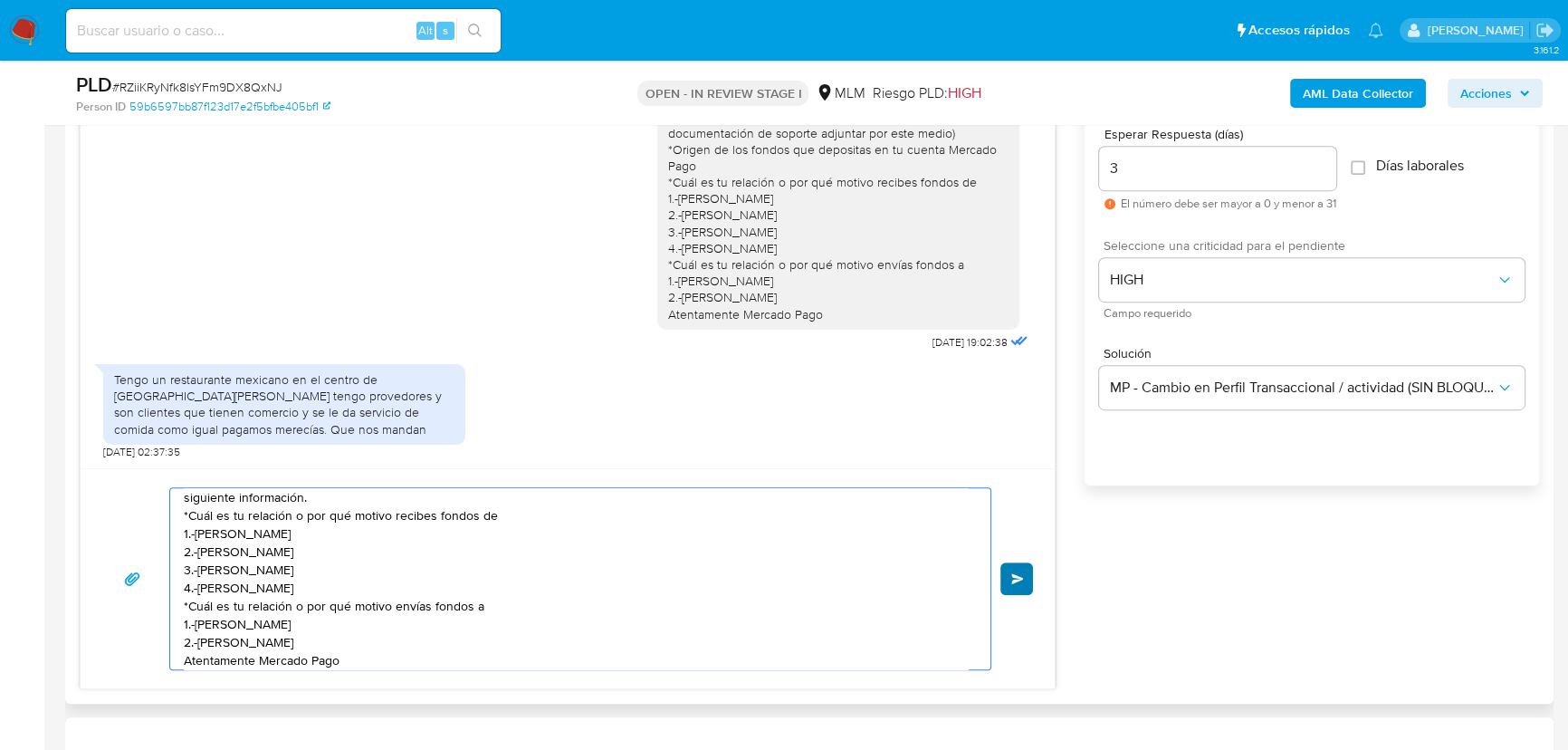
type textarea "Hola Gustavo ¿Tienes documentos que corroboren tu actividad? adjuntarlos por es…"
click at [1022, 576] on span "Enviar" at bounding box center [1017, 578] width 12 height 11
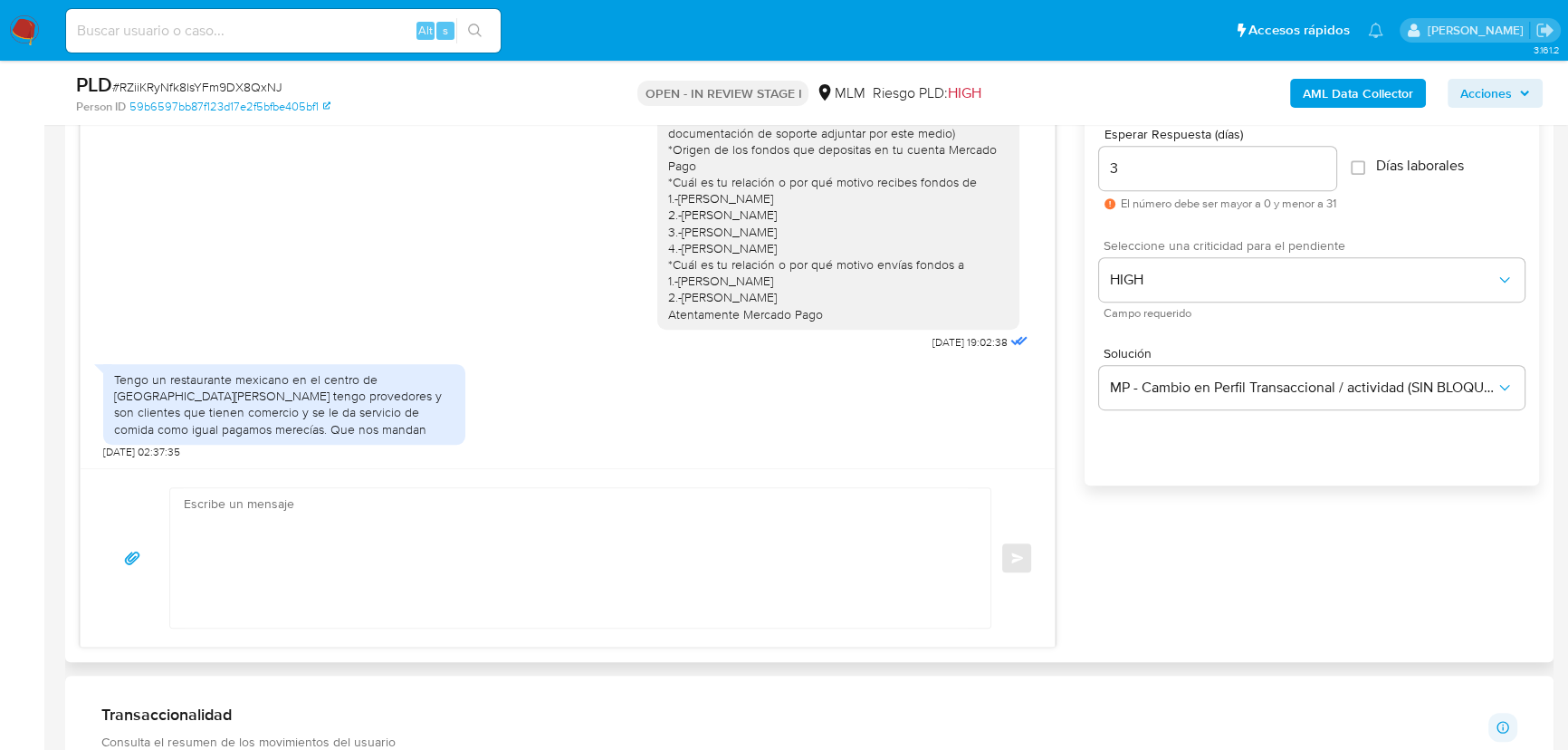
scroll to position [334, 0]
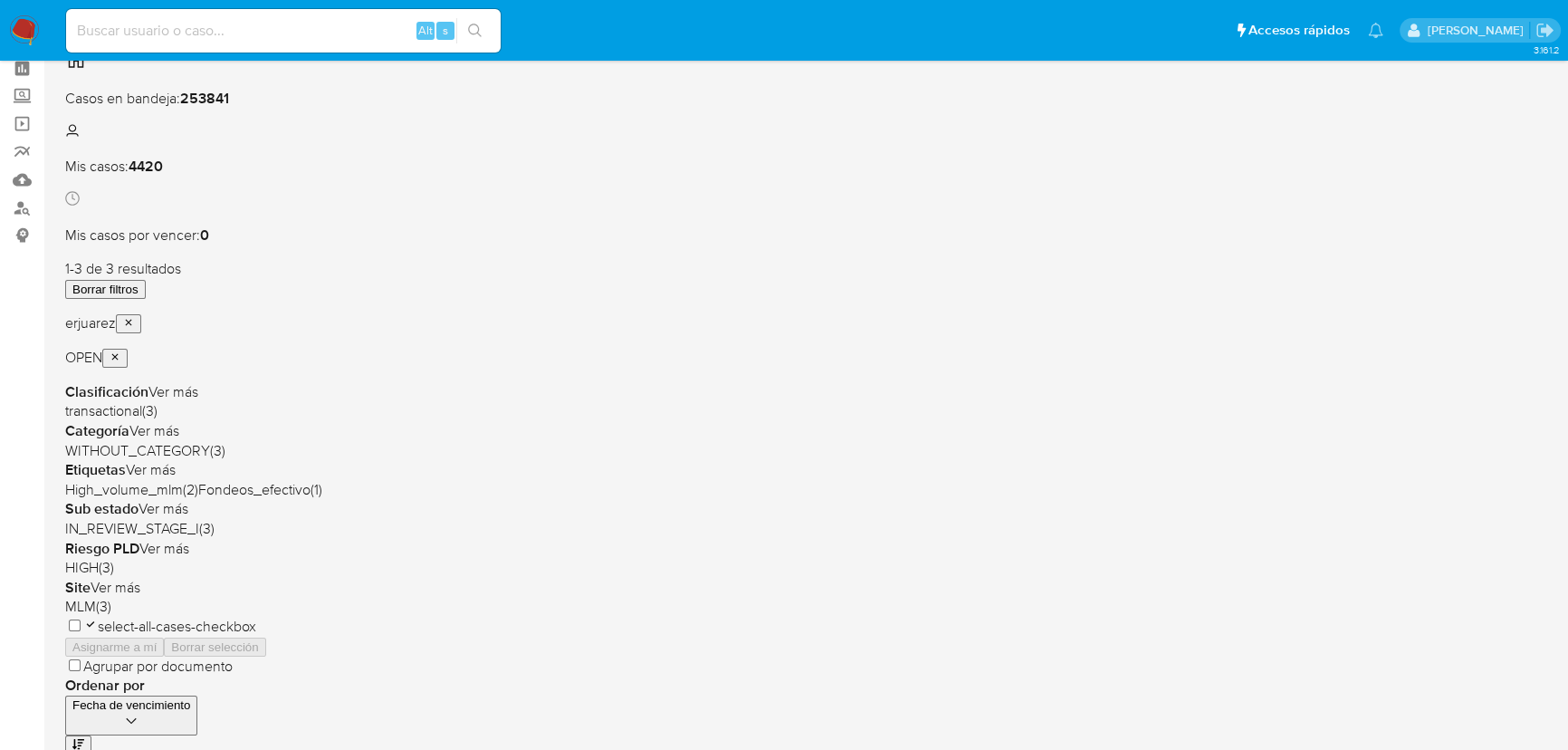
scroll to position [82, 0]
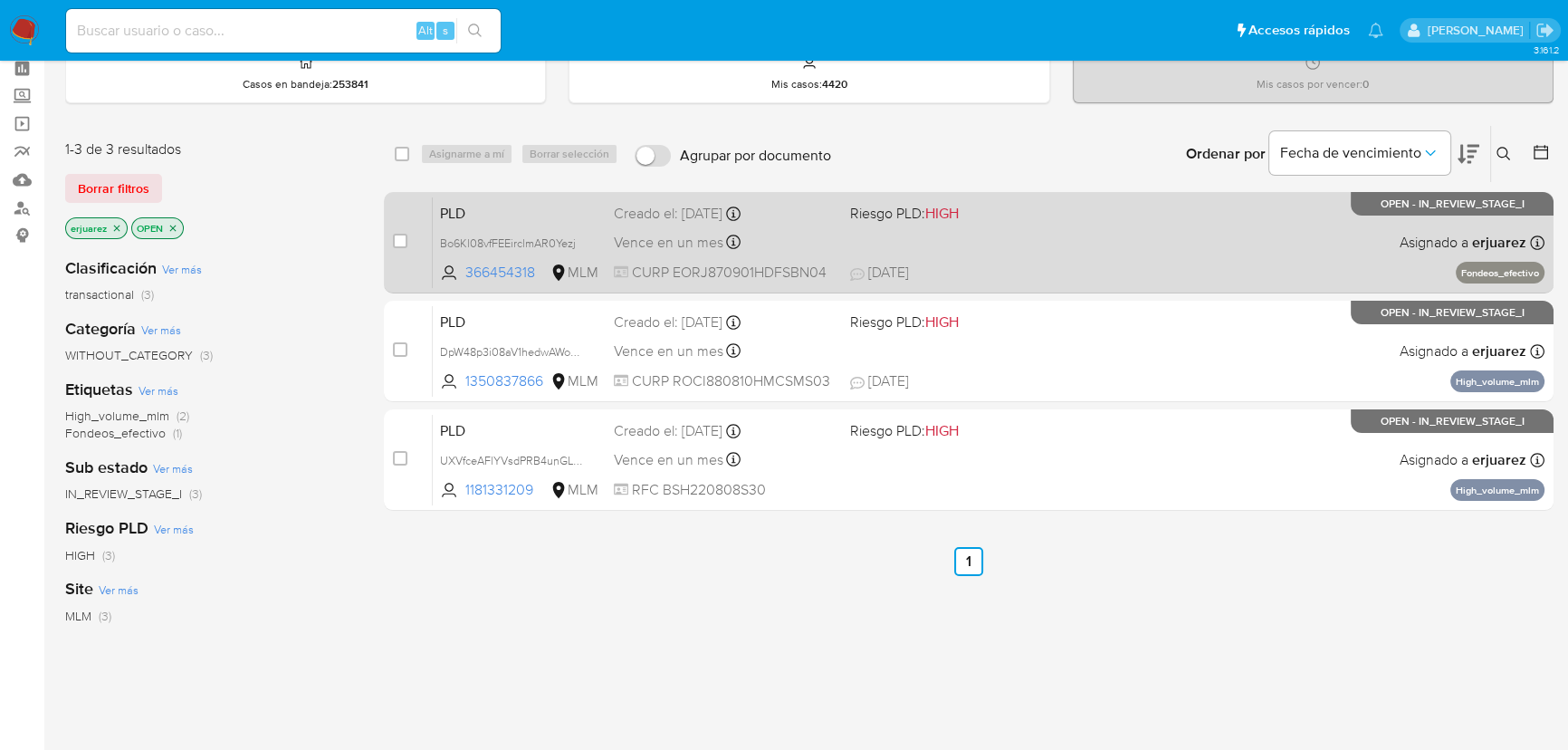
click at [1010, 270] on span "[DATE] [DATE] 11:37" at bounding box center [1079, 272] width 458 height 20
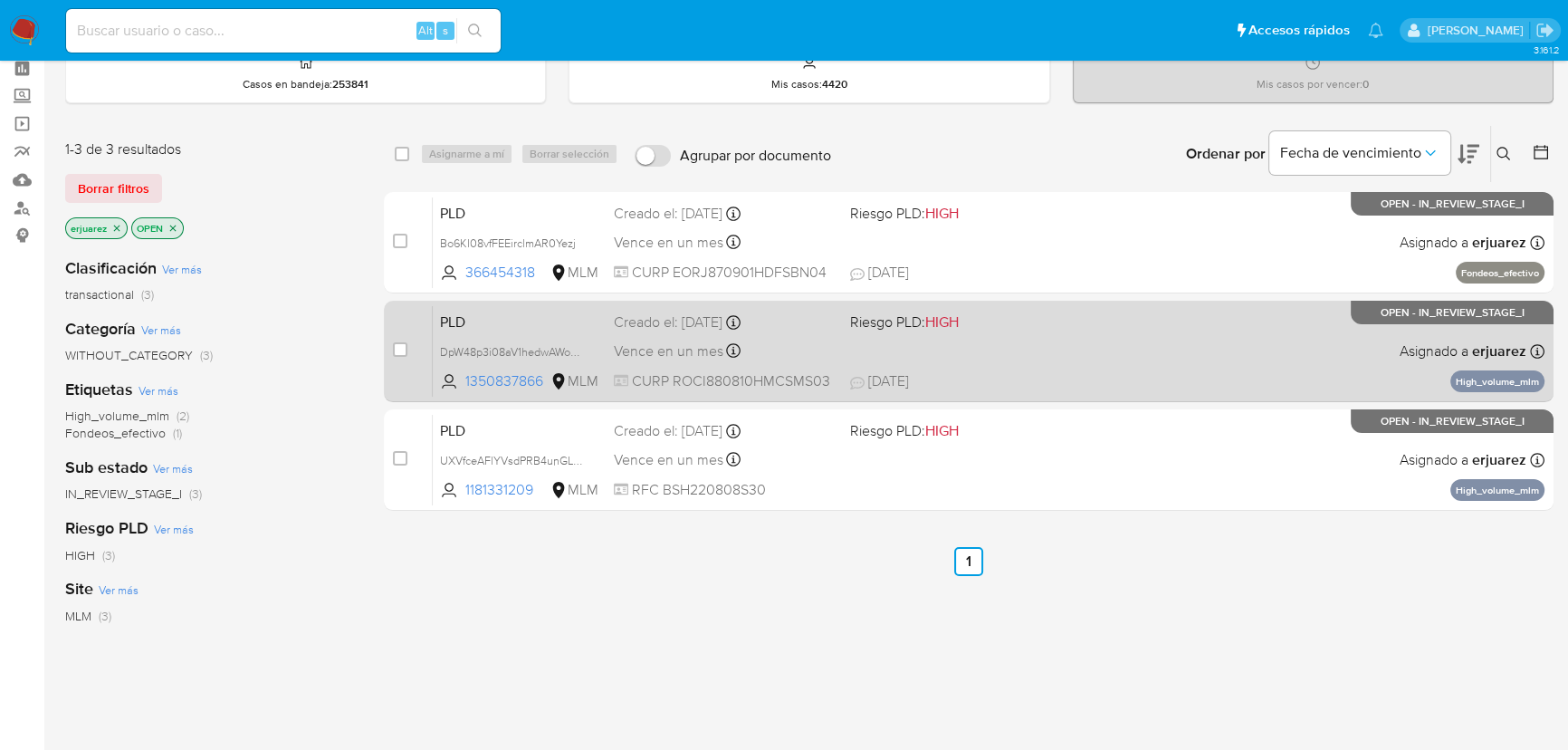
click at [971, 366] on div "PLD DpW48p3i08aV1hedwAWovIBF 1350837866 MLM Riesgo PLD: HIGH Creado el: [DATE] …" at bounding box center [988, 350] width 1111 height 91
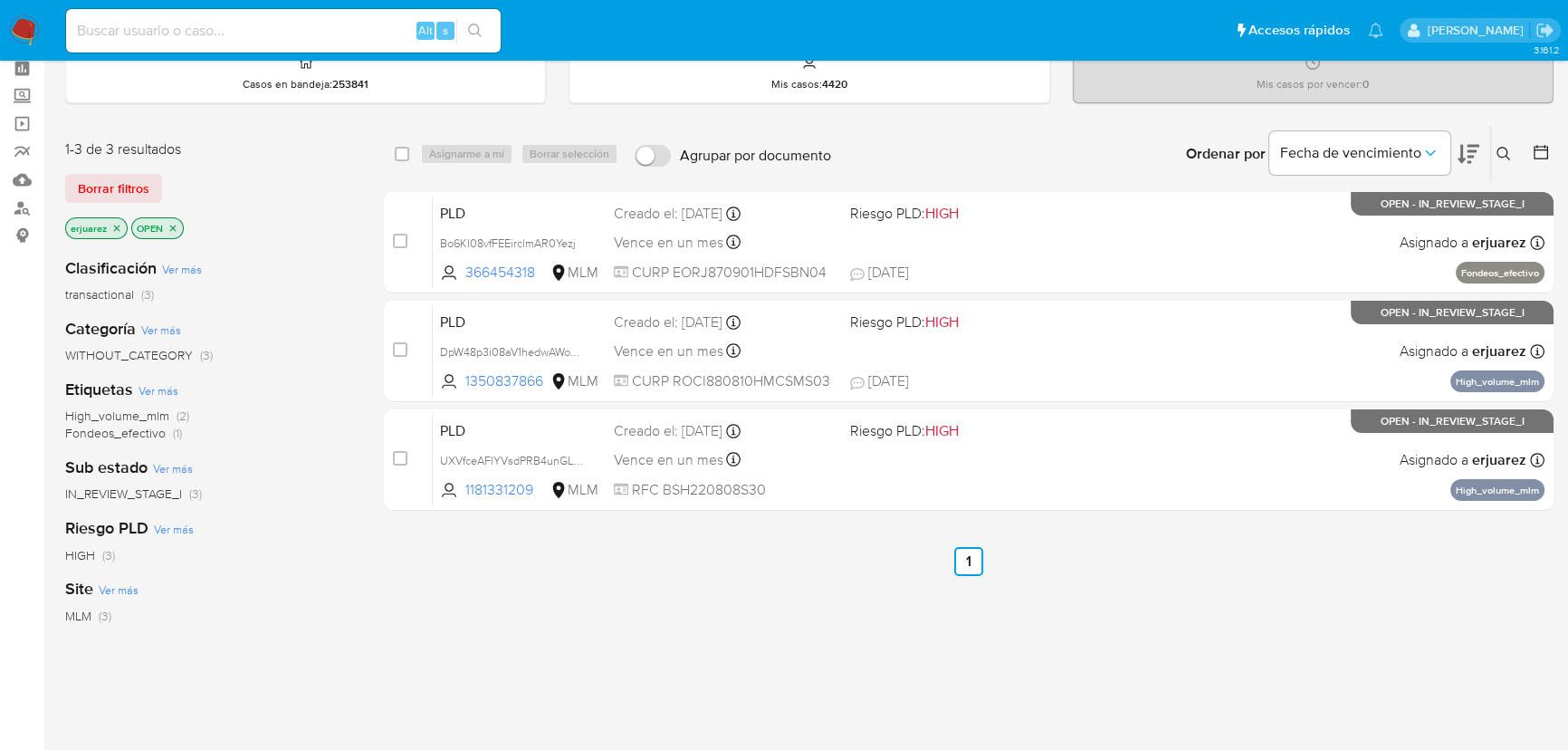
click at [22, 24] on img at bounding box center [24, 31] width 31 height 31
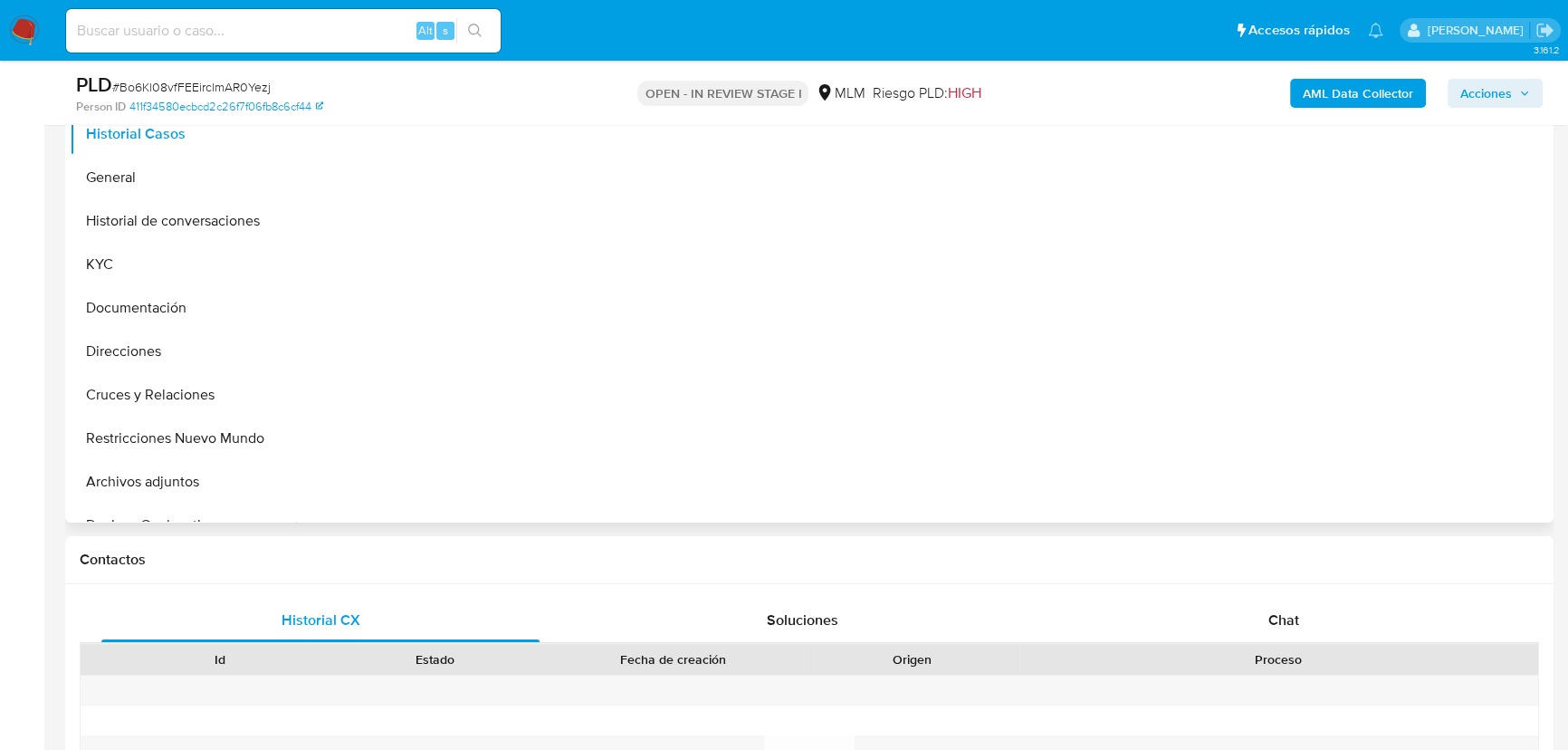
select select "10"
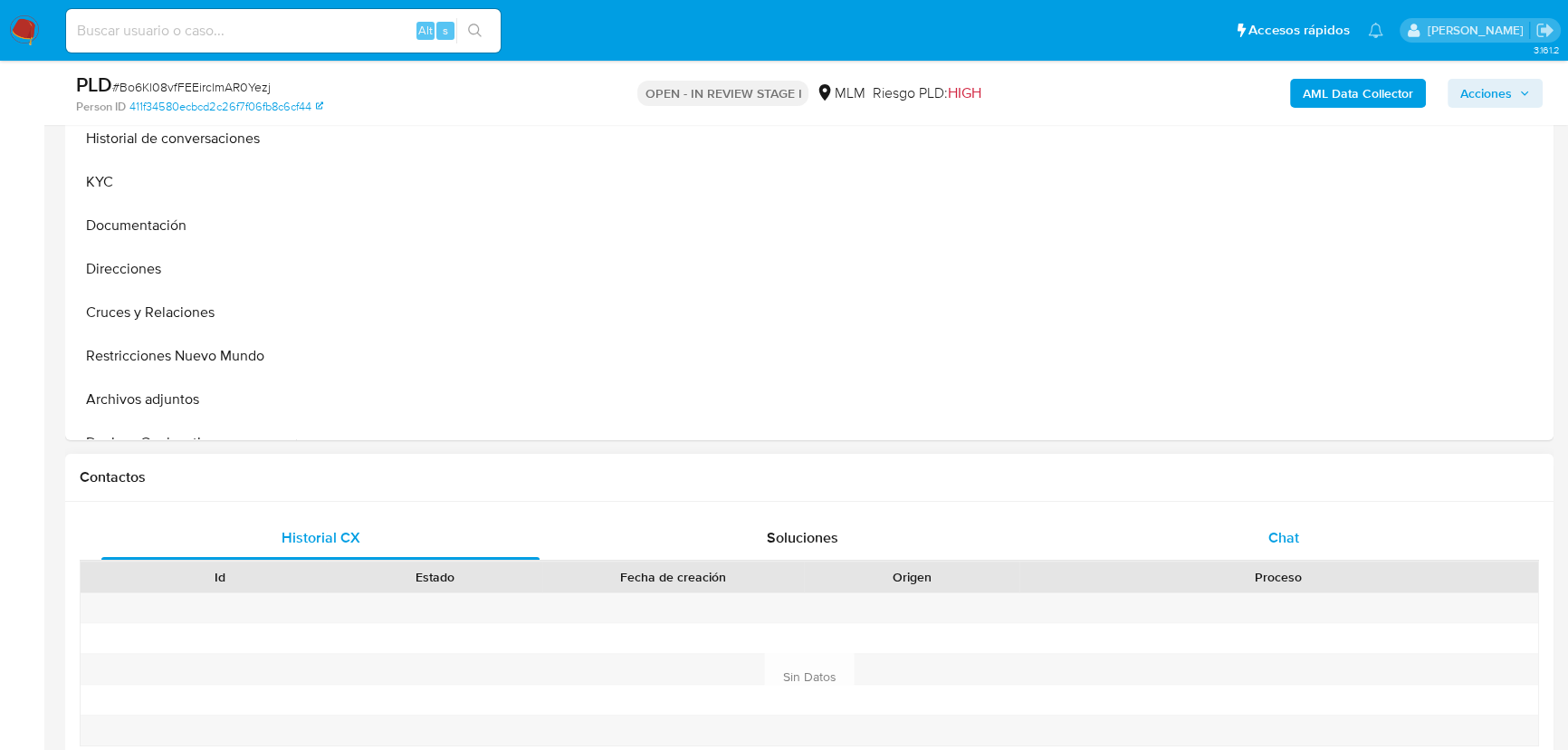
click at [1277, 544] on span "Chat" at bounding box center [1283, 538] width 31 height 21
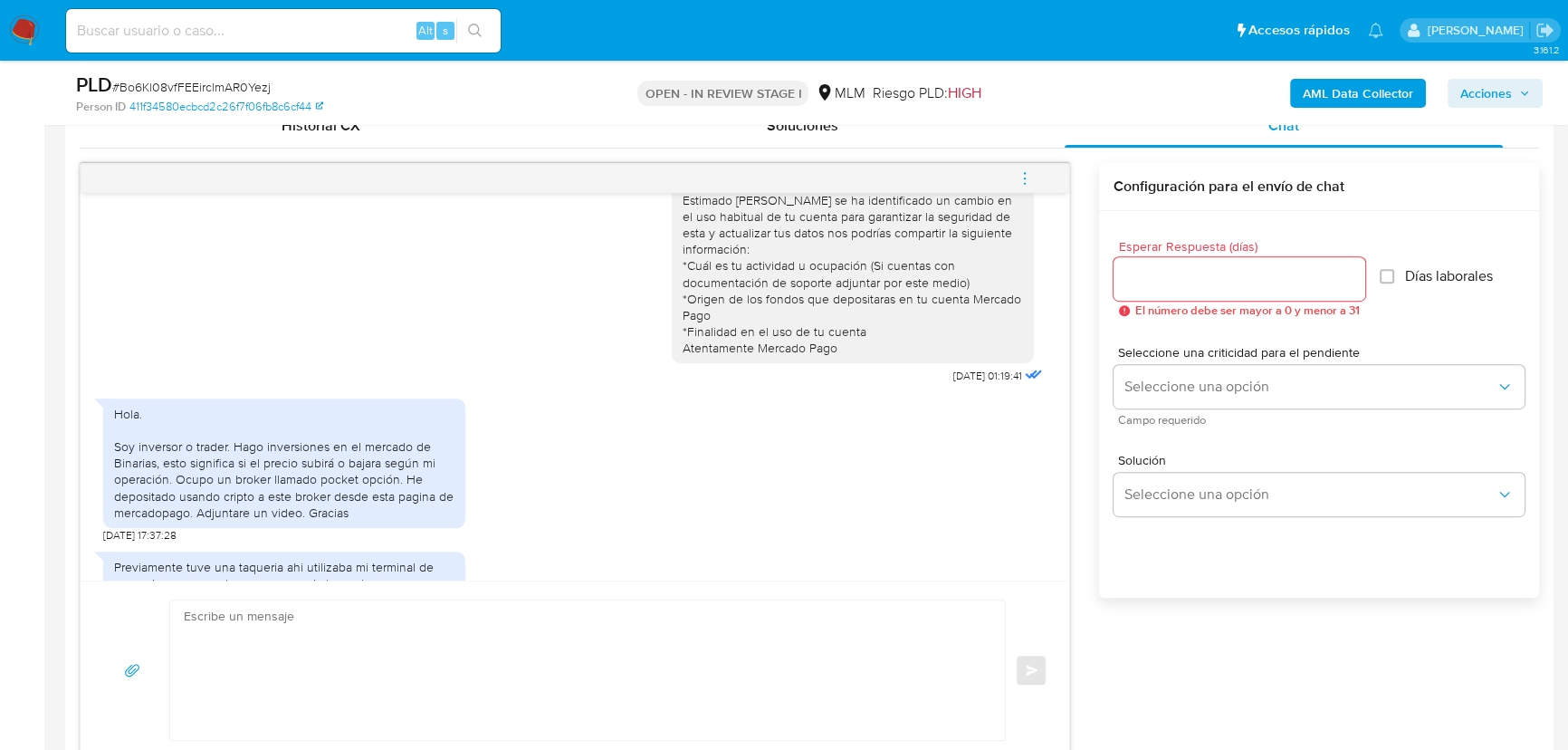
scroll to position [0, 0]
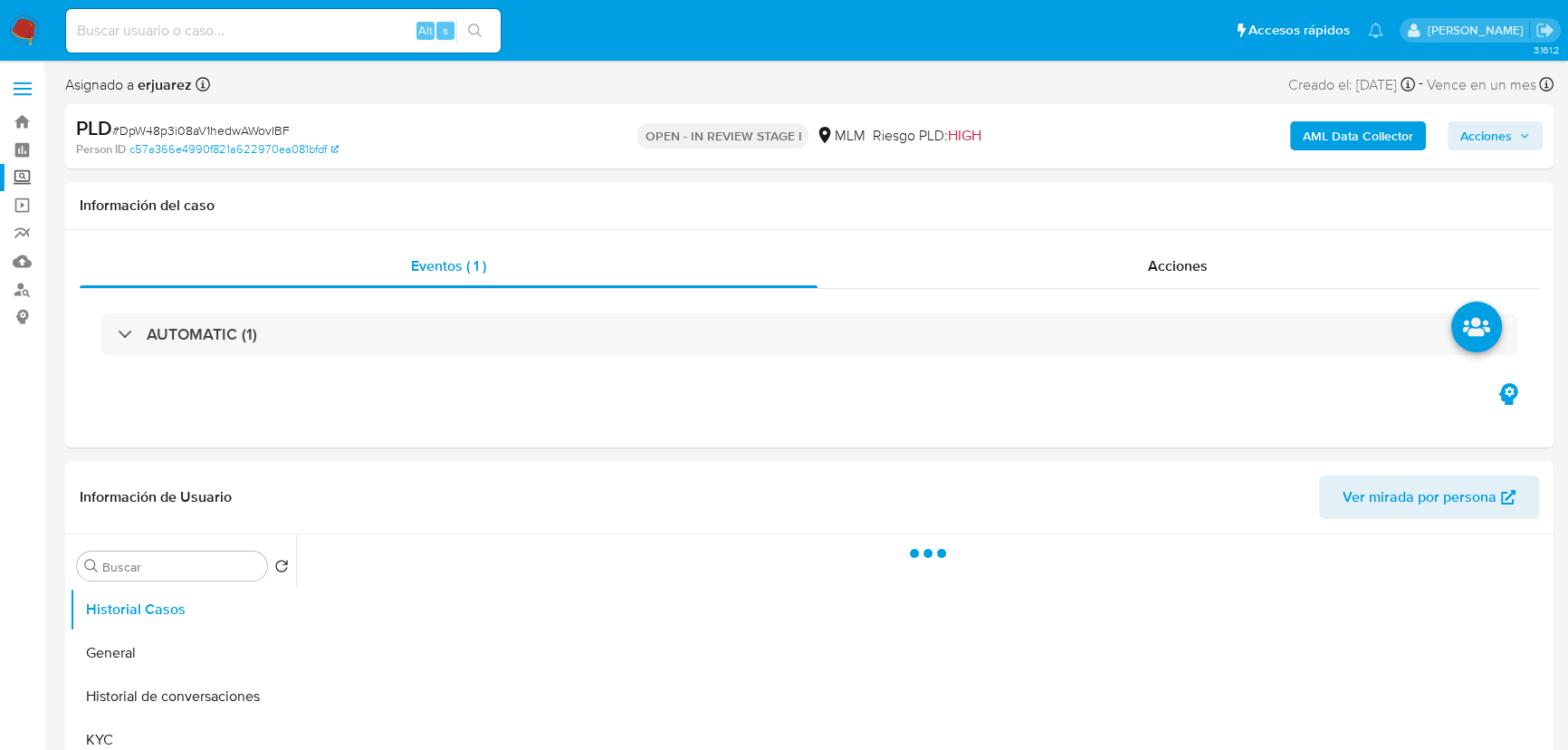
select select "10"
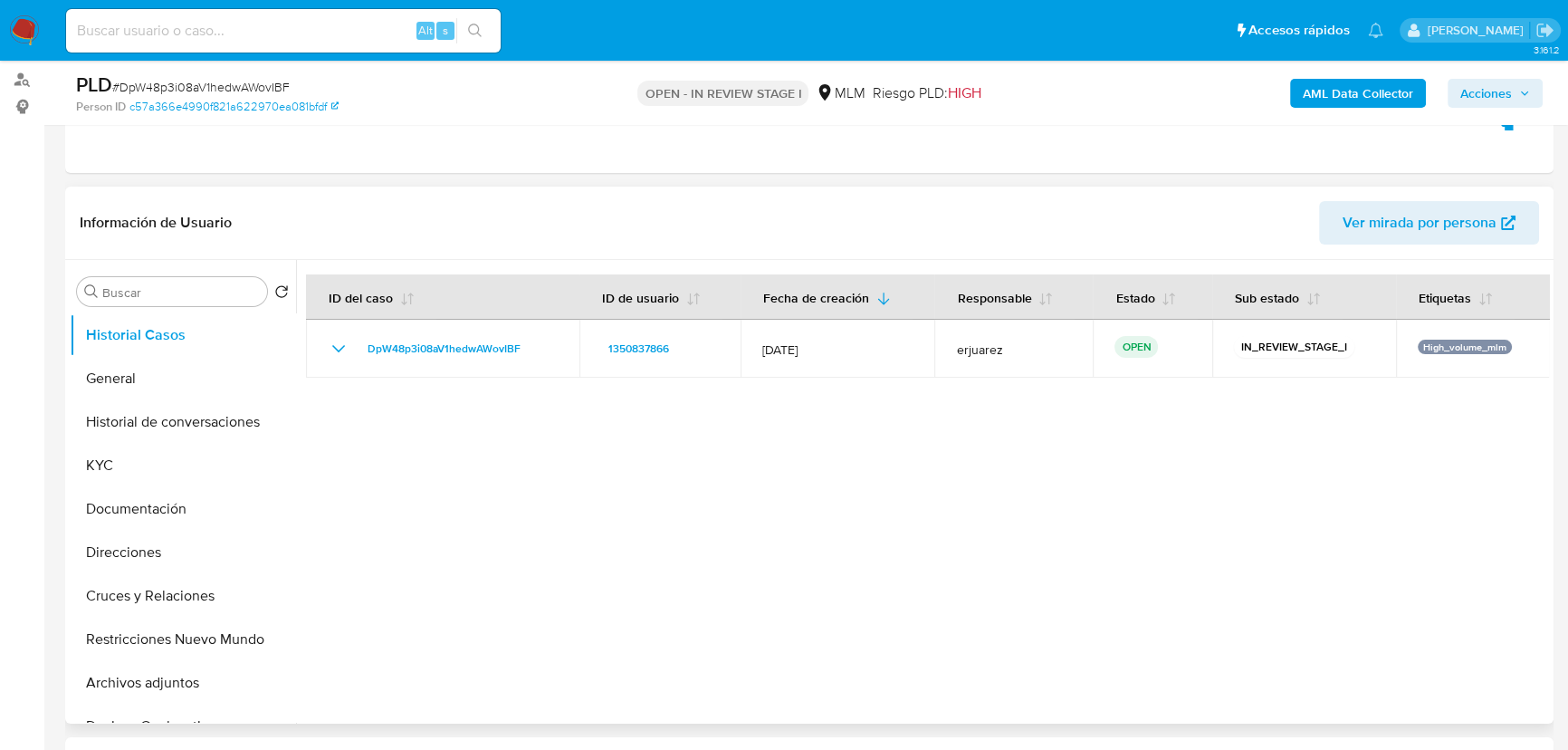
scroll to position [329, 0]
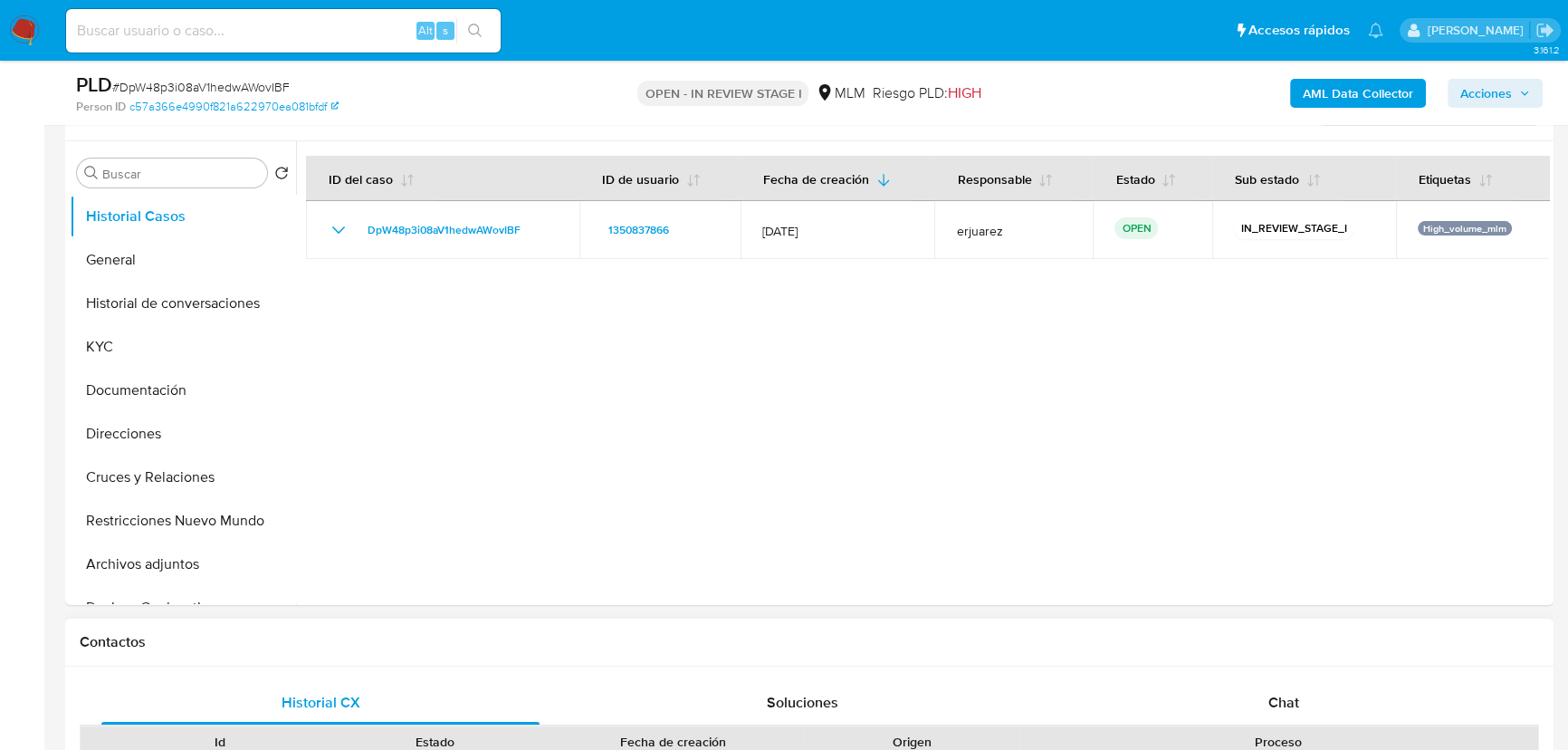
drag, startPoint x: 1281, startPoint y: 717, endPoint x: 1281, endPoint y: 731, distance: 14.0
drag, startPoint x: 1282, startPoint y: 704, endPoint x: 1221, endPoint y: 557, distance: 159.2
click at [1281, 703] on span "Chat" at bounding box center [1283, 702] width 31 height 21
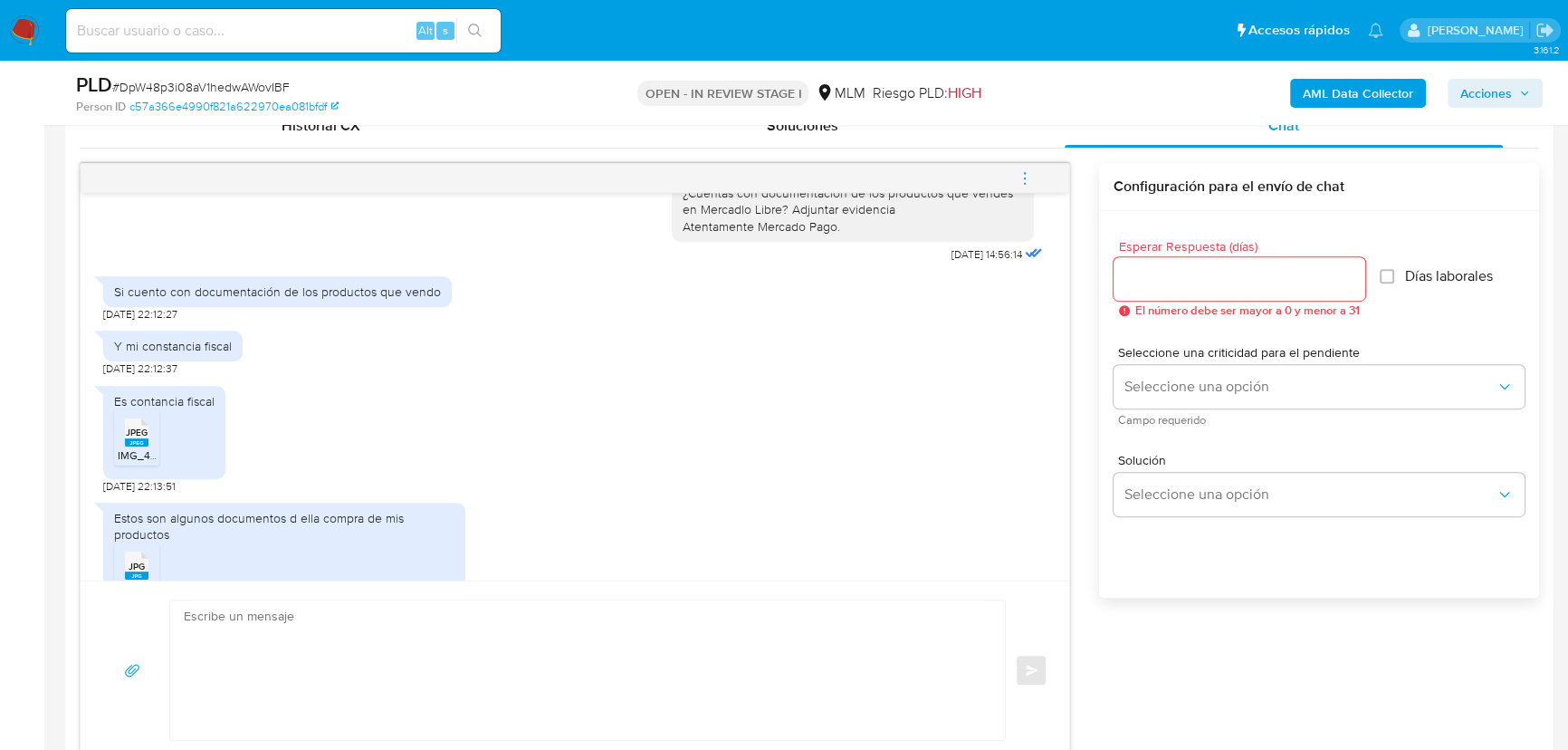
scroll to position [747, 0]
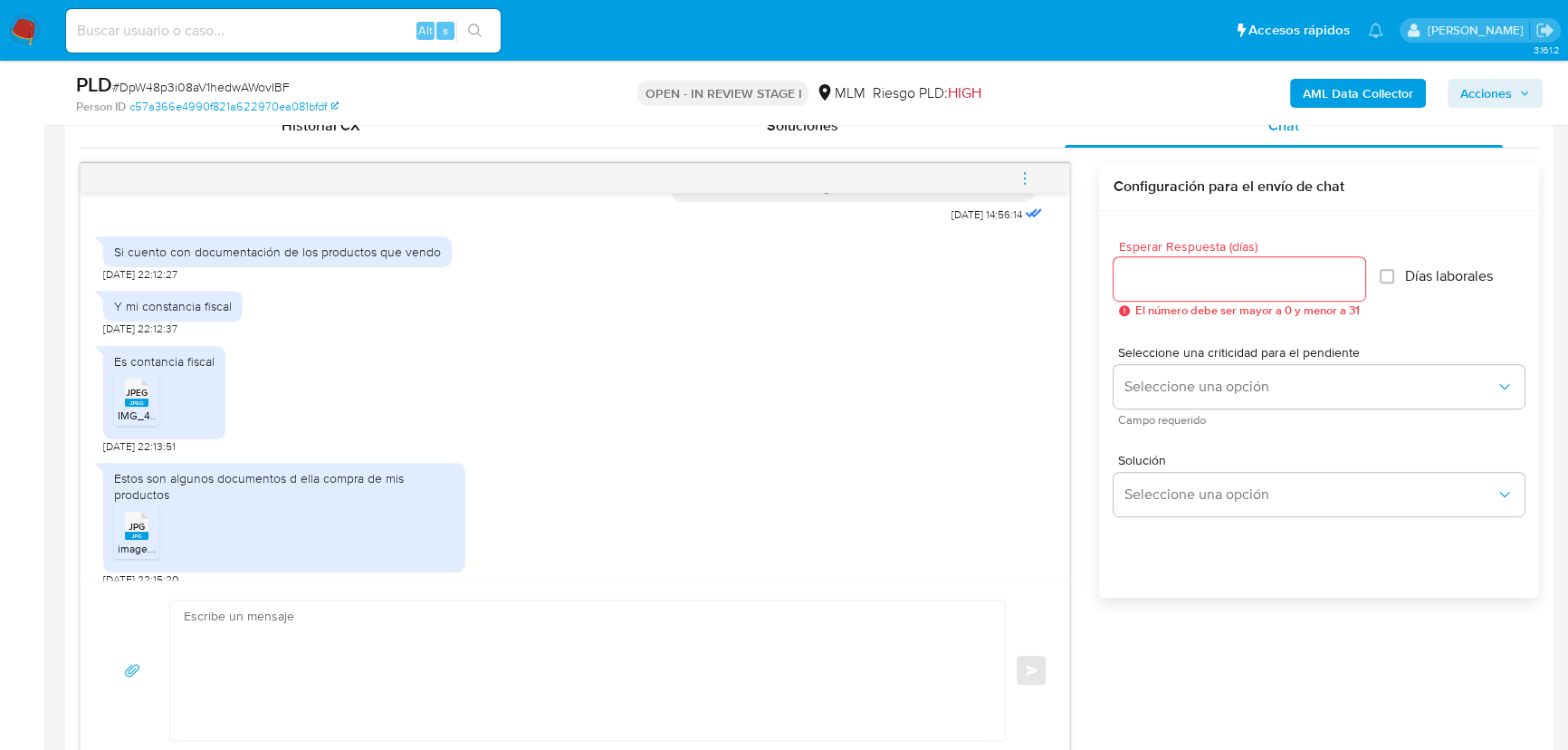
click at [132, 520] on span "JPG" at bounding box center [137, 526] width 16 height 12
click at [145, 387] on span "JPEG" at bounding box center [137, 392] width 22 height 12
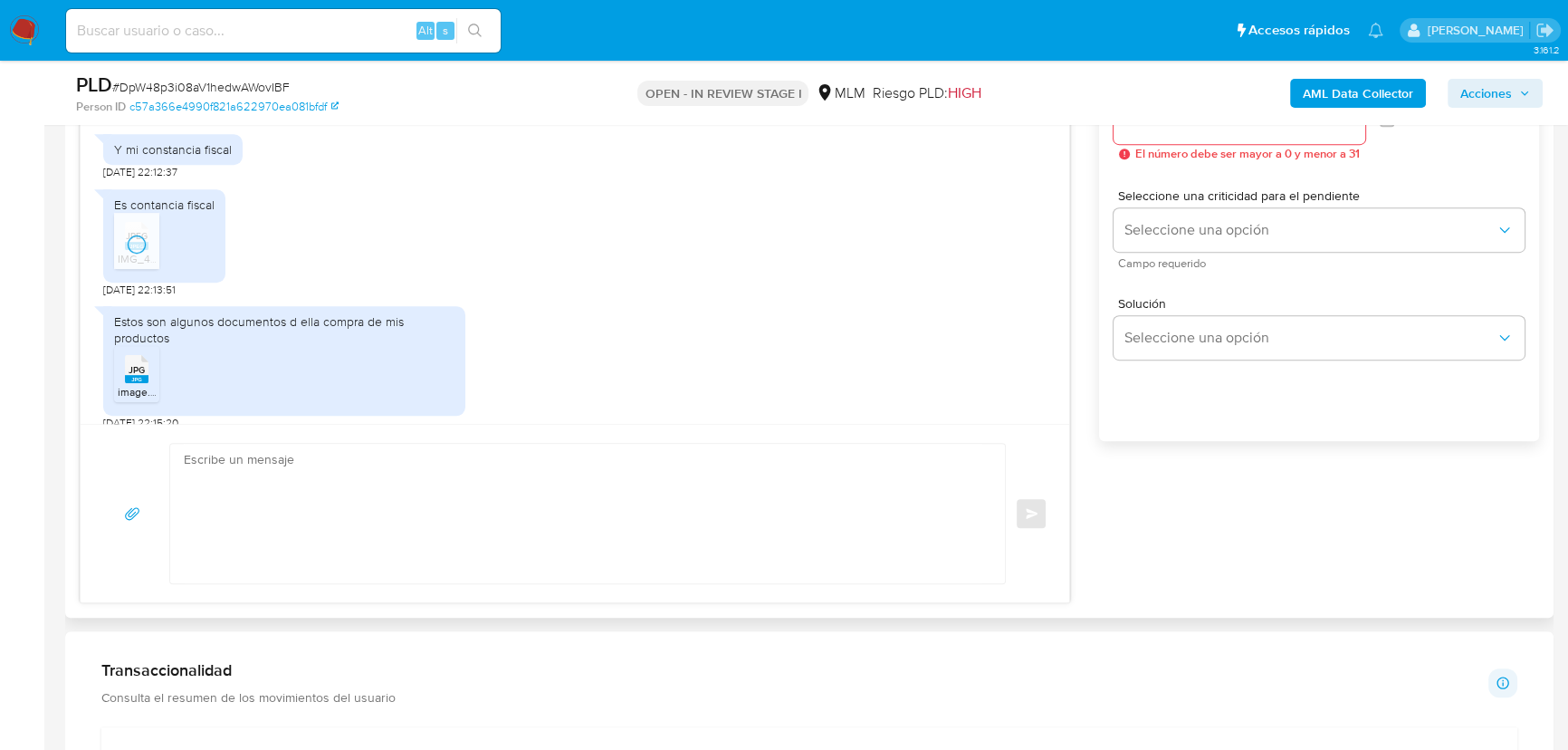
scroll to position [1069, 0]
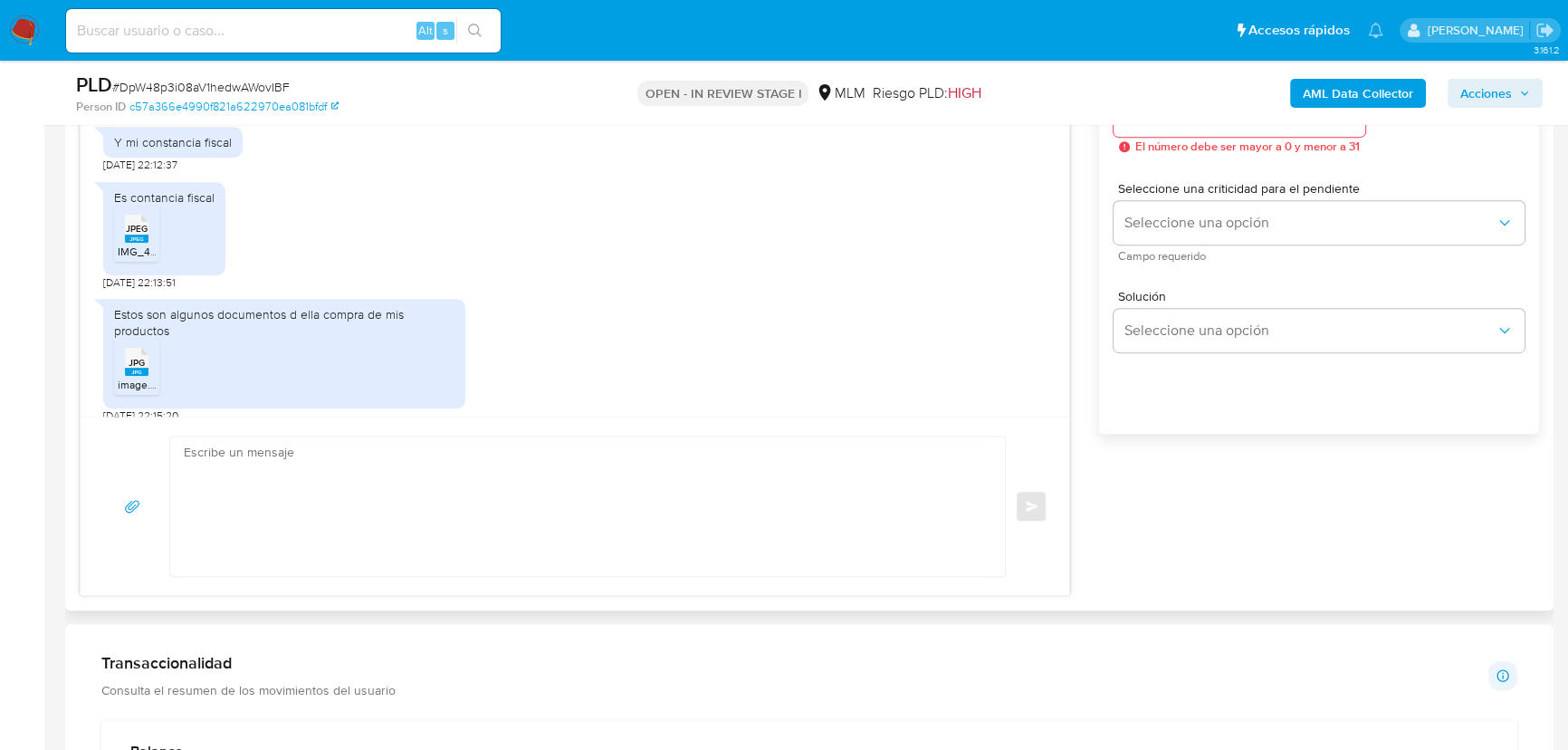
drag, startPoint x: 359, startPoint y: 486, endPoint x: 419, endPoint y: 353, distance: 145.9
click at [359, 484] on textarea at bounding box center [583, 506] width 799 height 139
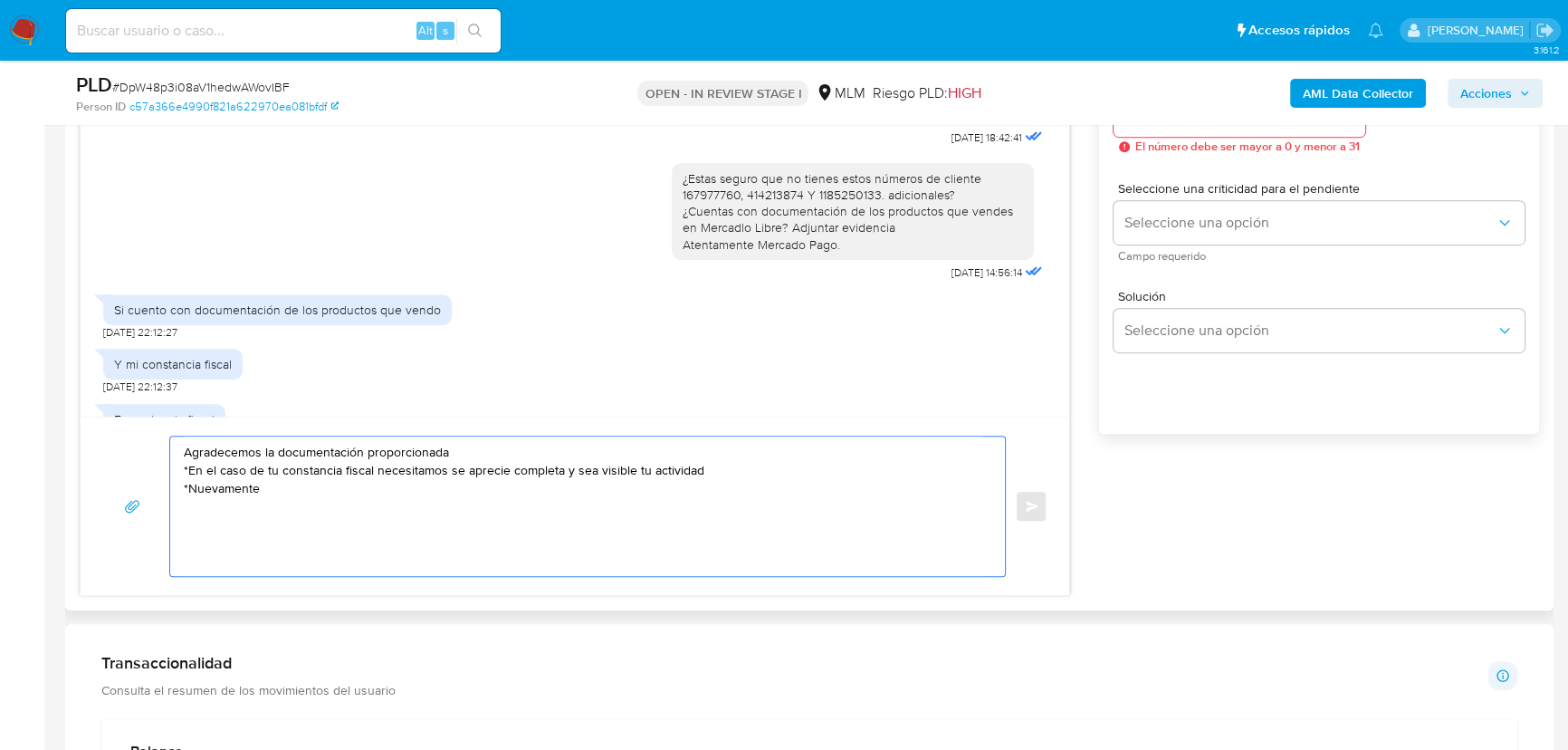
scroll to position [500, 0]
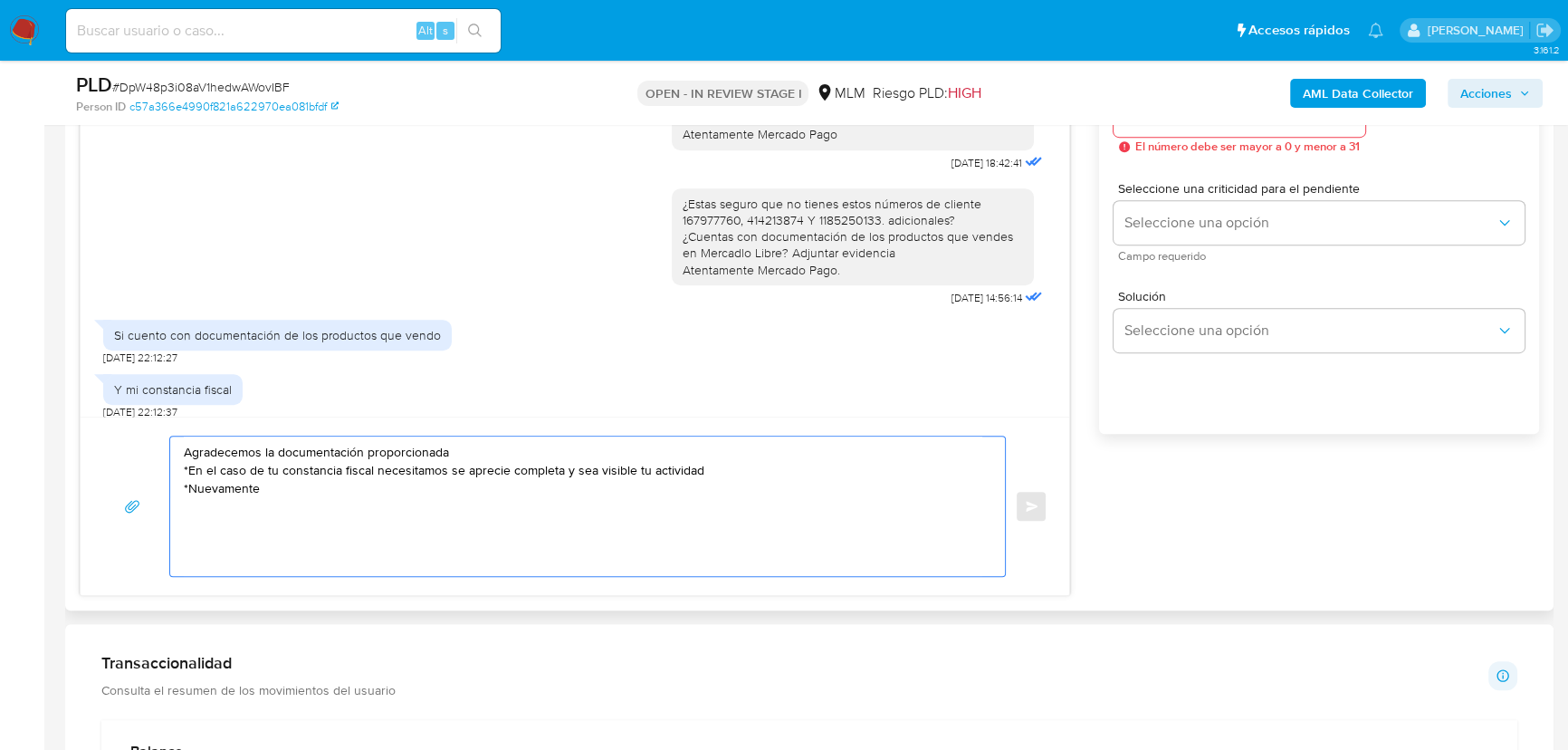
click at [940, 216] on div "¿Estas seguro que no tienes estos números de cliente 167977760, 414213874 Y 118…" at bounding box center [853, 237] width 340 height 83
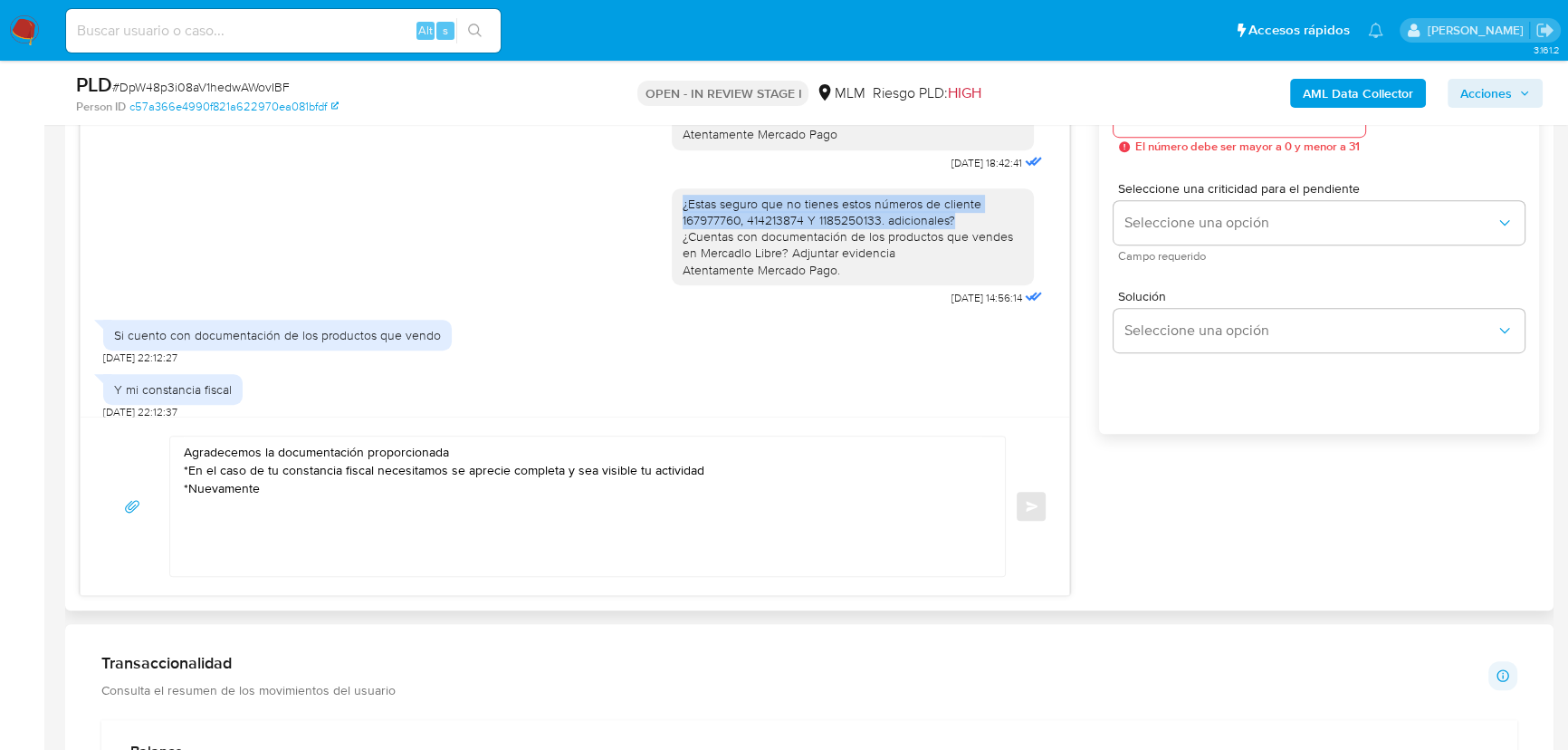
drag, startPoint x: 954, startPoint y: 201, endPoint x: 291, endPoint y: 366, distance: 683.2
click at [643, 187] on div "¿Estas seguro que no tienes estos números de cliente 167977760, 414213874 Y 118…" at bounding box center [574, 243] width 943 height 135
copy div "¿Estas seguro que no tienes estos números de cliente 167977760, 414213874 Y 118…"
drag, startPoint x: 272, startPoint y: 491, endPoint x: 285, endPoint y: 489, distance: 13.2
click at [275, 491] on textarea "Agradecemos la documentación proporcionada *En el caso de tu constancia fiscal …" at bounding box center [583, 506] width 799 height 139
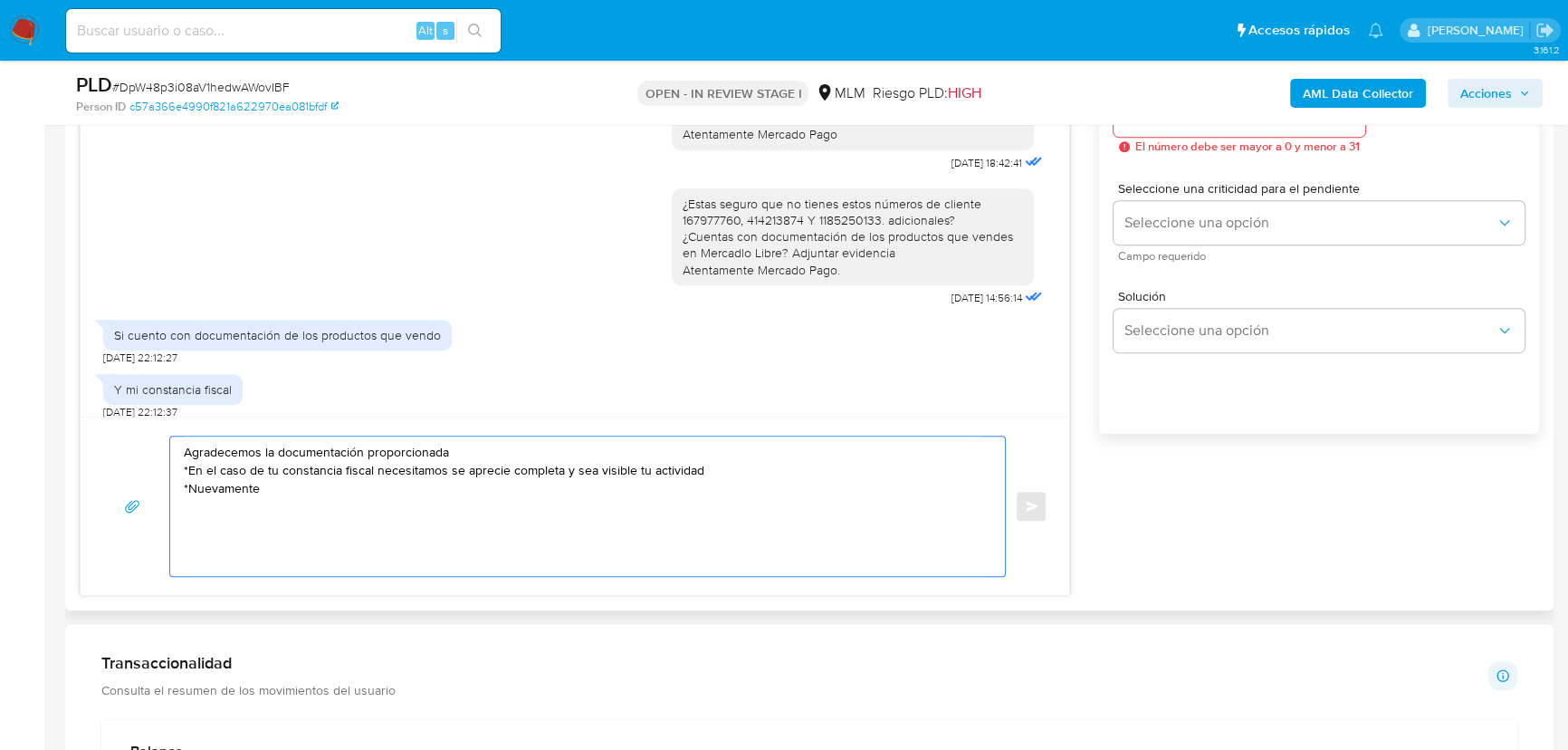
paste textarea "¿Estas seguro que no tienes estos números de cliente 167977760, 414213874 Y 118…"
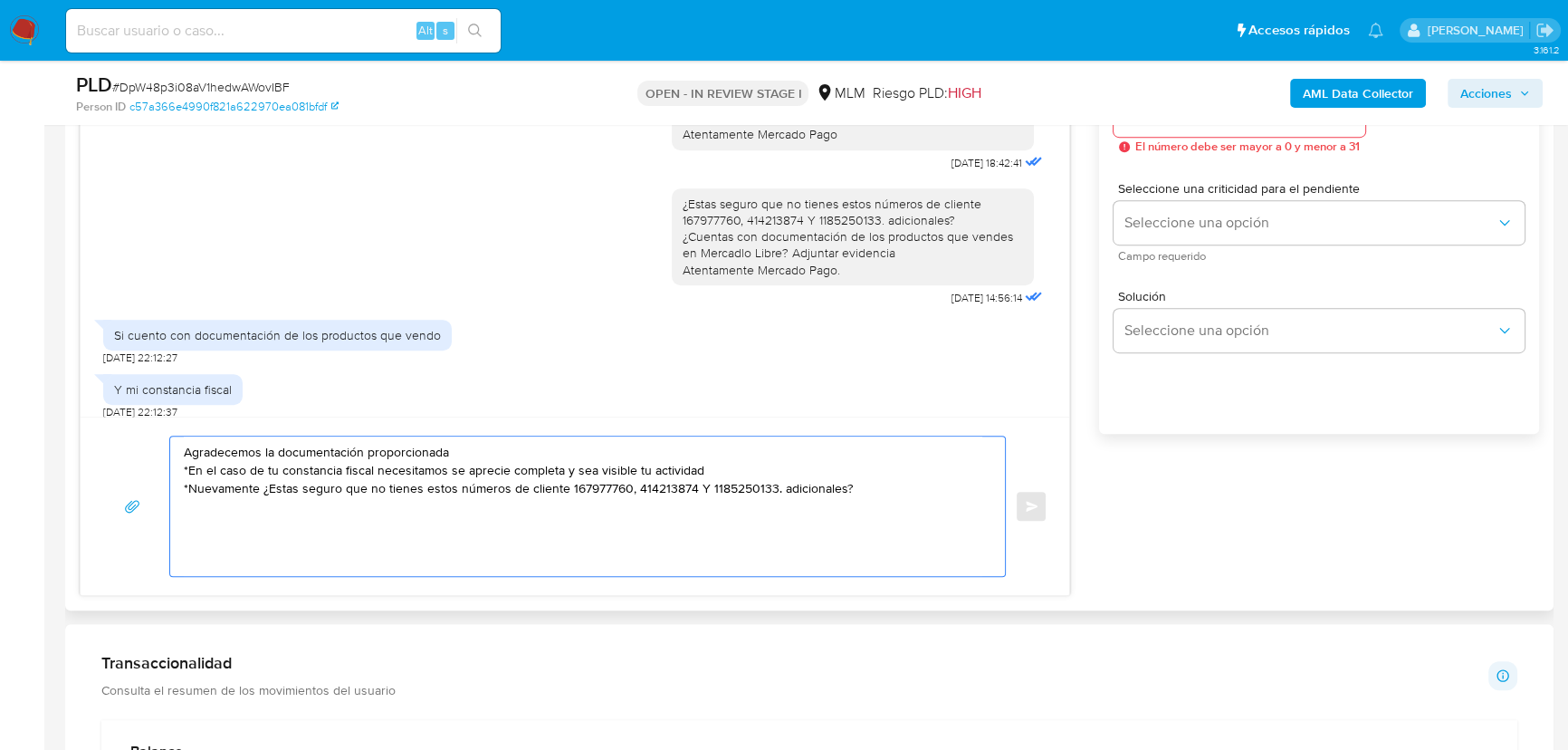
click at [265, 488] on textarea "Agradecemos la documentación proporcionada *En el caso de tu constancia fiscal …" at bounding box center [583, 506] width 799 height 139
click at [859, 480] on textarea "Agradecemos la documentación proporcionada *En el caso de tu constancia fiscal …" at bounding box center [583, 506] width 799 height 139
type textarea "Agradecemos la documentación proporcionada *En el caso de tu constancia fiscal …"
drag, startPoint x: 289, startPoint y: 476, endPoint x: 104, endPoint y: 419, distance: 193.6
click at [104, 419] on div "Agradecemos la documentación proporcionada *En el caso de tu constancia fiscal …" at bounding box center [575, 506] width 988 height 179
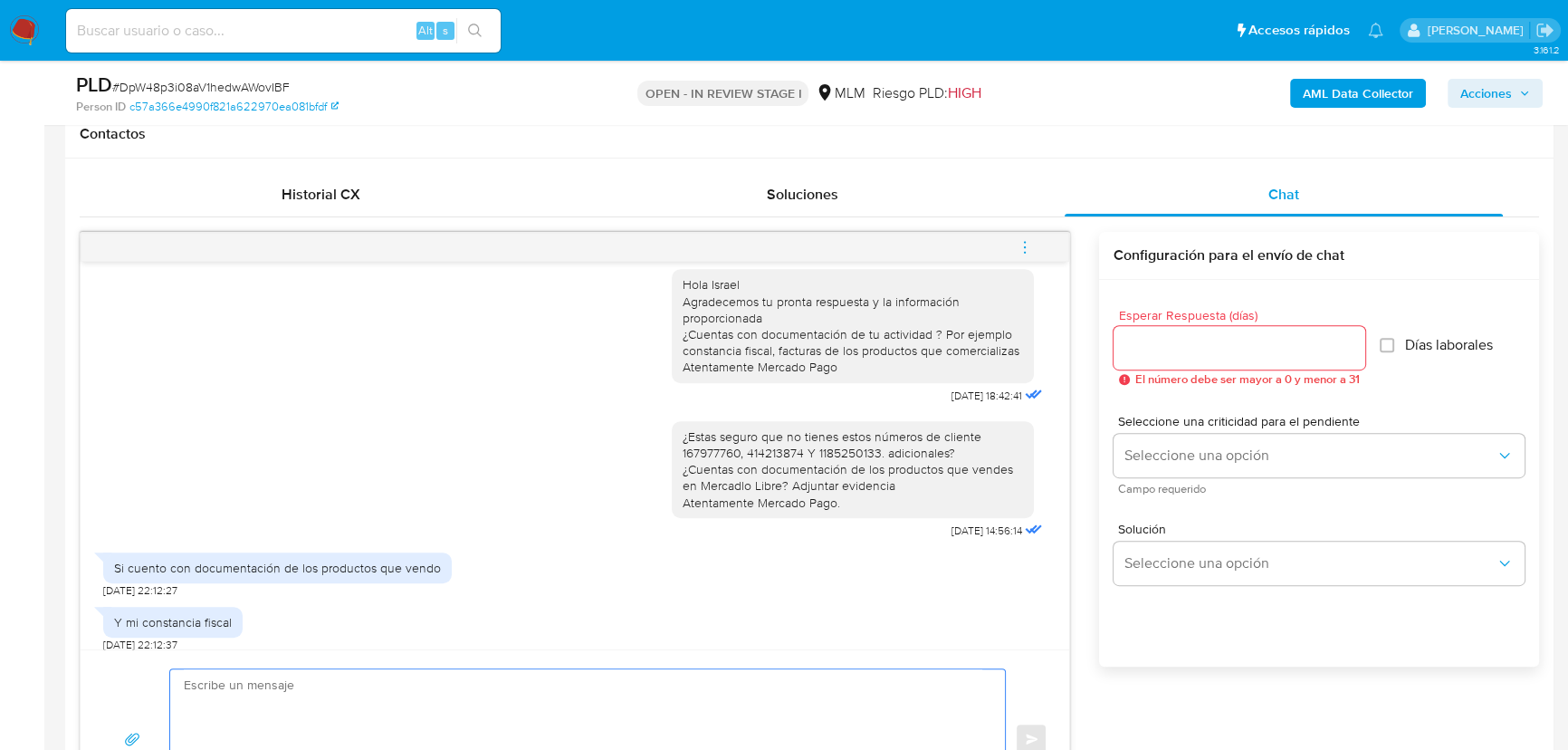
scroll to position [823, 0]
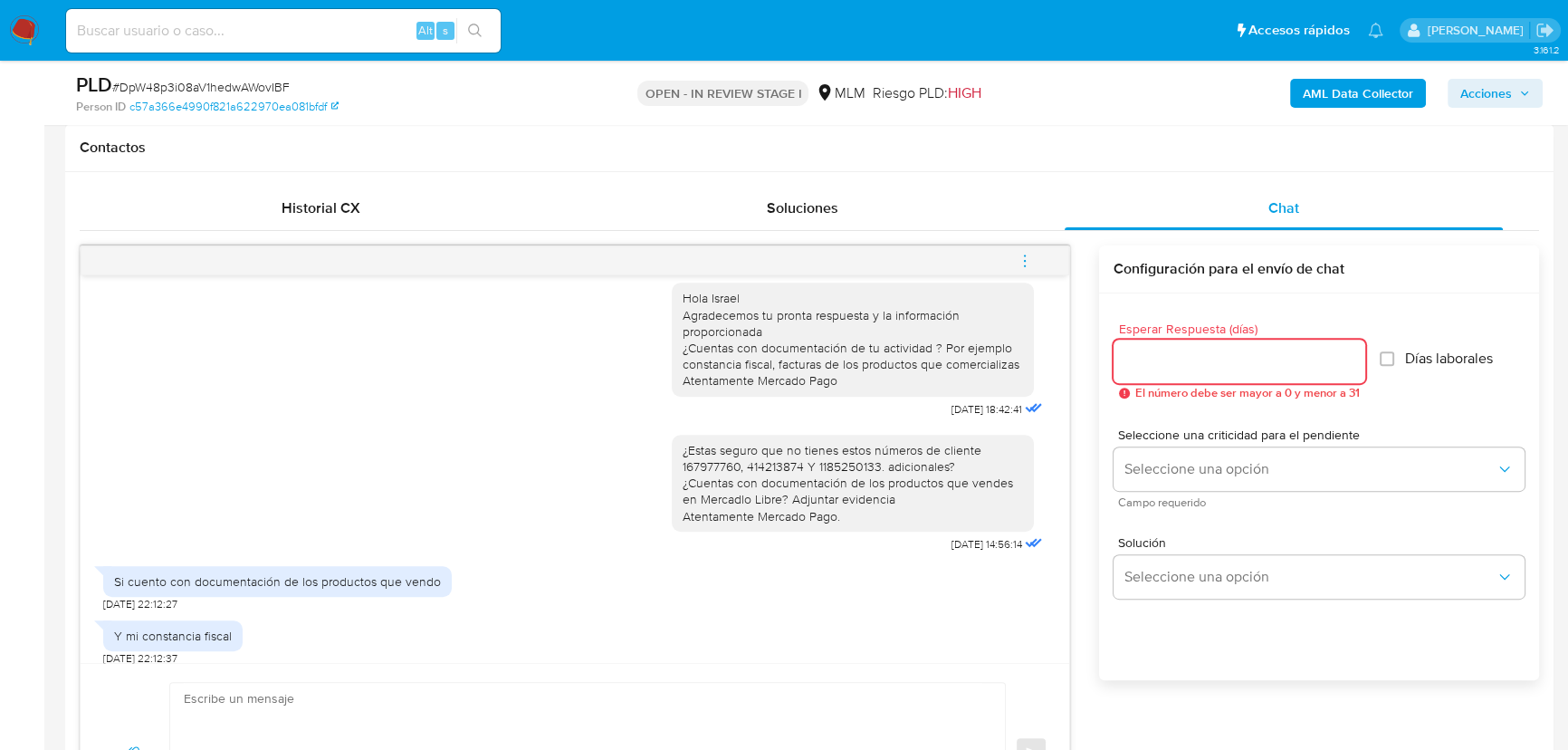
click at [1161, 355] on input "Esperar Respuesta (días)" at bounding box center [1239, 361] width 252 height 23
type input "3"
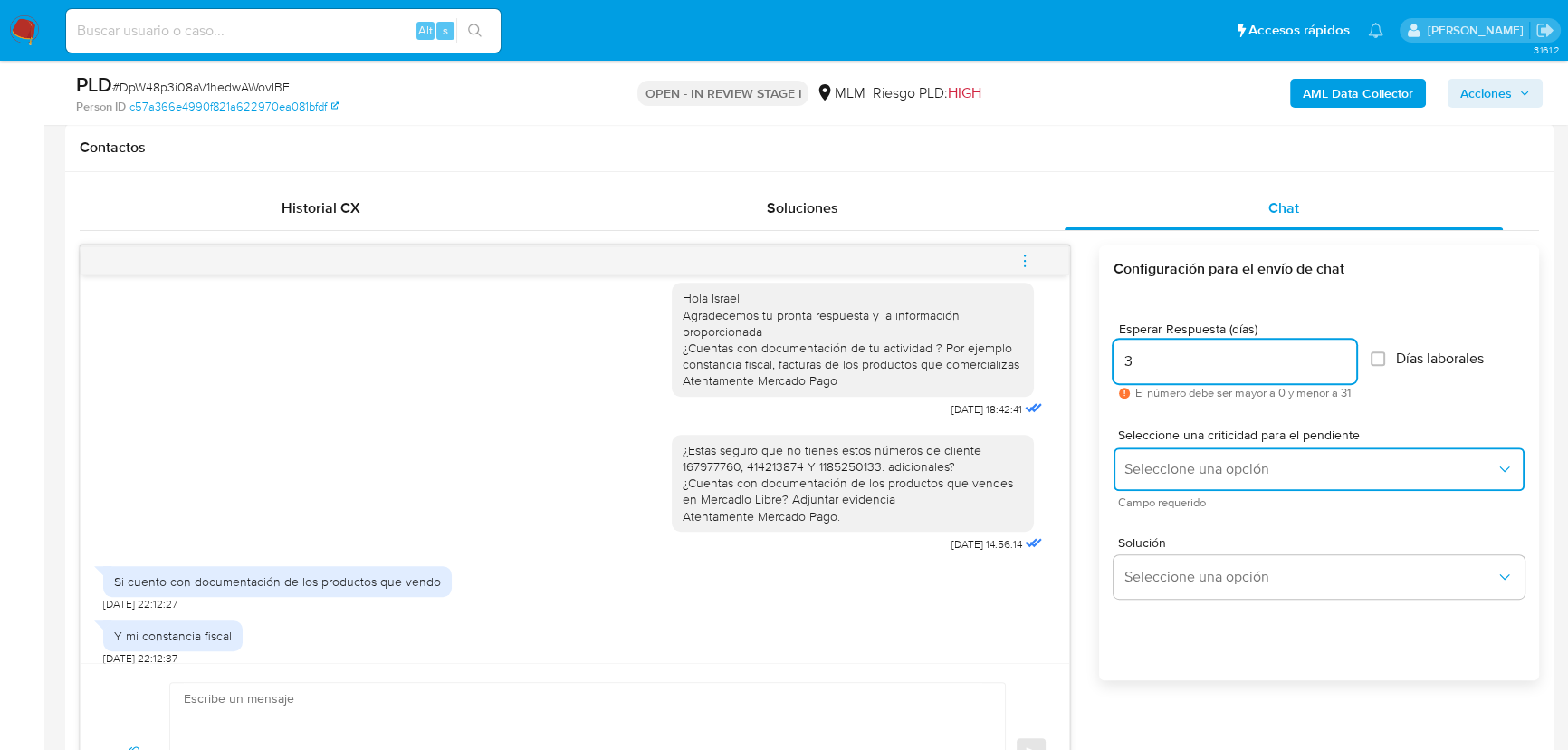
drag, startPoint x: 1182, startPoint y: 470, endPoint x: 1207, endPoint y: 480, distance: 26.9
click at [1184, 472] on span "Seleccione una opción" at bounding box center [1310, 468] width 371 height 18
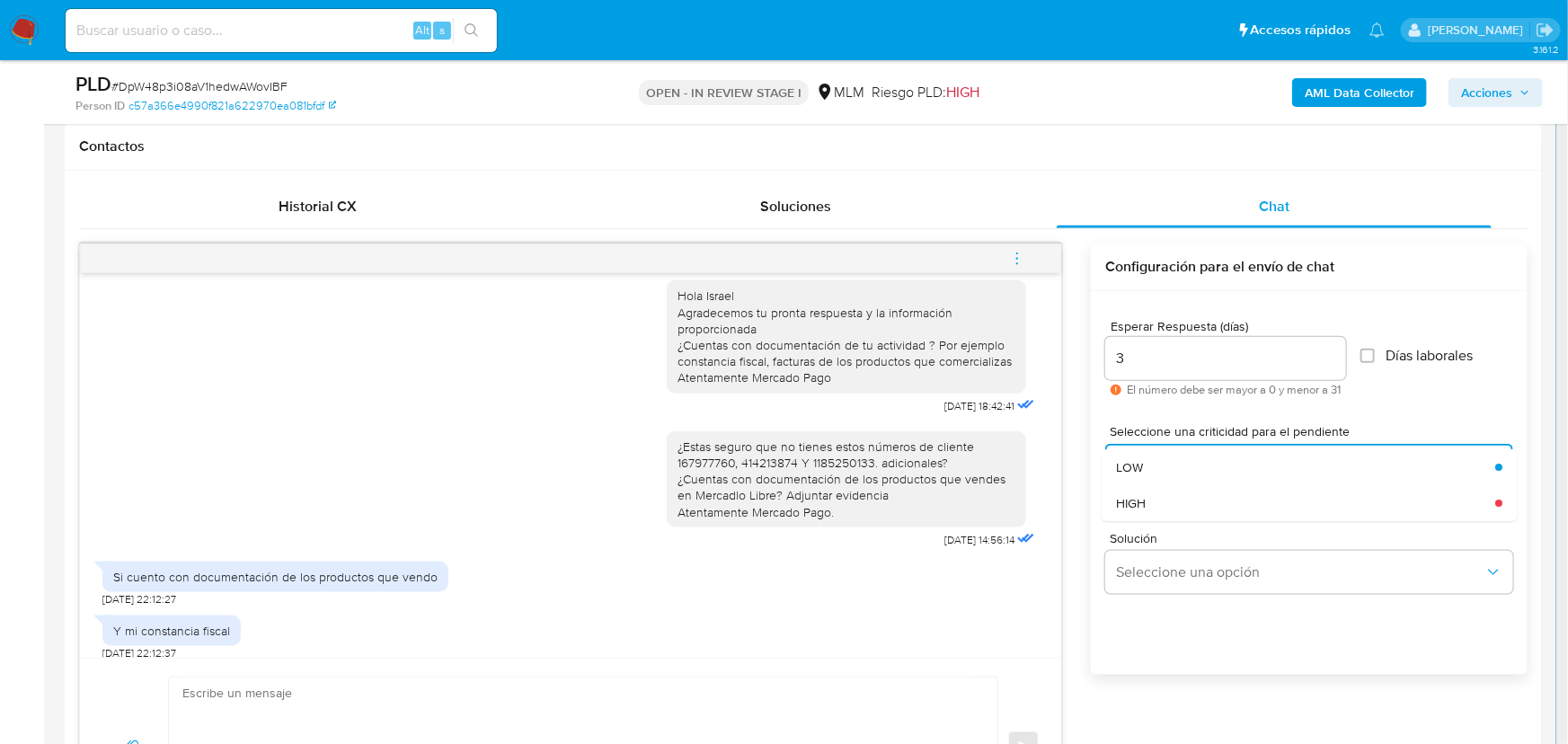
drag, startPoint x: 1226, startPoint y: 491, endPoint x: 1262, endPoint y: 541, distance: 61.6
click at [1228, 494] on div "HIGH" at bounding box center [1301, 504] width 368 height 36
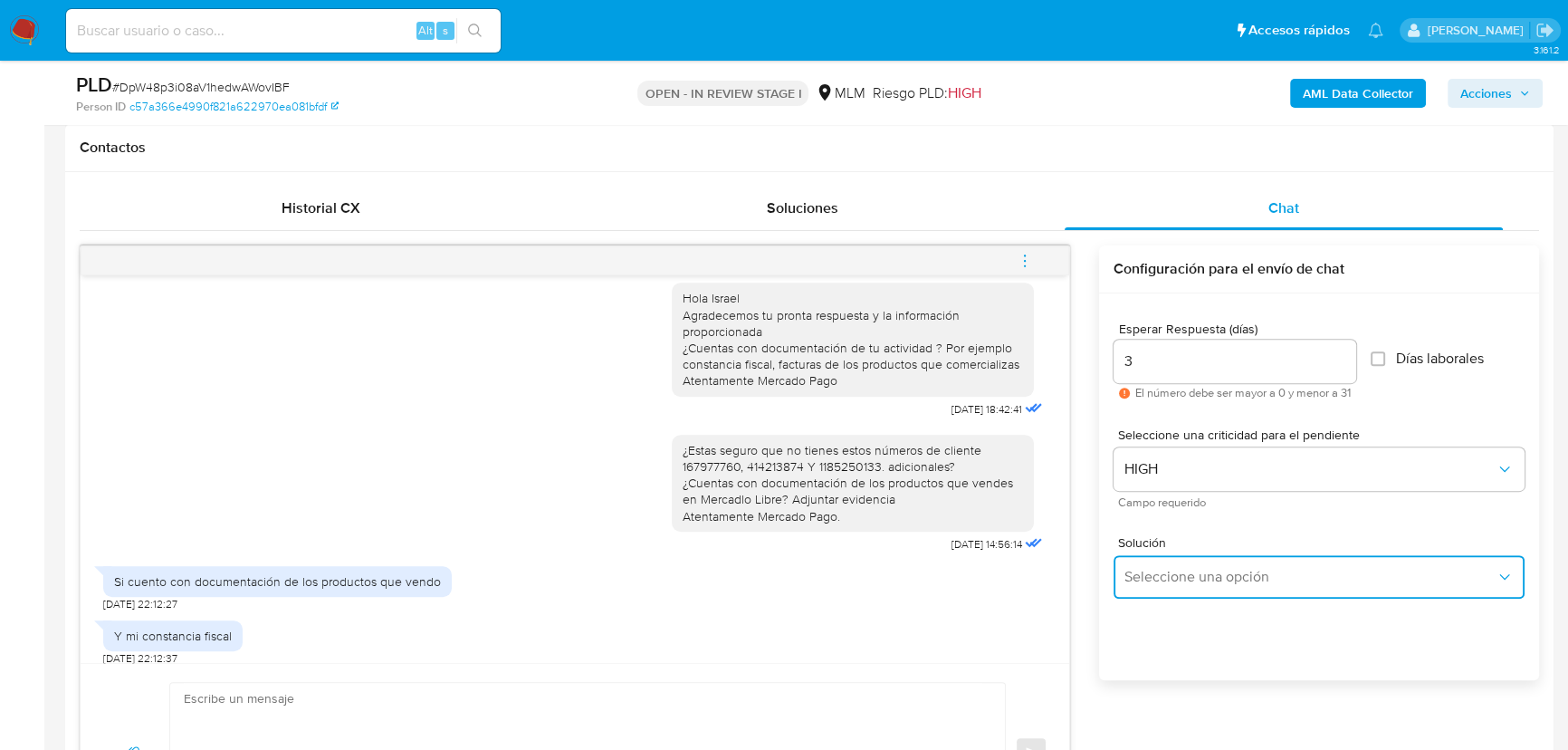
drag, startPoint x: 1254, startPoint y: 572, endPoint x: 1498, endPoint y: 562, distance: 244.2
click at [1268, 573] on span "Seleccione una opción" at bounding box center [1310, 576] width 371 height 18
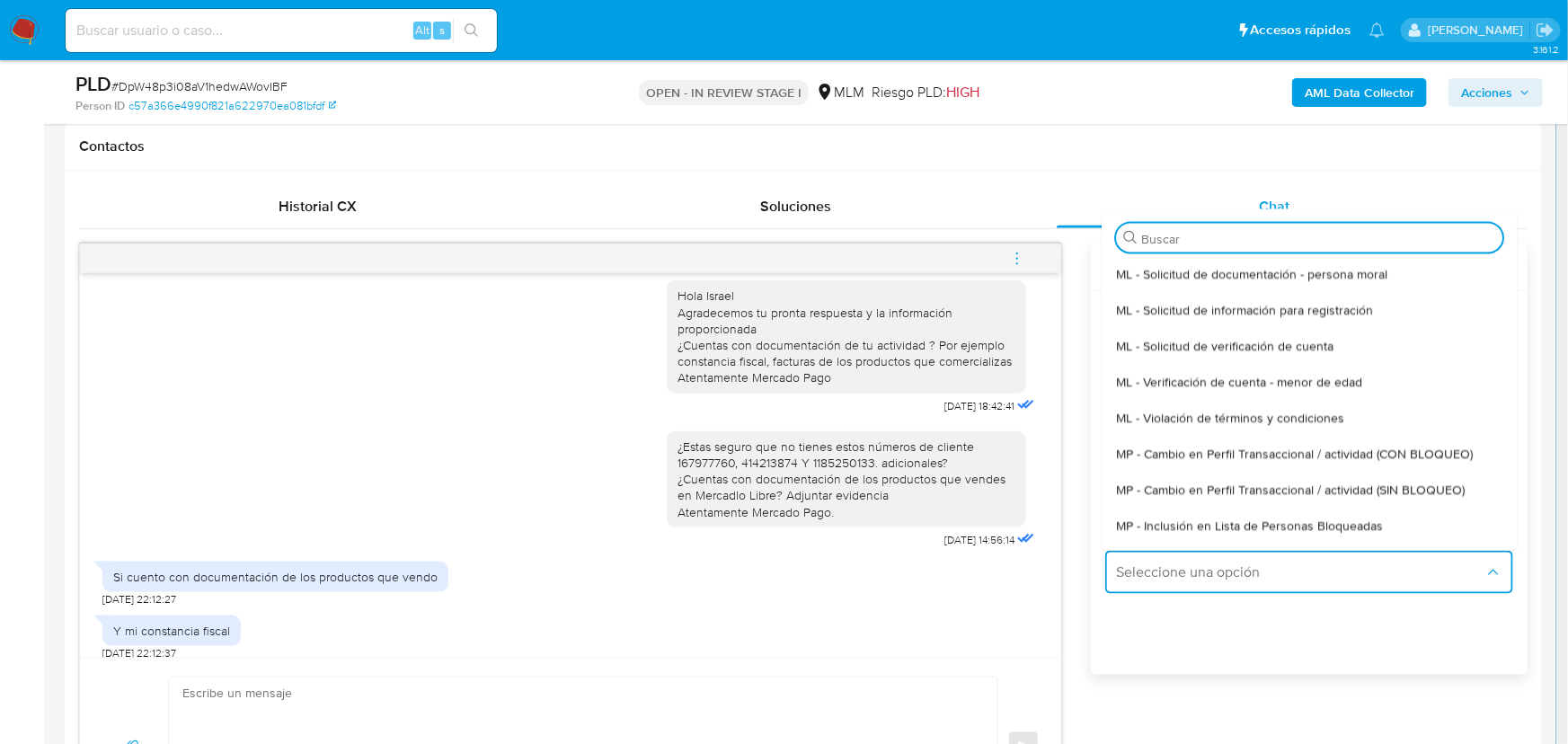
drag, startPoint x: 1437, startPoint y: 485, endPoint x: 852, endPoint y: 486, distance: 585.0
click at [1434, 486] on span "MP - Cambio en Perfil Transaccional / actividad (SIN BLOQUEO)" at bounding box center [1290, 488] width 348 height 16
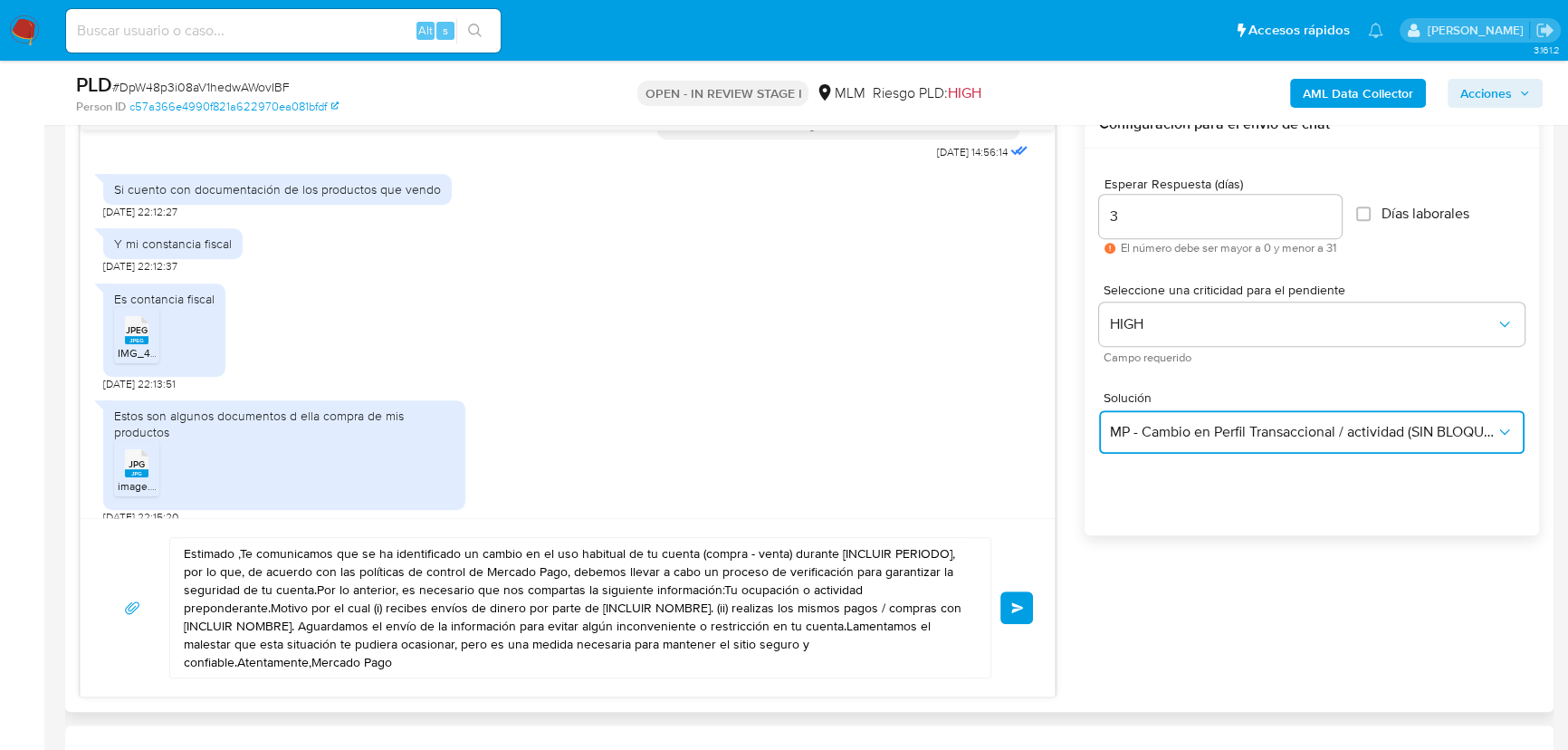
scroll to position [987, 0]
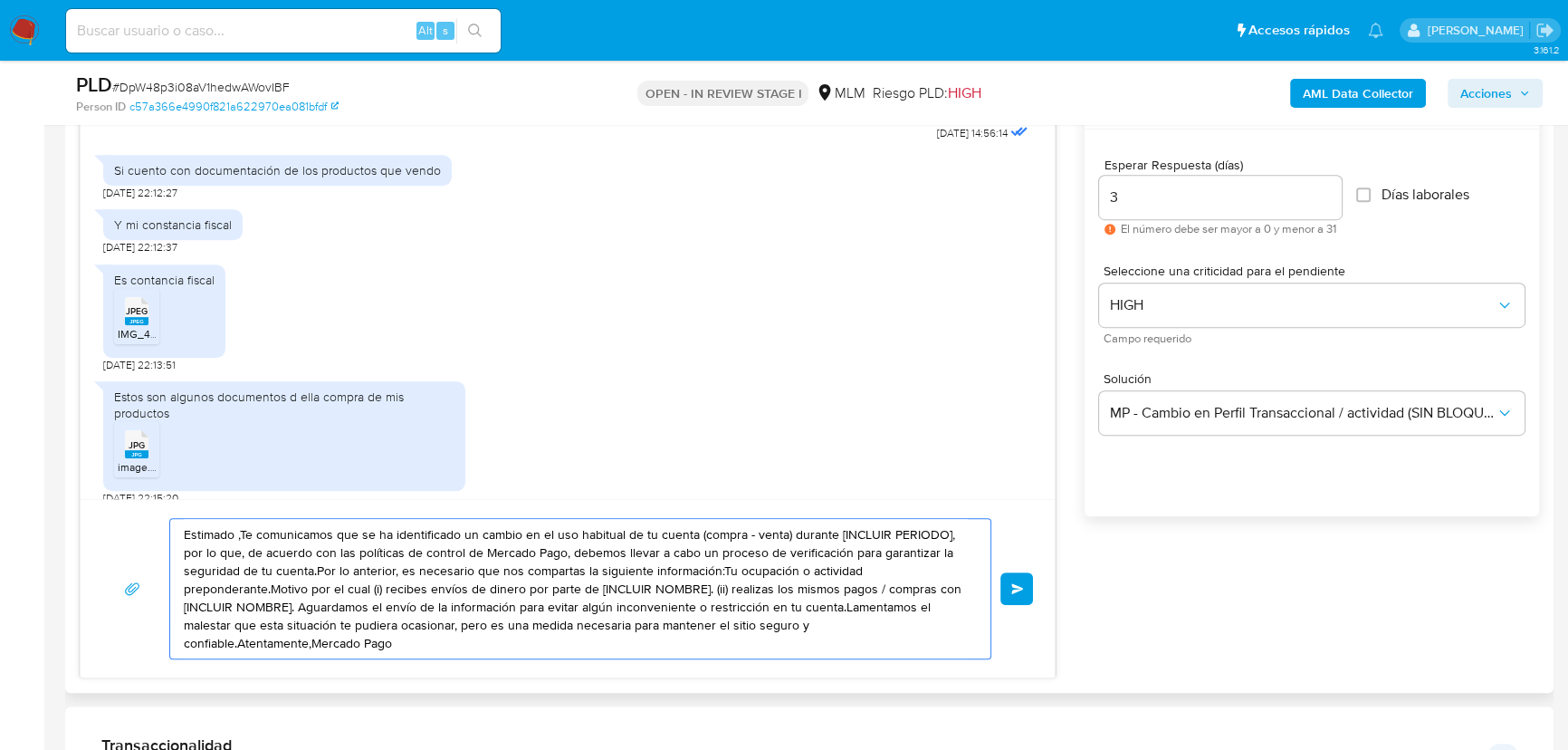
drag, startPoint x: 305, startPoint y: 573, endPoint x: 88, endPoint y: 477, distance: 237.3
click at [88, 477] on div "Estimado Israel se ha identificado un cambio en el uso habitual de tu cuenta pa…" at bounding box center [567, 380] width 976 height 597
paste textarea "Agradecemos la documentación proporcionada *En el caso de tu constancia fiscal …"
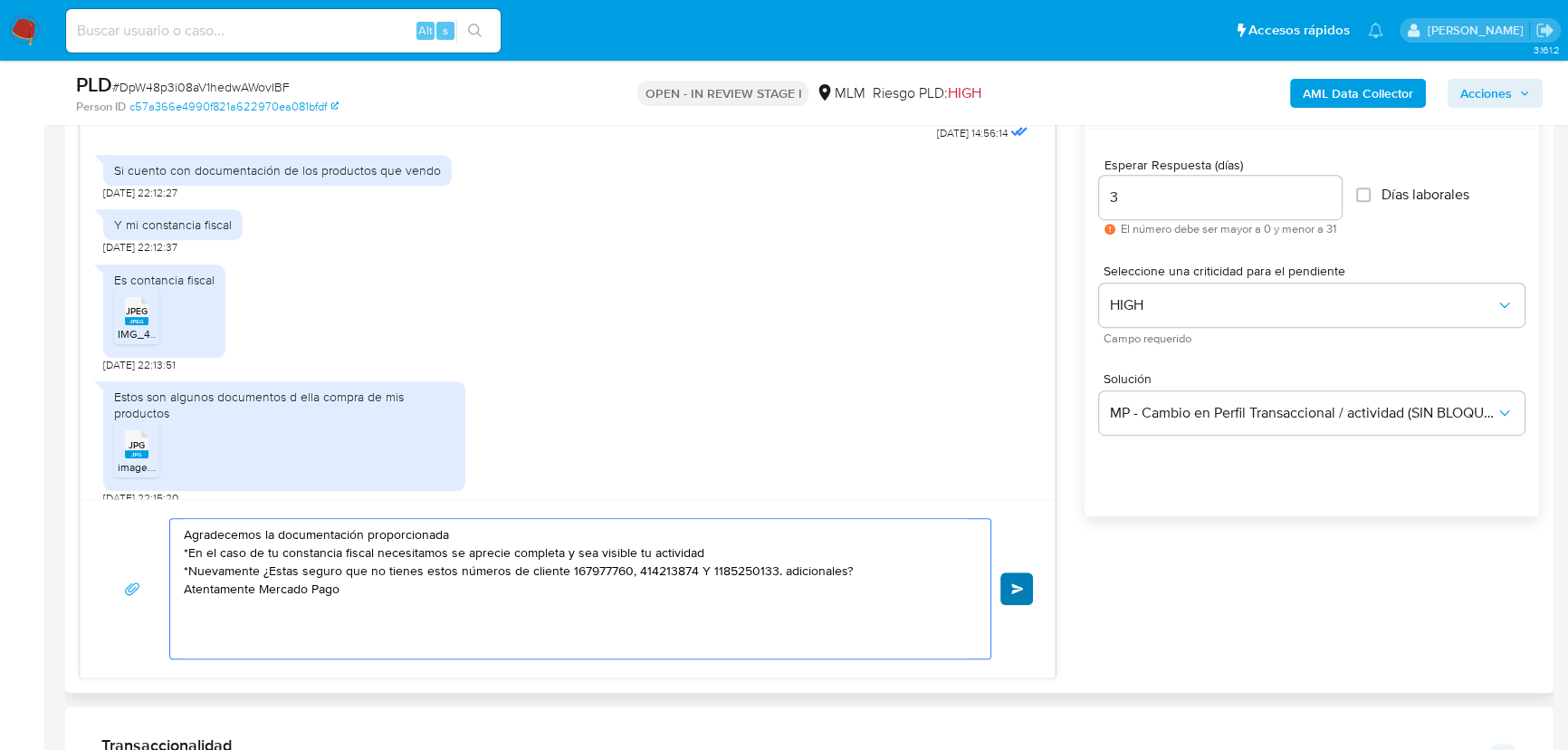
type textarea "Agradecemos la documentación proporcionada *En el caso de tu constancia fiscal …"
click at [1020, 585] on span "Enviar" at bounding box center [1017, 588] width 12 height 11
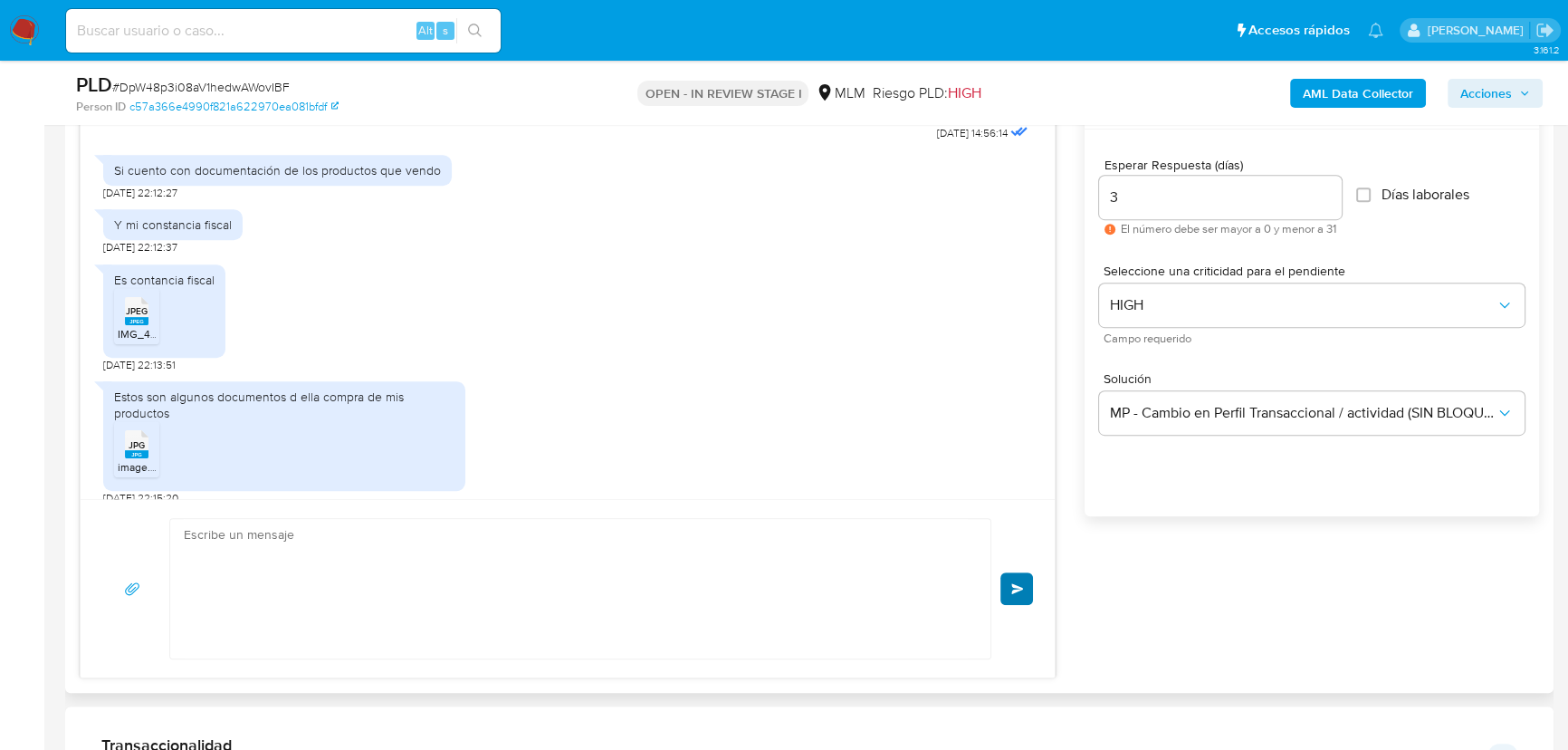
scroll to position [898, 0]
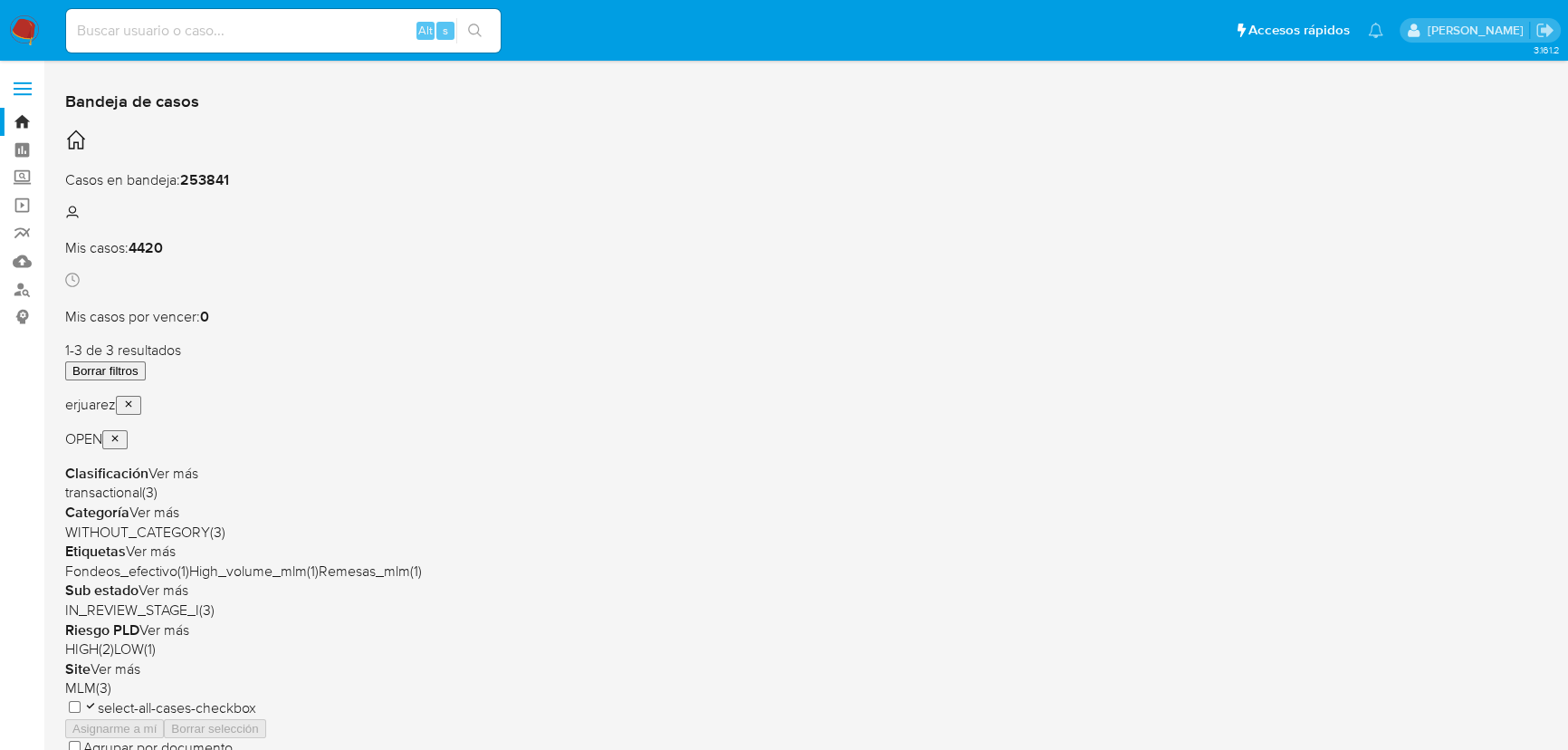
scroll to position [82, 0]
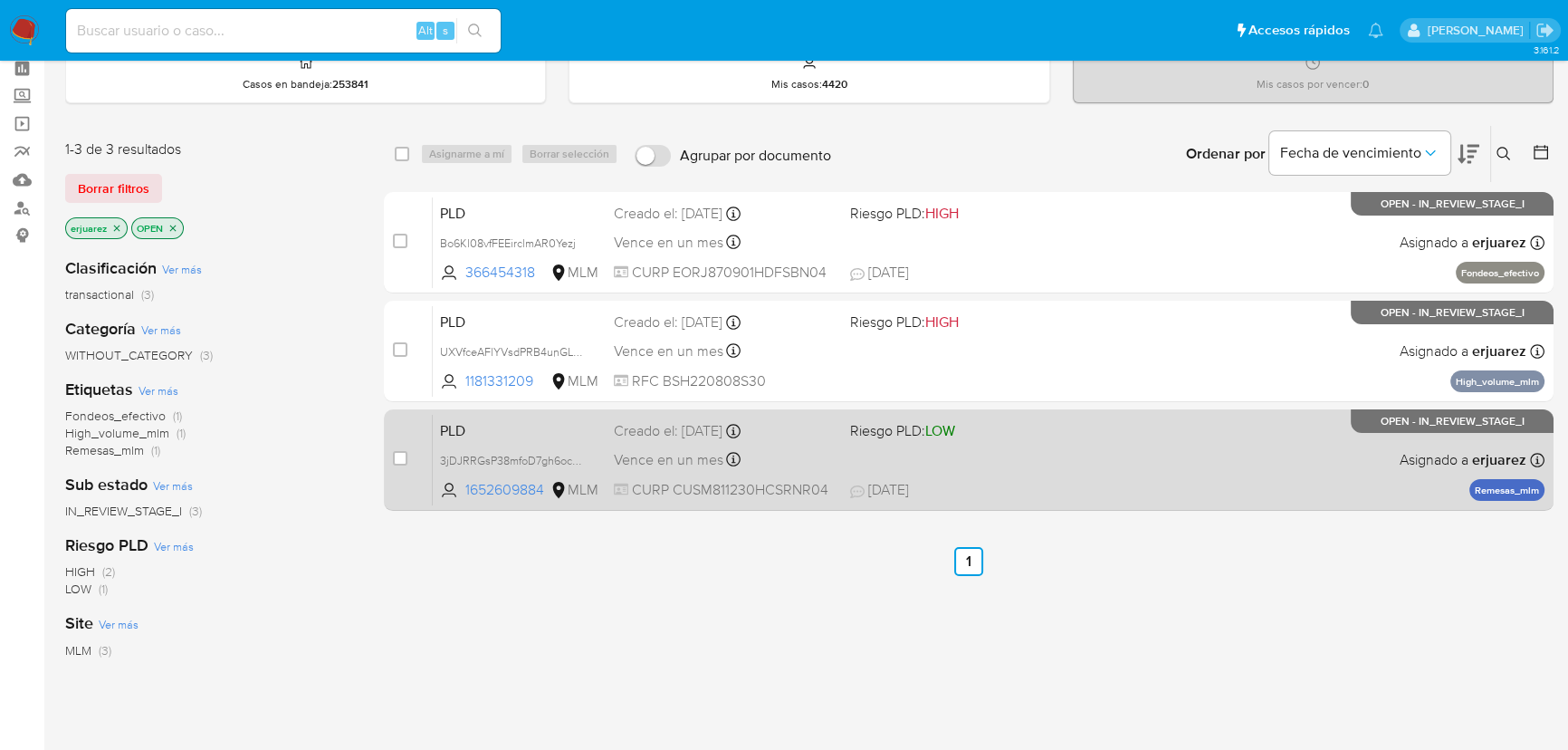
click at [903, 436] on span "Riesgo PLD: LOW" at bounding box center [902, 430] width 105 height 20
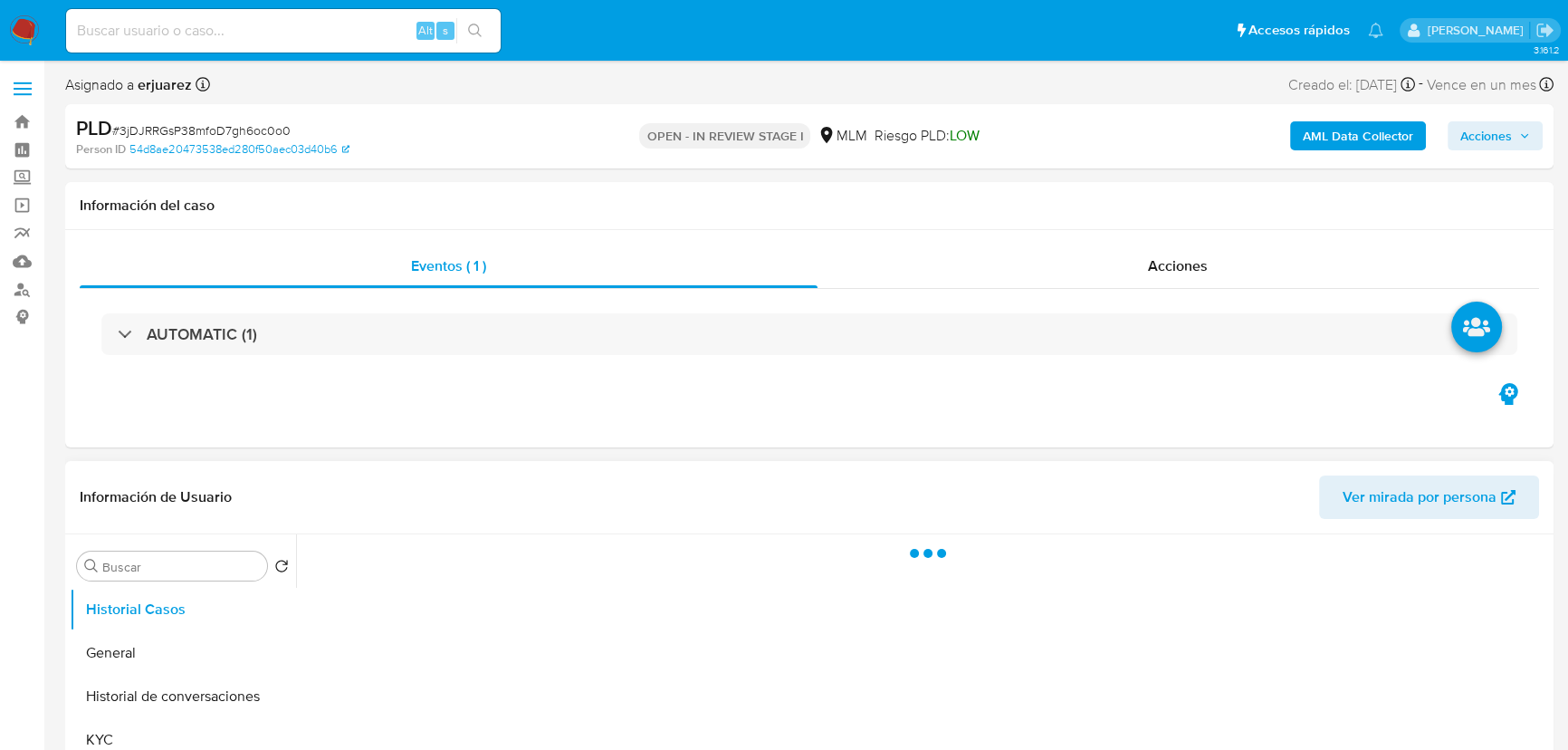
scroll to position [329, 0]
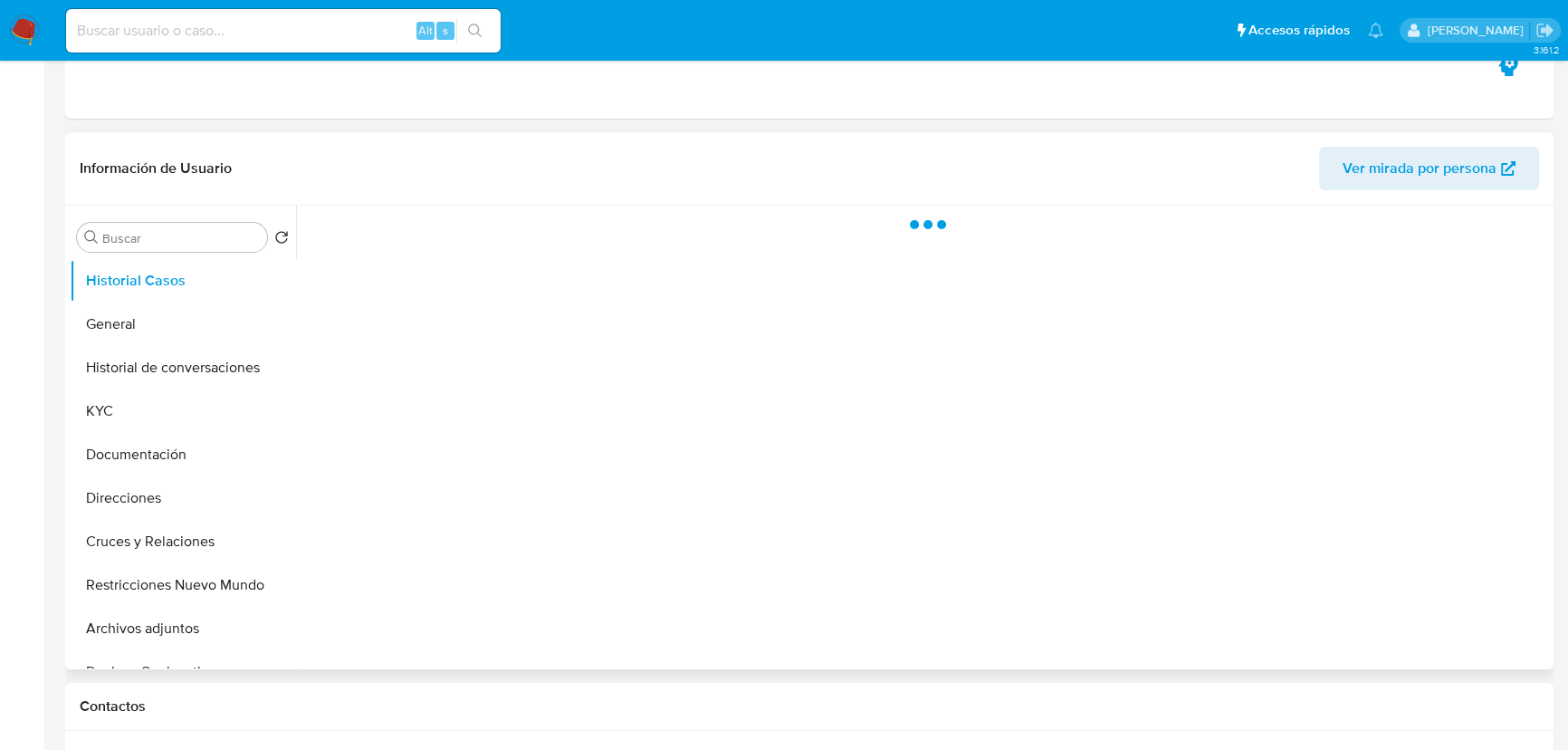
select select "10"
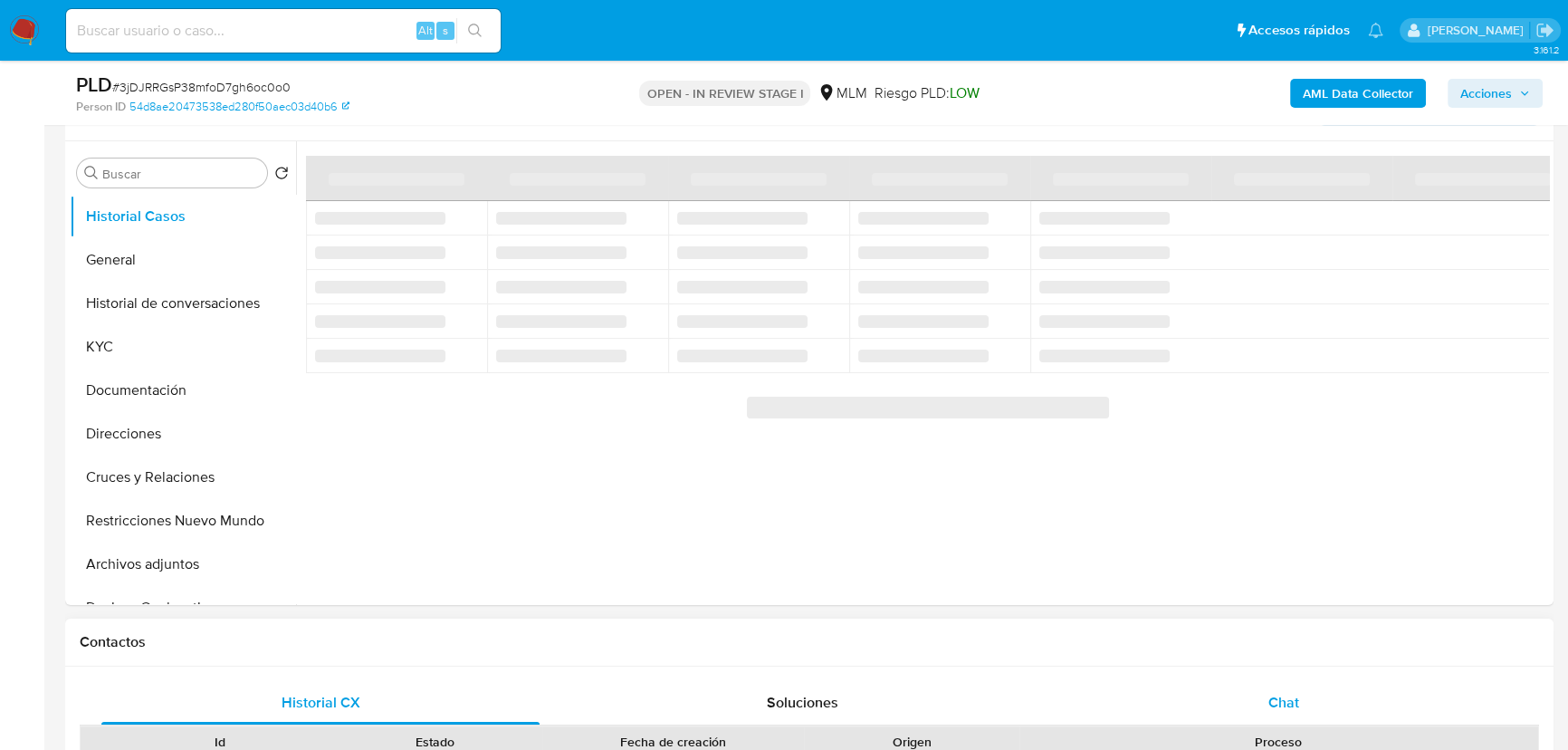
click at [1239, 697] on div "Chat" at bounding box center [1283, 702] width 438 height 43
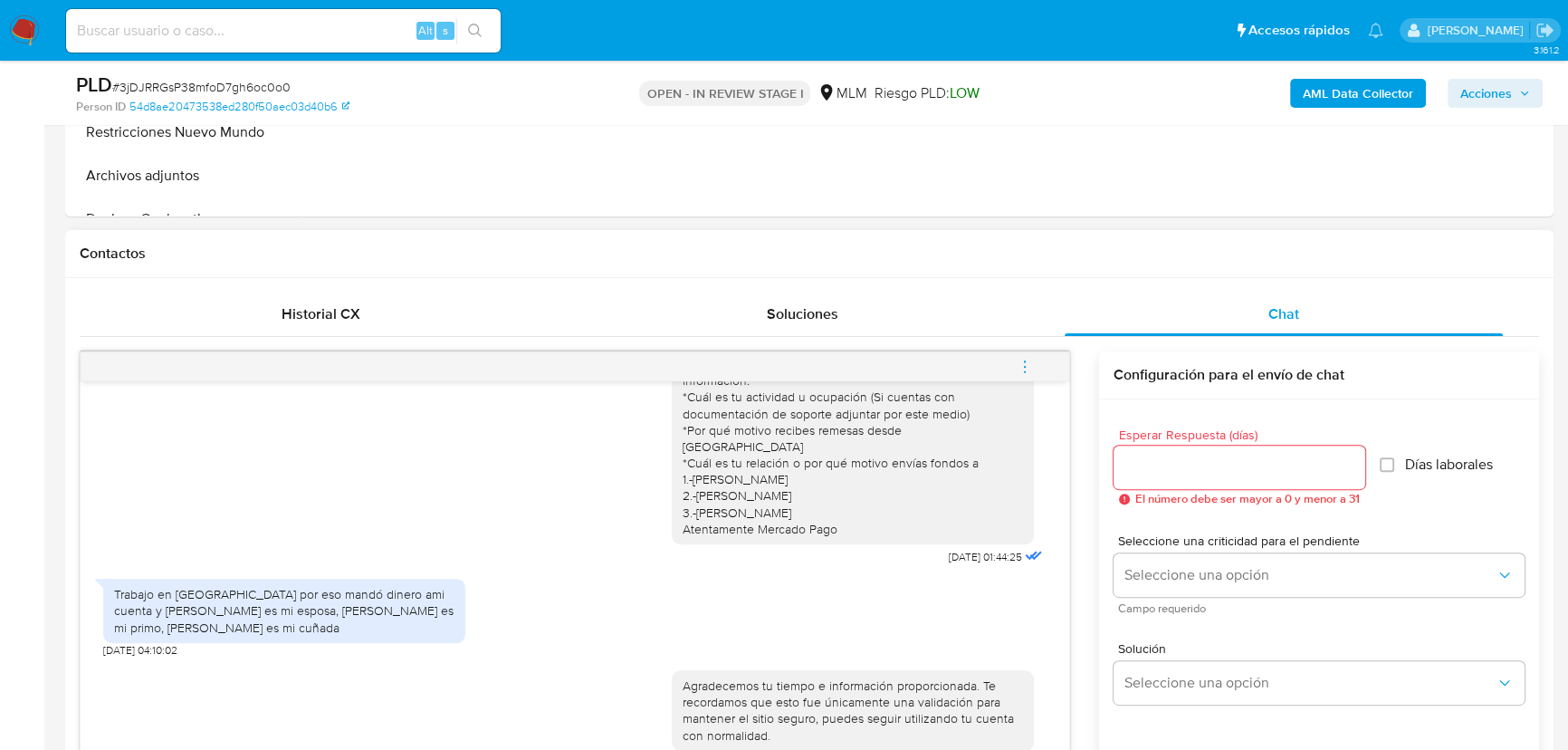
scroll to position [740, 0]
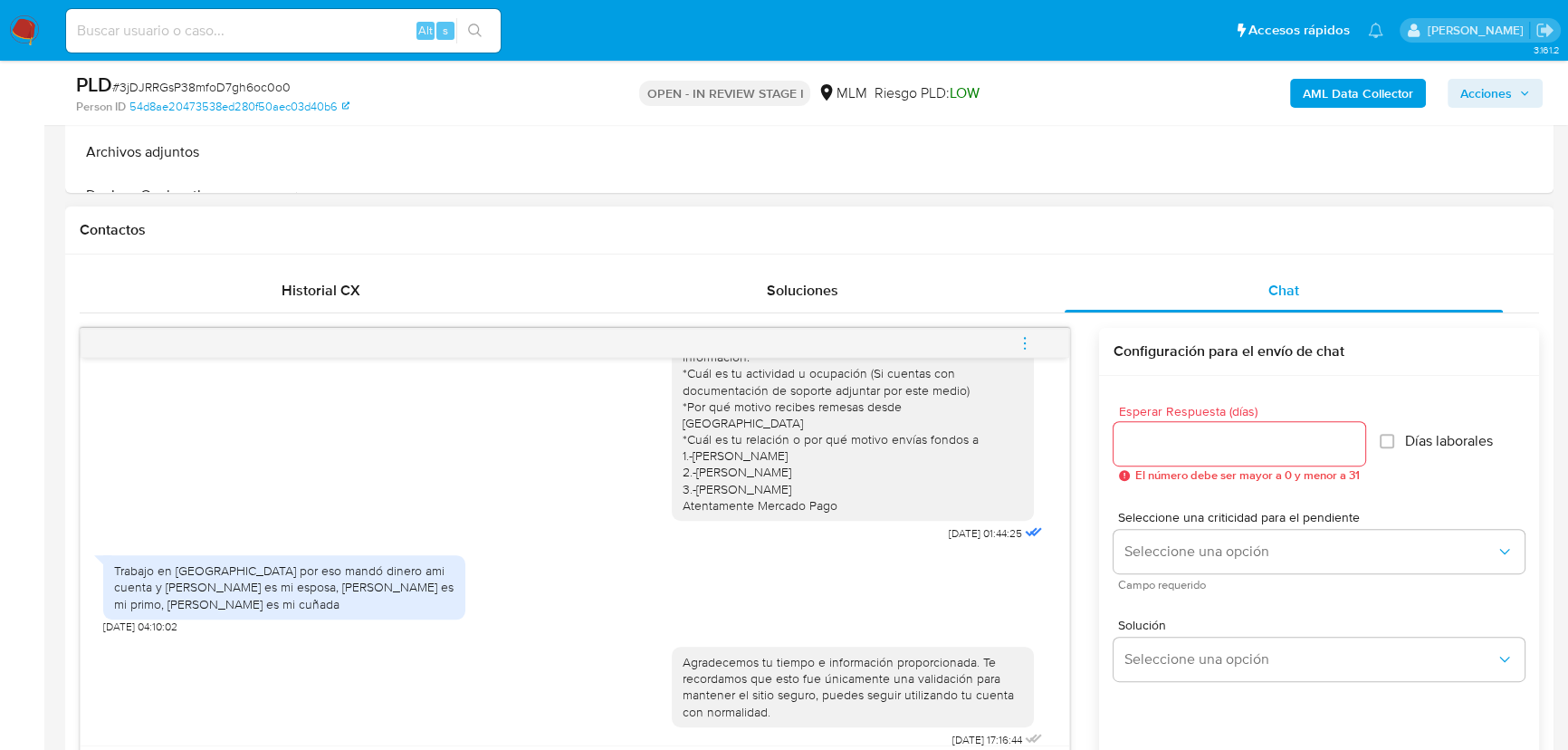
click at [1032, 336] on icon "menu-action" at bounding box center [1025, 342] width 16 height 16
click at [880, 303] on li "Cerrar conversación" at bounding box center [903, 308] width 186 height 33
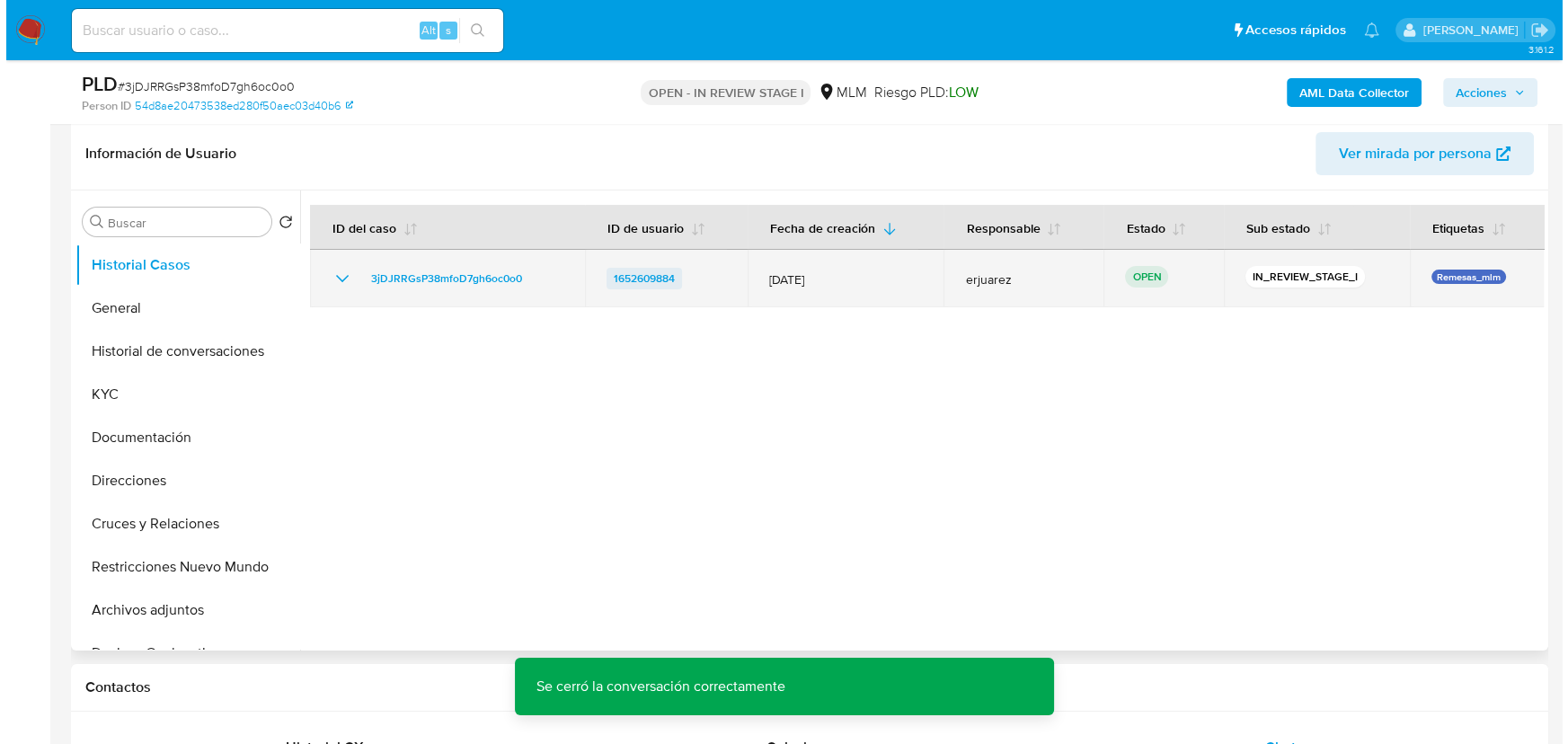
scroll to position [244, 0]
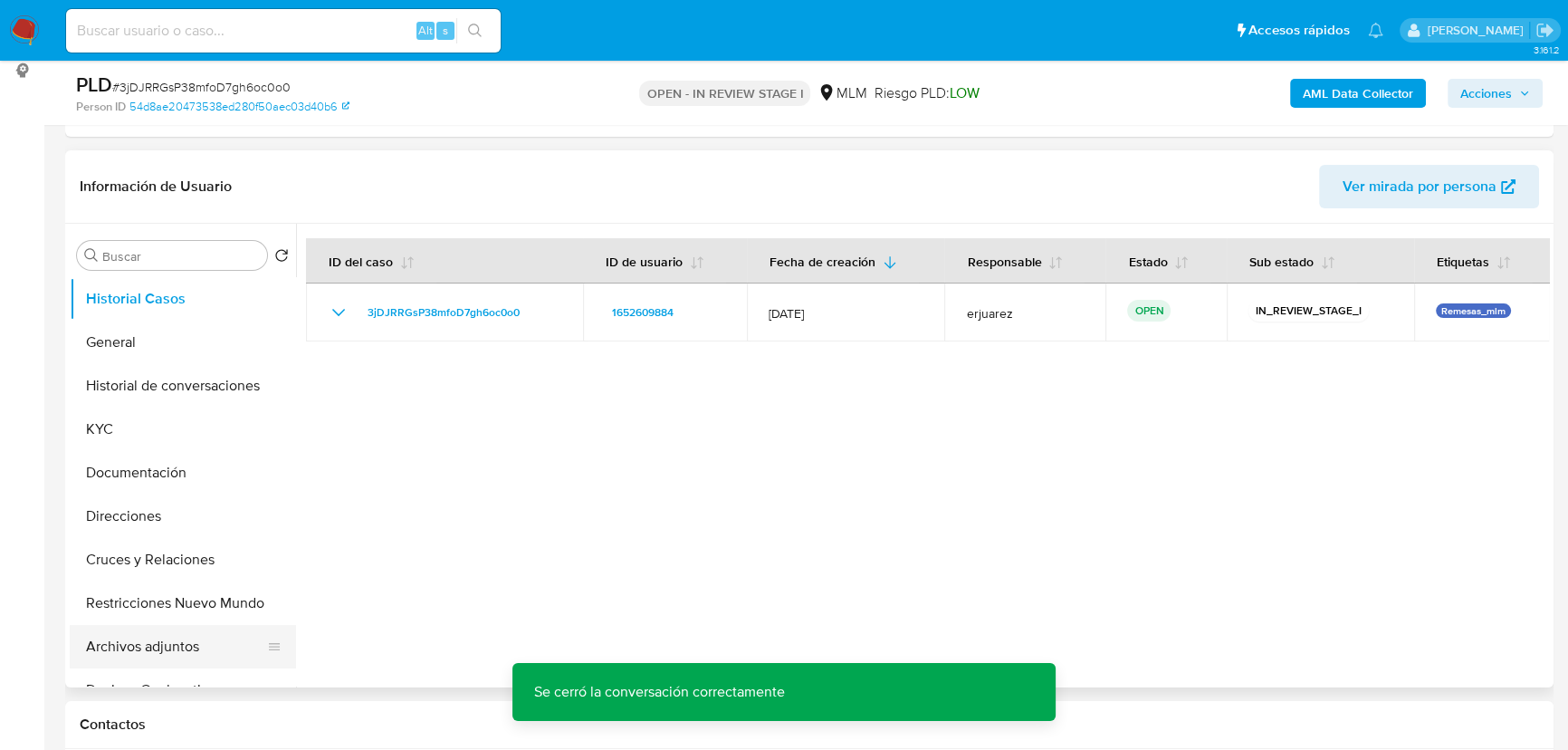
click at [165, 645] on button "Archivos adjuntos" at bounding box center [176, 646] width 212 height 43
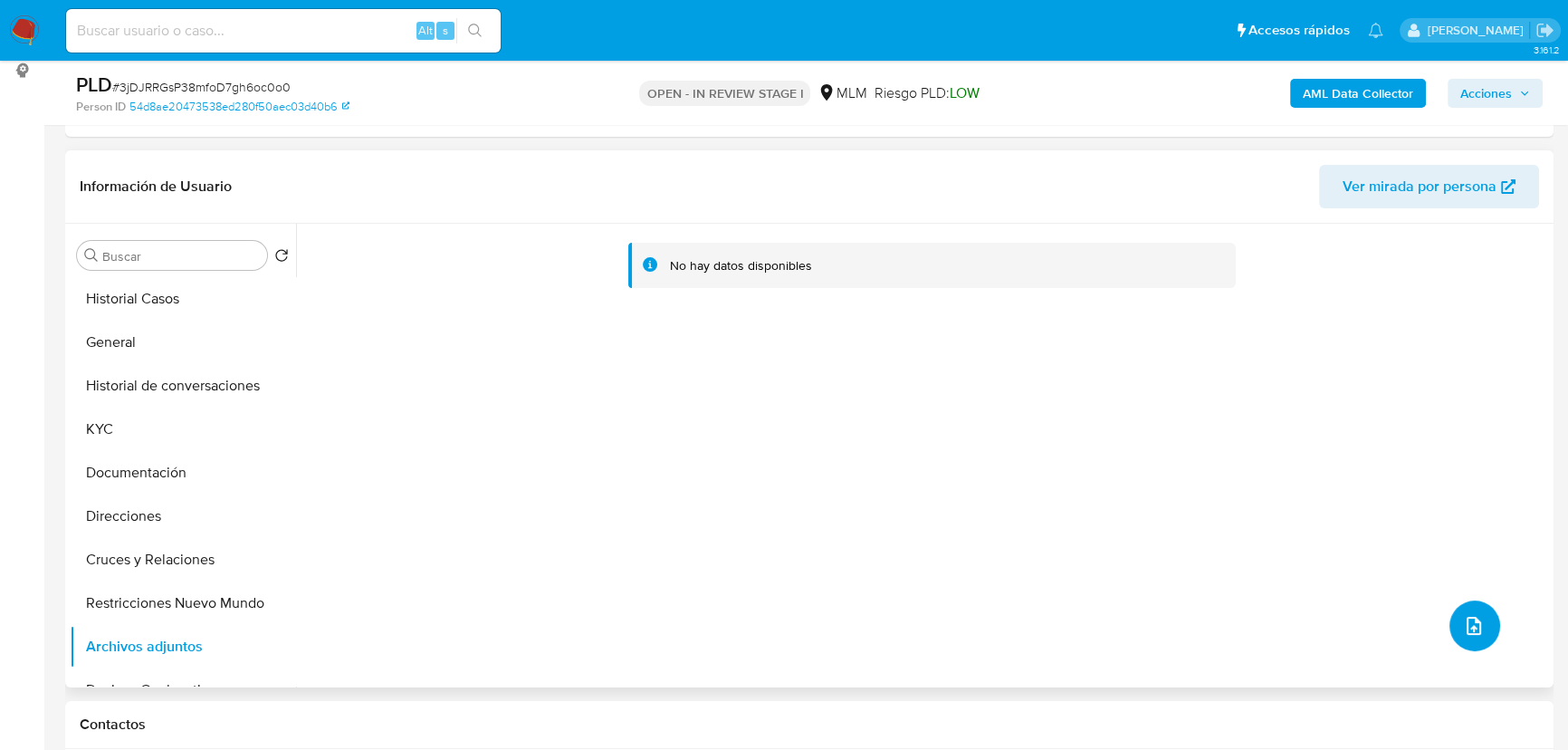
click at [1476, 607] on button "upload-file" at bounding box center [1475, 625] width 51 height 51
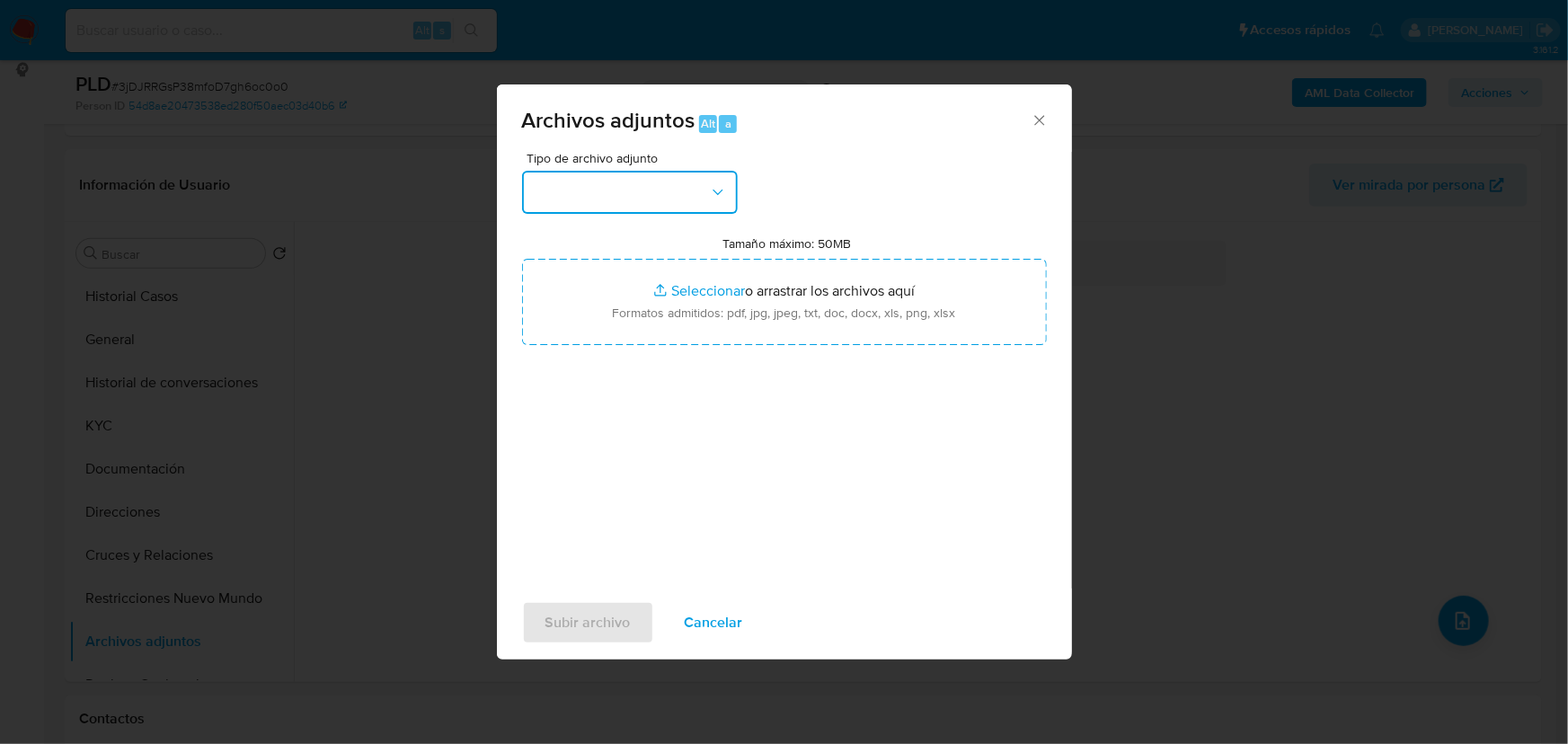
click at [609, 196] on button "button" at bounding box center [630, 192] width 216 height 43
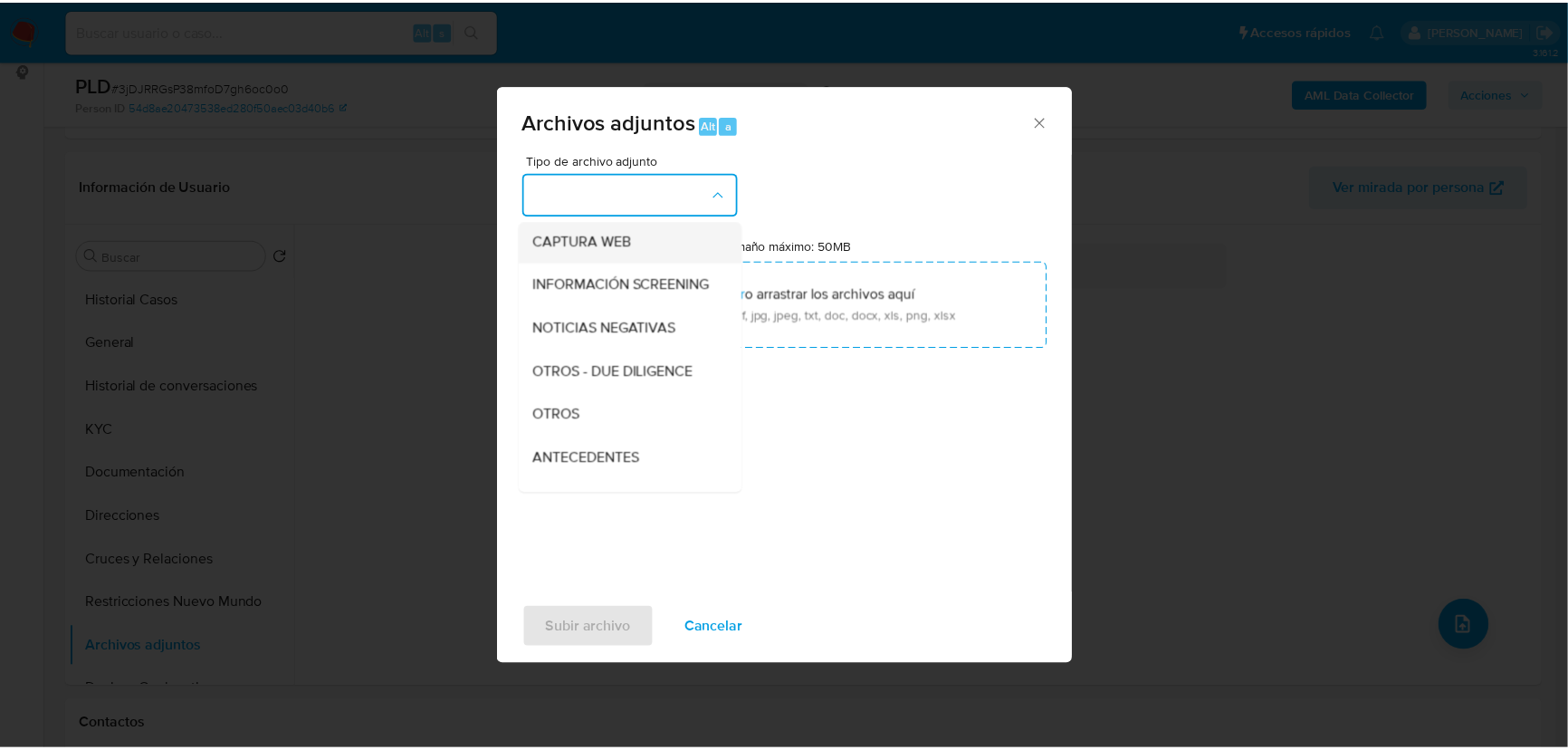
scroll to position [163, 0]
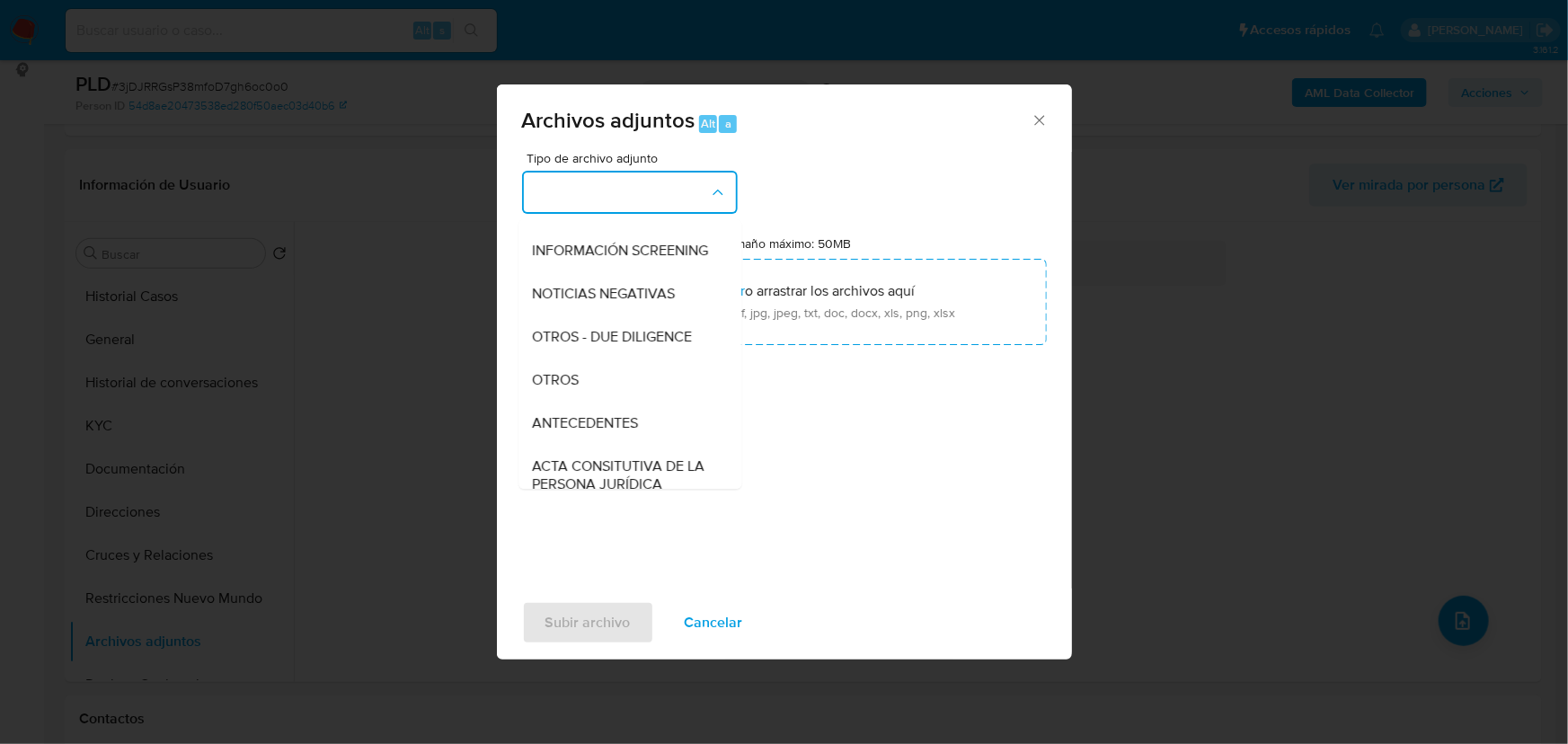
drag, startPoint x: 582, startPoint y: 389, endPoint x: 599, endPoint y: 375, distance: 22.0
click at [582, 390] on div "OTROS" at bounding box center [624, 380] width 183 height 43
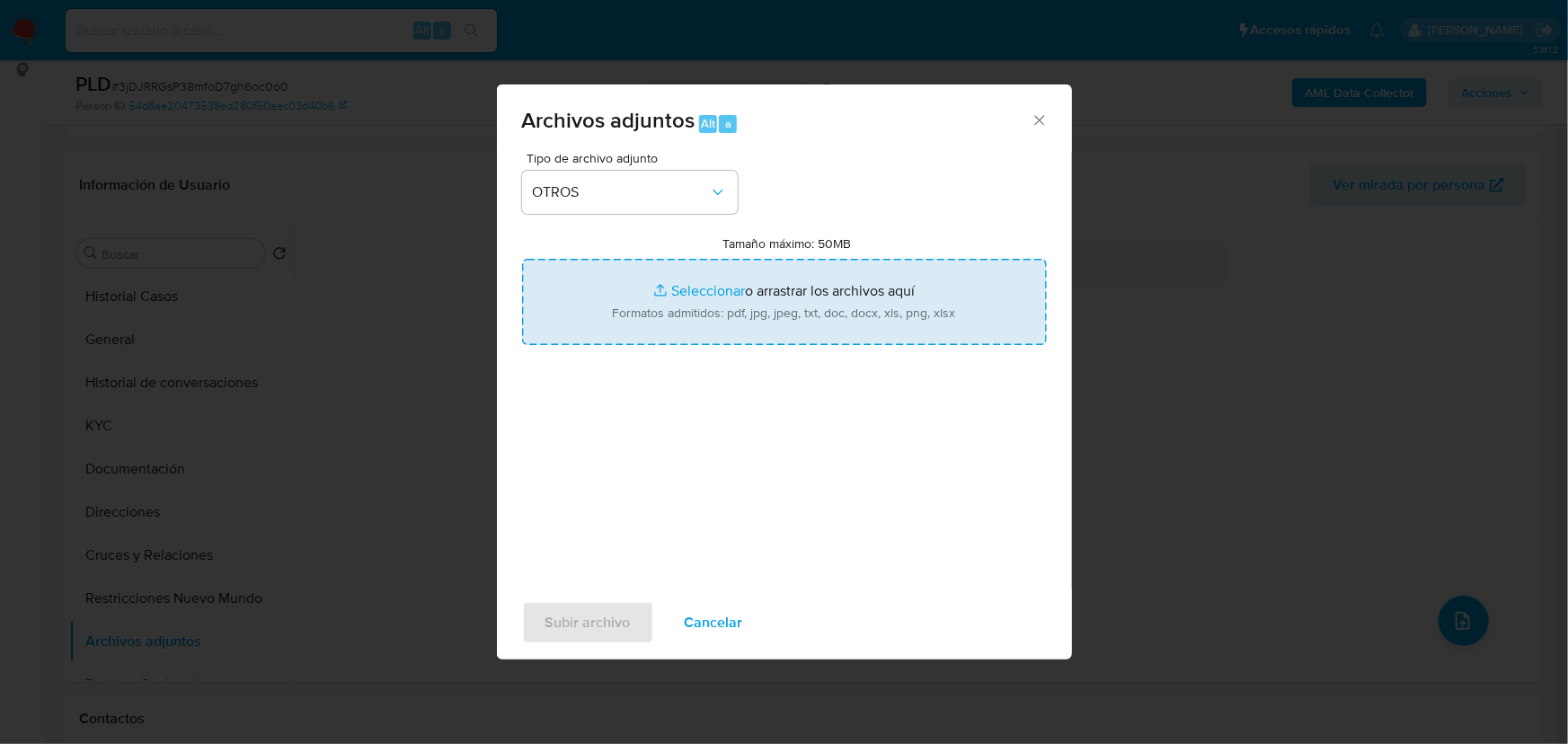
click at [664, 287] on input "Tamaño máximo: 50MB Seleccionar archivos" at bounding box center [784, 301] width 525 height 86
type input "C:\fakepath\1652609884_ Margarito de la Cruz Sanchez_Sep25.pdf"
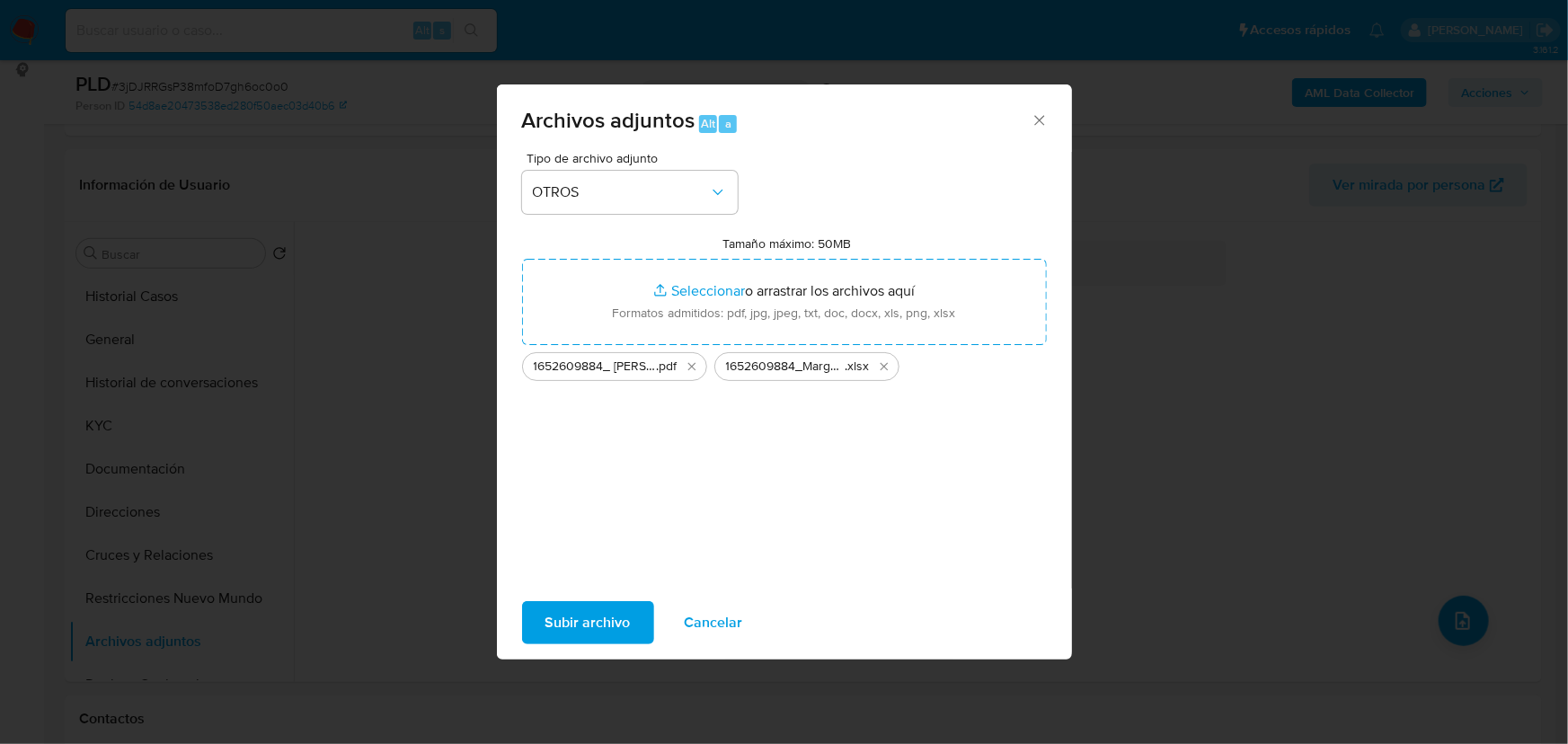
click at [577, 629] on span "Subir archivo" at bounding box center [588, 622] width 85 height 39
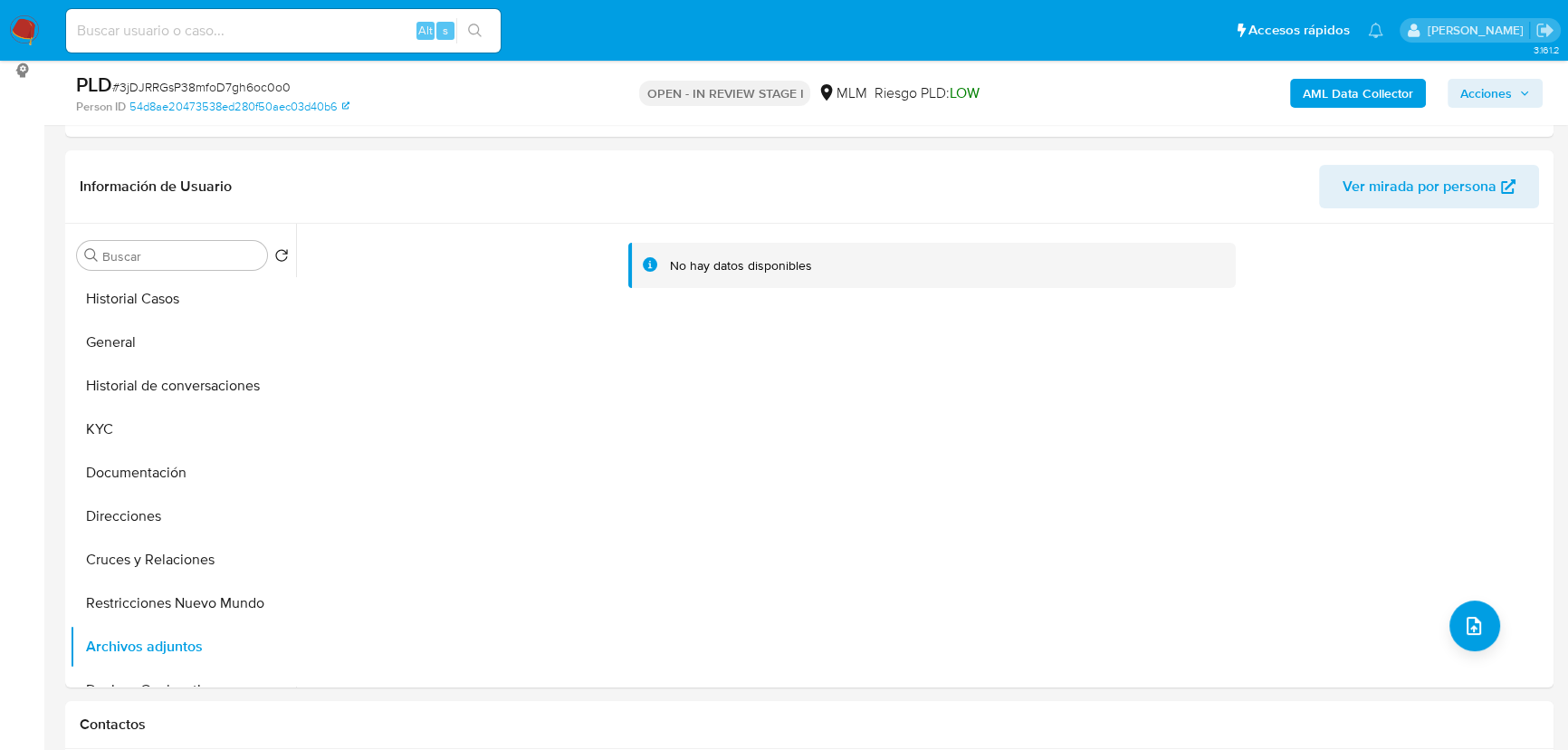
click at [1495, 101] on span "Acciones" at bounding box center [1486, 93] width 52 height 29
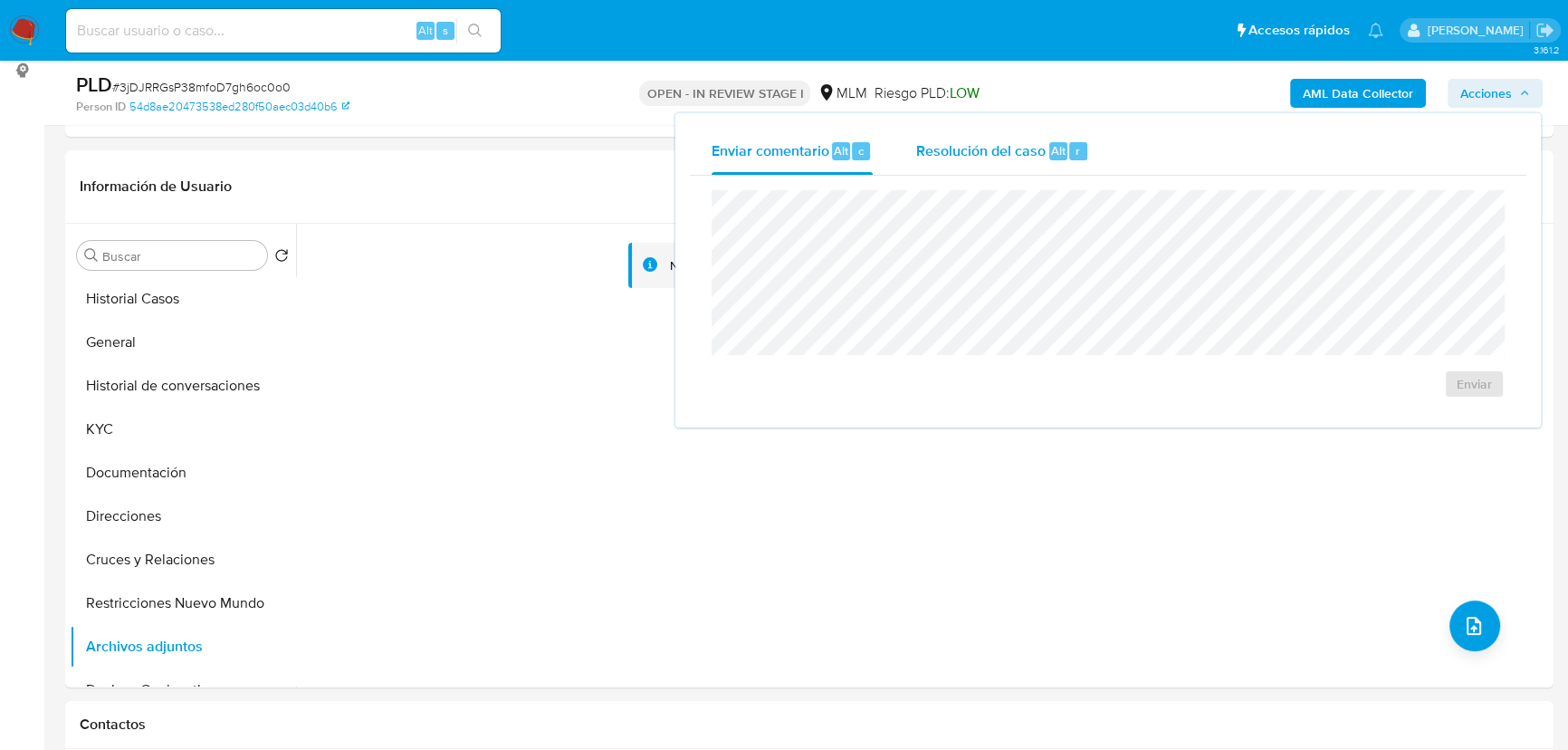
click at [981, 165] on div "Resolución del caso Alt r" at bounding box center [1003, 151] width 173 height 47
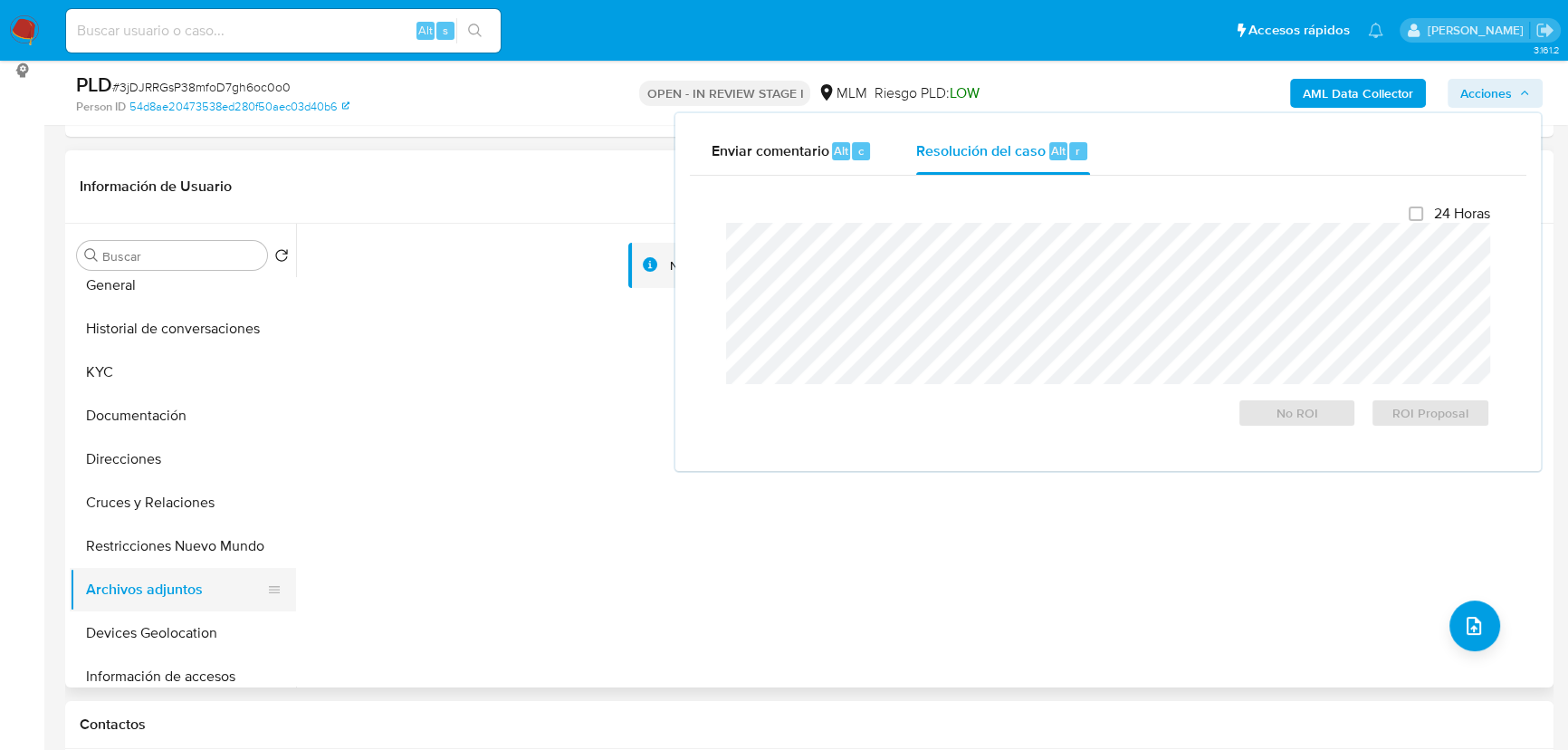
scroll to position [82, 0]
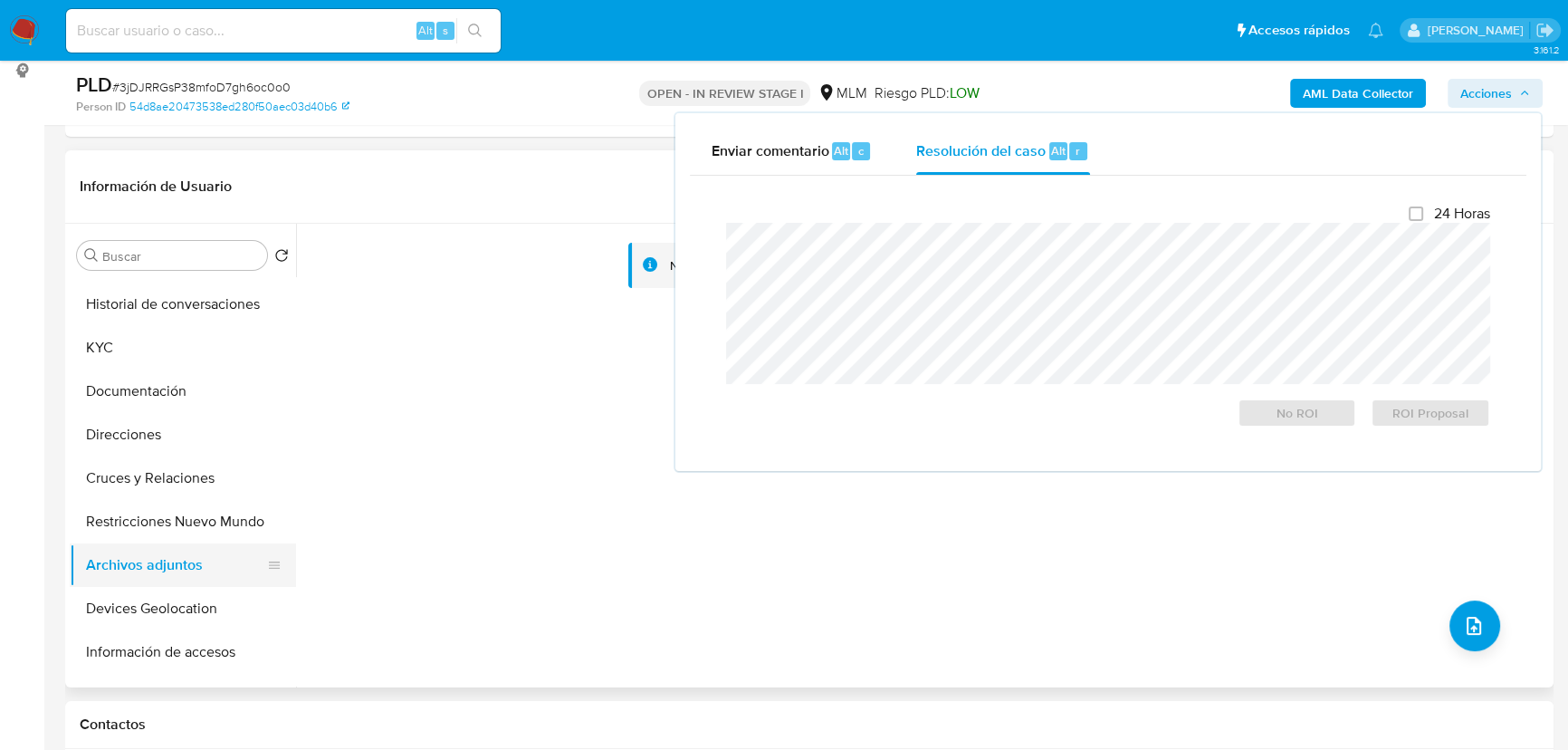
drag, startPoint x: 149, startPoint y: 530, endPoint x: 141, endPoint y: 562, distance: 33.0
click at [150, 531] on button "Restricciones Nuevo Mundo" at bounding box center [183, 521] width 226 height 43
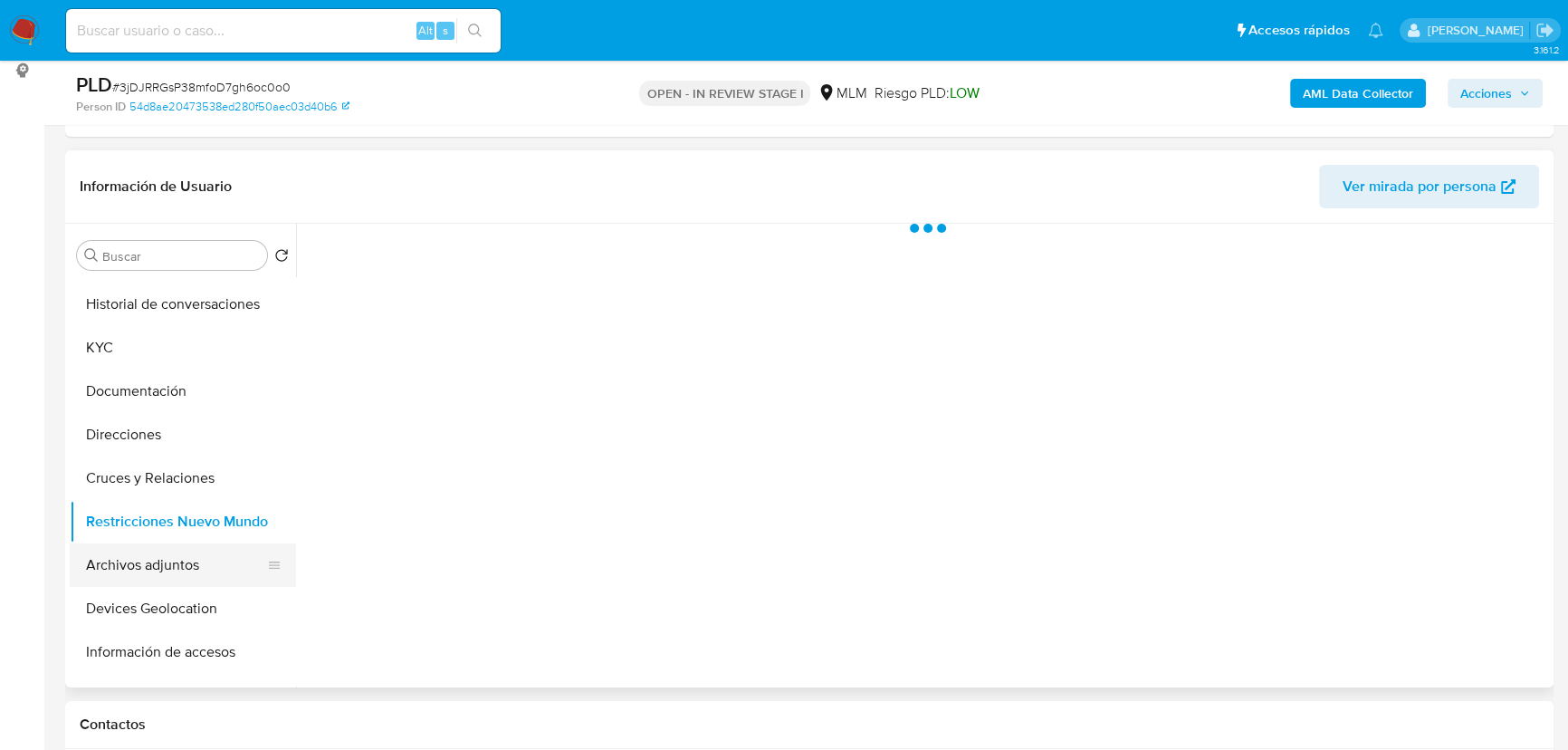
click at [139, 567] on button "Archivos adjuntos" at bounding box center [176, 564] width 212 height 43
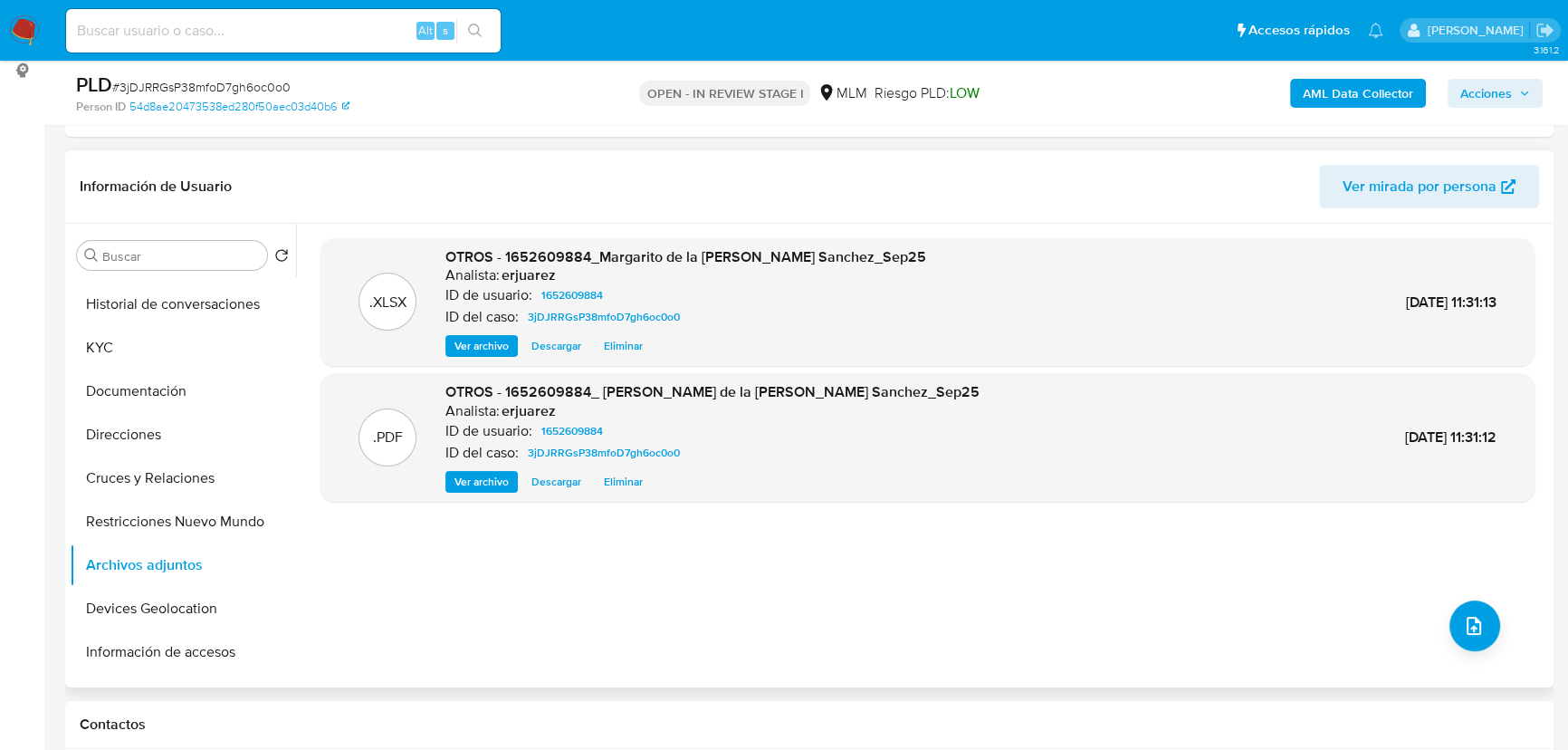
drag, startPoint x: 472, startPoint y: 482, endPoint x: 488, endPoint y: 487, distance: 16.8
click at [472, 482] on span "Ver archivo" at bounding box center [482, 482] width 55 height 18
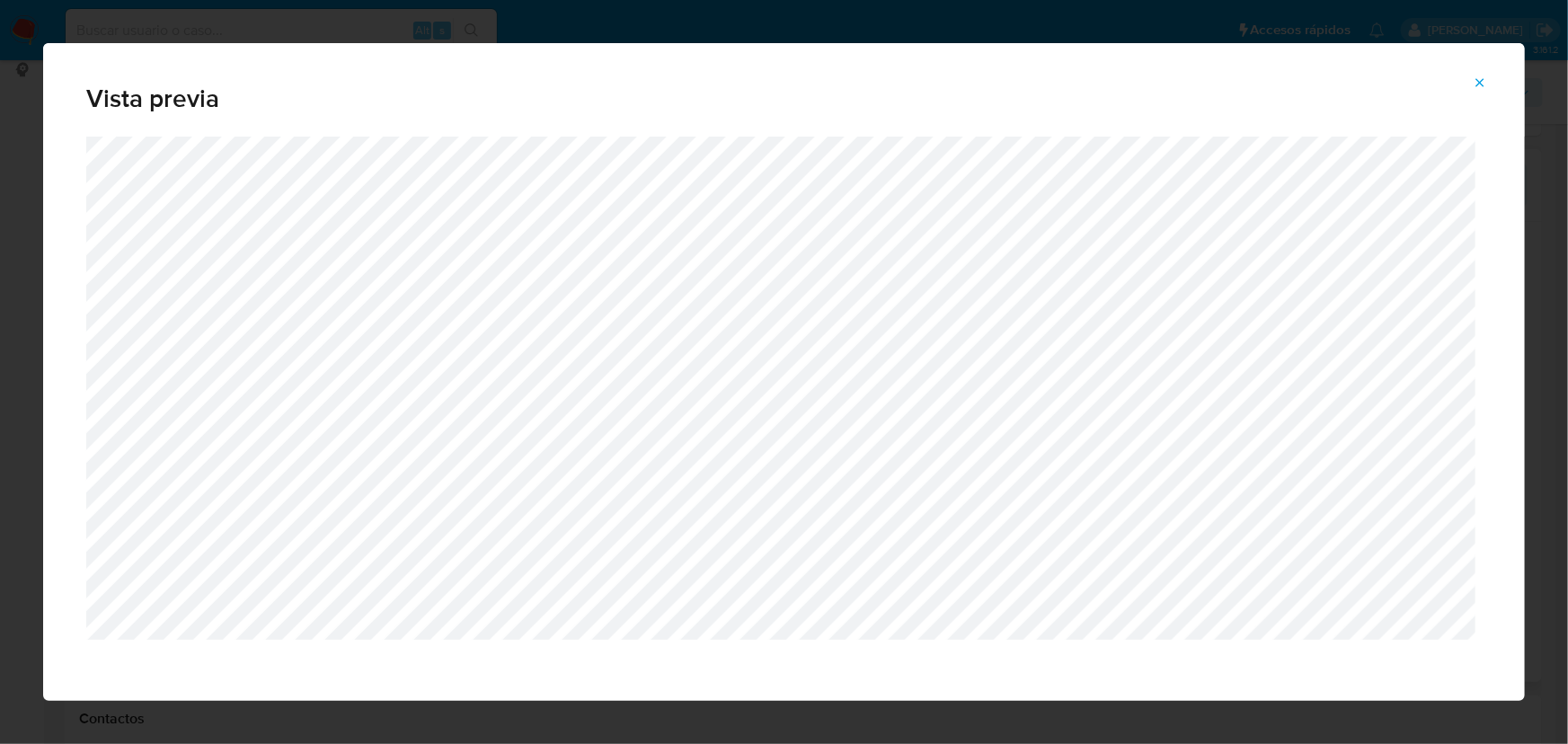
click at [1488, 79] on button "Attachment preview" at bounding box center [1479, 83] width 39 height 29
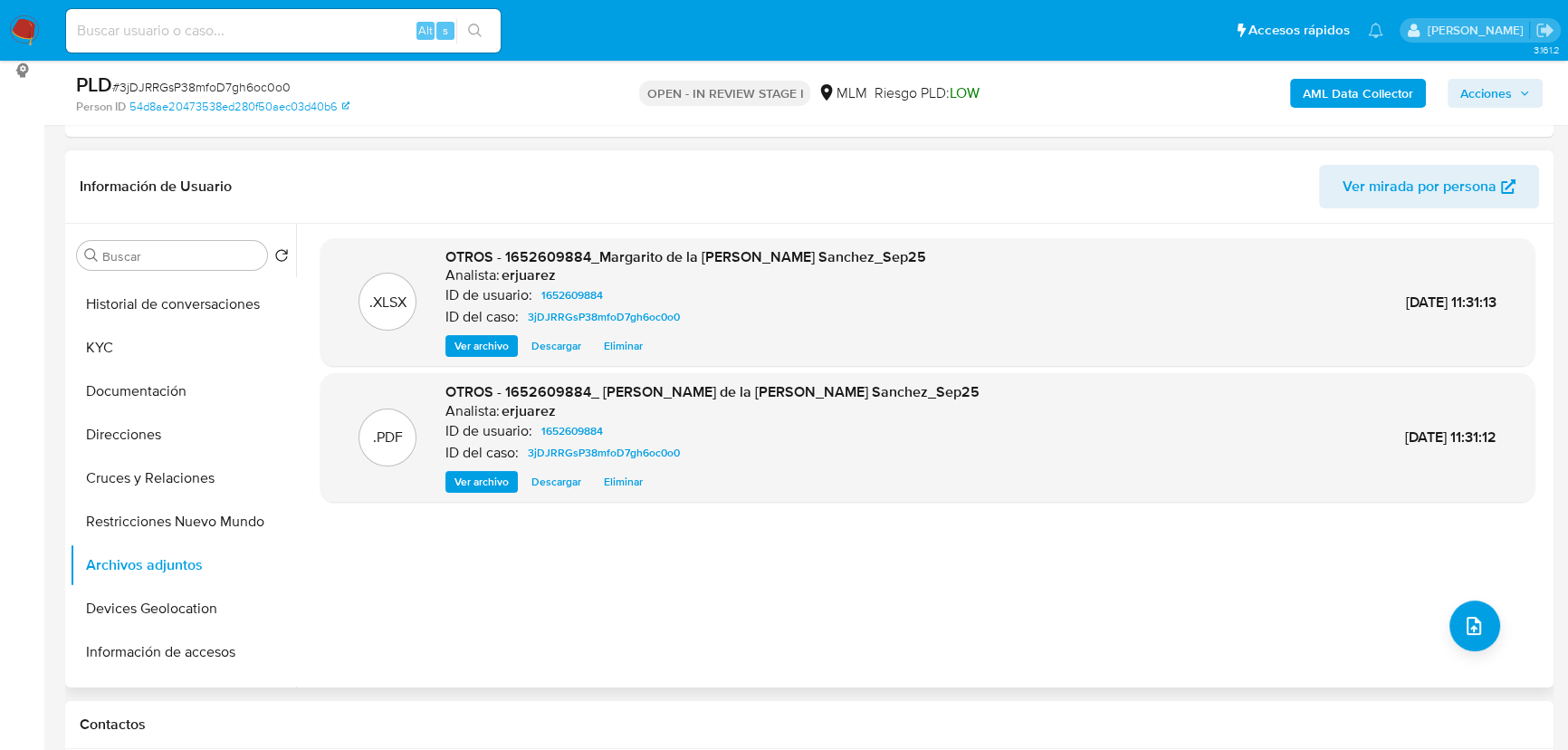
click at [1460, 90] on span "Acciones" at bounding box center [1486, 93] width 52 height 29
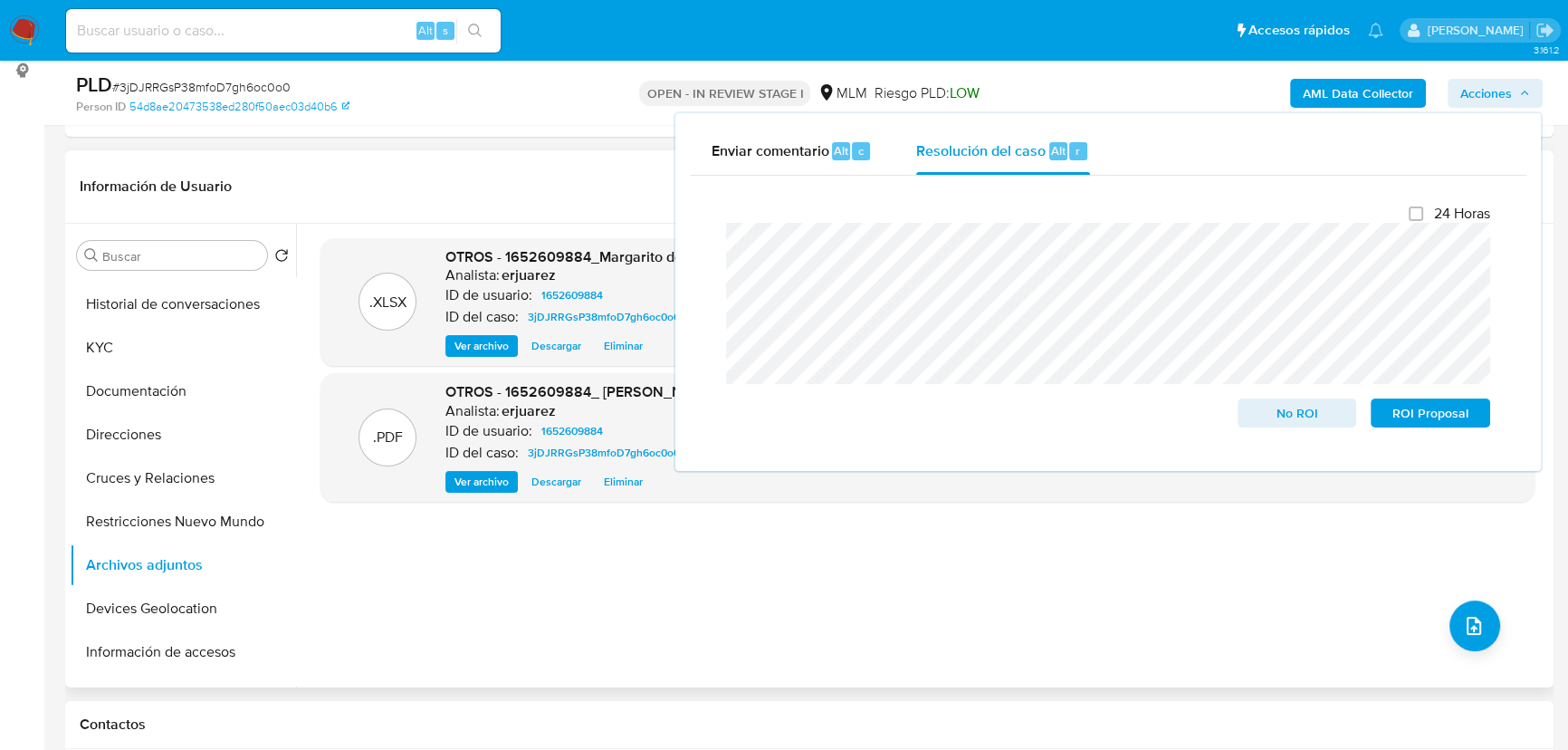
click at [707, 340] on div "Cierre de caso 24 Horas No ROI ROI Proposal" at bounding box center [1108, 316] width 836 height 281
click at [1304, 415] on span "No ROI" at bounding box center [1297, 412] width 94 height 25
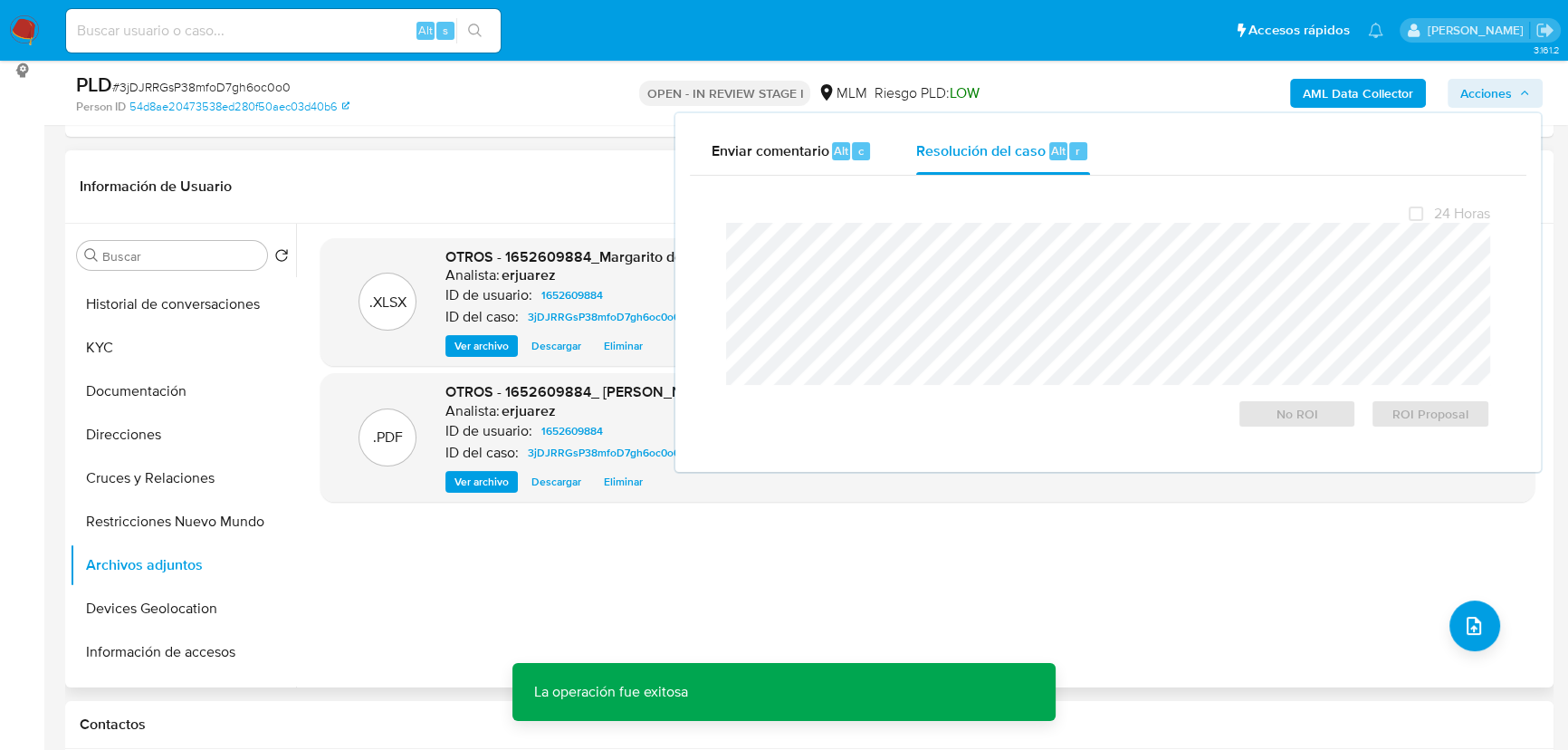
click at [621, 543] on div ".XLSX OTROS - 1652609884_Margarito de la Cruz Sanchez_Sep25 Analista: erjuarez …" at bounding box center [927, 456] width 1214 height 435
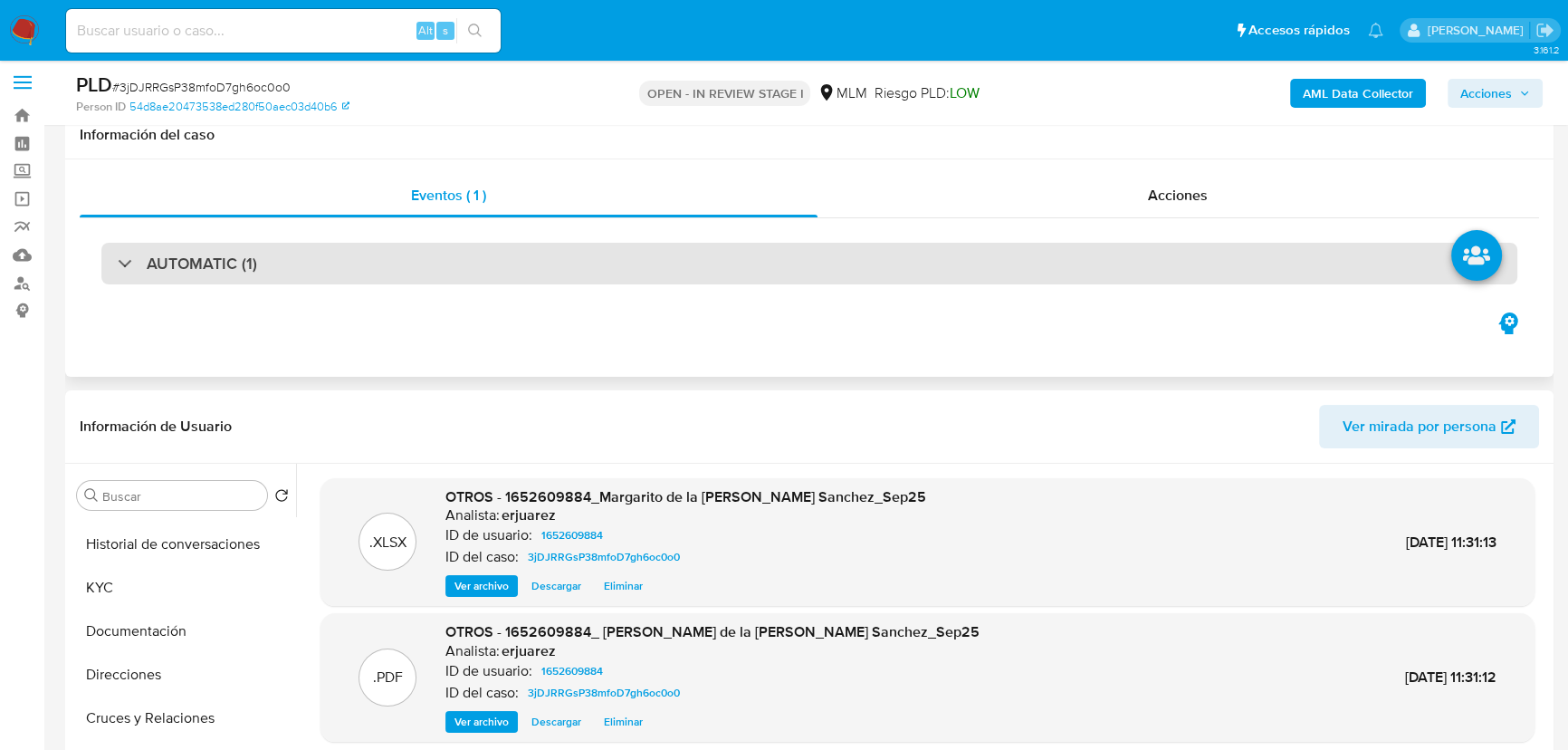
scroll to position [0, 0]
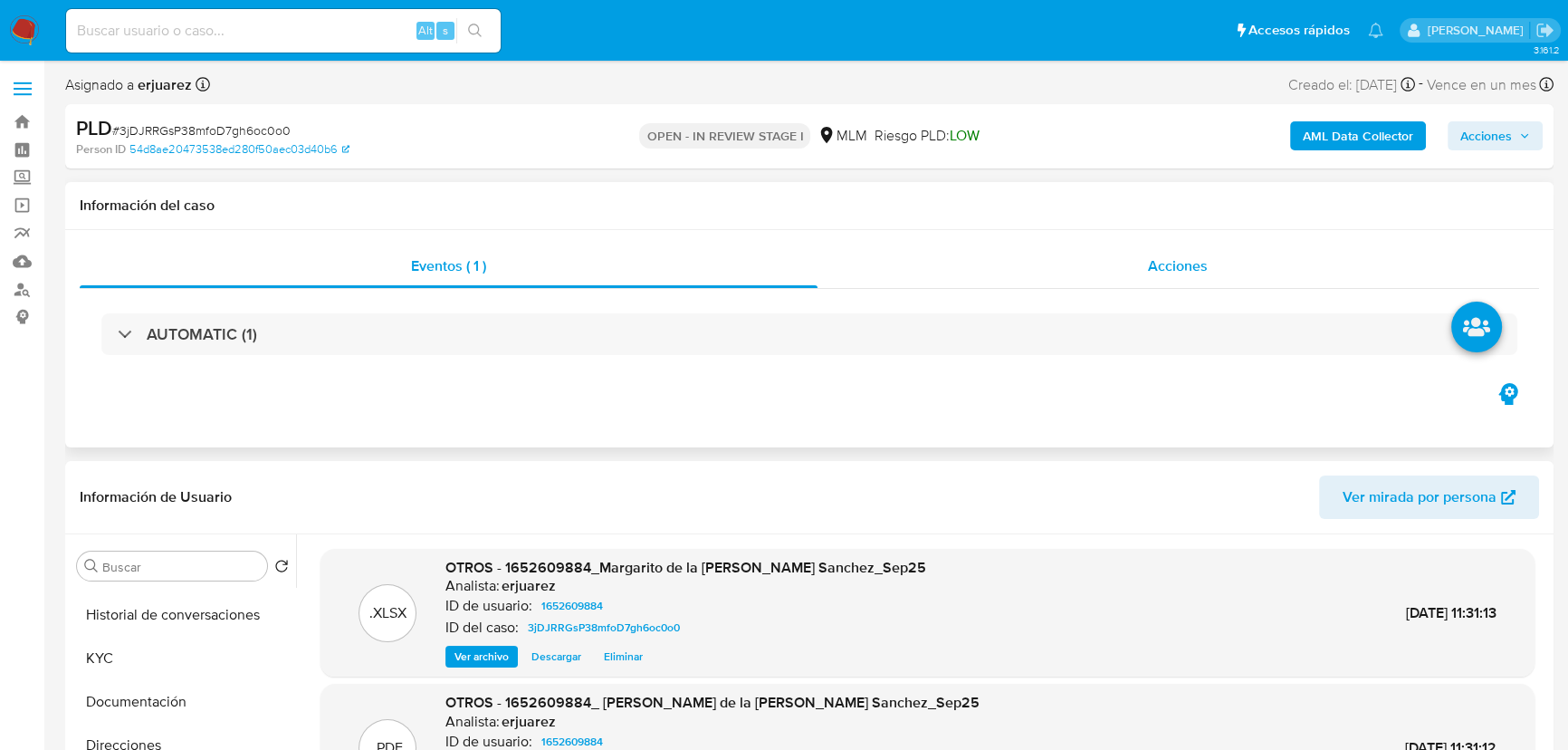
click at [1098, 273] on div "Acciones" at bounding box center [1178, 265] width 722 height 43
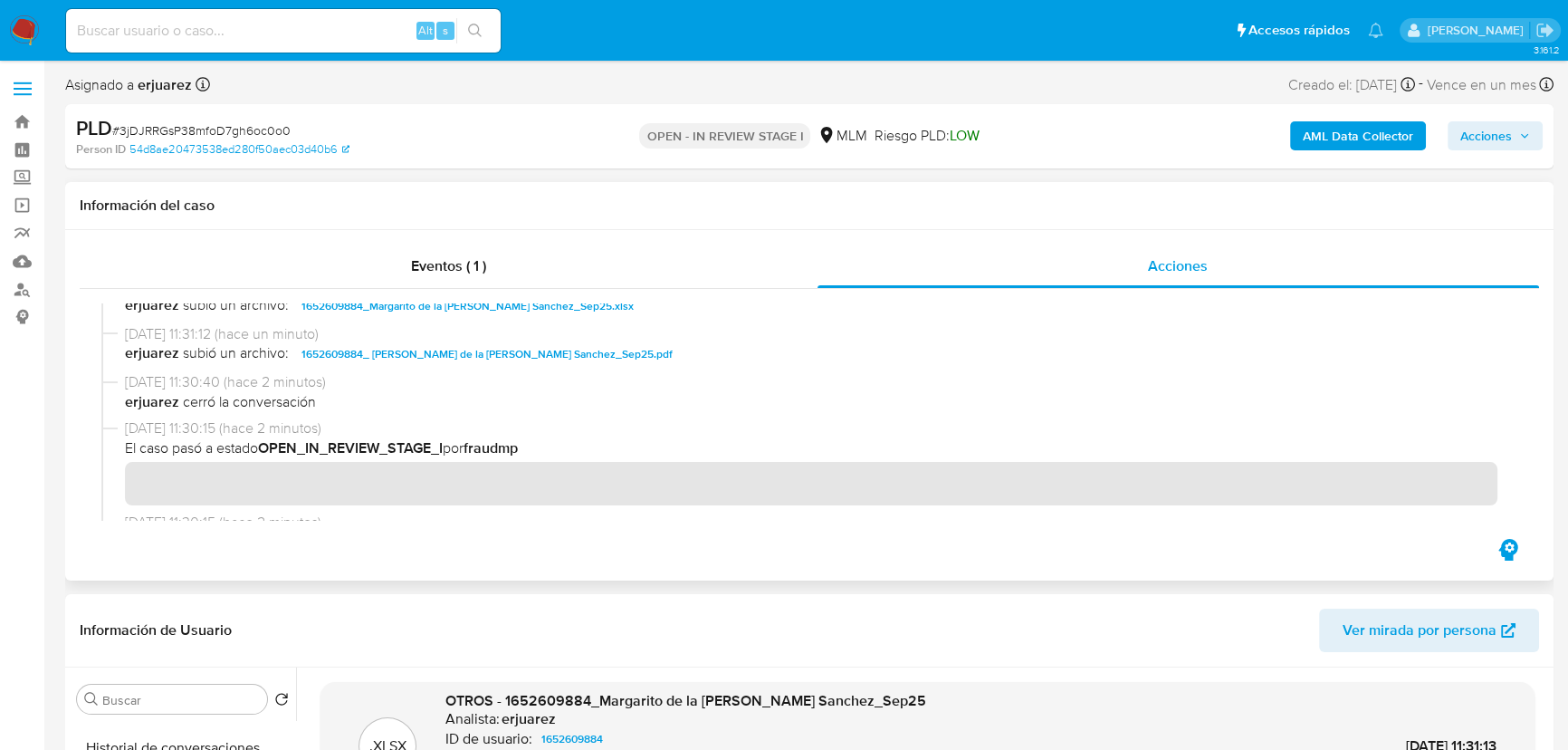
scroll to position [329, 0]
click at [18, 26] on img at bounding box center [24, 31] width 31 height 31
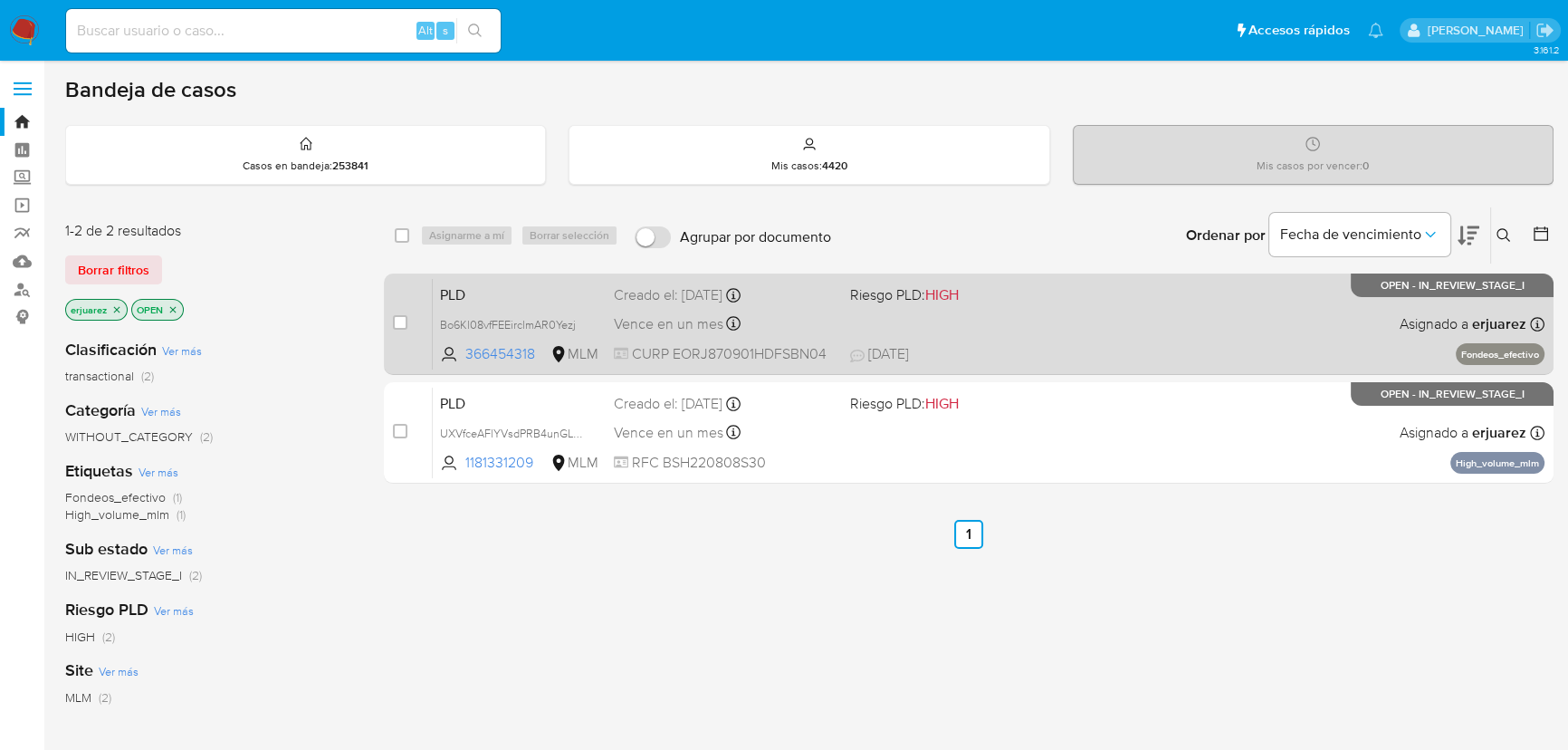
click at [1007, 322] on span at bounding box center [960, 323] width 222 height 4
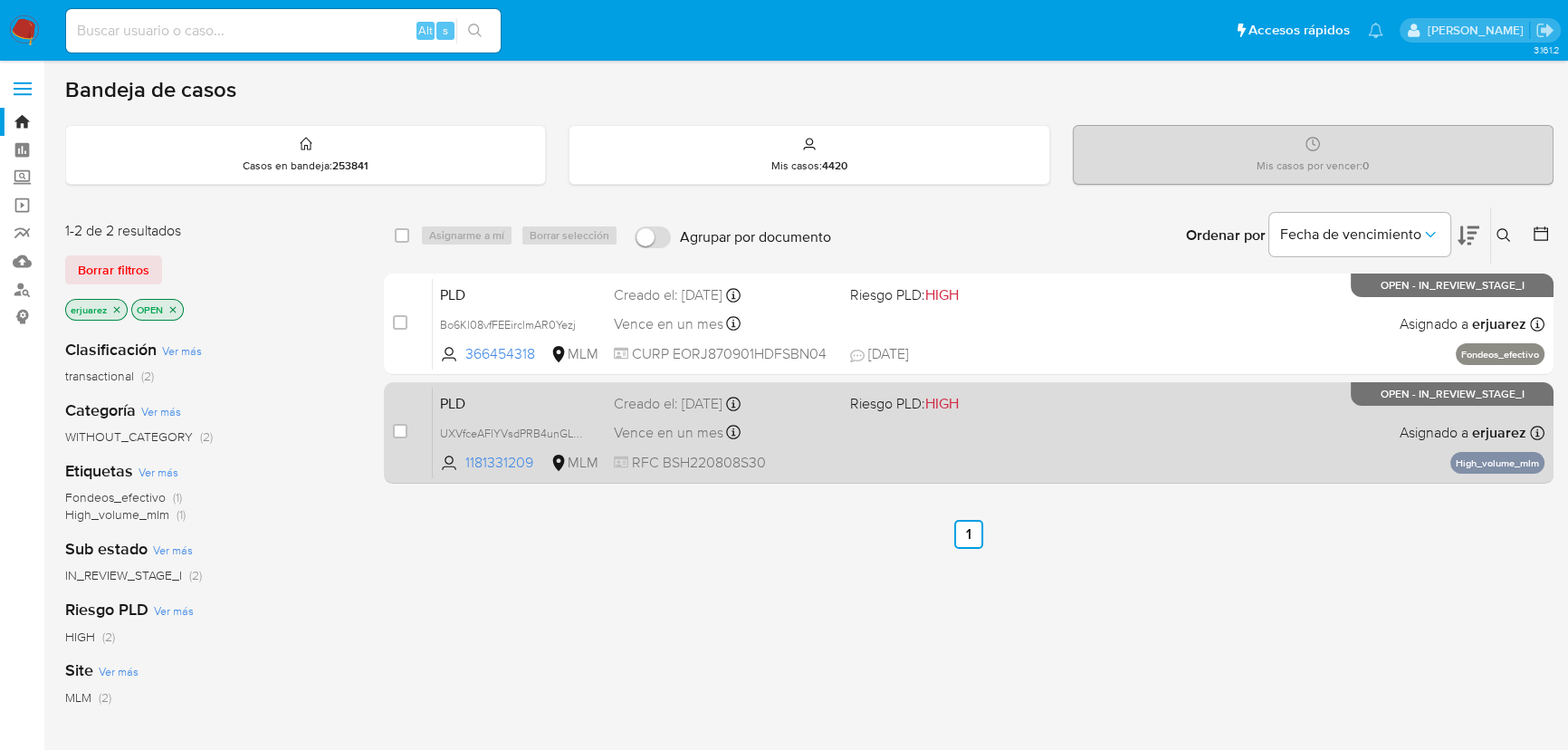
click at [1072, 459] on div "PLD UXVfceAFlYVsdPRB4unGL6FB 1181331209 MLM Riesgo PLD: HIGH Creado el: 12/09/2…" at bounding box center [988, 432] width 1111 height 91
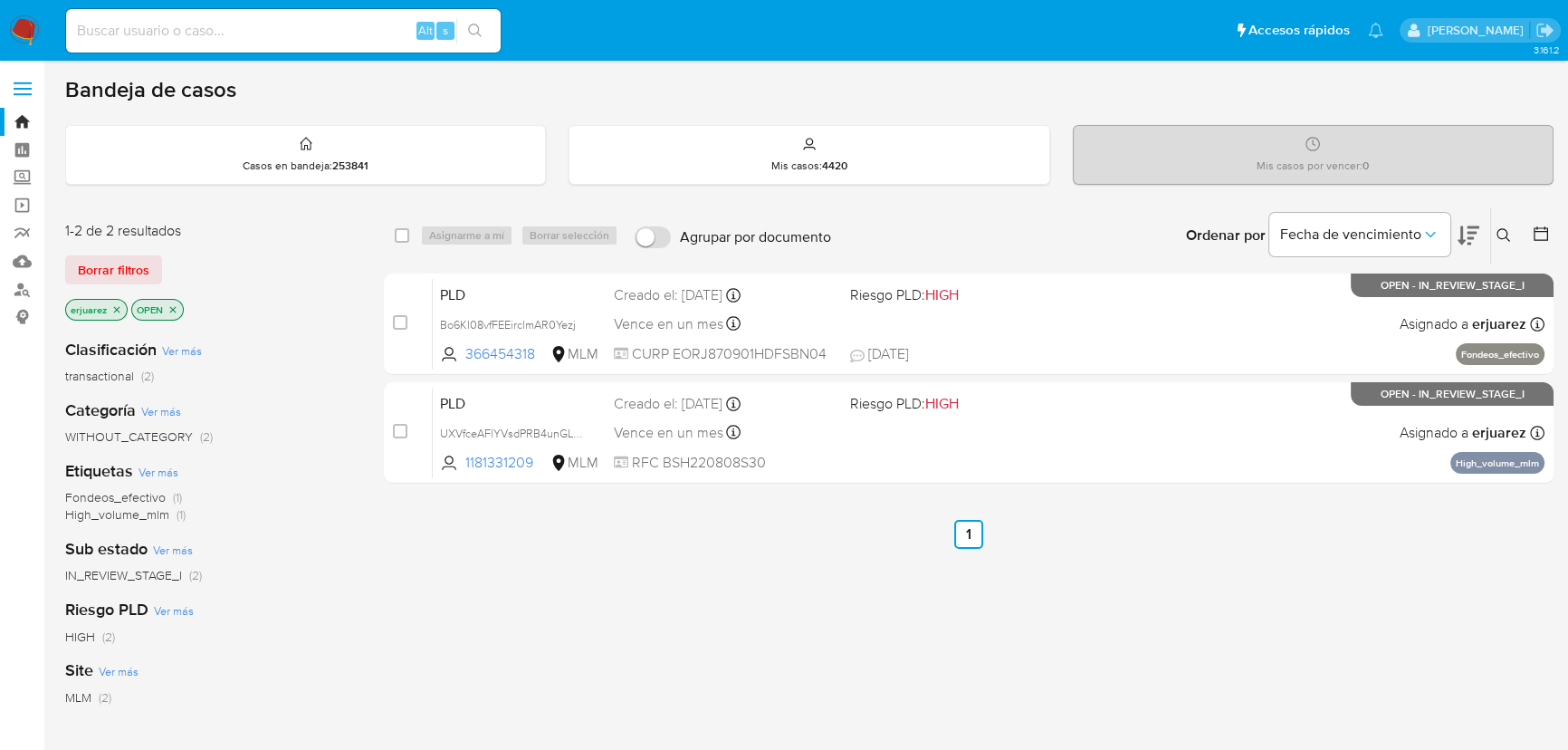
drag, startPoint x: 26, startPoint y: 25, endPoint x: 35, endPoint y: 7, distance: 20.1
click at [26, 25] on img at bounding box center [24, 31] width 31 height 31
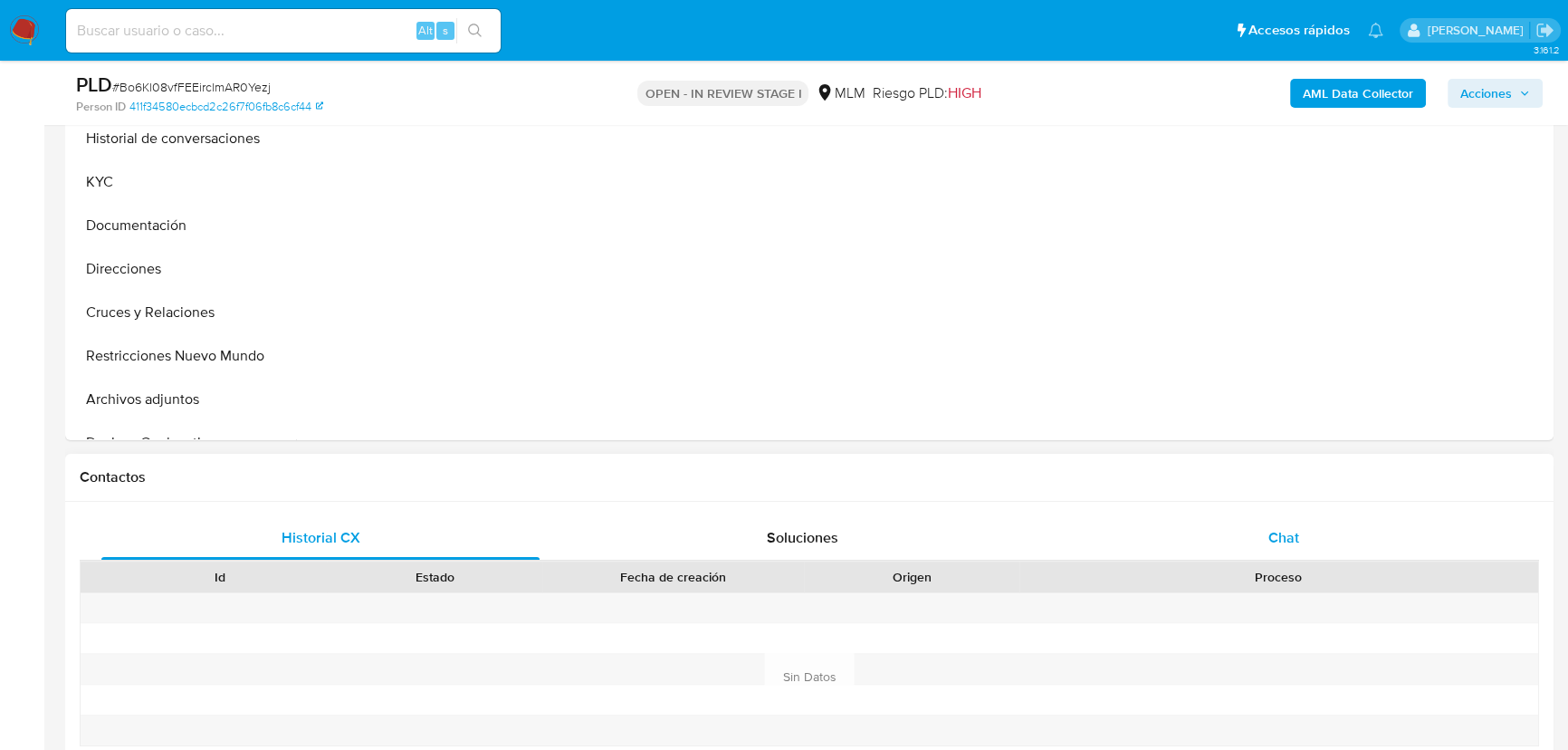
click at [1287, 539] on span "Chat" at bounding box center [1283, 538] width 31 height 21
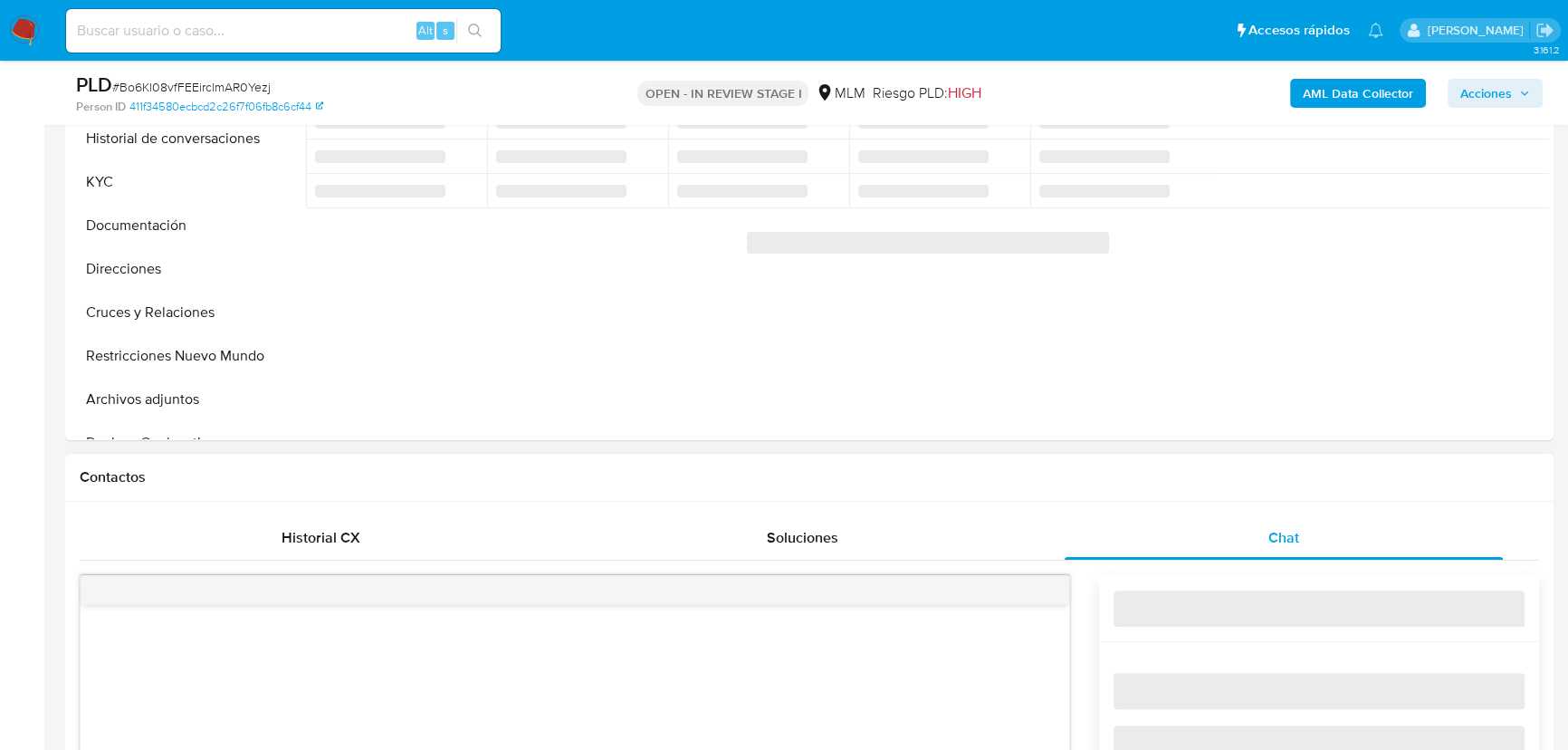
select select "10"
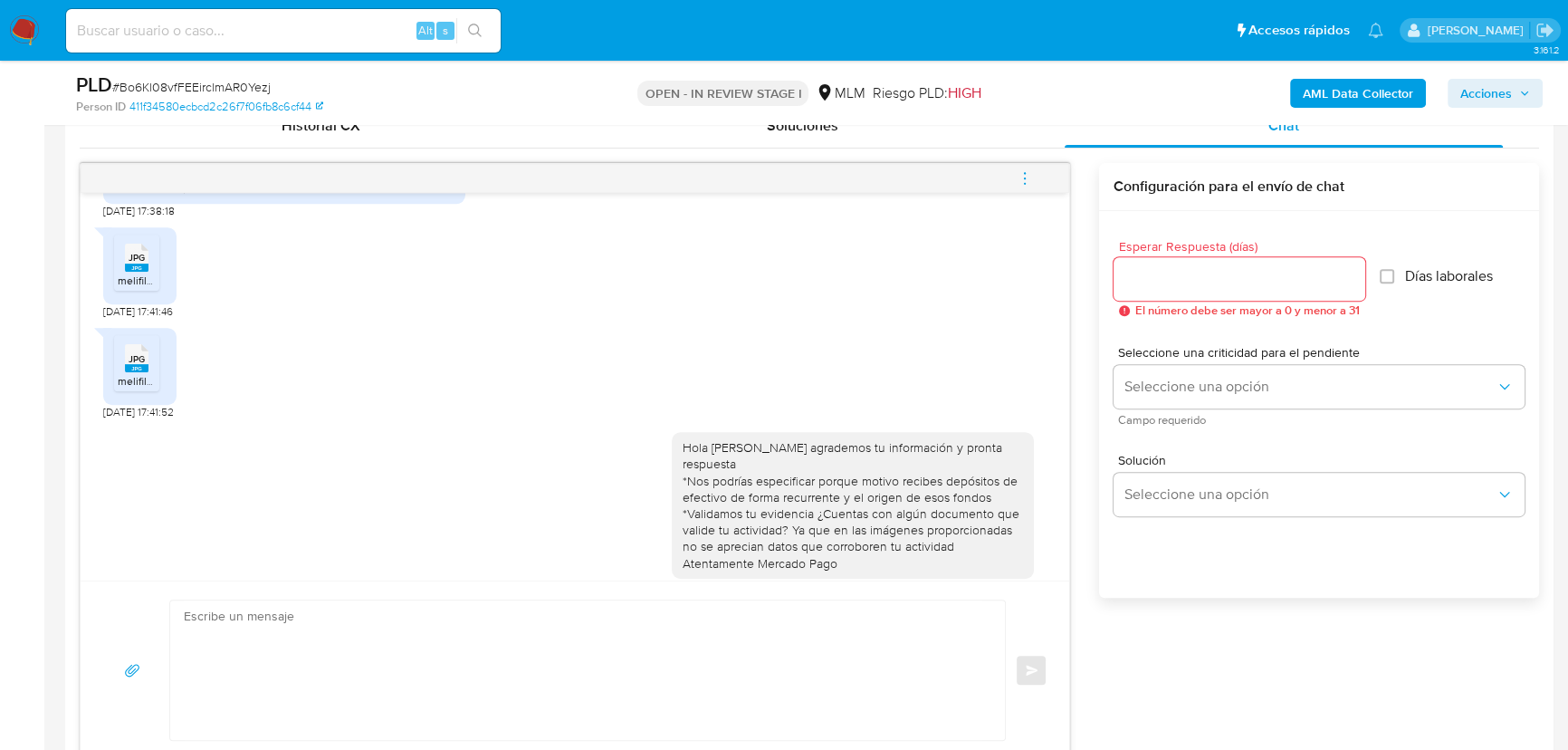
scroll to position [906, 0]
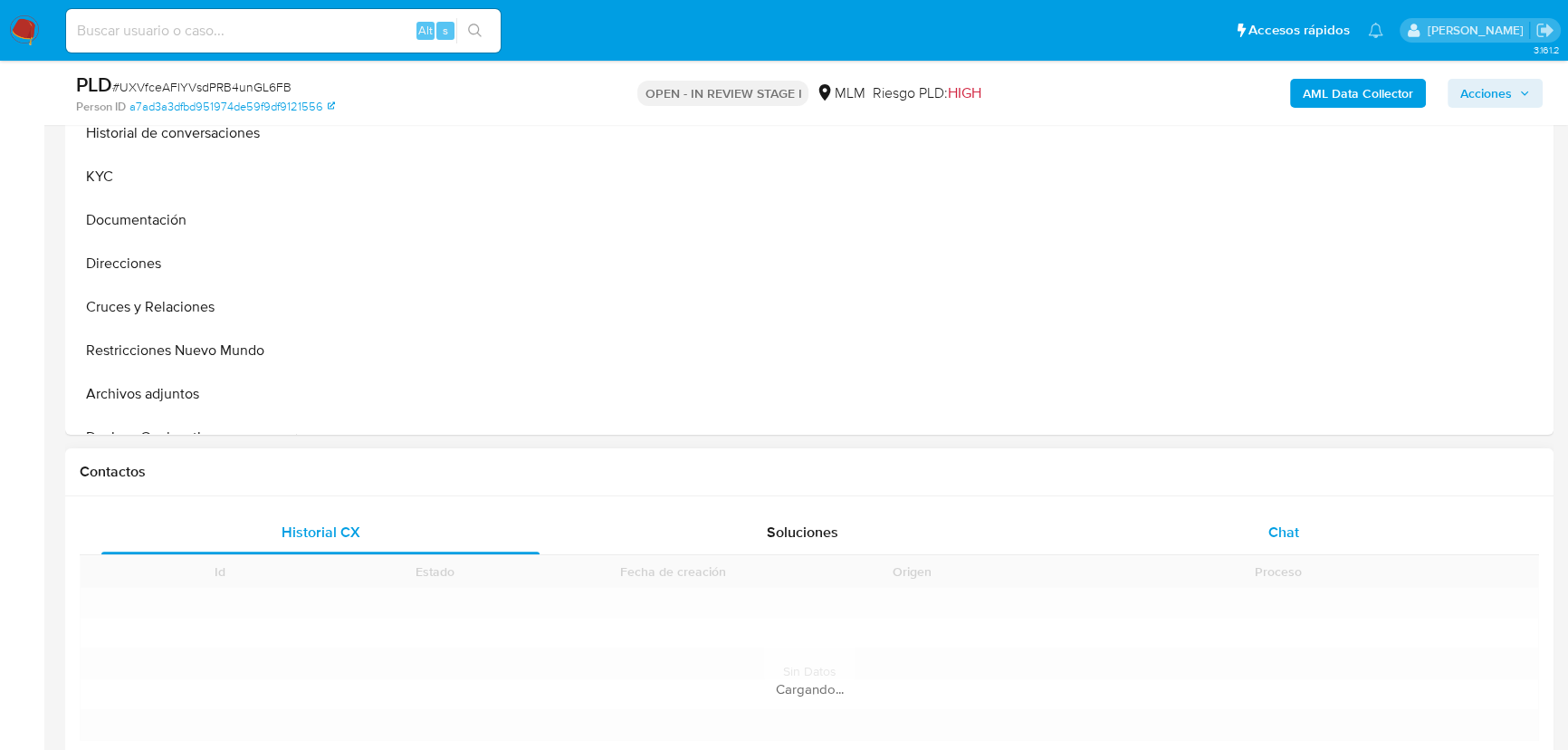
scroll to position [576, 0]
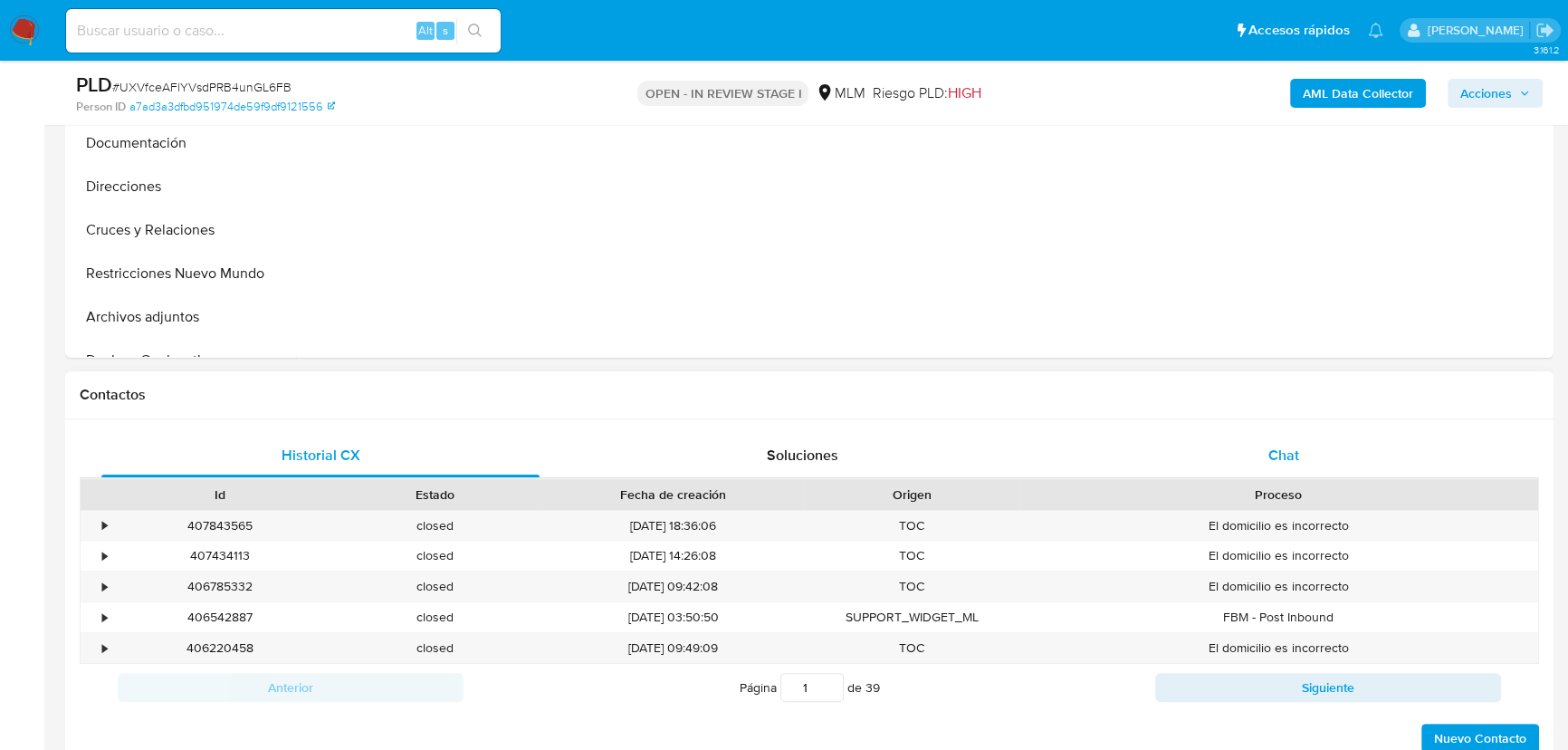
click at [1295, 456] on span "Chat" at bounding box center [1283, 455] width 31 height 21
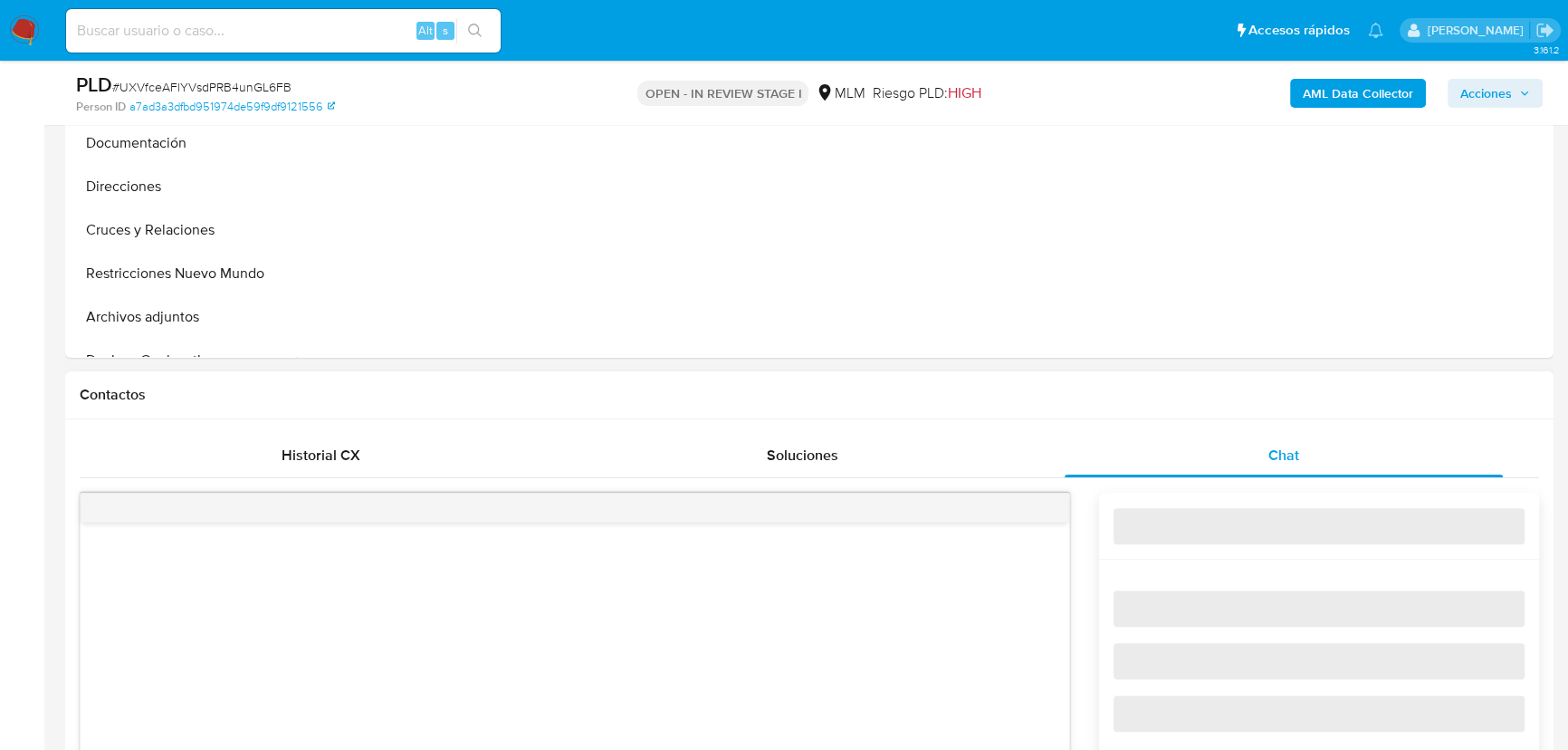
select select "10"
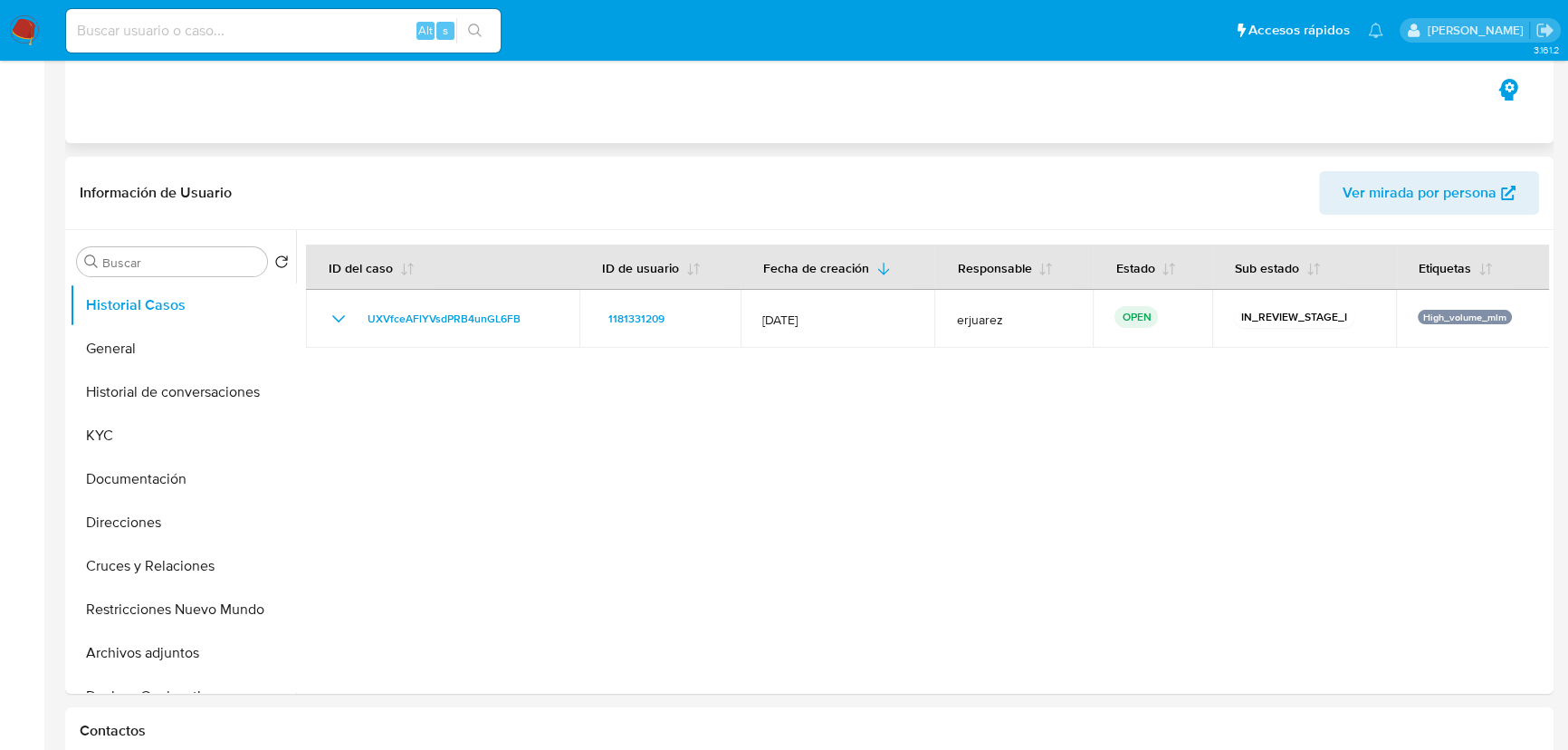
scroll to position [0, 0]
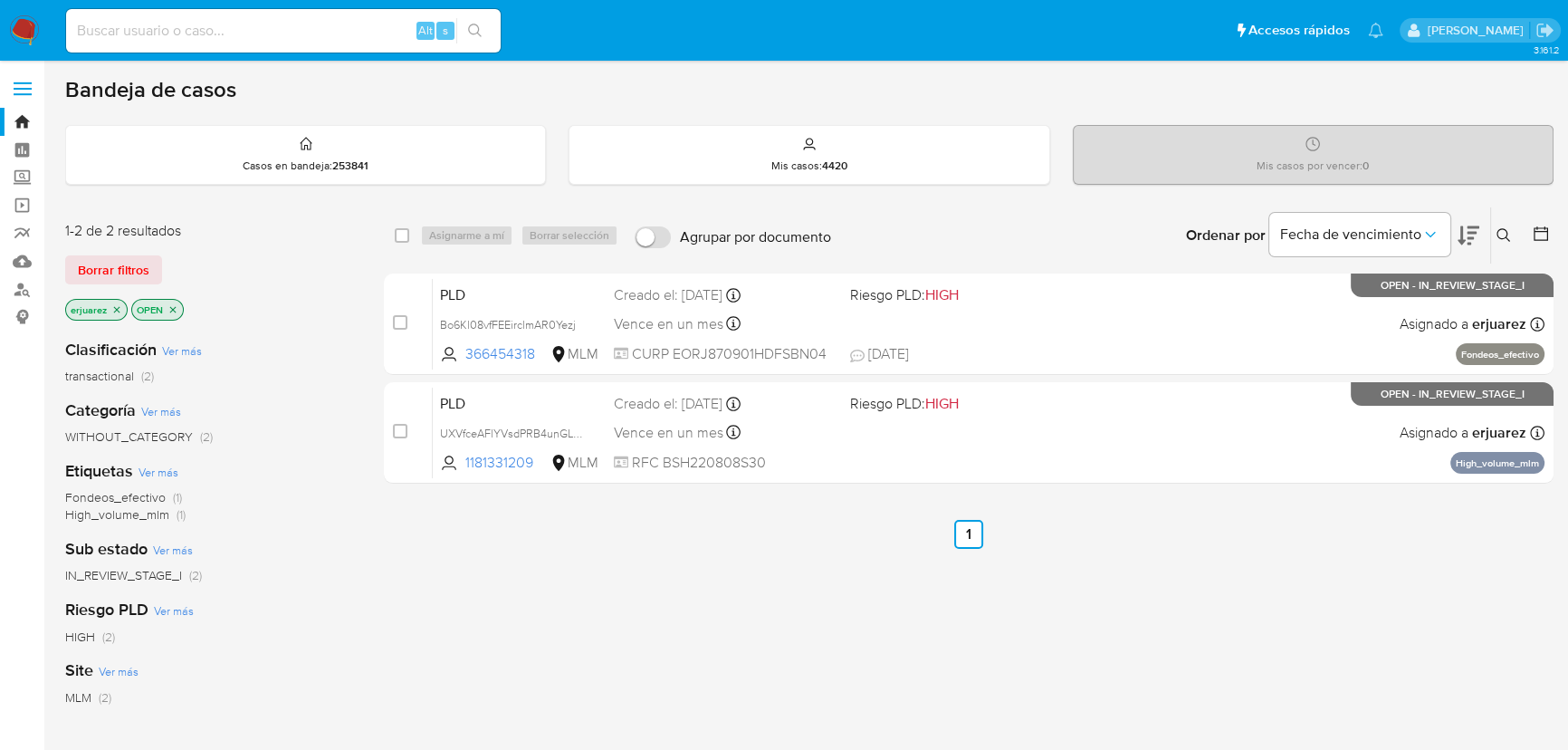
click at [109, 304] on p "erjuarez" at bounding box center [96, 310] width 61 height 20
click at [115, 308] on icon "close-filter" at bounding box center [116, 309] width 11 height 11
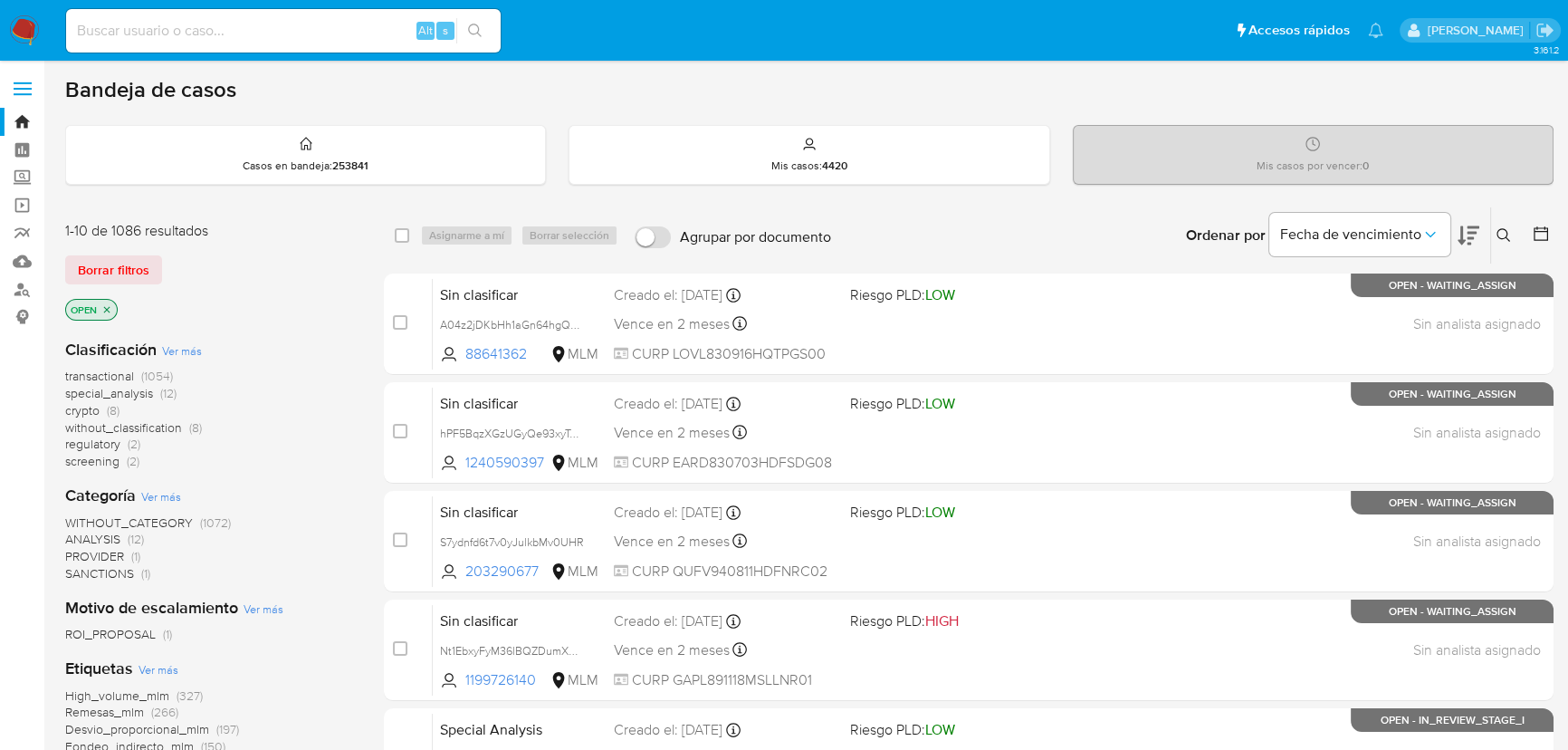
click at [1505, 232] on icon at bounding box center [1504, 235] width 14 height 14
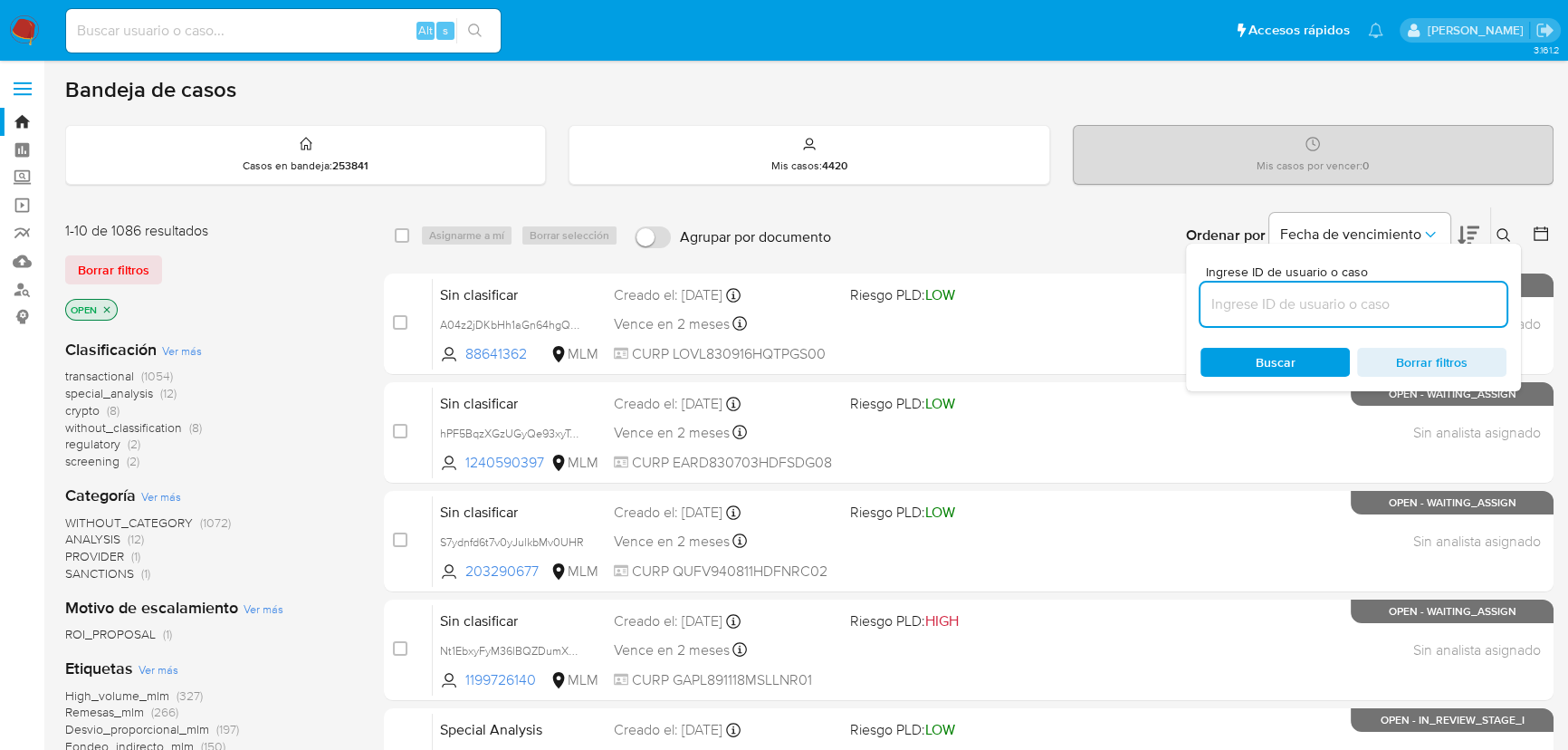
click at [1232, 312] on input at bounding box center [1354, 304] width 306 height 23
type input "227083361"
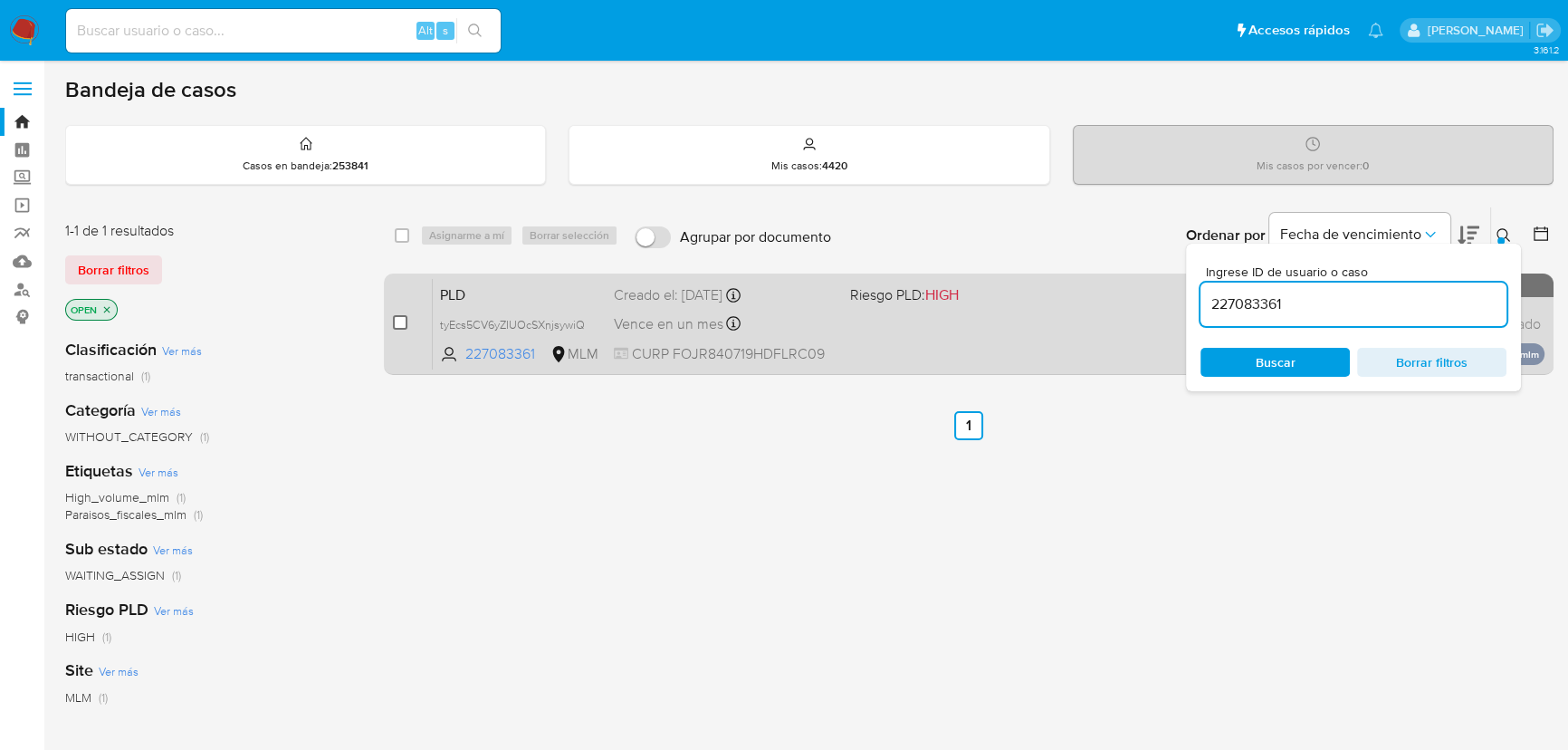
click at [395, 324] on input "checkbox" at bounding box center [400, 322] width 14 height 14
checkbox input "true"
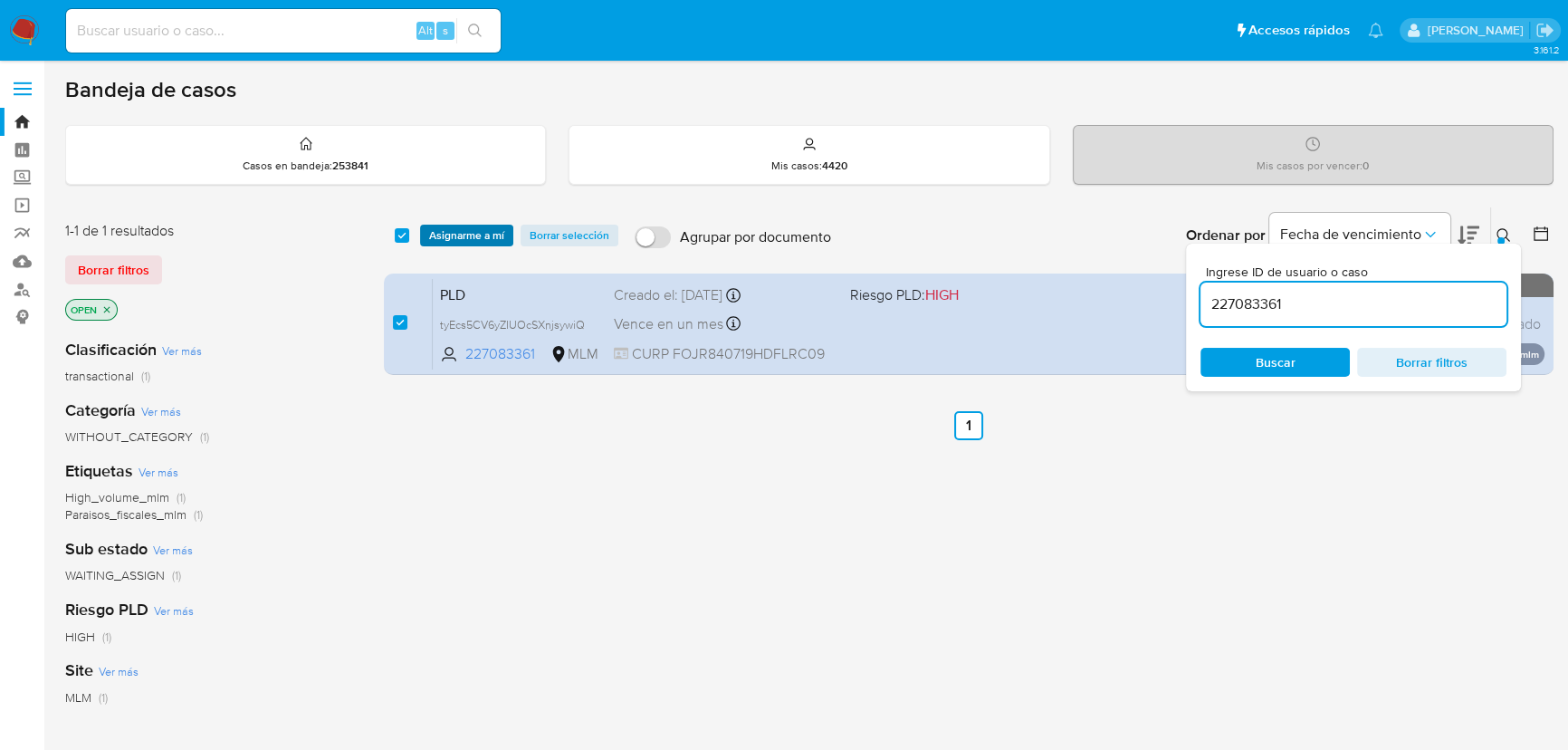
click at [459, 237] on span "Asignarme a mí" at bounding box center [466, 235] width 75 height 18
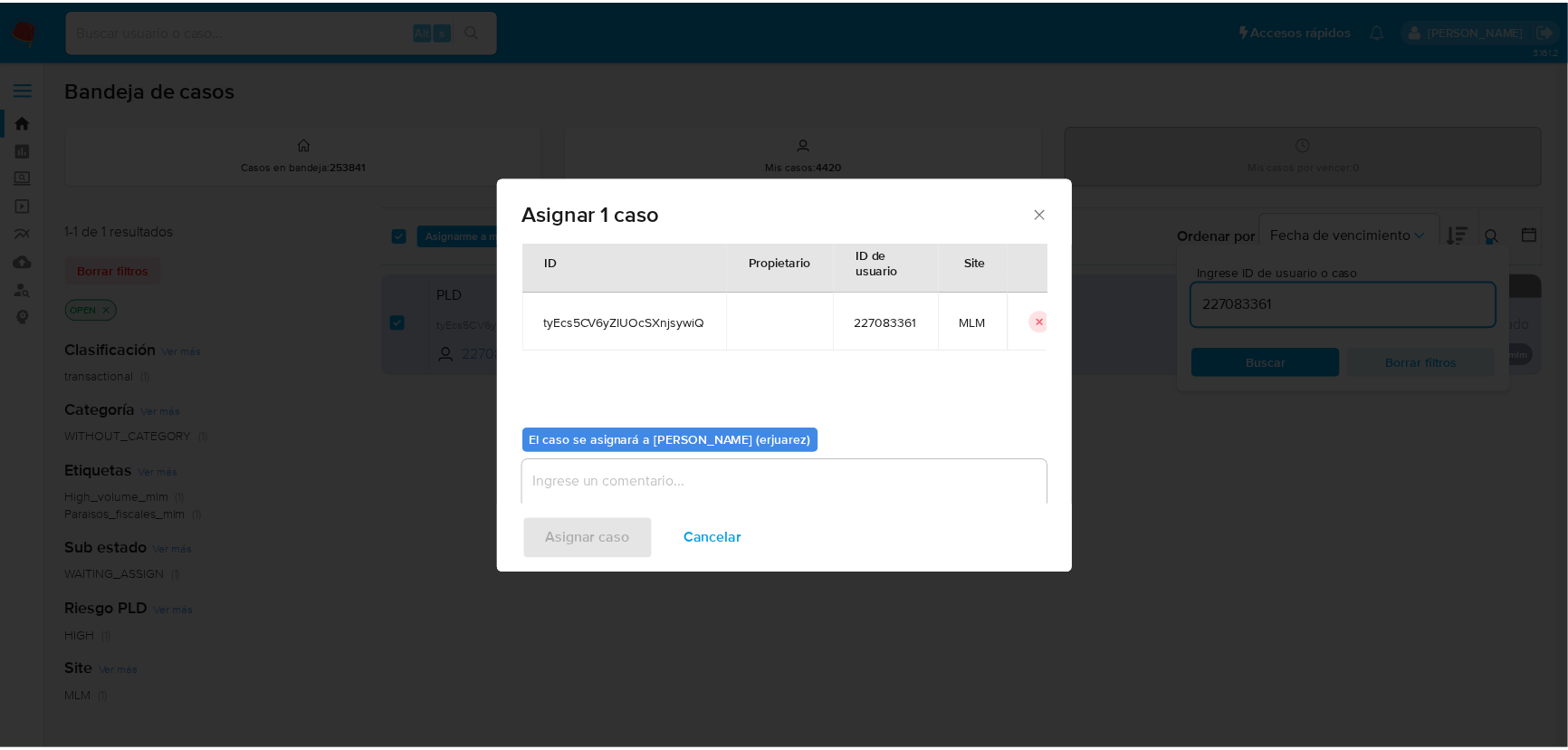
scroll to position [92, 0]
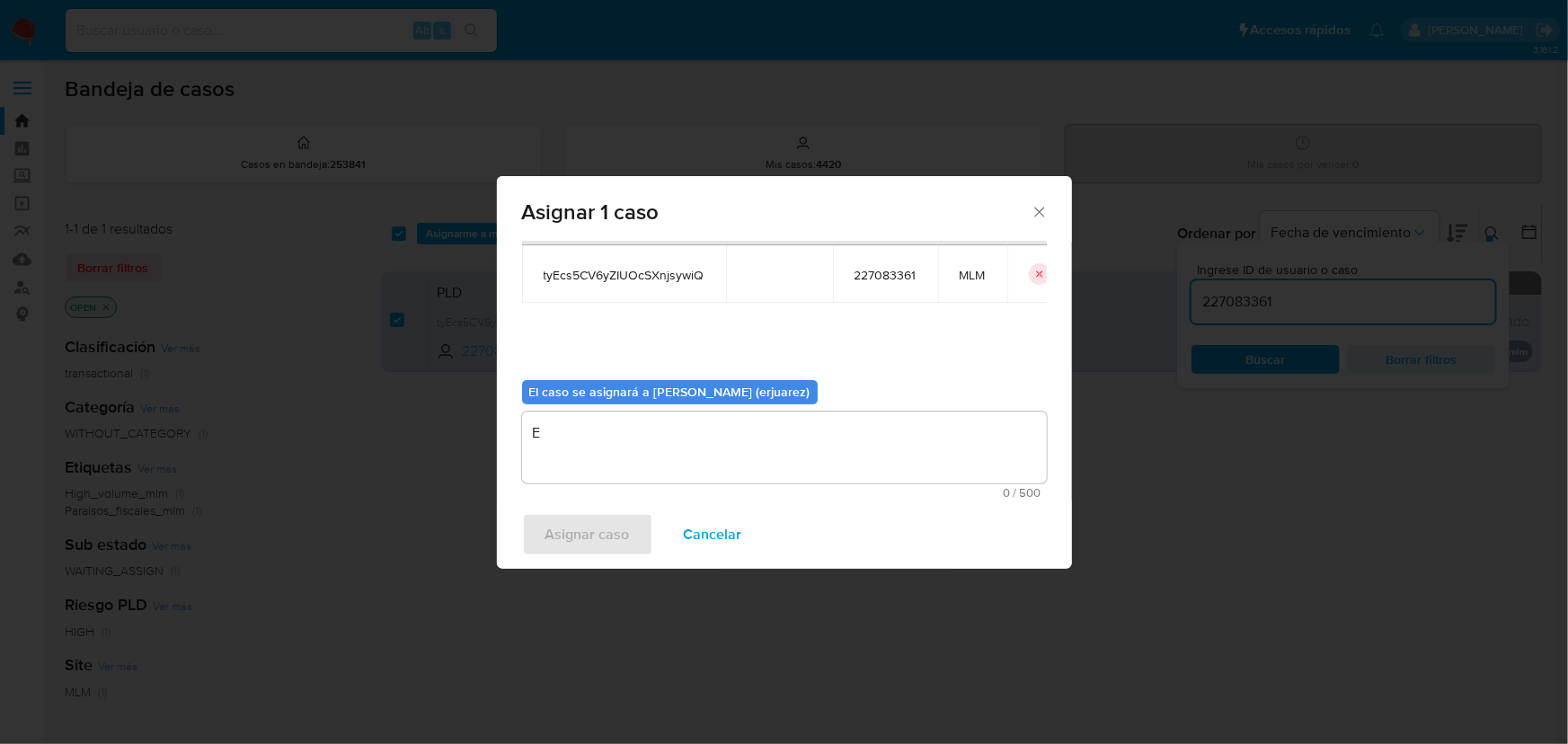
click at [618, 470] on textarea "E" at bounding box center [784, 446] width 525 height 72
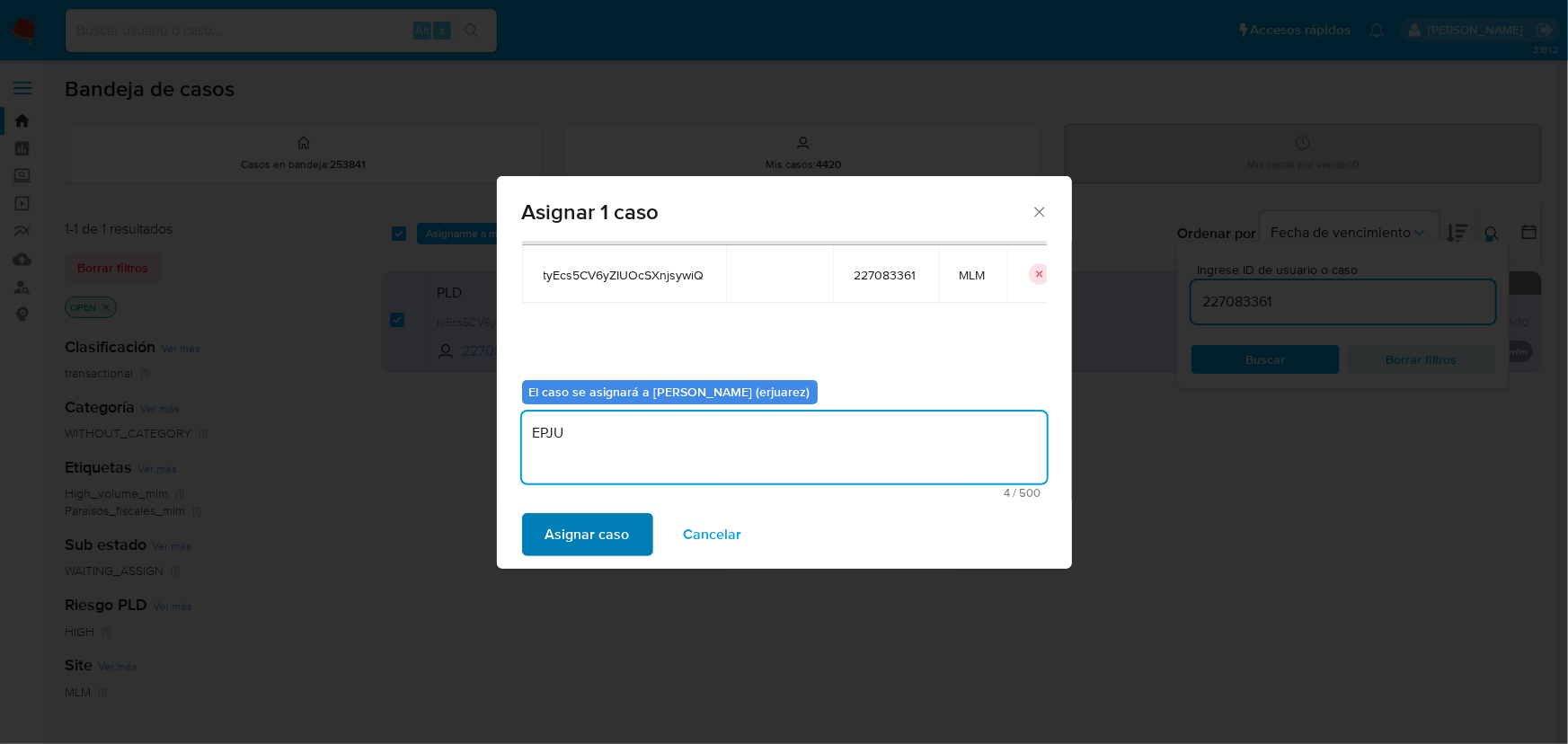
type textarea "EPJU"
click at [586, 530] on span "Asignar caso" at bounding box center [588, 534] width 85 height 39
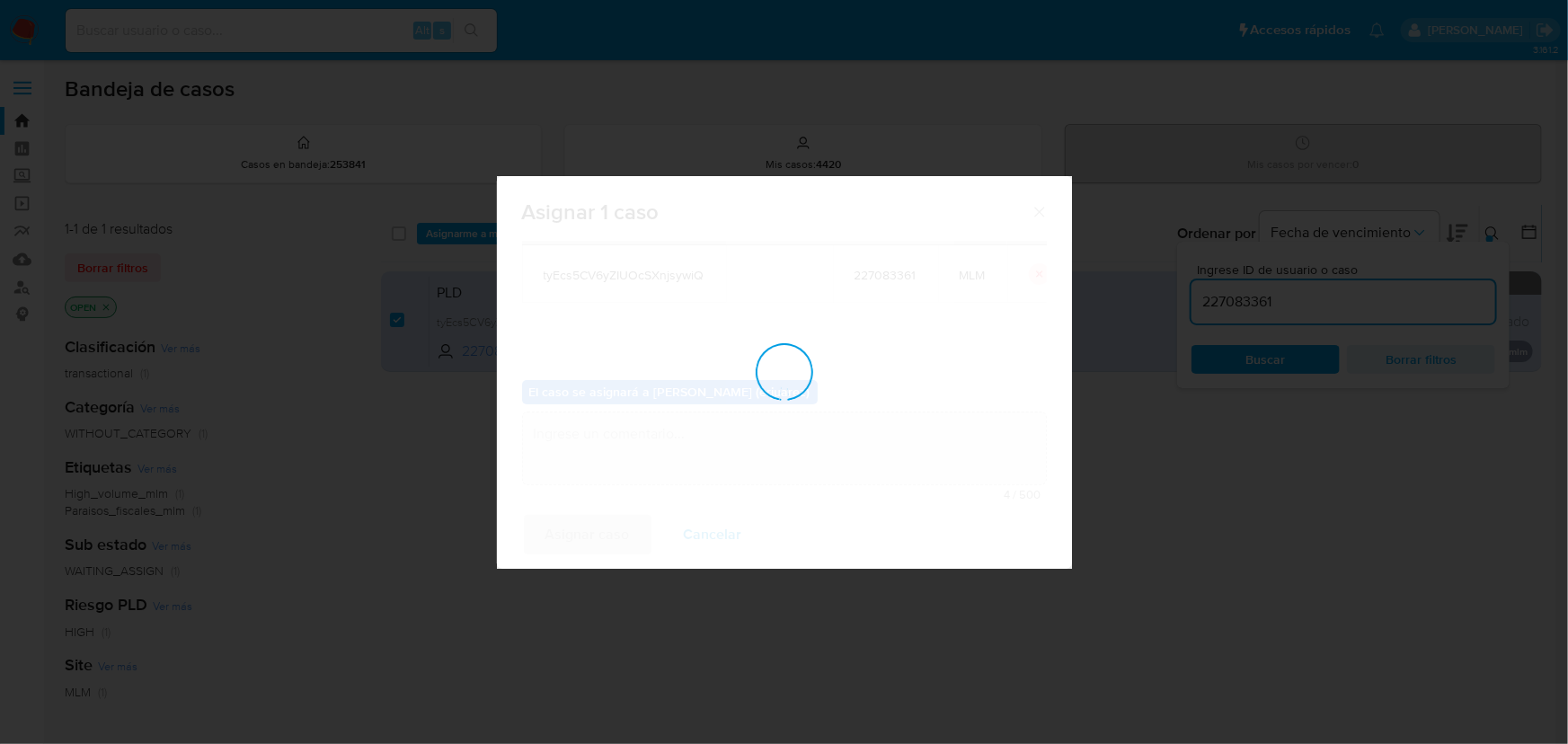
checkbox input "false"
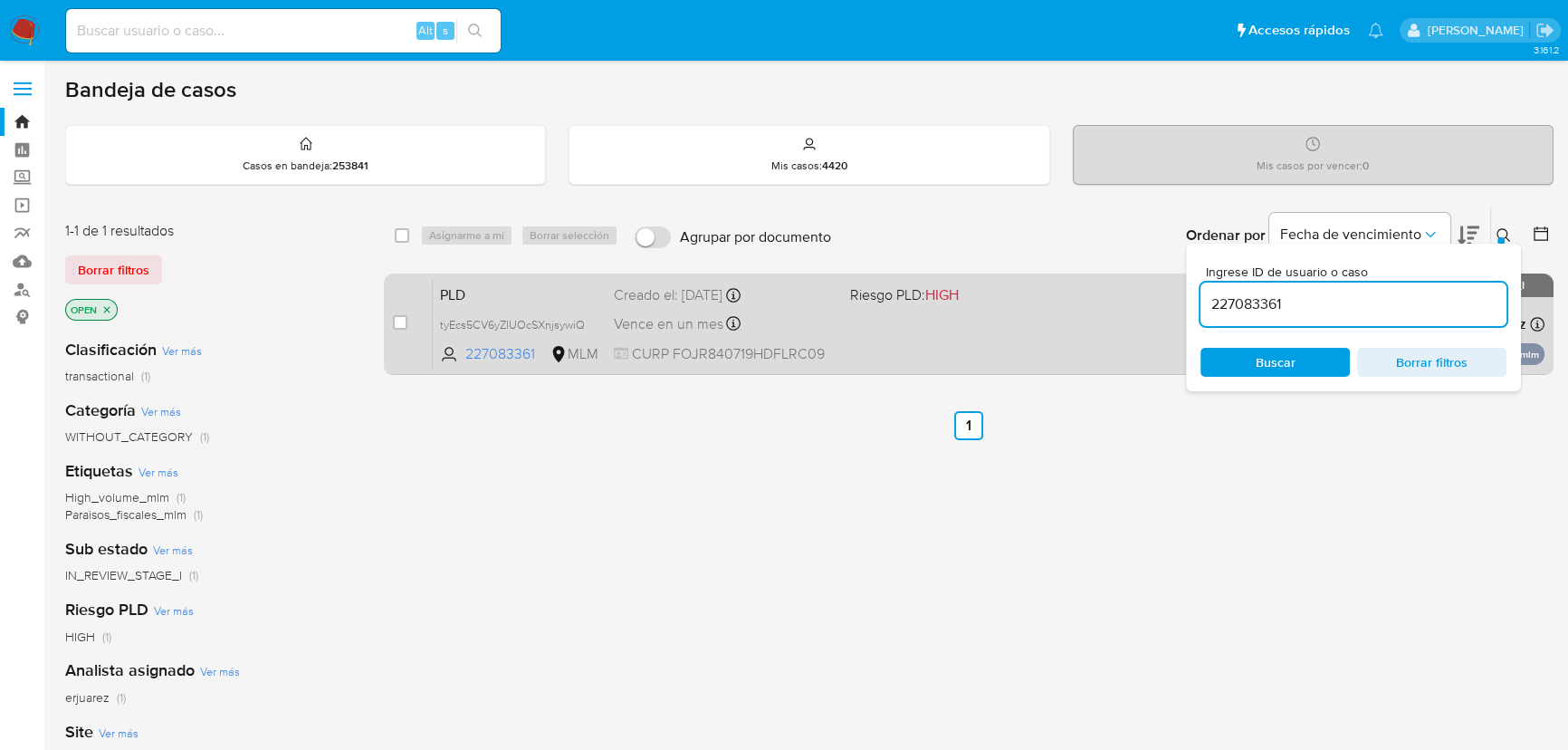
click at [878, 342] on div "PLD tyEcs5CV6yZIUOcSXnjsywiQ 227083361 MLM Riesgo PLD: HIGH Creado el: 12/09/20…" at bounding box center [988, 323] width 1111 height 91
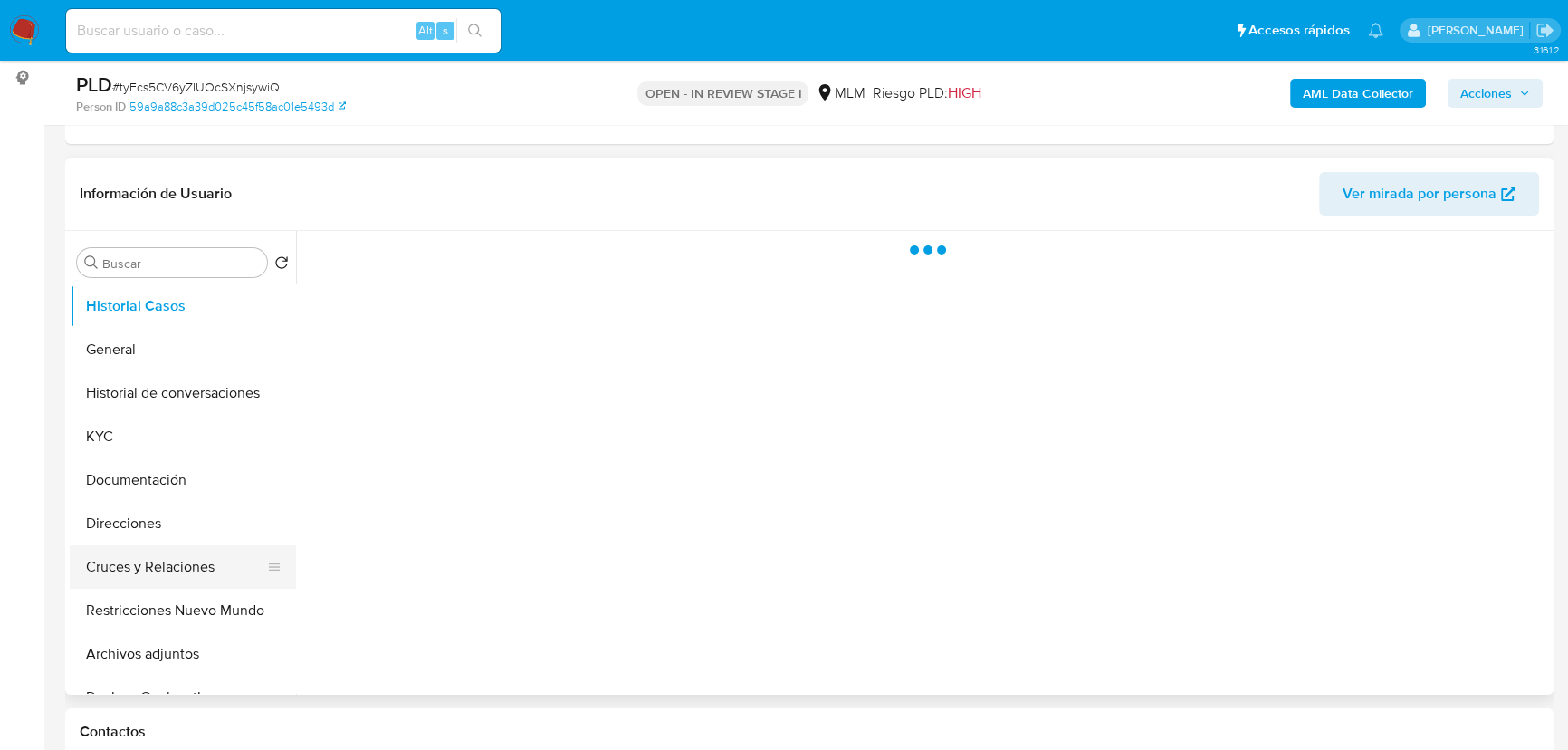
scroll to position [246, 0]
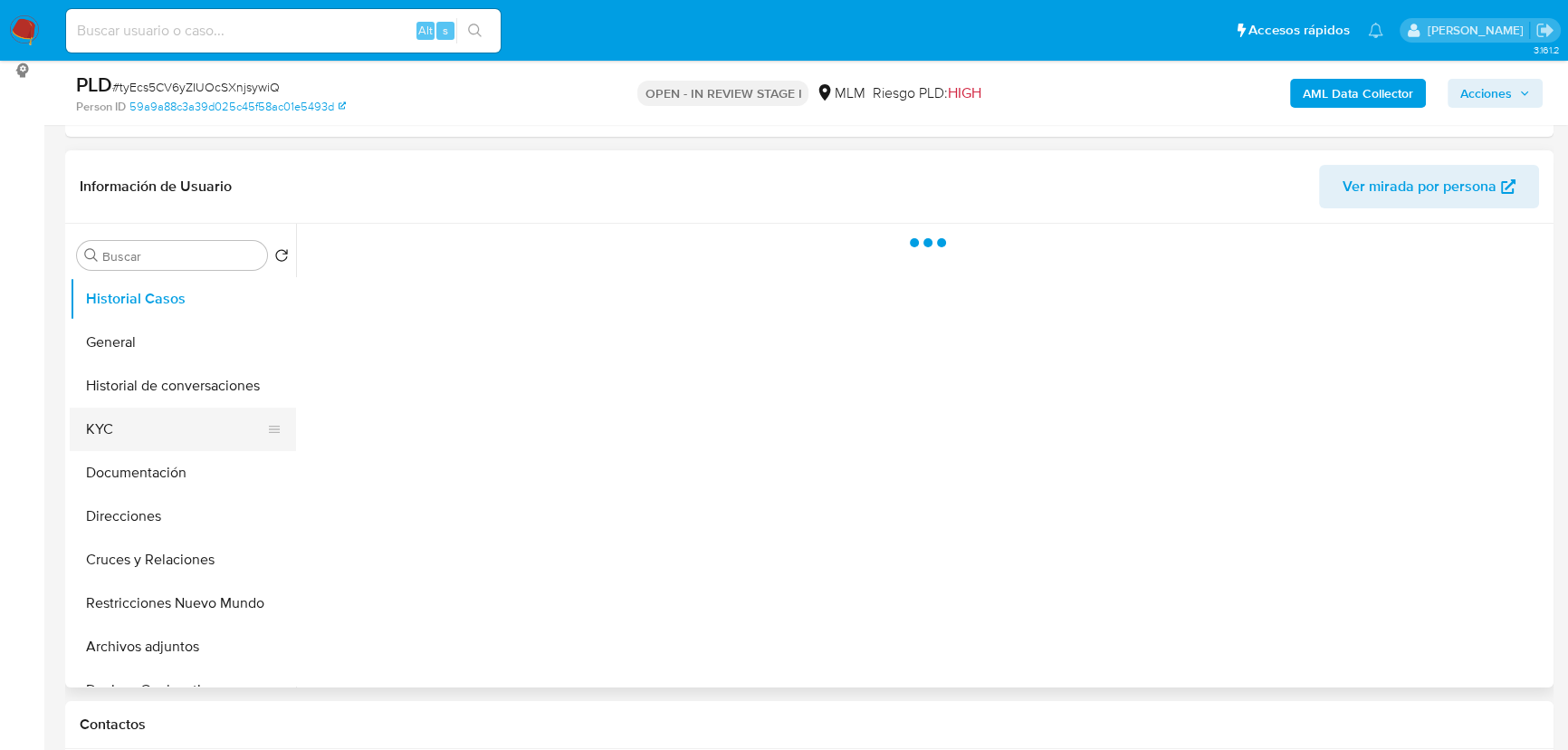
click at [141, 418] on button "KYC" at bounding box center [176, 429] width 212 height 43
select select "10"
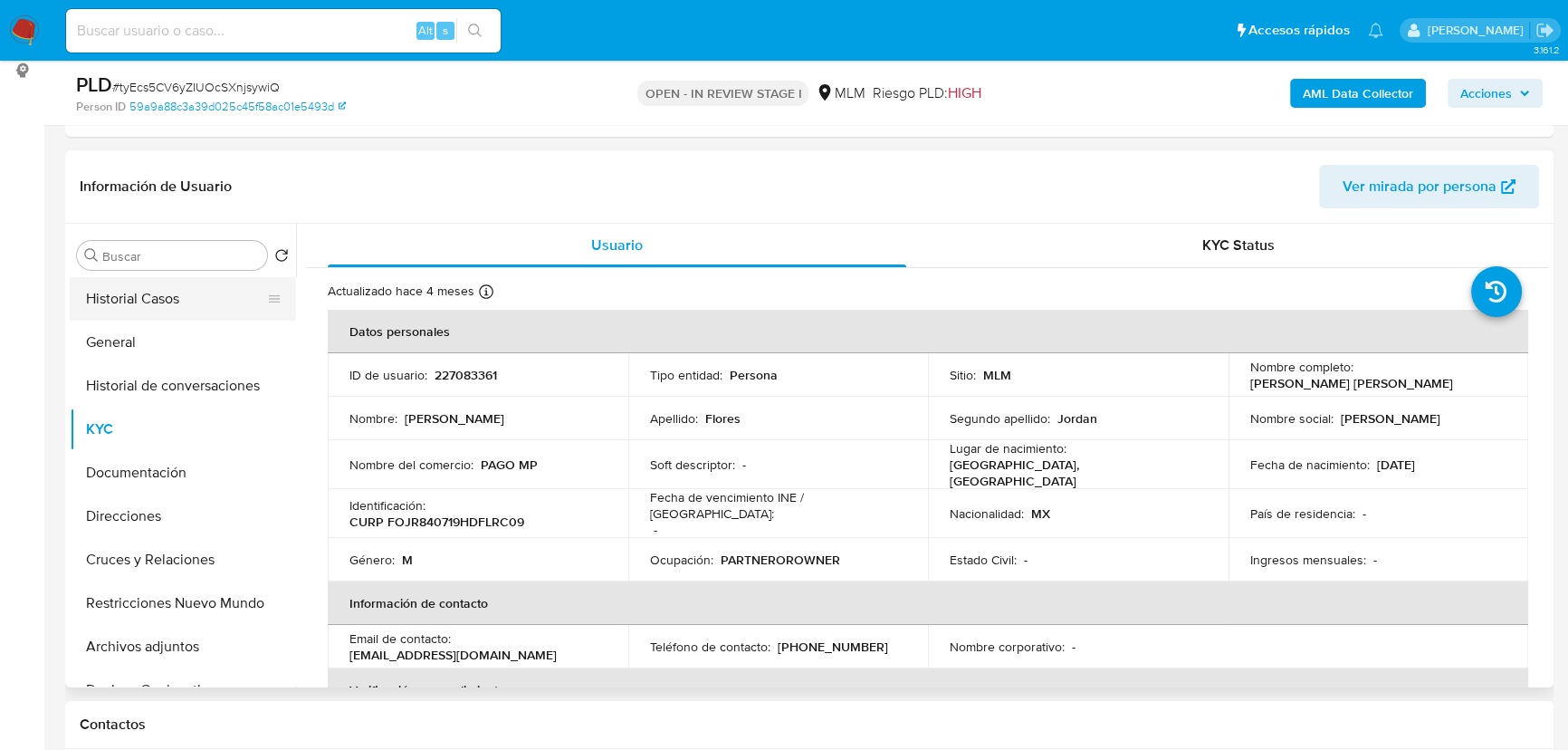
click at [160, 292] on button "Historial Casos" at bounding box center [176, 298] width 212 height 43
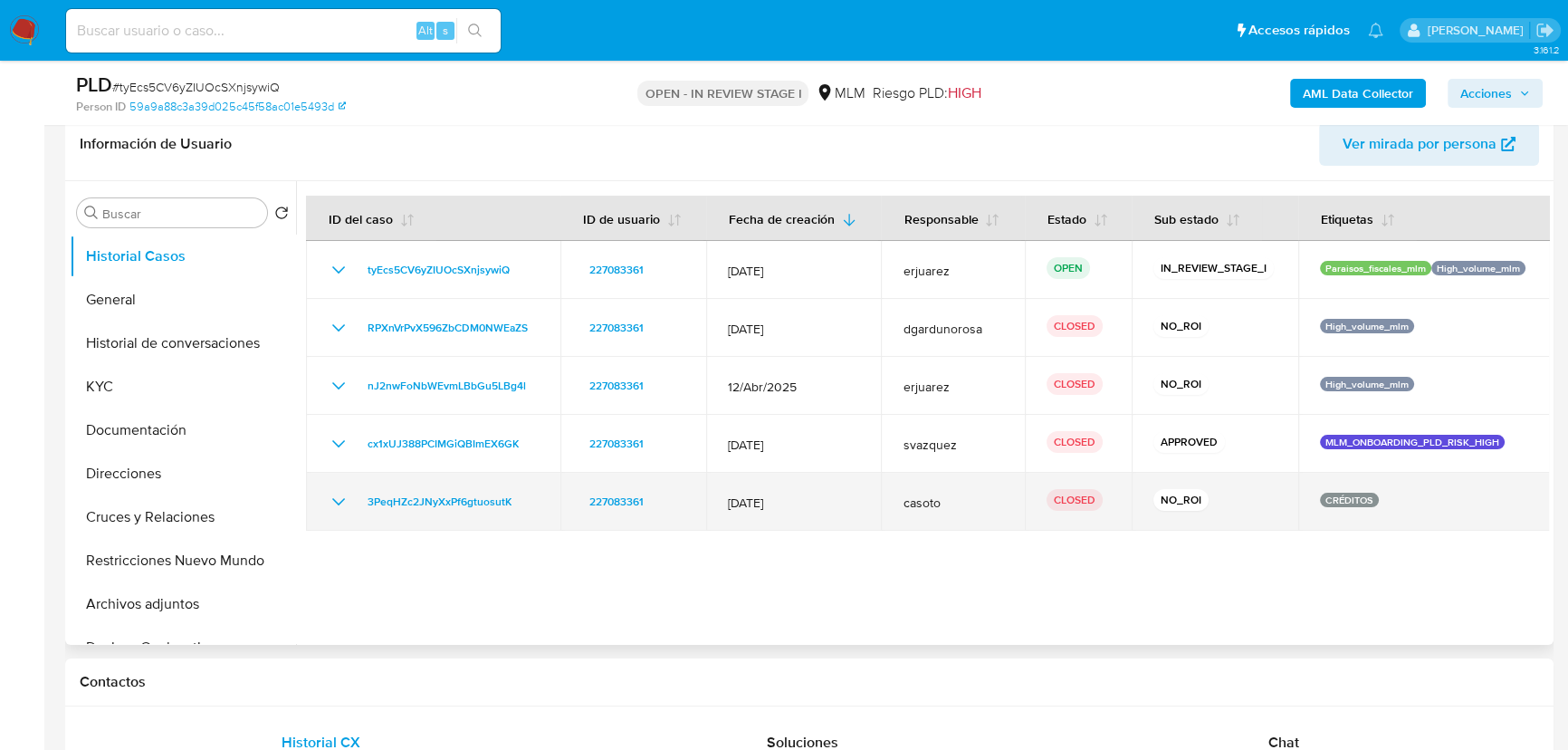
scroll to position [329, 0]
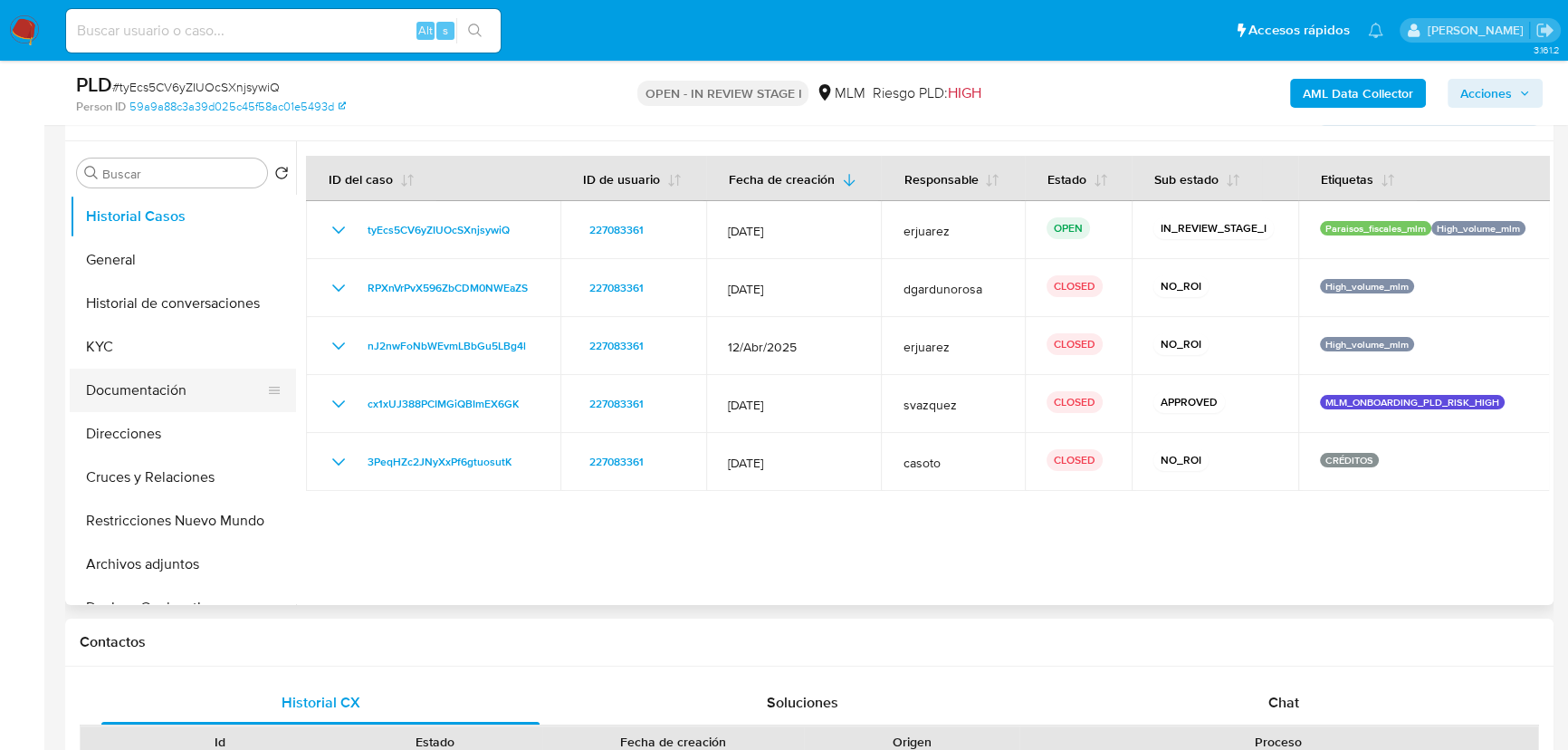
click at [137, 381] on button "Documentación" at bounding box center [176, 389] width 212 height 43
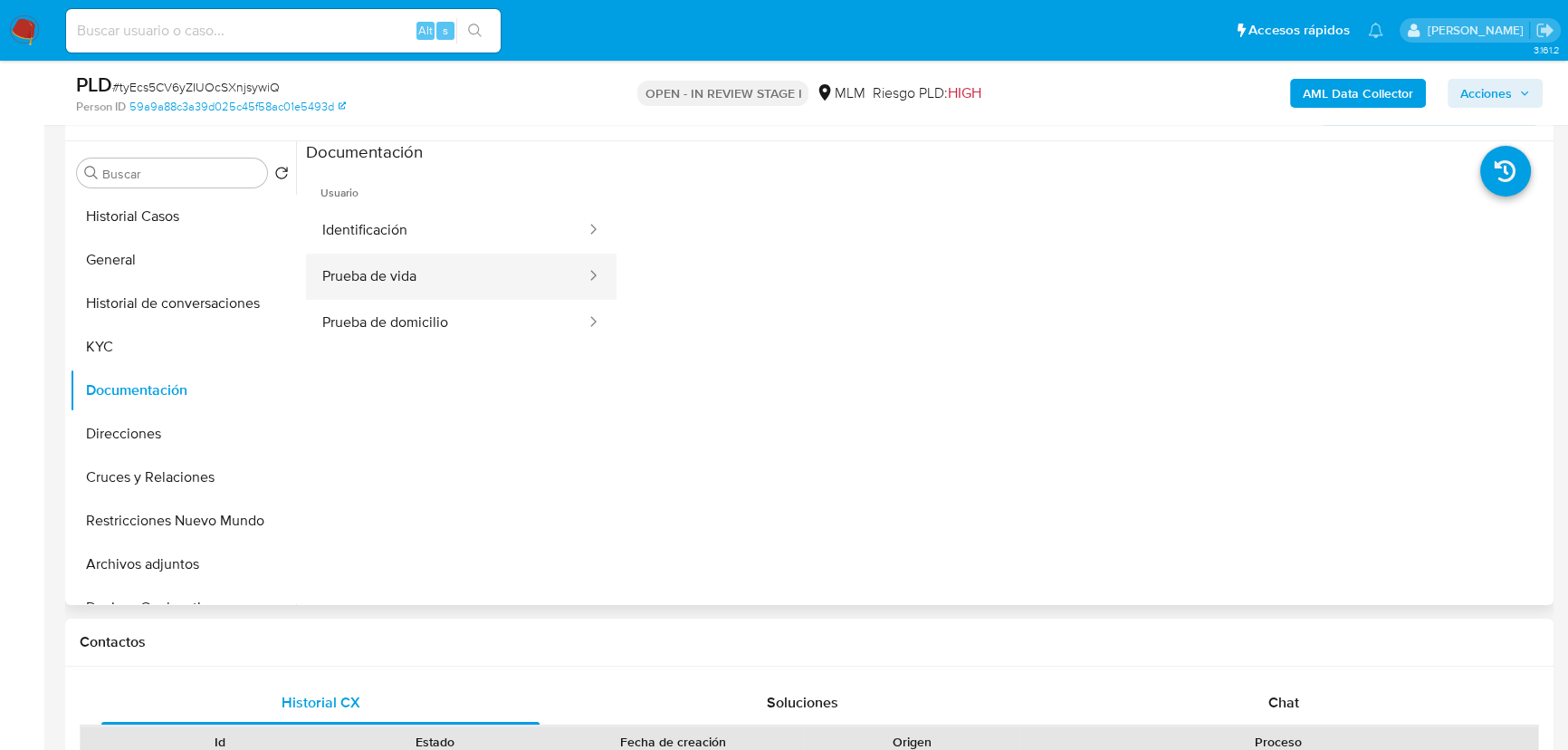
click at [373, 261] on button "Prueba de vida" at bounding box center [446, 277] width 282 height 46
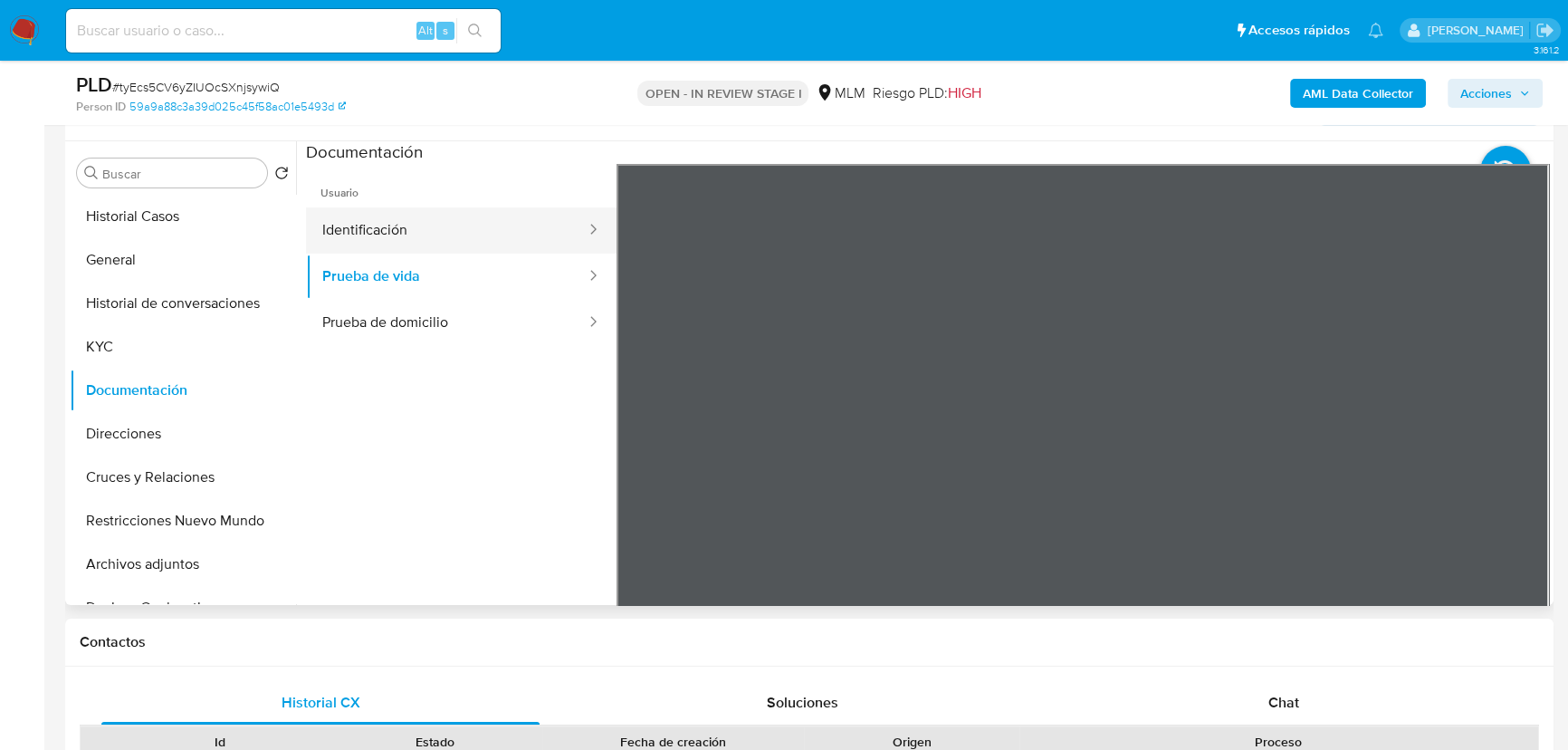
click at [469, 242] on button "Identificación" at bounding box center [446, 231] width 282 height 46
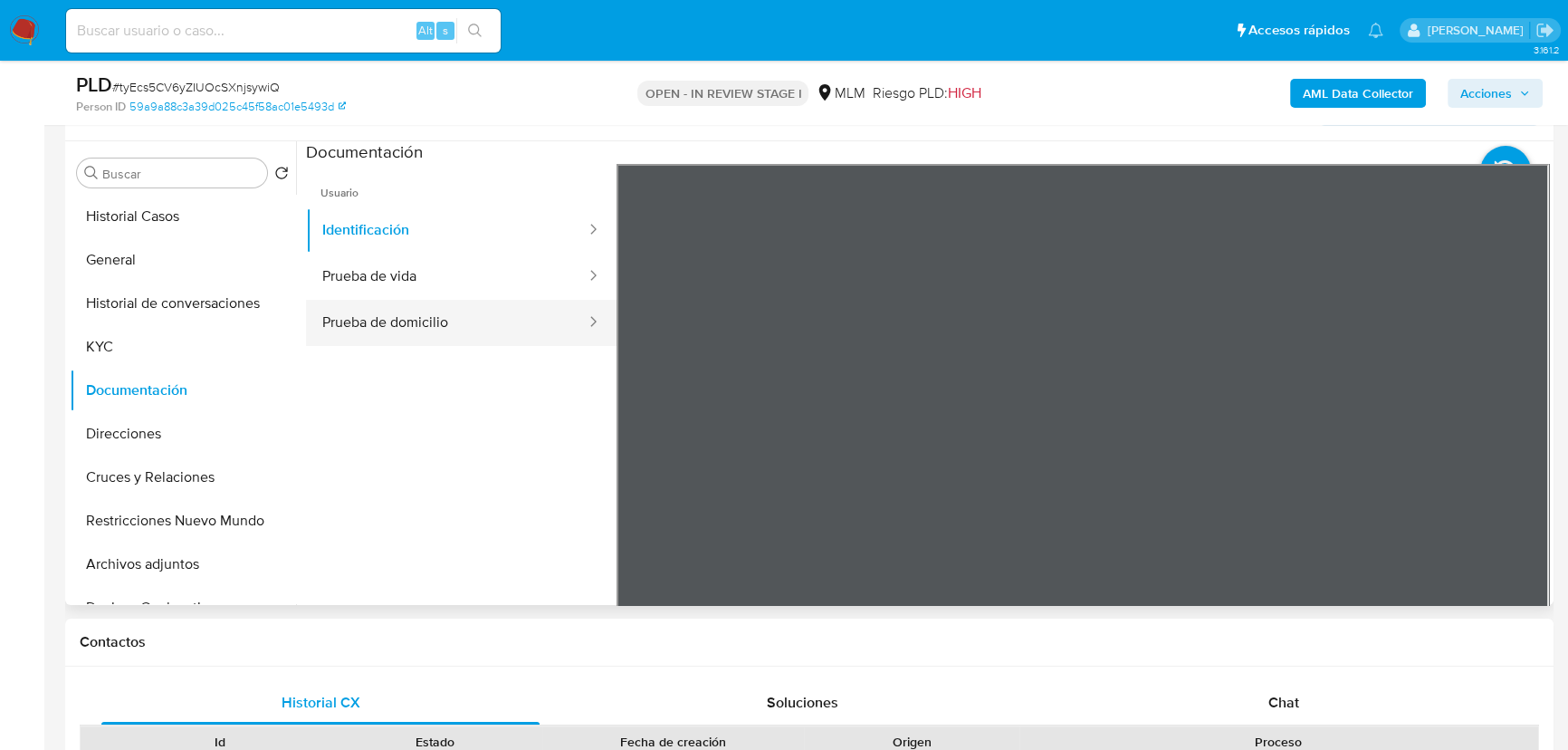
click at [404, 326] on button "Prueba de domicilio" at bounding box center [446, 323] width 282 height 46
click at [110, 445] on button "Direcciones" at bounding box center [176, 433] width 212 height 43
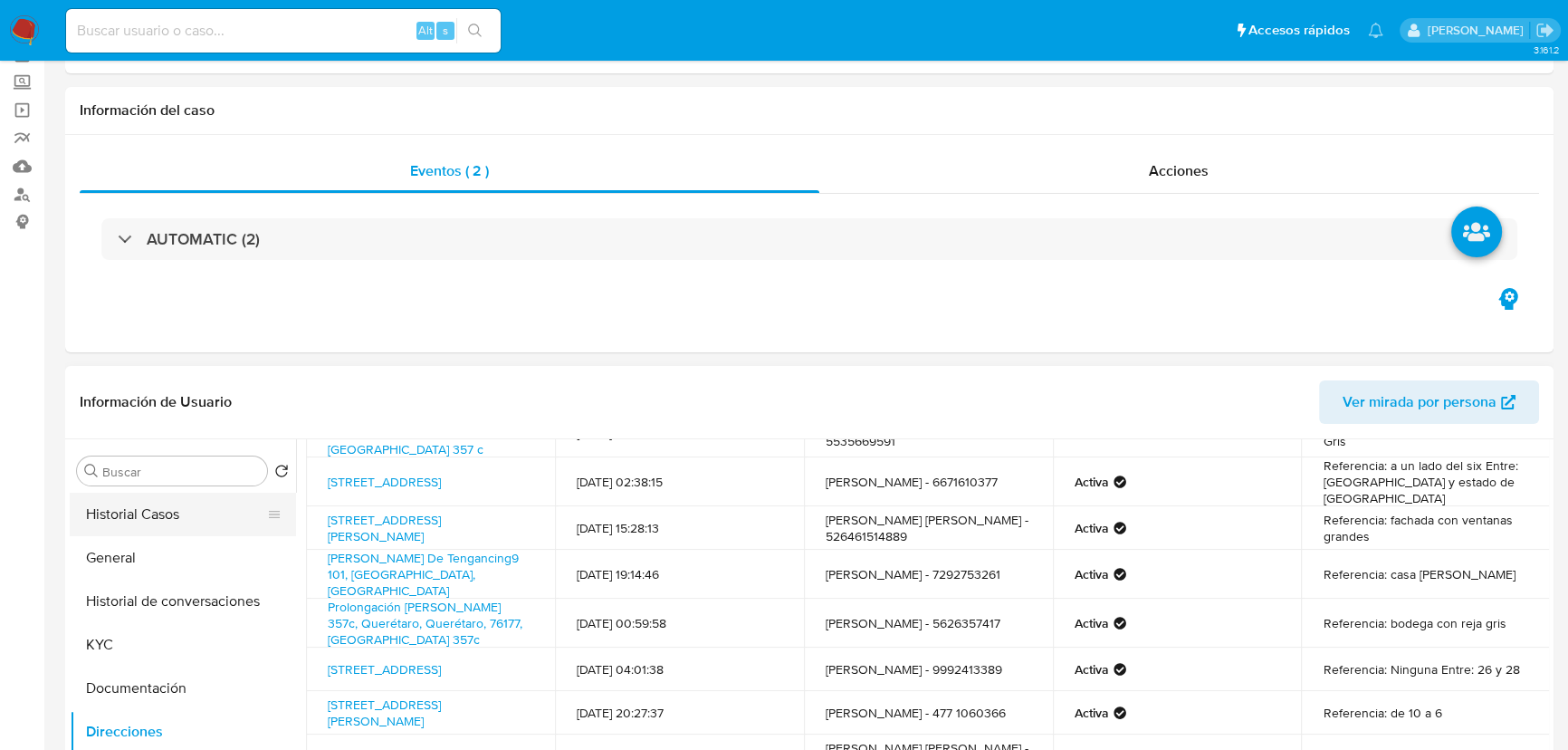
scroll to position [246, 0]
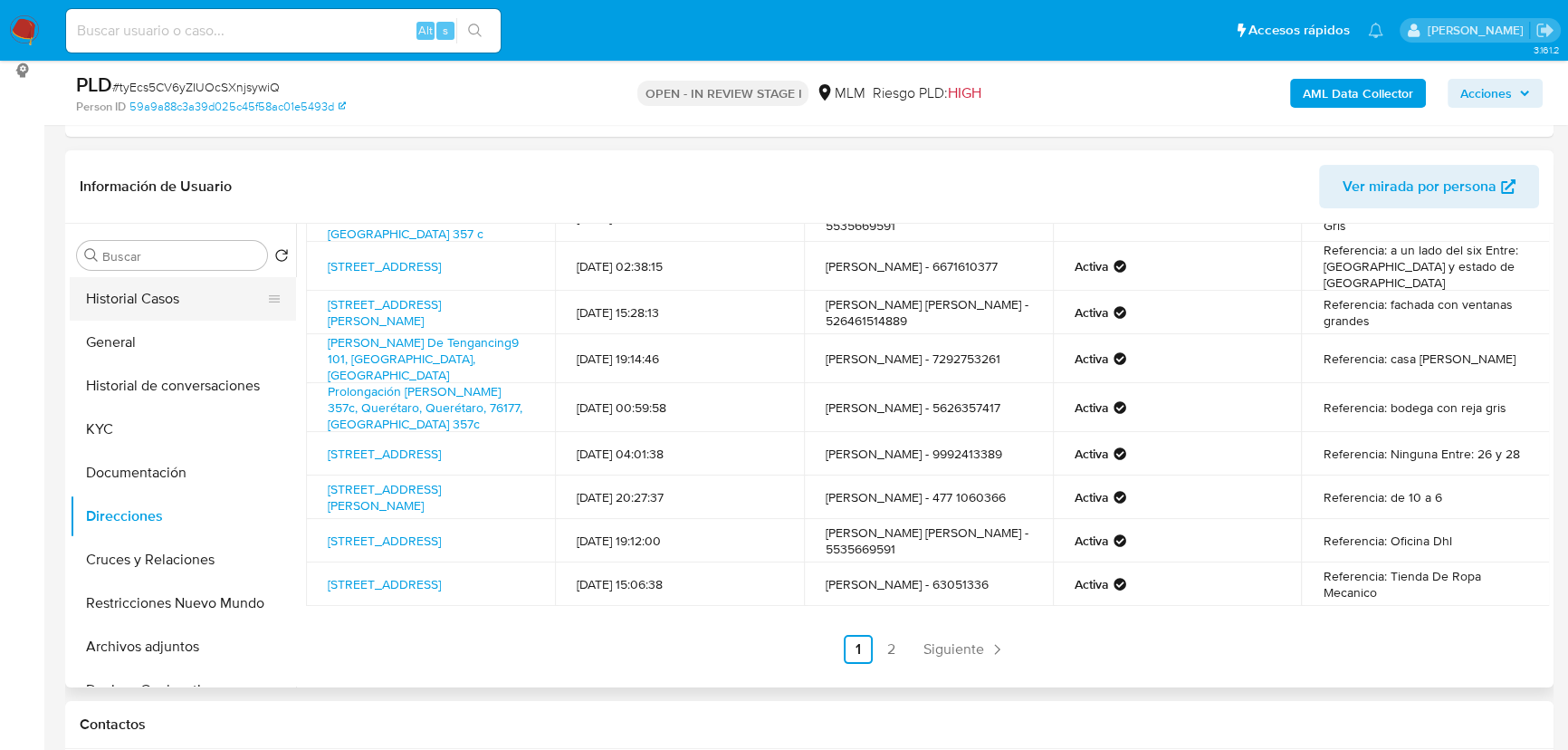
click at [185, 299] on button "Historial Casos" at bounding box center [176, 298] width 212 height 43
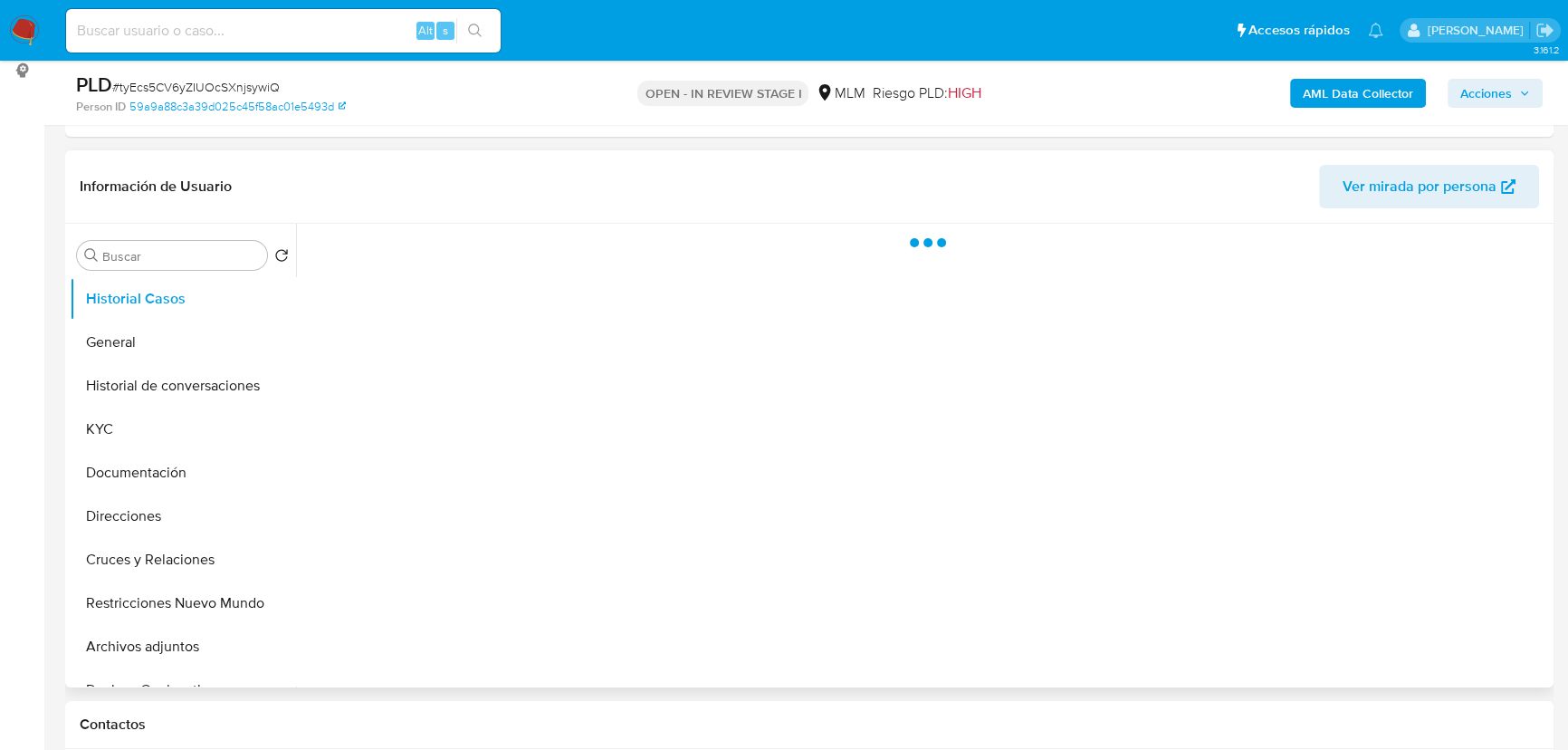
scroll to position [0, 0]
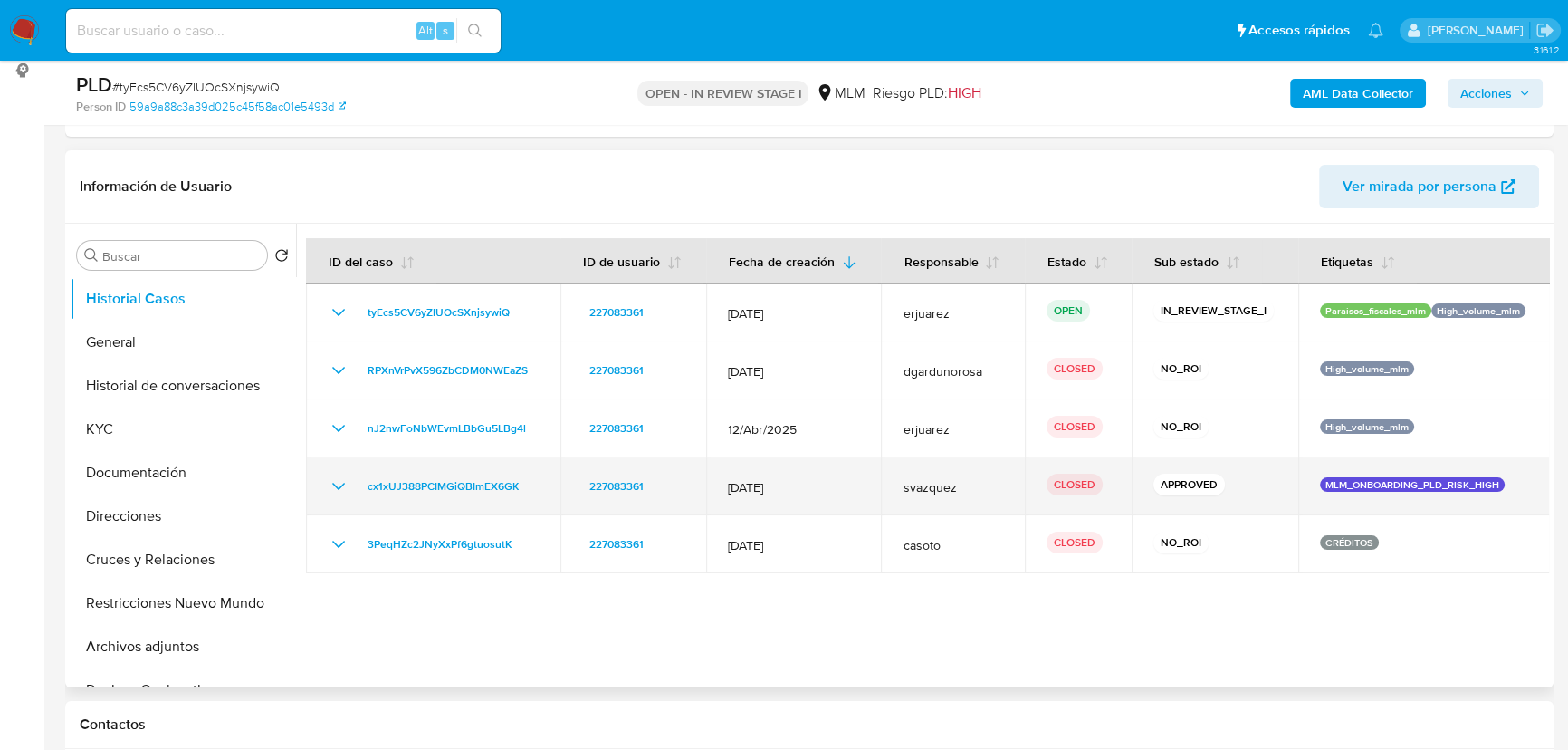
click at [332, 489] on icon "Mostrar/Ocultar" at bounding box center [338, 486] width 22 height 22
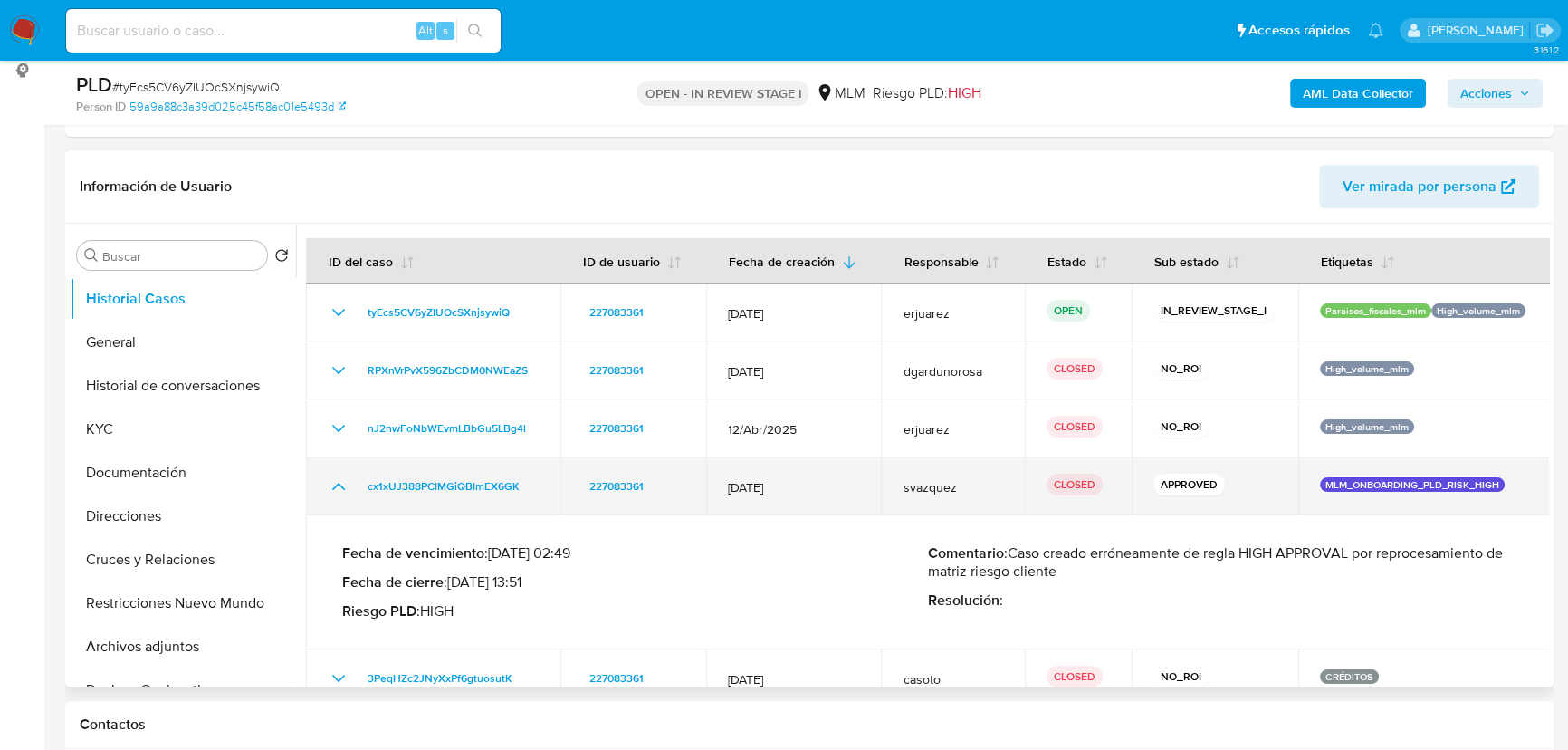
click at [332, 489] on icon "Mostrar/Ocultar" at bounding box center [338, 486] width 22 height 22
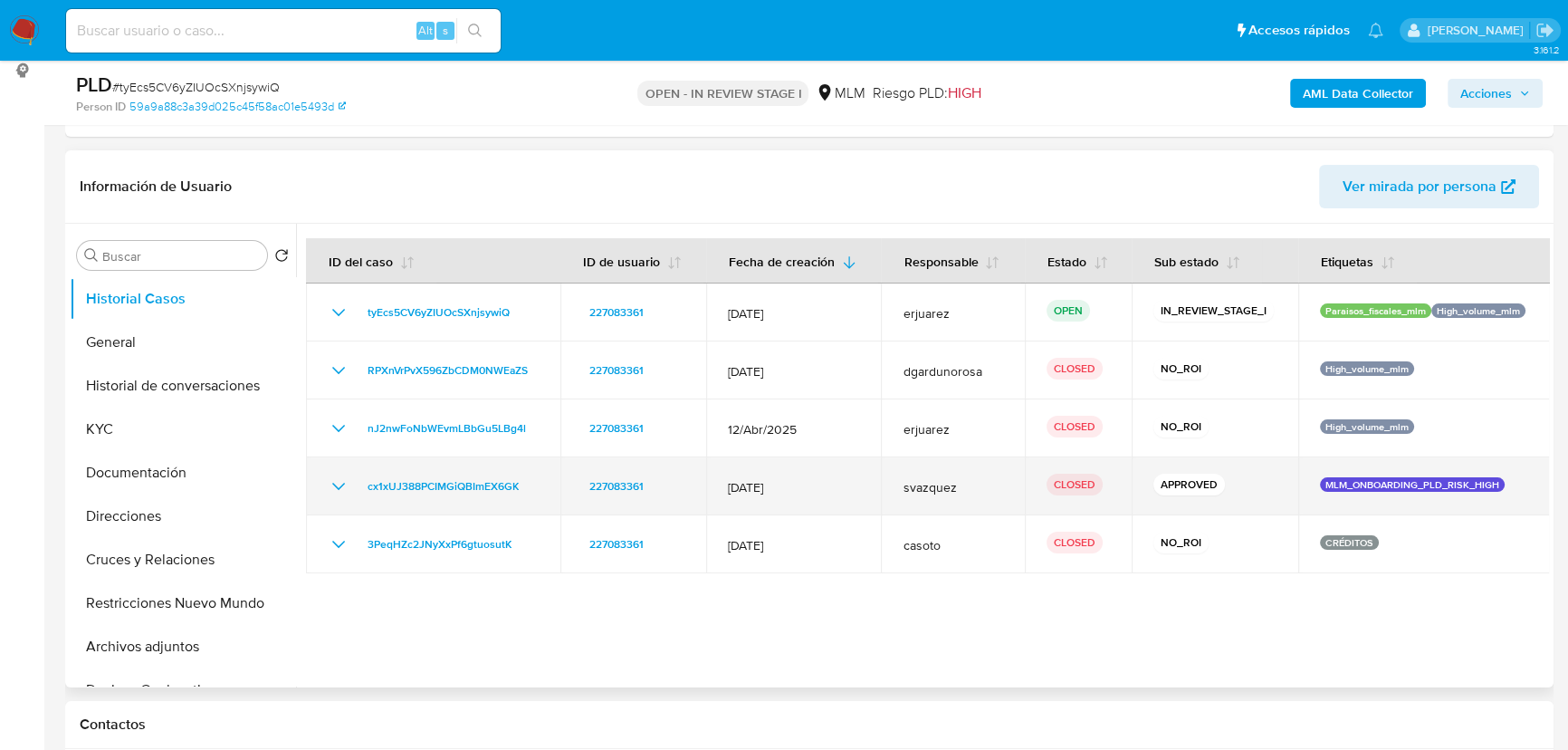
click at [332, 489] on icon "Mostrar/Ocultar" at bounding box center [338, 486] width 22 height 22
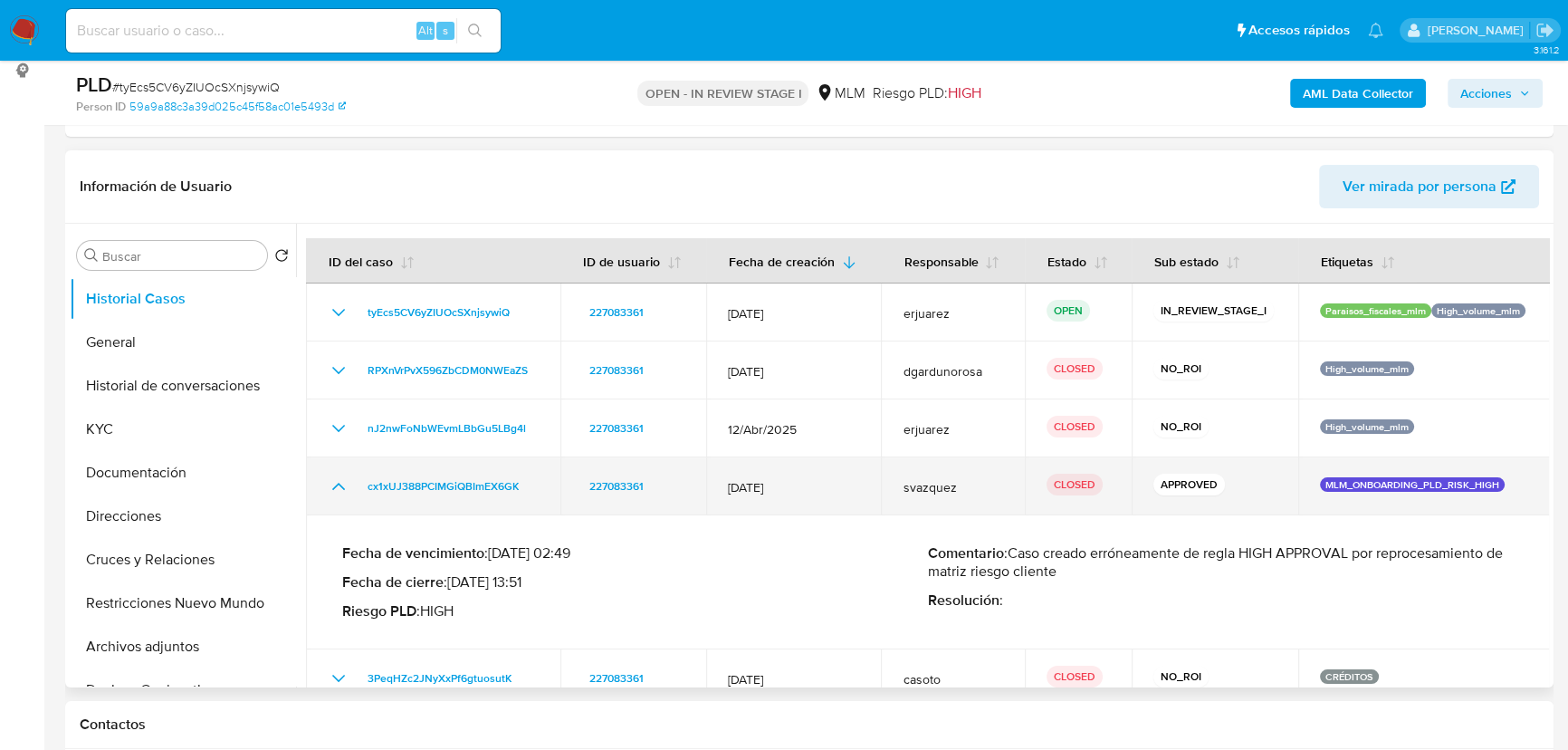
click at [330, 485] on icon "Mostrar/Ocultar" at bounding box center [338, 486] width 22 height 22
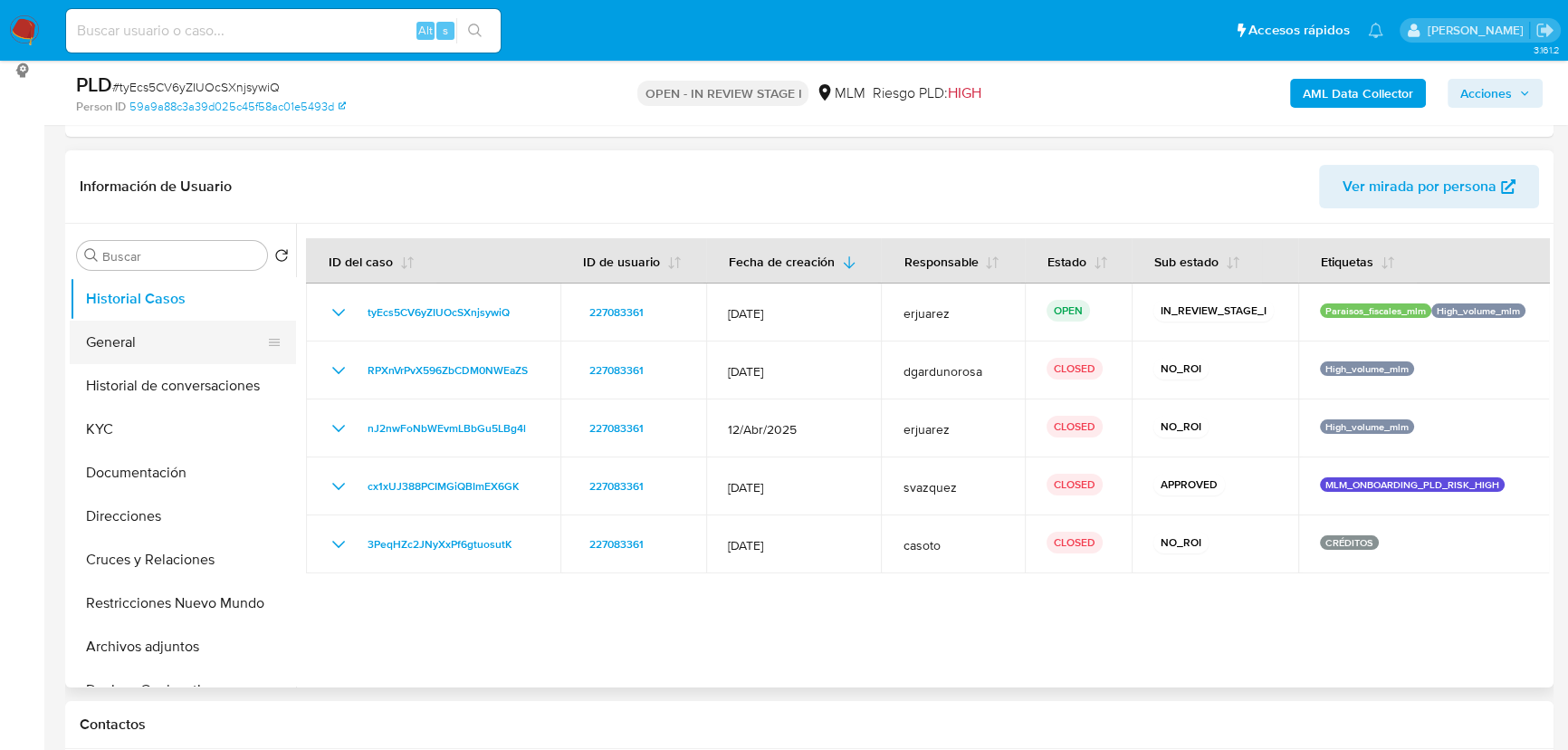
click at [159, 338] on button "General" at bounding box center [176, 341] width 212 height 43
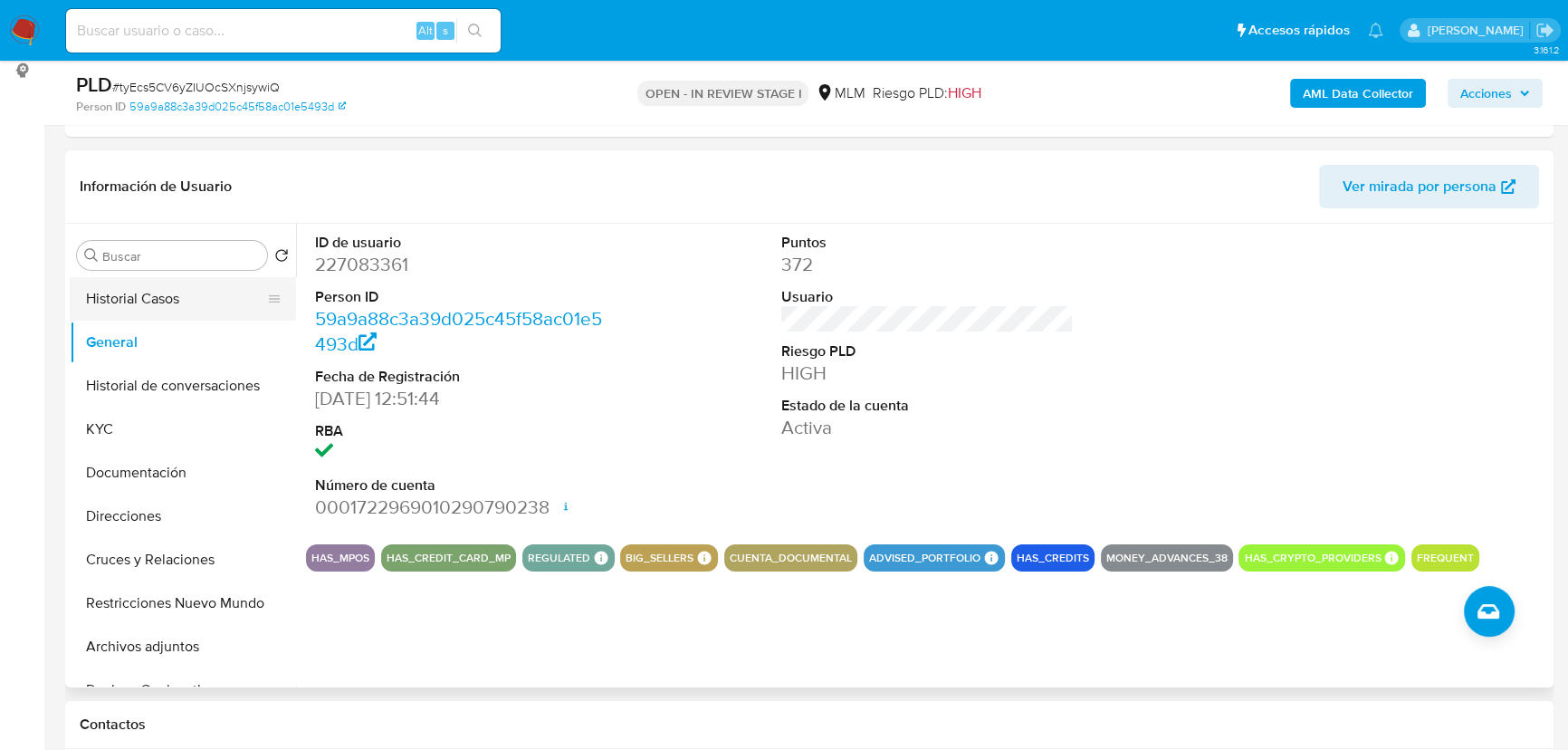
click at [176, 308] on button "Historial Casos" at bounding box center [176, 298] width 212 height 43
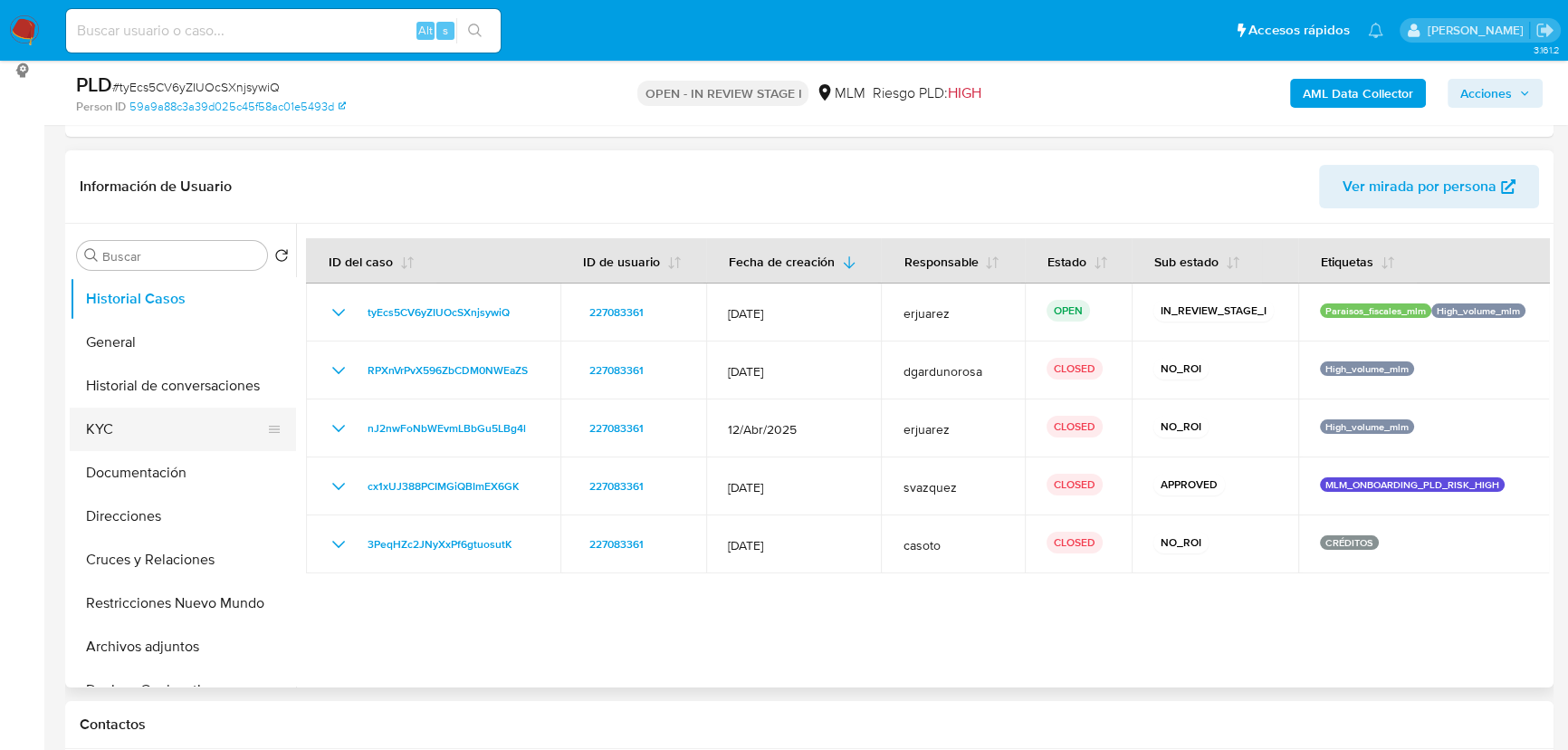
click at [147, 437] on button "KYC" at bounding box center [176, 429] width 212 height 43
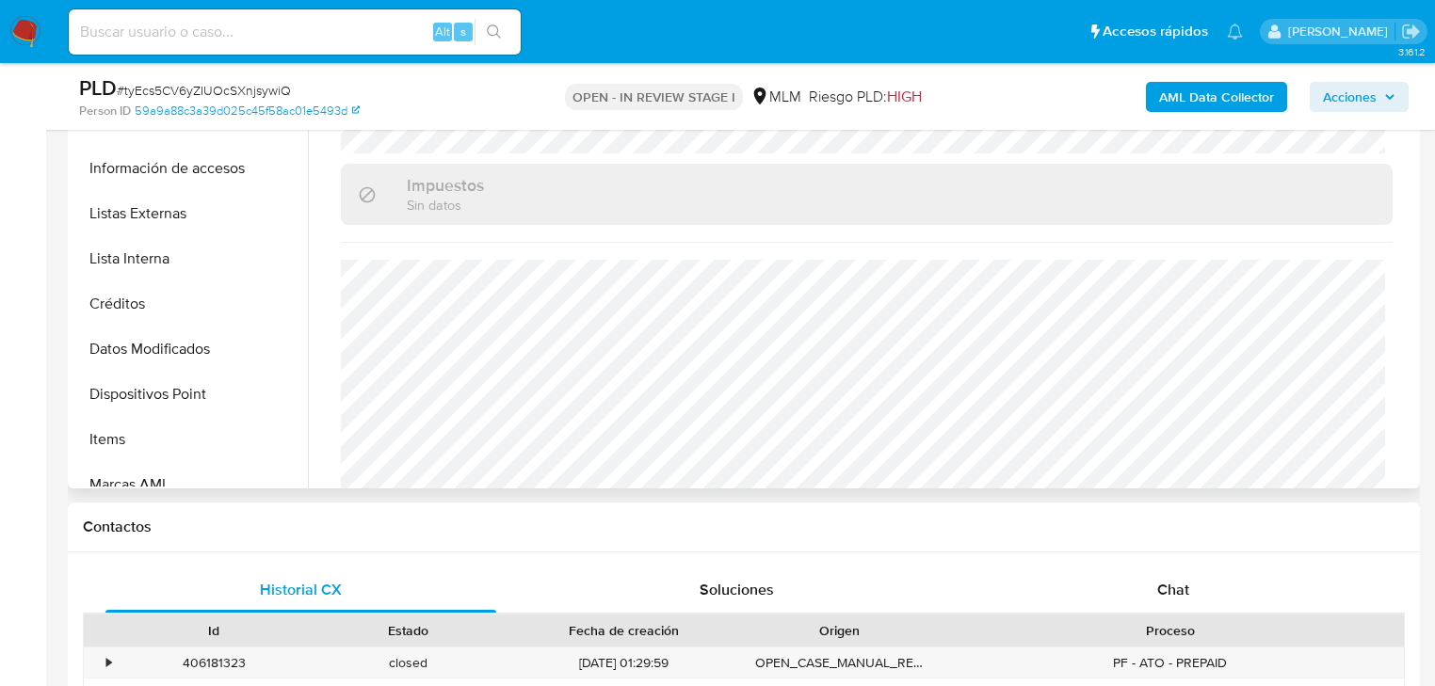
scroll to position [377, 0]
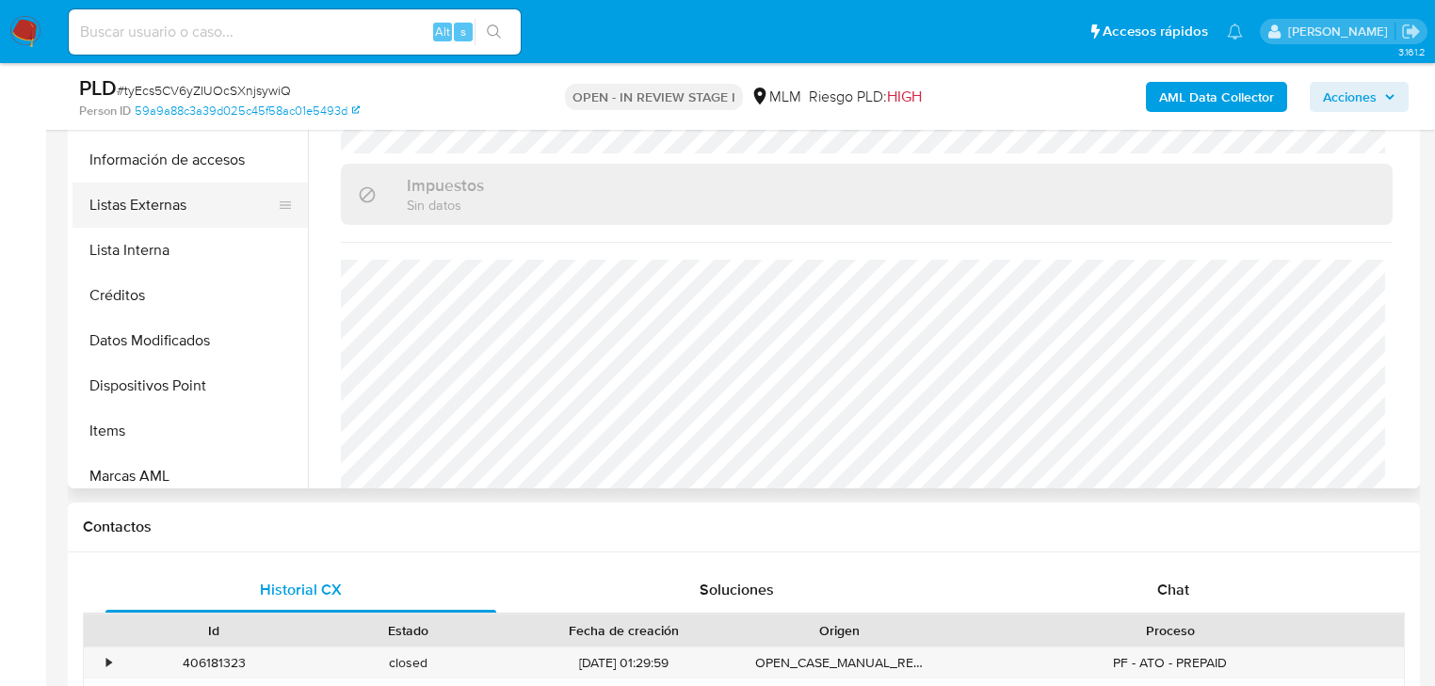
click at [157, 200] on button "Listas Externas" at bounding box center [183, 205] width 220 height 45
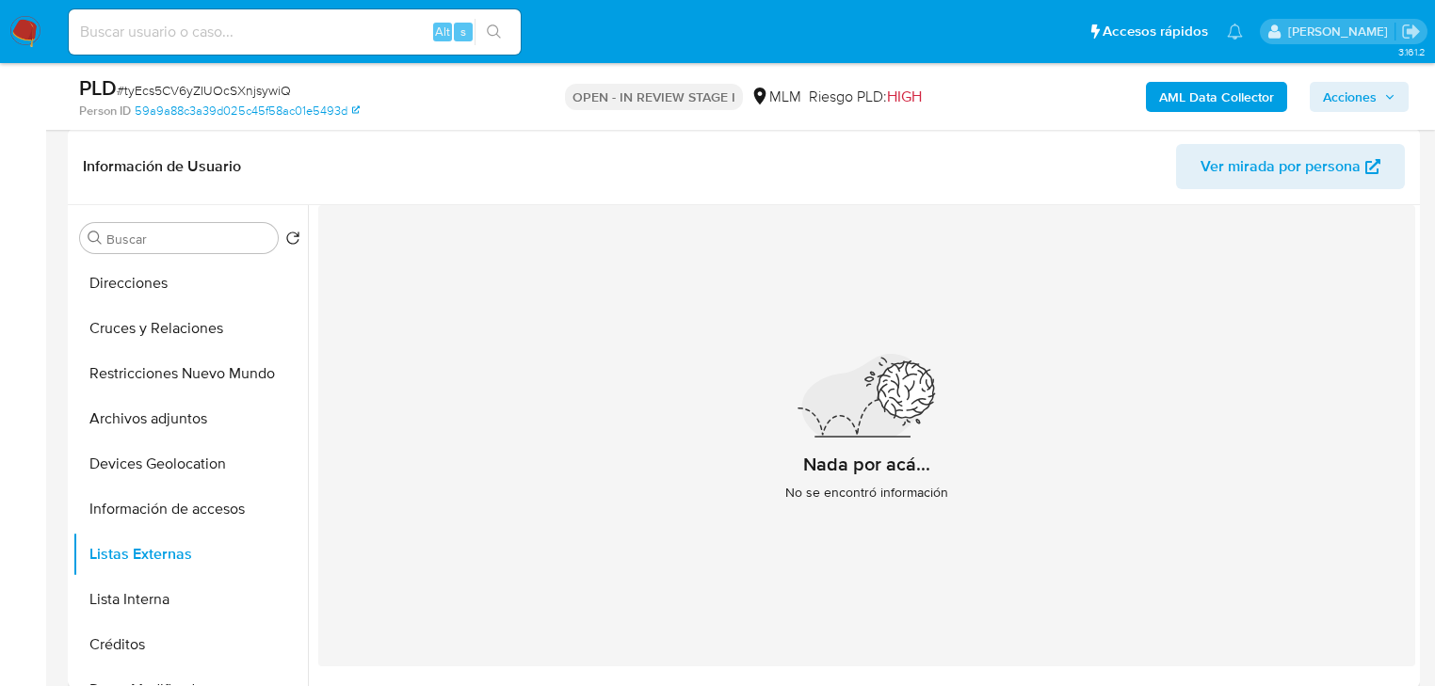
scroll to position [256, 0]
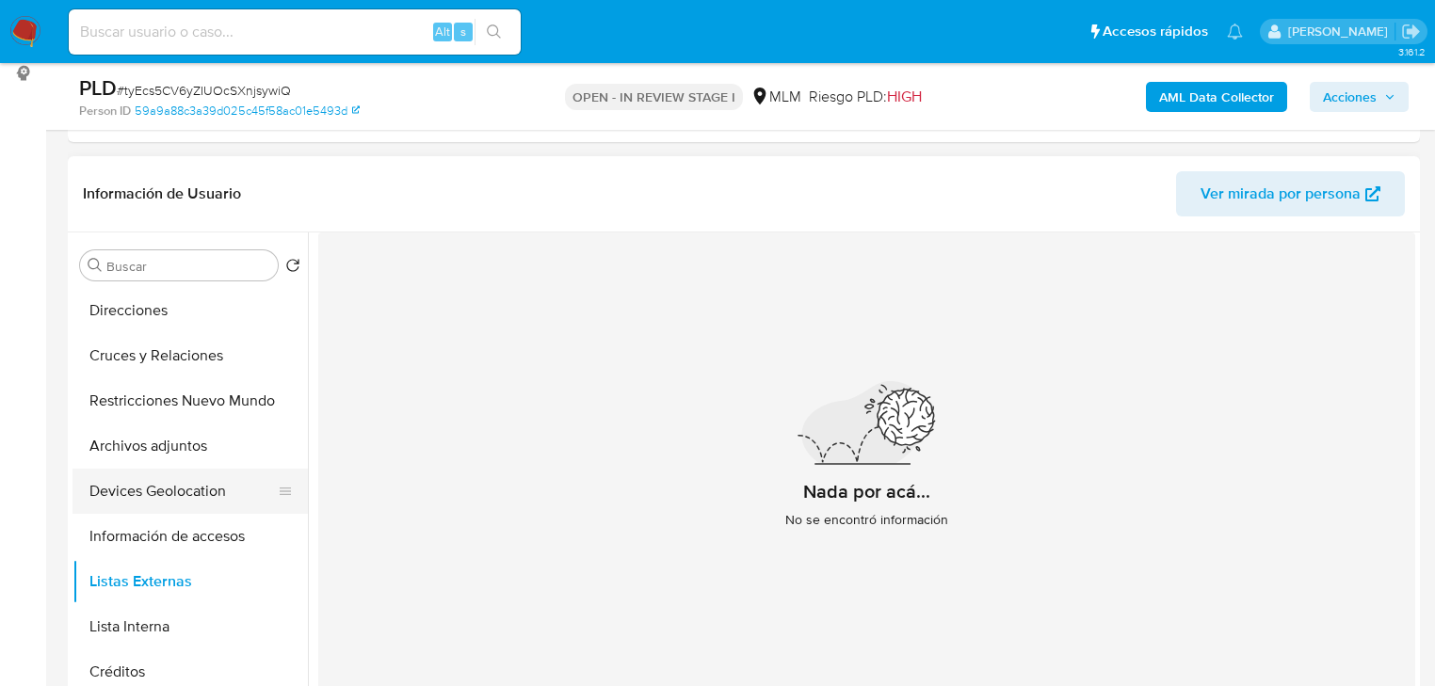
click at [184, 501] on button "Devices Geolocation" at bounding box center [183, 491] width 220 height 45
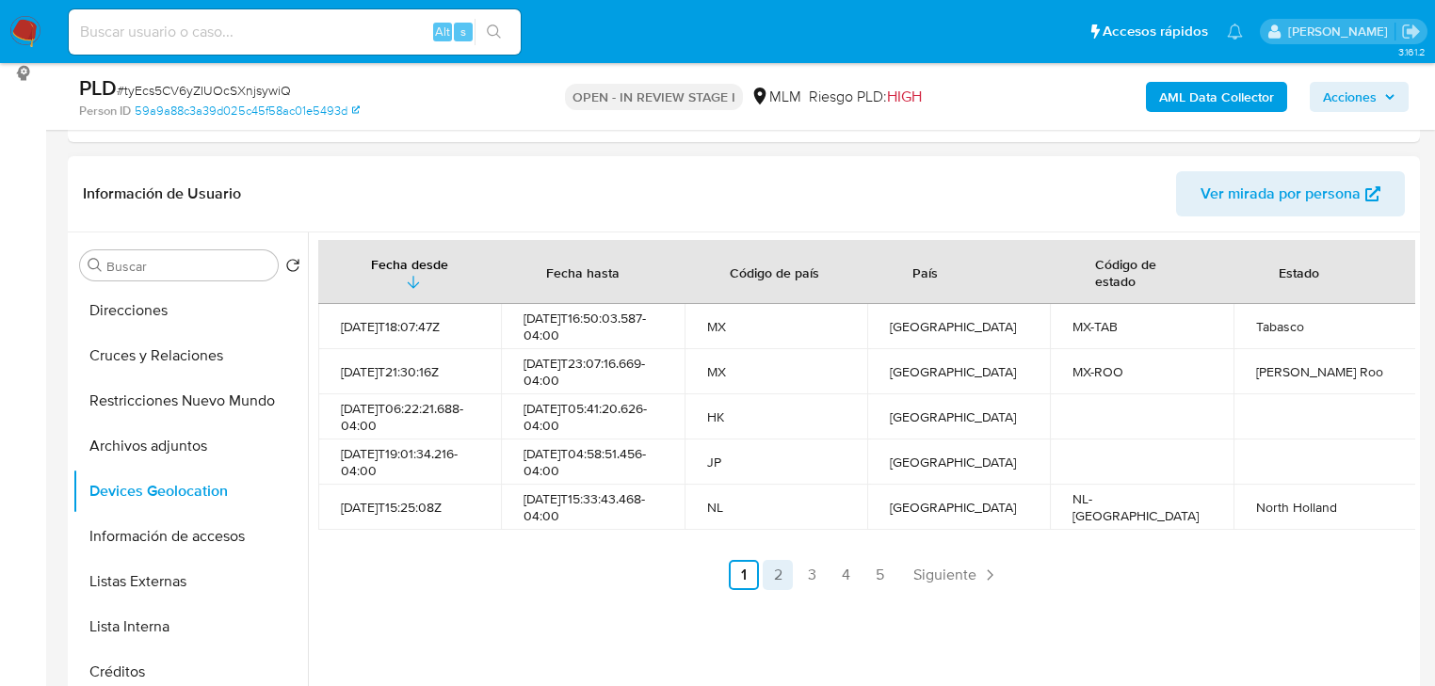
click at [775, 584] on link "2" at bounding box center [778, 575] width 30 height 30
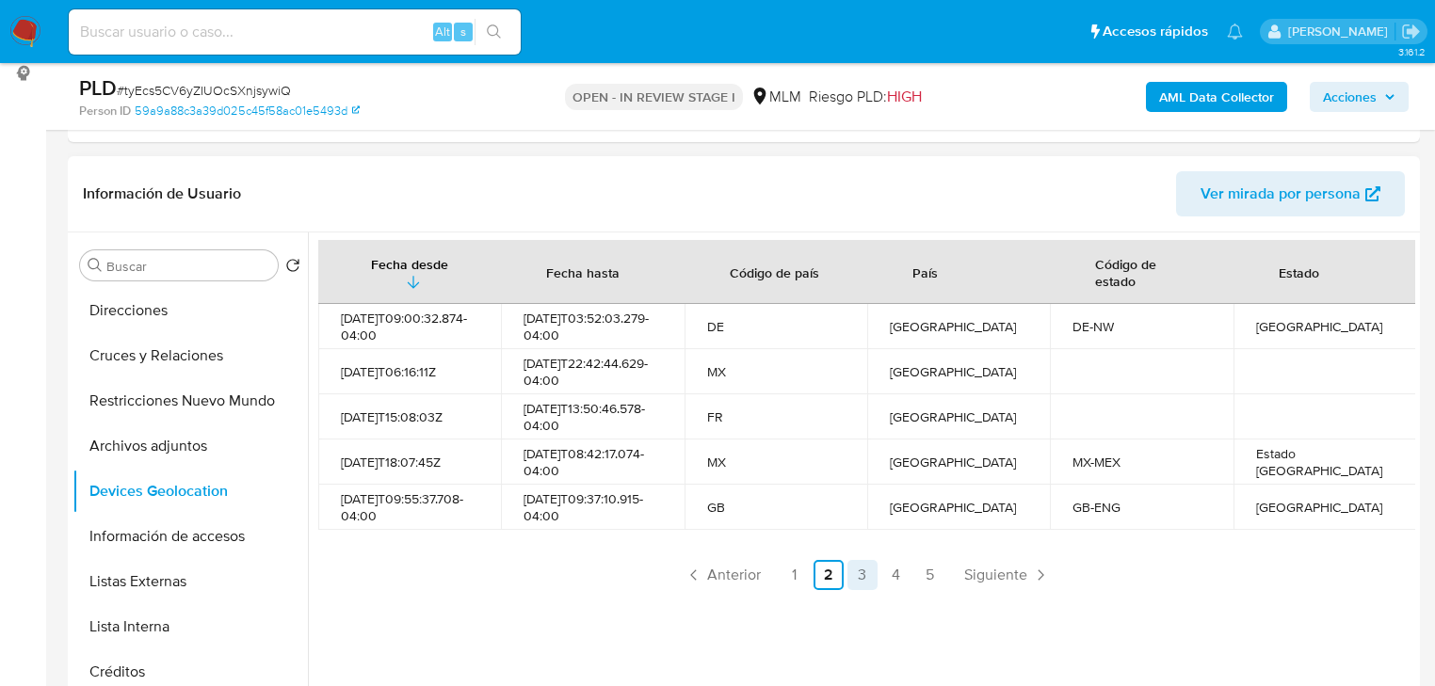
click at [848, 590] on link "3" at bounding box center [863, 575] width 30 height 30
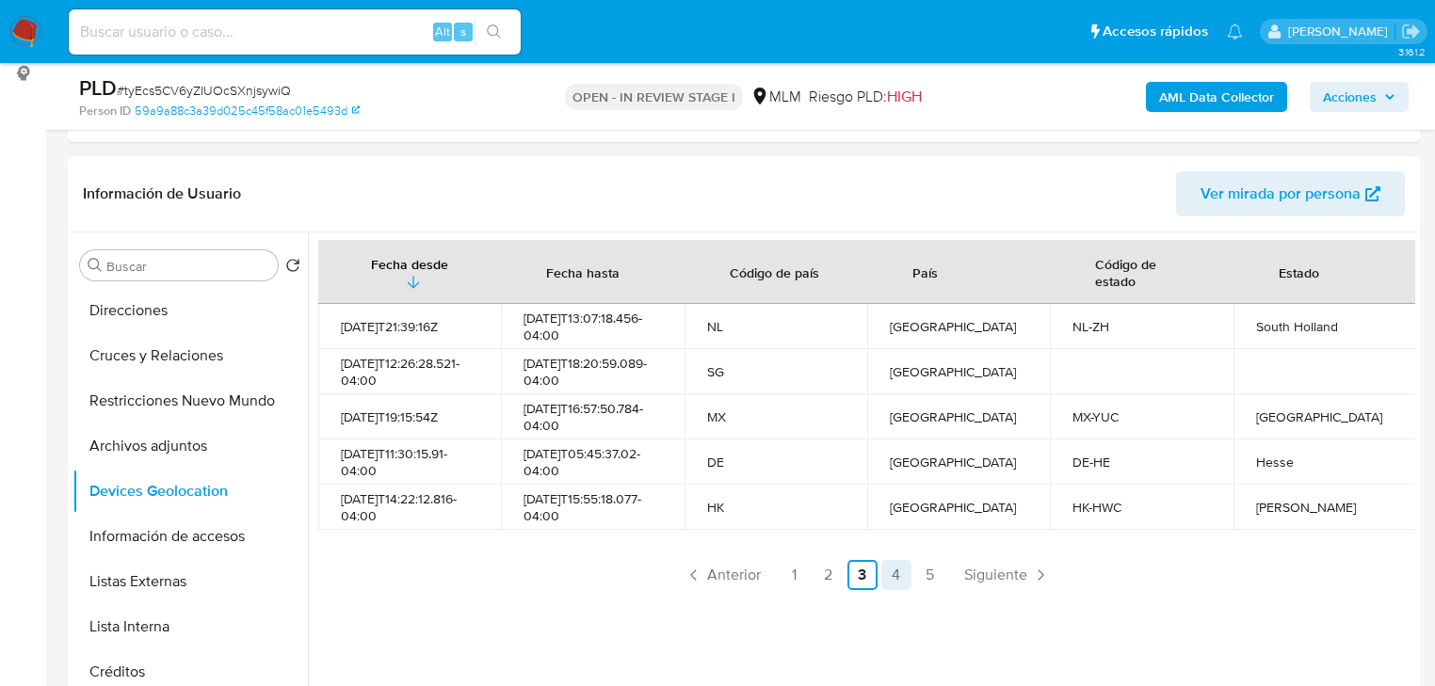
click at [881, 585] on link "4" at bounding box center [896, 575] width 30 height 30
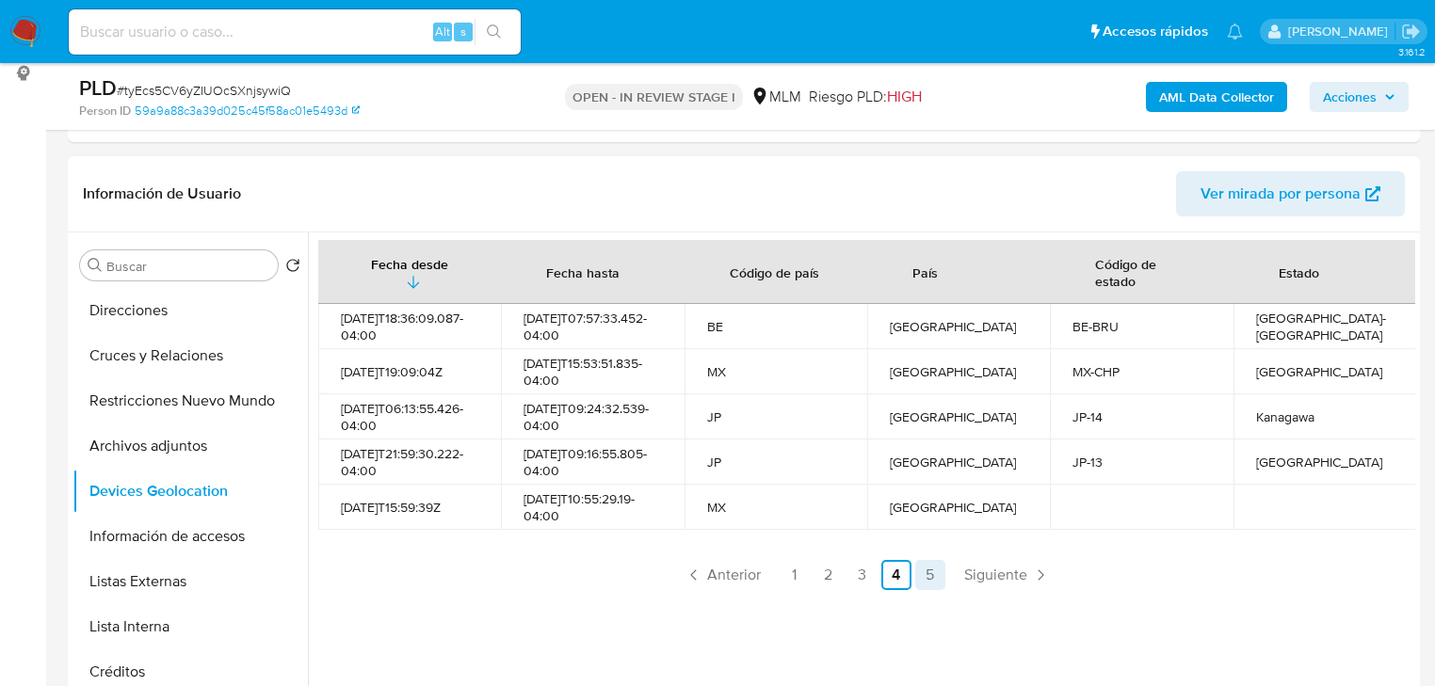
click at [923, 590] on link "5" at bounding box center [930, 575] width 30 height 30
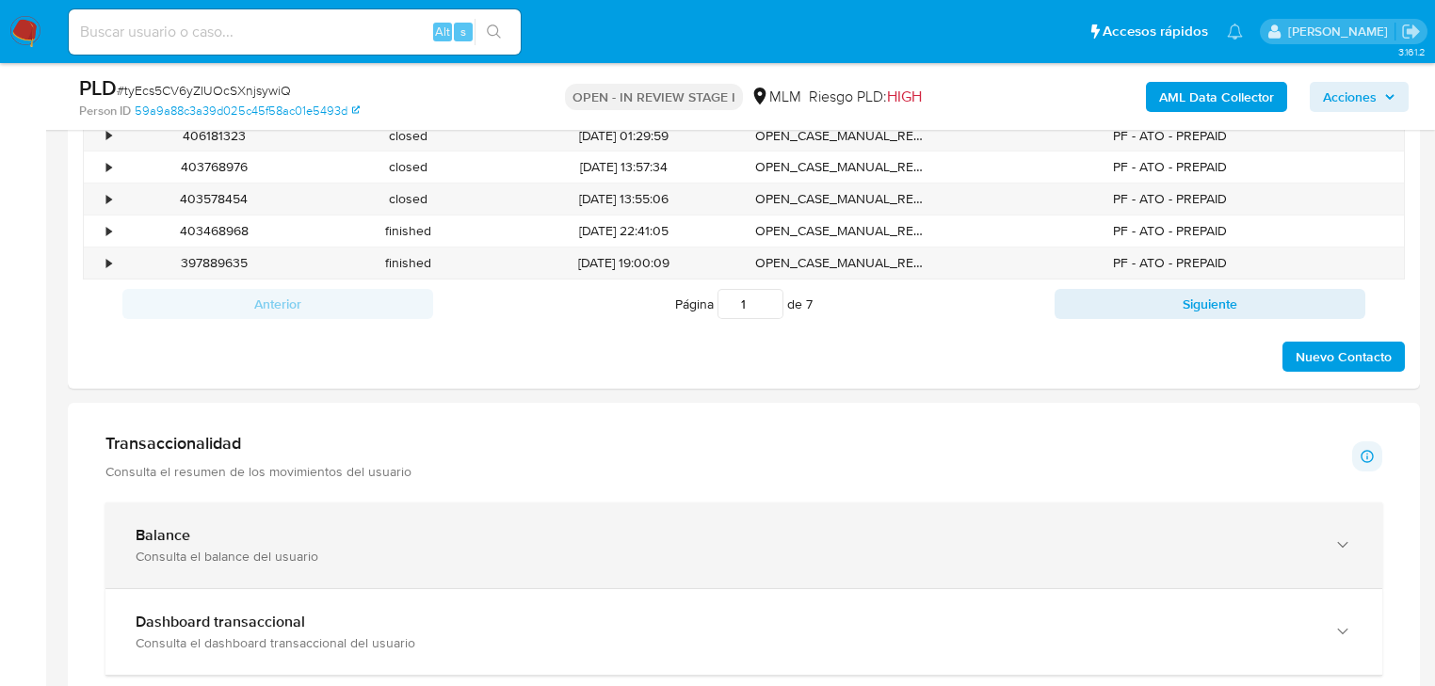
drag, startPoint x: 280, startPoint y: 548, endPoint x: 341, endPoint y: 501, distance: 77.2
click at [280, 549] on div "Consulta el balance del usuario" at bounding box center [725, 556] width 1179 height 17
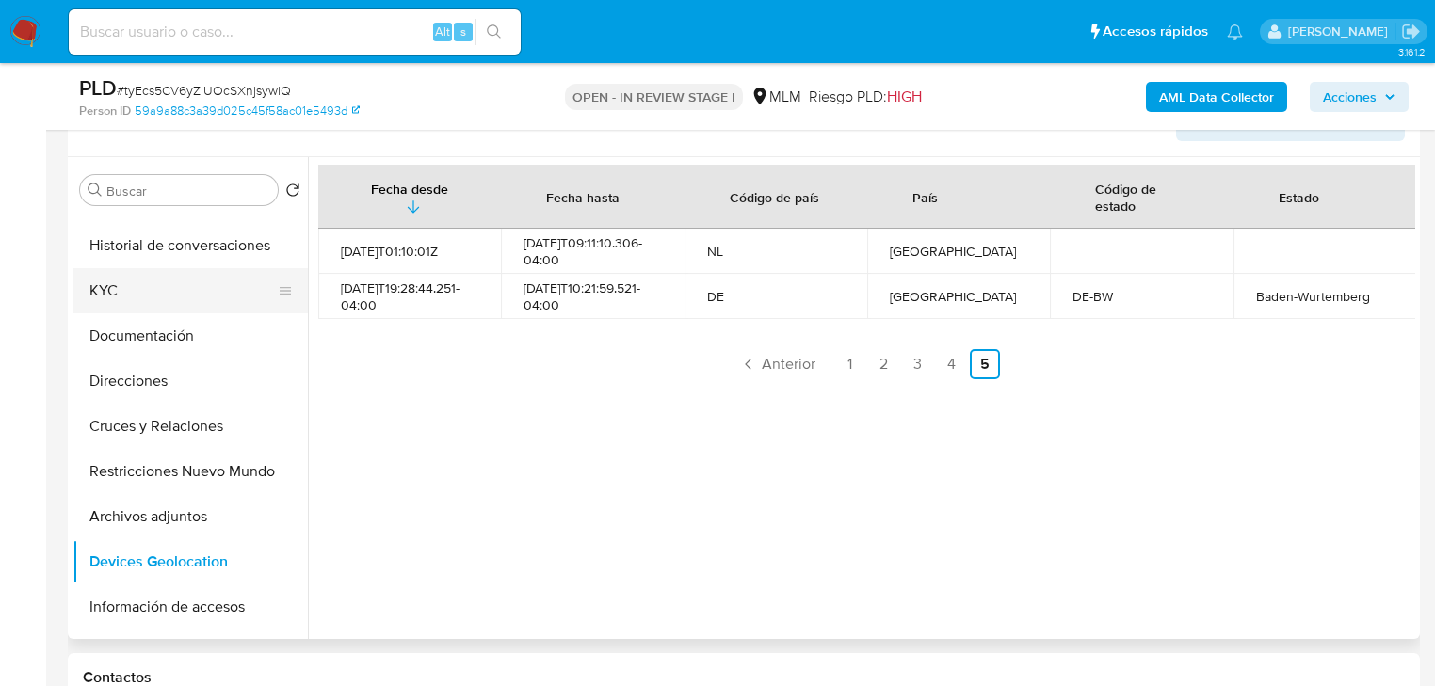
scroll to position [0, 0]
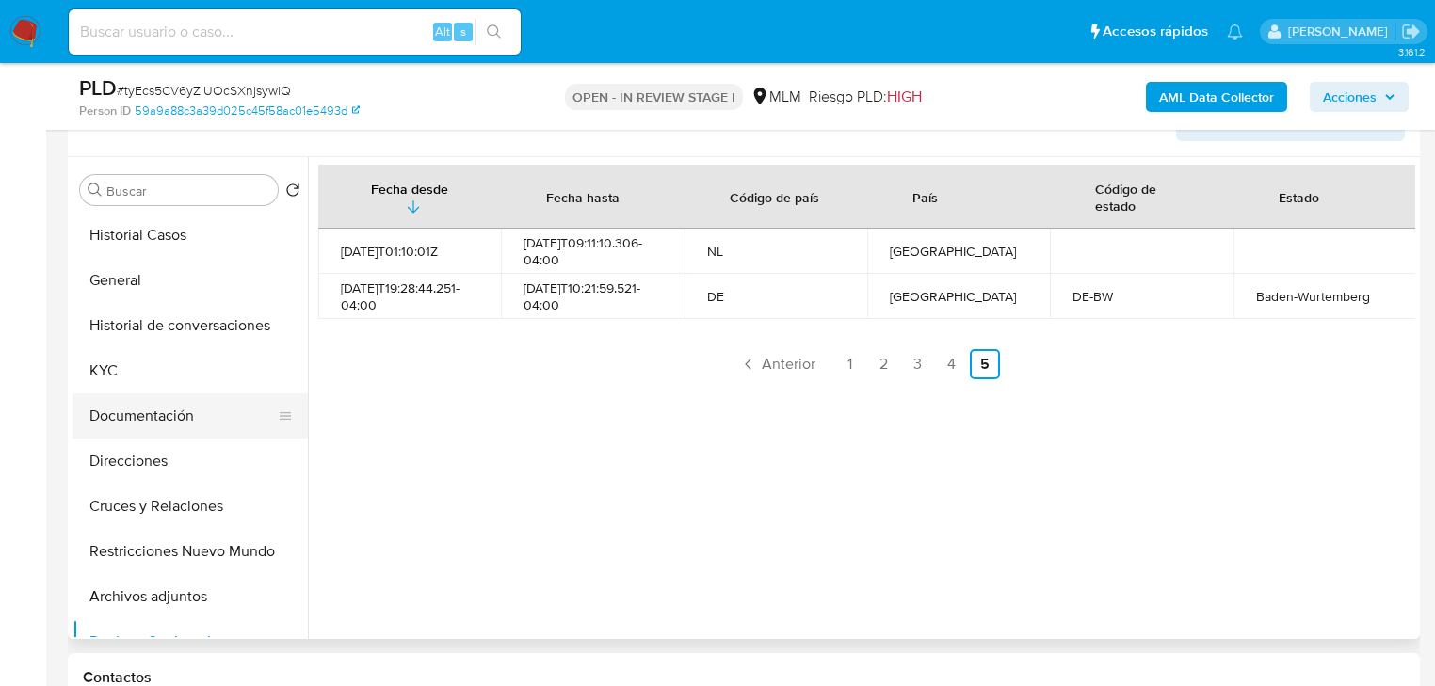
drag, startPoint x: 107, startPoint y: 366, endPoint x: 283, endPoint y: 396, distance: 178.5
click at [115, 366] on button "KYC" at bounding box center [190, 370] width 235 height 45
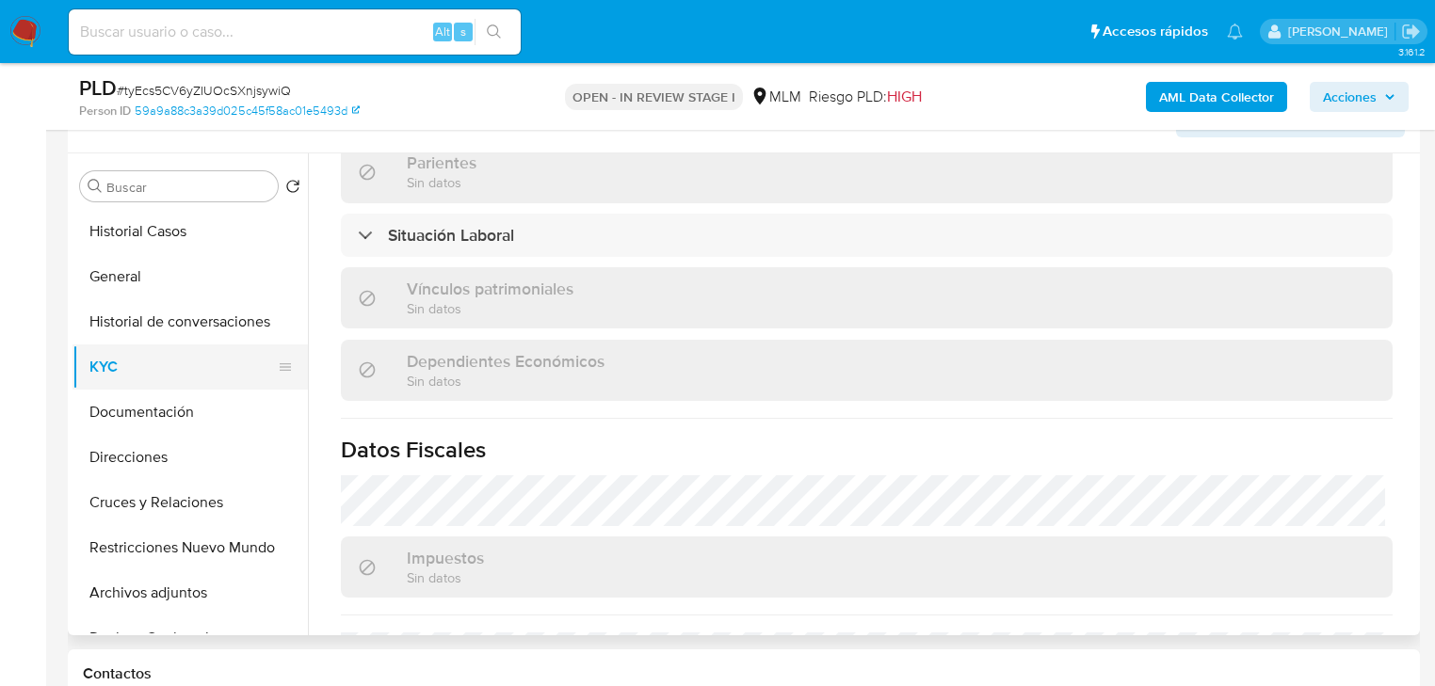
scroll to position [331, 0]
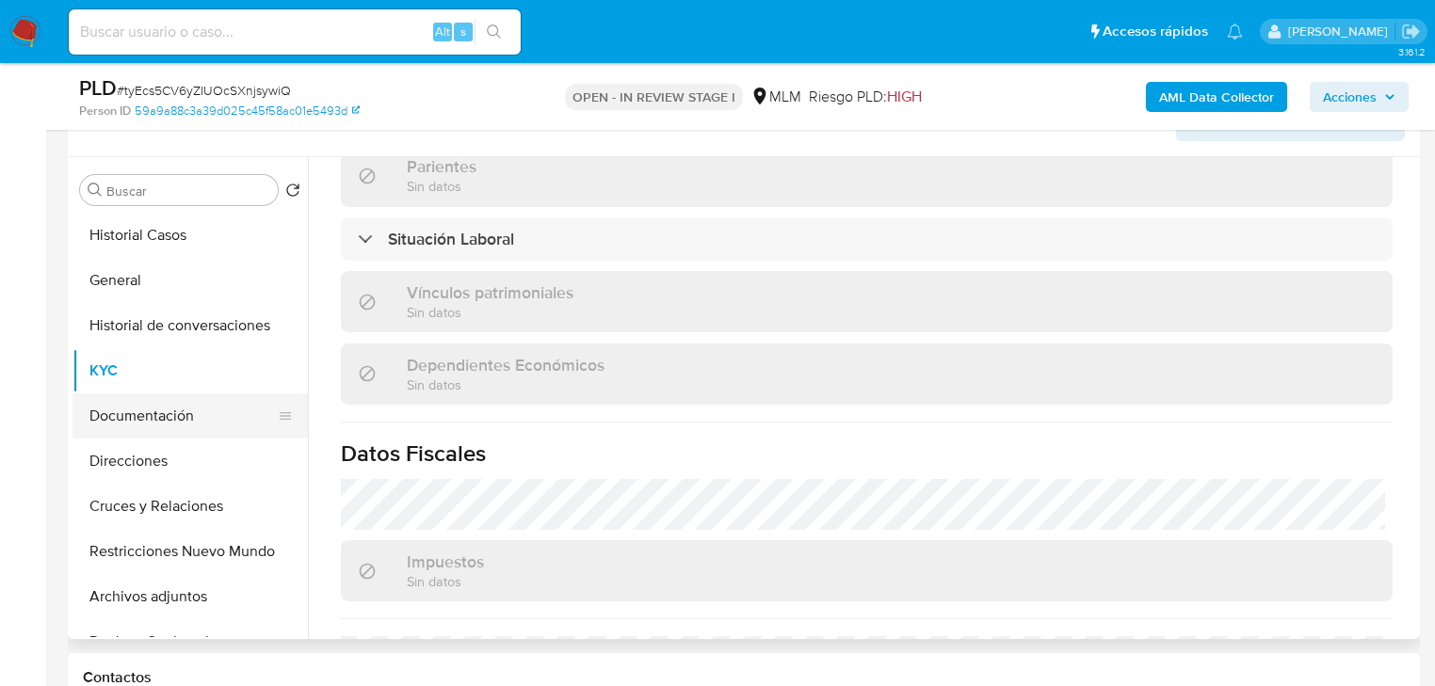
click at [185, 426] on button "Documentación" at bounding box center [183, 416] width 220 height 45
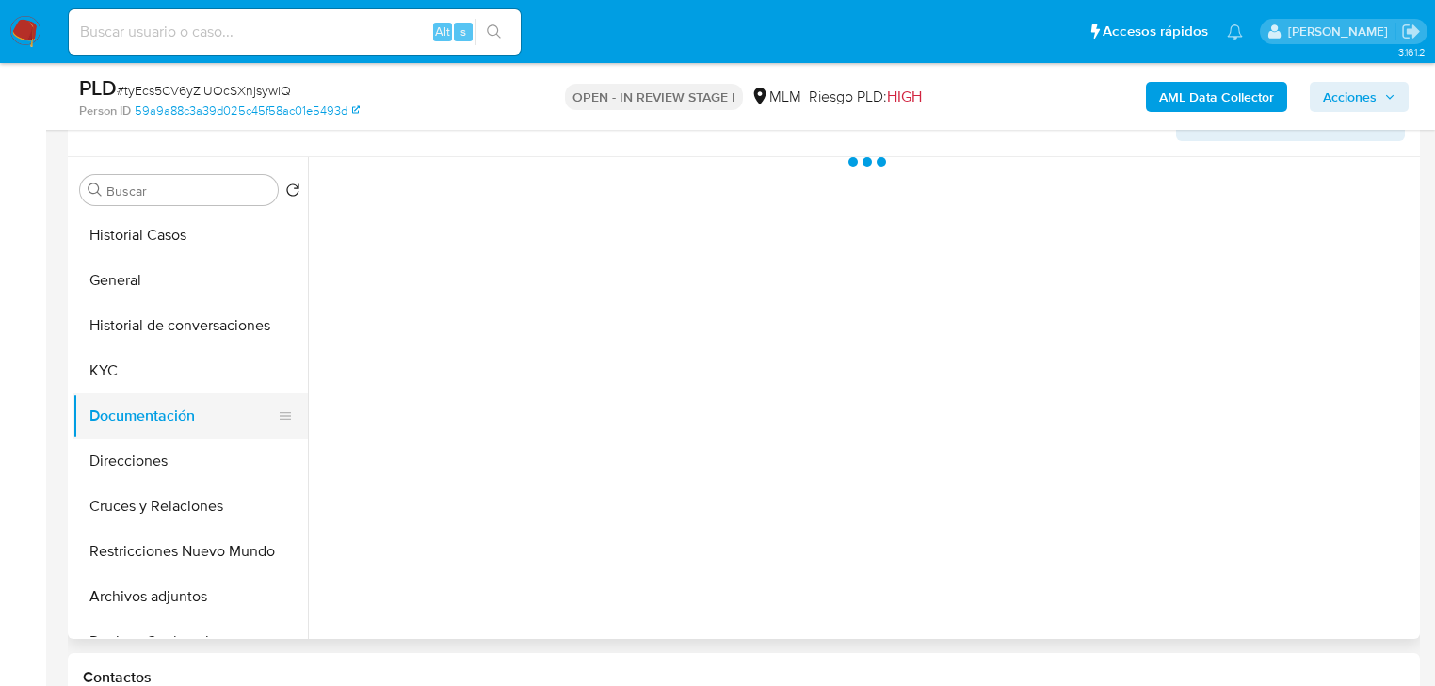
scroll to position [0, 0]
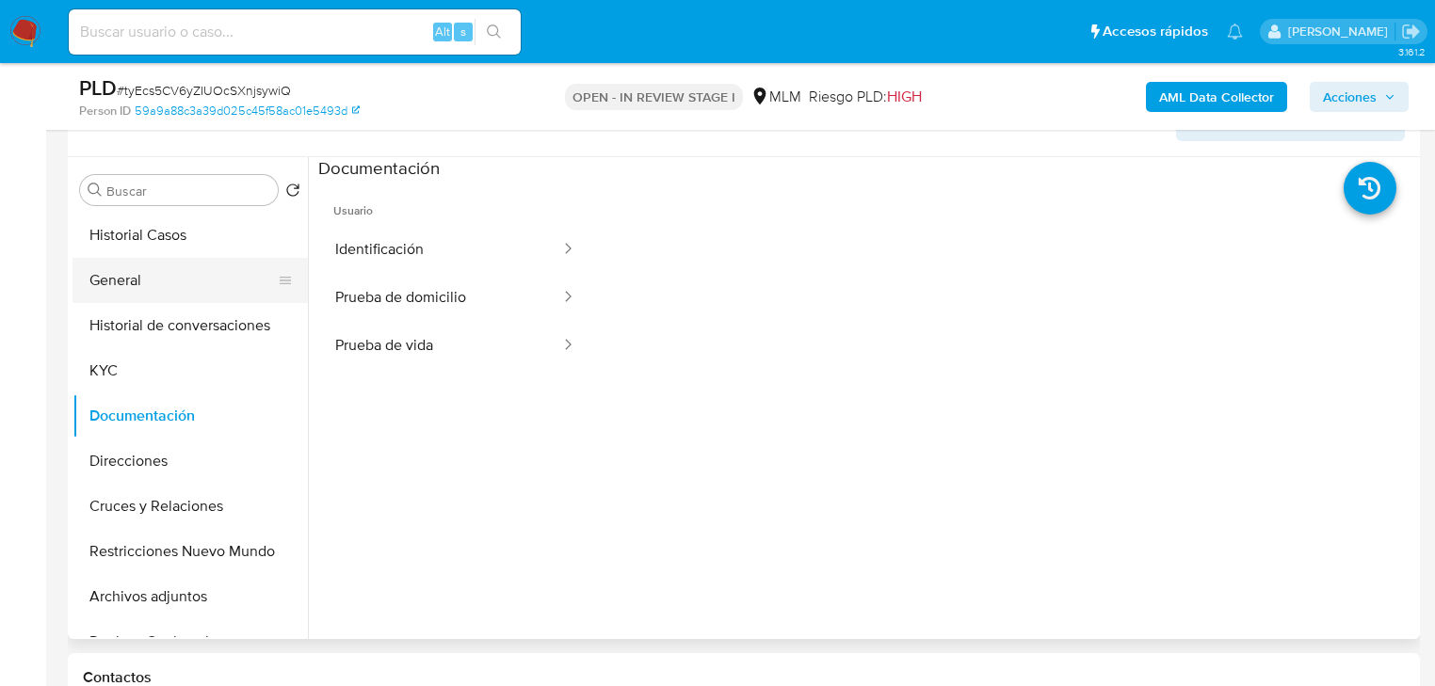
click at [156, 272] on button "General" at bounding box center [183, 280] width 220 height 45
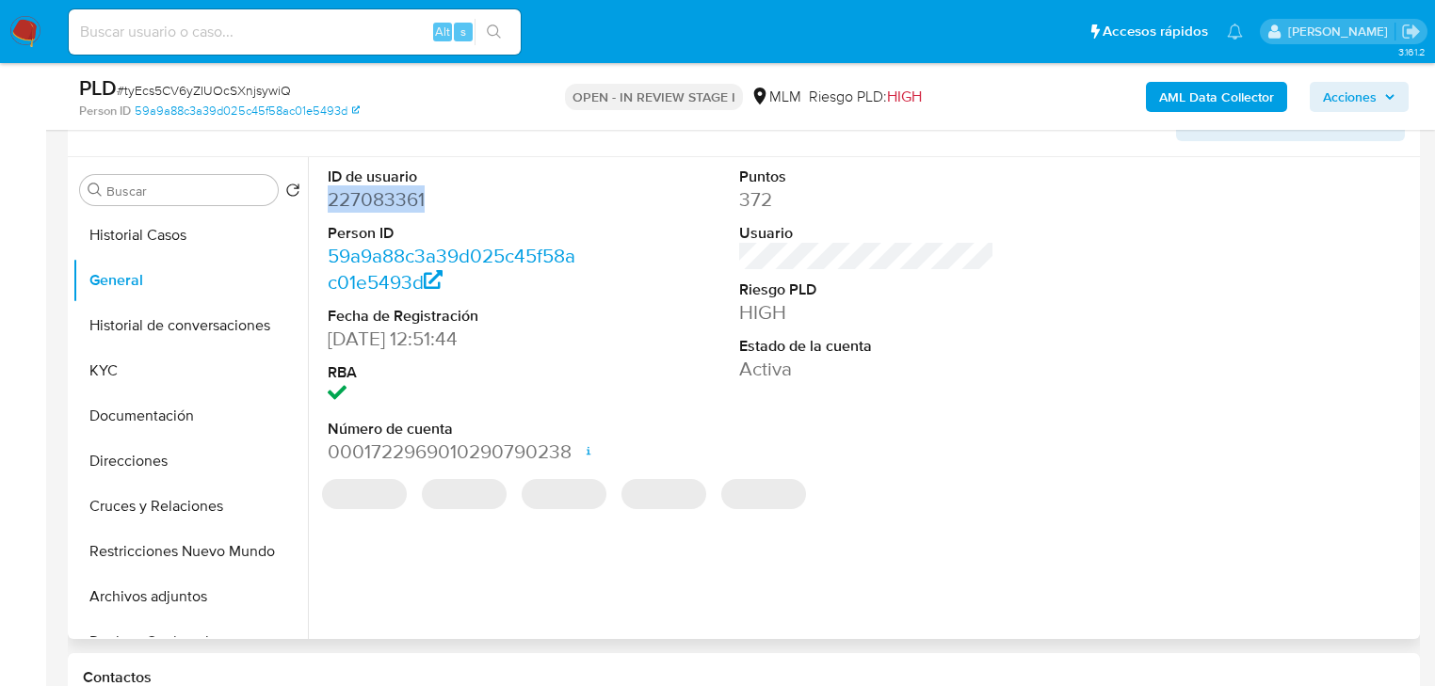
drag, startPoint x: 445, startPoint y: 194, endPoint x: 315, endPoint y: 196, distance: 130.0
click at [315, 196] on div "ID de usuario 227083361 Person ID 59a9a88c3a39d025c45f58ac01e5493d Fecha de Reg…" at bounding box center [861, 398] width 1107 height 482
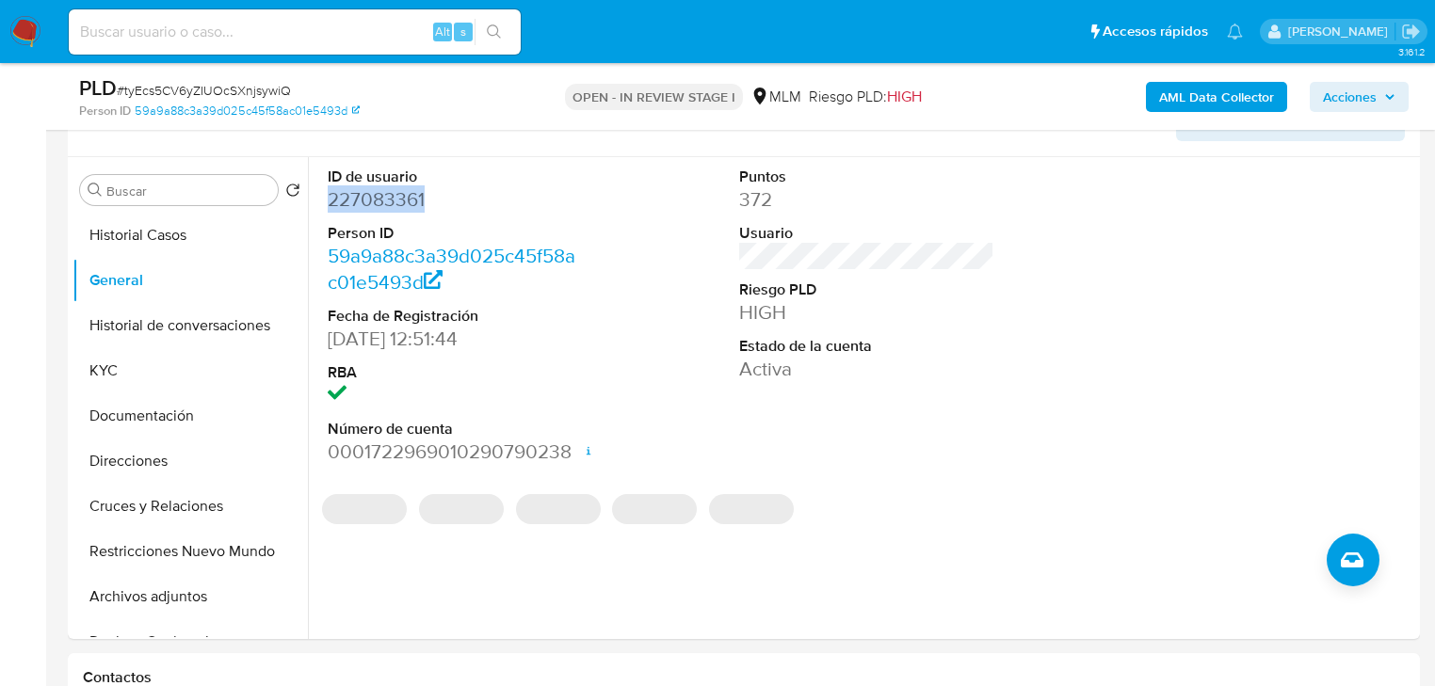
copy dd "227083361"
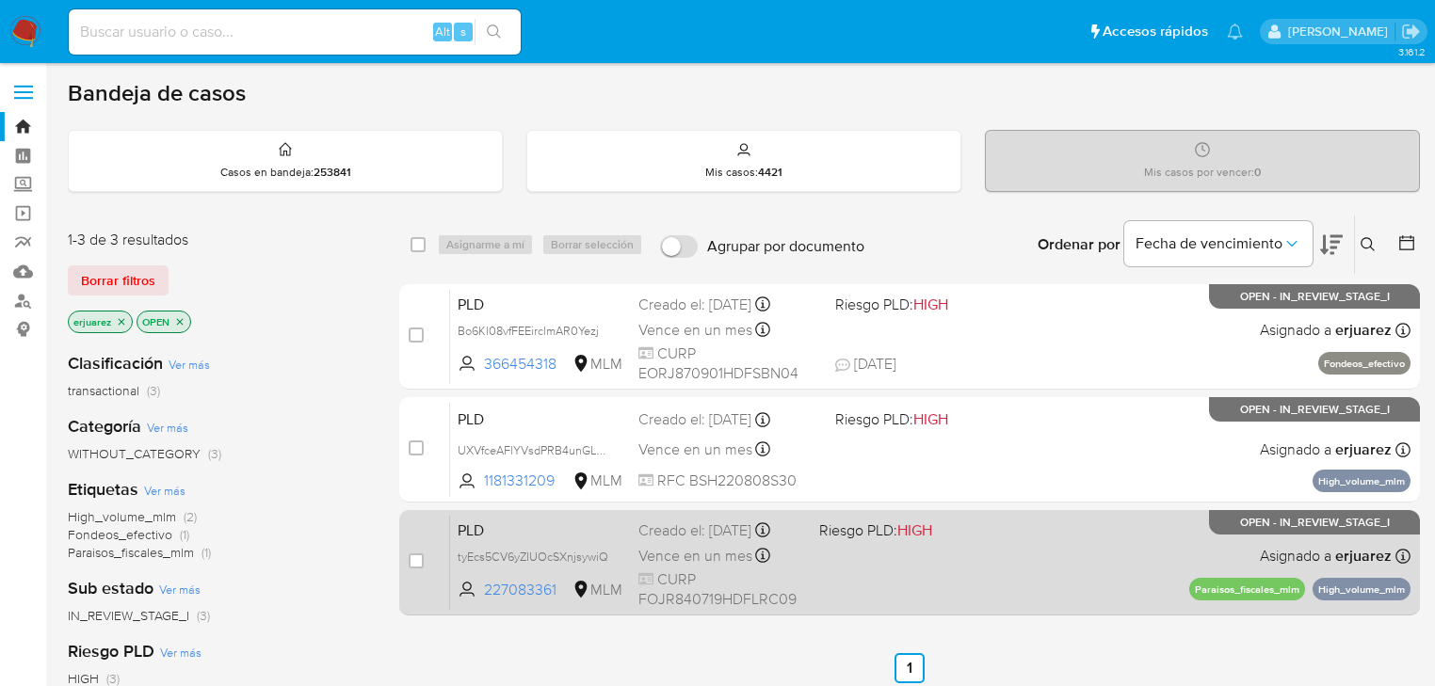
click at [1062, 532] on div "PLD tyEcs5CV6yZIUOcSXnjsywiQ 227083361 MLM Riesgo PLD: HIGH Creado el: [DATE] C…" at bounding box center [930, 562] width 961 height 95
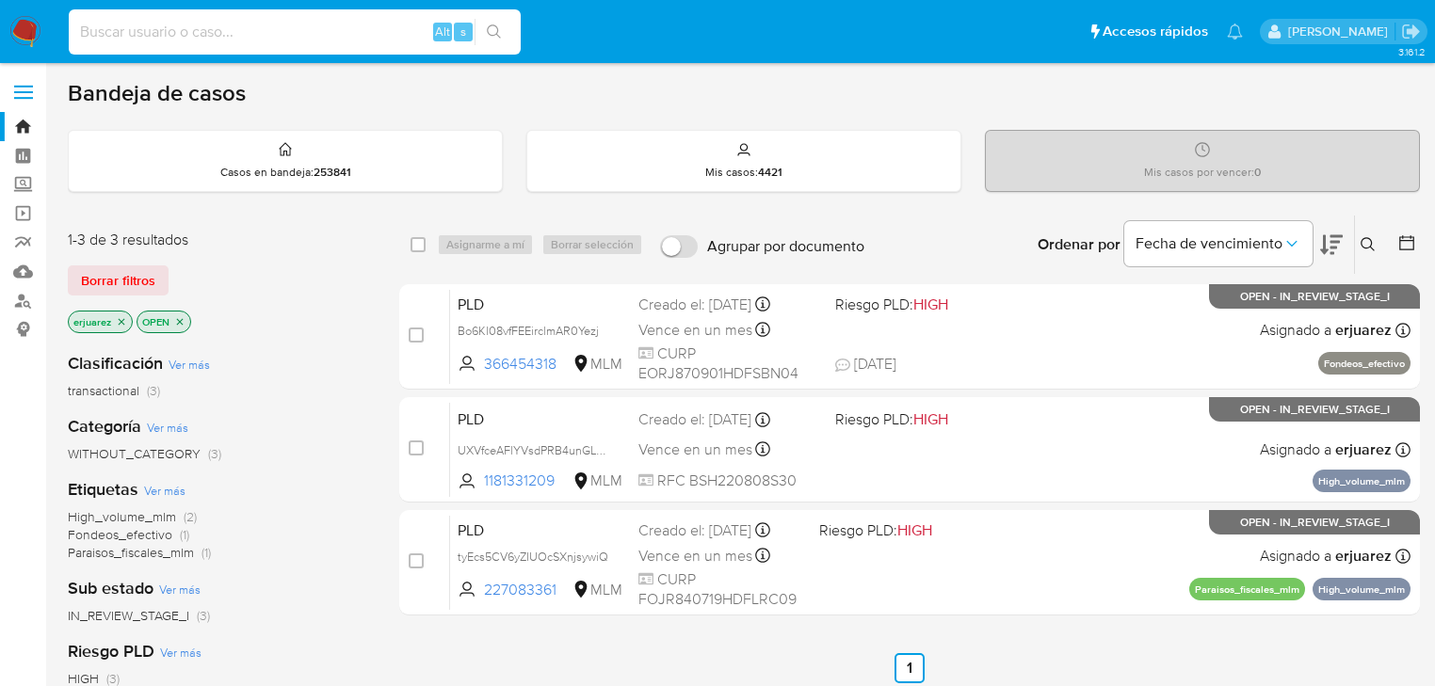
click at [145, 30] on input at bounding box center [295, 32] width 452 height 24
paste input "1181331209"
type input "1181331209"
click at [499, 24] on icon "search-icon" at bounding box center [494, 31] width 15 height 15
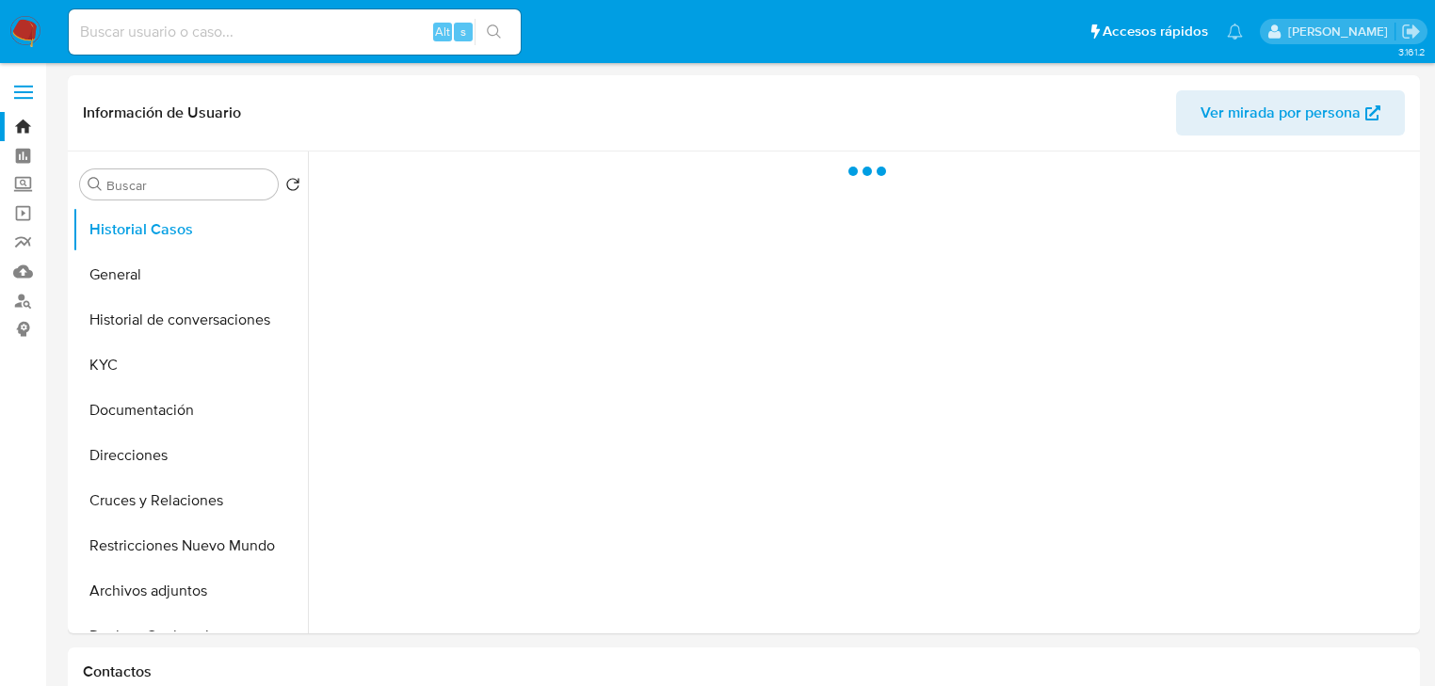
select select "10"
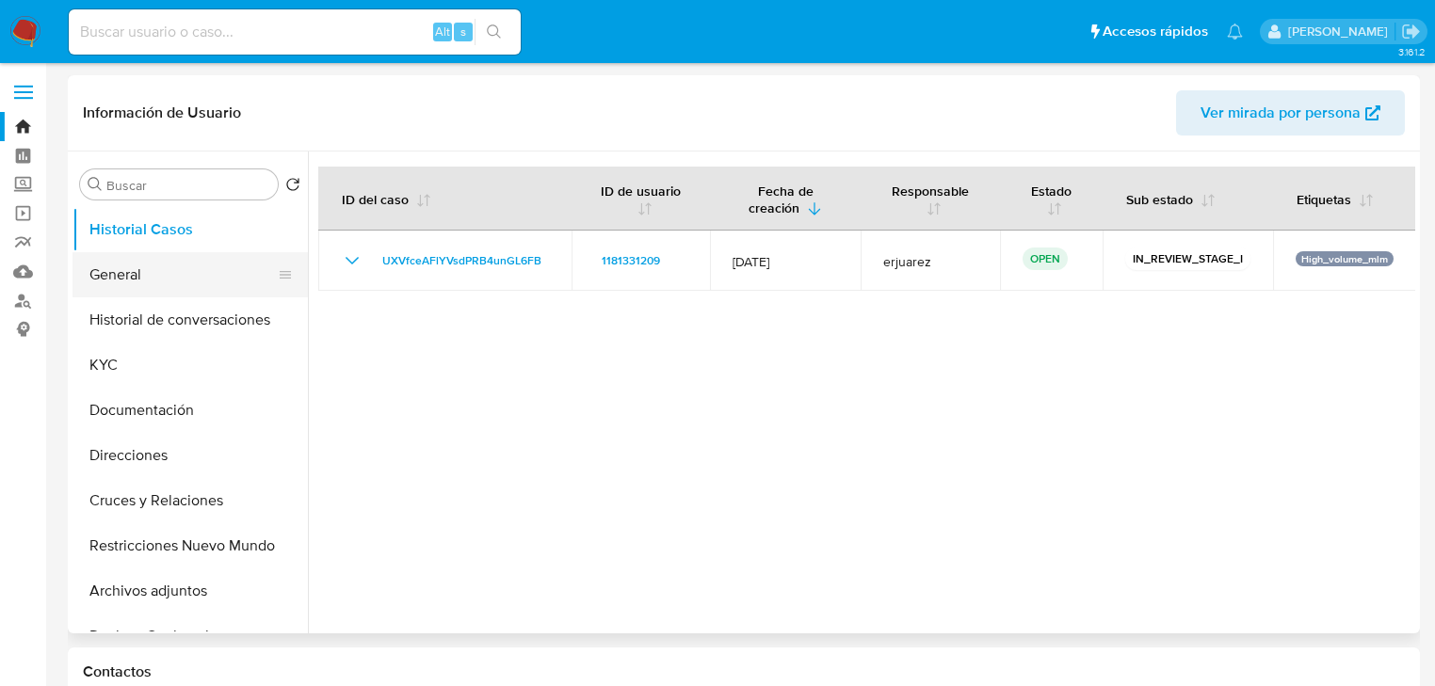
click at [158, 279] on button "General" at bounding box center [183, 274] width 220 height 45
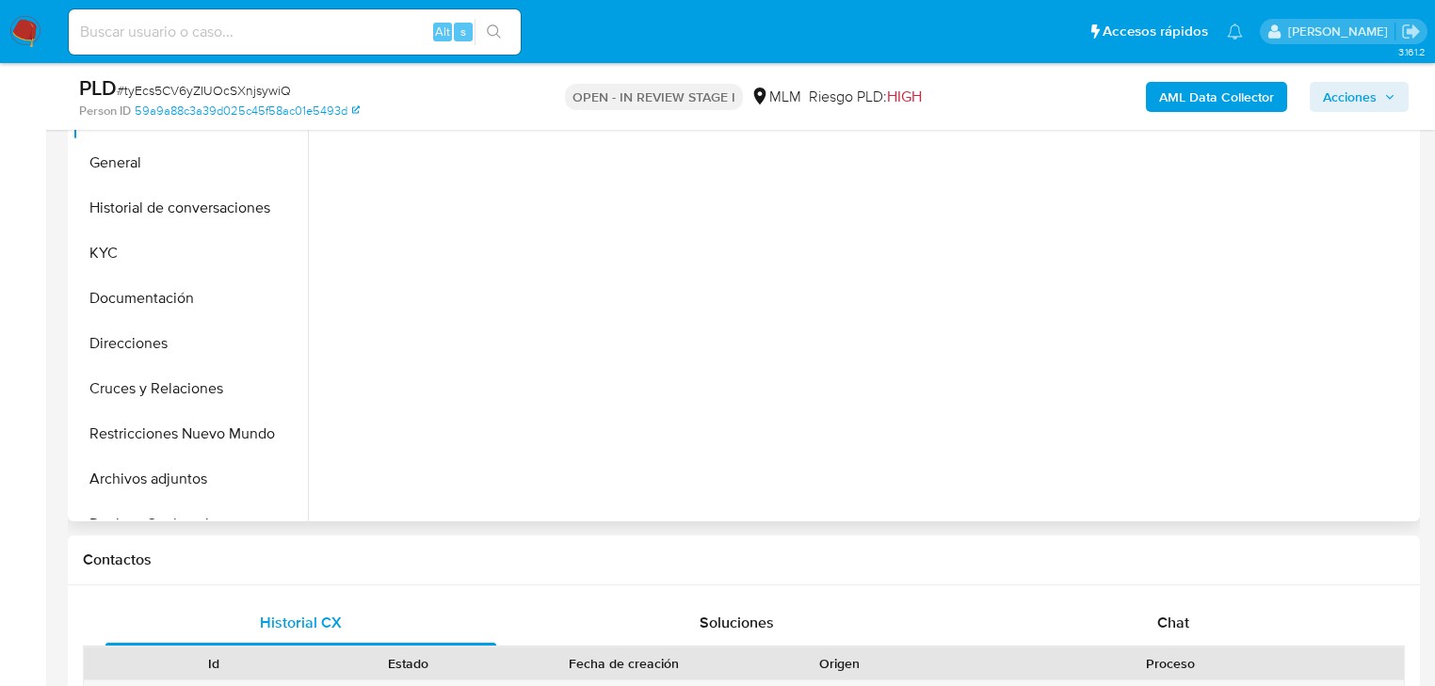
select select "10"
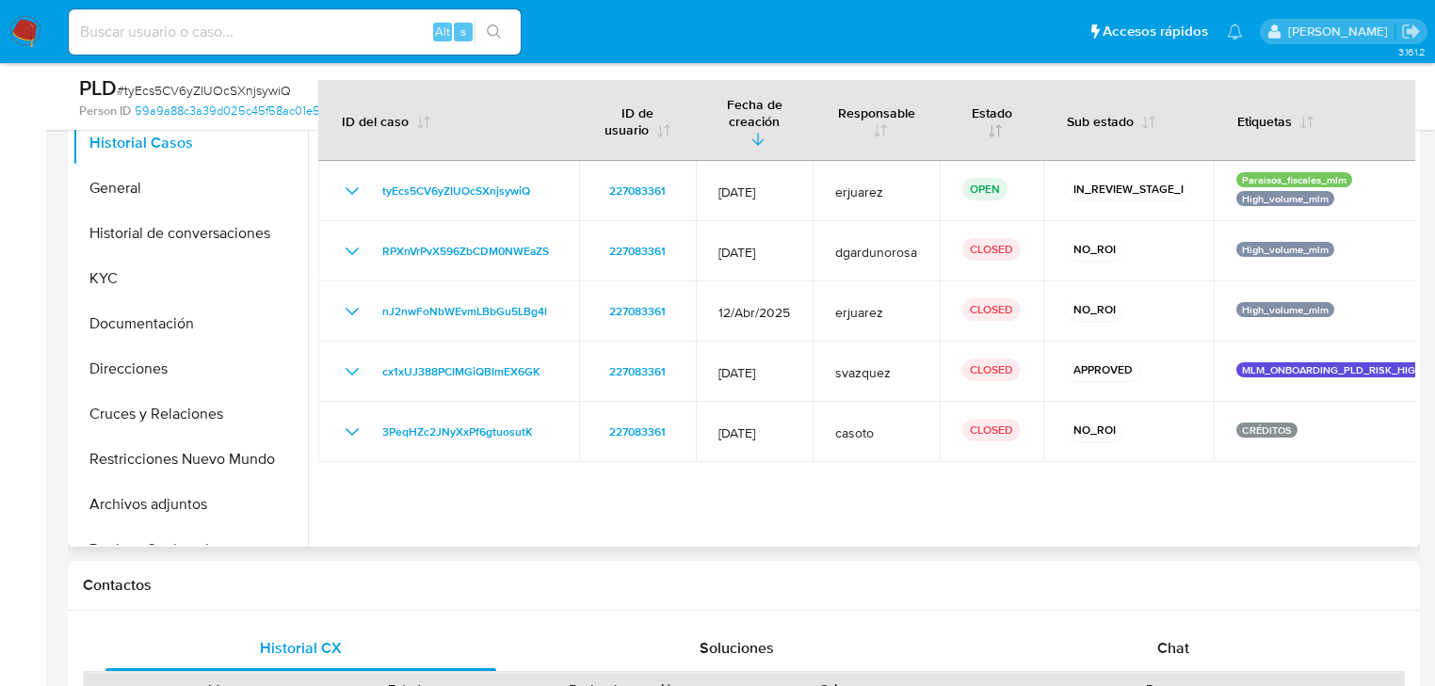
scroll to position [377, 0]
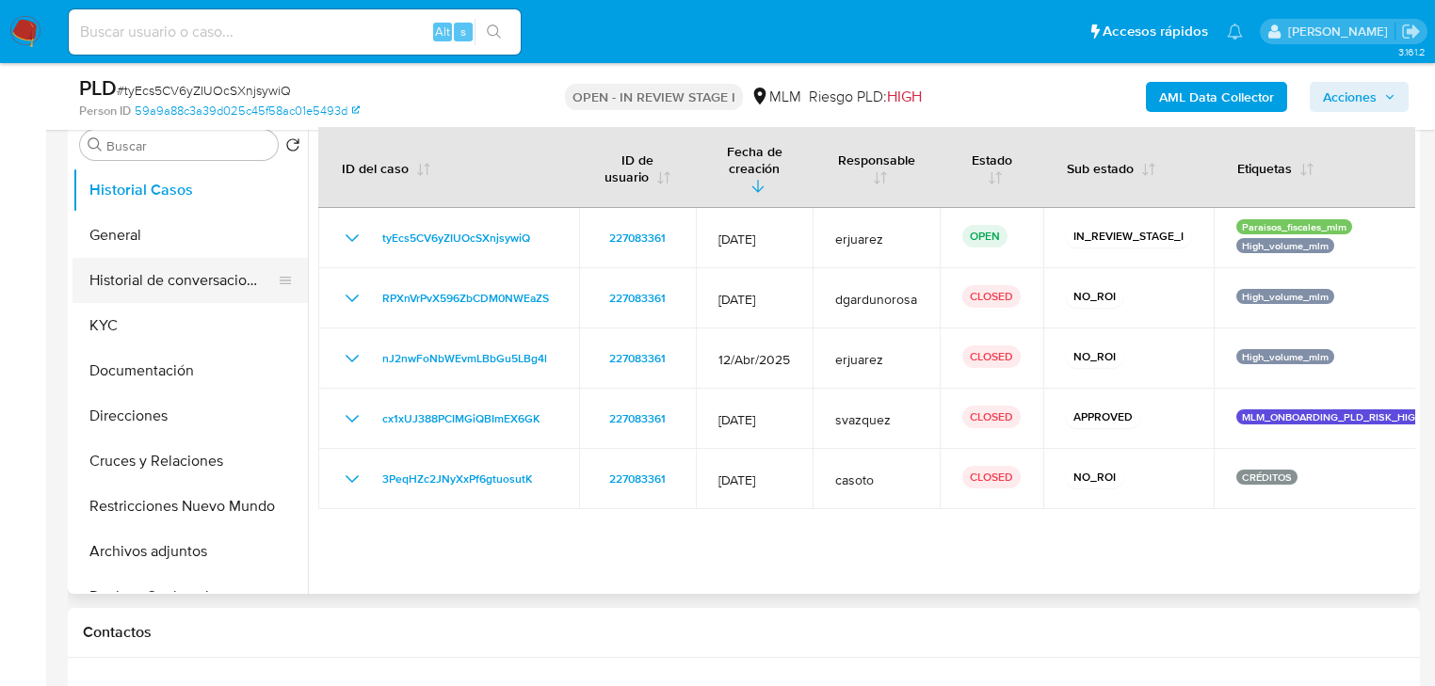
drag, startPoint x: 151, startPoint y: 320, endPoint x: 263, endPoint y: 283, distance: 118.2
click at [151, 320] on button "KYC" at bounding box center [190, 325] width 235 height 45
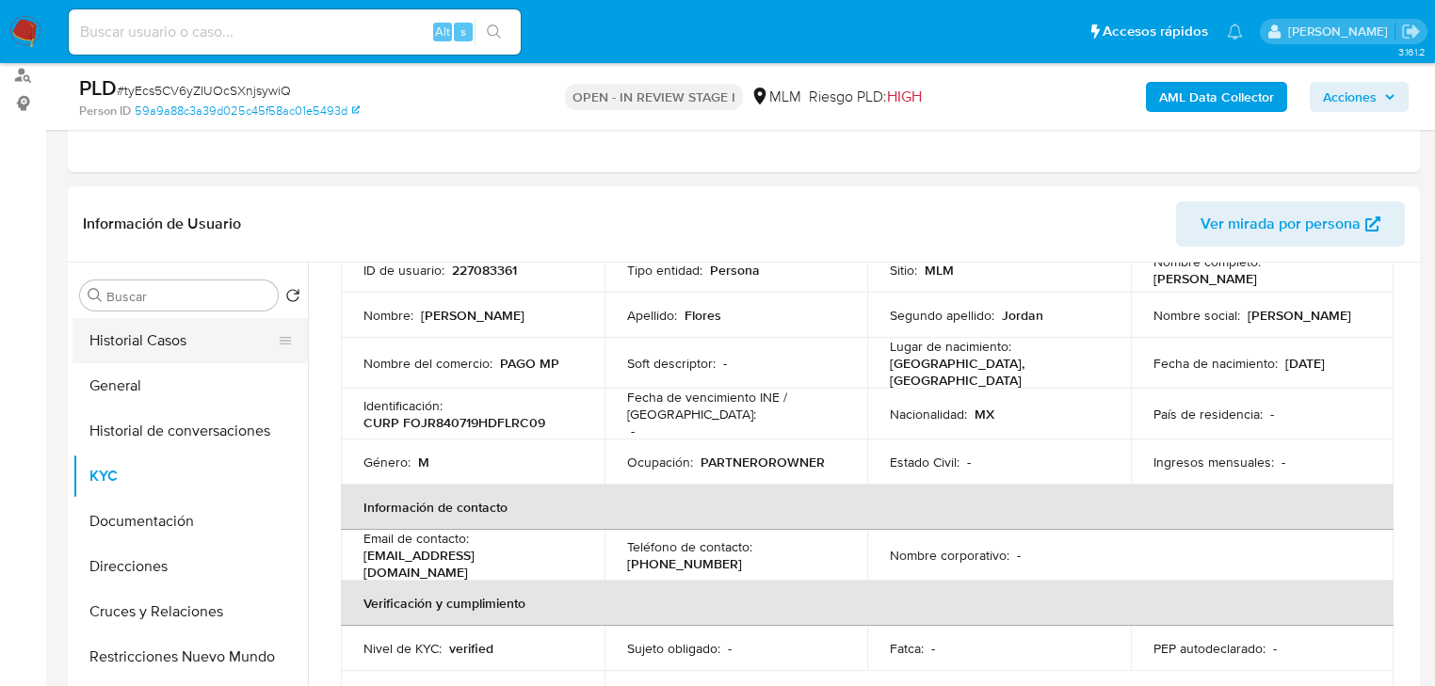
scroll to position [151, 0]
click at [238, 349] on button "Historial Casos" at bounding box center [183, 340] width 220 height 45
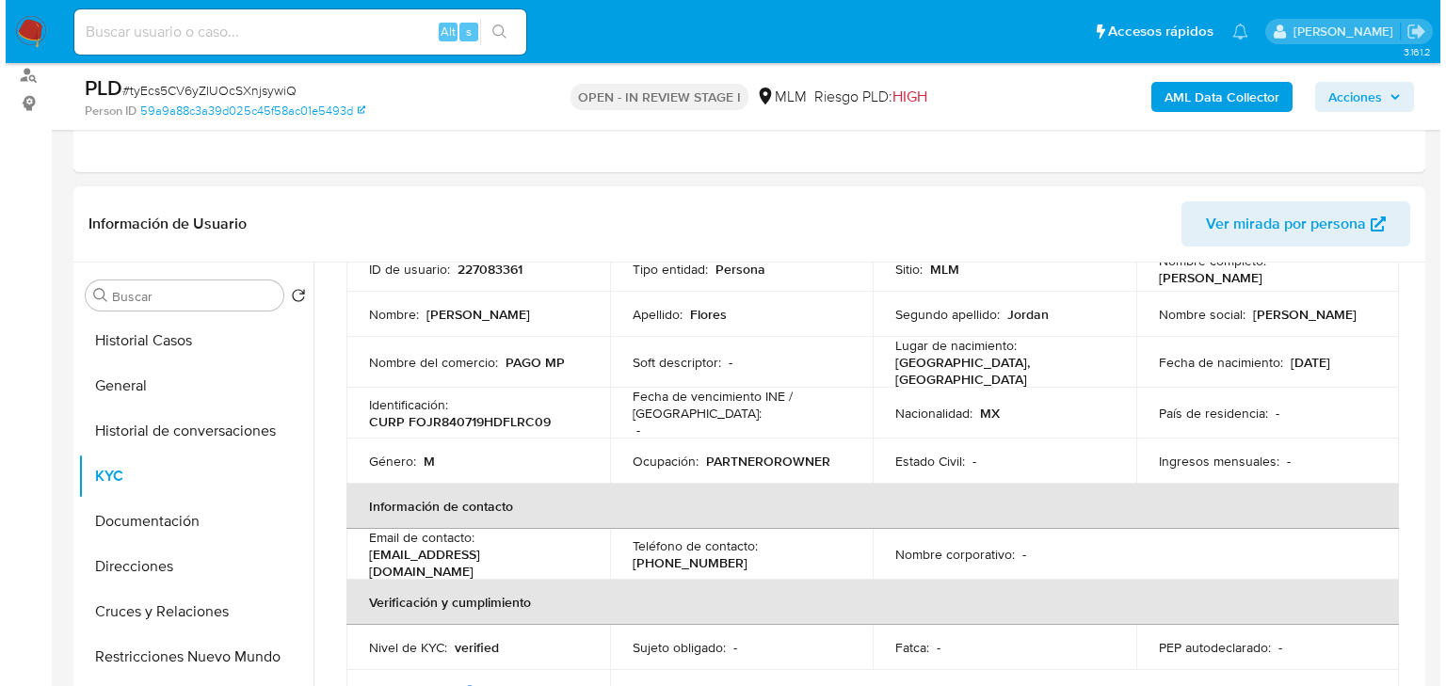
scroll to position [0, 0]
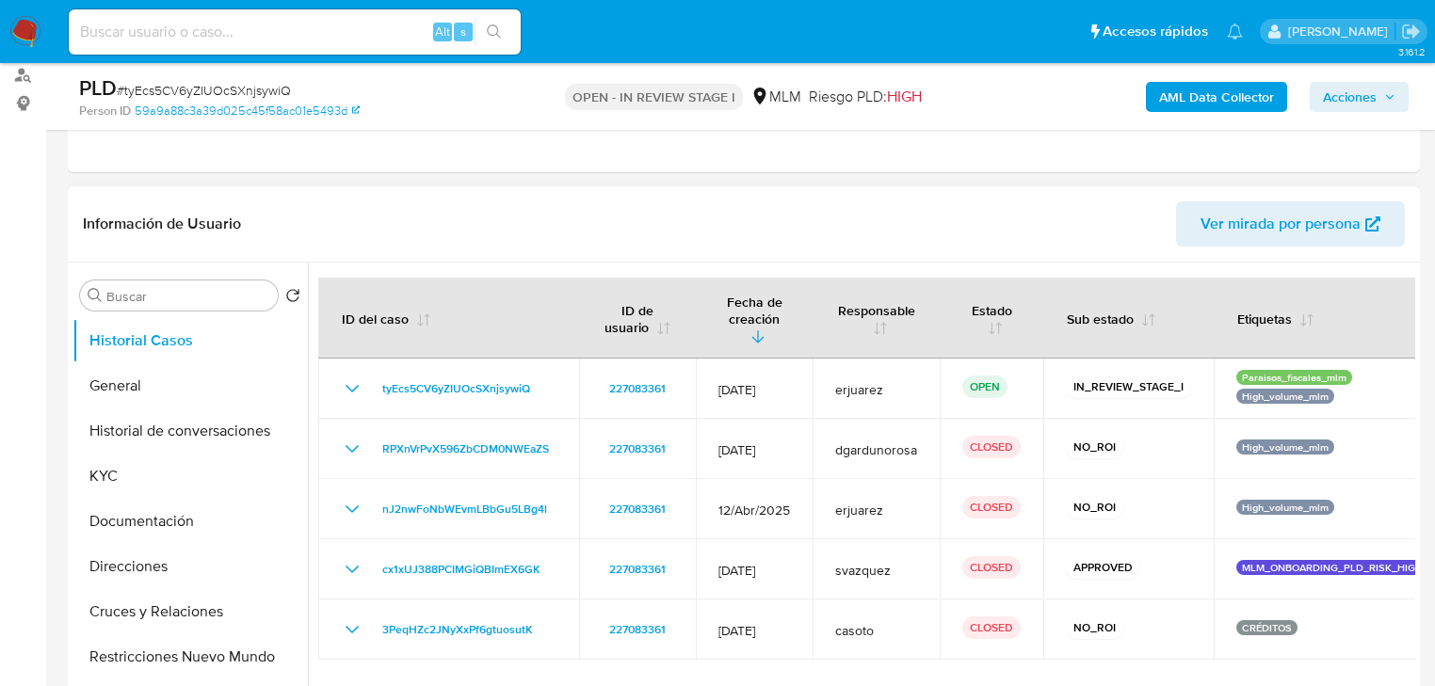
drag, startPoint x: 207, startPoint y: 427, endPoint x: 313, endPoint y: 441, distance: 106.4
click at [206, 429] on button "Historial de conversaciones" at bounding box center [190, 431] width 235 height 45
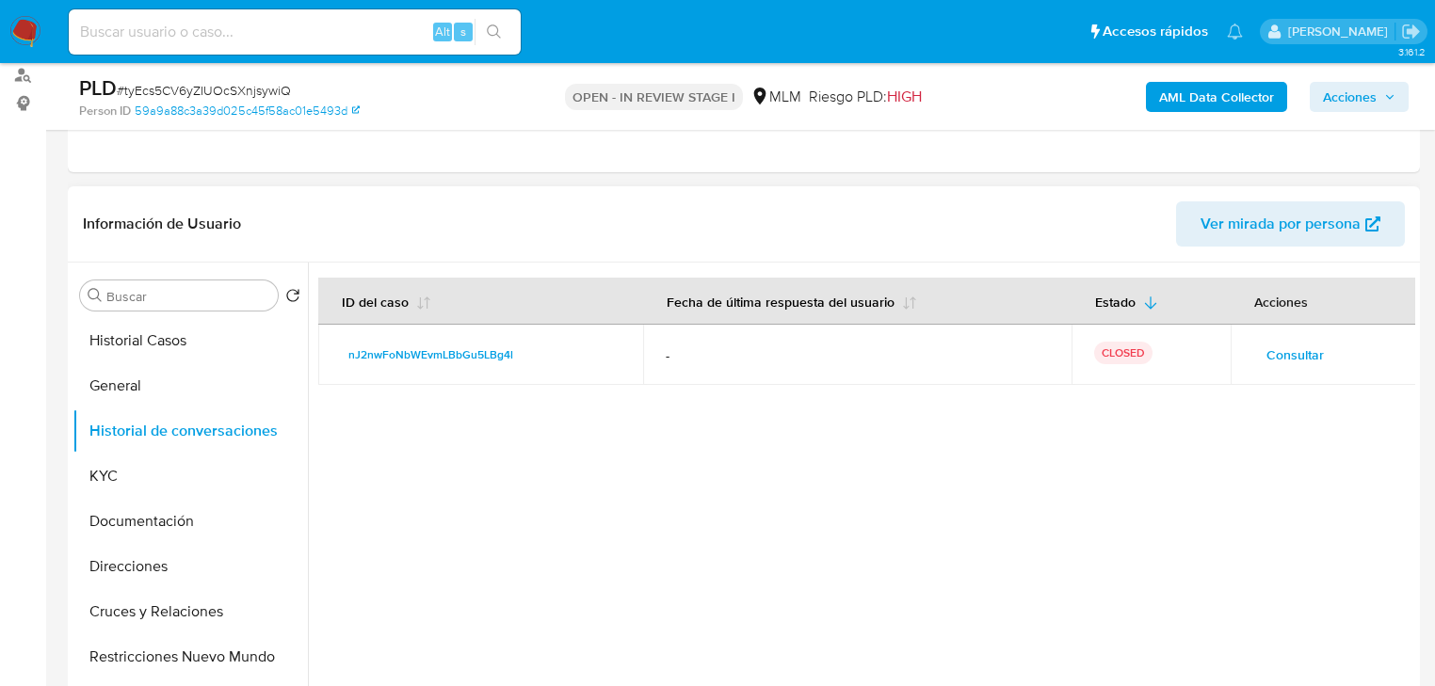
click at [1300, 347] on span "Consultar" at bounding box center [1295, 355] width 57 height 26
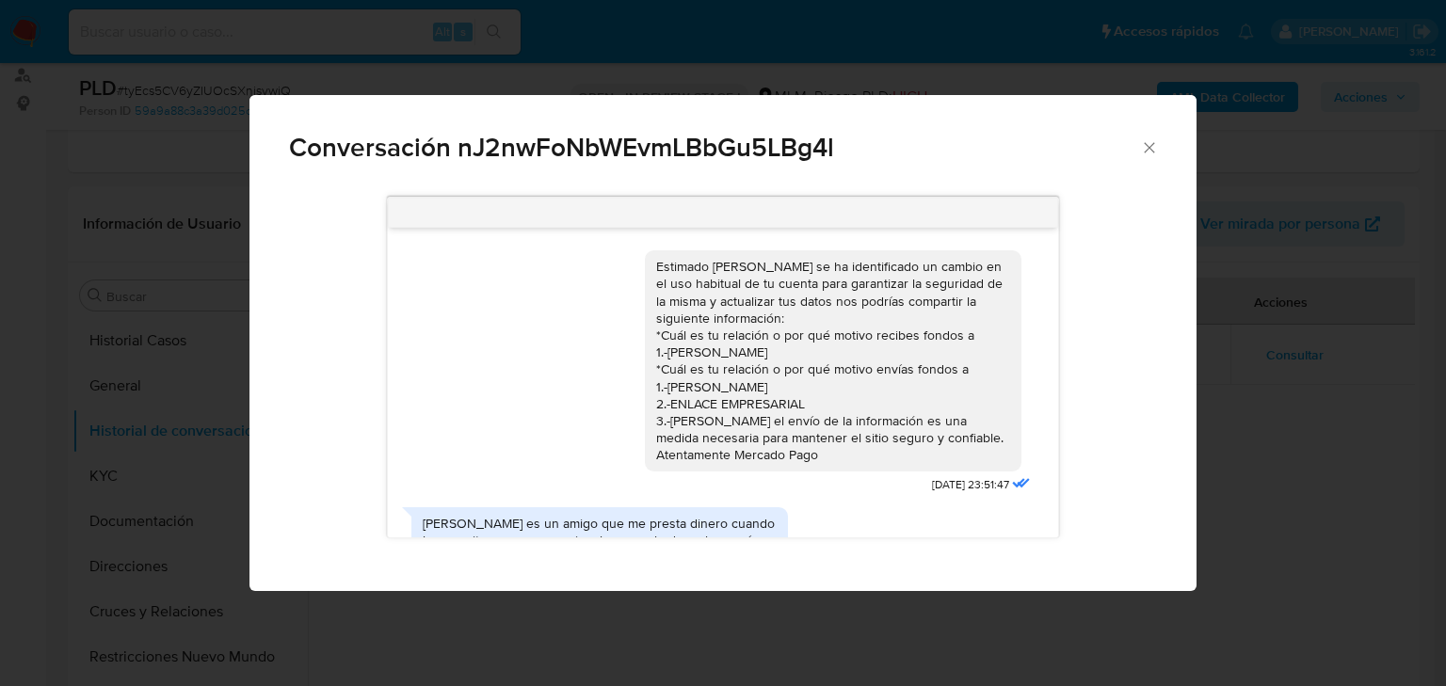
click at [1362, 444] on div "Conversación nJ2nwFoNbWEvmLBbGu5LBg4l Estimado [PERSON_NAME] se ha identificado…" at bounding box center [723, 343] width 1446 height 686
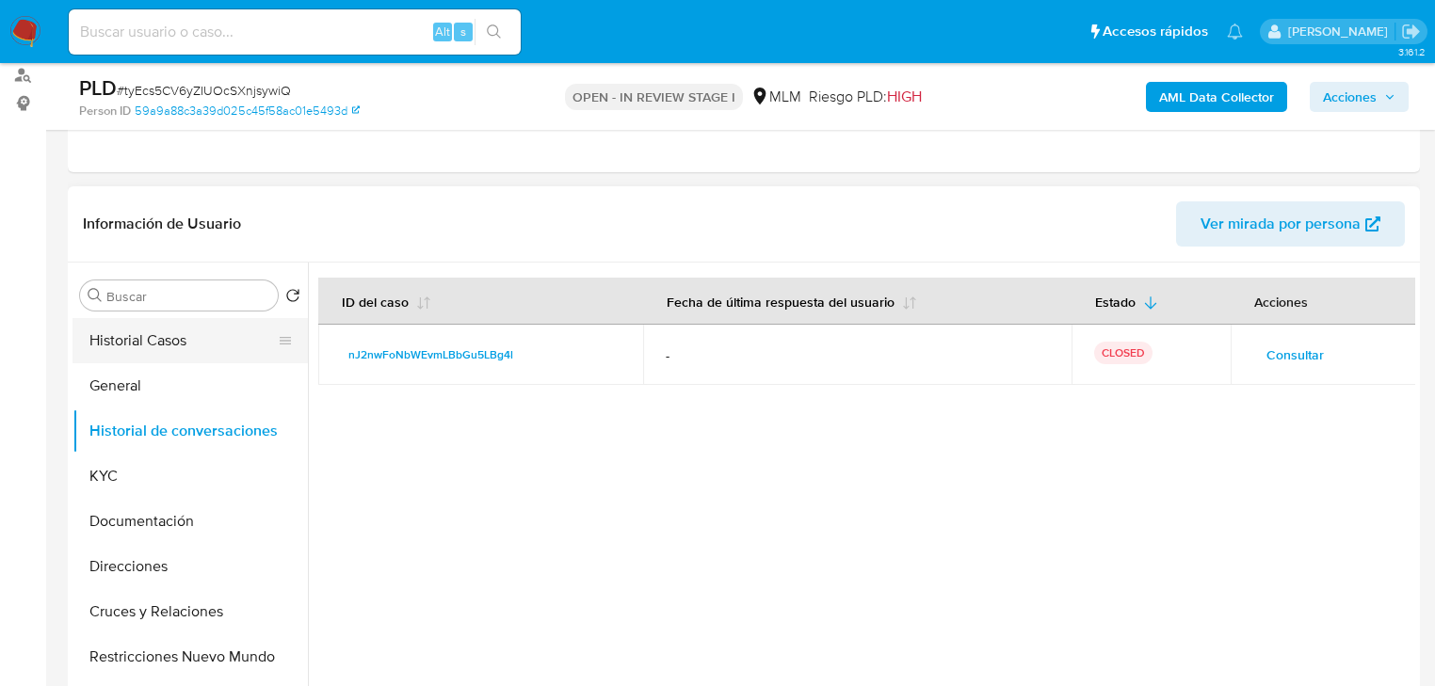
click at [211, 338] on button "Historial Casos" at bounding box center [183, 340] width 220 height 45
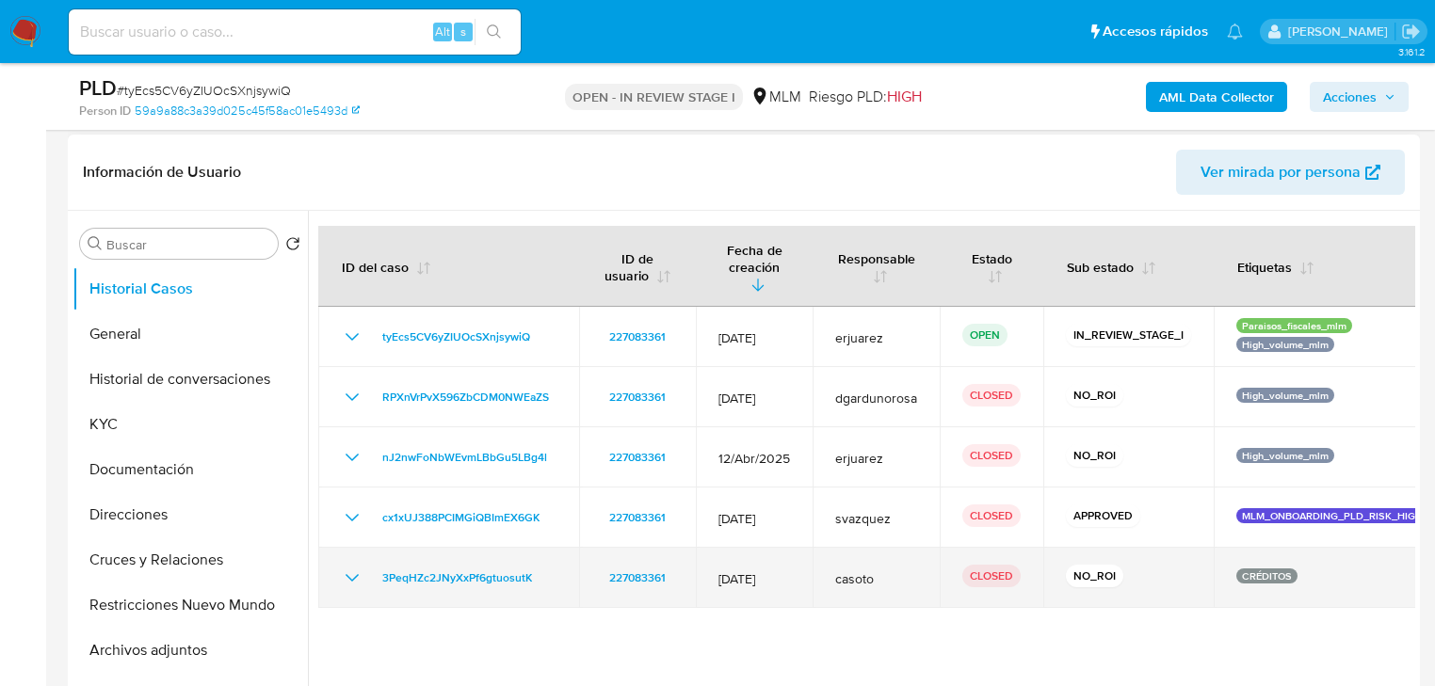
scroll to position [301, 0]
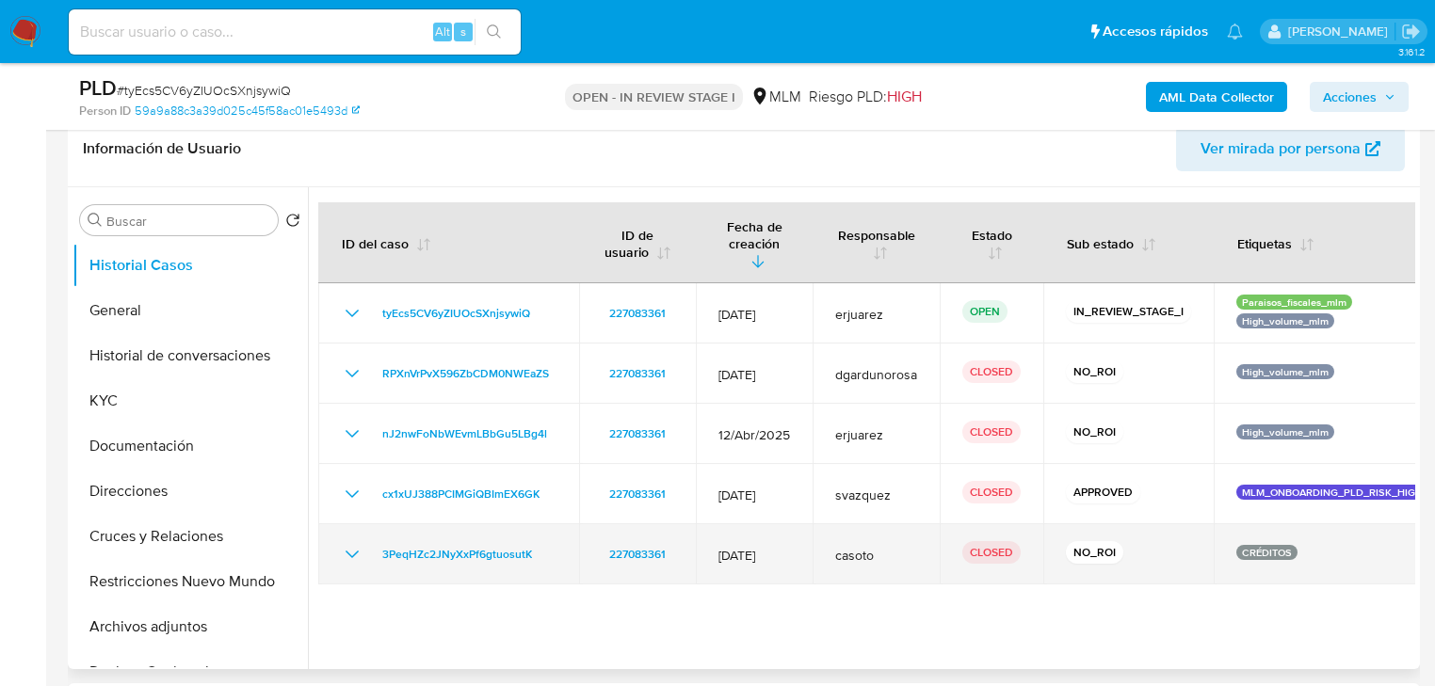
click at [341, 543] on icon "Mostrar/Ocultar" at bounding box center [352, 554] width 23 height 23
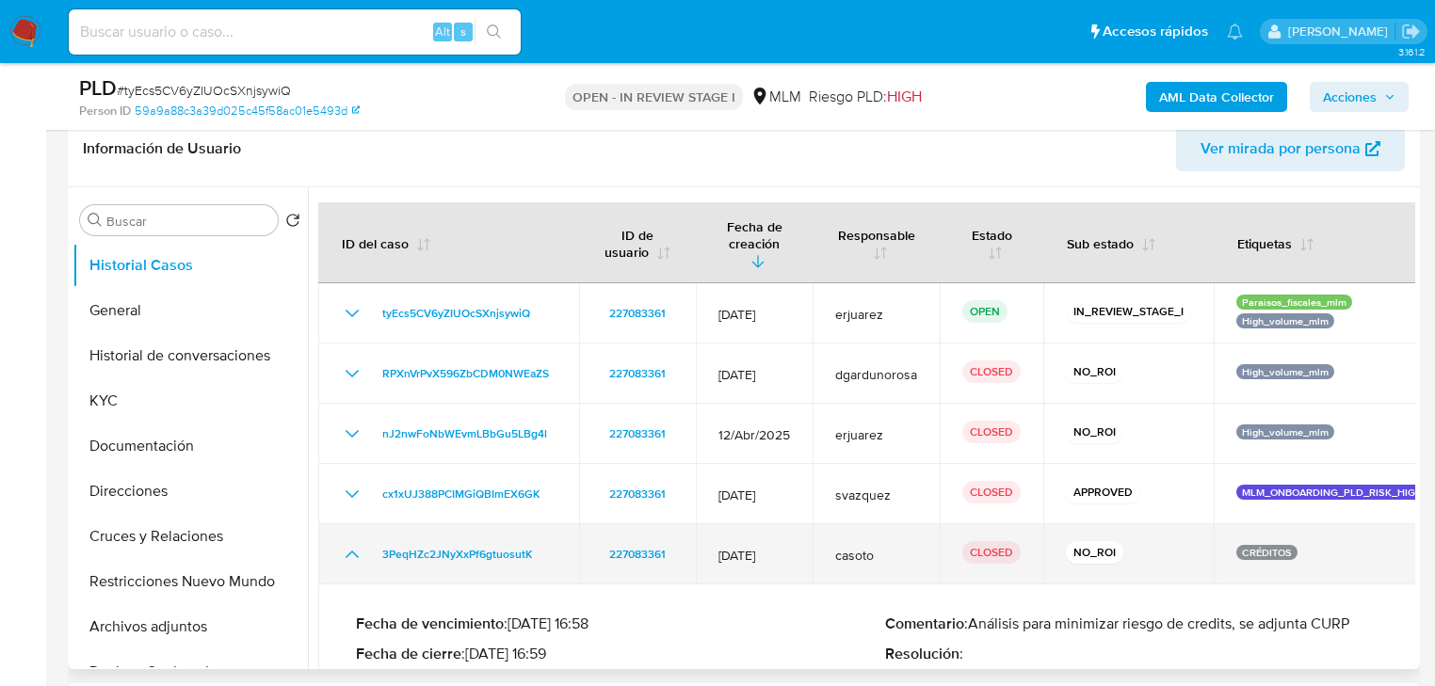
click at [341, 543] on icon "Mostrar/Ocultar" at bounding box center [352, 554] width 23 height 23
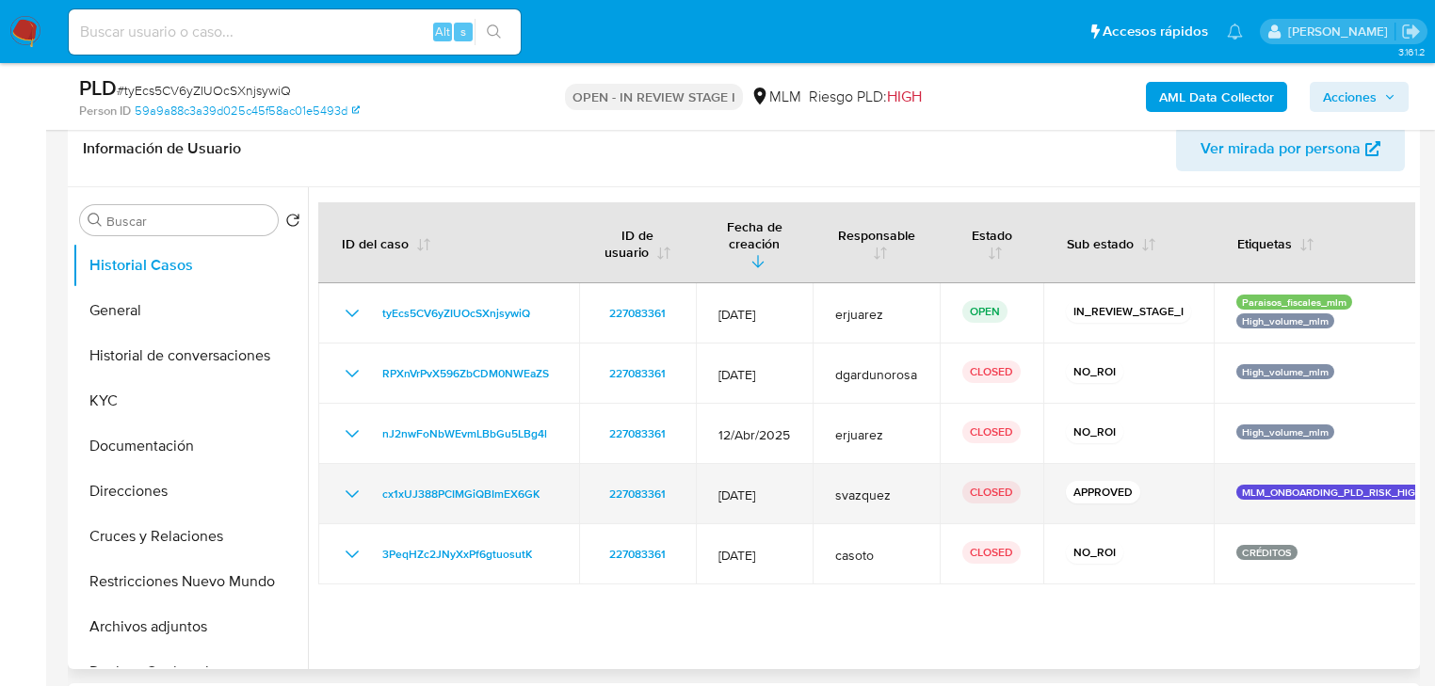
click at [343, 483] on icon "Mostrar/Ocultar" at bounding box center [352, 494] width 23 height 23
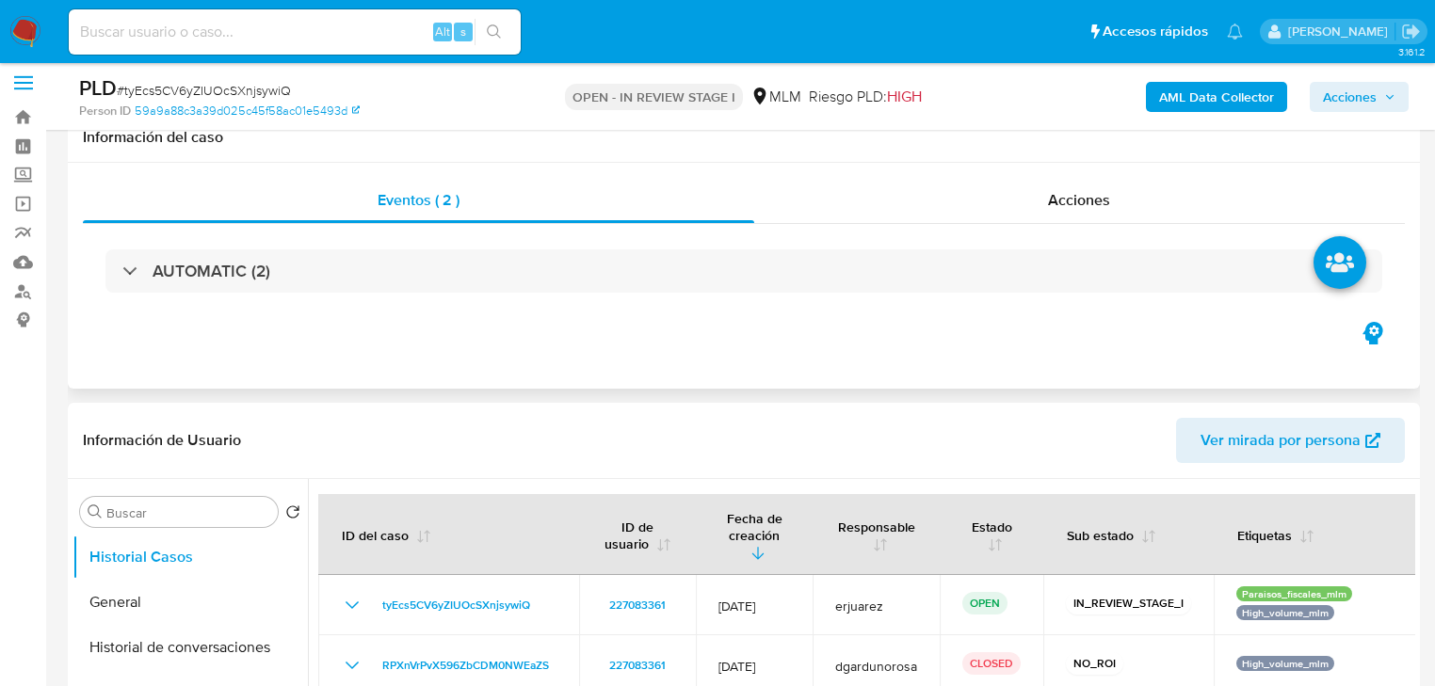
scroll to position [0, 0]
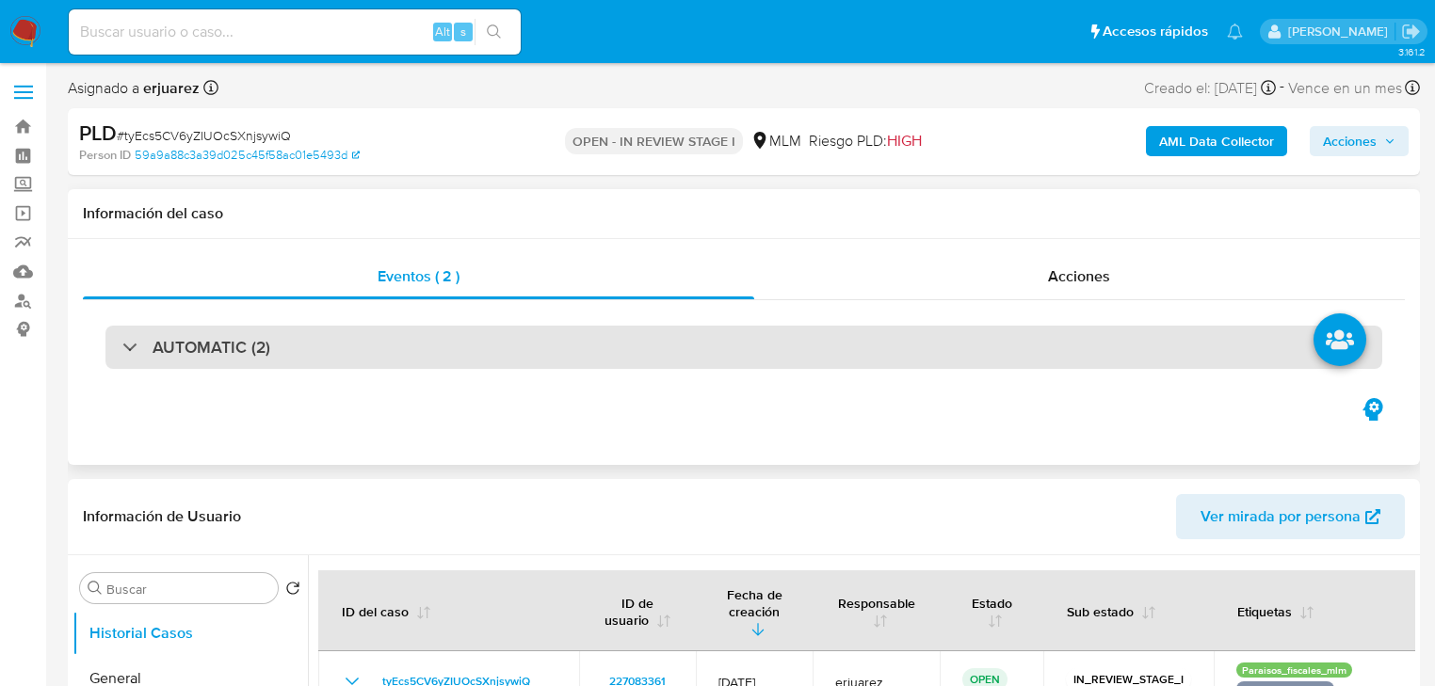
click at [259, 342] on h3 "AUTOMATIC (2)" at bounding box center [212, 347] width 118 height 21
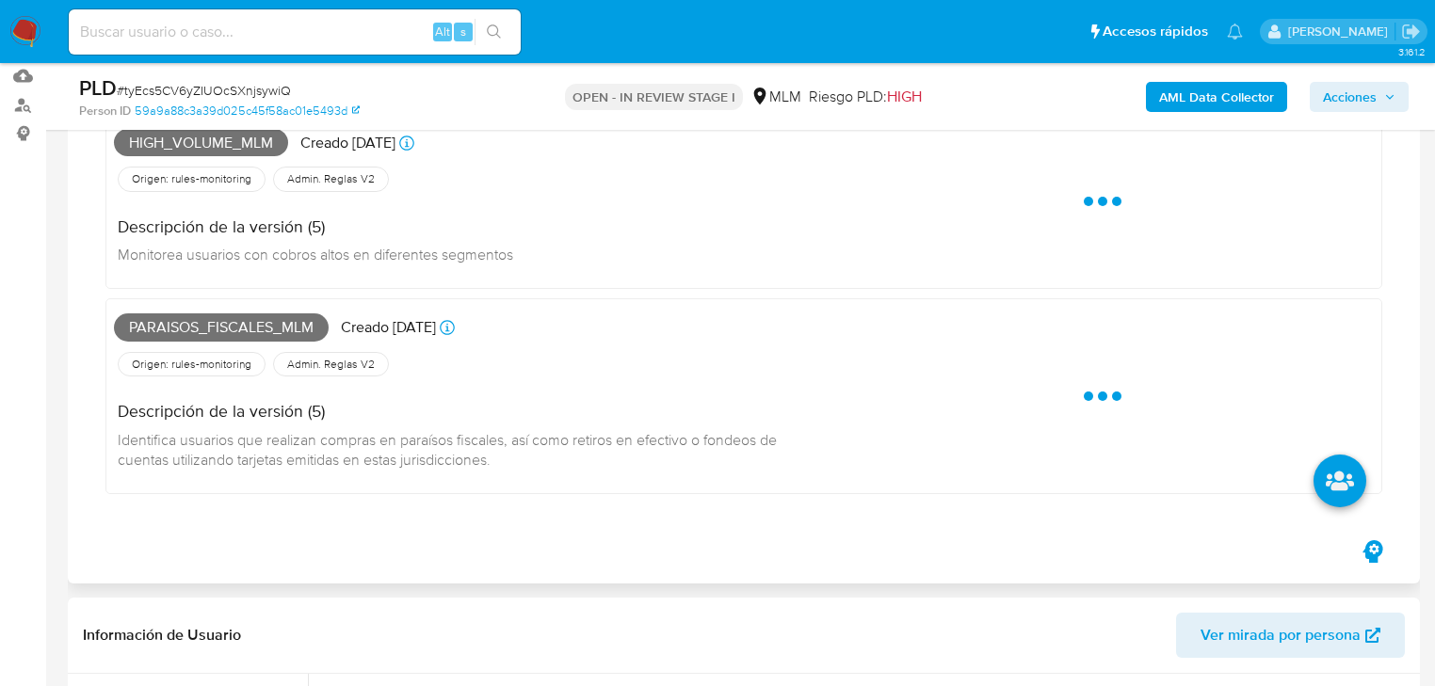
scroll to position [226, 0]
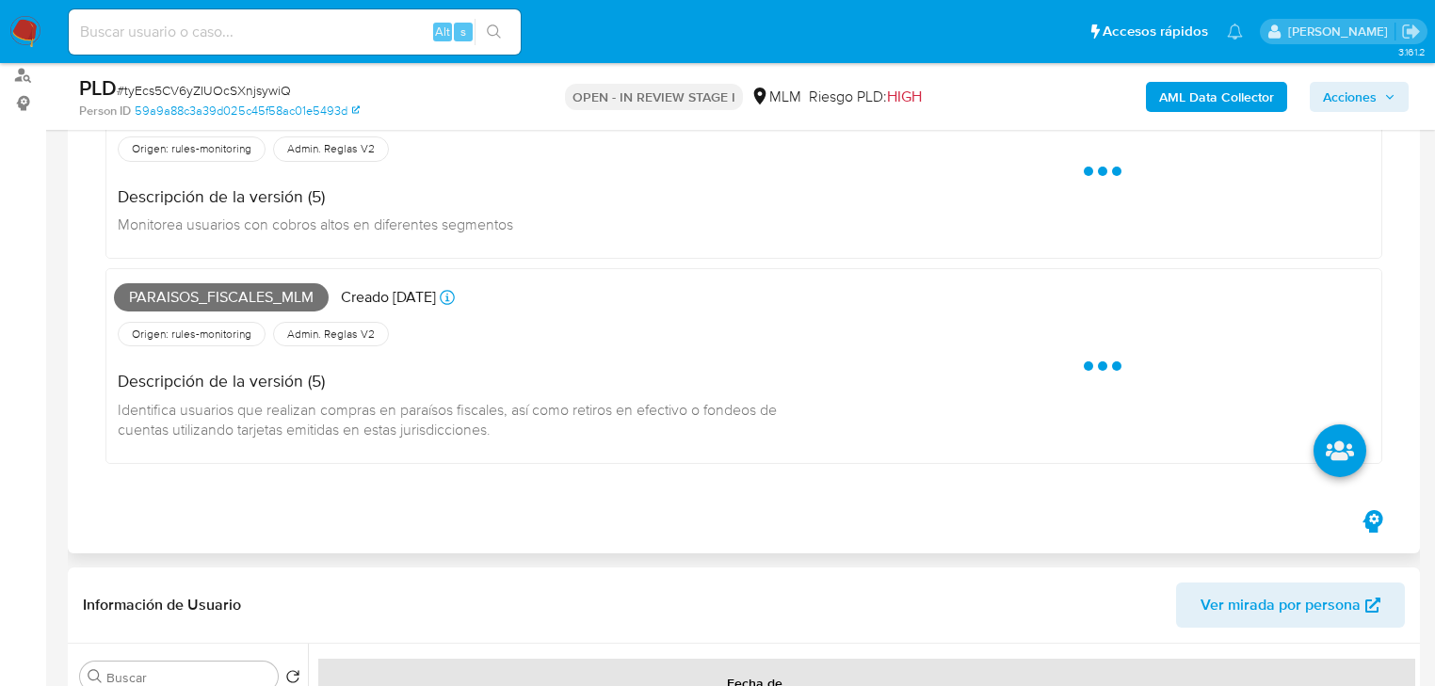
click at [501, 423] on div "Descripción de la versión (5) Identifica usuarios que realizan compras en paraí…" at bounding box center [473, 402] width 718 height 105
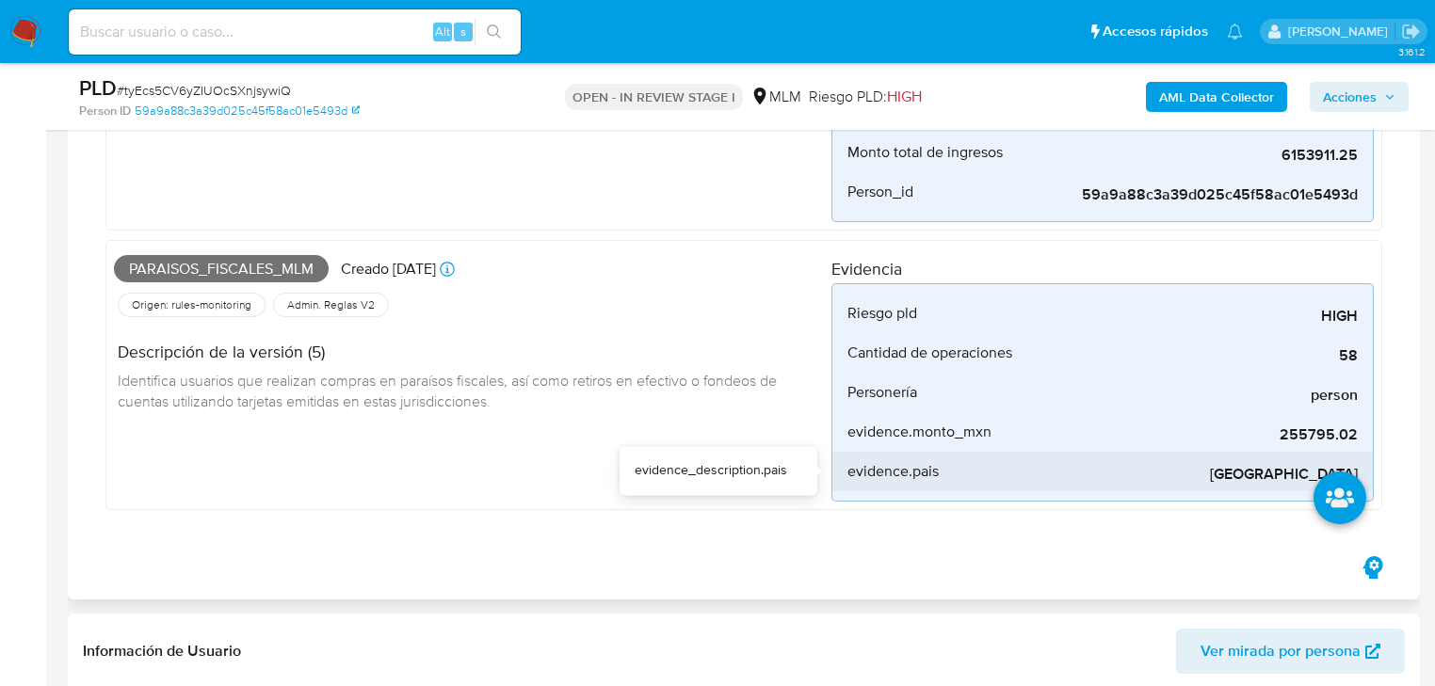
scroll to position [377, 0]
